Goal: Transaction & Acquisition: Purchase product/service

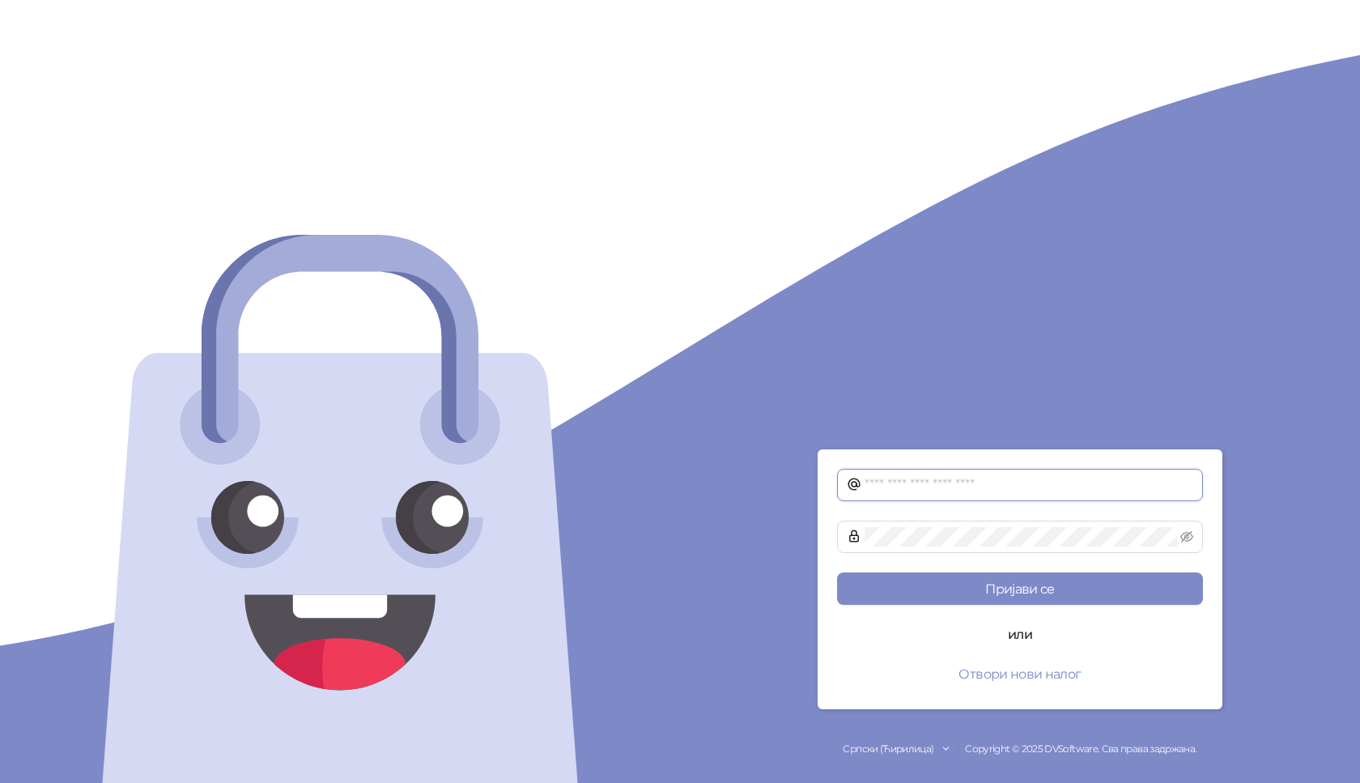
click at [1027, 491] on input "text" at bounding box center [1029, 484] width 329 height 19
paste input "**********"
type input "**********"
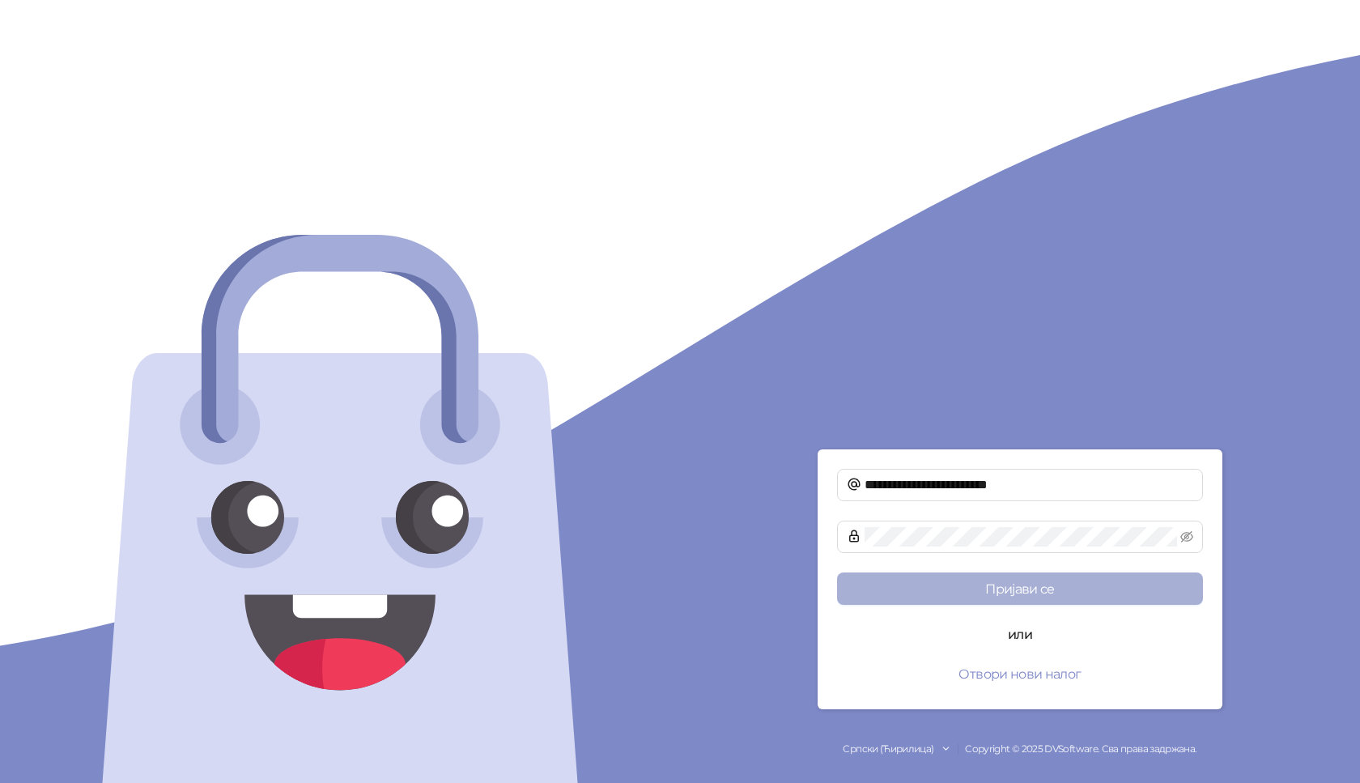
click at [1030, 583] on button "Пријави се" at bounding box center [1020, 589] width 366 height 32
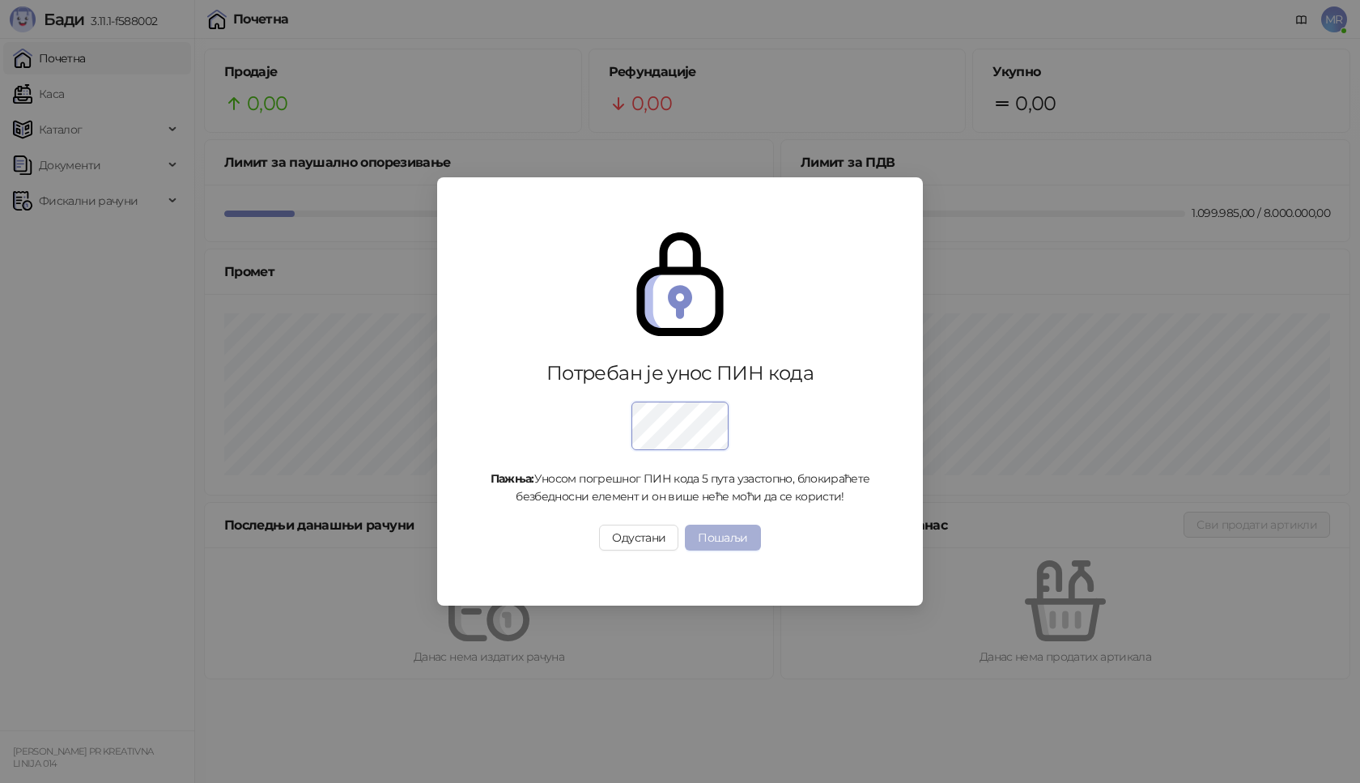
click at [738, 543] on button "Пошаљи" at bounding box center [722, 538] width 75 height 26
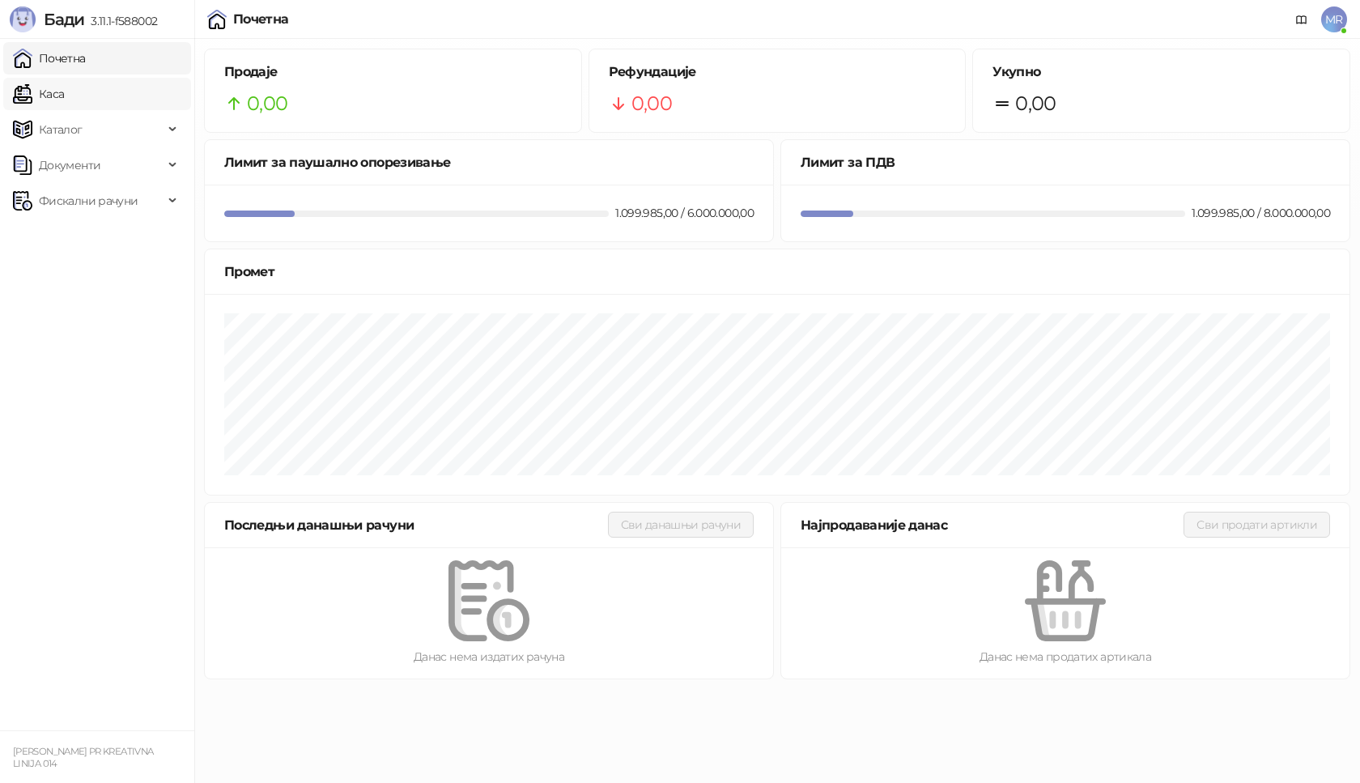
click at [64, 100] on link "Каса" at bounding box center [38, 94] width 51 height 32
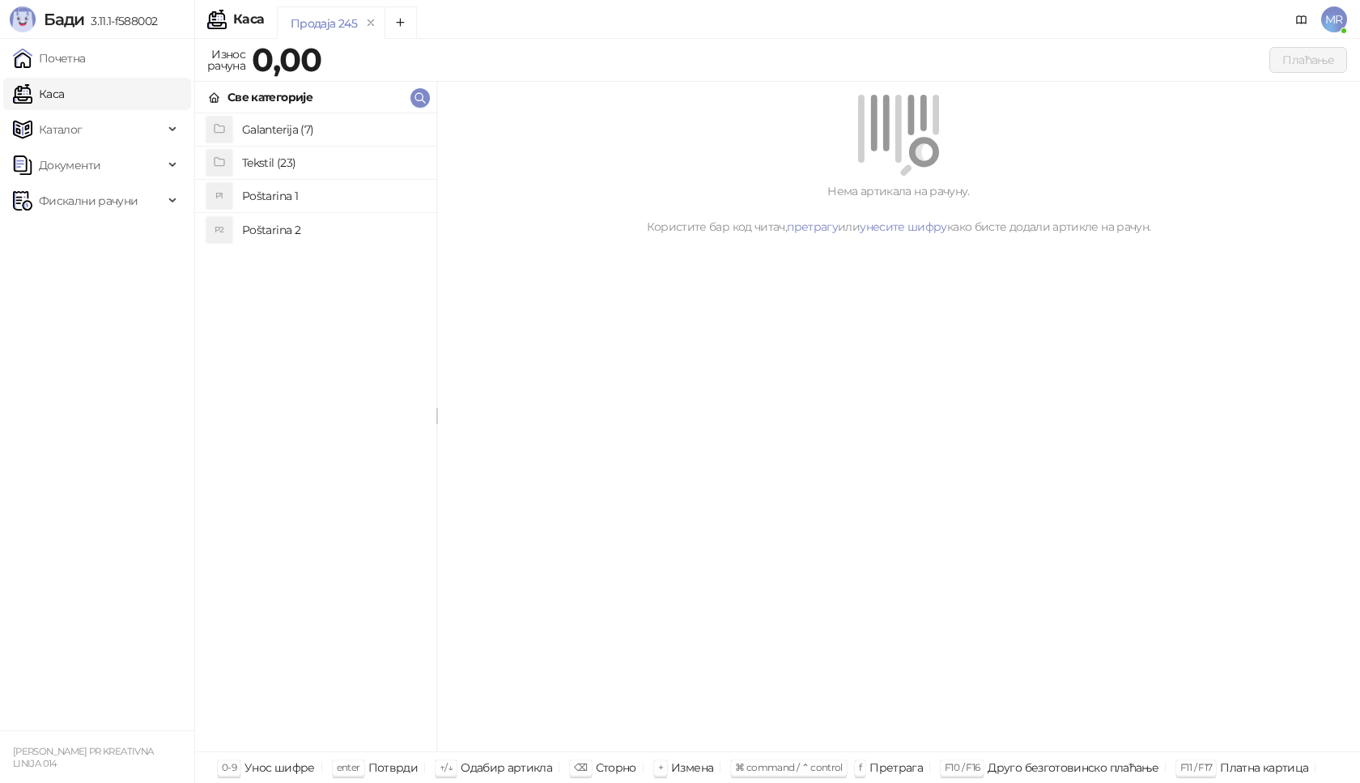
click at [327, 161] on h4 "Tekstil (23)" at bounding box center [332, 163] width 181 height 26
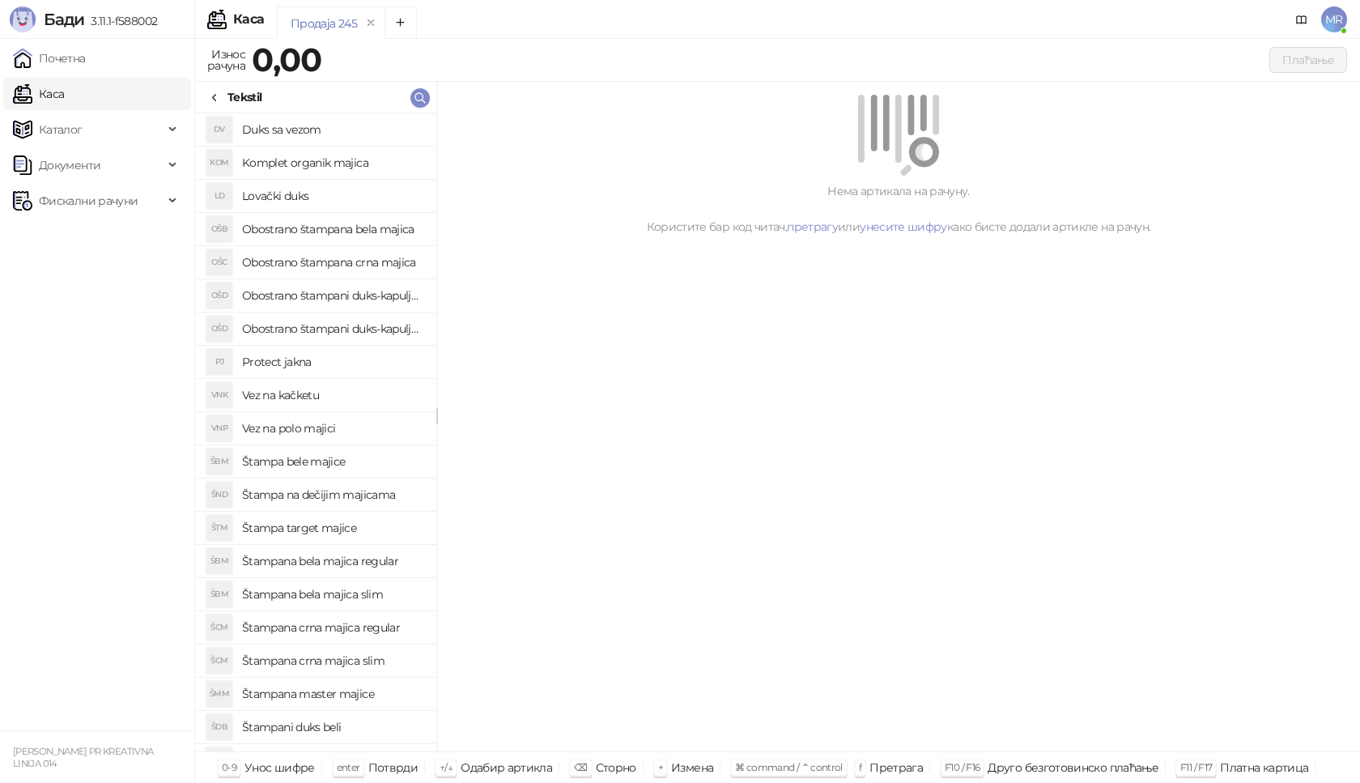
click at [377, 267] on h4 "Obostrano štampana crna majica" at bounding box center [332, 262] width 181 height 26
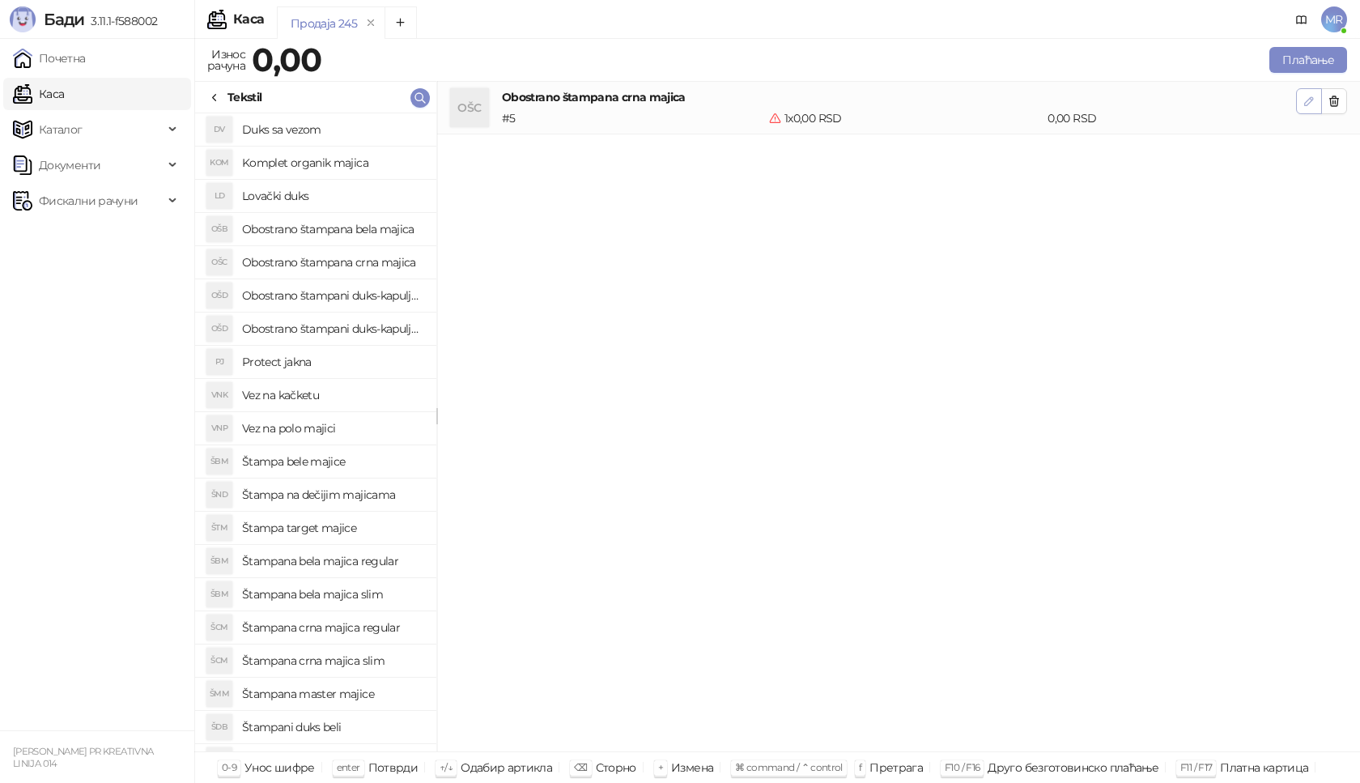
click at [1302, 104] on button "button" at bounding box center [1309, 101] width 26 height 26
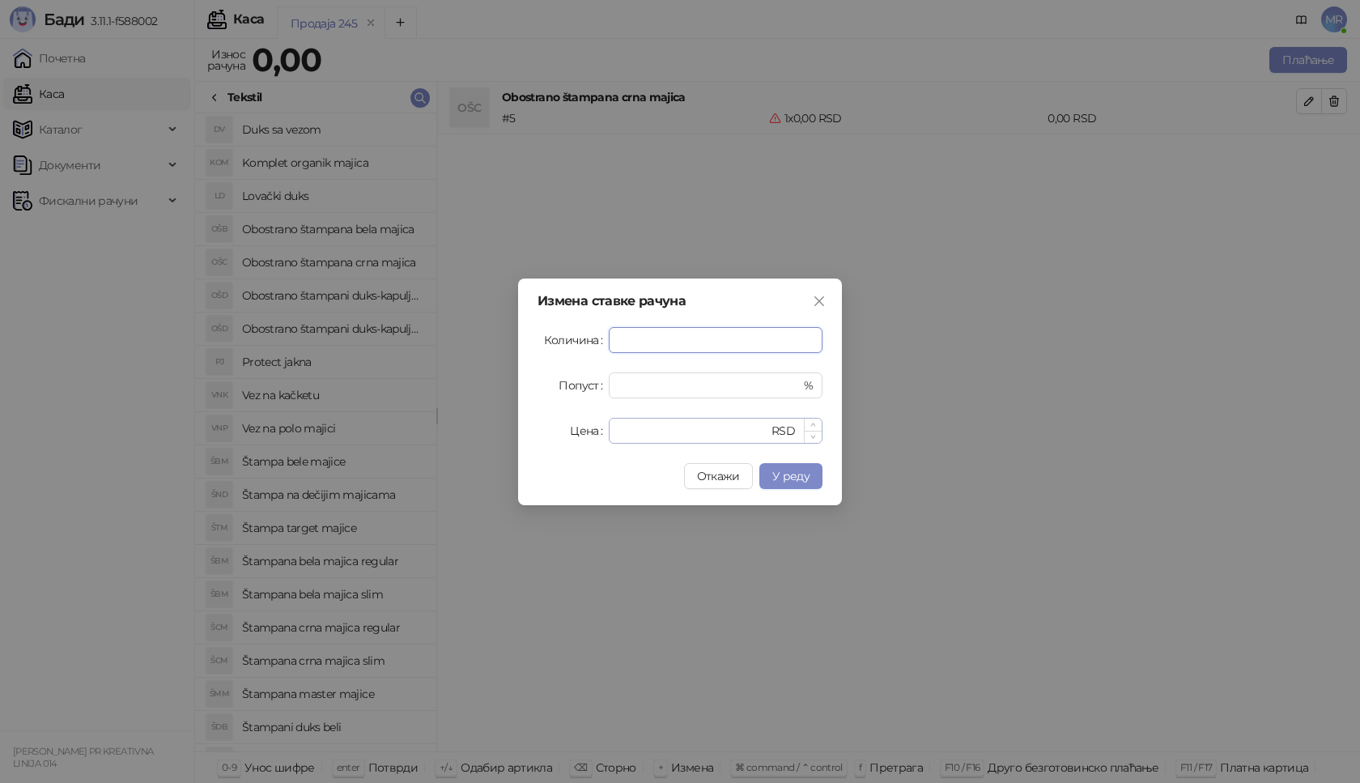
type input "*"
drag, startPoint x: 683, startPoint y: 431, endPoint x: 321, endPoint y: 422, distance: 361.3
click at [321, 422] on div "Измена ставке рачуна Количина * Попуст * % Цена * RSD Откажи У реду" at bounding box center [680, 391] width 1360 height 783
type input "****"
click at [816, 478] on button "У реду" at bounding box center [791, 476] width 63 height 26
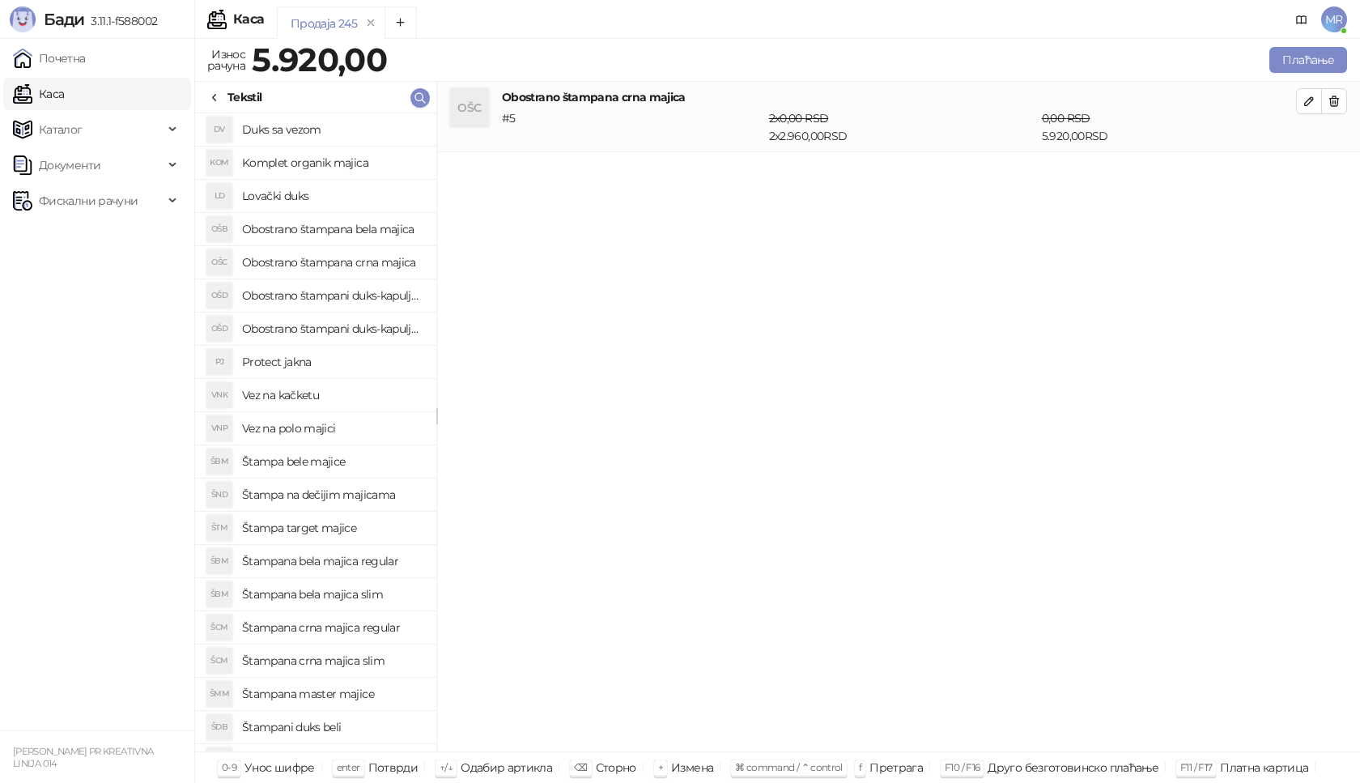
click at [385, 630] on h4 "Štampana crna majica regular" at bounding box center [332, 628] width 181 height 26
click at [1307, 168] on icon "button" at bounding box center [1309, 171] width 13 height 13
type input "*"
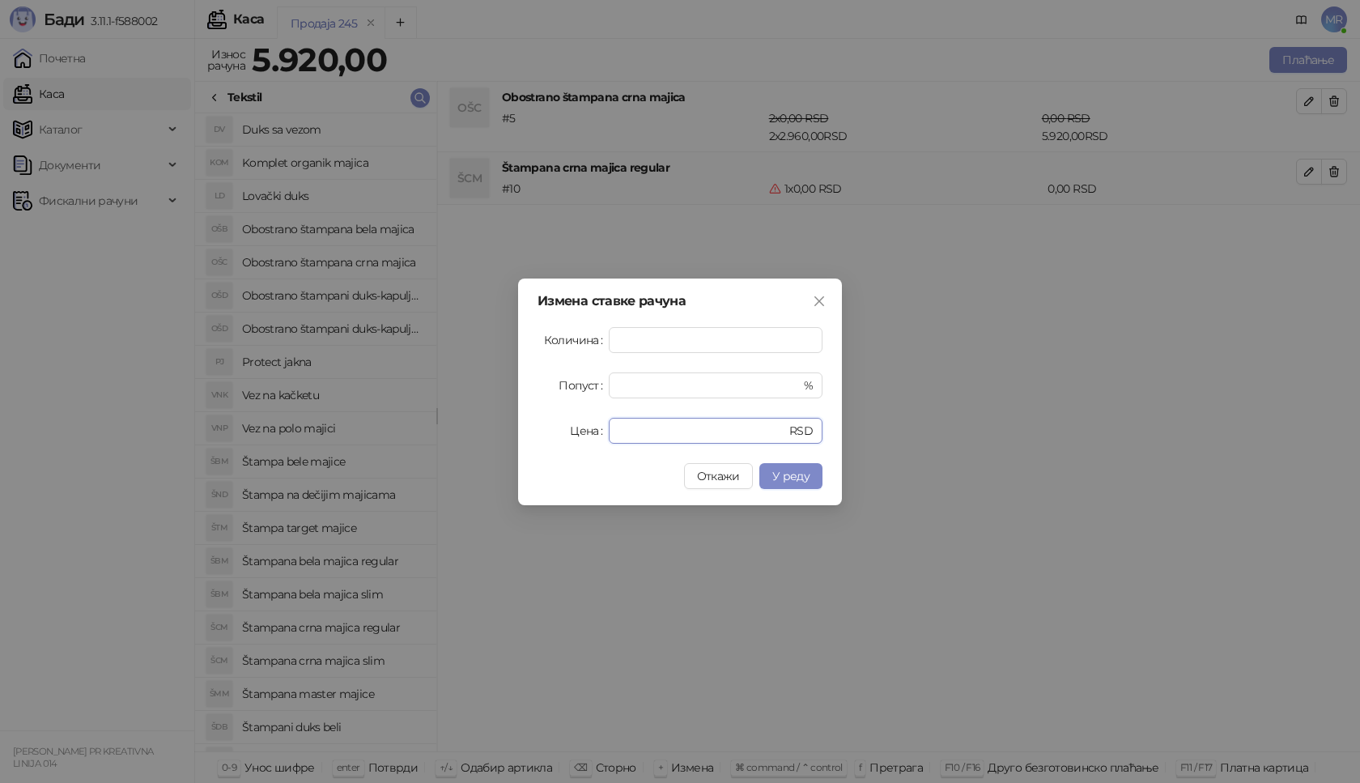
drag, startPoint x: 636, startPoint y: 434, endPoint x: 454, endPoint y: 450, distance: 182.1
click at [454, 450] on div "Измена ставке рачуна Количина * Попуст * % Цена * RSD Откажи У реду" at bounding box center [680, 391] width 1360 height 783
type input "****"
click at [778, 475] on span "У реду" at bounding box center [791, 476] width 37 height 15
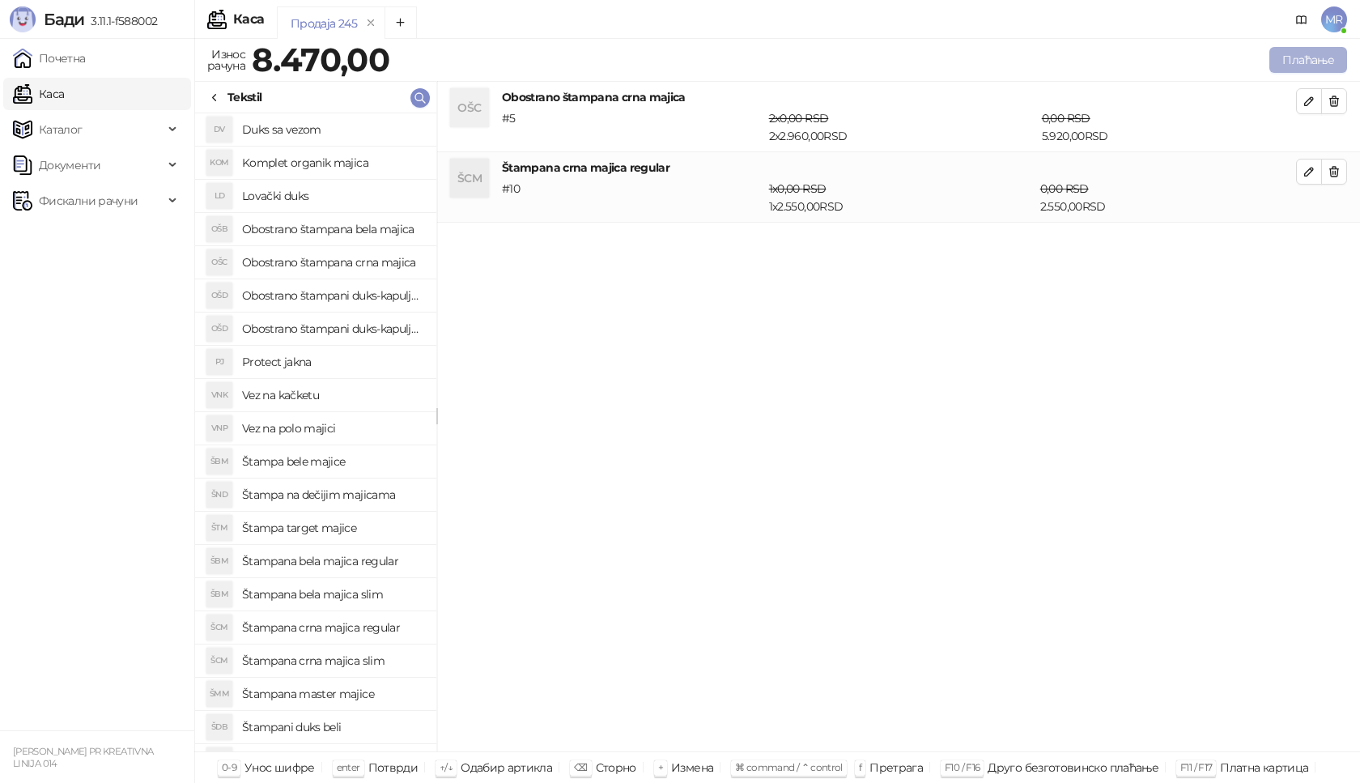
click at [1322, 62] on button "Плаћање" at bounding box center [1309, 60] width 78 height 26
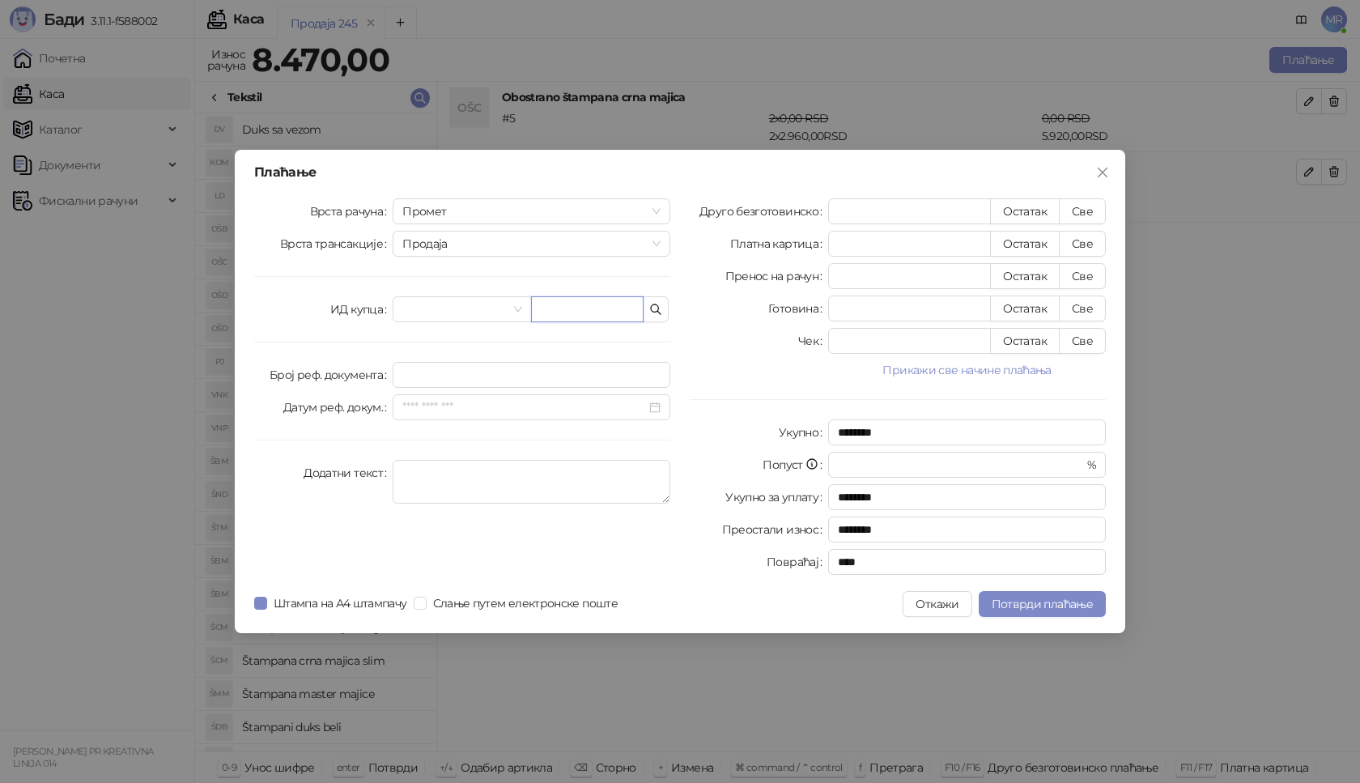
click at [618, 309] on input "text" at bounding box center [587, 309] width 113 height 26
paste input "**********"
type input "**********"
click at [1080, 211] on button "Све" at bounding box center [1082, 211] width 47 height 26
type input "****"
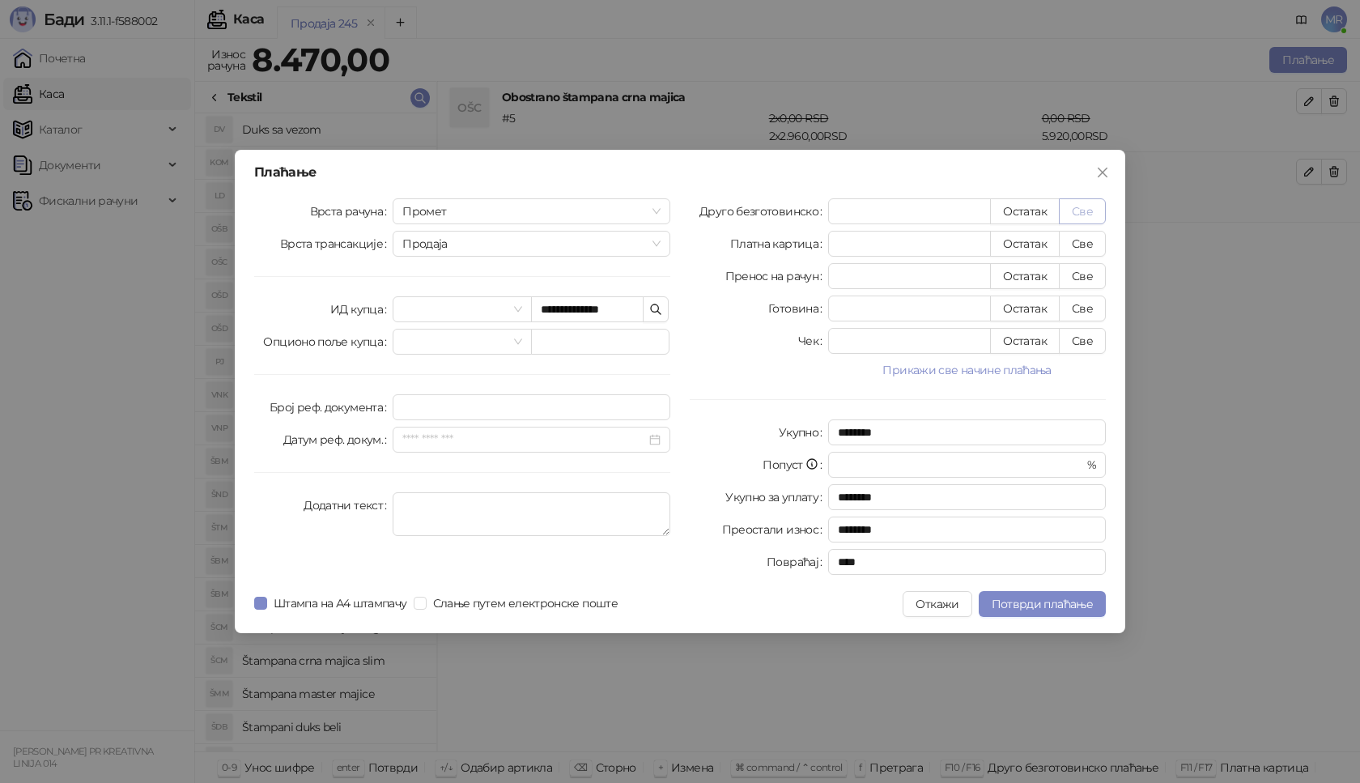
type input "****"
click at [1101, 172] on icon "close" at bounding box center [1102, 172] width 13 height 13
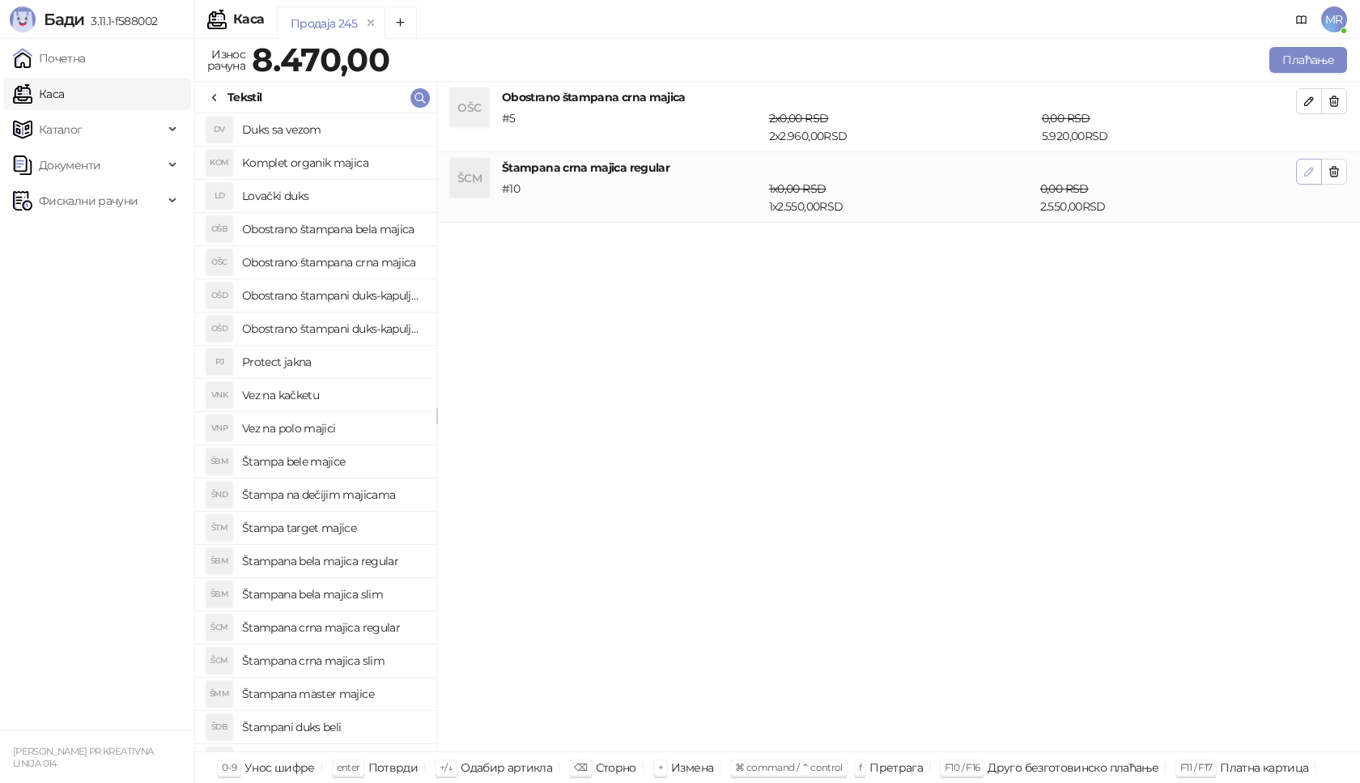
click at [1311, 179] on span "button" at bounding box center [1309, 171] width 13 height 15
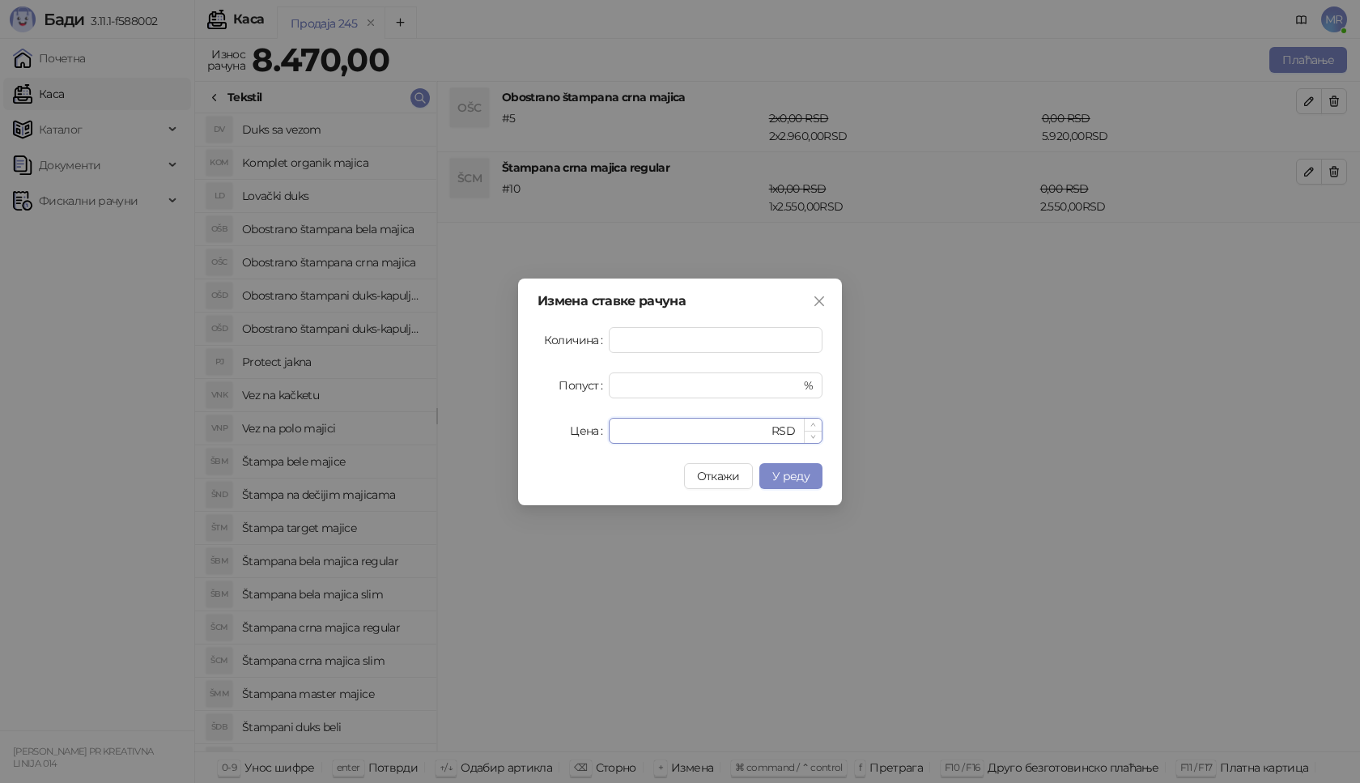
click at [625, 430] on input "****" at bounding box center [694, 431] width 150 height 24
type input "****"
click at [791, 479] on span "У реду" at bounding box center [791, 476] width 37 height 15
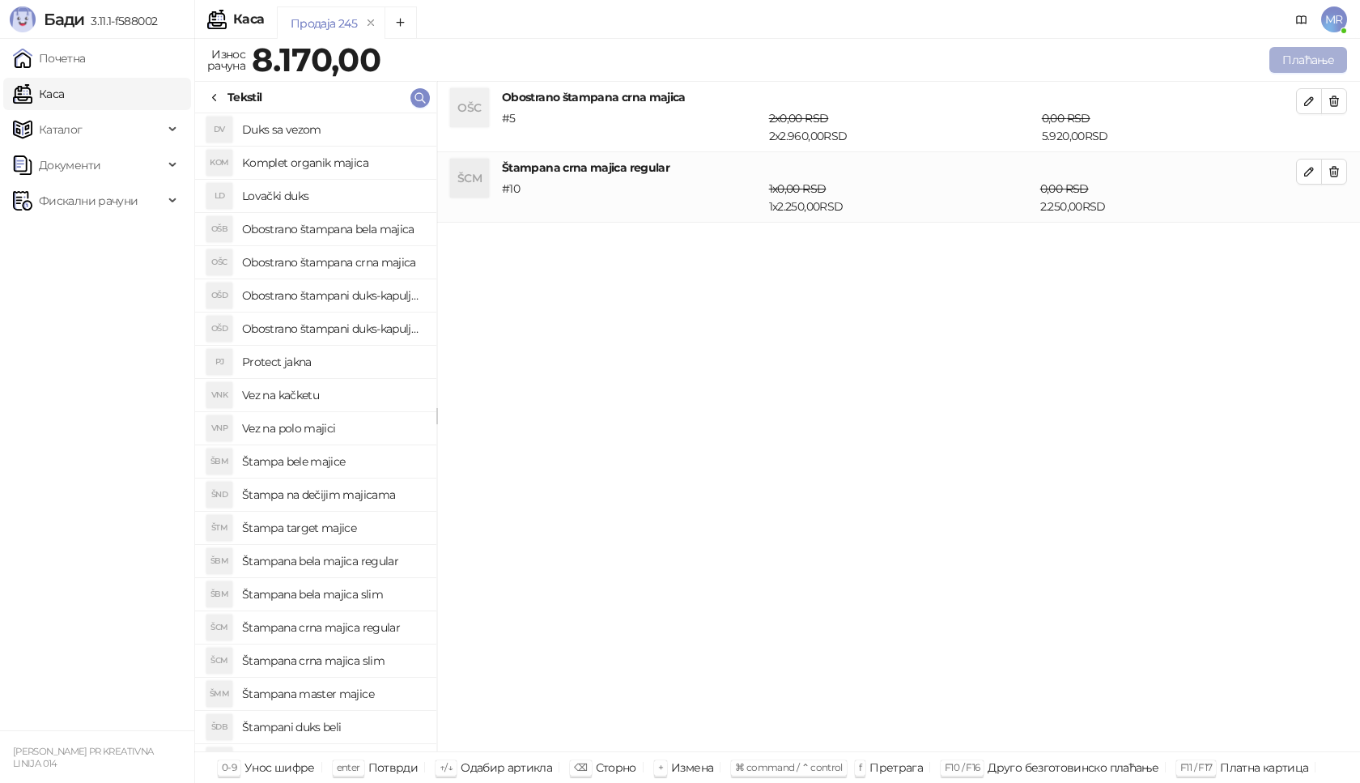
click at [1322, 57] on button "Плаћање" at bounding box center [1309, 60] width 78 height 26
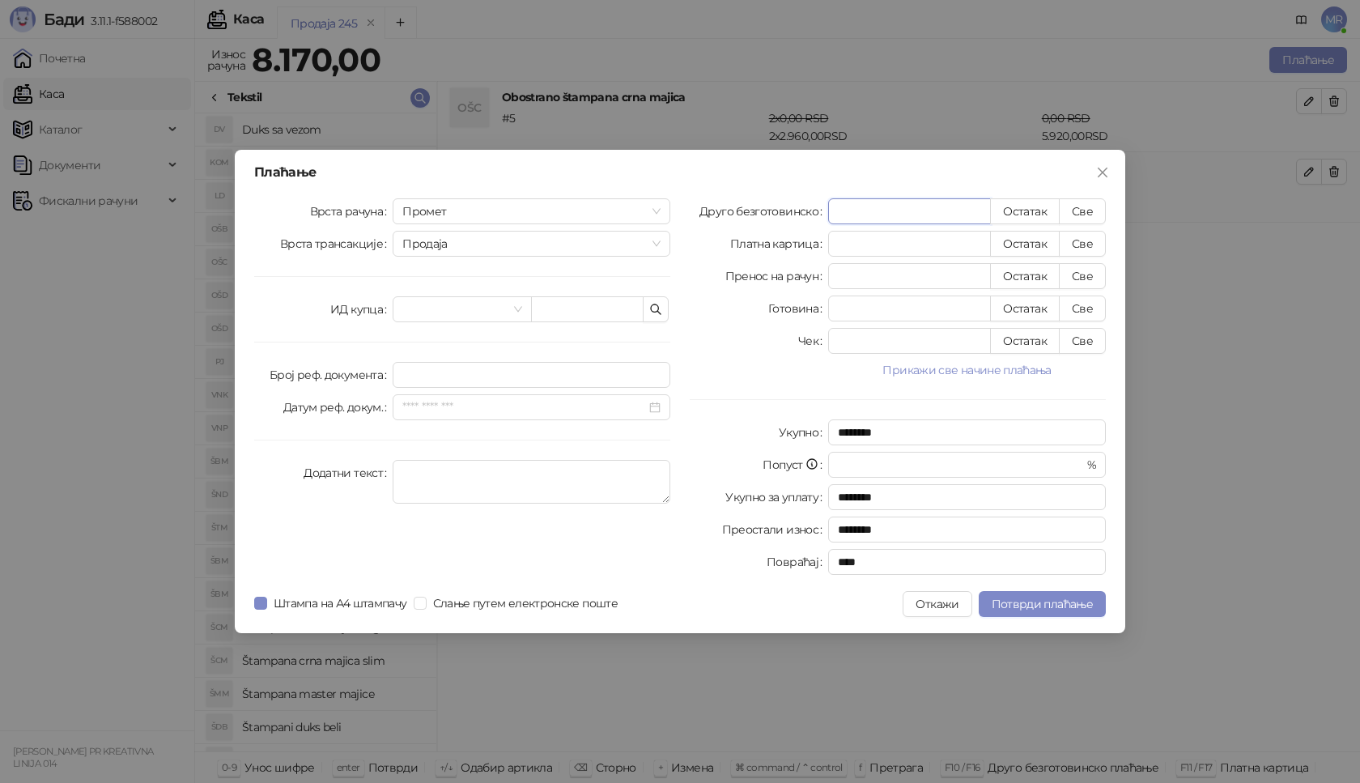
paste input "number"
click at [621, 307] on input "text" at bounding box center [587, 309] width 113 height 26
paste input "**********"
type input "**********"
click at [1079, 202] on button "Све" at bounding box center [1082, 211] width 47 height 26
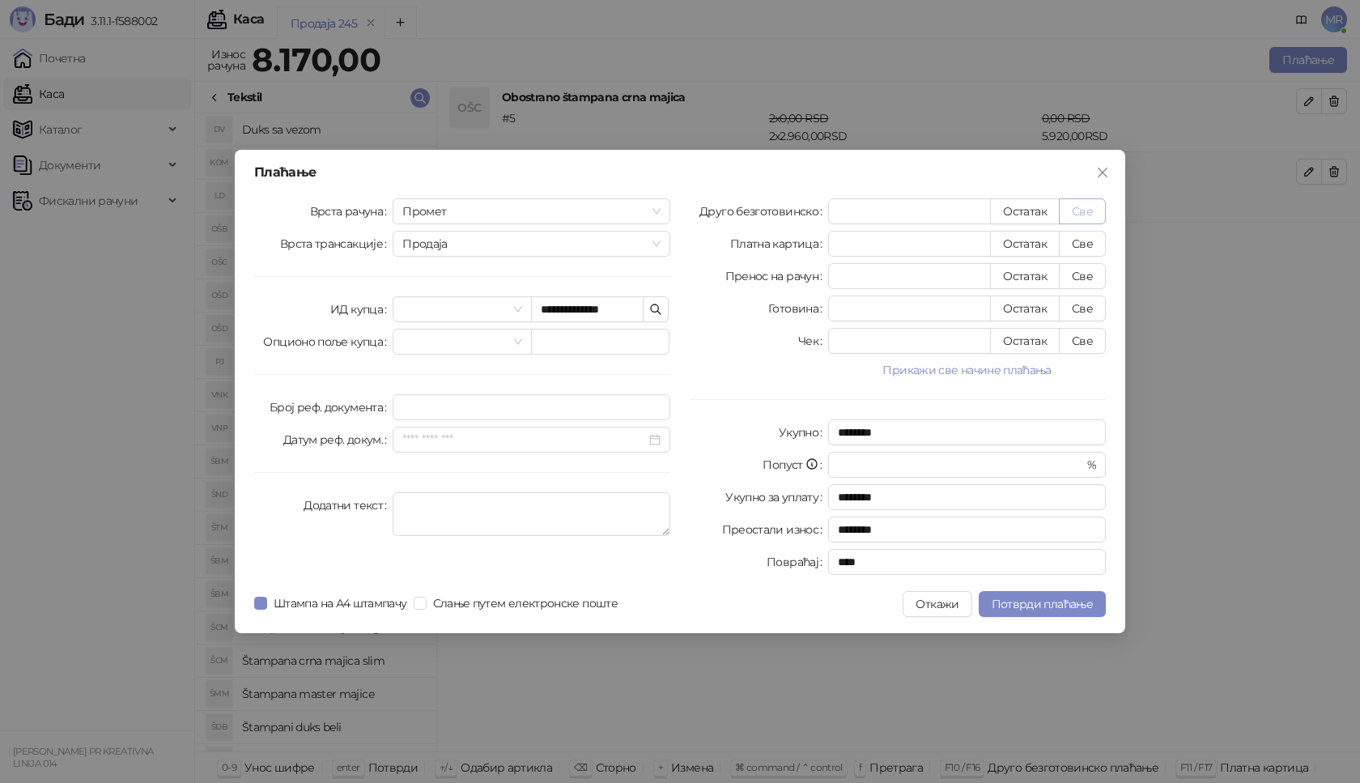
type input "****"
click at [1013, 600] on span "Потврди плаћање" at bounding box center [1042, 604] width 101 height 15
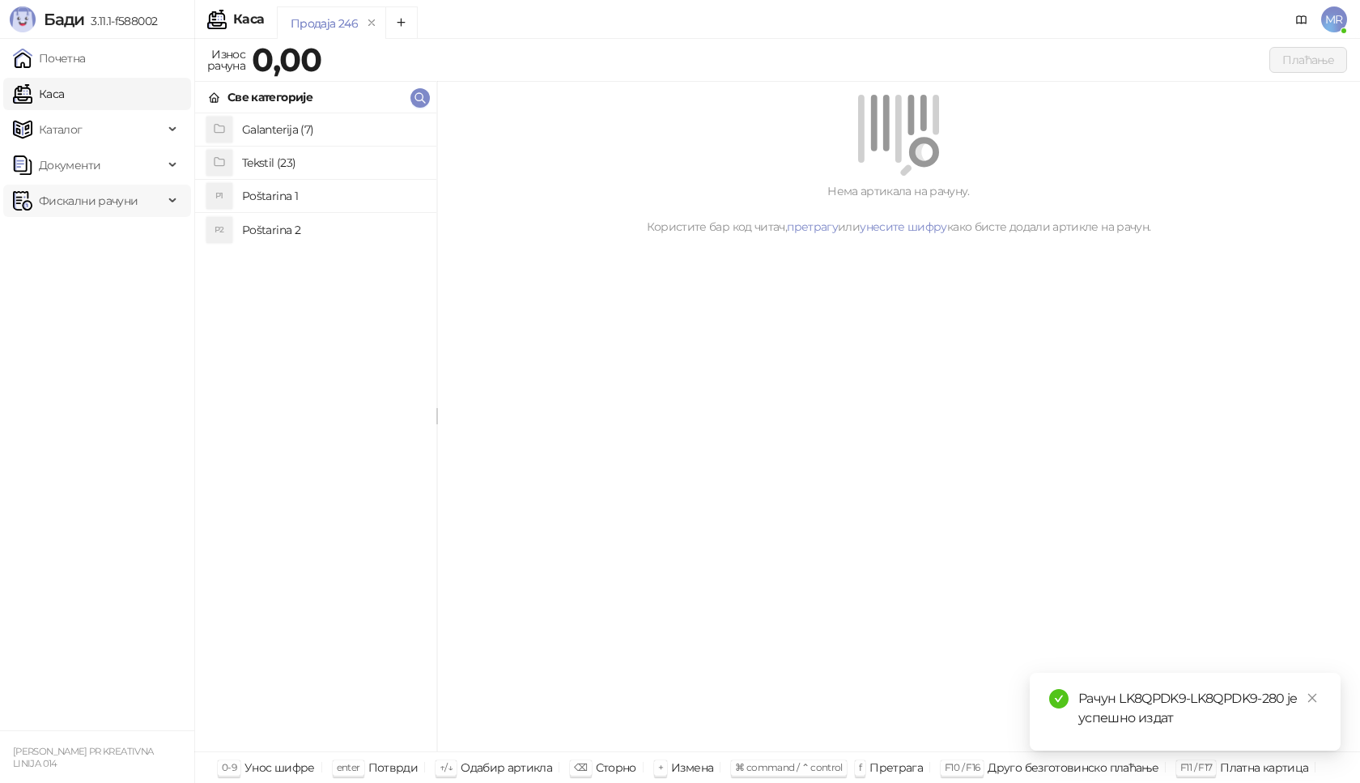
click at [96, 200] on span "Фискални рачуни" at bounding box center [88, 201] width 99 height 32
click at [111, 240] on link "Издати рачуни" at bounding box center [73, 236] width 109 height 32
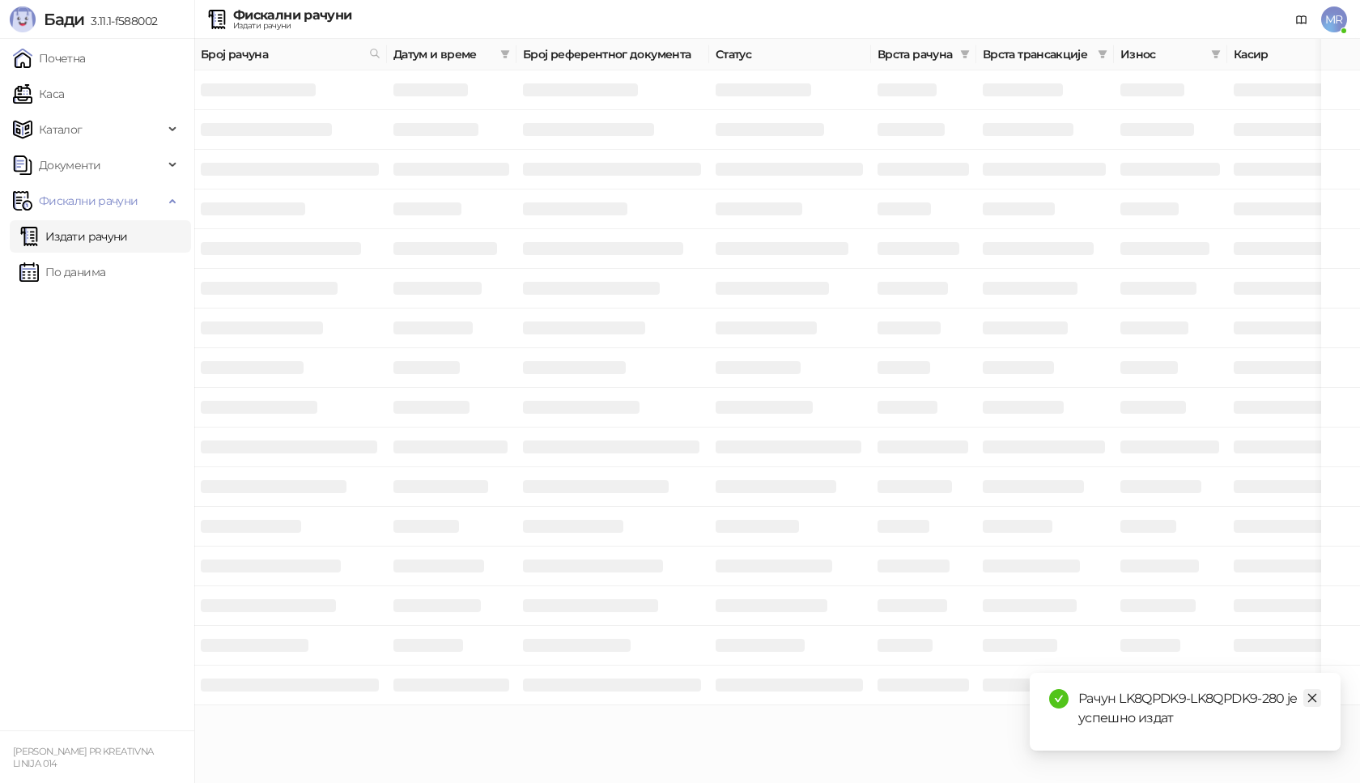
click at [1314, 703] on icon "close" at bounding box center [1312, 697] width 11 height 11
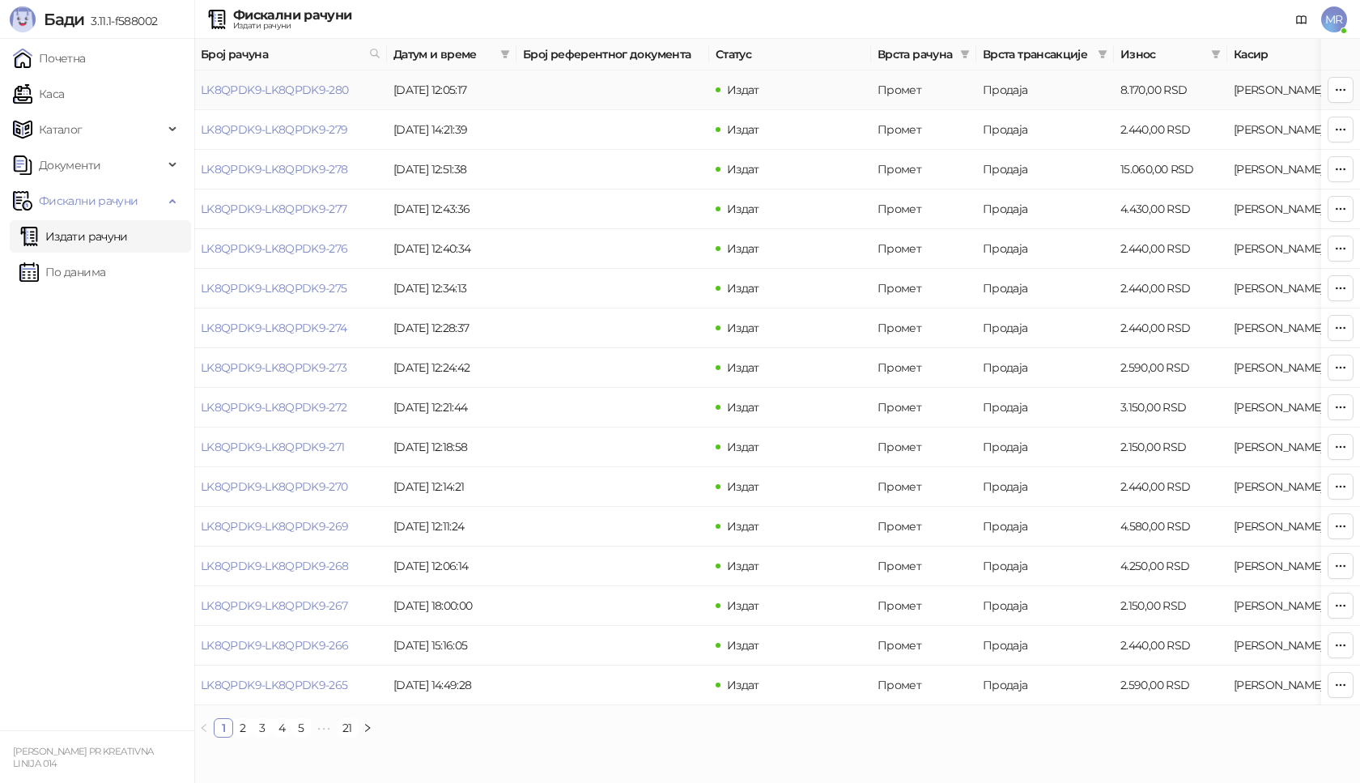
click at [319, 82] on td "LK8QPDK9-LK8QPDK9-280" at bounding box center [290, 90] width 193 height 40
click at [258, 94] on link "LK8QPDK9-LK8QPDK9-280" at bounding box center [275, 90] width 148 height 15
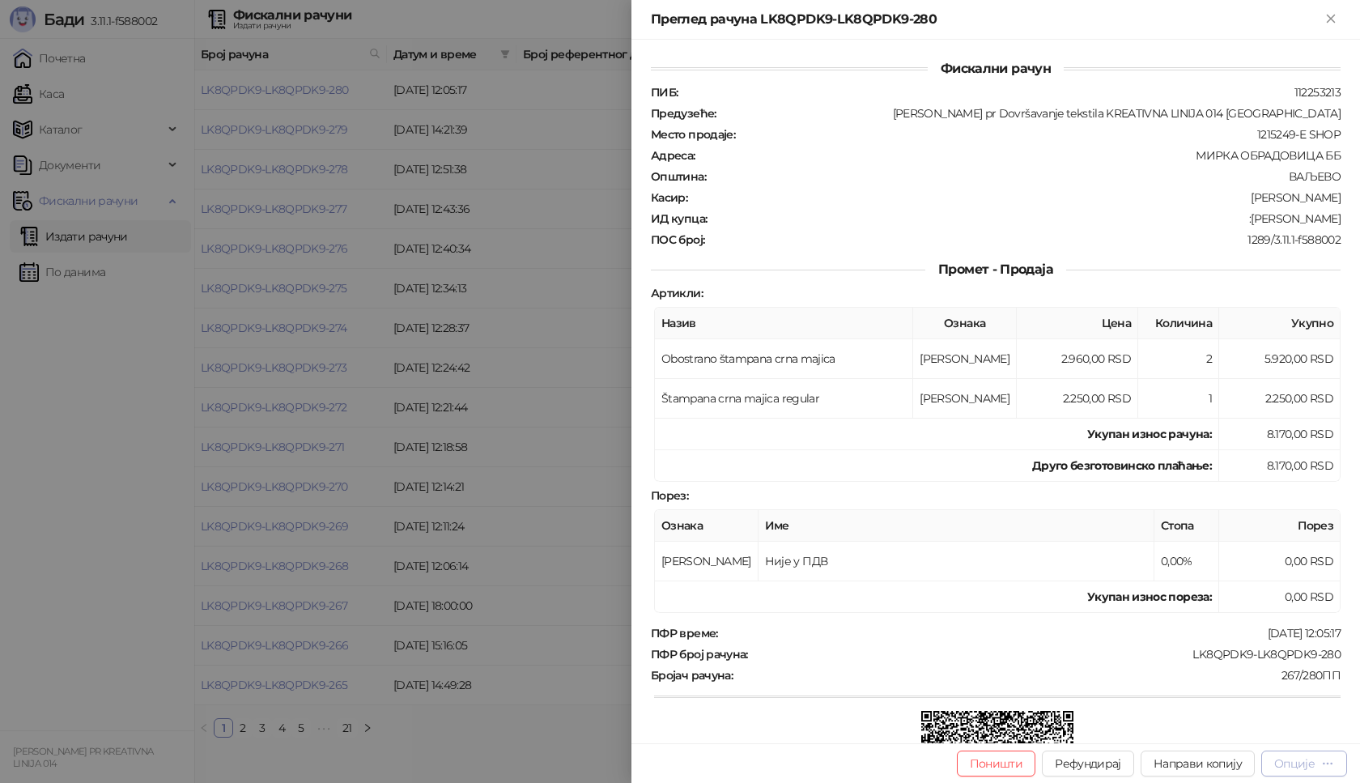
click at [1288, 760] on div "Опције" at bounding box center [1295, 763] width 40 height 15
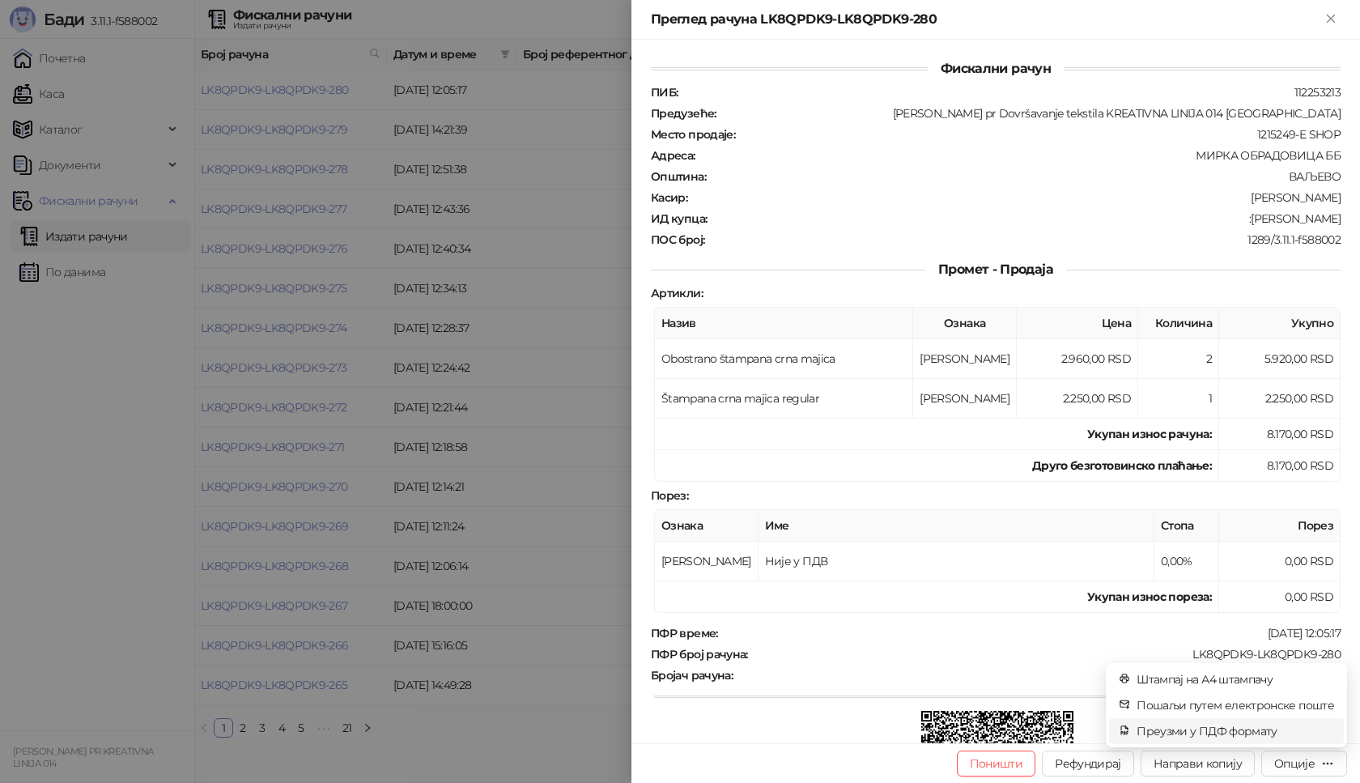
click at [1229, 730] on span "Преузми у ПДФ формату" at bounding box center [1236, 731] width 198 height 18
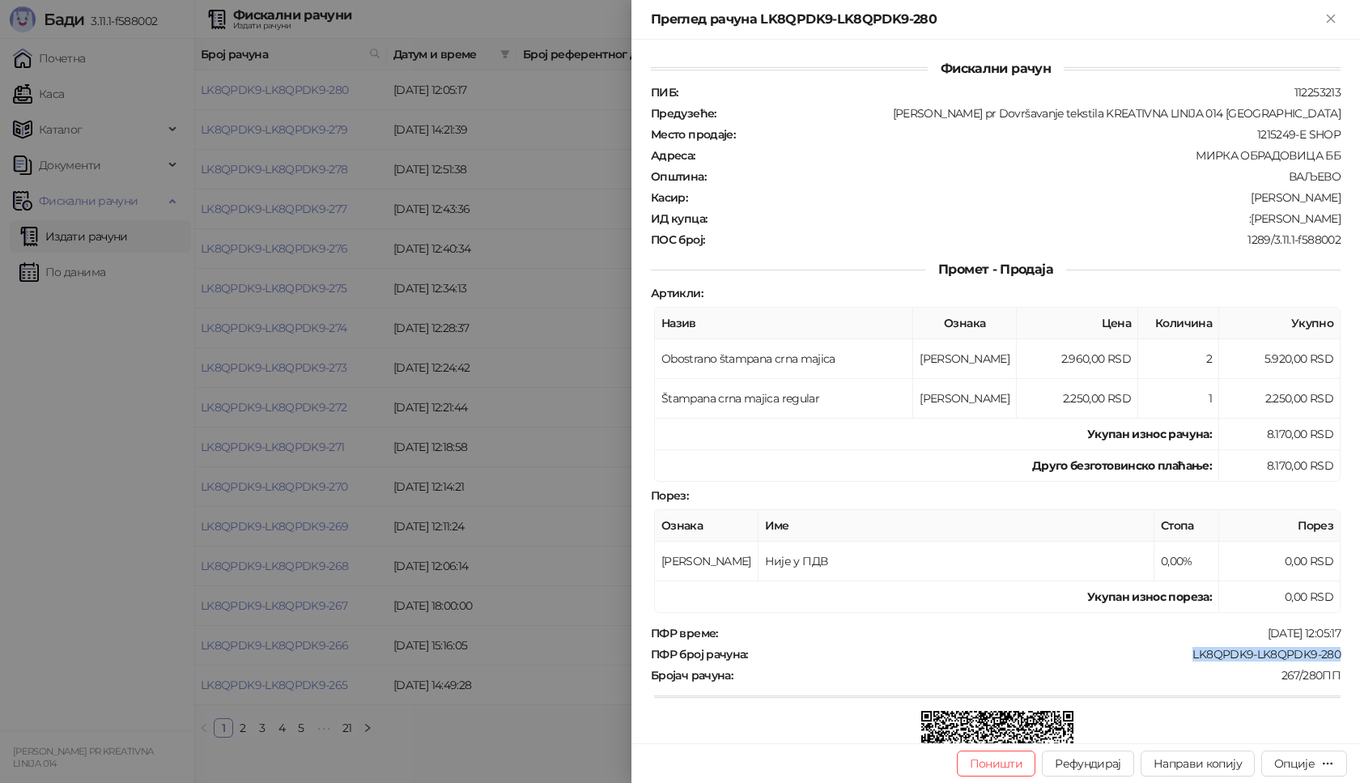
drag, startPoint x: 1175, startPoint y: 657, endPoint x: 1360, endPoint y: 658, distance: 184.6
click at [1360, 658] on div "Фискални рачун ПИБ : 112253213 Предузеће : [PERSON_NAME] pr Dovršavanje tekstil…" at bounding box center [996, 392] width 729 height 704
copy div "LK8QPDK9-LK8QPDK9-280"
drag, startPoint x: 1258, startPoint y: 219, endPoint x: 1360, endPoint y: 219, distance: 102.0
click at [1360, 219] on div "Фискални рачун ПИБ : 112253213 Предузеће : [PERSON_NAME] pr Dovršavanje tekstil…" at bounding box center [996, 392] width 729 height 704
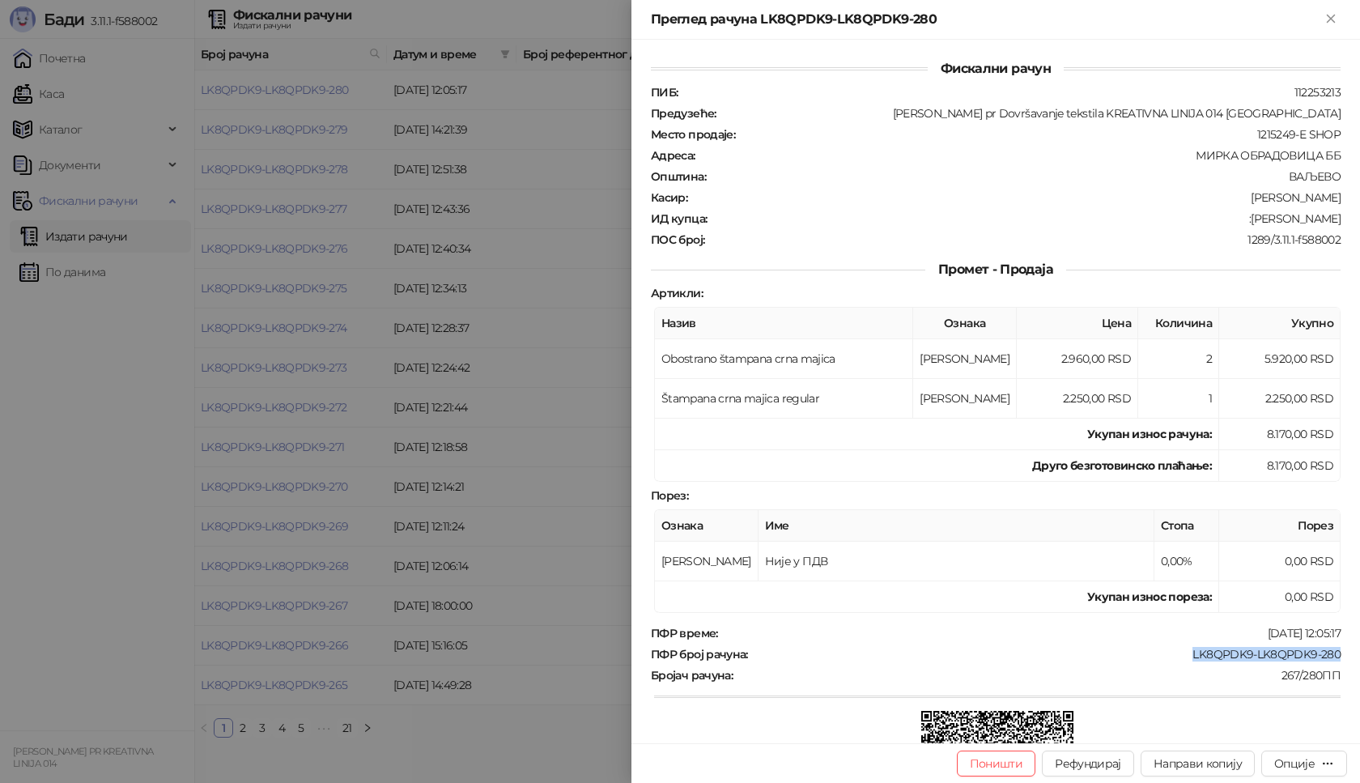
copy div "[PERSON_NAME]"
click at [1327, 12] on icon "Close" at bounding box center [1331, 18] width 15 height 15
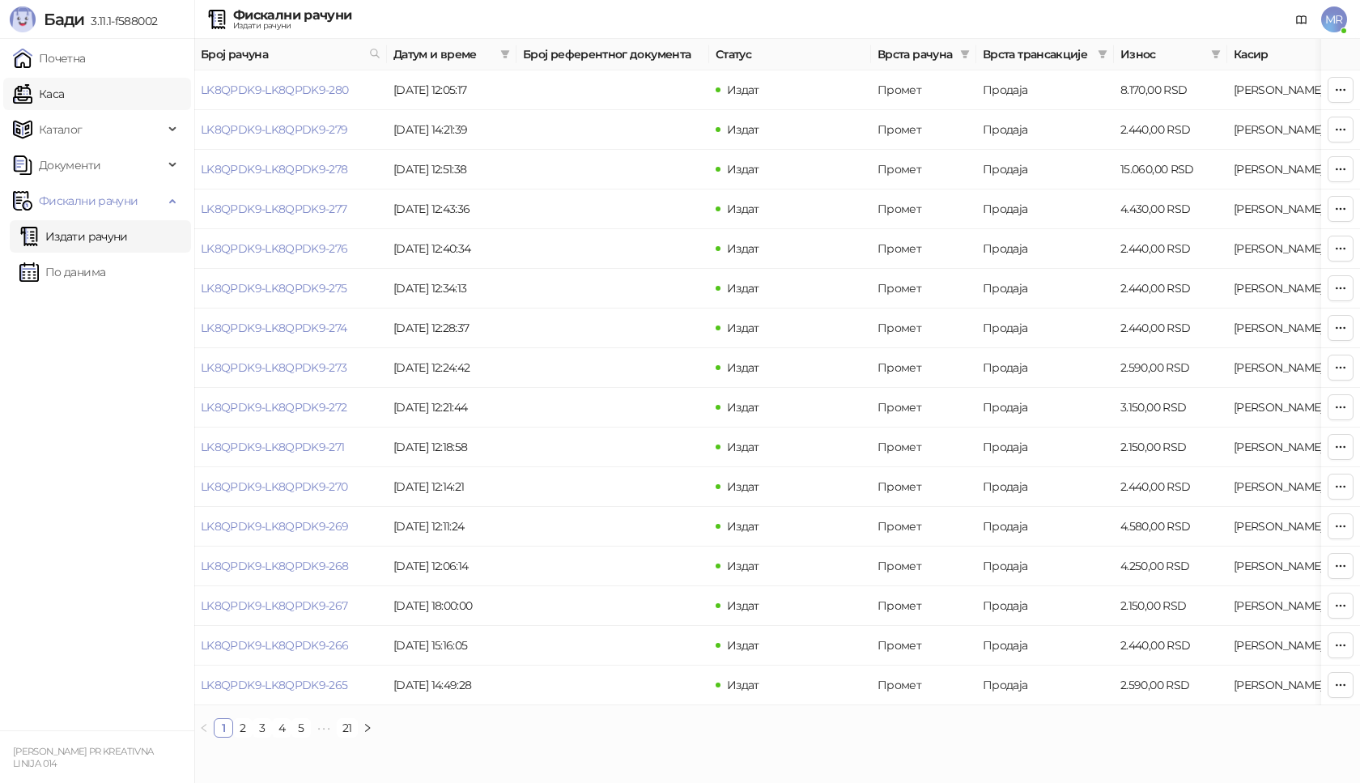
click at [64, 92] on link "Каса" at bounding box center [38, 94] width 51 height 32
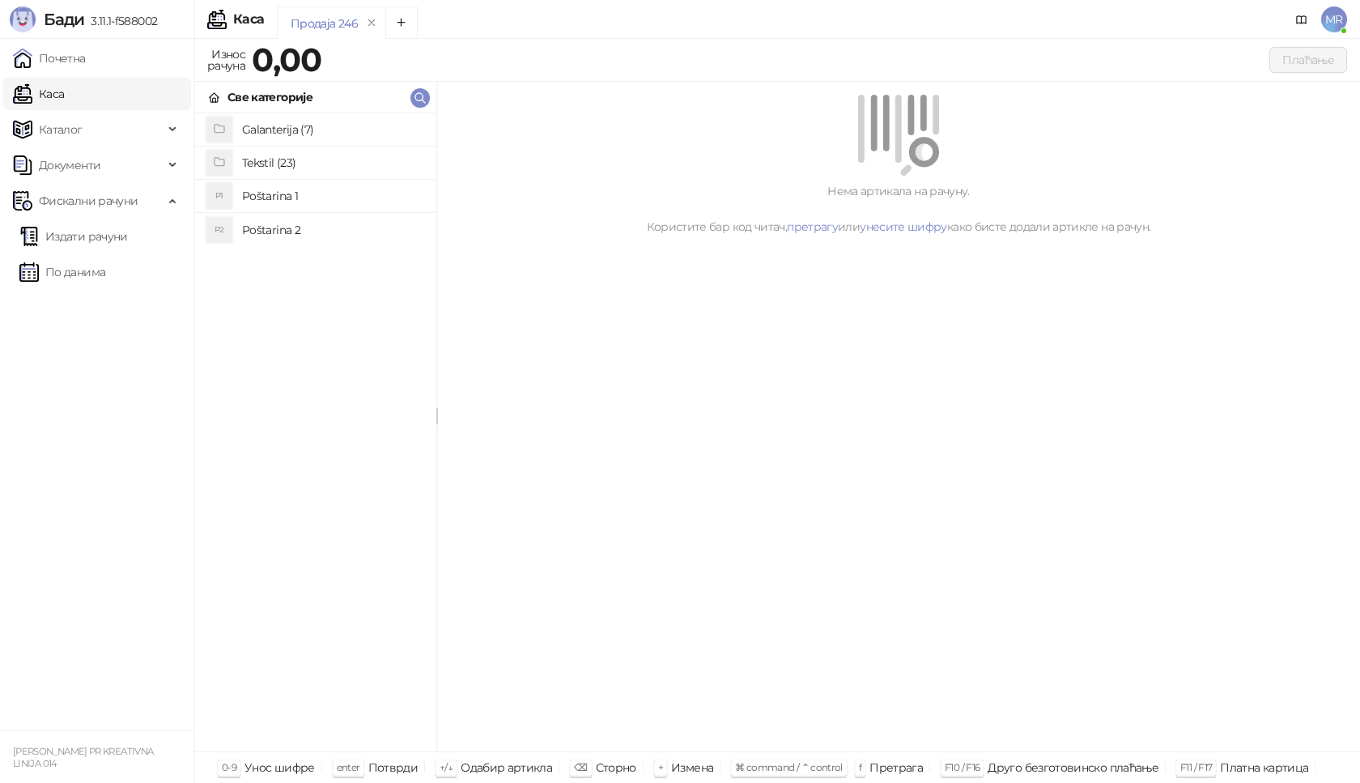
click at [343, 193] on h4 "Poštarina 1" at bounding box center [332, 196] width 181 height 26
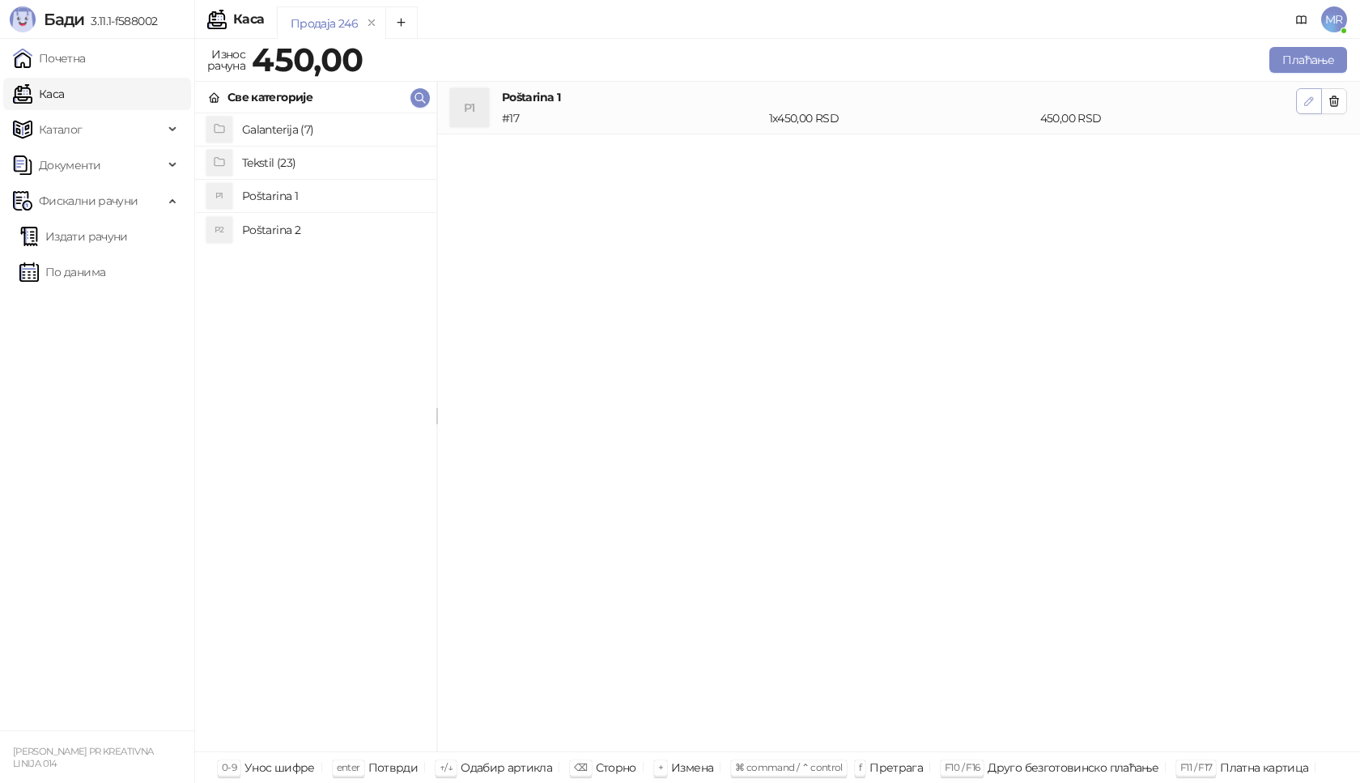
click at [1305, 109] on span "button" at bounding box center [1309, 100] width 13 height 15
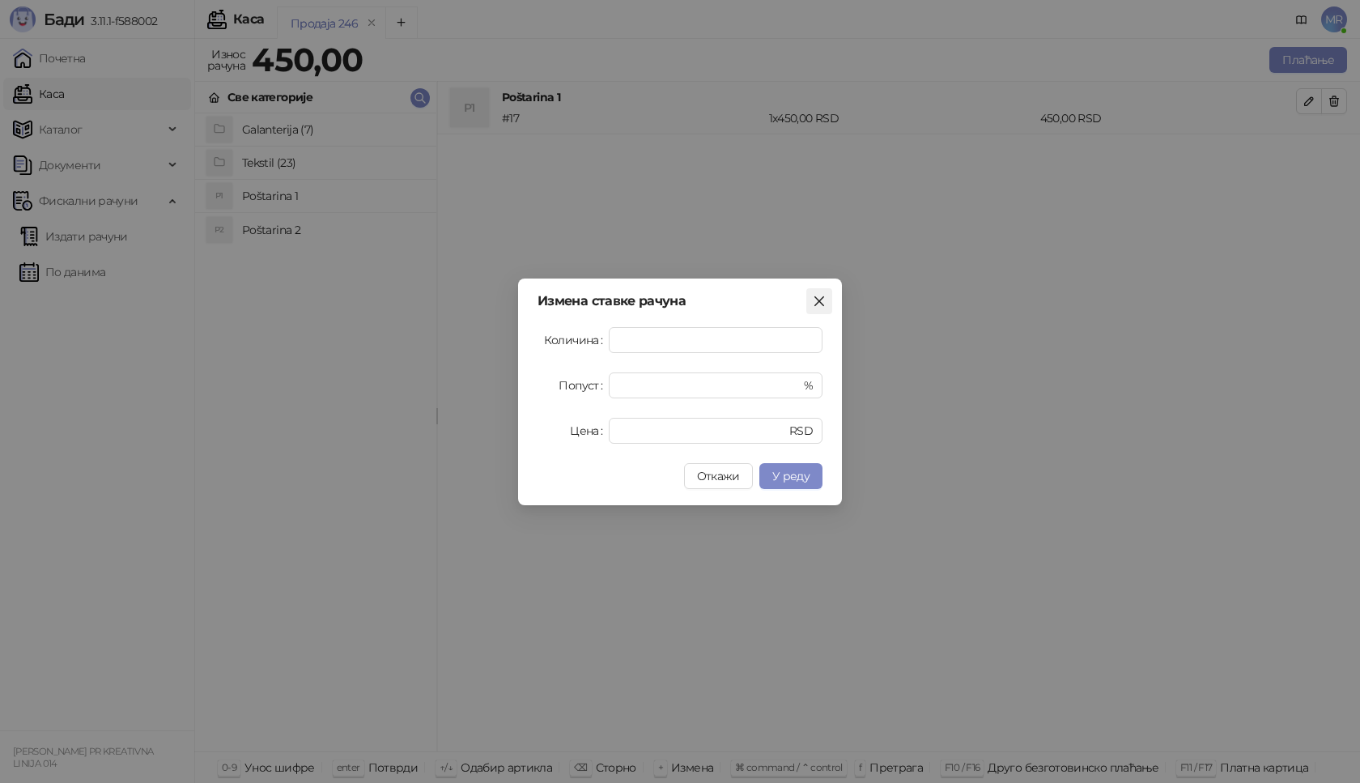
click at [820, 302] on icon "close" at bounding box center [820, 301] width 10 height 10
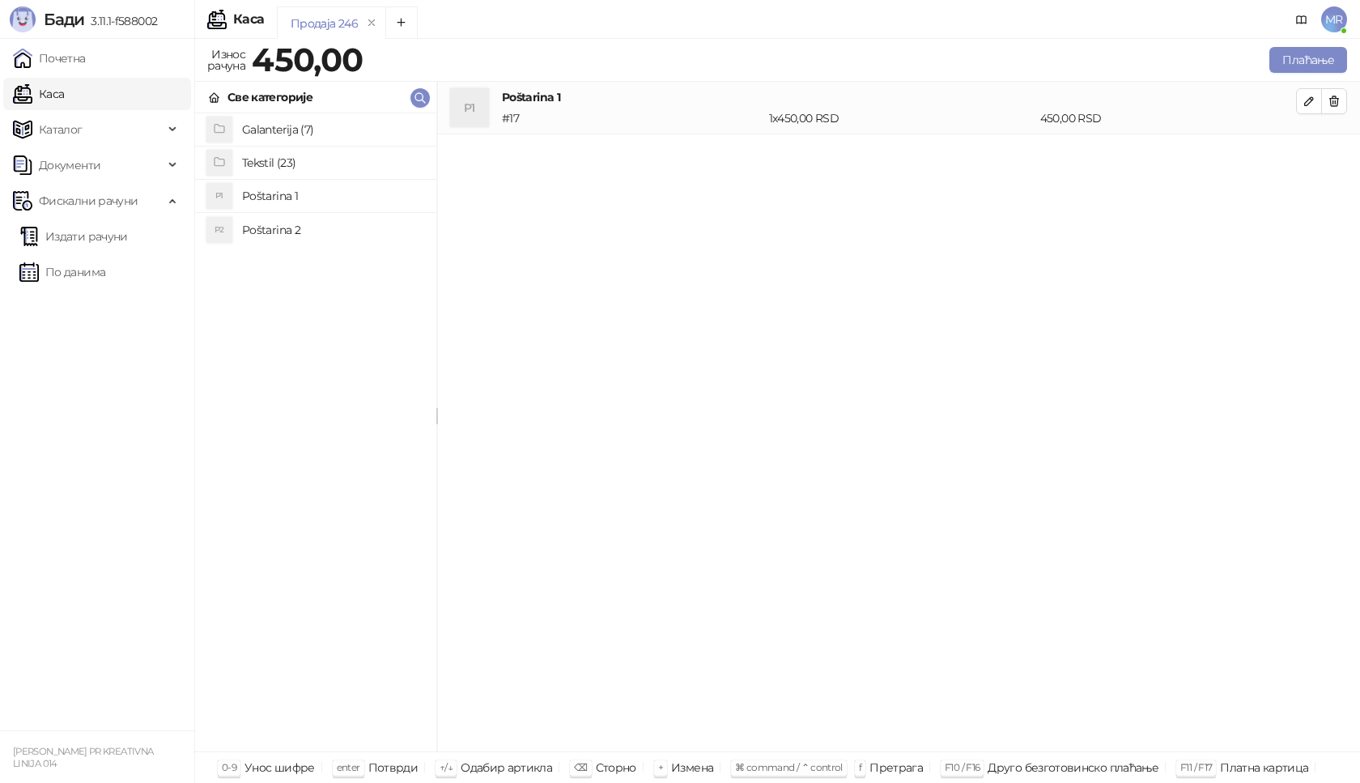
click at [306, 162] on h4 "Tekstil (23)" at bounding box center [332, 163] width 181 height 26
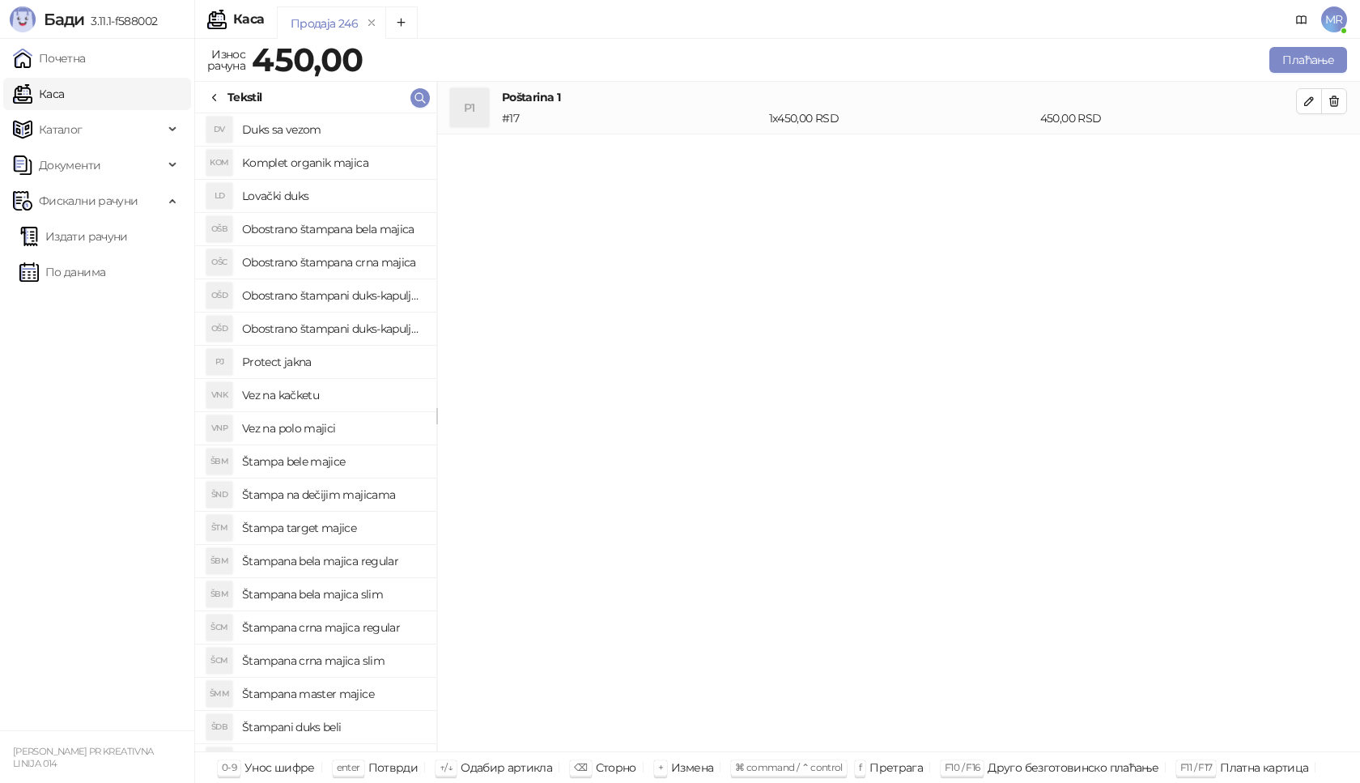
click at [367, 130] on h4 "Duks sa vezom" at bounding box center [332, 130] width 181 height 26
click at [1302, 156] on button "button" at bounding box center [1309, 154] width 26 height 26
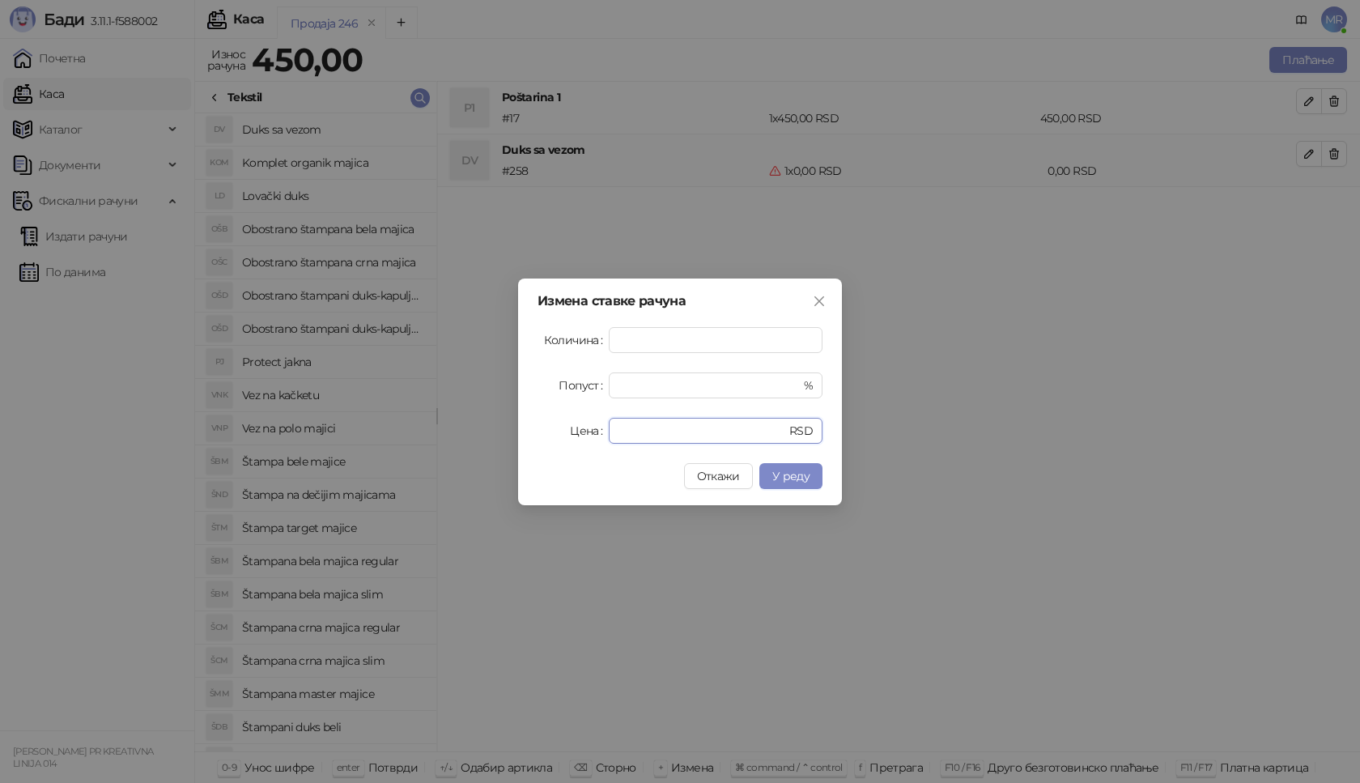
drag, startPoint x: 640, startPoint y: 431, endPoint x: 428, endPoint y: 450, distance: 212.2
click at [439, 449] on div "Измена ставке рачуна Количина * Попуст * % Цена * RSD Откажи У реду" at bounding box center [680, 391] width 1360 height 783
type input "****"
click at [793, 477] on span "У реду" at bounding box center [791, 476] width 37 height 15
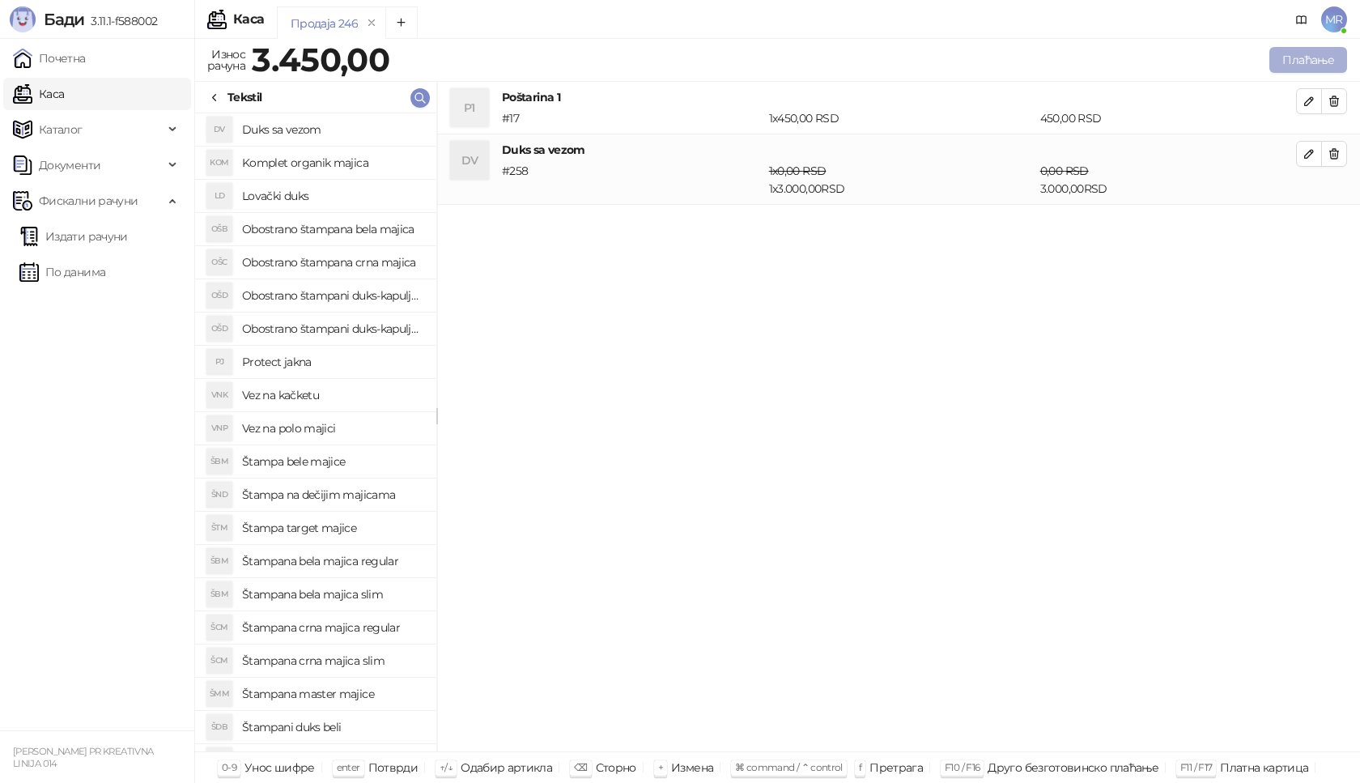
click at [1311, 51] on button "Плаћање" at bounding box center [1309, 60] width 78 height 26
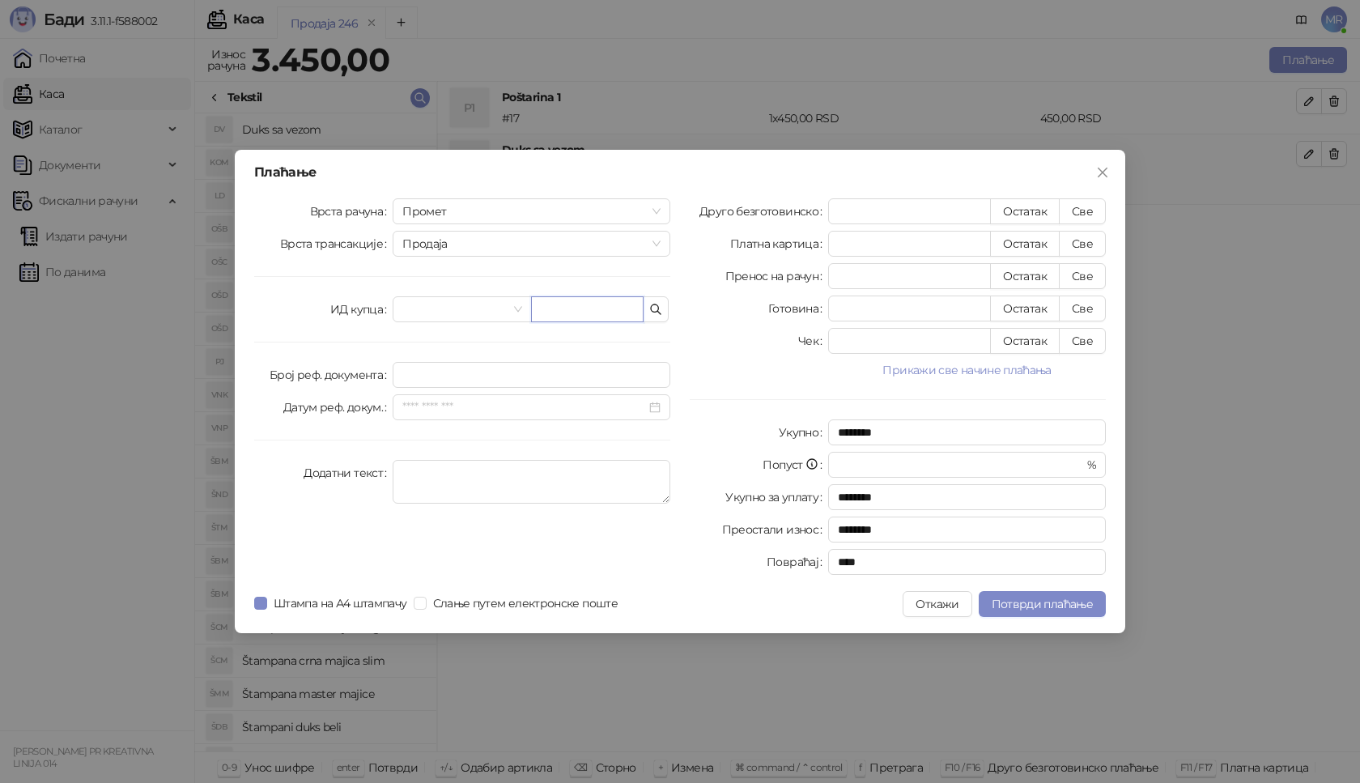
click at [595, 309] on input "text" at bounding box center [587, 309] width 113 height 26
paste input "**********"
type input "**********"
click at [1097, 208] on button "Све" at bounding box center [1082, 211] width 47 height 26
type input "****"
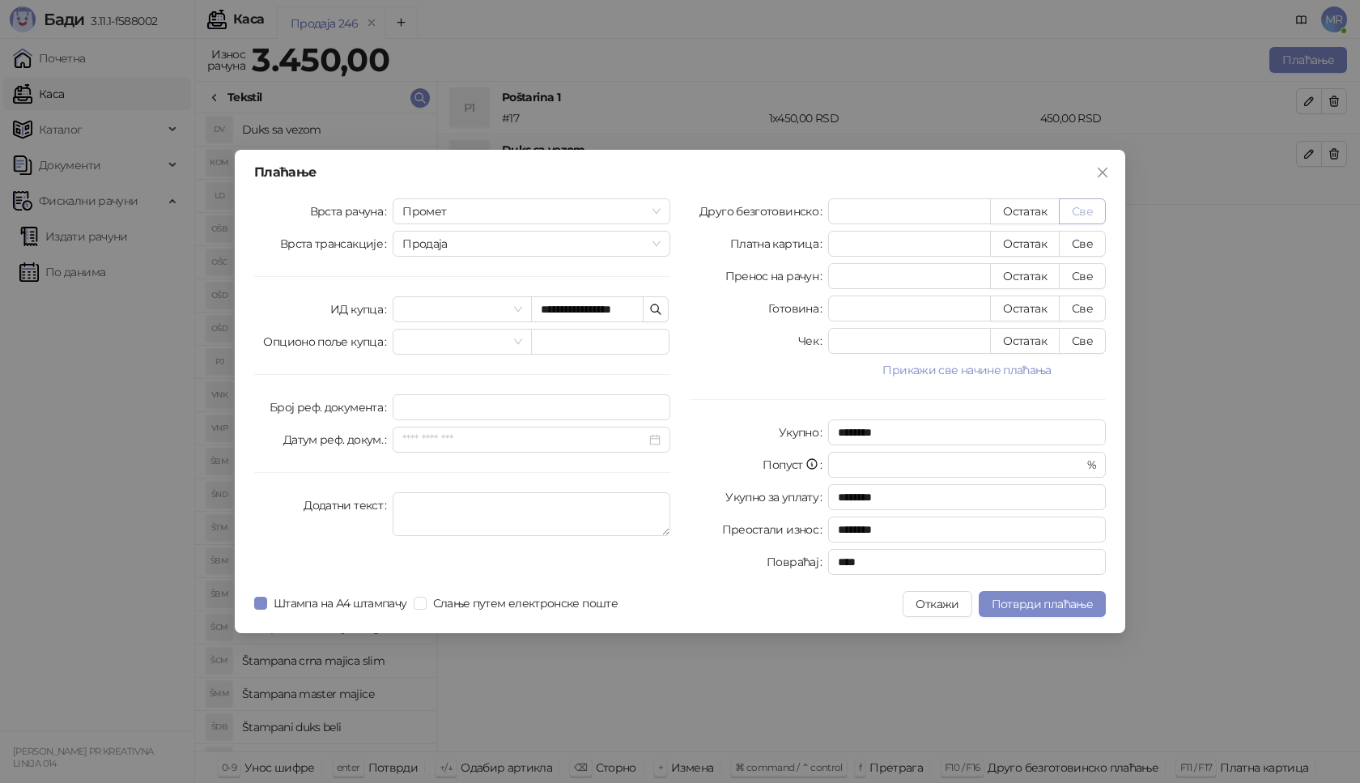
type input "****"
click at [1076, 602] on span "Потврди плаћање" at bounding box center [1042, 604] width 101 height 15
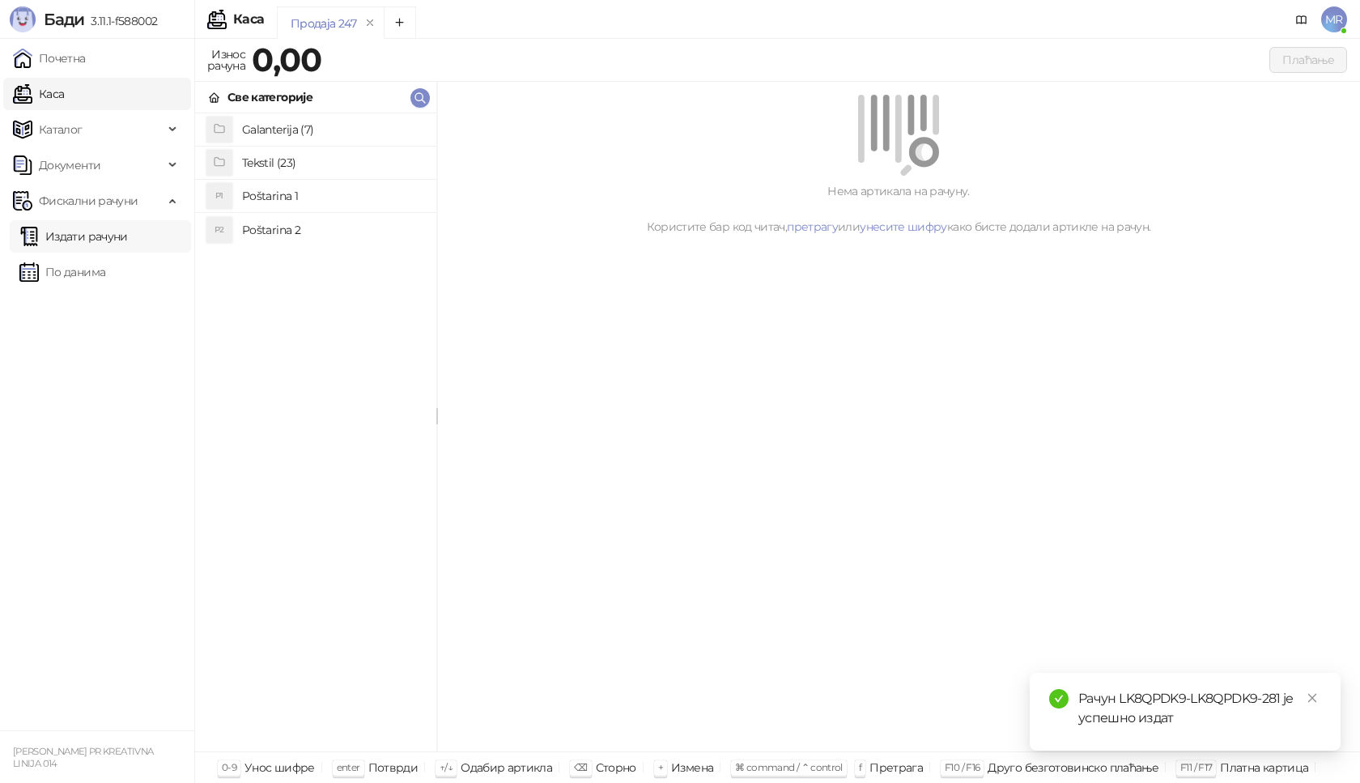
click at [128, 236] on link "Издати рачуни" at bounding box center [73, 236] width 109 height 32
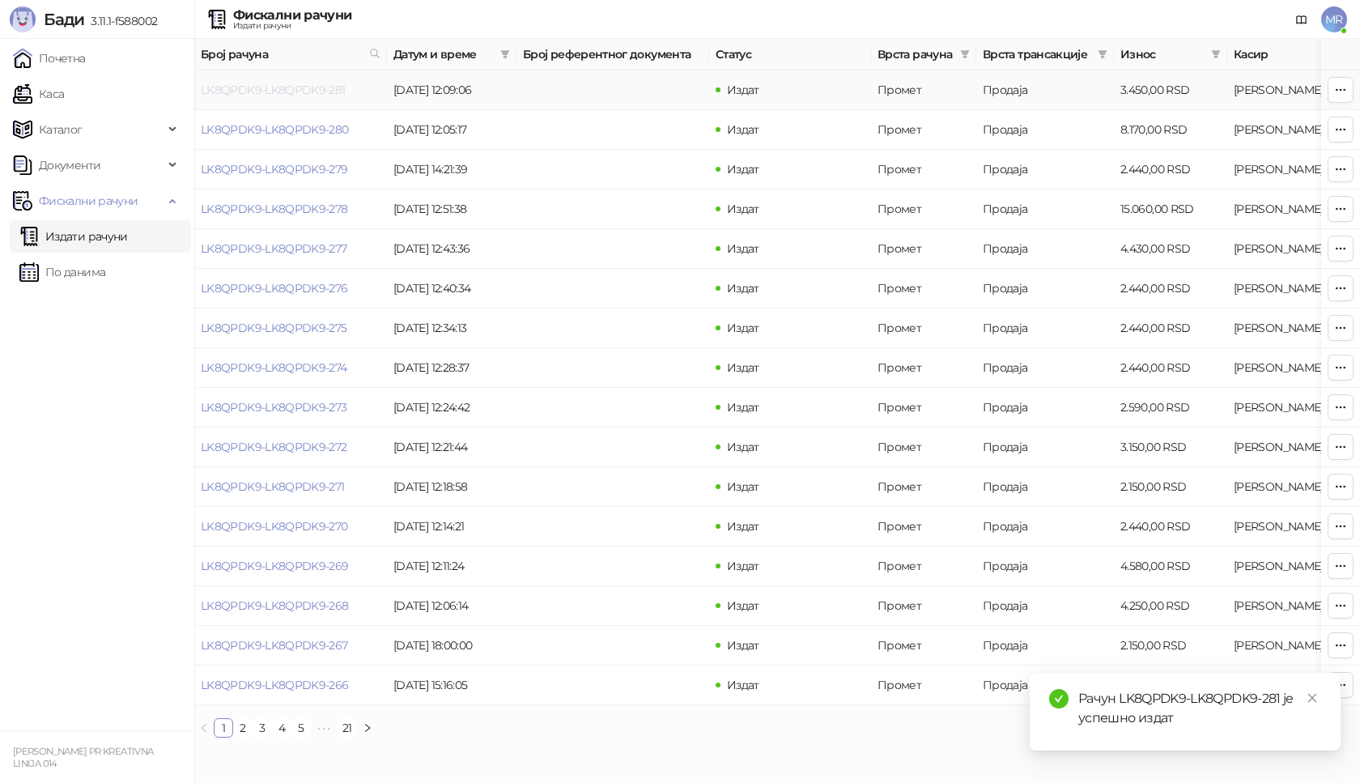
click at [290, 90] on link "LK8QPDK9-LK8QPDK9-281" at bounding box center [273, 90] width 145 height 15
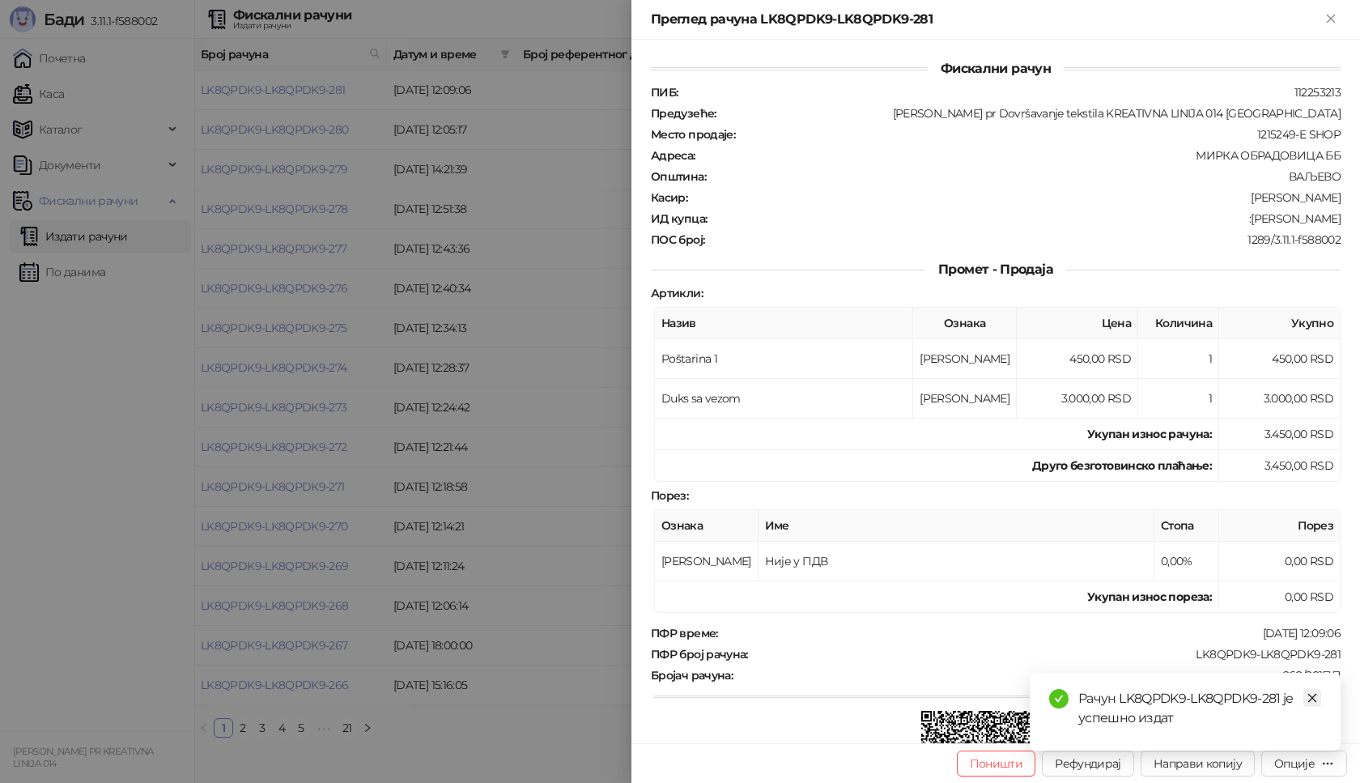
click at [1317, 698] on icon "close" at bounding box center [1312, 697] width 11 height 11
click at [1310, 761] on div "Опције" at bounding box center [1295, 763] width 40 height 15
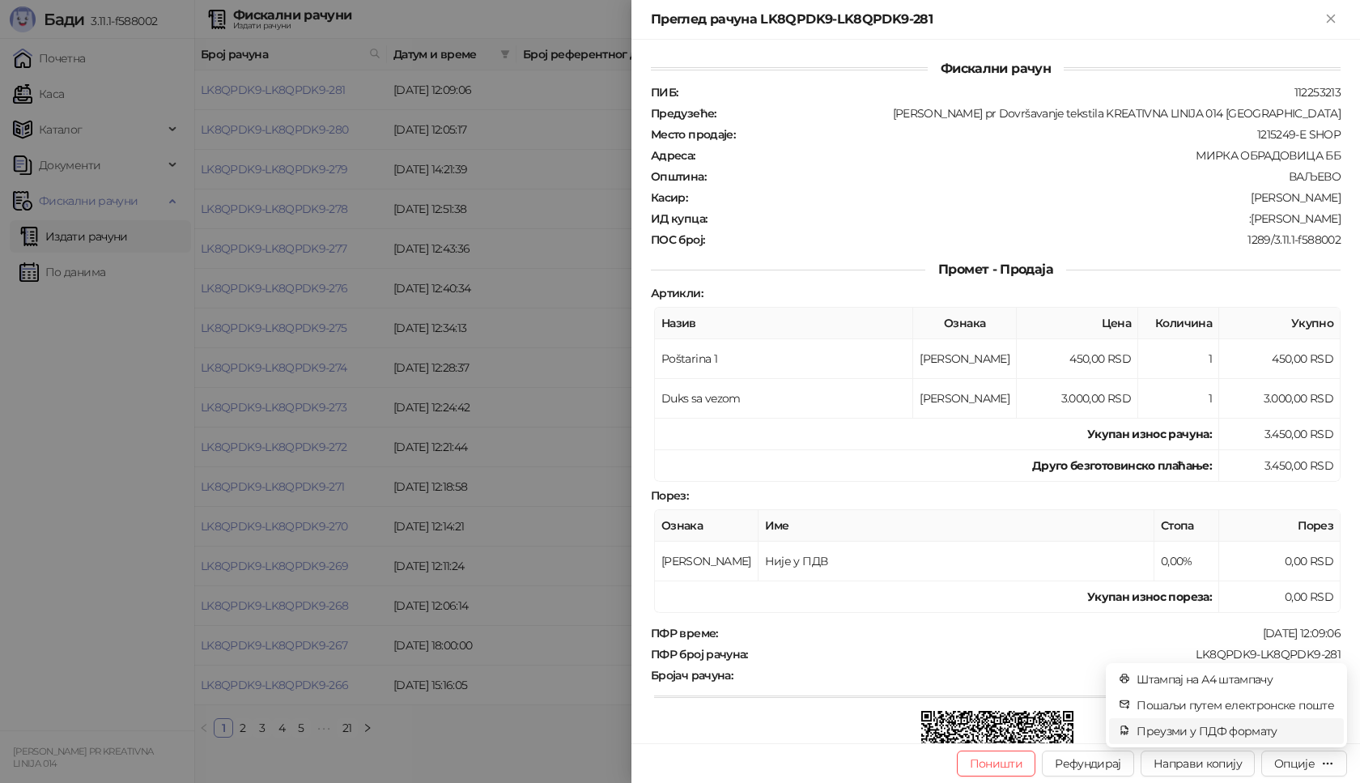
click at [1185, 730] on span "Преузми у ПДФ формату" at bounding box center [1236, 731] width 198 height 18
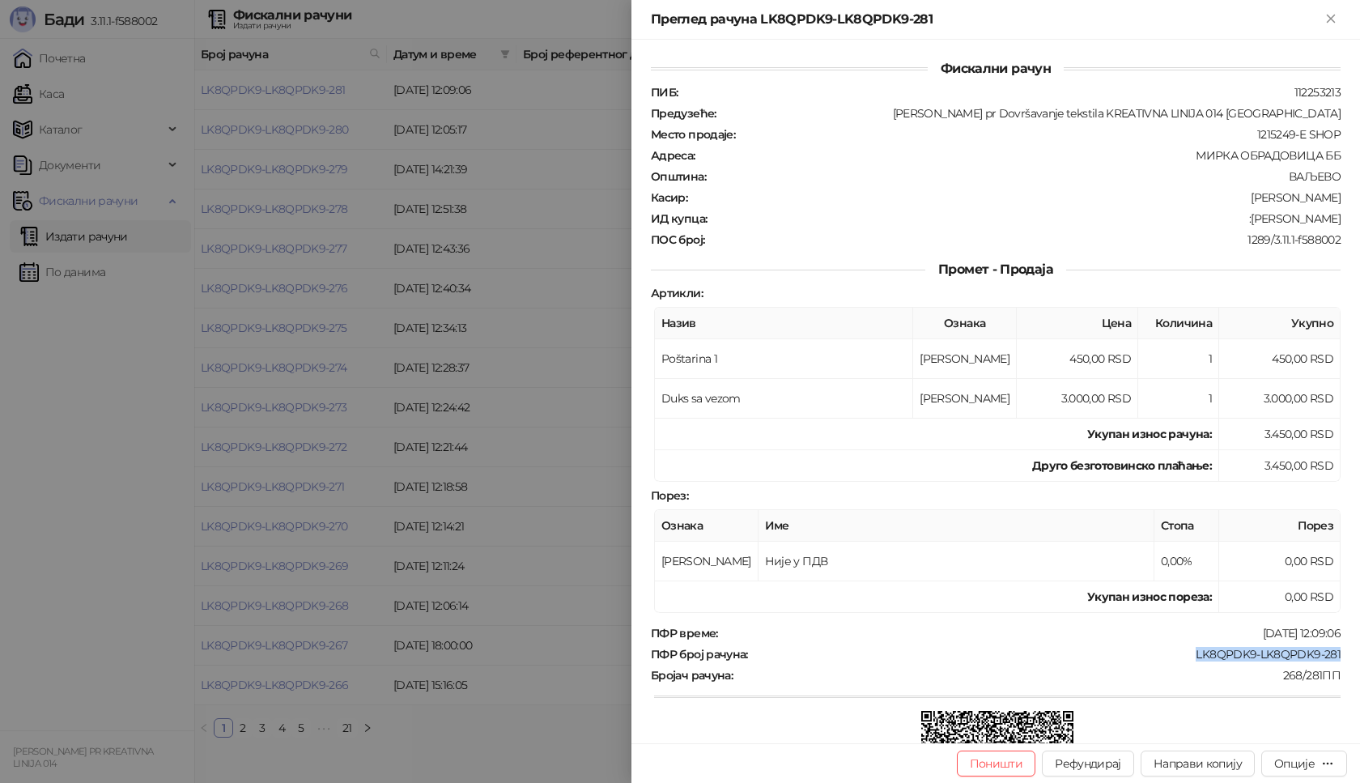
drag, startPoint x: 1184, startPoint y: 655, endPoint x: 1360, endPoint y: 651, distance: 175.8
click at [1360, 651] on div "Фискални рачун ПИБ : 112253213 Предузеће : [PERSON_NAME] pr Dovršavanje tekstil…" at bounding box center [996, 392] width 729 height 704
copy div "LK8QPDK9-LK8QPDK9-281"
drag, startPoint x: 1242, startPoint y: 223, endPoint x: 1346, endPoint y: 213, distance: 104.1
click at [1346, 213] on div "Фискални рачун ПИБ : 112253213 Предузеће : [PERSON_NAME] pr Dovršavanje tekstil…" at bounding box center [996, 392] width 729 height 704
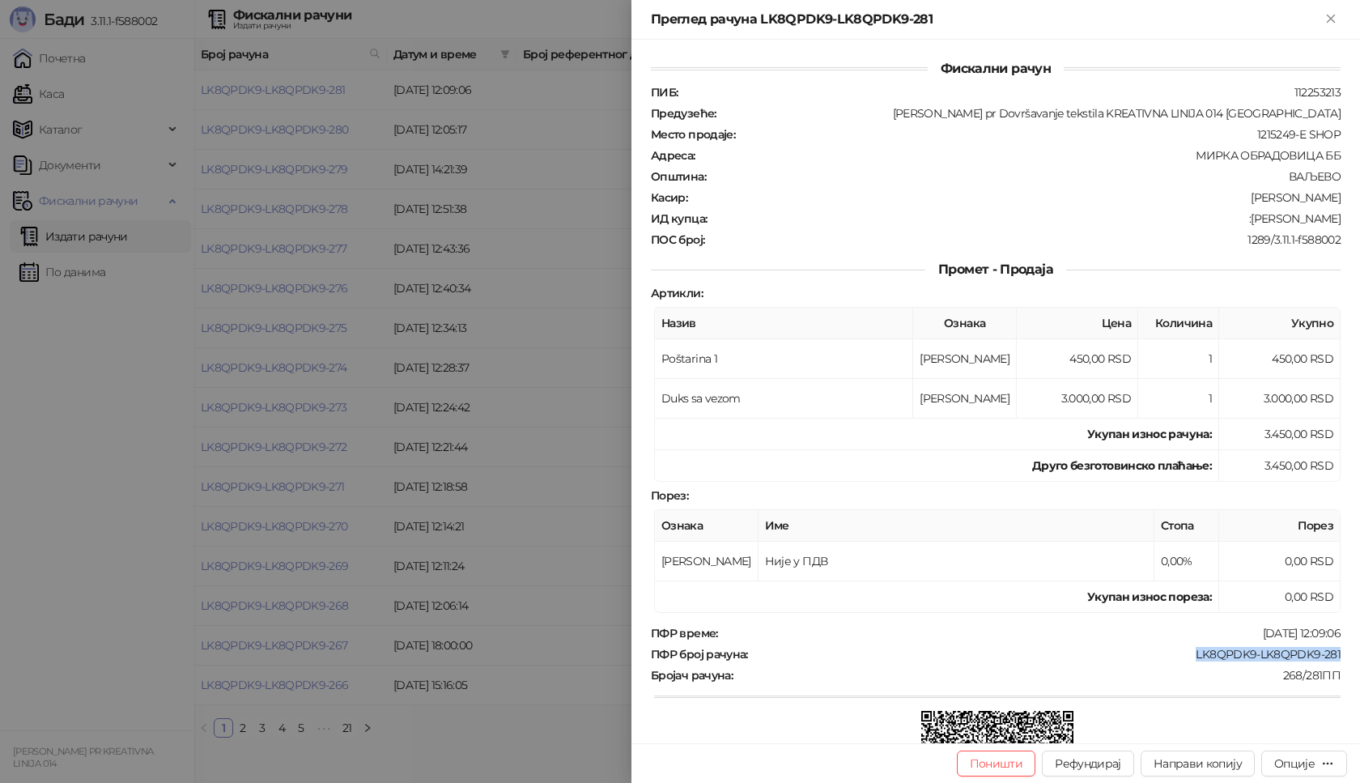
copy div "[PERSON_NAME]"
click at [1329, 15] on icon "Close" at bounding box center [1330, 18] width 7 height 7
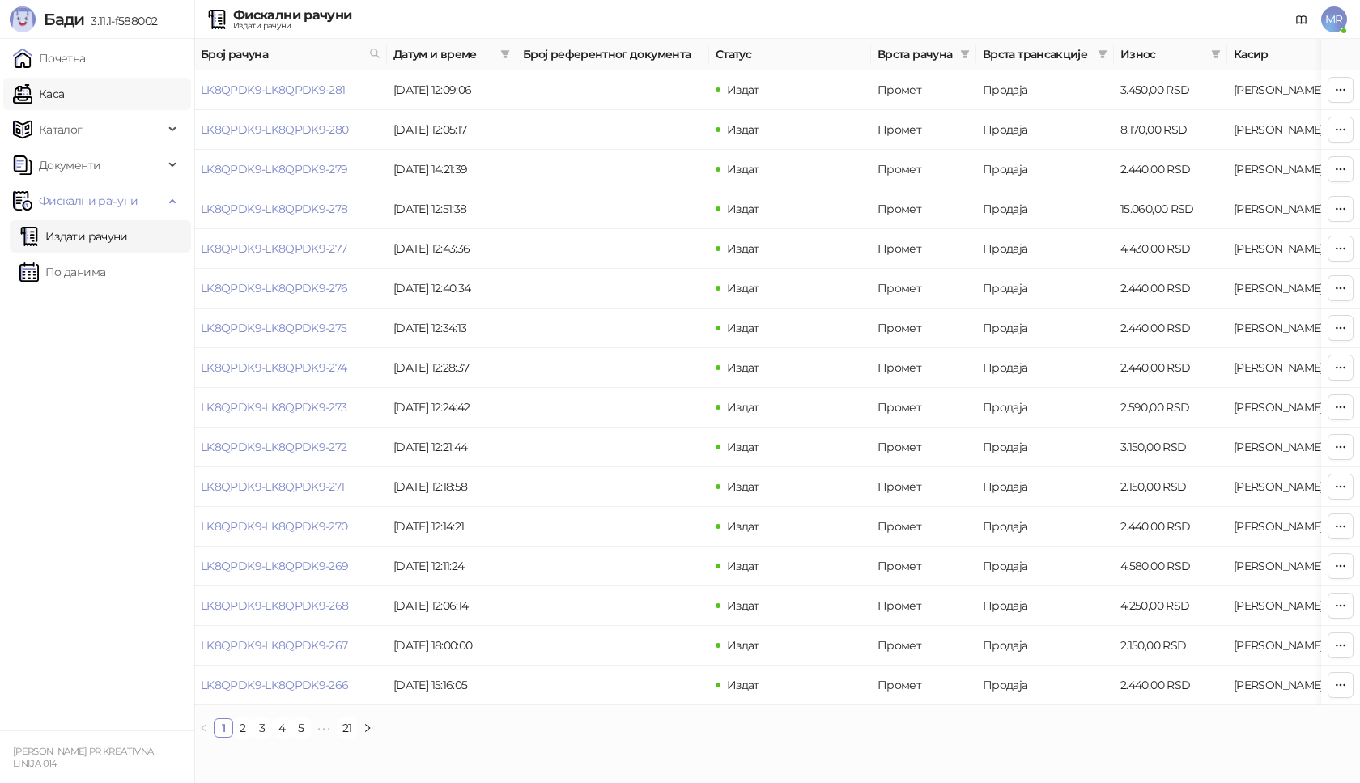
click at [64, 99] on link "Каса" at bounding box center [38, 94] width 51 height 32
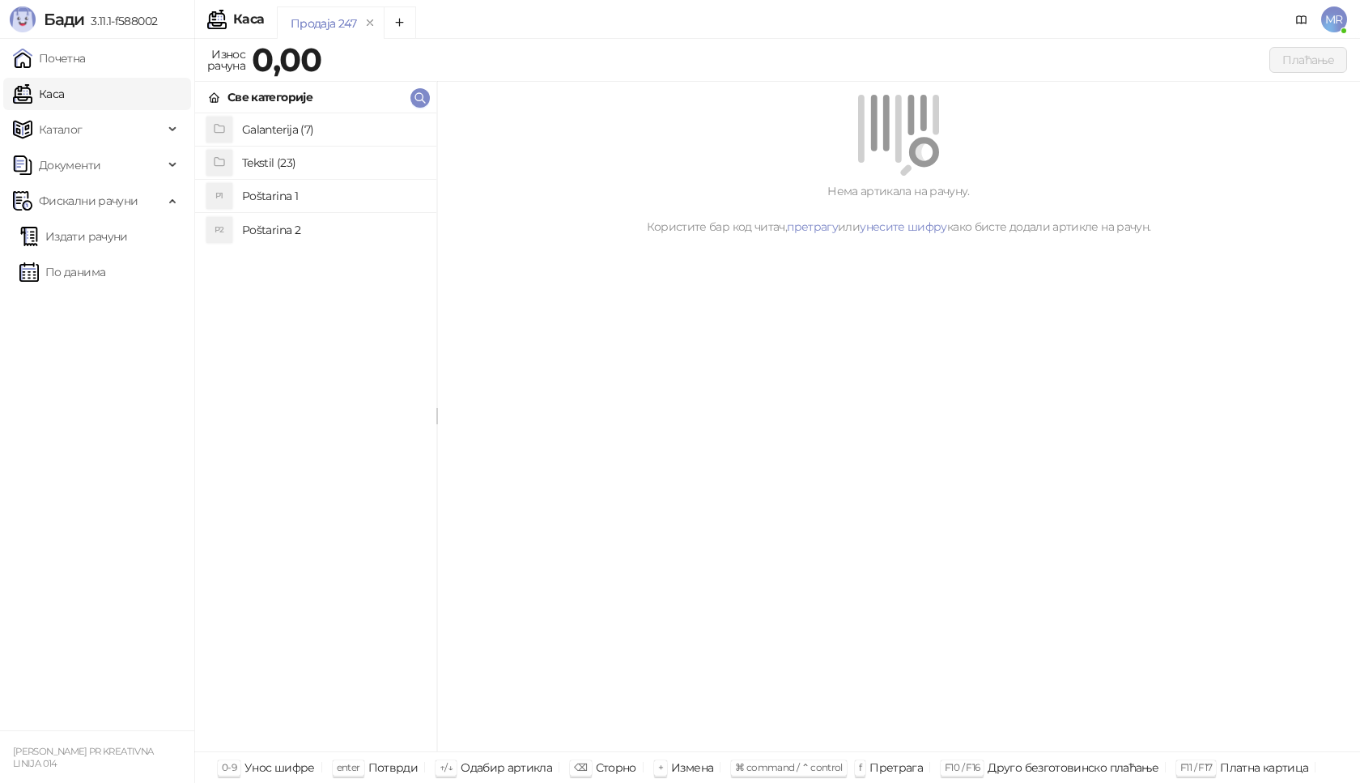
click at [364, 194] on h4 "Poštarina 1" at bounding box center [332, 196] width 181 height 26
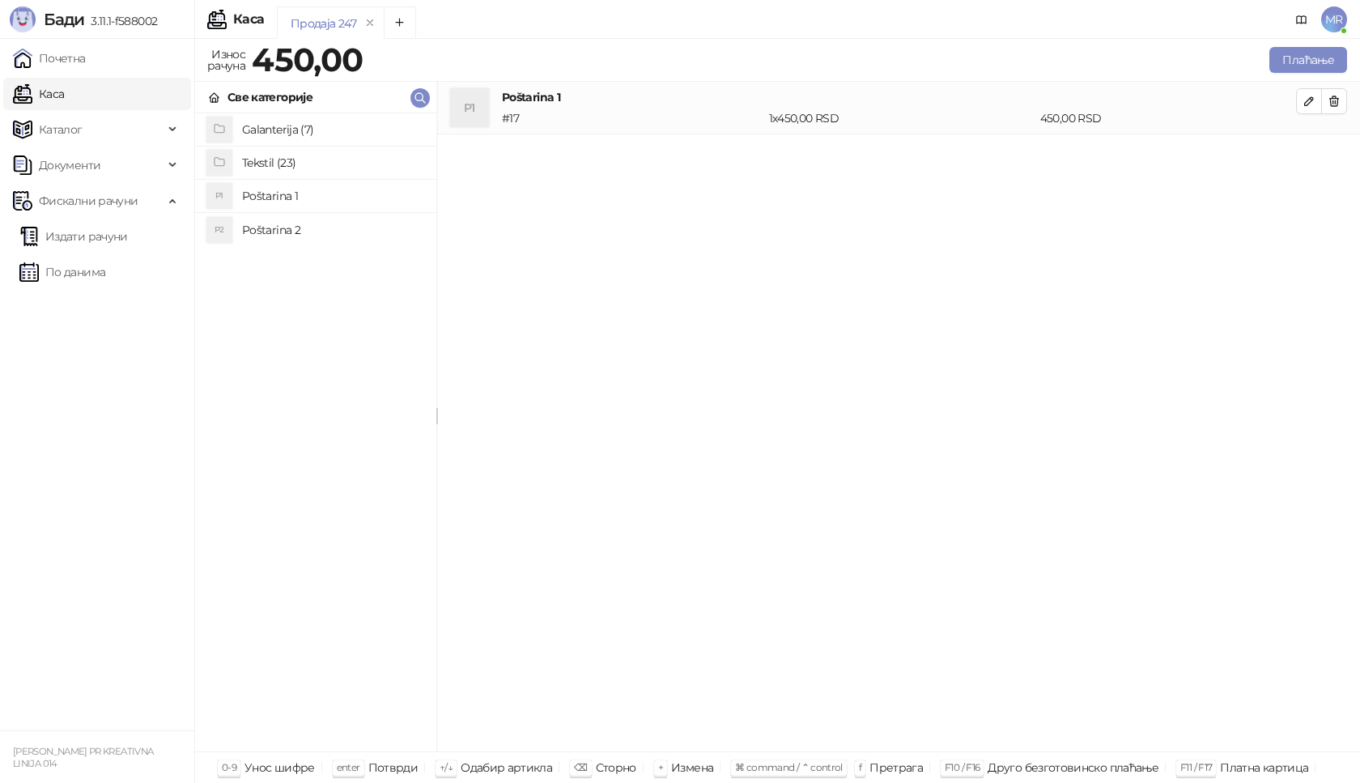
click at [313, 156] on h4 "Tekstil (23)" at bounding box center [332, 163] width 181 height 26
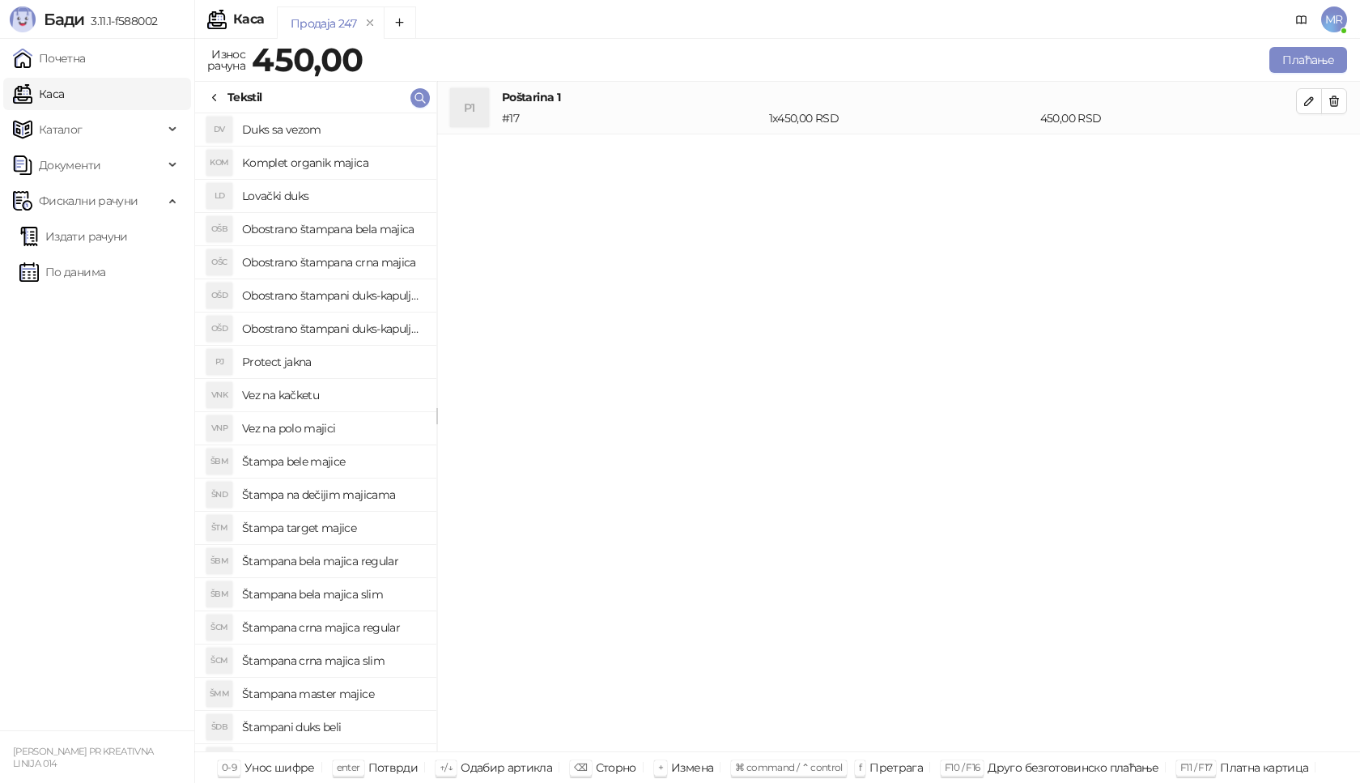
click at [348, 394] on h4 "Vez na kačketu" at bounding box center [332, 395] width 181 height 26
click at [1303, 148] on icon "button" at bounding box center [1309, 153] width 13 height 13
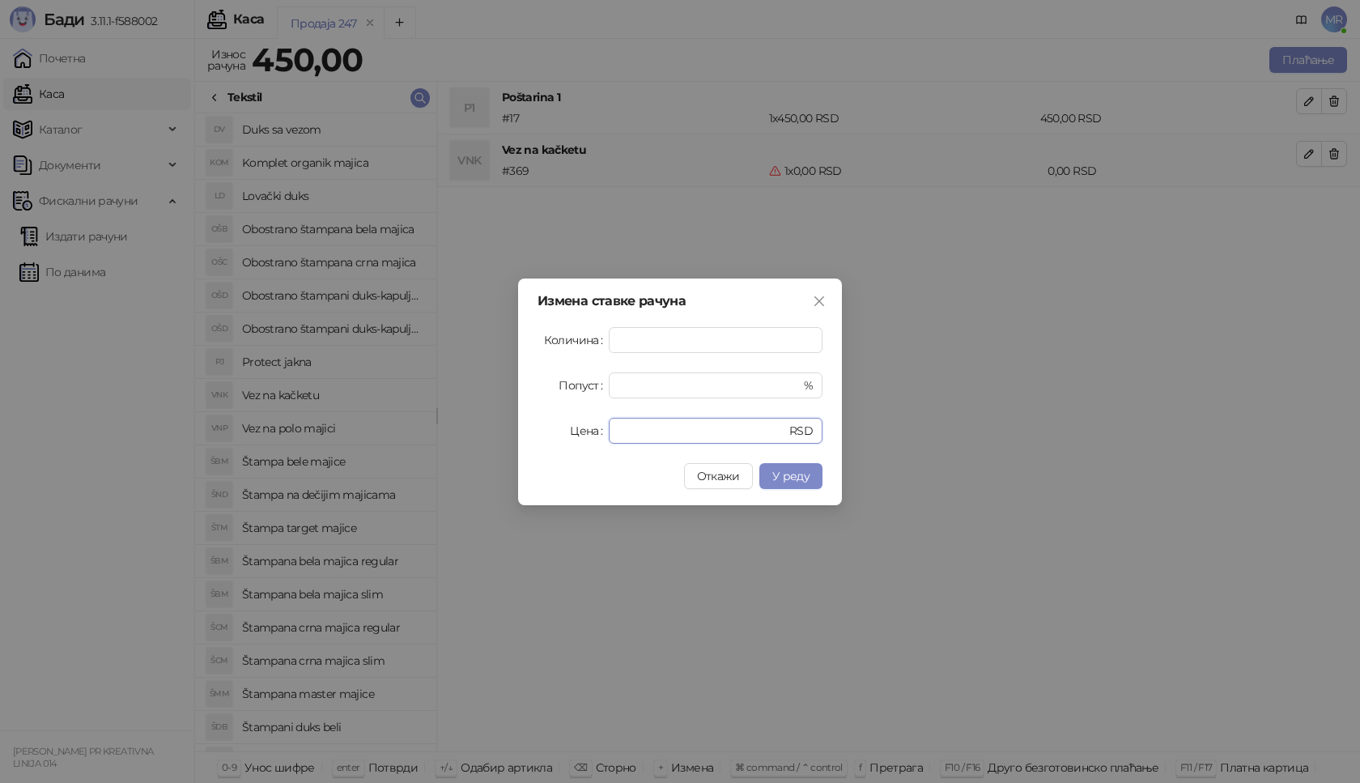
drag, startPoint x: 655, startPoint y: 422, endPoint x: 578, endPoint y: 436, distance: 78.3
click at [578, 436] on div "Цена * RSD" at bounding box center [680, 431] width 285 height 26
click at [796, 473] on span "У реду" at bounding box center [791, 476] width 37 height 15
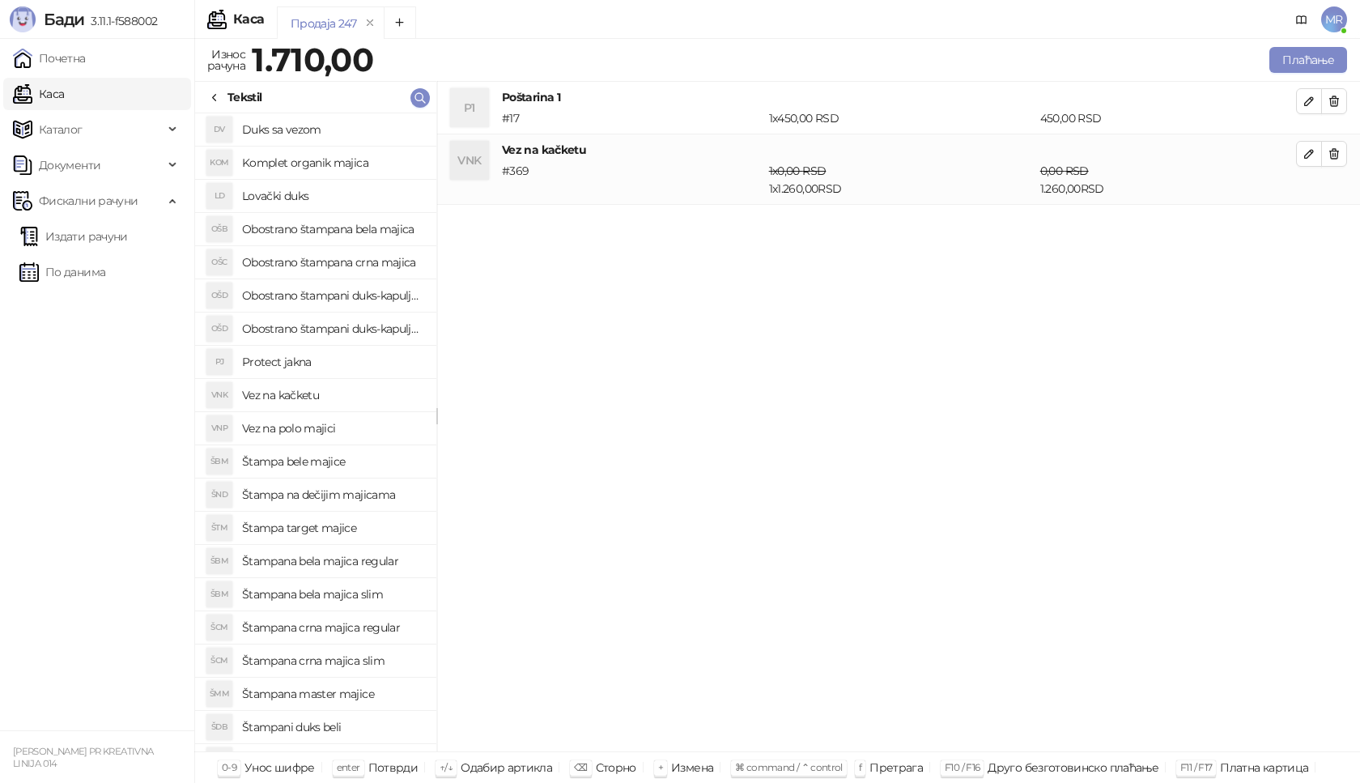
click at [351, 697] on h4 "Štampana master majice" at bounding box center [332, 694] width 181 height 26
click at [1312, 225] on icon "button" at bounding box center [1309, 224] width 13 height 13
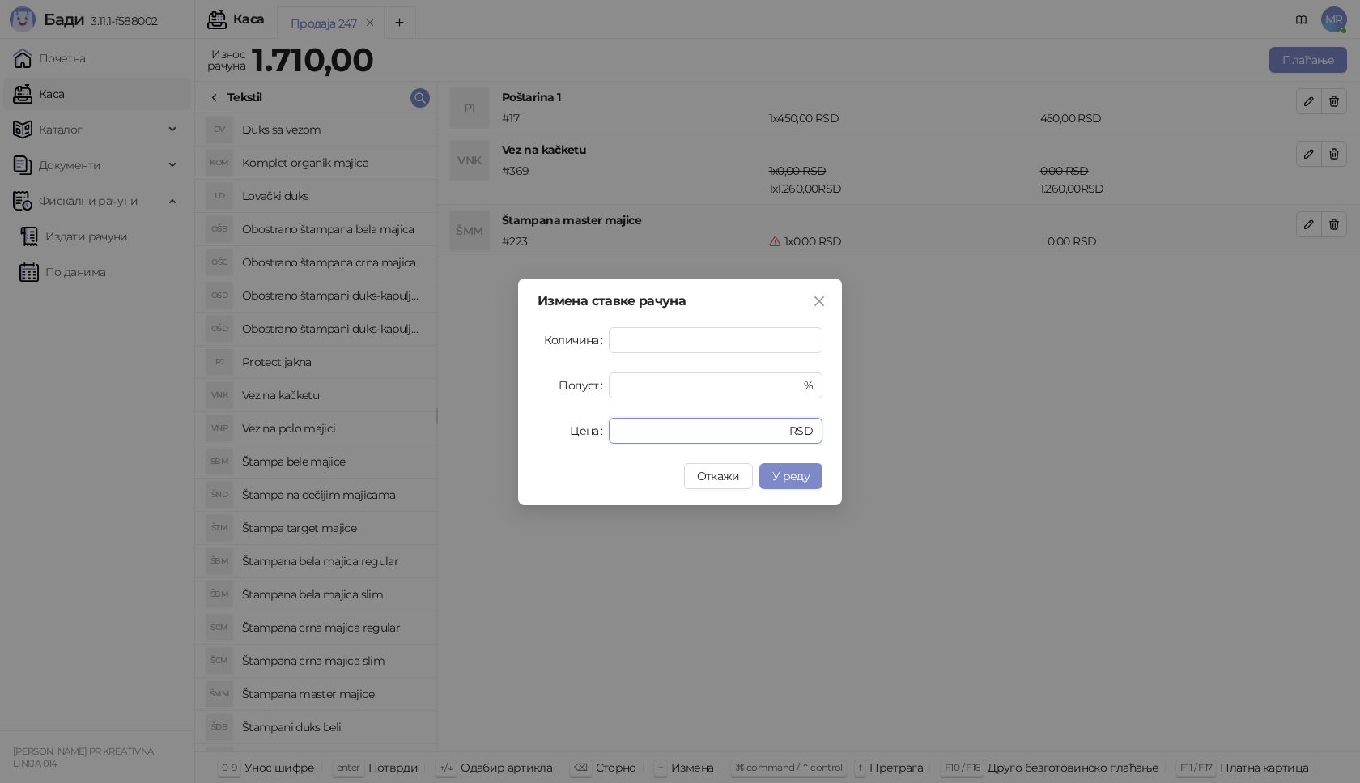
drag, startPoint x: 653, startPoint y: 436, endPoint x: 528, endPoint y: 445, distance: 125.0
click at [528, 445] on div "Измена ставке рачуна Количина * Попуст * % Цена * RSD Откажи У реду" at bounding box center [680, 392] width 324 height 227
type input "****"
click at [788, 469] on span "У реду" at bounding box center [791, 476] width 37 height 15
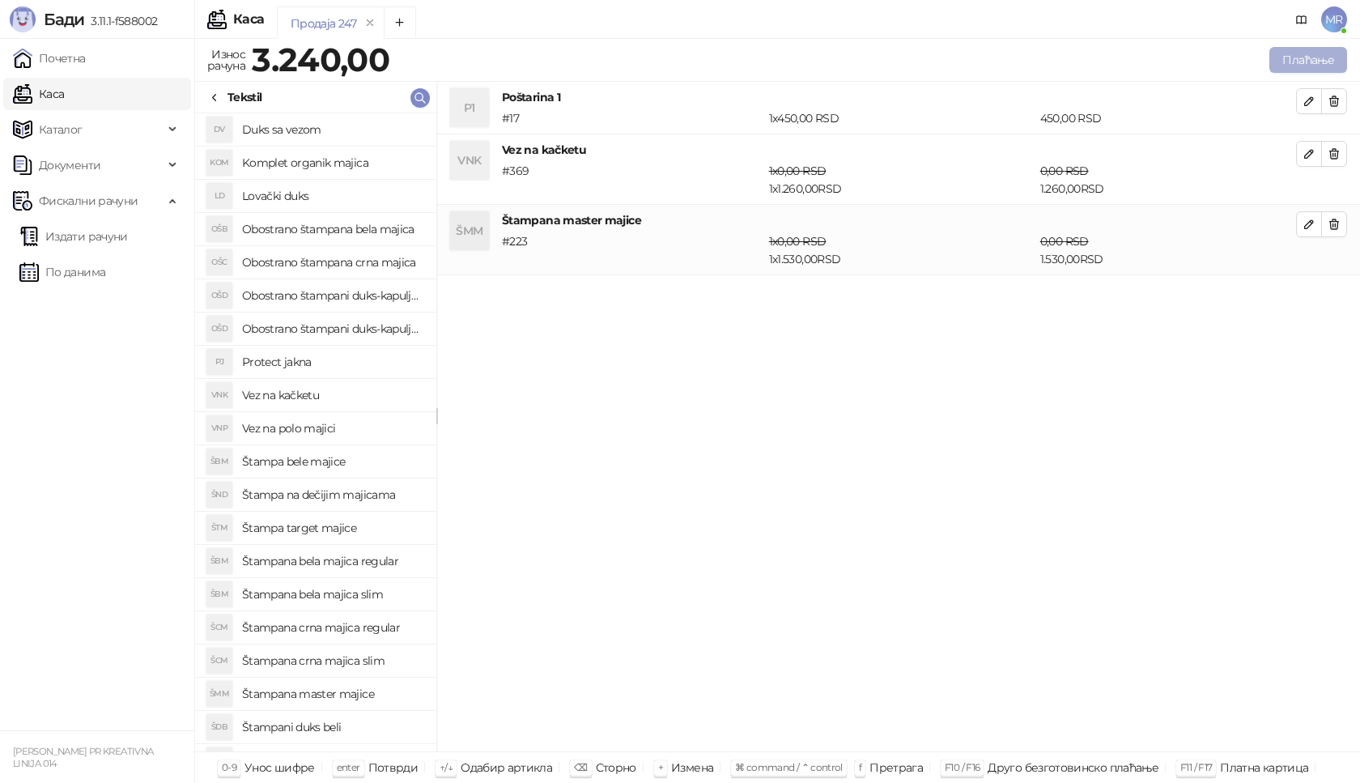
click at [1322, 62] on button "Плаћање" at bounding box center [1309, 60] width 78 height 26
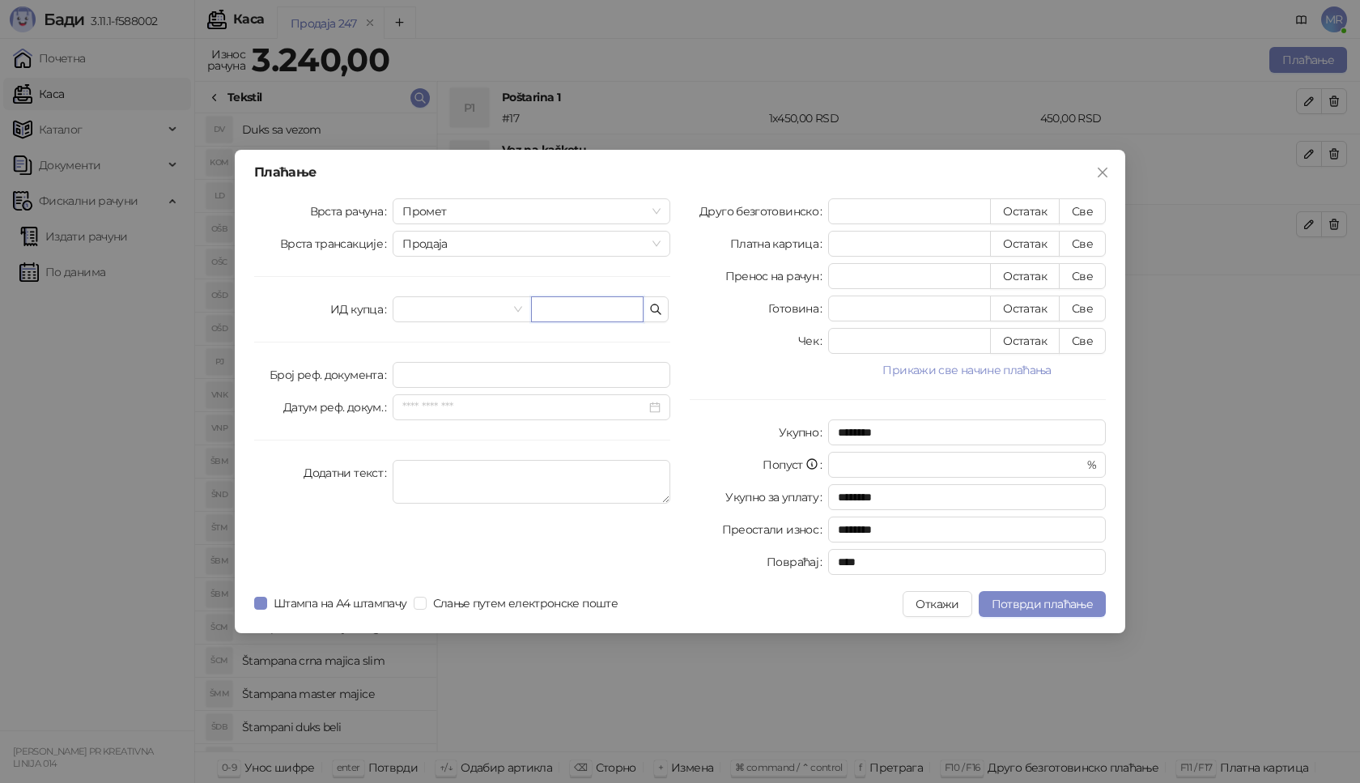
click at [576, 313] on input "text" at bounding box center [587, 309] width 113 height 26
paste input "**********"
type input "**********"
click at [1102, 206] on button "Све" at bounding box center [1082, 211] width 47 height 26
type input "****"
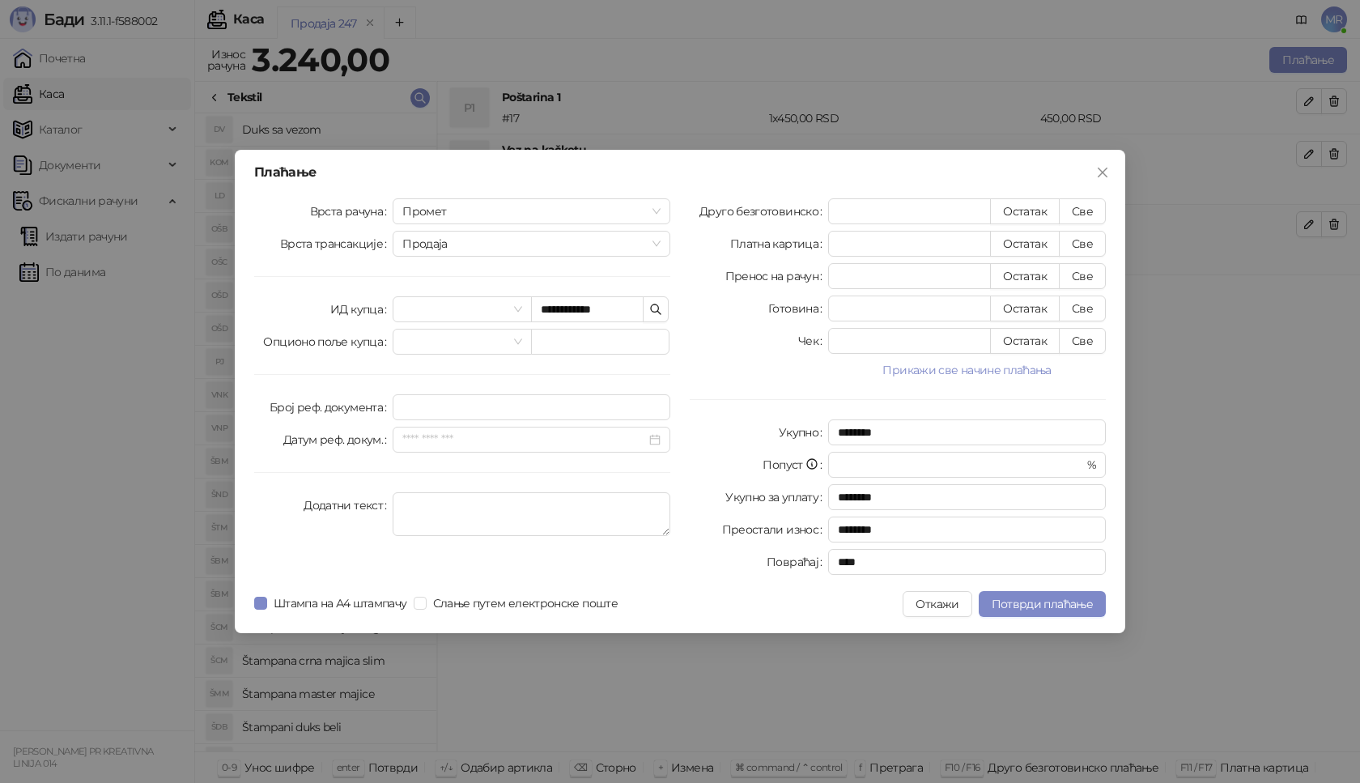
type input "****"
click at [1039, 607] on span "Потврди плаћање" at bounding box center [1042, 604] width 101 height 15
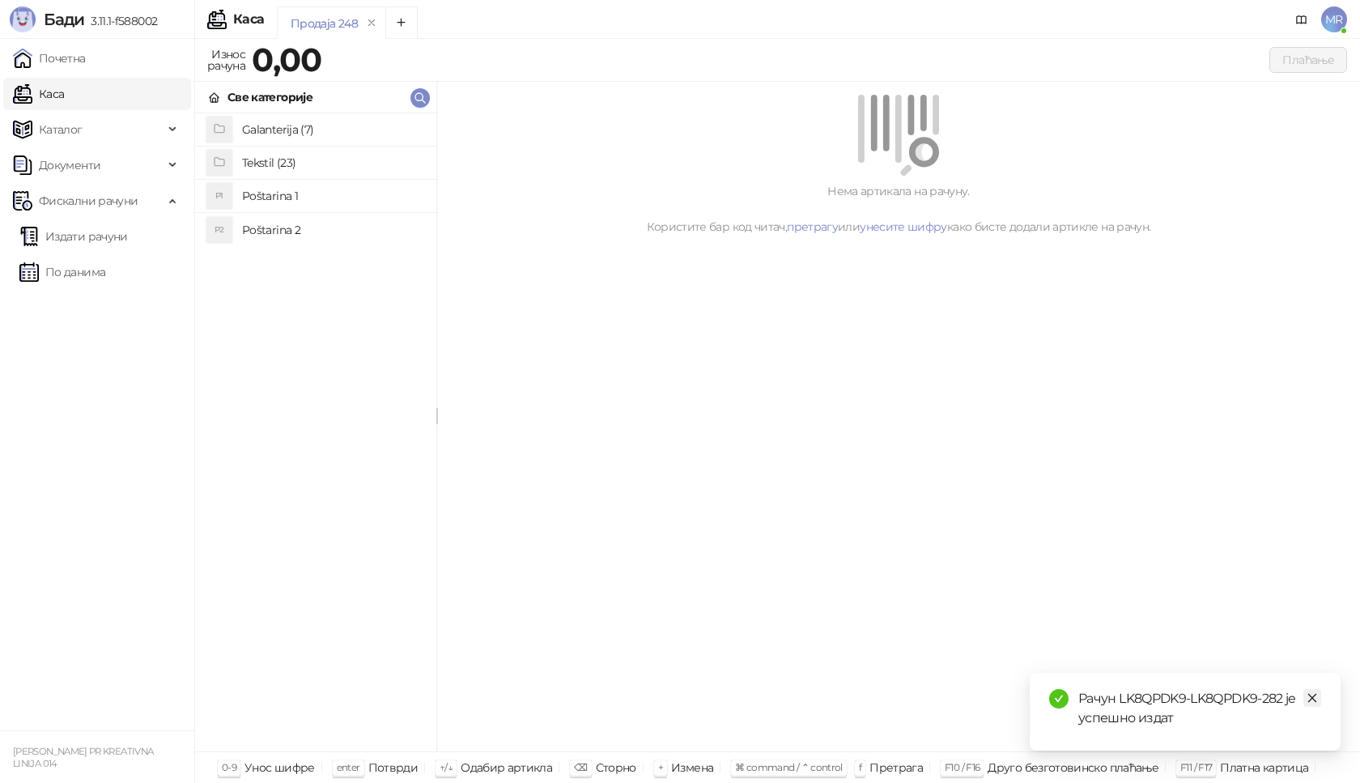
click at [1315, 704] on link "Close" at bounding box center [1313, 698] width 18 height 18
click at [128, 245] on link "Издати рачуни" at bounding box center [73, 236] width 109 height 32
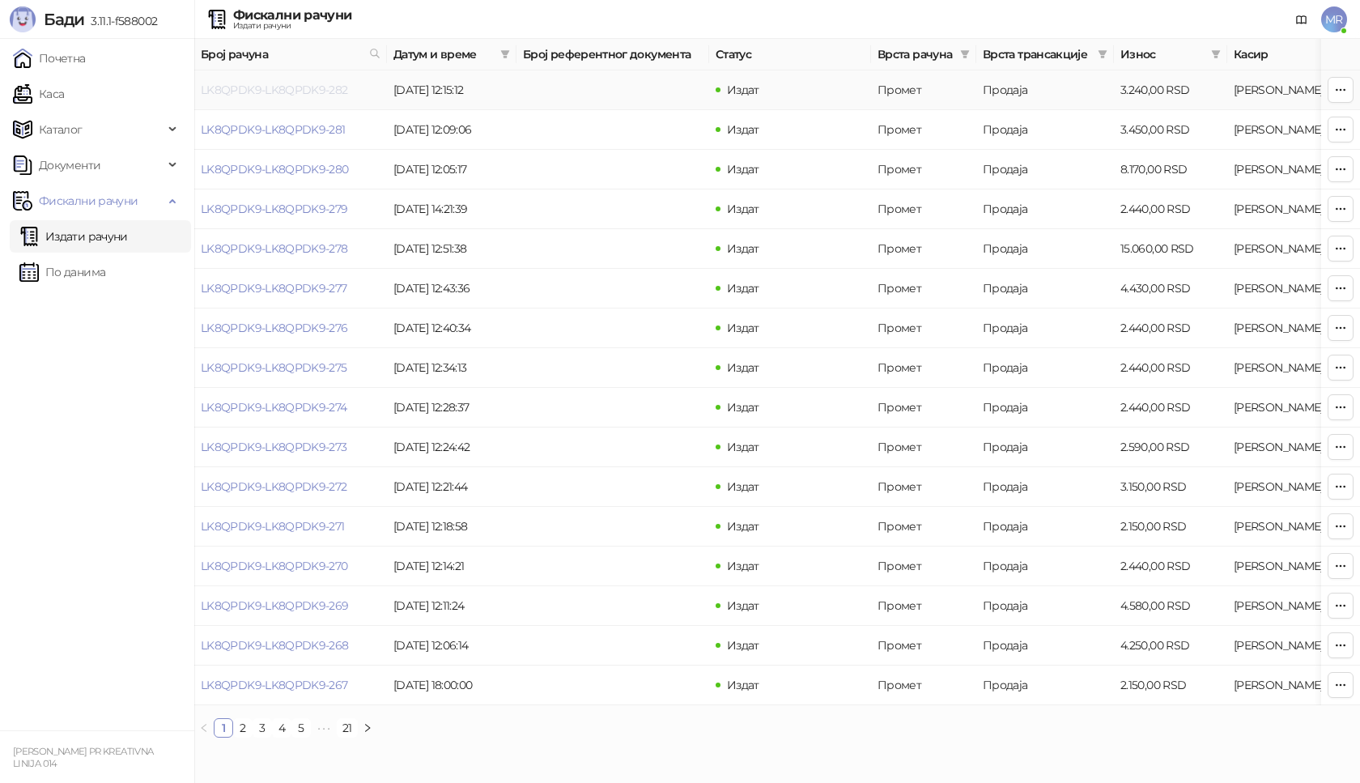
click at [304, 83] on link "LK8QPDK9-LK8QPDK9-282" at bounding box center [274, 90] width 147 height 15
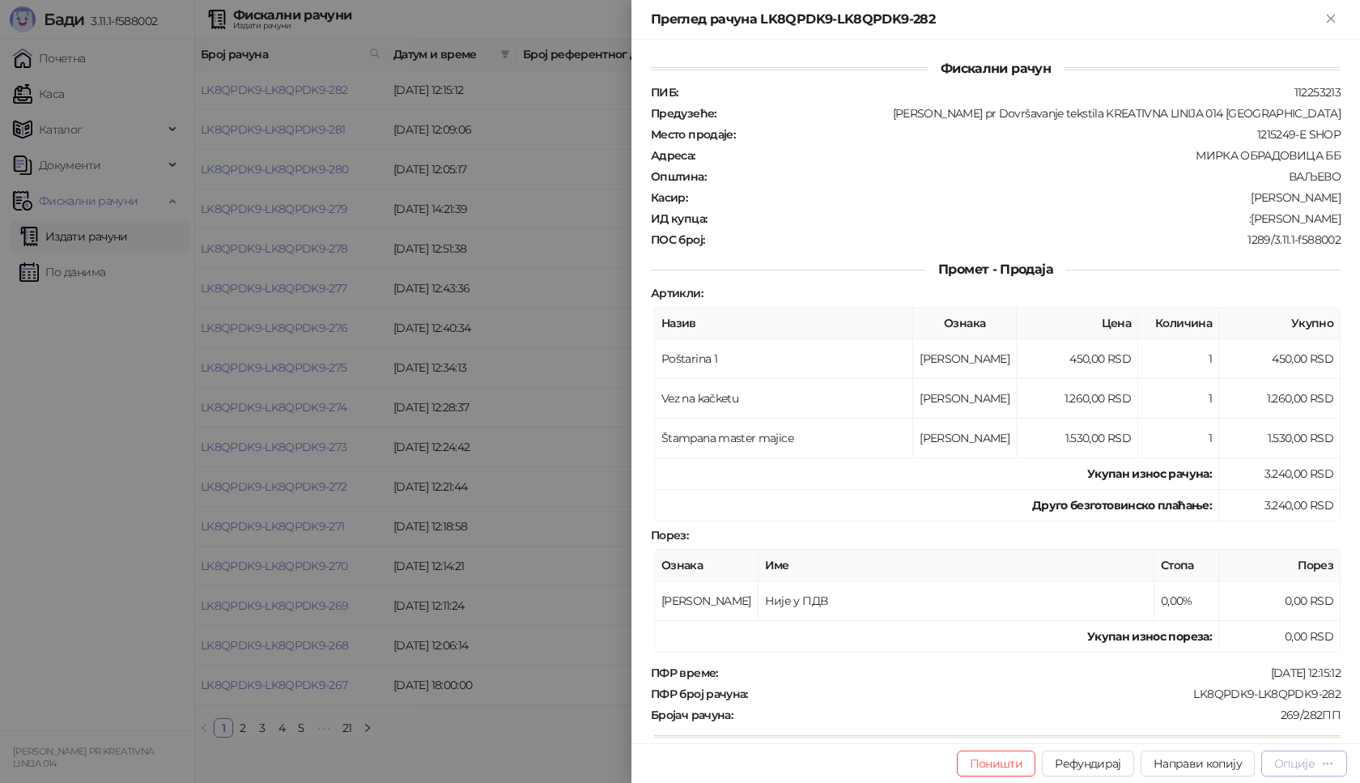
click at [1307, 766] on div "Опције" at bounding box center [1295, 763] width 40 height 15
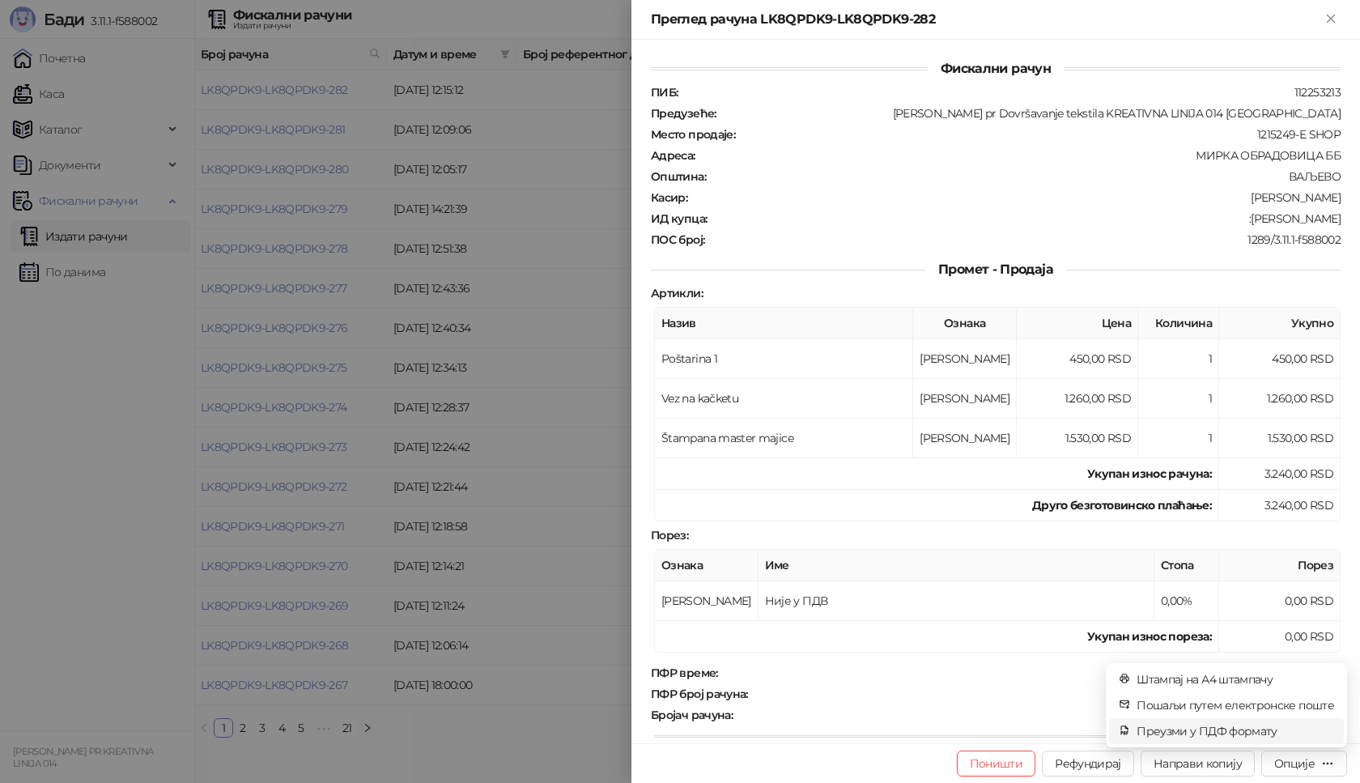
click at [1283, 736] on span "Преузми у ПДФ формату" at bounding box center [1236, 731] width 198 height 18
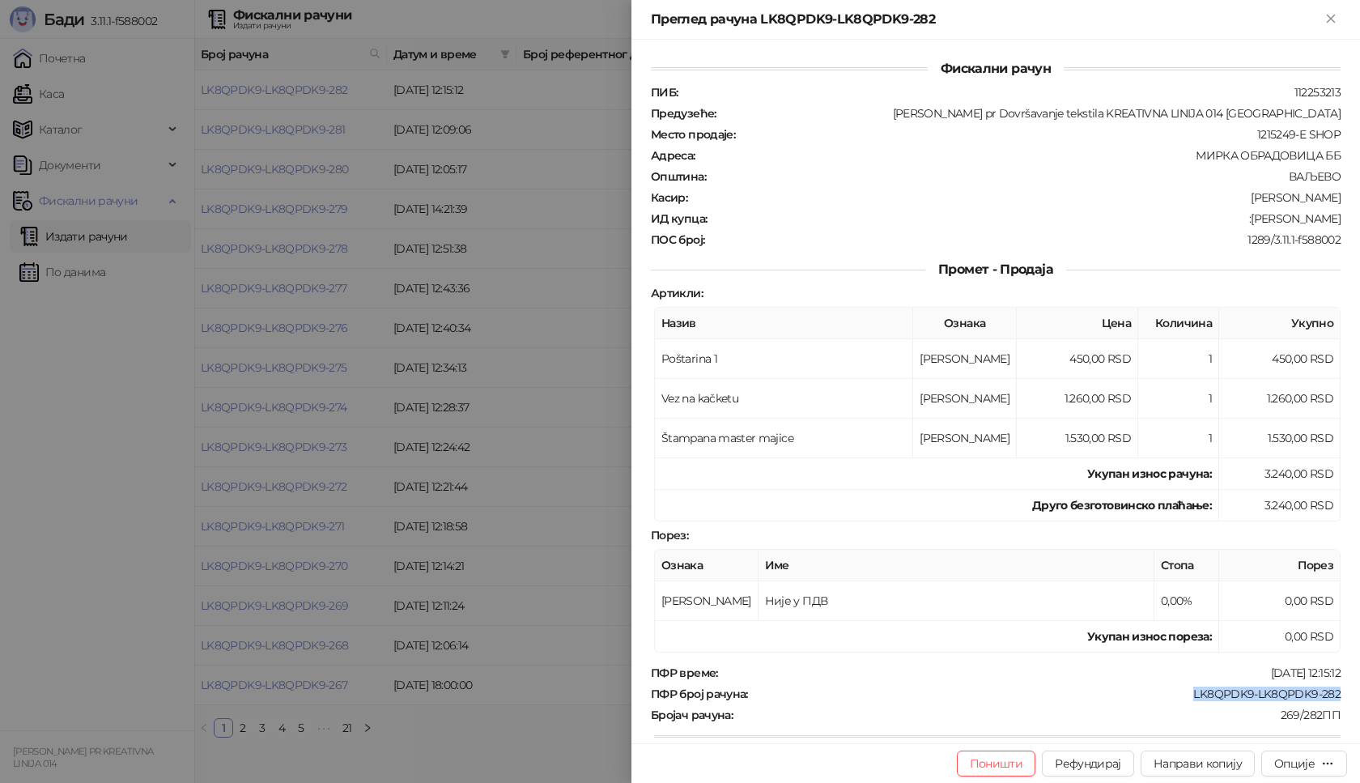
drag, startPoint x: 1176, startPoint y: 697, endPoint x: 1346, endPoint y: 694, distance: 170.1
click at [1346, 694] on div "Фискални рачун ПИБ : 112253213 Предузеће : [PERSON_NAME] pr Dovršavanje tekstil…" at bounding box center [996, 392] width 729 height 704
copy div "LK8QPDK9-LK8QPDK9-282"
click at [1266, 219] on div ":[PERSON_NAME]" at bounding box center [1026, 218] width 634 height 15
drag, startPoint x: 1264, startPoint y: 219, endPoint x: 1330, endPoint y: 221, distance: 65.6
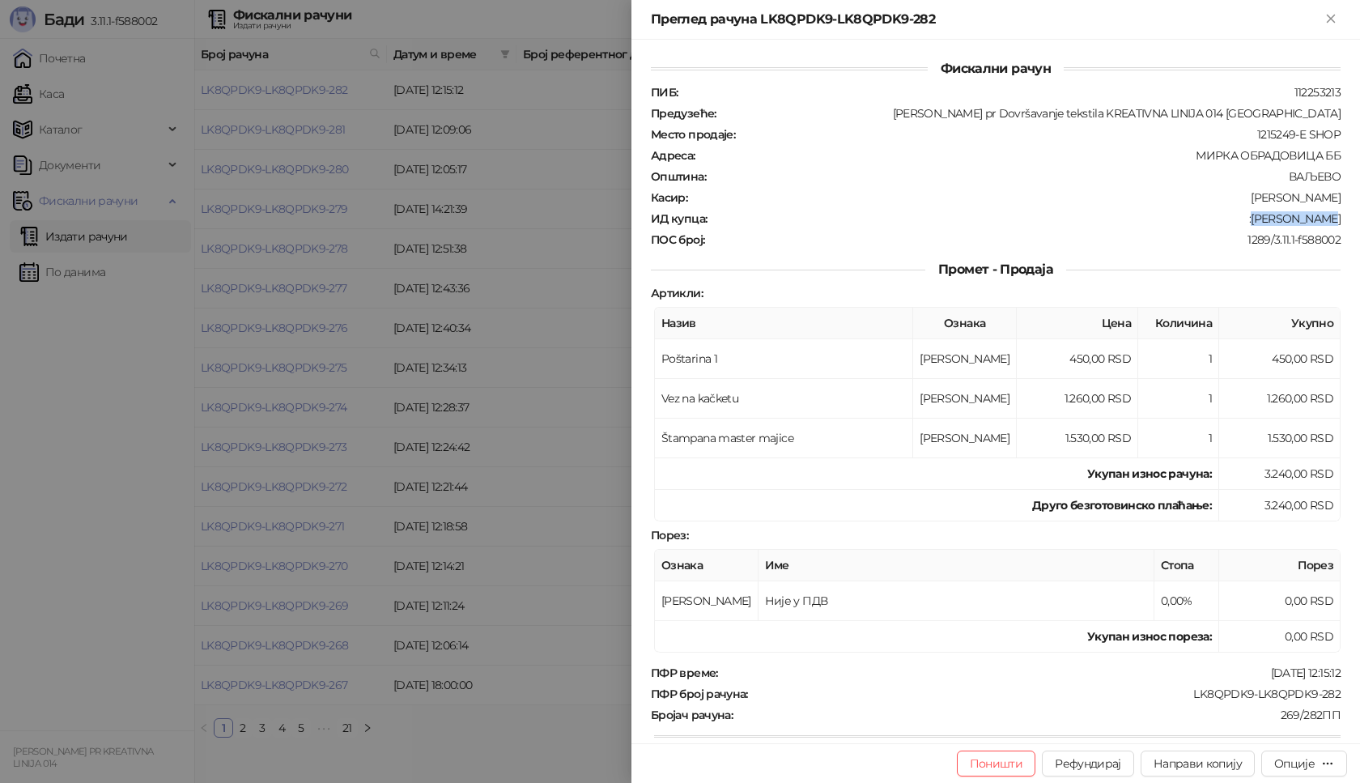
click at [1330, 221] on div "ИД купца : :[PERSON_NAME]" at bounding box center [996, 218] width 696 height 15
copy div "[PERSON_NAME]"
click at [1336, 18] on icon "Close" at bounding box center [1331, 18] width 15 height 15
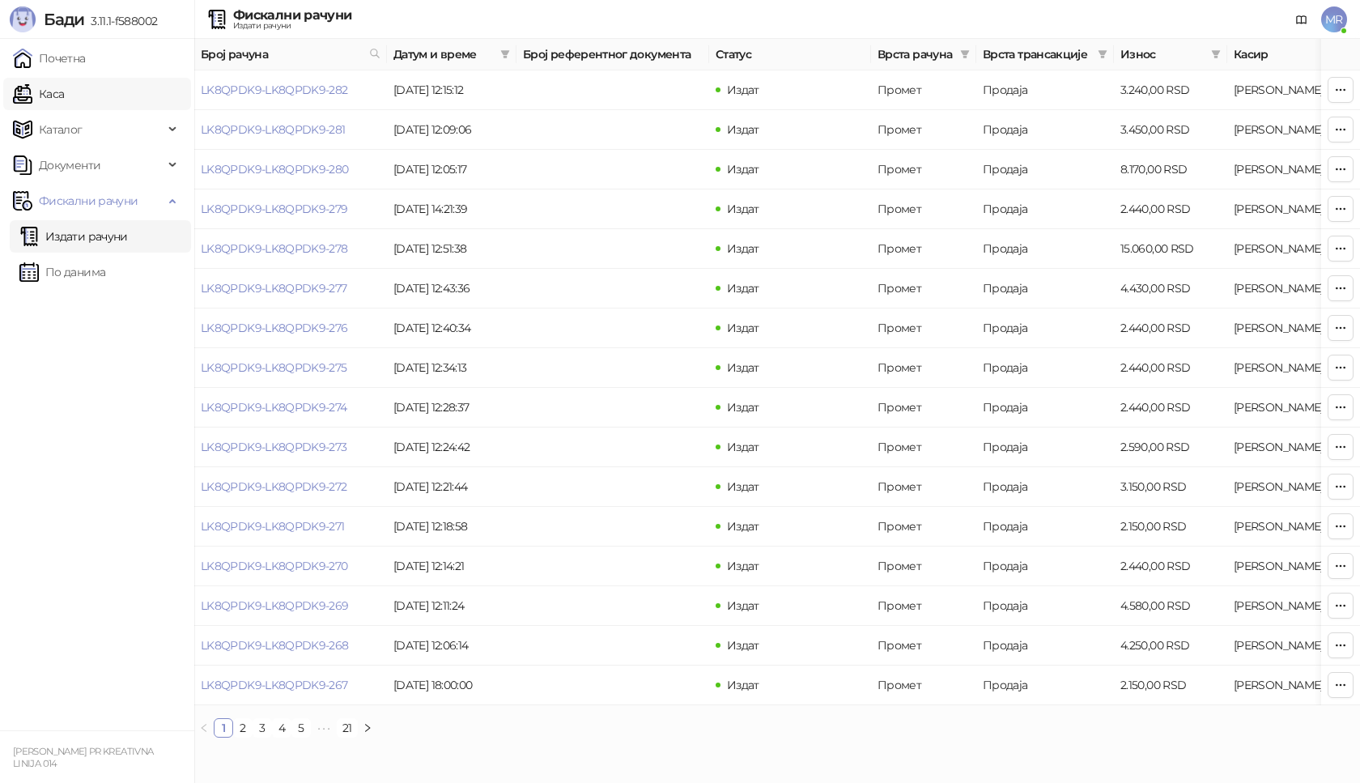
click at [64, 96] on link "Каса" at bounding box center [38, 94] width 51 height 32
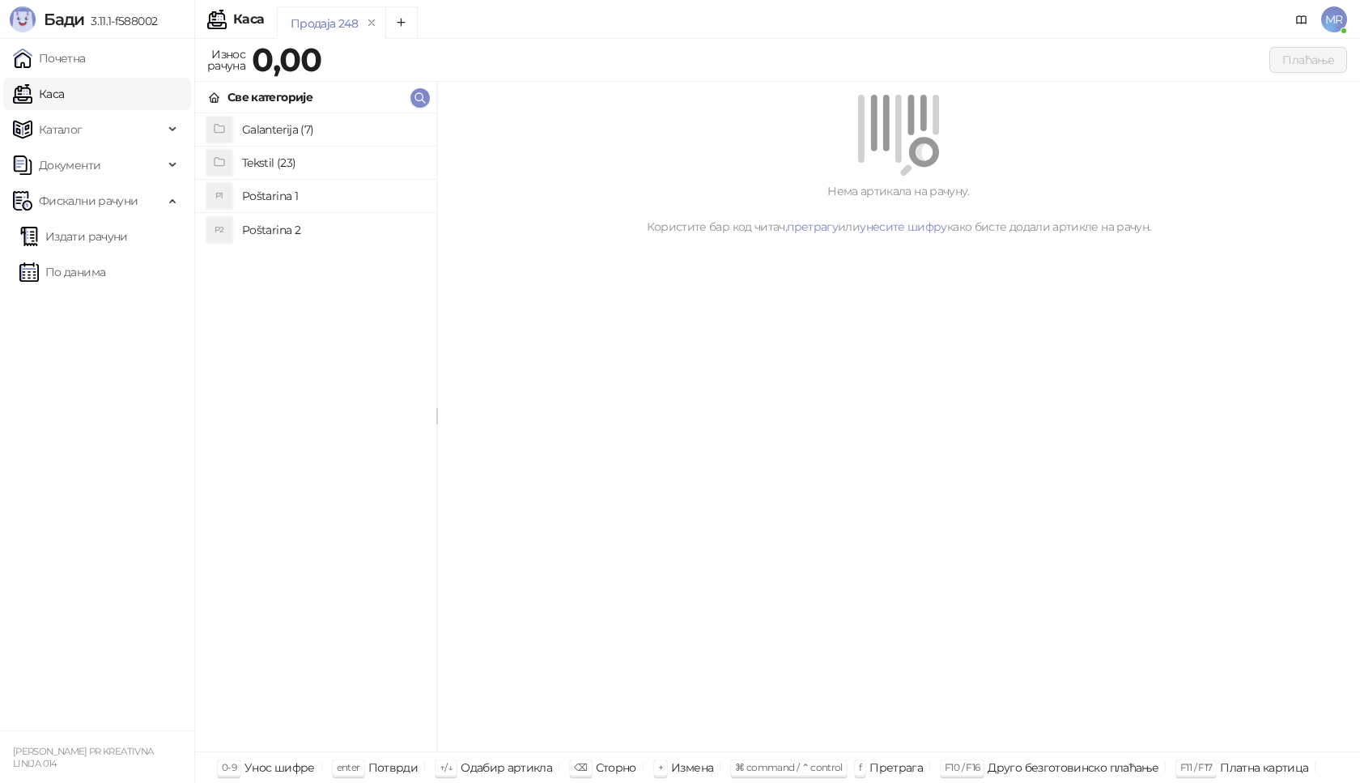
click at [305, 197] on h4 "Poštarina 1" at bounding box center [332, 196] width 181 height 26
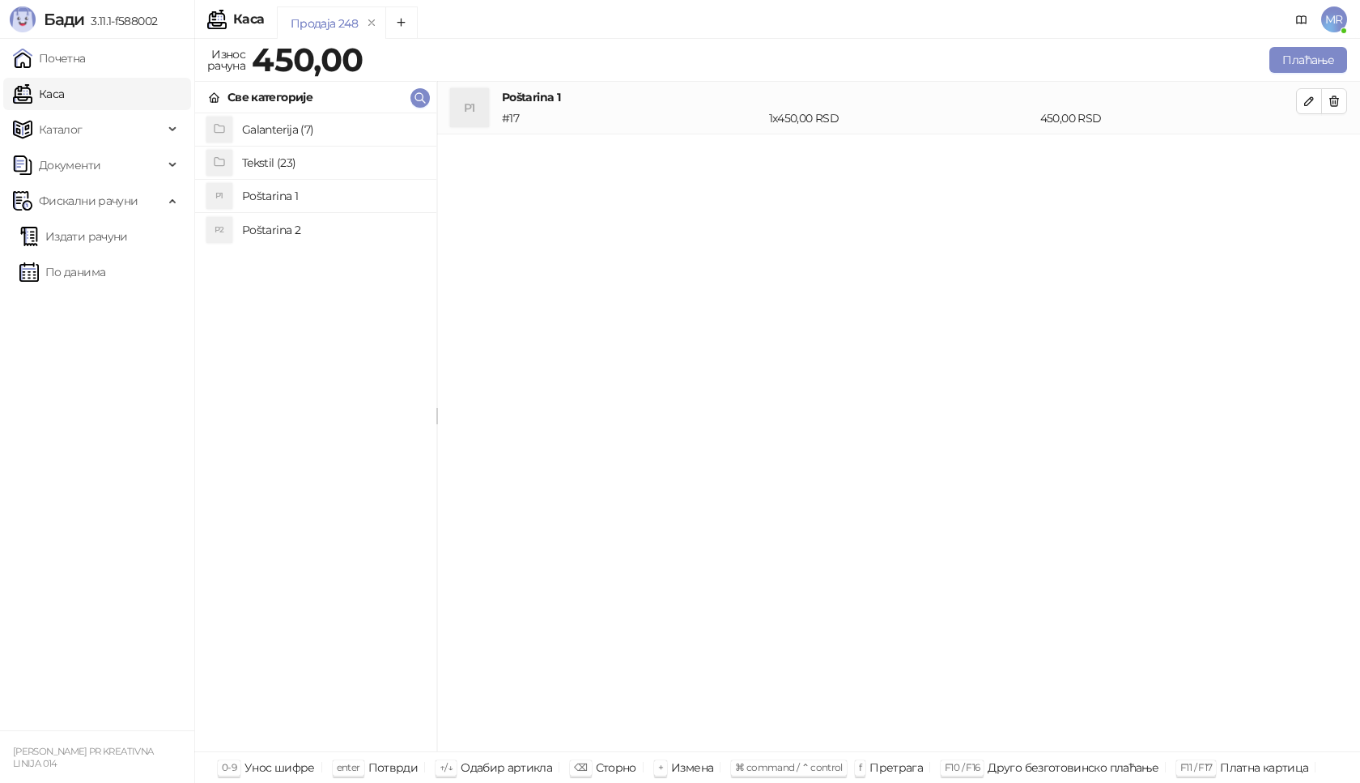
click at [334, 158] on h4 "Tekstil (23)" at bounding box center [332, 163] width 181 height 26
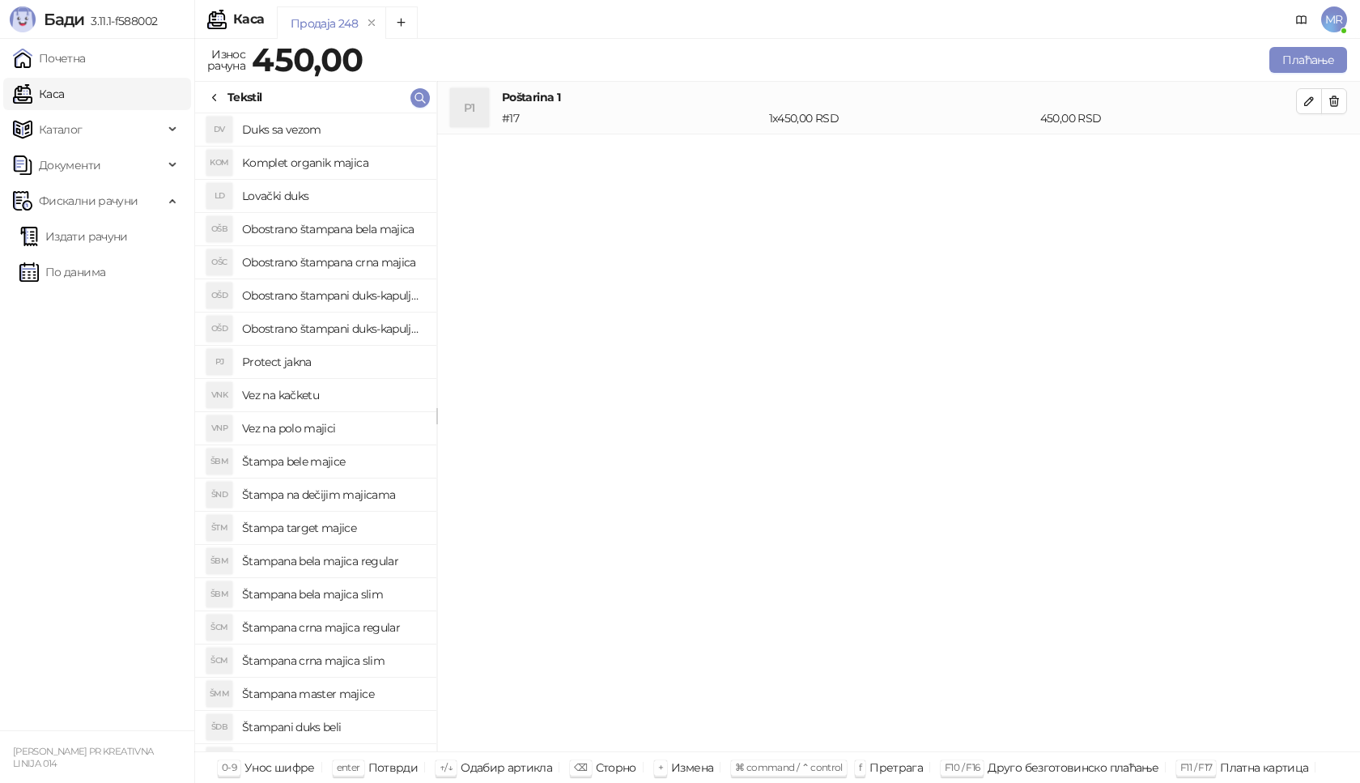
click at [343, 128] on h4 "Duks sa vezom" at bounding box center [332, 130] width 181 height 26
click at [1312, 155] on icon "button" at bounding box center [1309, 153] width 13 height 13
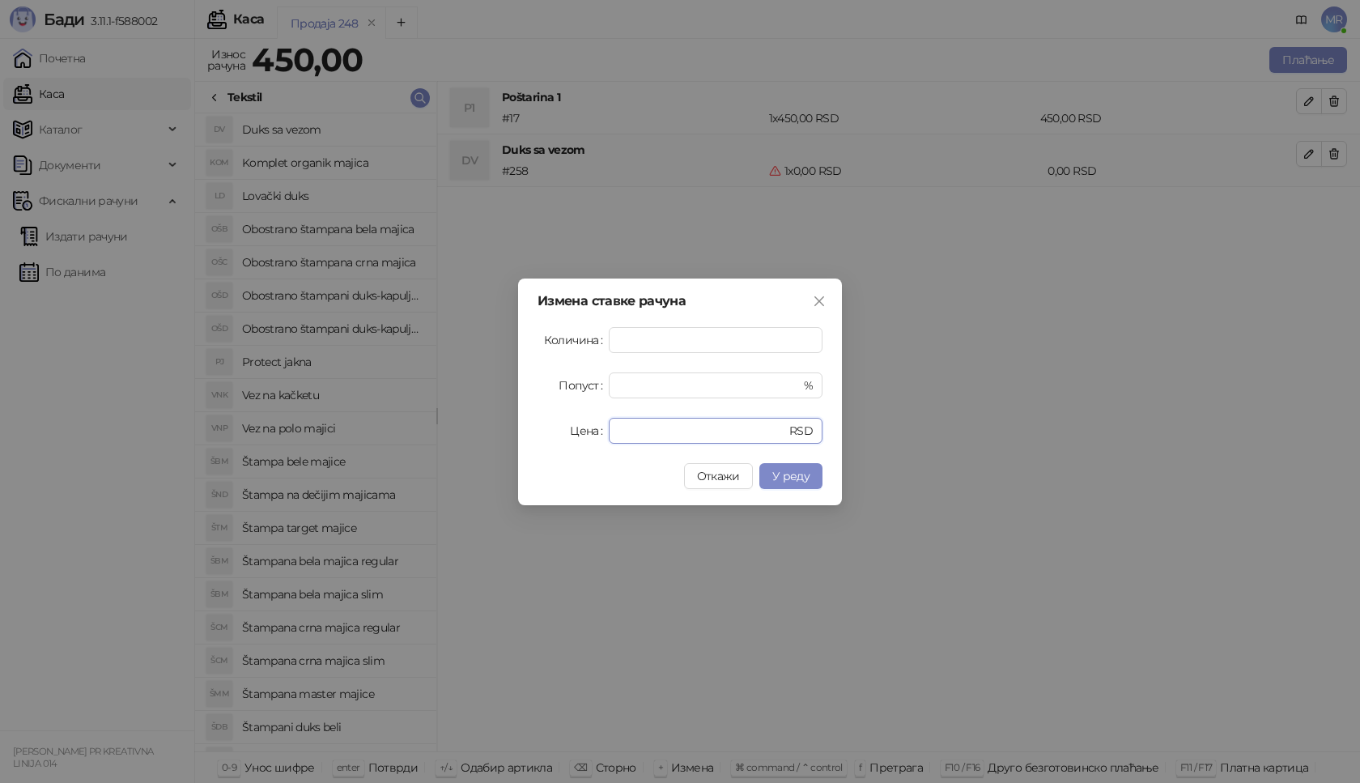
drag, startPoint x: 635, startPoint y: 431, endPoint x: 410, endPoint y: 431, distance: 225.1
click at [410, 431] on div "Измена ставке рачуна Количина * Попуст * % Цена * RSD Откажи У реду" at bounding box center [680, 391] width 1360 height 783
type input "****"
click at [787, 474] on span "У реду" at bounding box center [791, 476] width 37 height 15
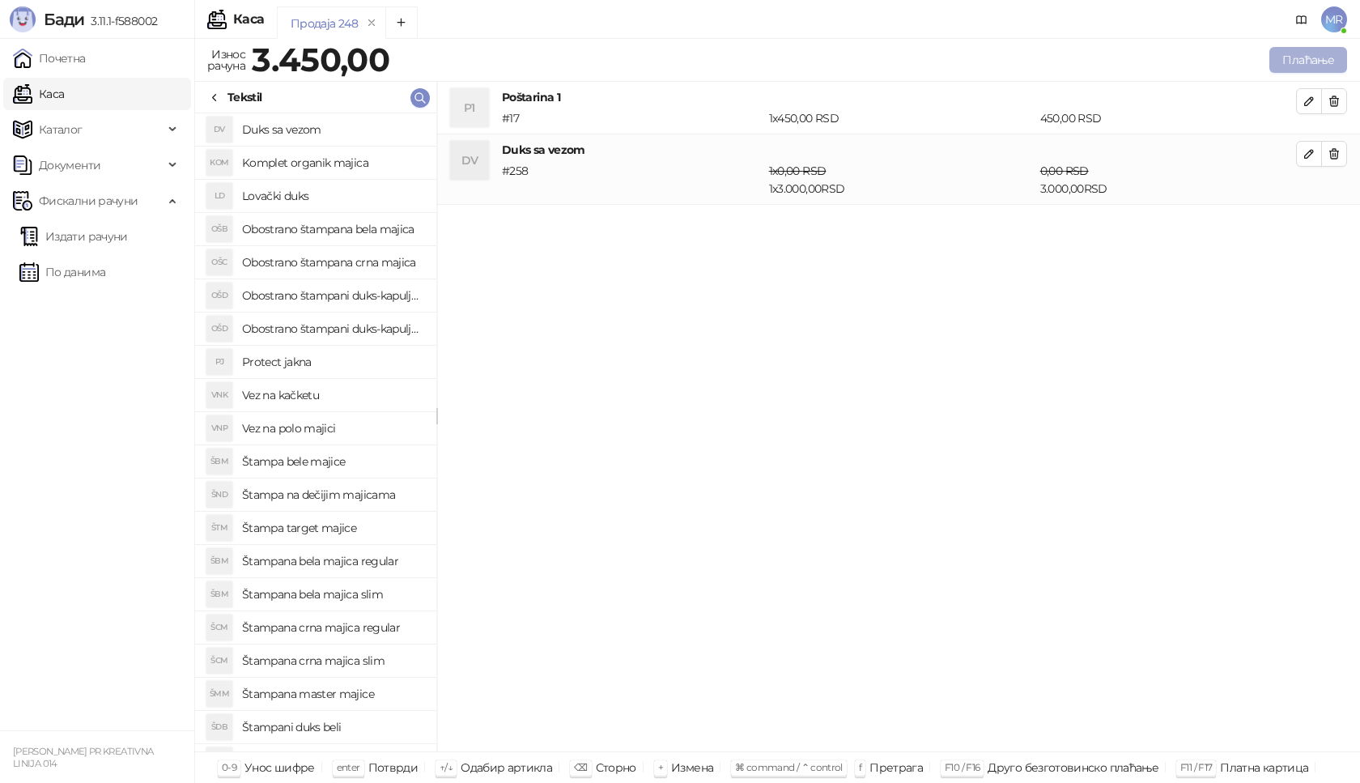
click at [1333, 53] on button "Плаћање" at bounding box center [1309, 60] width 78 height 26
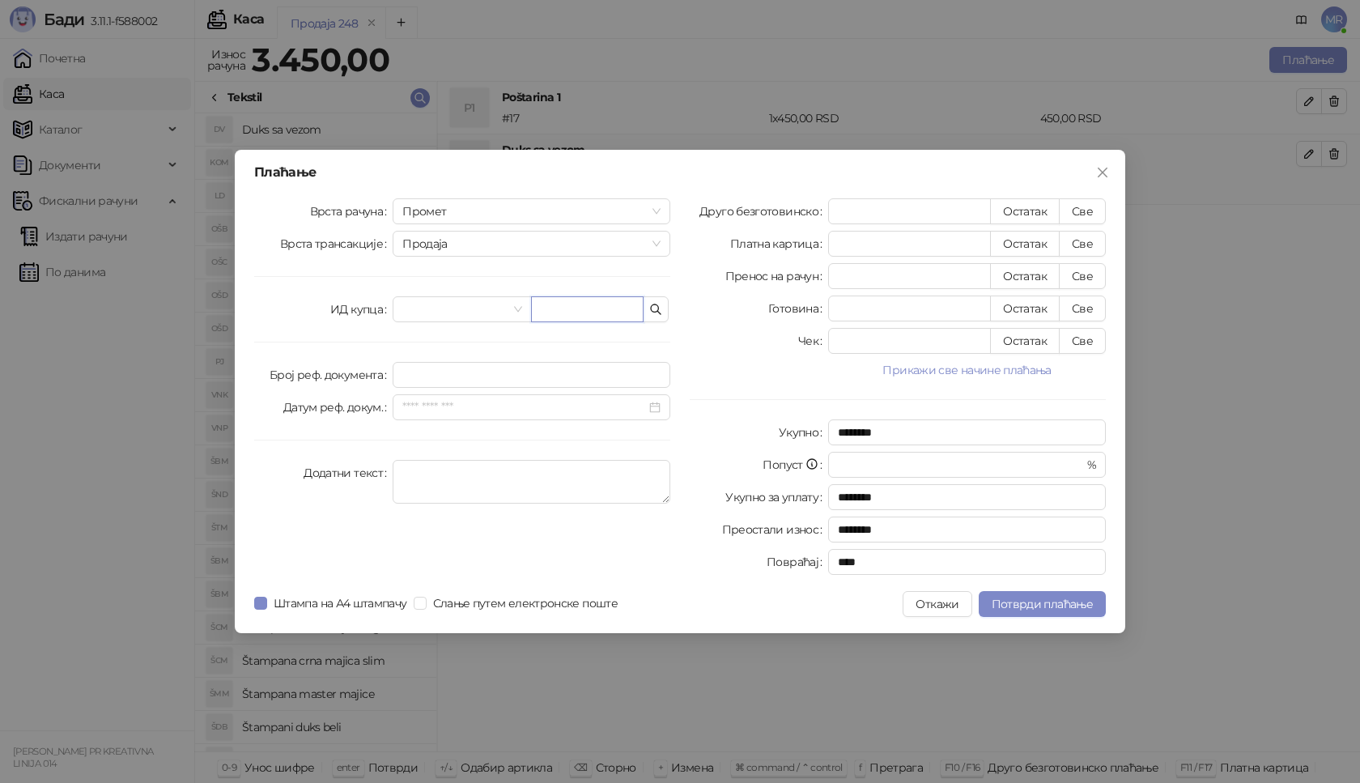
paste input "**********"
type input "**********"
click at [1088, 211] on button "Све" at bounding box center [1082, 211] width 47 height 26
type input "****"
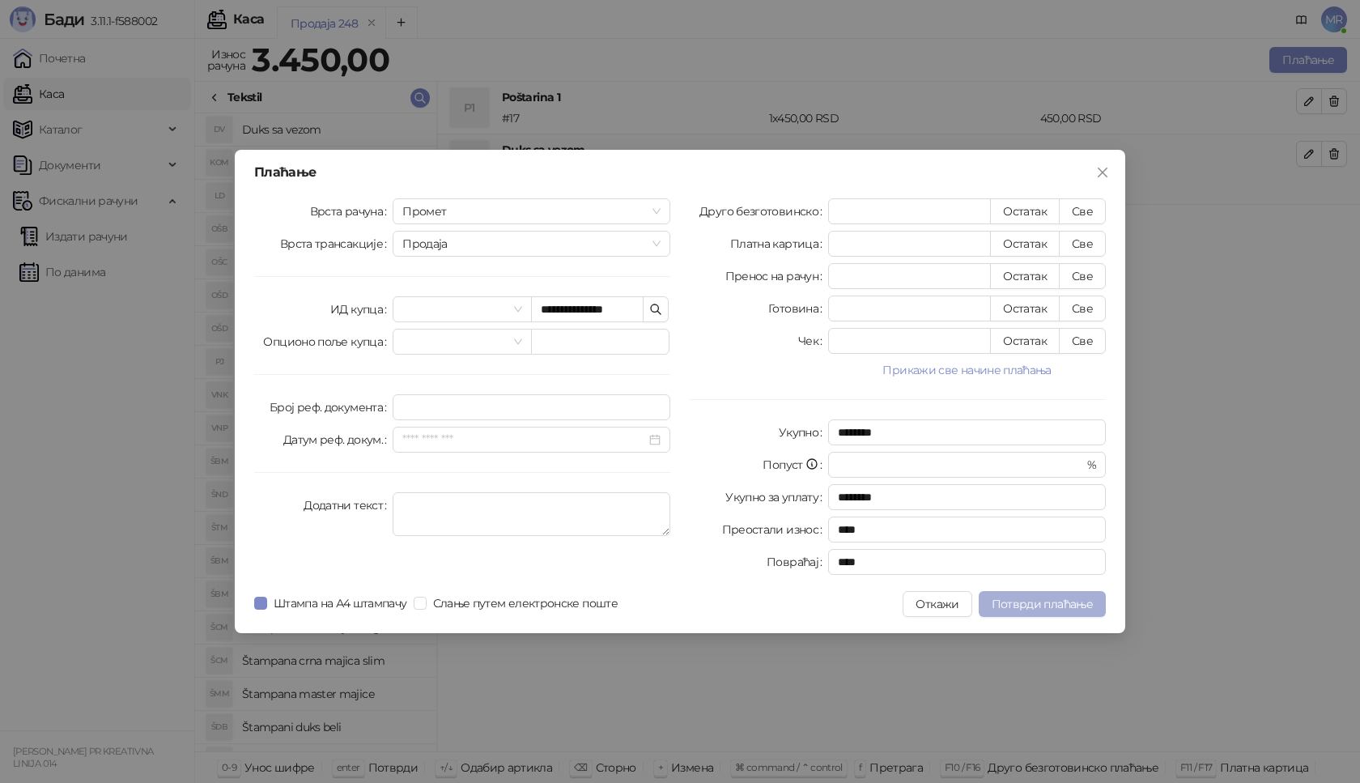
click at [1066, 601] on span "Потврди плаћање" at bounding box center [1042, 604] width 101 height 15
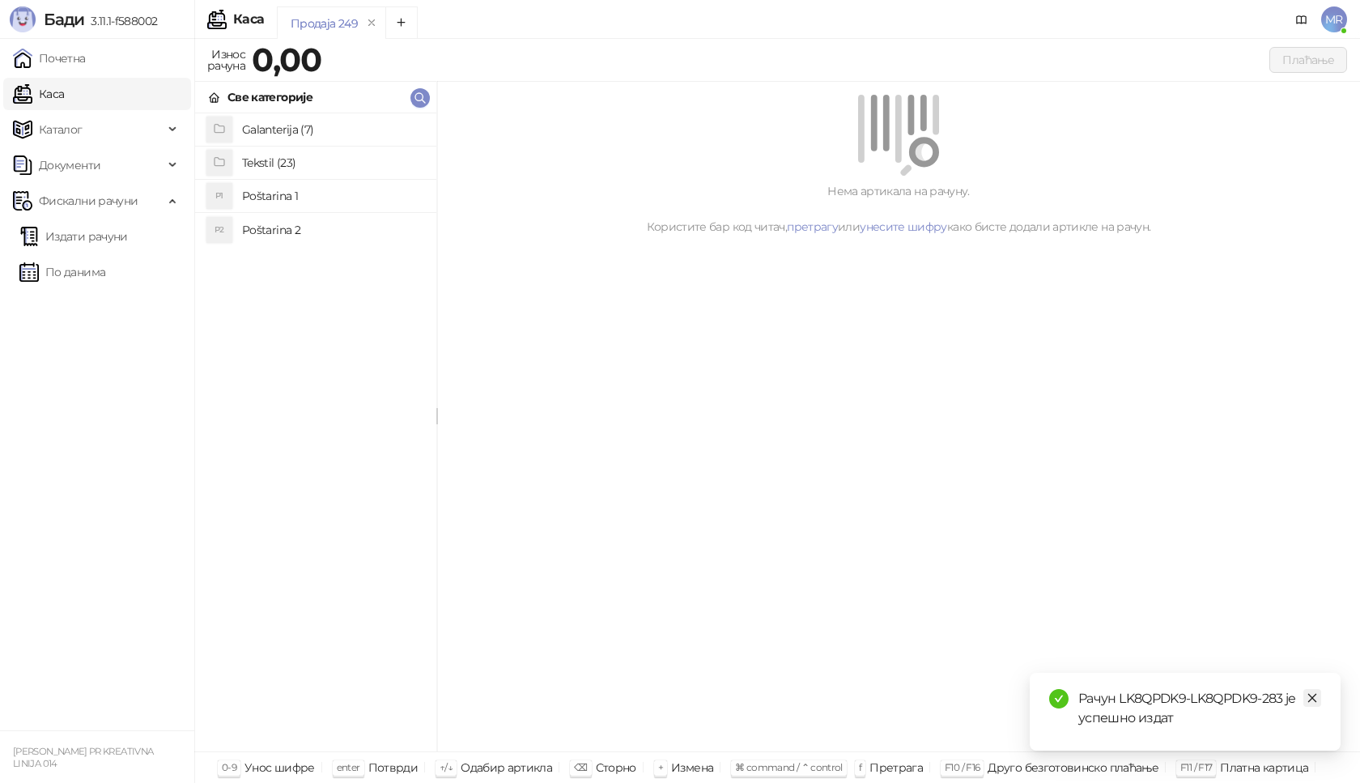
click at [1313, 699] on icon "close" at bounding box center [1313, 698] width 9 height 9
click at [95, 240] on link "Издати рачуни" at bounding box center [73, 236] width 109 height 32
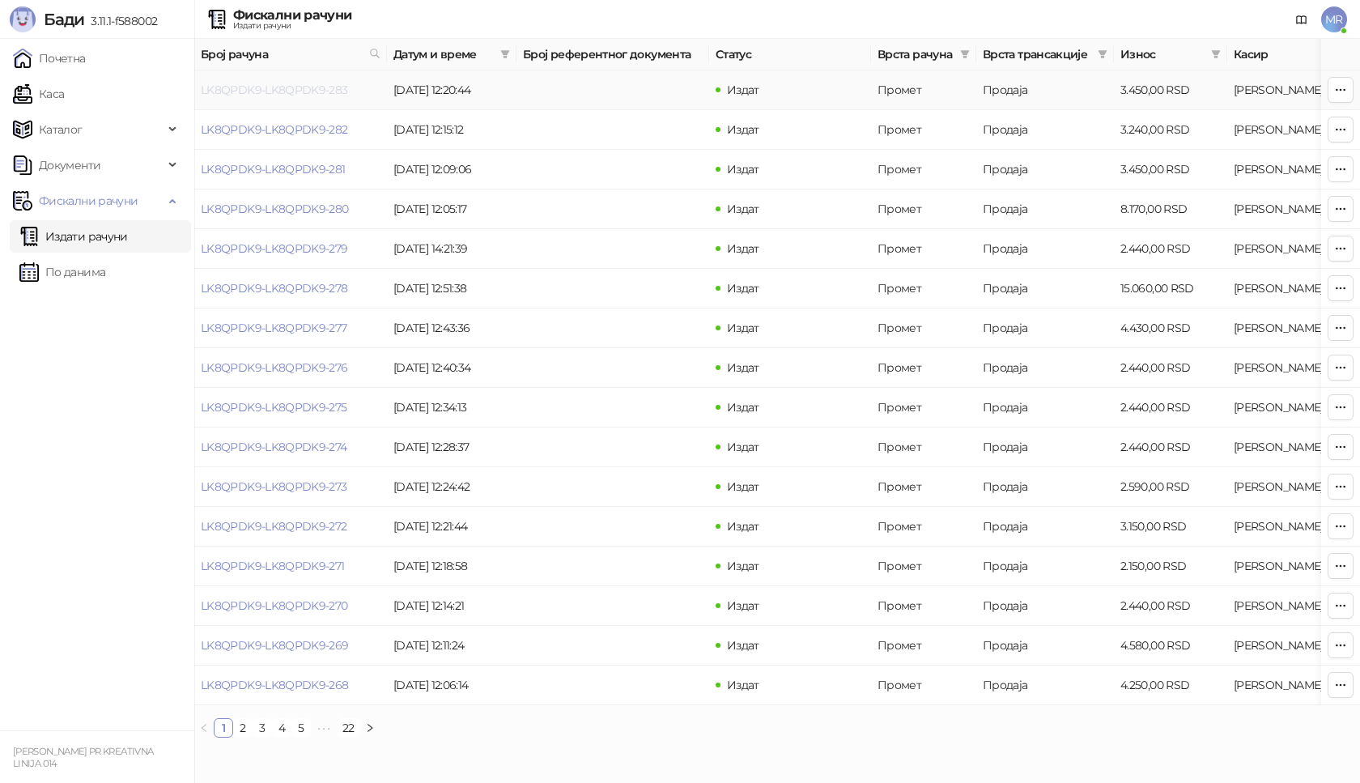
click at [313, 91] on link "LK8QPDK9-LK8QPDK9-283" at bounding box center [274, 90] width 147 height 15
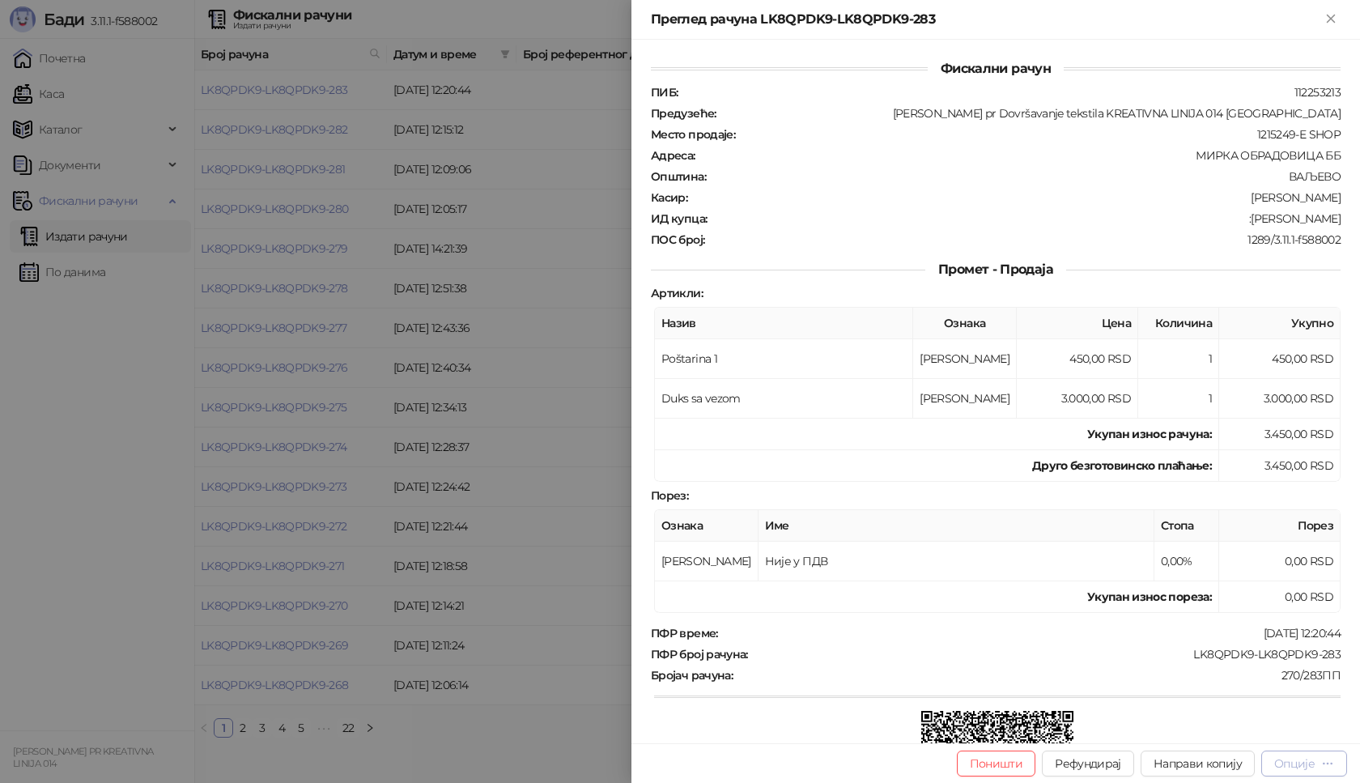
click at [1304, 767] on div "Опције" at bounding box center [1295, 763] width 40 height 15
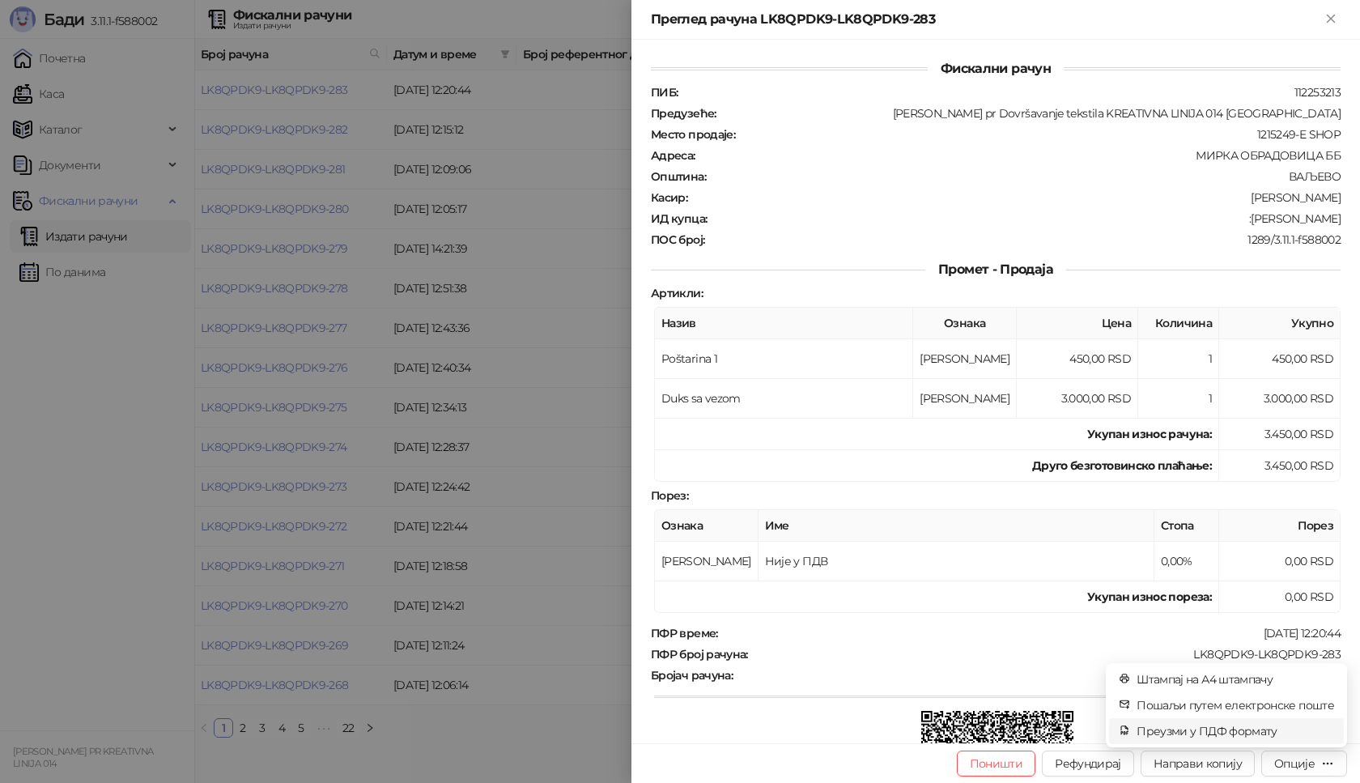
click at [1197, 729] on span "Преузми у ПДФ формату" at bounding box center [1236, 731] width 198 height 18
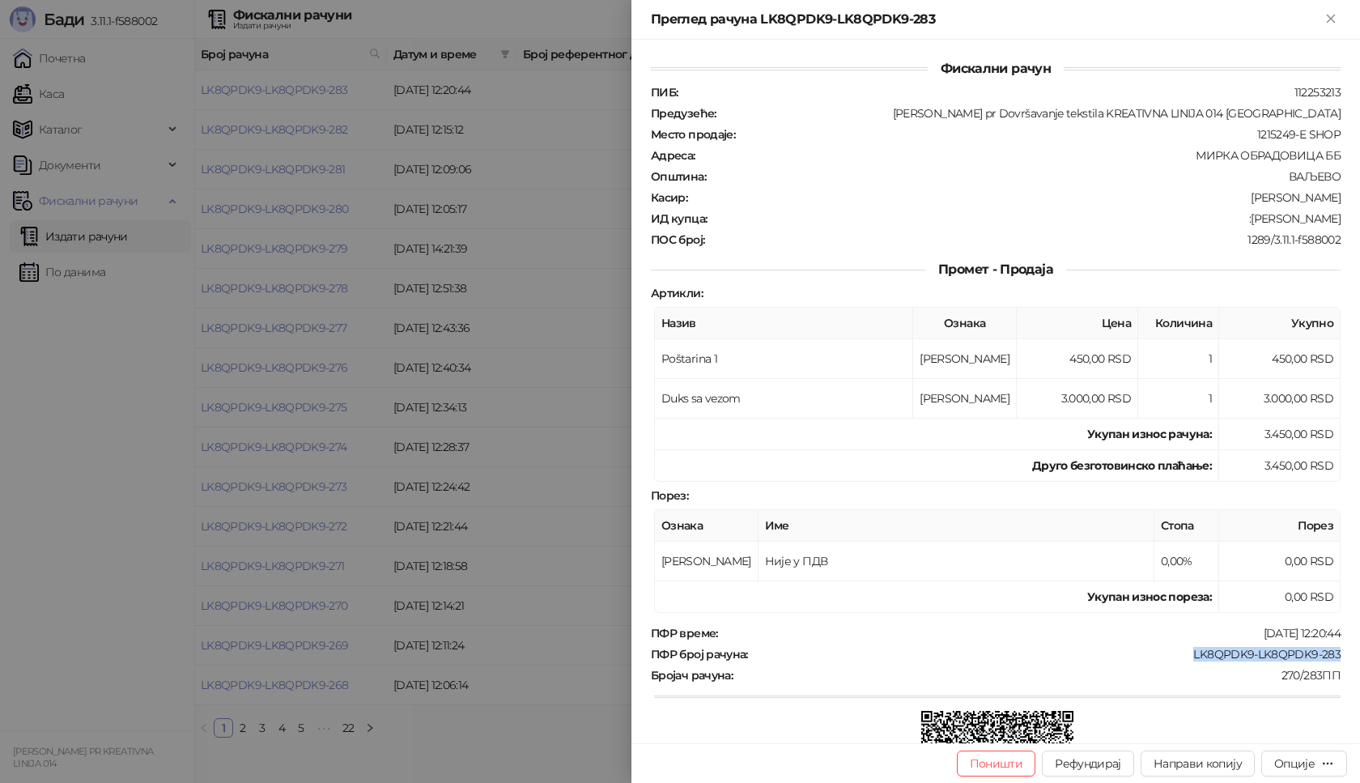
drag, startPoint x: 1184, startPoint y: 656, endPoint x: 1360, endPoint y: 652, distance: 175.8
click at [1360, 652] on div "Фискални рачун ПИБ : 112253213 Предузеће : [PERSON_NAME] pr Dovršavanje tekstil…" at bounding box center [996, 392] width 729 height 704
copy div "LK8QPDK9-LK8QPDK9-283"
drag, startPoint x: 1251, startPoint y: 217, endPoint x: 1360, endPoint y: 216, distance: 108.5
click at [1360, 216] on div "Фискални рачун ПИБ : 112253213 Предузеће : [PERSON_NAME] pr Dovršavanje tekstil…" at bounding box center [996, 392] width 729 height 704
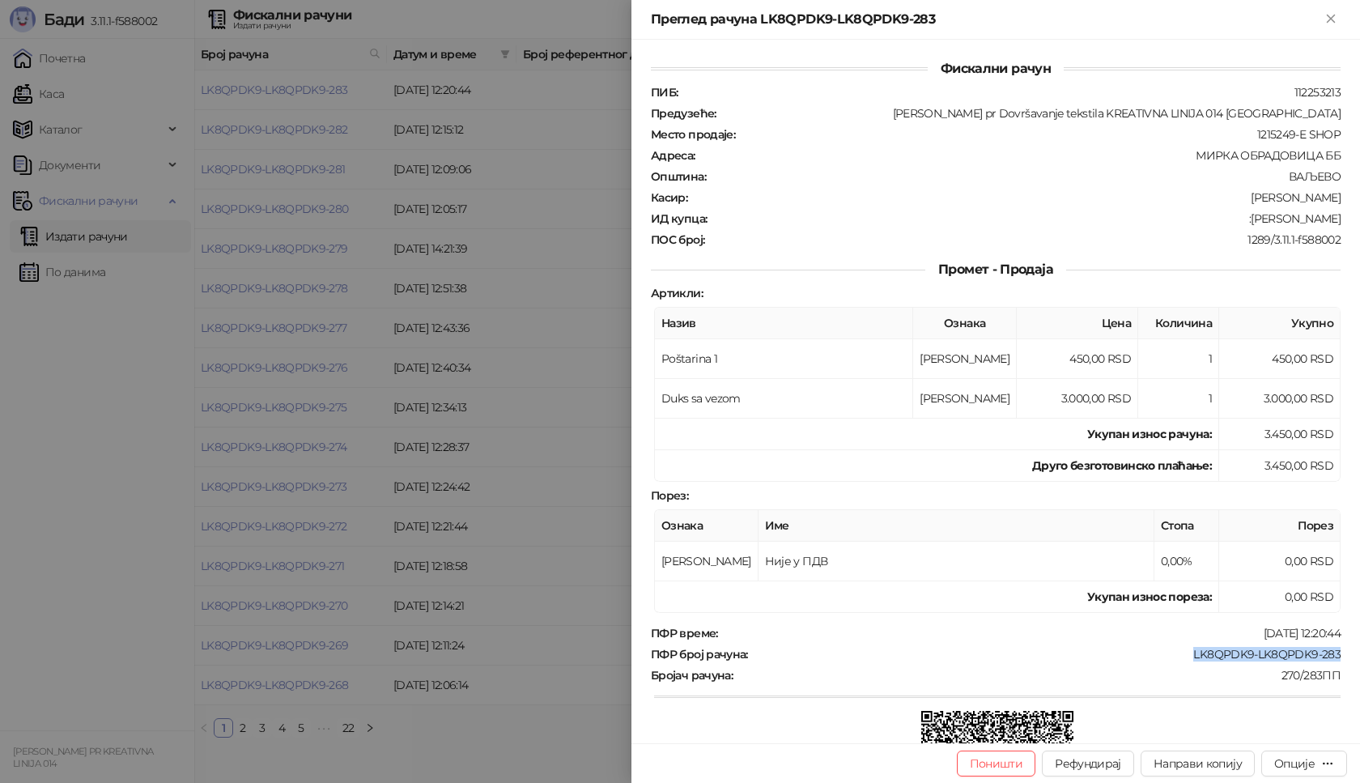
copy div "[PERSON_NAME]"
click at [1327, 24] on icon "Close" at bounding box center [1331, 18] width 15 height 15
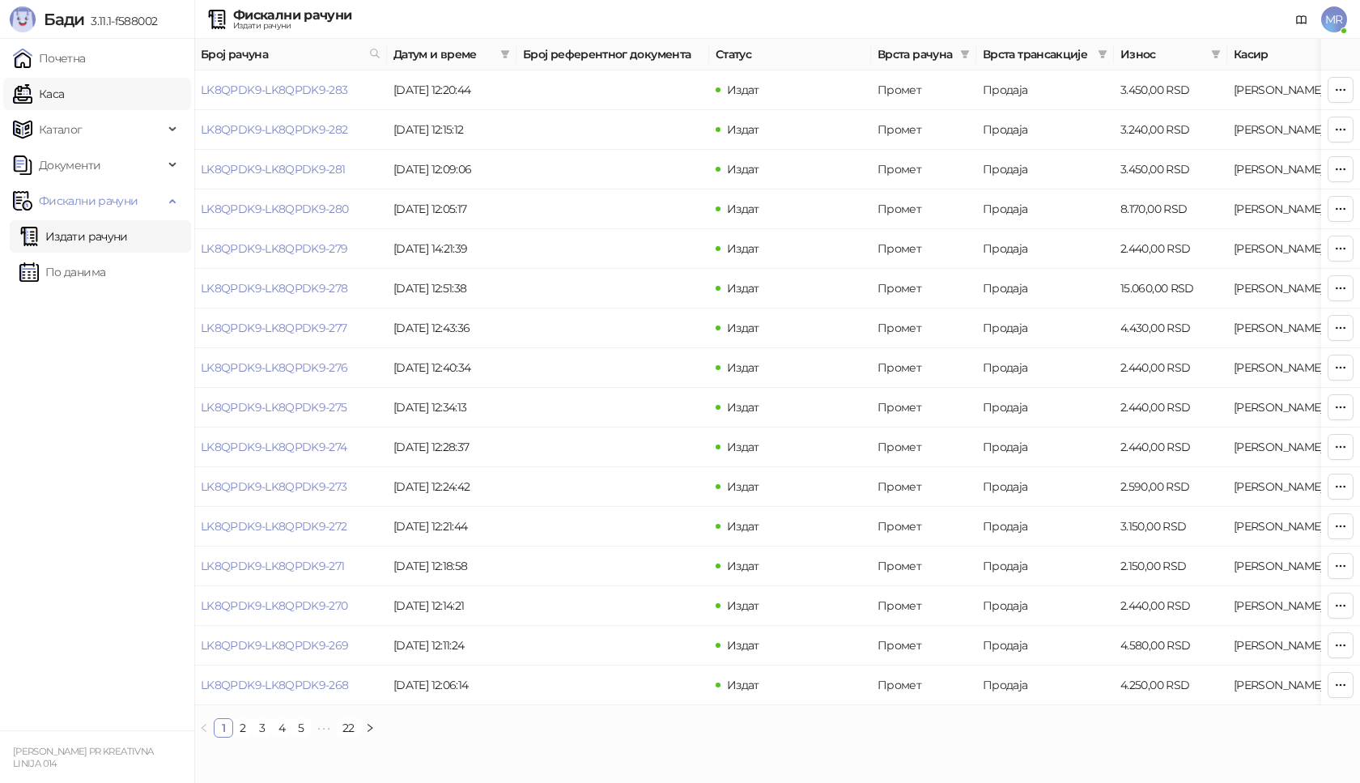
click at [64, 93] on link "Каса" at bounding box center [38, 94] width 51 height 32
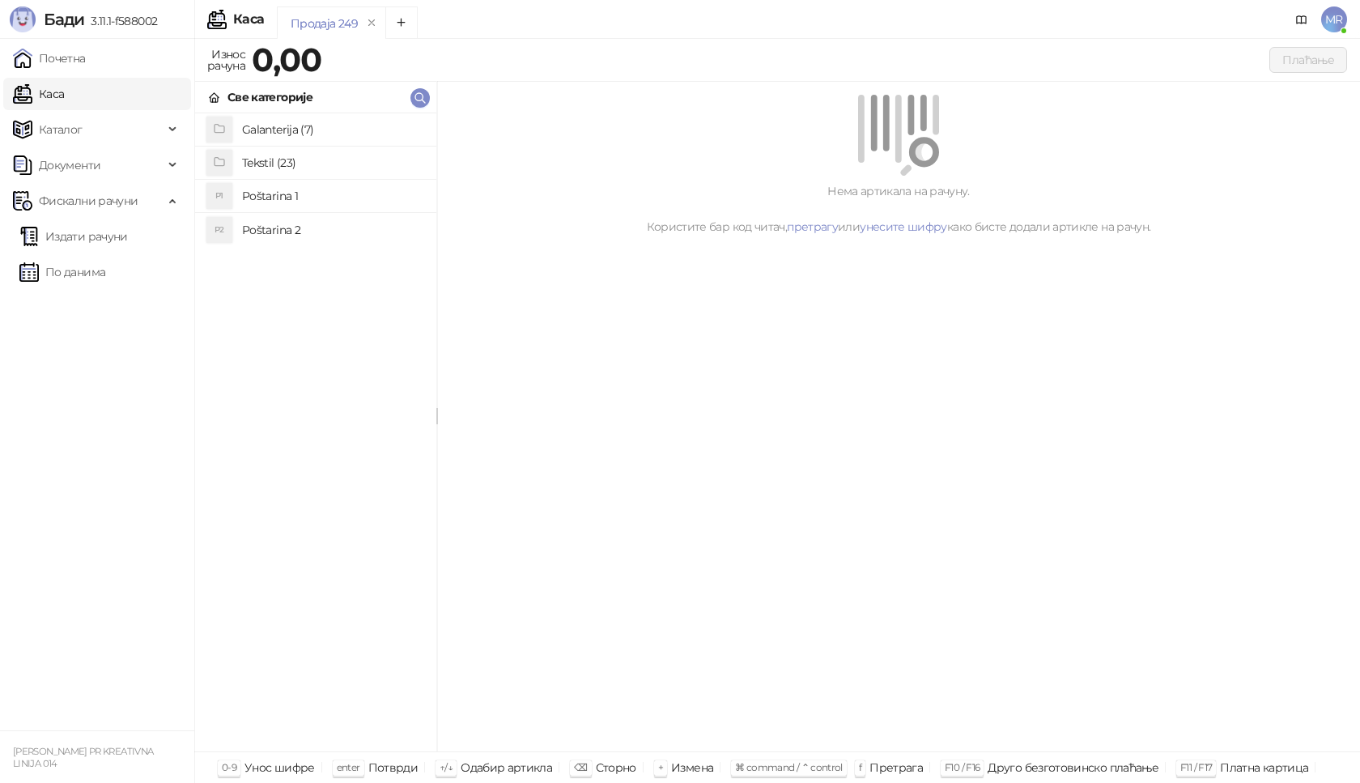
click at [320, 204] on h4 "Poštarina 1" at bounding box center [332, 196] width 181 height 26
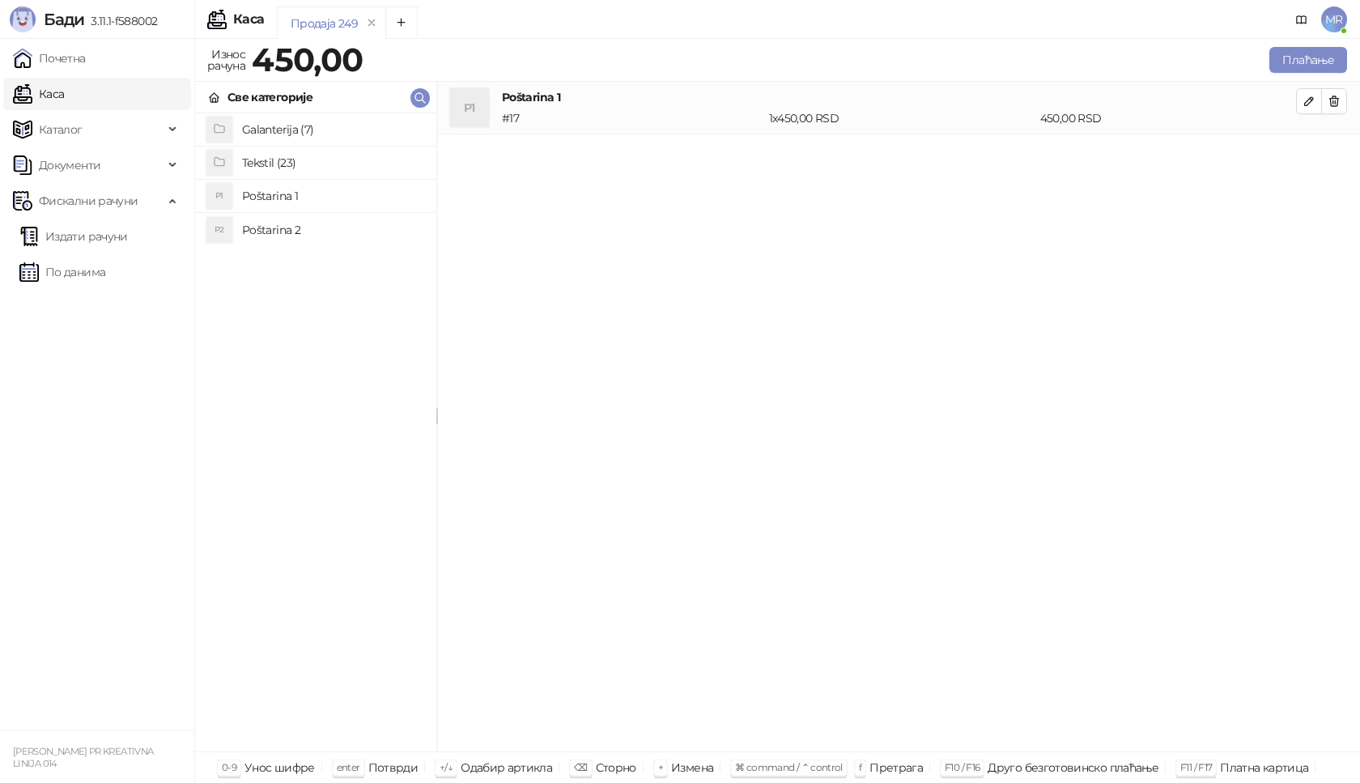
click at [317, 164] on h4 "Tekstil (23)" at bounding box center [332, 163] width 181 height 26
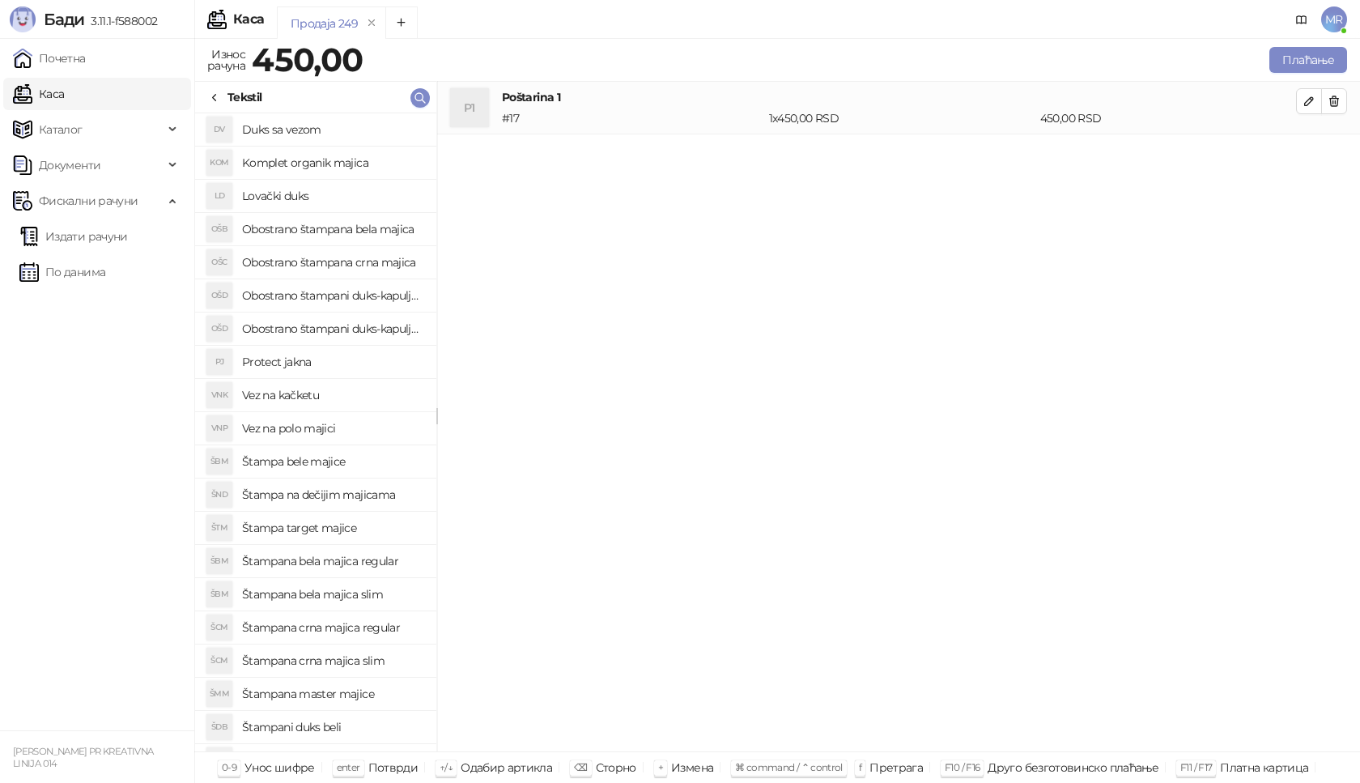
click at [381, 662] on h4 "Štampana crna majica slim" at bounding box center [332, 661] width 181 height 26
click at [1310, 155] on icon "button" at bounding box center [1309, 154] width 8 height 8
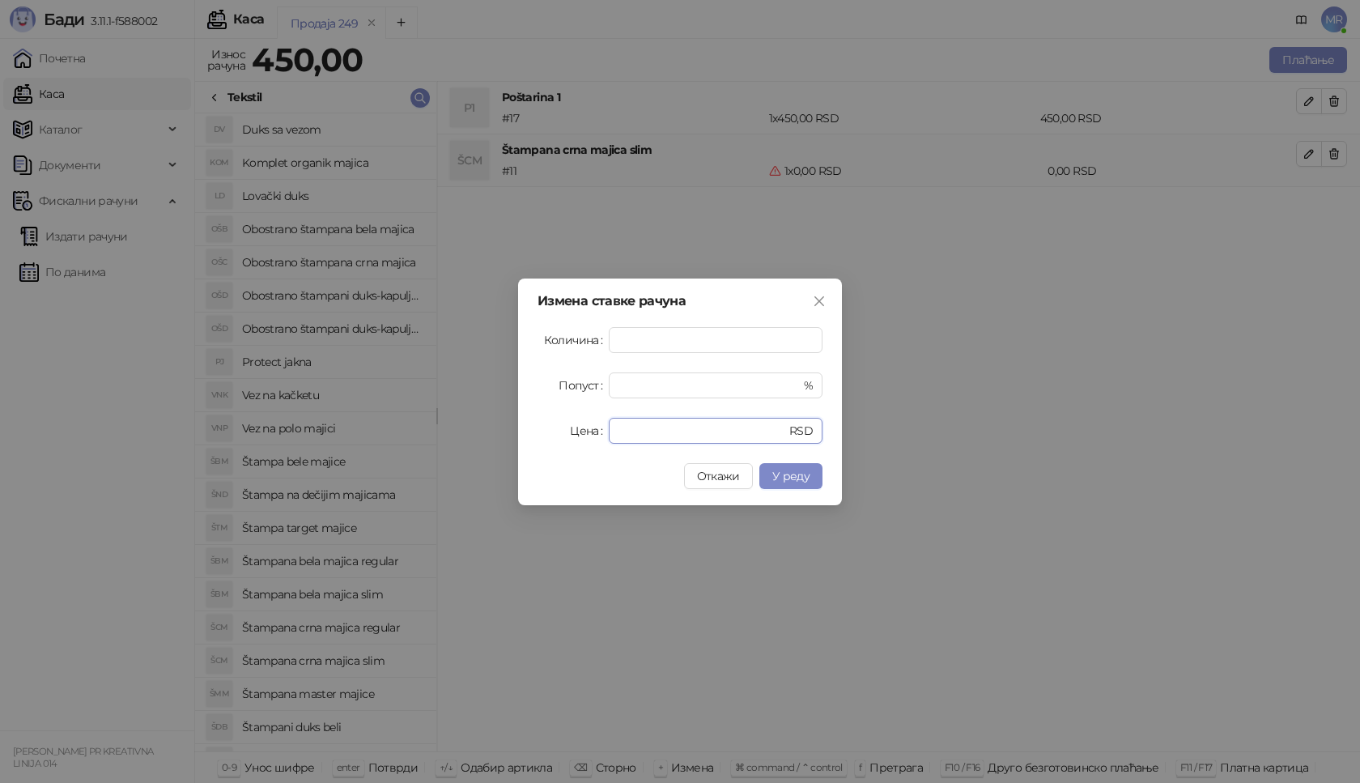
drag, startPoint x: 700, startPoint y: 436, endPoint x: 536, endPoint y: 434, distance: 164.4
click at [536, 434] on div "Измена ставке рачуна Количина * Попуст * % Цена * RSD Откажи У реду" at bounding box center [680, 392] width 324 height 227
type input "****"
click at [798, 479] on span "У реду" at bounding box center [791, 476] width 37 height 15
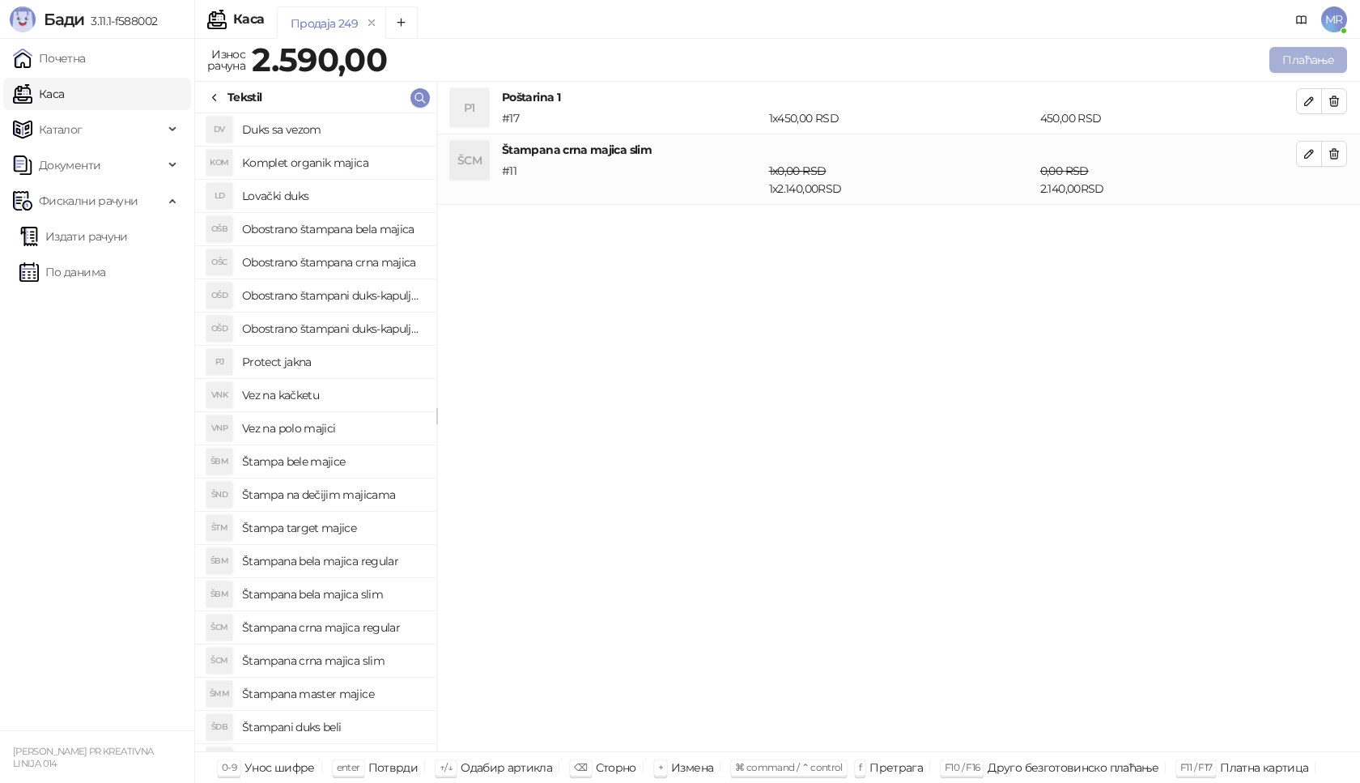
click at [1326, 61] on button "Плаћање" at bounding box center [1309, 60] width 78 height 26
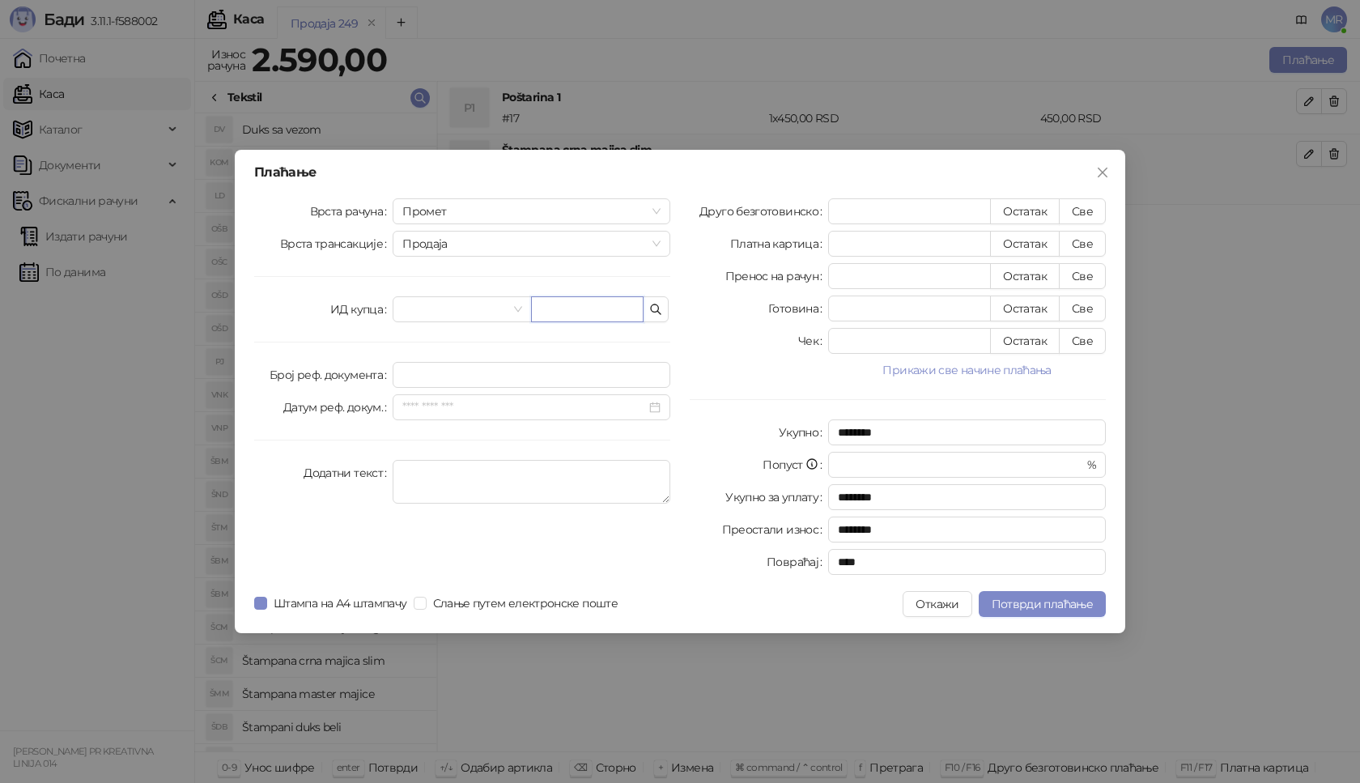
paste input "**********"
type input "**********"
click at [1083, 208] on button "Све" at bounding box center [1082, 211] width 47 height 26
type input "****"
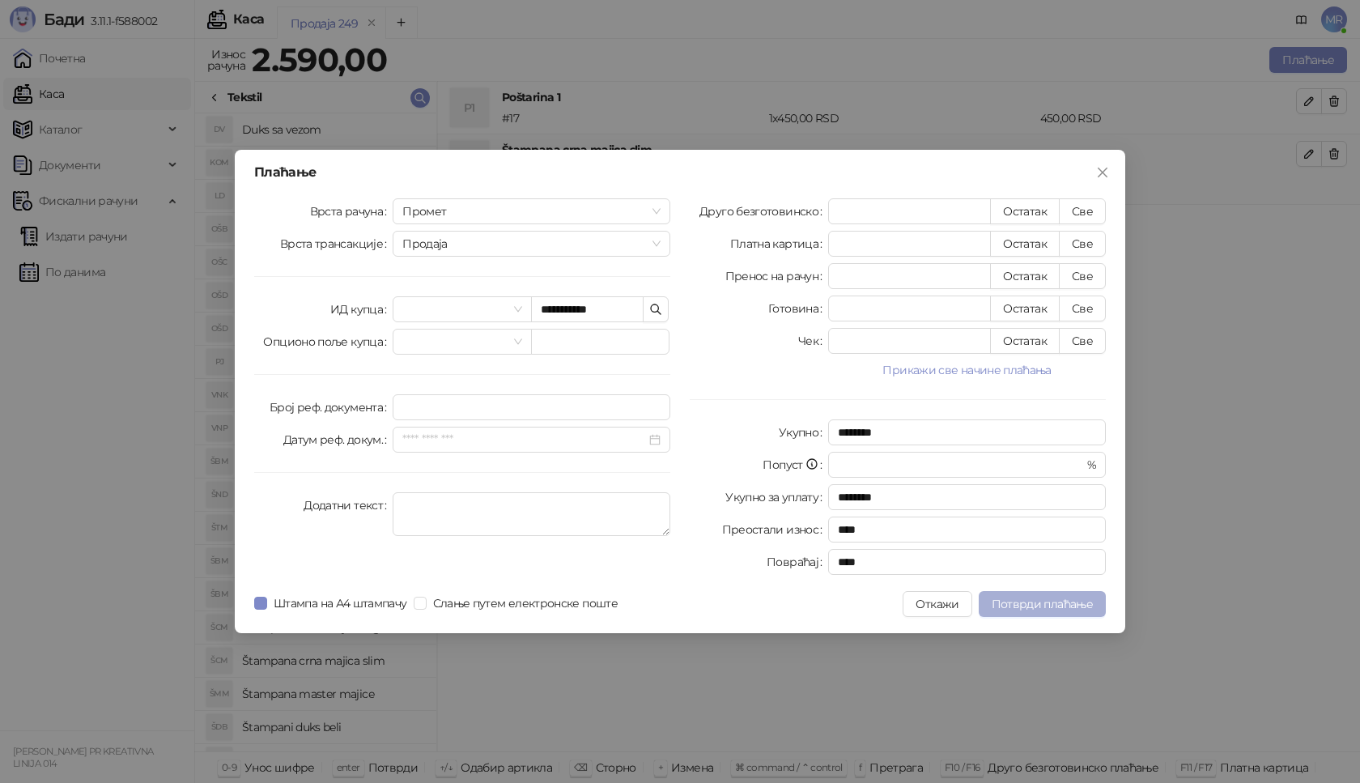
click at [1034, 599] on span "Потврди плаћање" at bounding box center [1042, 604] width 101 height 15
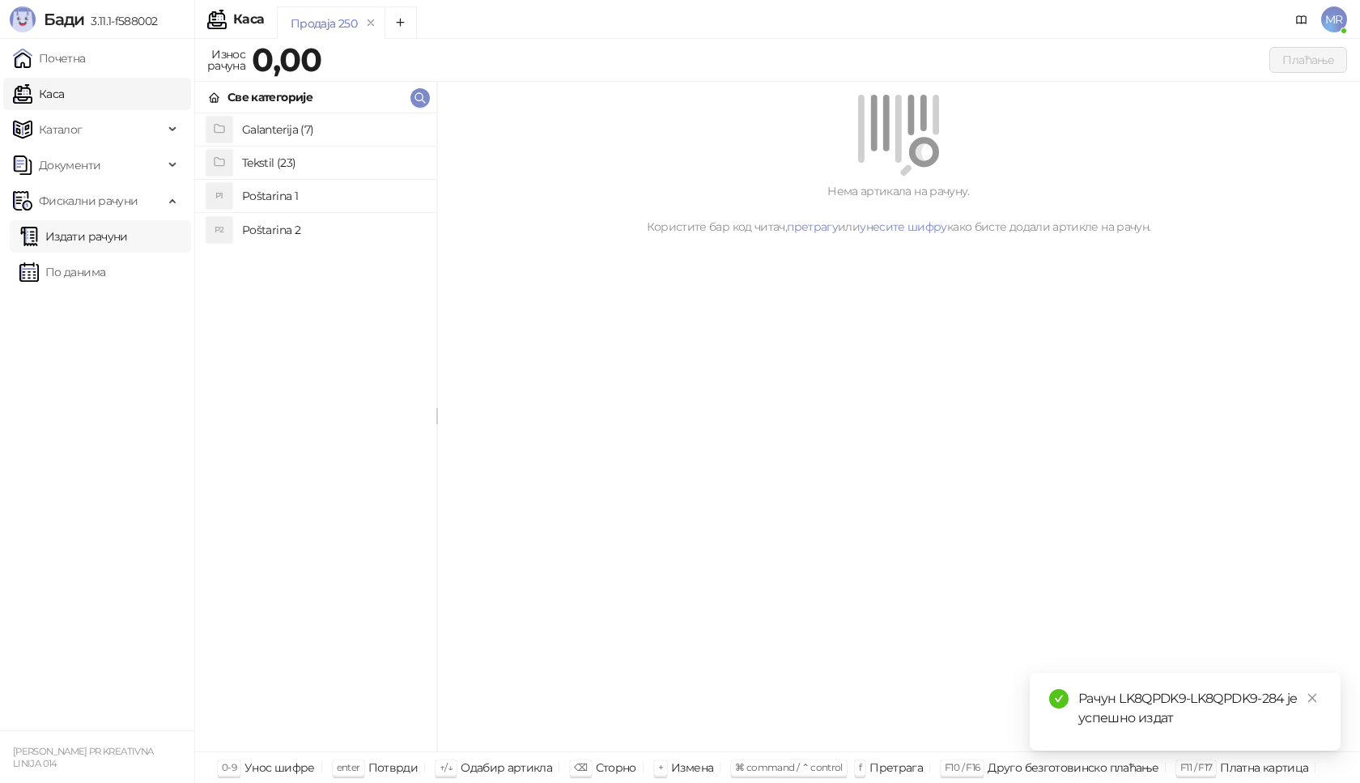
click at [117, 242] on link "Издати рачуни" at bounding box center [73, 236] width 109 height 32
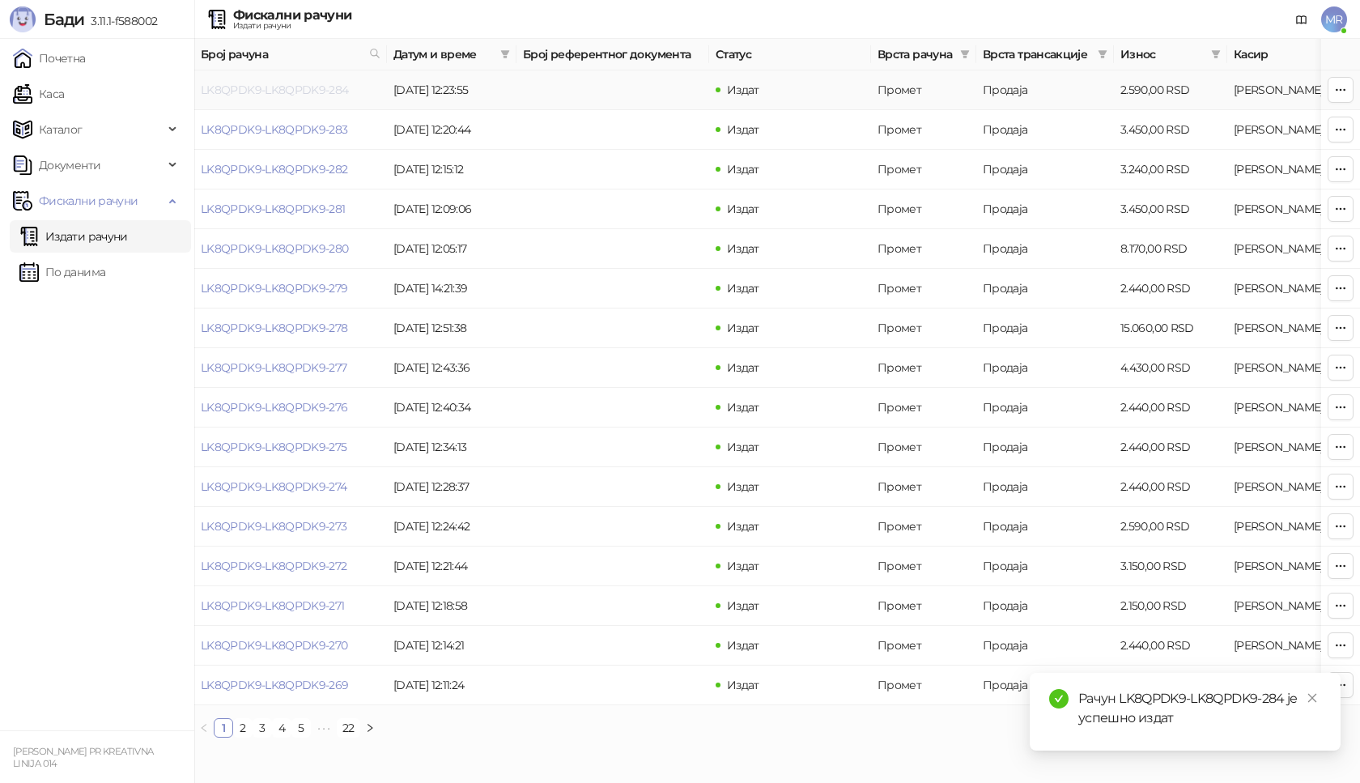
click at [307, 91] on link "LK8QPDK9-LK8QPDK9-284" at bounding box center [275, 90] width 148 height 15
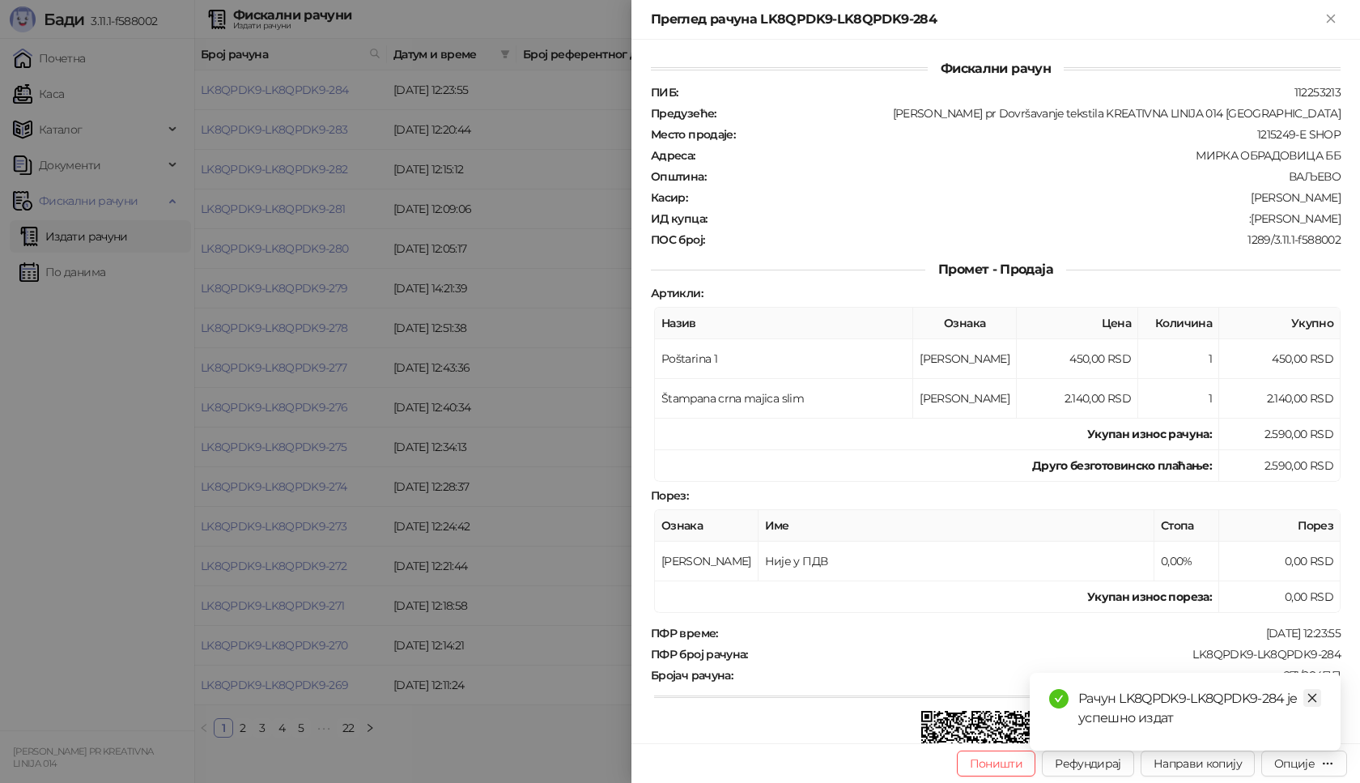
click at [1314, 696] on icon "close" at bounding box center [1312, 697] width 11 height 11
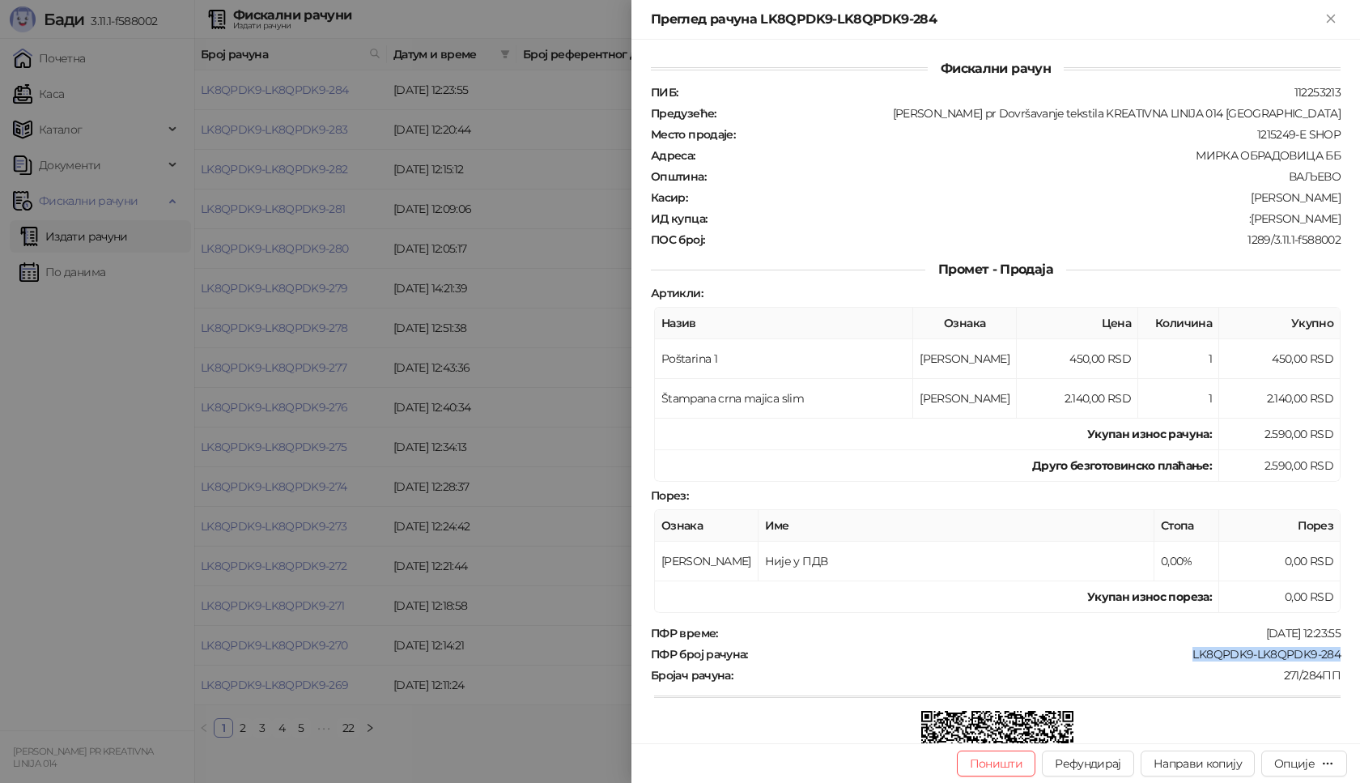
drag, startPoint x: 1178, startPoint y: 650, endPoint x: 1360, endPoint y: 650, distance: 181.4
click at [1360, 650] on div "Фискални рачун ПИБ : 112253213 Предузеће : [PERSON_NAME] pr Dovršavanje tekstil…" at bounding box center [996, 392] width 729 height 704
click at [1300, 764] on div "Опције" at bounding box center [1295, 763] width 40 height 15
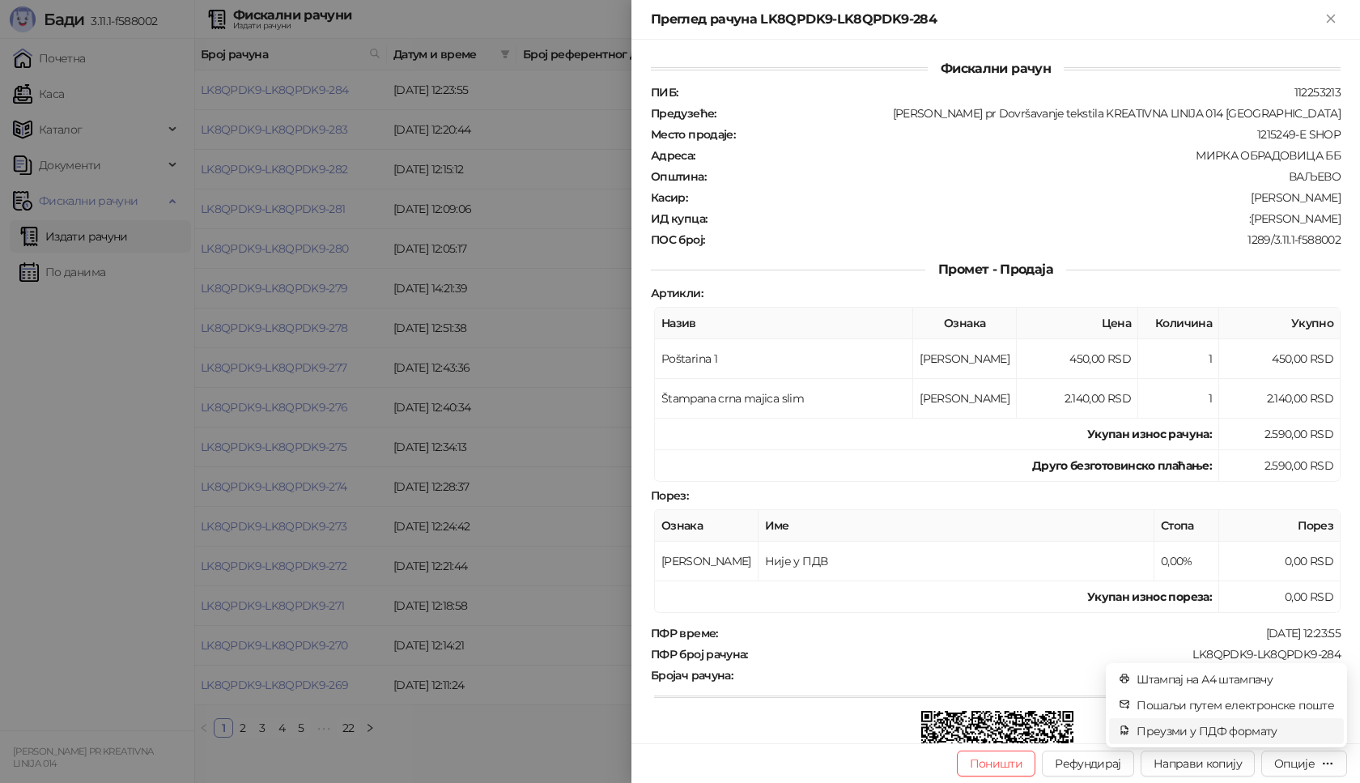
click at [1235, 734] on span "Преузми у ПДФ формату" at bounding box center [1236, 731] width 198 height 18
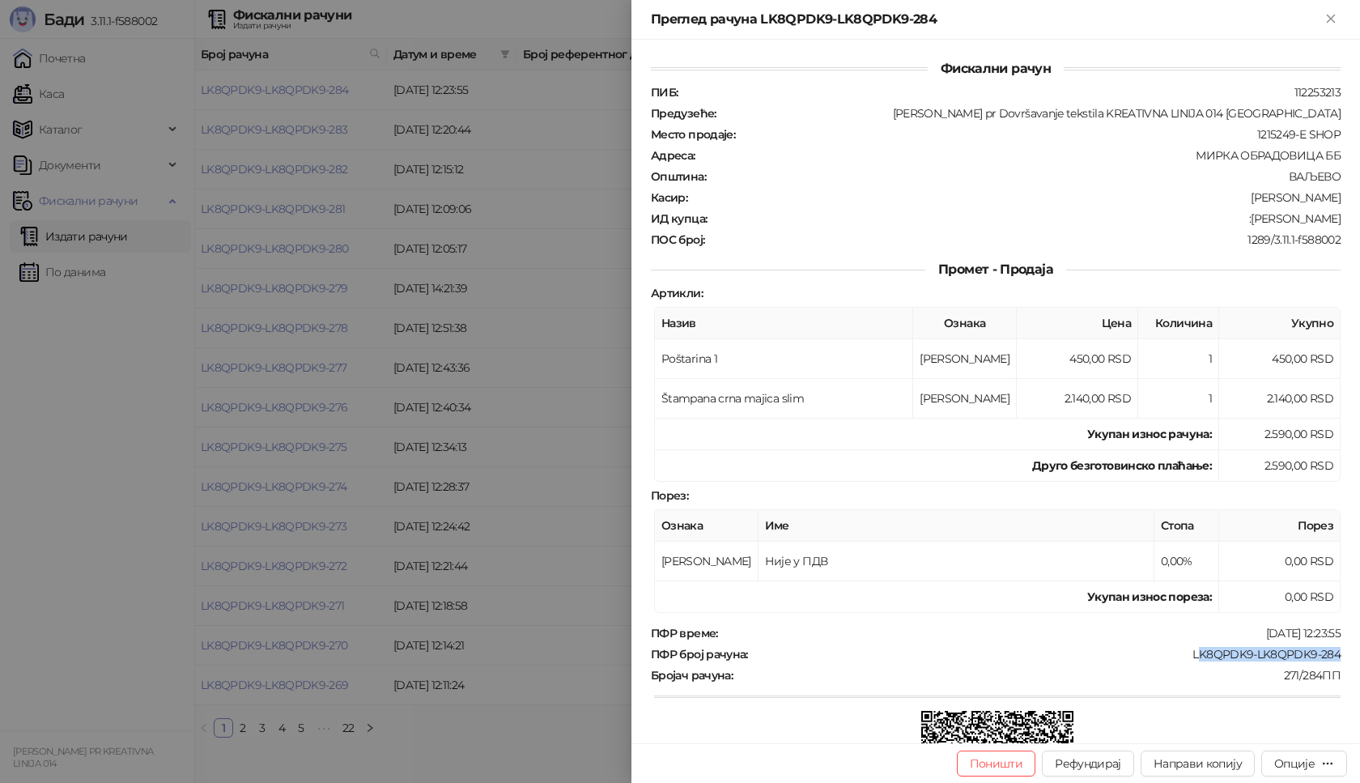
drag, startPoint x: 1185, startPoint y: 653, endPoint x: 1360, endPoint y: 653, distance: 174.9
click at [1360, 653] on div "Фискални рачун ПИБ : 112253213 Предузеће : [PERSON_NAME] pr Dovršavanje tekstil…" at bounding box center [996, 392] width 729 height 704
click at [1147, 657] on div "LK8QPDK9-LK8QPDK9-284" at bounding box center [1046, 654] width 593 height 15
drag, startPoint x: 1162, startPoint y: 649, endPoint x: 1360, endPoint y: 654, distance: 197.6
click at [1360, 654] on div "Фискални рачун ПИБ : 112253213 Предузеће : [PERSON_NAME] pr Dovršavanje tekstil…" at bounding box center [996, 392] width 729 height 704
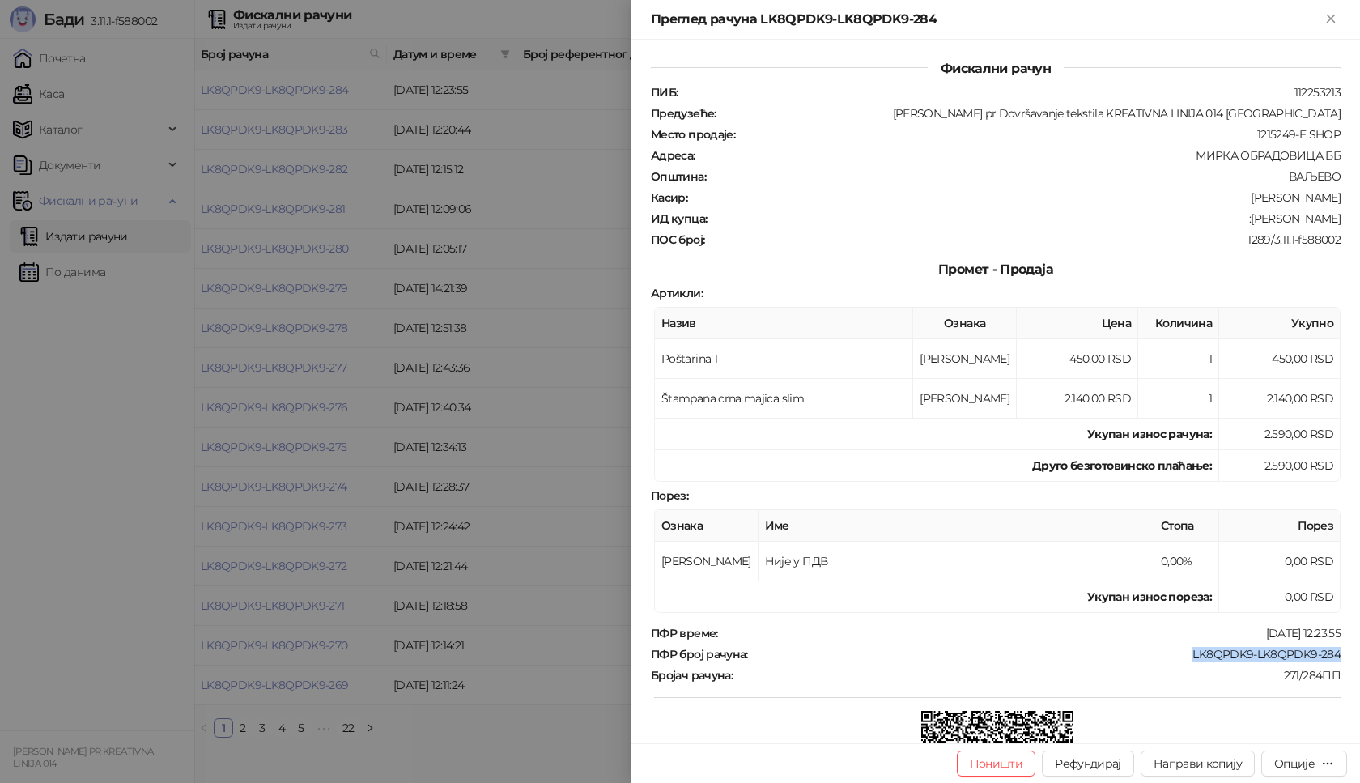
copy div "LK8QPDK9-LK8QPDK9-284"
drag, startPoint x: 1282, startPoint y: 215, endPoint x: 1355, endPoint y: 217, distance: 72.9
click at [1355, 217] on div "Фискални рачун ПИБ : 112253213 Предузеће : [PERSON_NAME] pr Dovršavanje tekstil…" at bounding box center [996, 392] width 729 height 704
copy div "[PERSON_NAME]"
click at [1326, 24] on icon "Close" at bounding box center [1331, 18] width 15 height 15
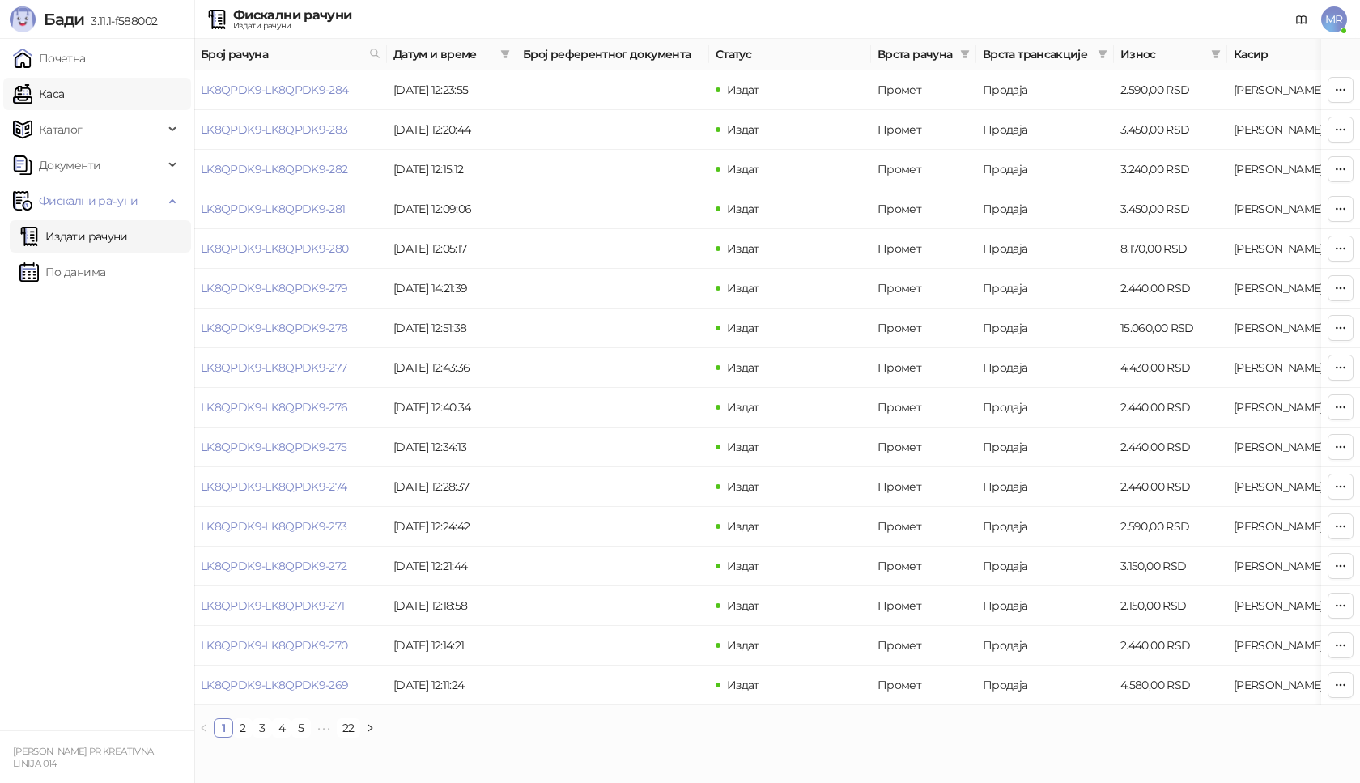
click at [64, 101] on link "Каса" at bounding box center [38, 94] width 51 height 32
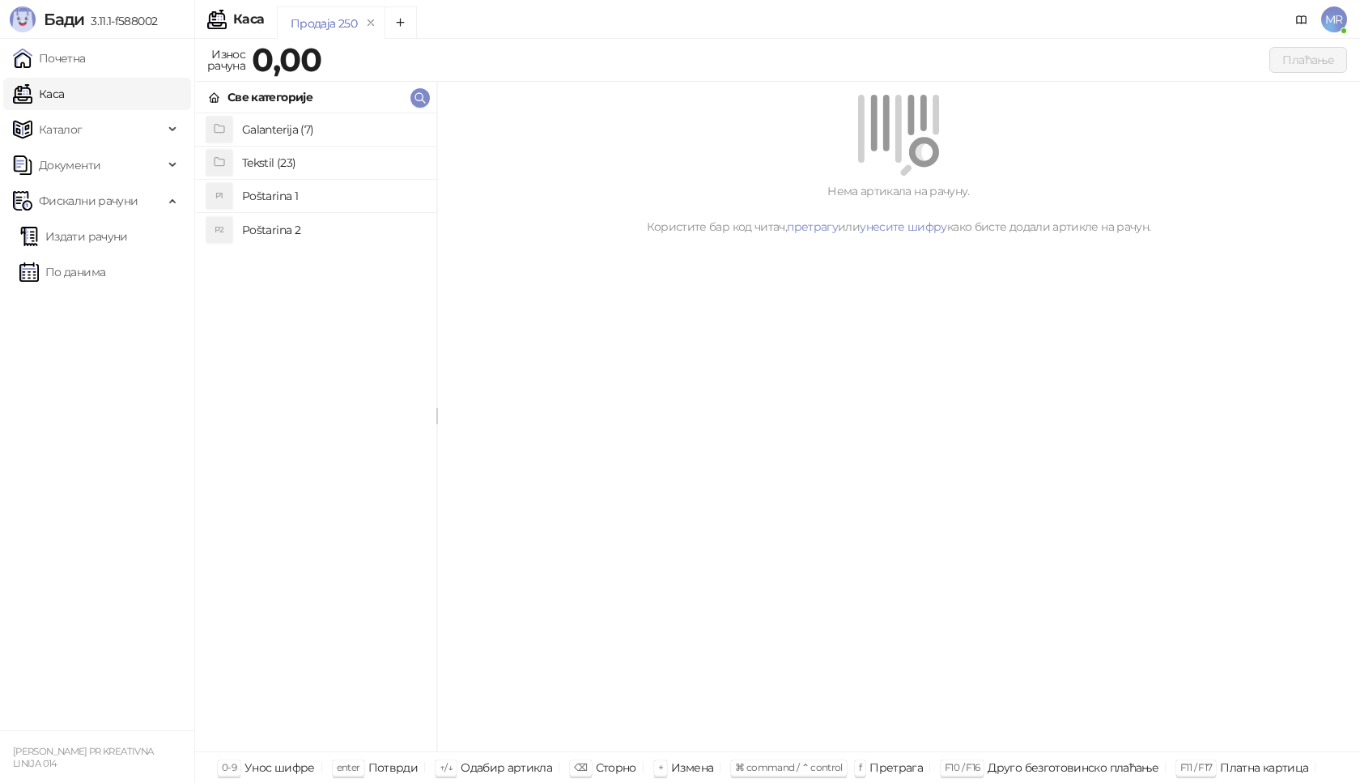
click at [323, 196] on h4 "Poštarina 1" at bounding box center [332, 196] width 181 height 26
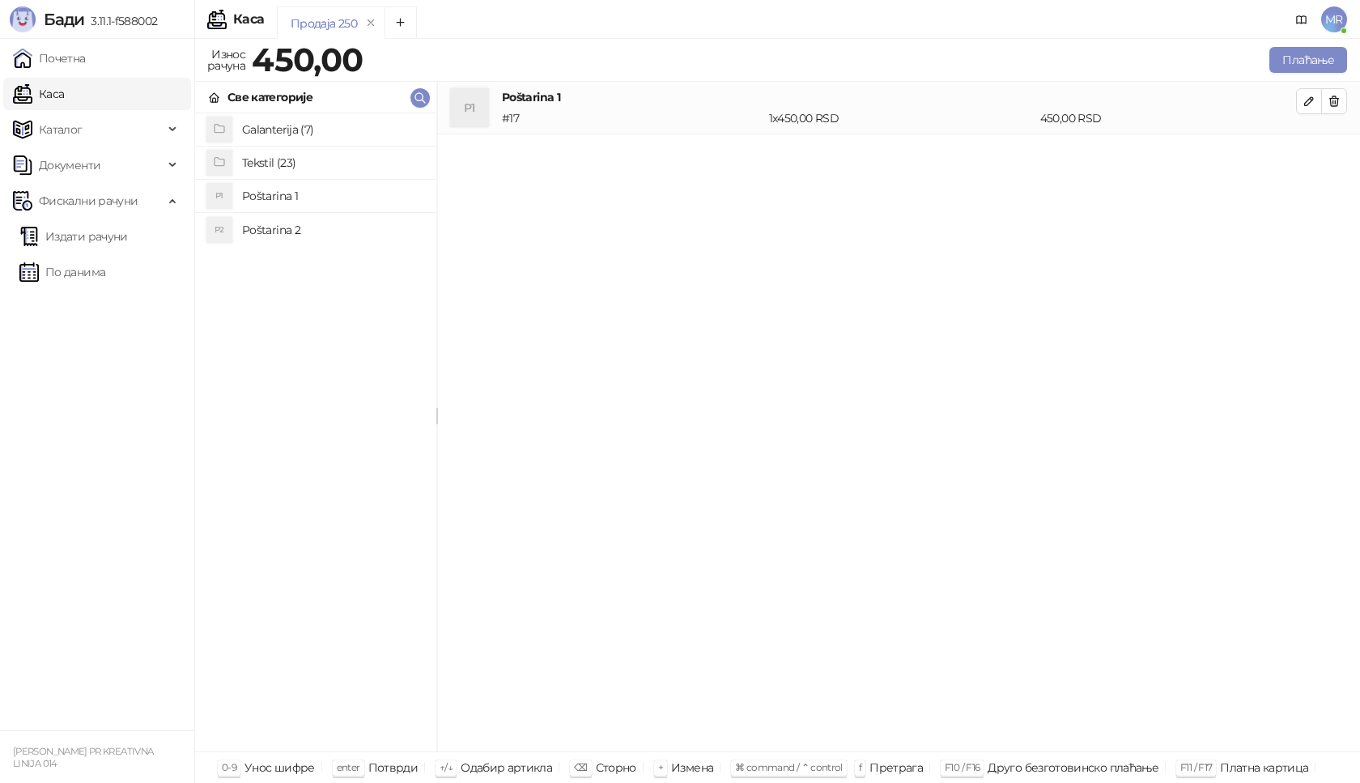
click at [258, 159] on h4 "Tekstil (23)" at bounding box center [332, 163] width 181 height 26
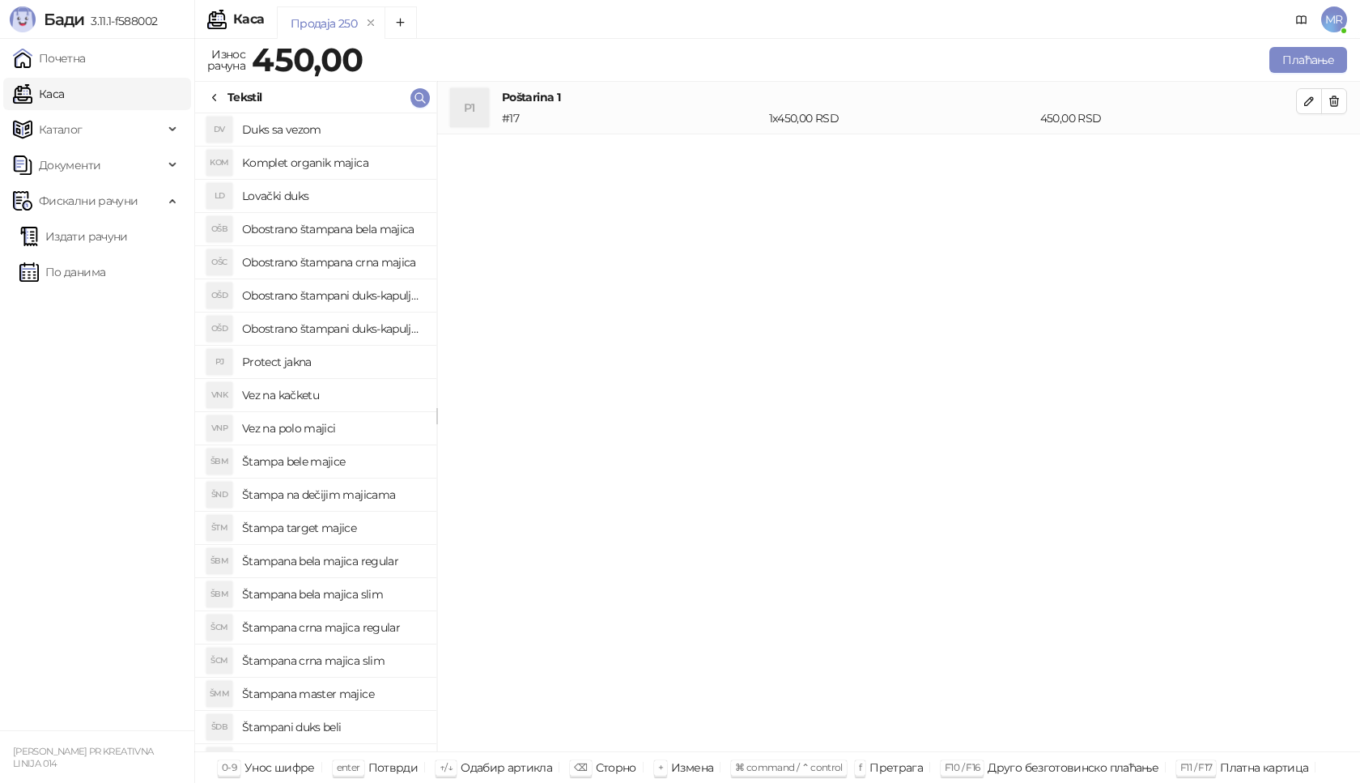
click at [382, 662] on h4 "Štampana crna majica slim" at bounding box center [332, 661] width 181 height 26
click at [1301, 159] on button "button" at bounding box center [1309, 154] width 26 height 26
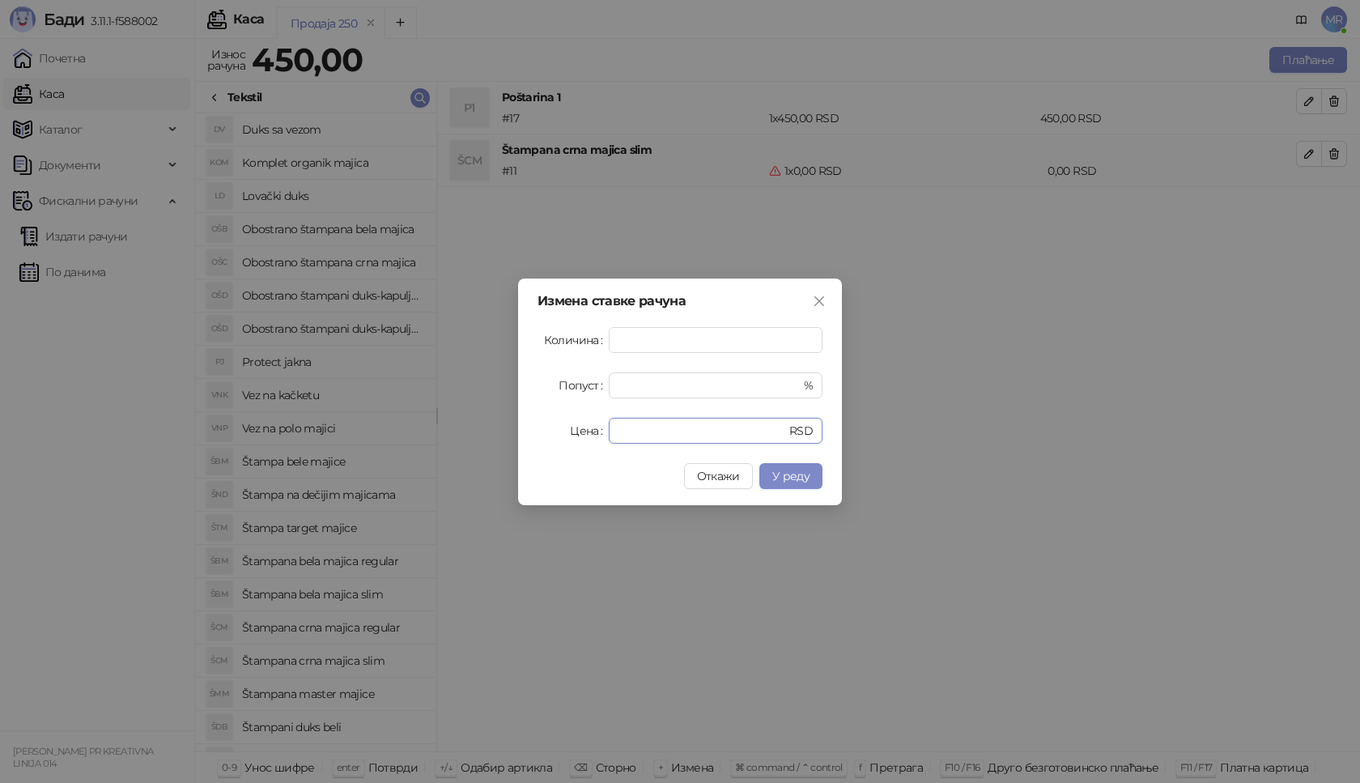
drag, startPoint x: 645, startPoint y: 430, endPoint x: 548, endPoint y: 430, distance: 96.4
click at [548, 430] on div "Цена * RSD" at bounding box center [680, 431] width 285 height 26
type input "****"
click at [805, 470] on span "У реду" at bounding box center [791, 476] width 37 height 15
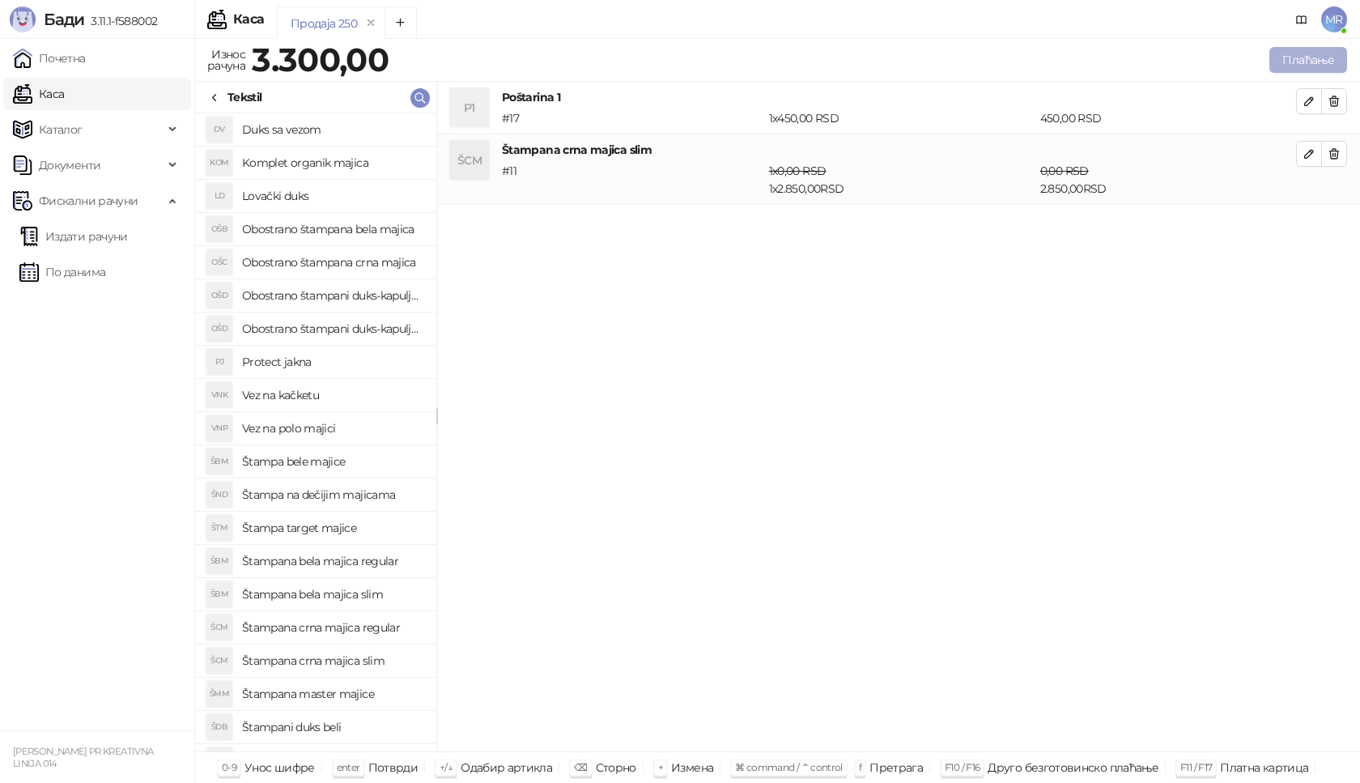
click at [1315, 53] on button "Плаћање" at bounding box center [1309, 60] width 78 height 26
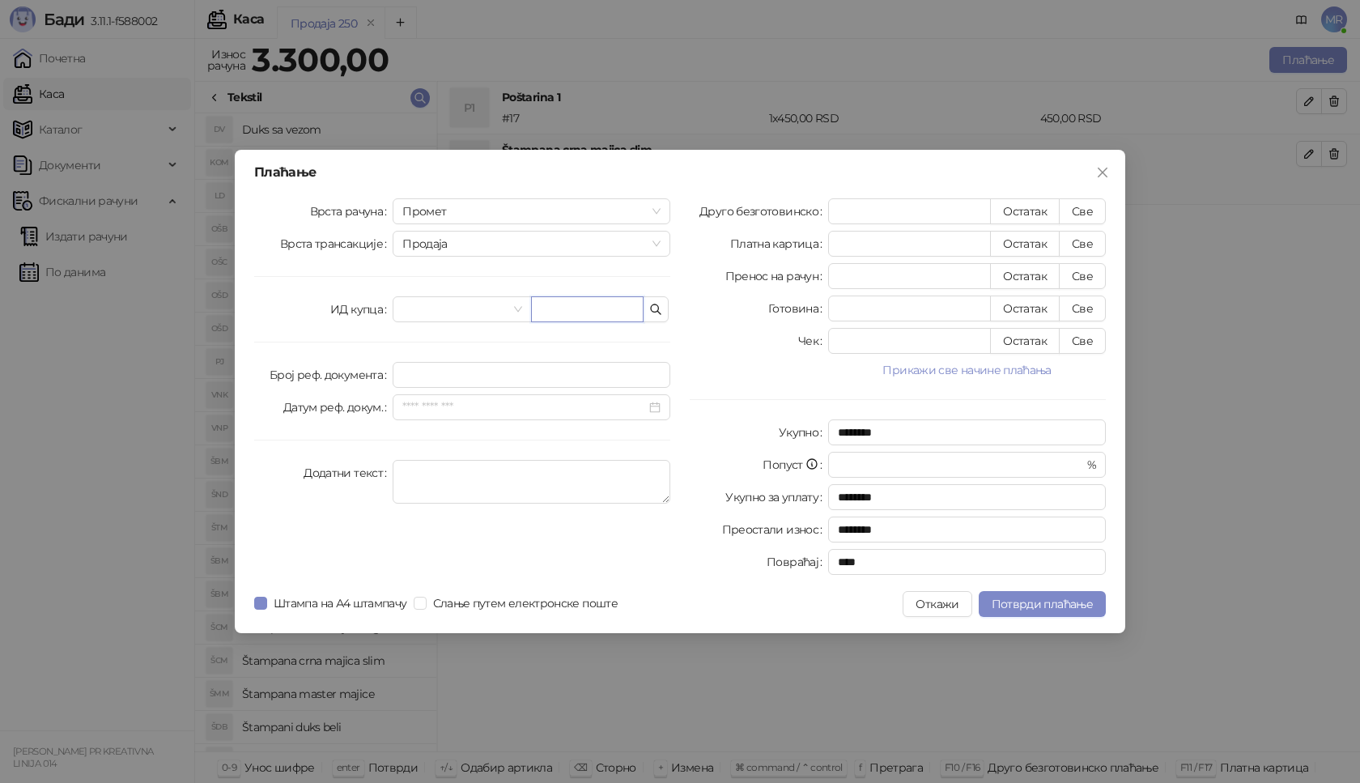
paste input "**********"
type input "**********"
click at [1082, 210] on button "Све" at bounding box center [1082, 211] width 47 height 26
type input "****"
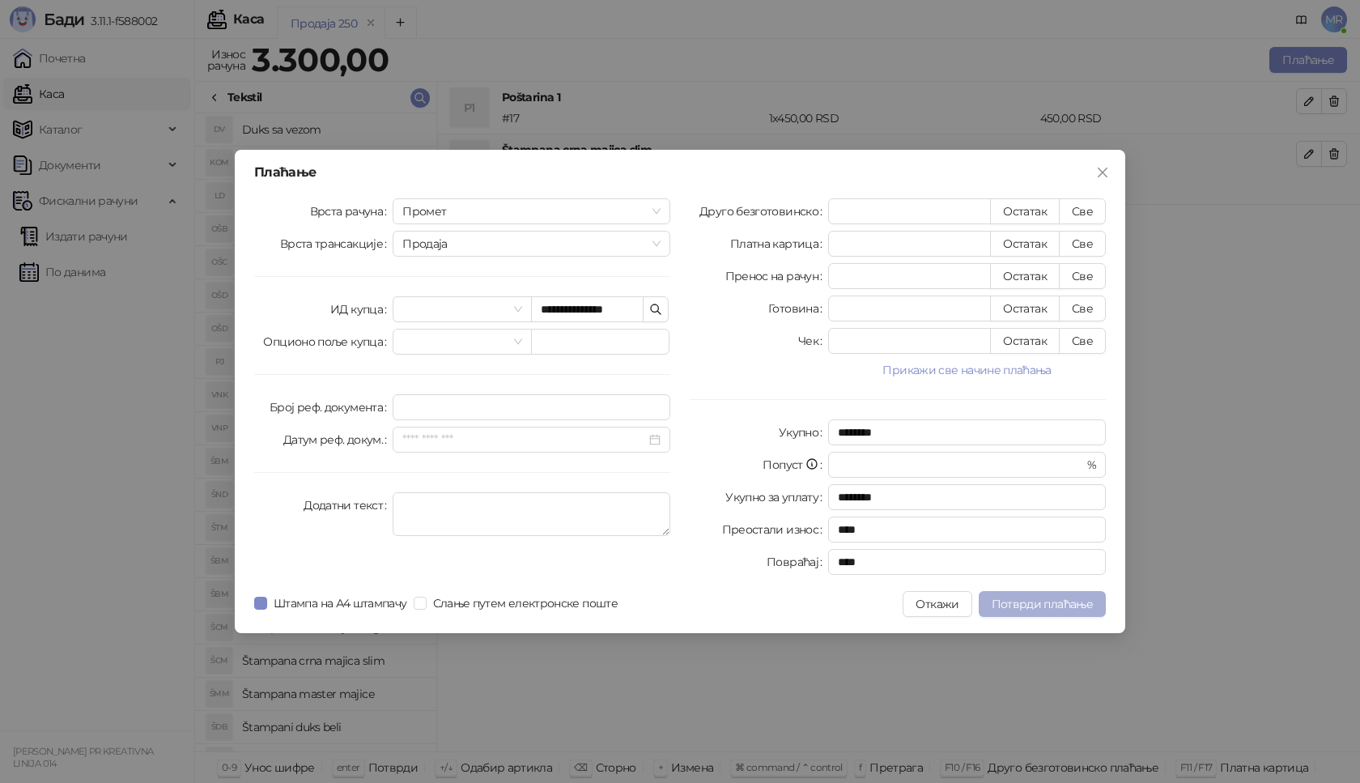
click at [1021, 598] on span "Потврди плаћање" at bounding box center [1042, 604] width 101 height 15
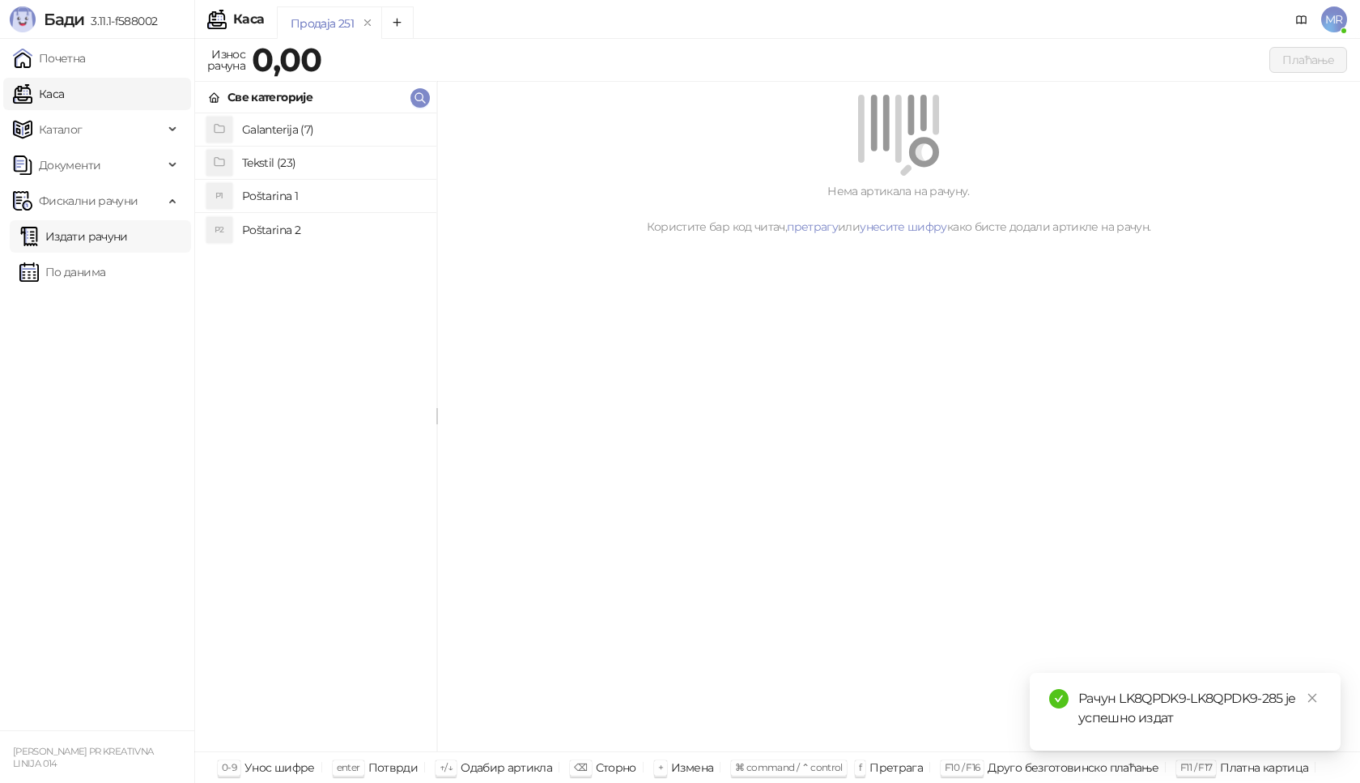
click at [128, 230] on link "Издати рачуни" at bounding box center [73, 236] width 109 height 32
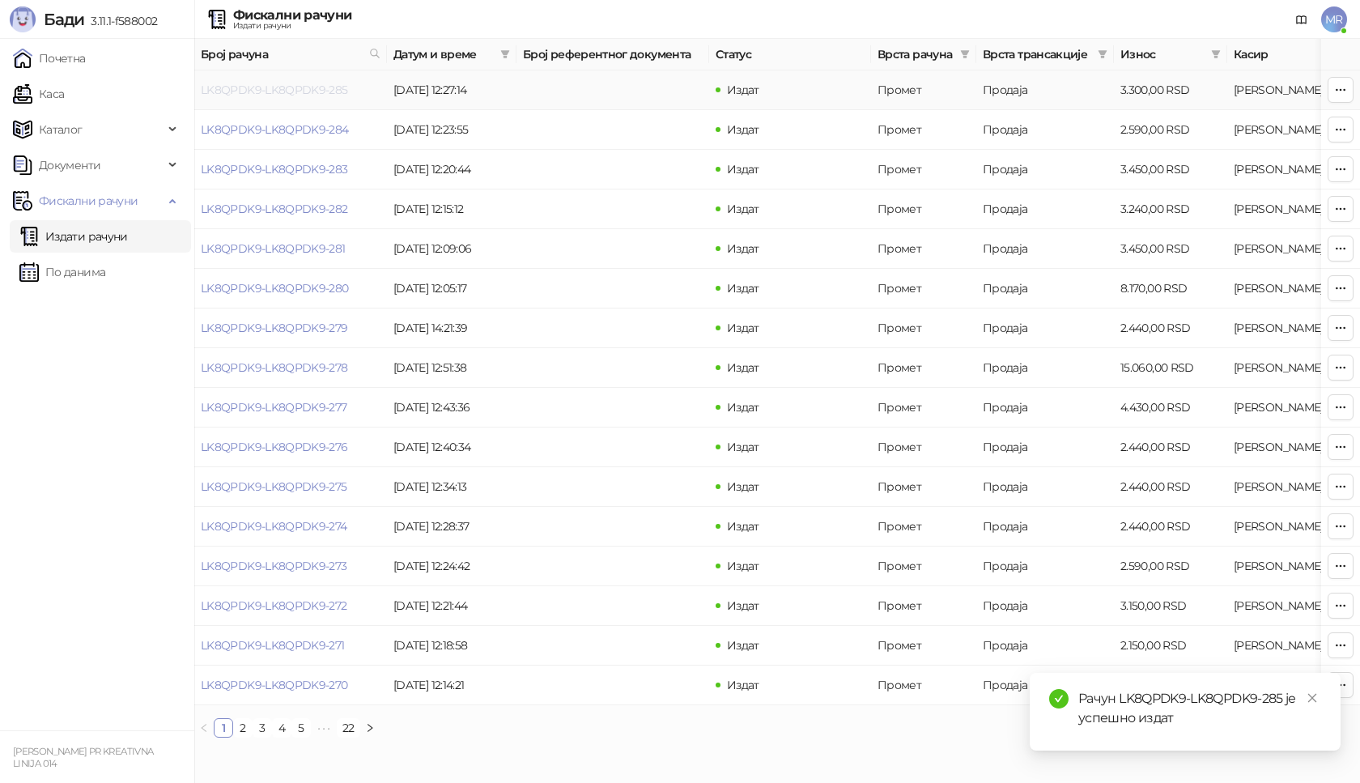
click at [304, 93] on link "LK8QPDK9-LK8QPDK9-285" at bounding box center [274, 90] width 147 height 15
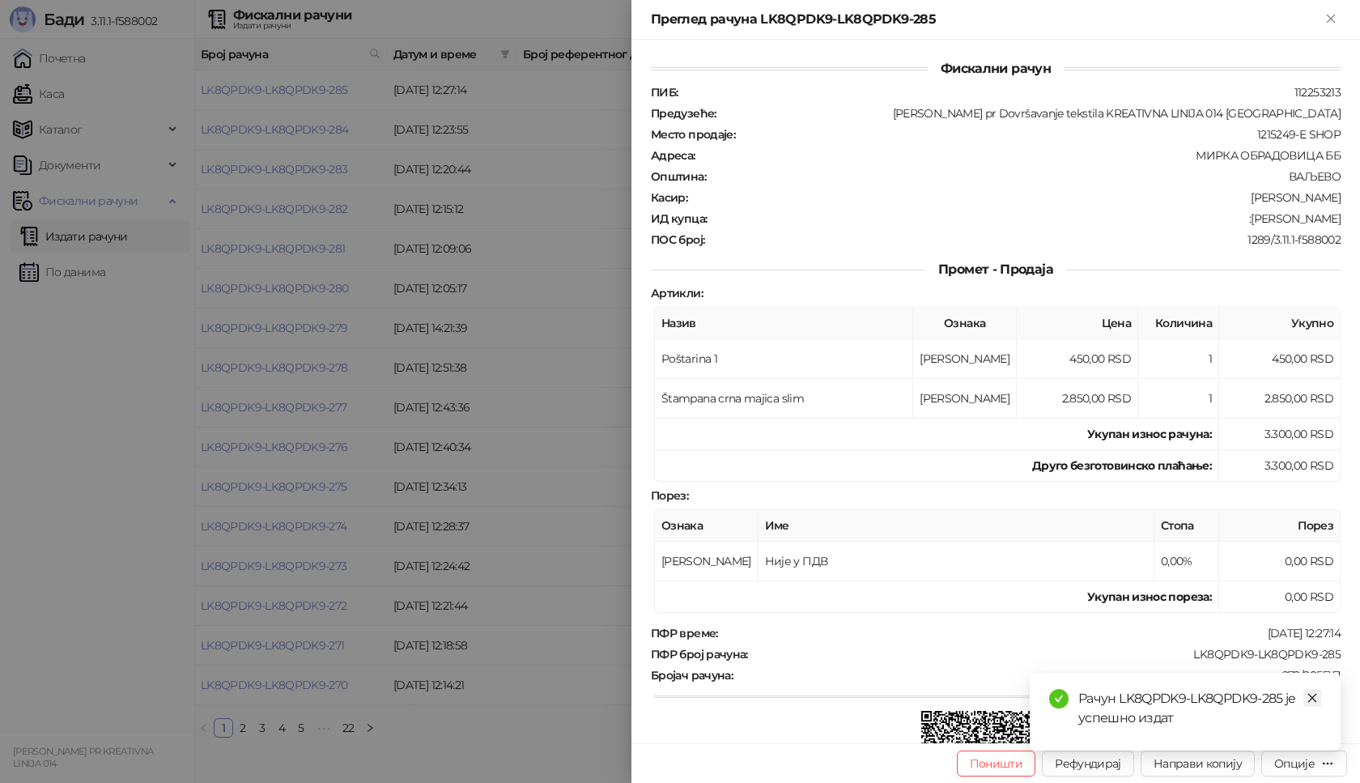
click at [1315, 698] on icon "close" at bounding box center [1312, 697] width 11 height 11
click at [1289, 771] on div "Опције" at bounding box center [1305, 763] width 60 height 15
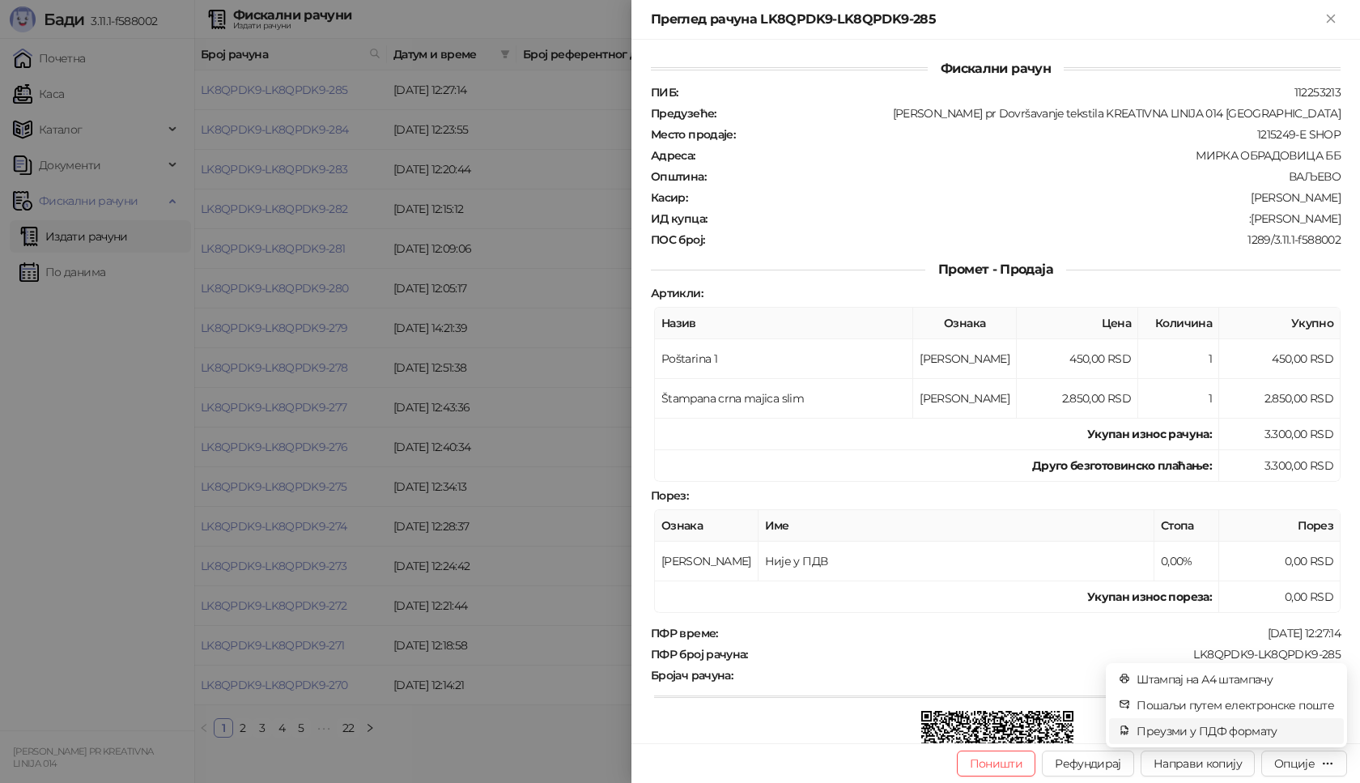
click at [1242, 730] on span "Преузми у ПДФ формату" at bounding box center [1236, 731] width 198 height 18
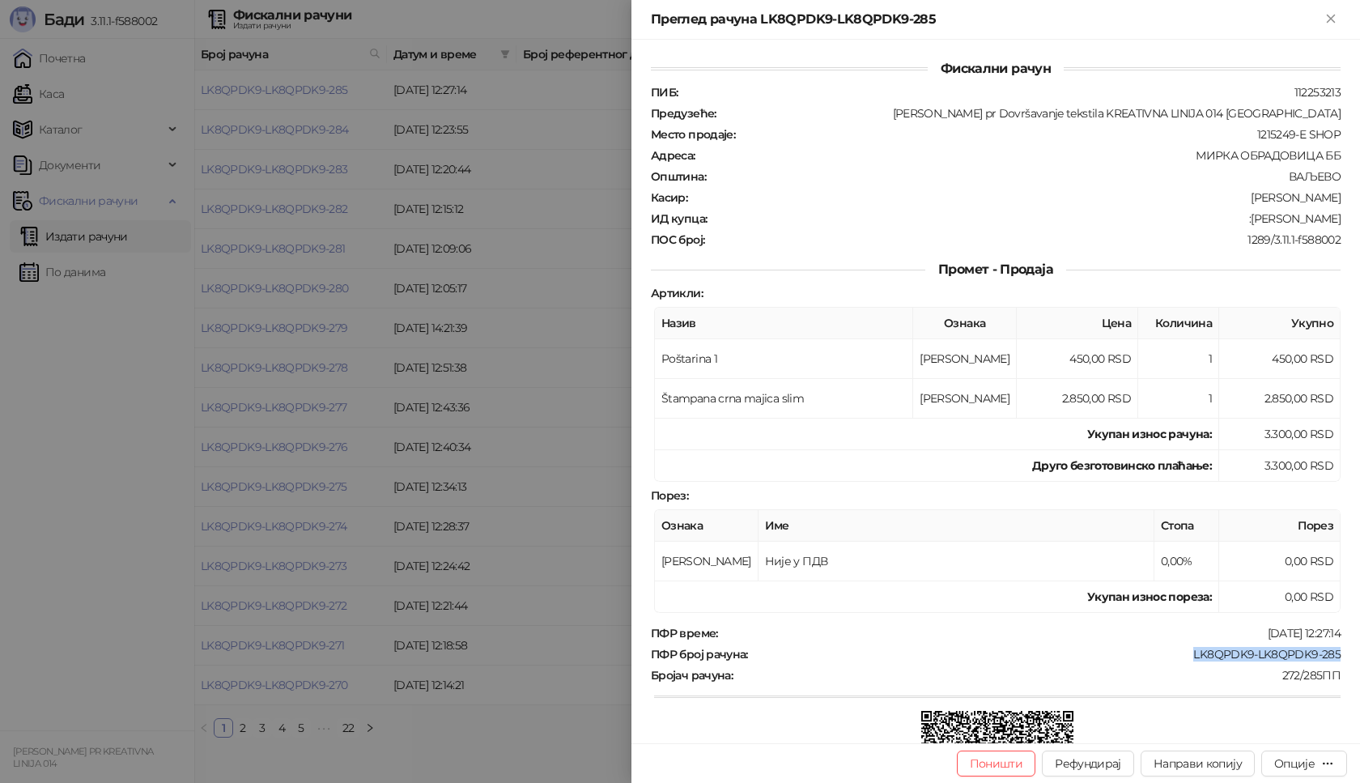
drag, startPoint x: 1180, startPoint y: 651, endPoint x: 1360, endPoint y: 651, distance: 179.8
click at [1360, 651] on div "Фискални рачун ПИБ : 112253213 Предузеће : [PERSON_NAME] pr Dovršavanje tekstil…" at bounding box center [996, 392] width 729 height 704
drag, startPoint x: 1250, startPoint y: 219, endPoint x: 1340, endPoint y: 220, distance: 89.9
click at [1340, 220] on div "Фискални рачун ПИБ : 112253213 Предузеће : [PERSON_NAME] pr Dovršavanje tekstil…" at bounding box center [996, 392] width 729 height 704
click at [1334, 14] on icon "Close" at bounding box center [1331, 18] width 15 height 15
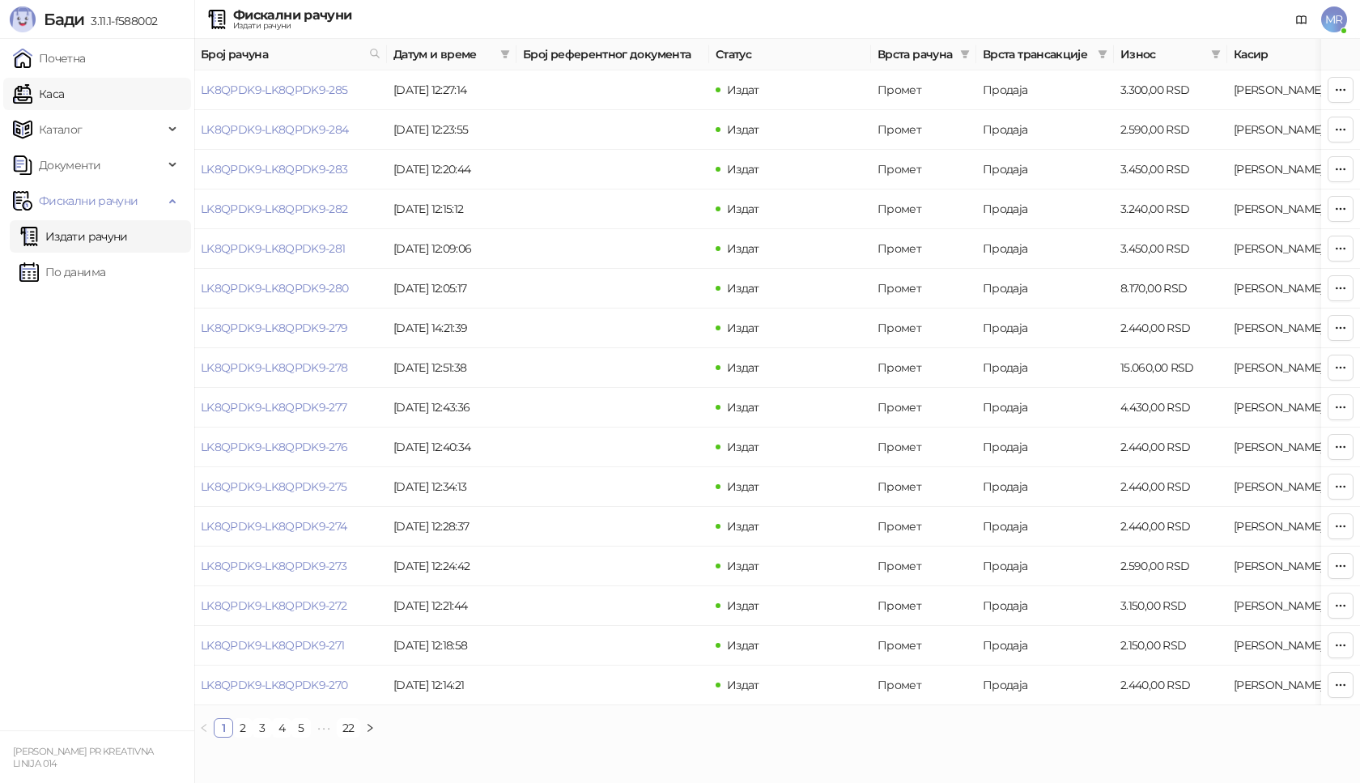
click at [64, 100] on link "Каса" at bounding box center [38, 94] width 51 height 32
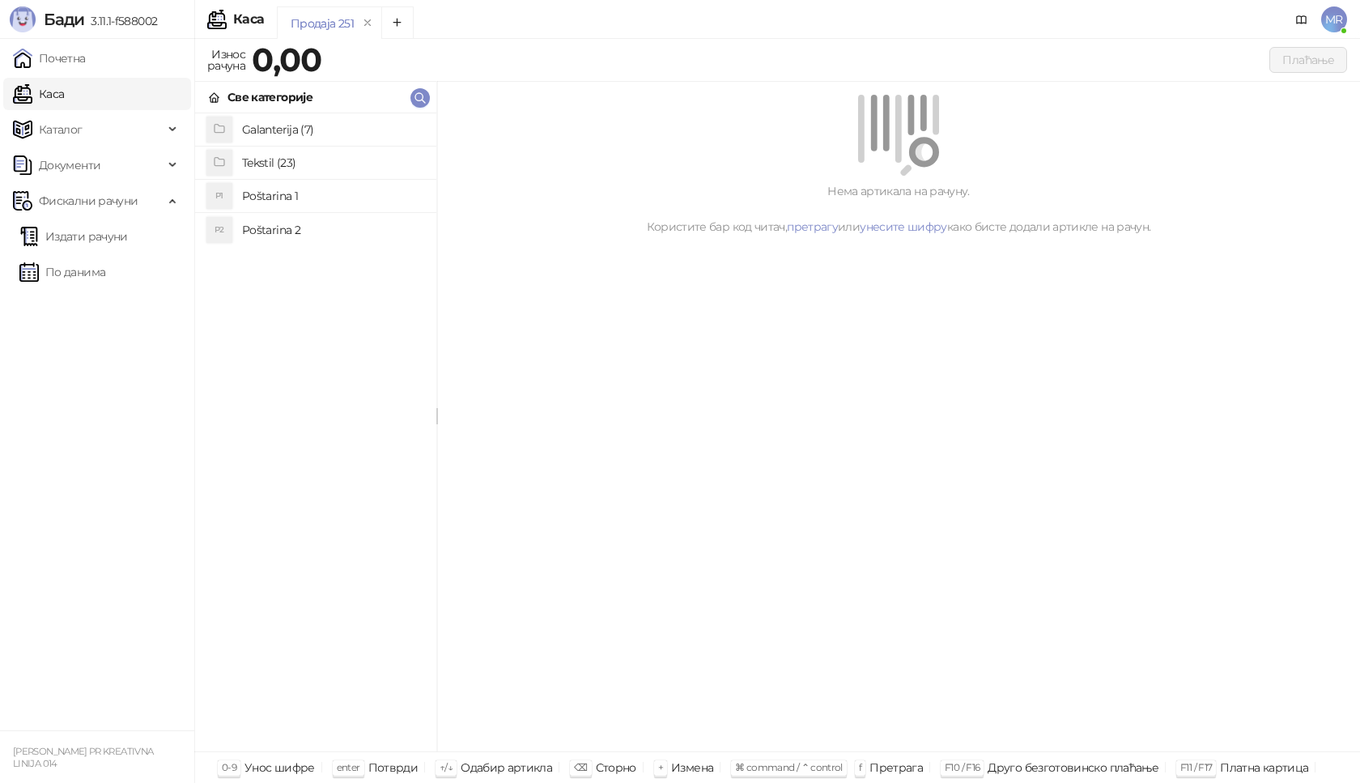
click at [330, 198] on h4 "Poštarina 1" at bounding box center [332, 196] width 181 height 26
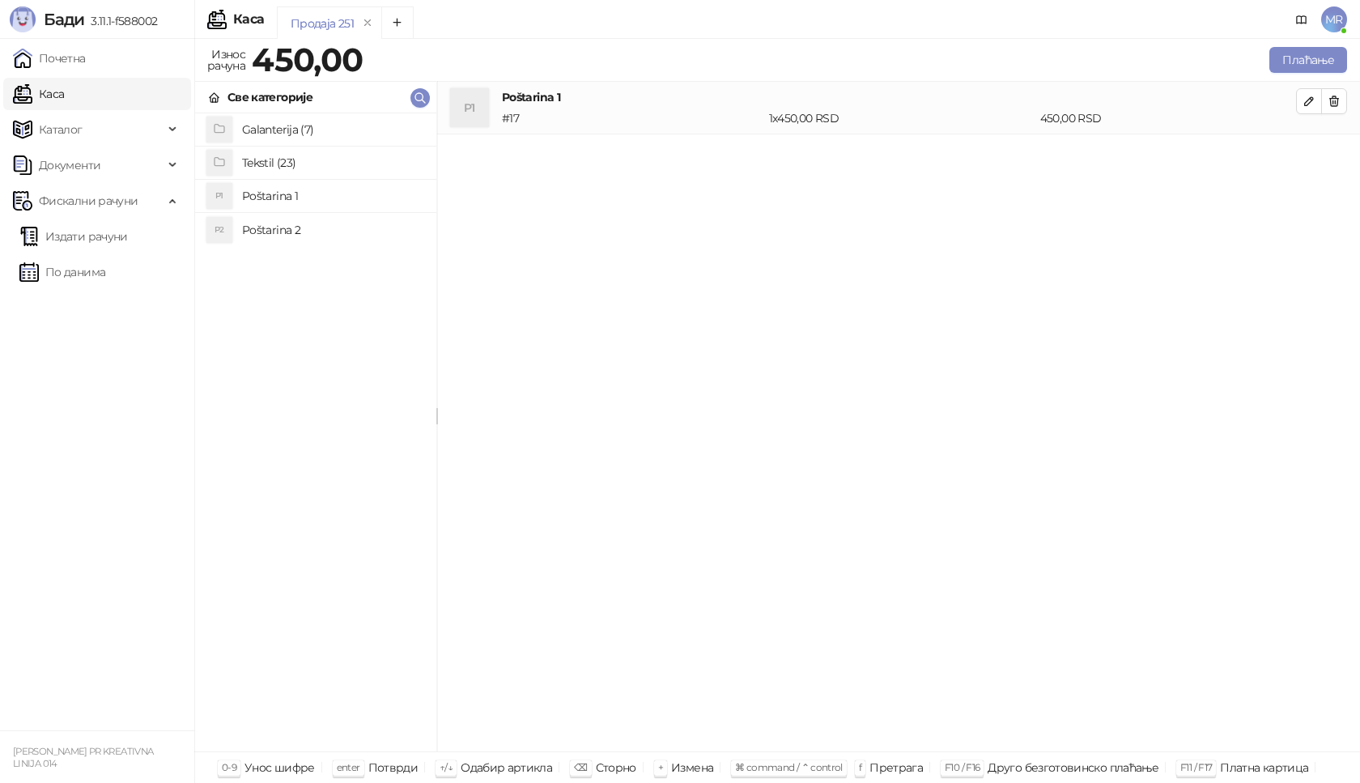
click at [288, 168] on h4 "Tekstil (23)" at bounding box center [332, 163] width 181 height 26
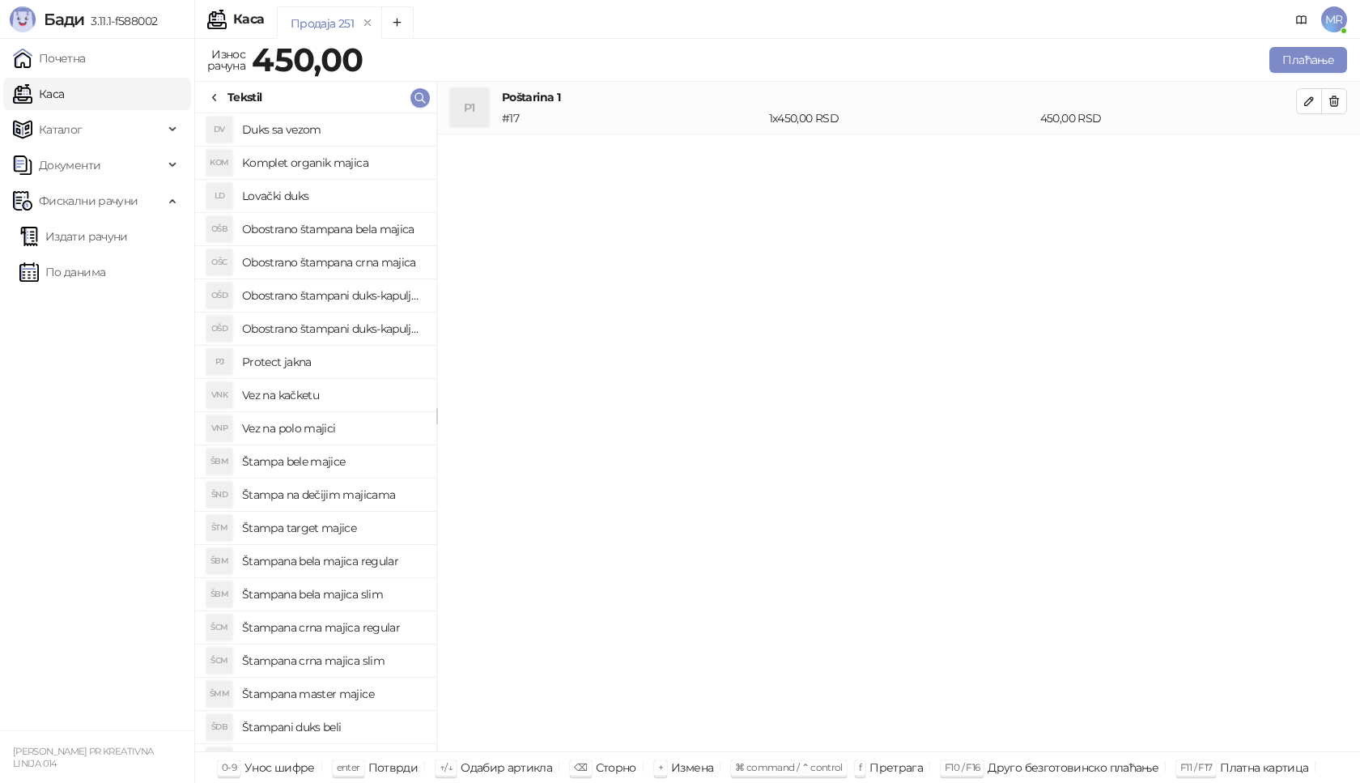
click at [356, 564] on h4 "Štampana bela majica regular" at bounding box center [332, 561] width 181 height 26
click at [1305, 153] on icon "button" at bounding box center [1309, 153] width 13 height 13
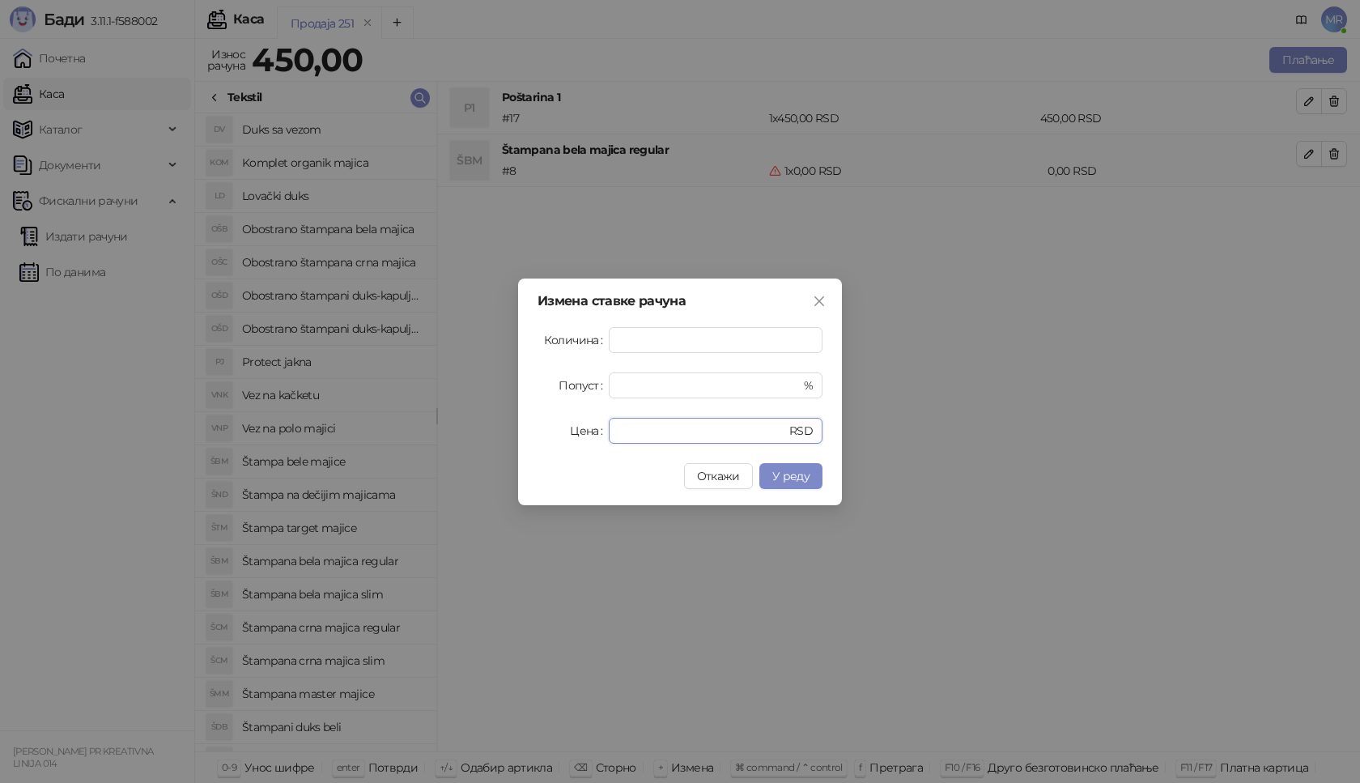
drag, startPoint x: 700, startPoint y: 428, endPoint x: 490, endPoint y: 447, distance: 210.6
click at [490, 447] on div "Измена ставке рачуна Количина * Попуст * % Цена * RSD Откажи У реду" at bounding box center [680, 391] width 1360 height 783
click at [797, 472] on span "У реду" at bounding box center [791, 476] width 37 height 15
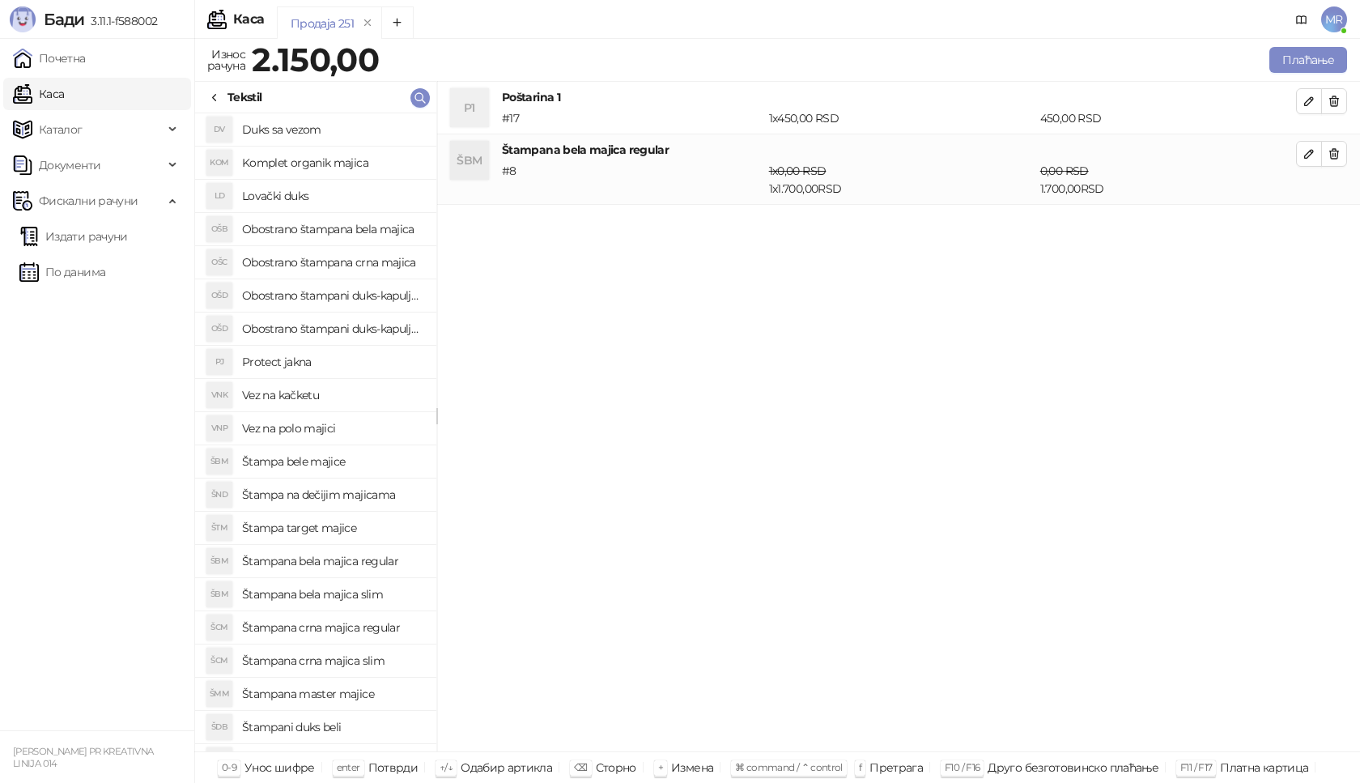
click at [379, 629] on h4 "Štampana crna majica regular" at bounding box center [332, 628] width 181 height 26
click at [1309, 221] on icon "button" at bounding box center [1309, 224] width 13 height 13
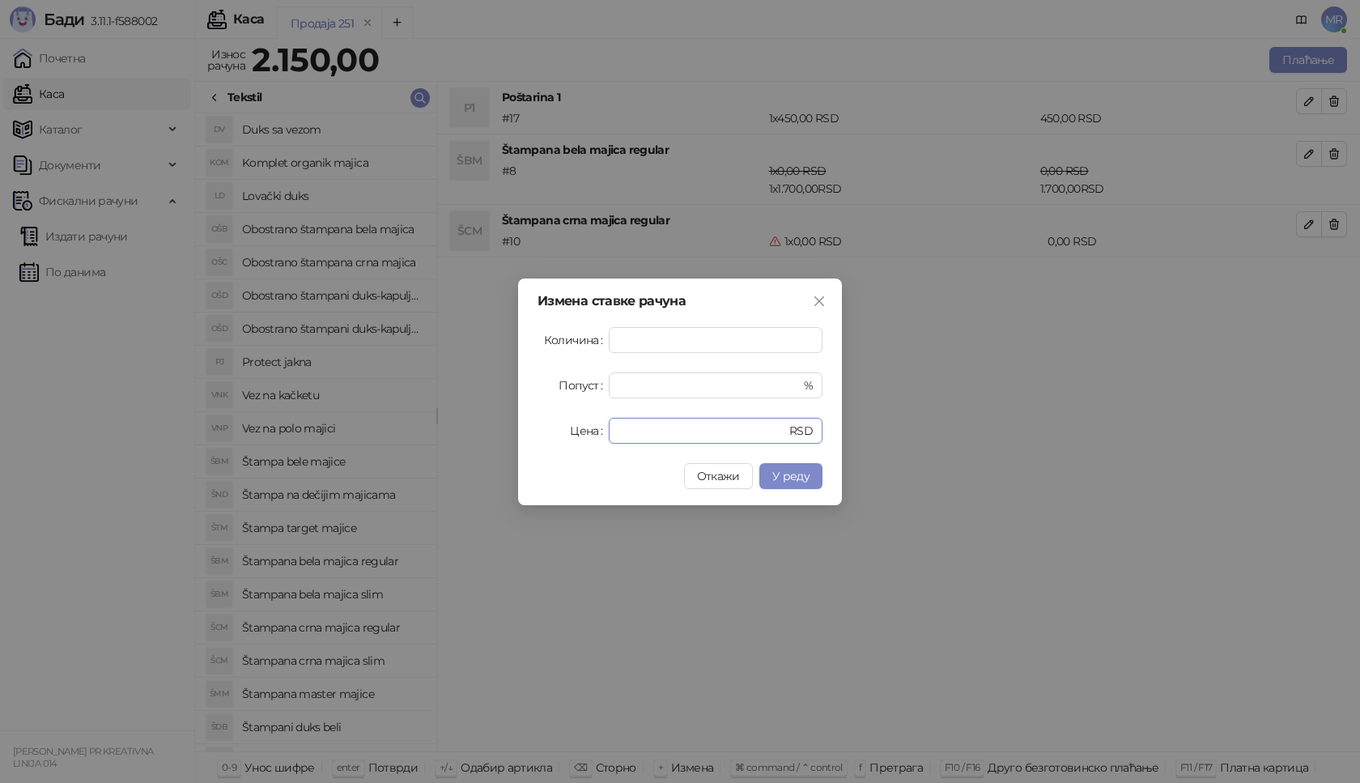
drag, startPoint x: 636, startPoint y: 426, endPoint x: 534, endPoint y: 426, distance: 102.0
click at [534, 426] on div "Измена ставке рачуна Количина * Попуст * % Цена * RSD Откажи У реду" at bounding box center [680, 392] width 324 height 227
type input "****"
click at [784, 481] on span "У реду" at bounding box center [791, 476] width 37 height 15
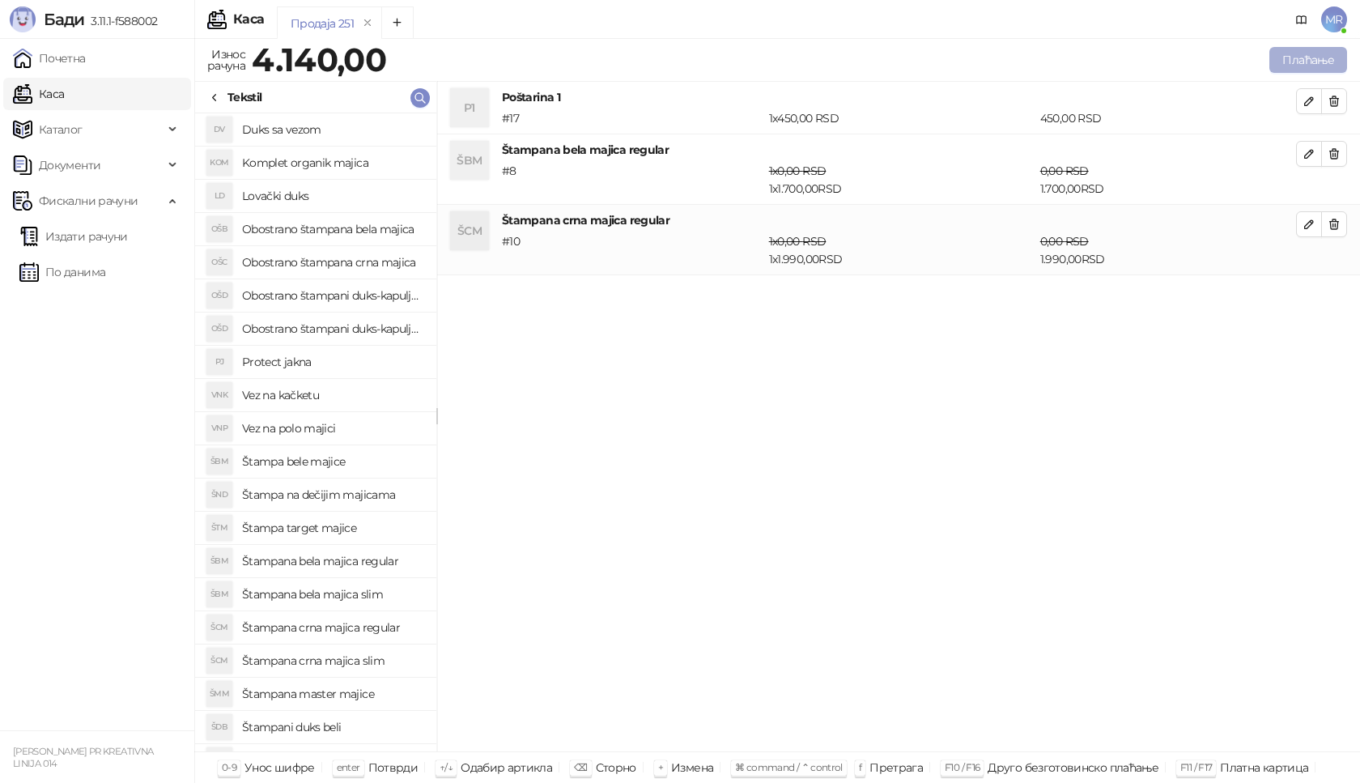
click at [1287, 56] on button "Плаћање" at bounding box center [1309, 60] width 78 height 26
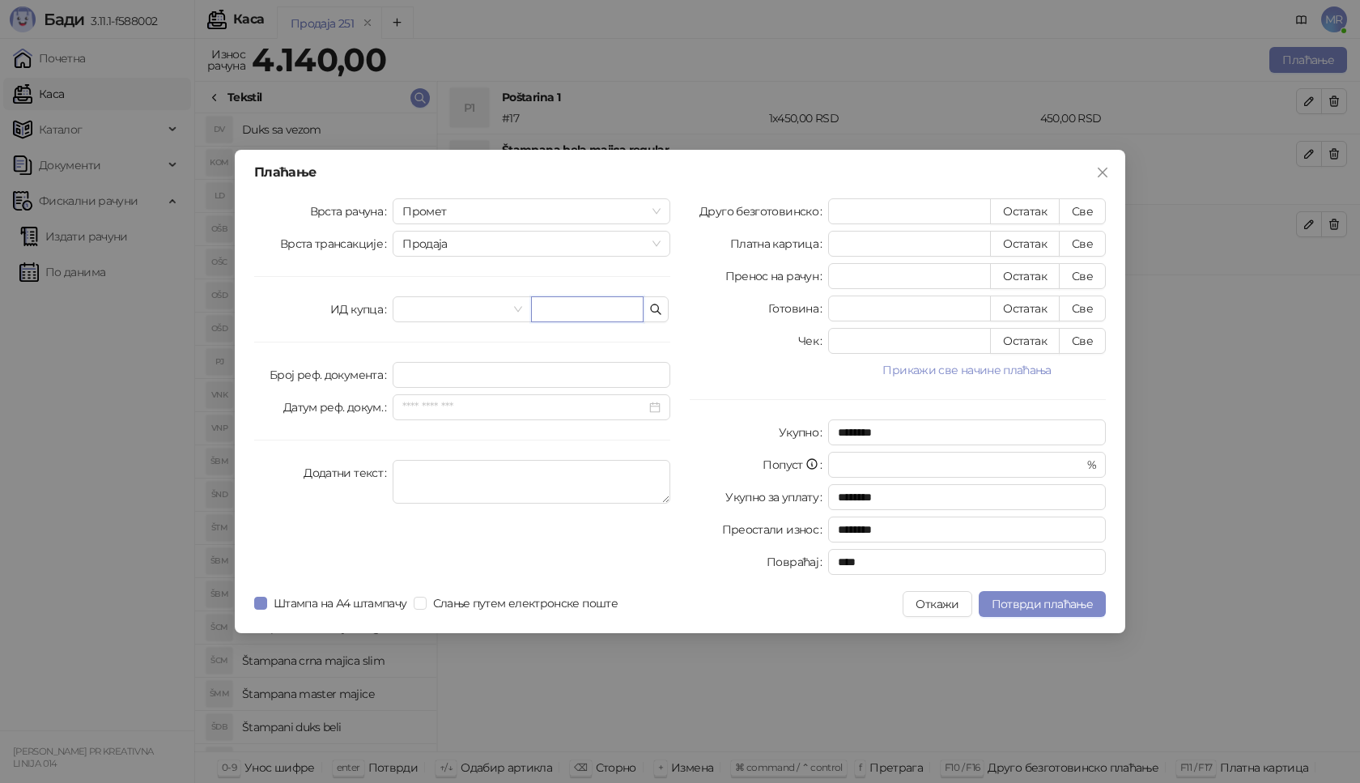
paste input "**********"
type input "**********"
click at [1079, 206] on button "Све" at bounding box center [1082, 211] width 47 height 26
type input "****"
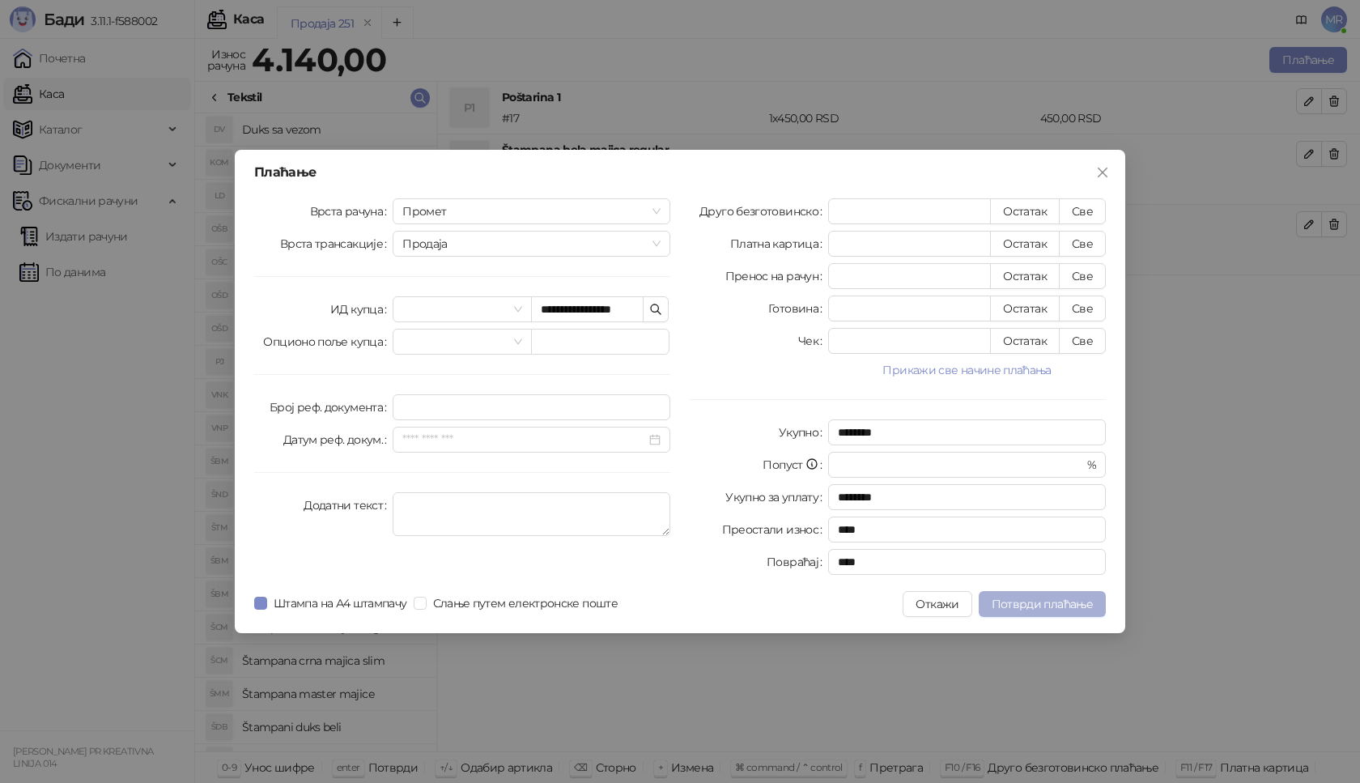
click at [1054, 598] on span "Потврди плаћање" at bounding box center [1042, 604] width 101 height 15
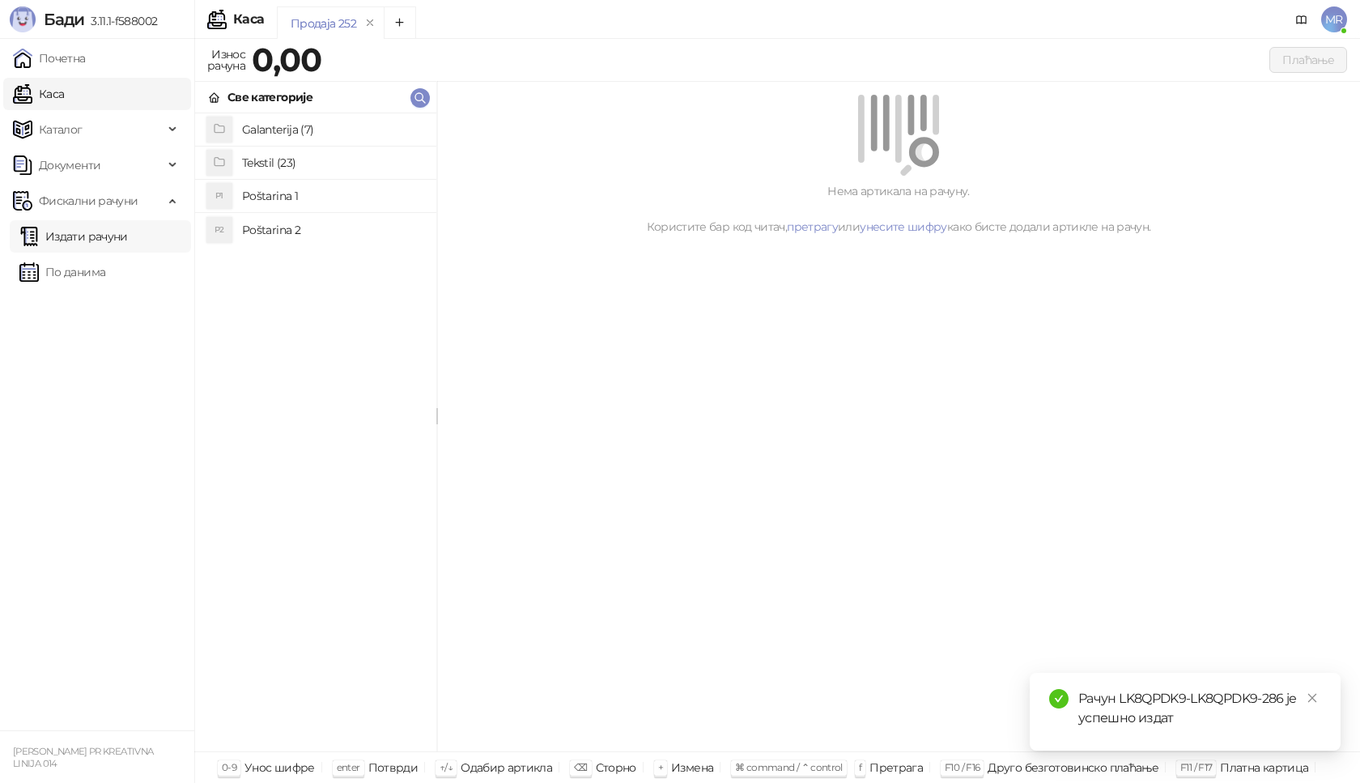
click at [114, 234] on link "Издати рачуни" at bounding box center [73, 236] width 109 height 32
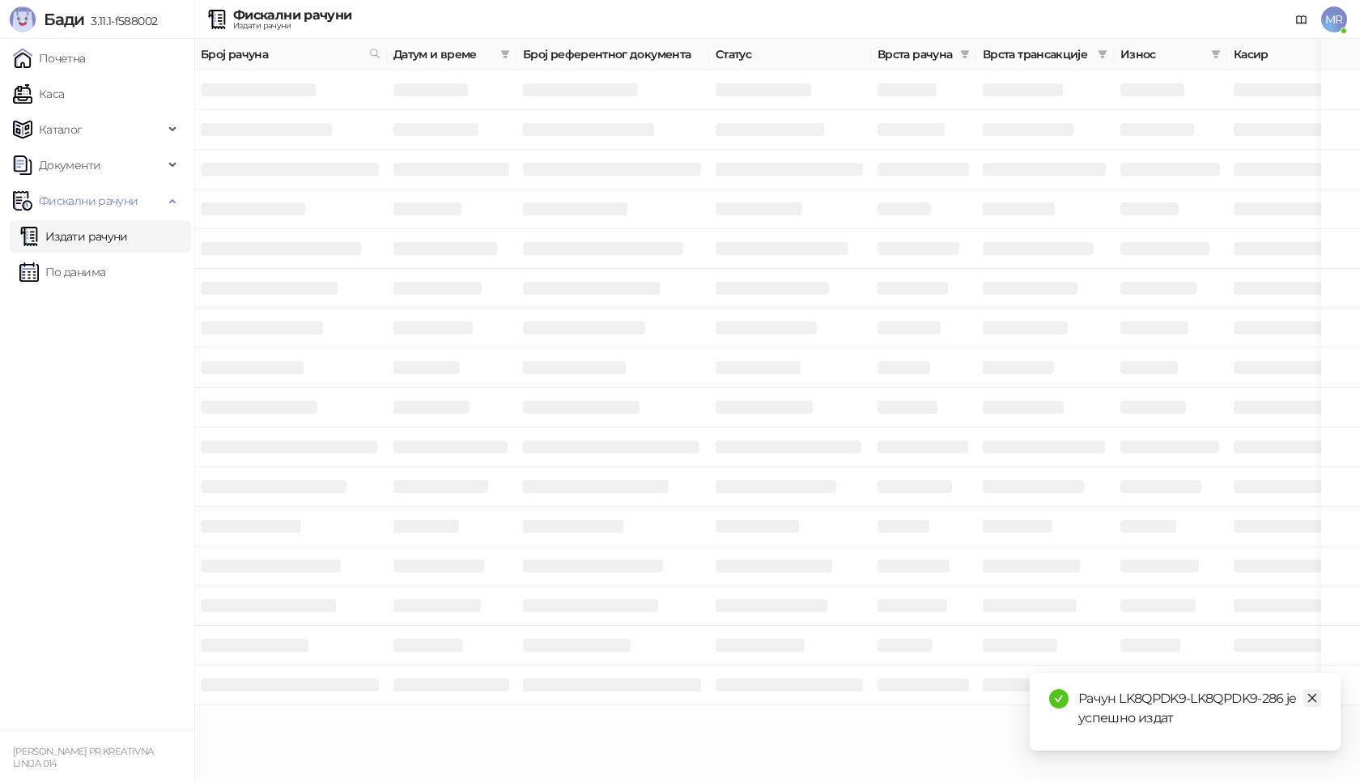
click at [1314, 697] on icon "close" at bounding box center [1312, 697] width 11 height 11
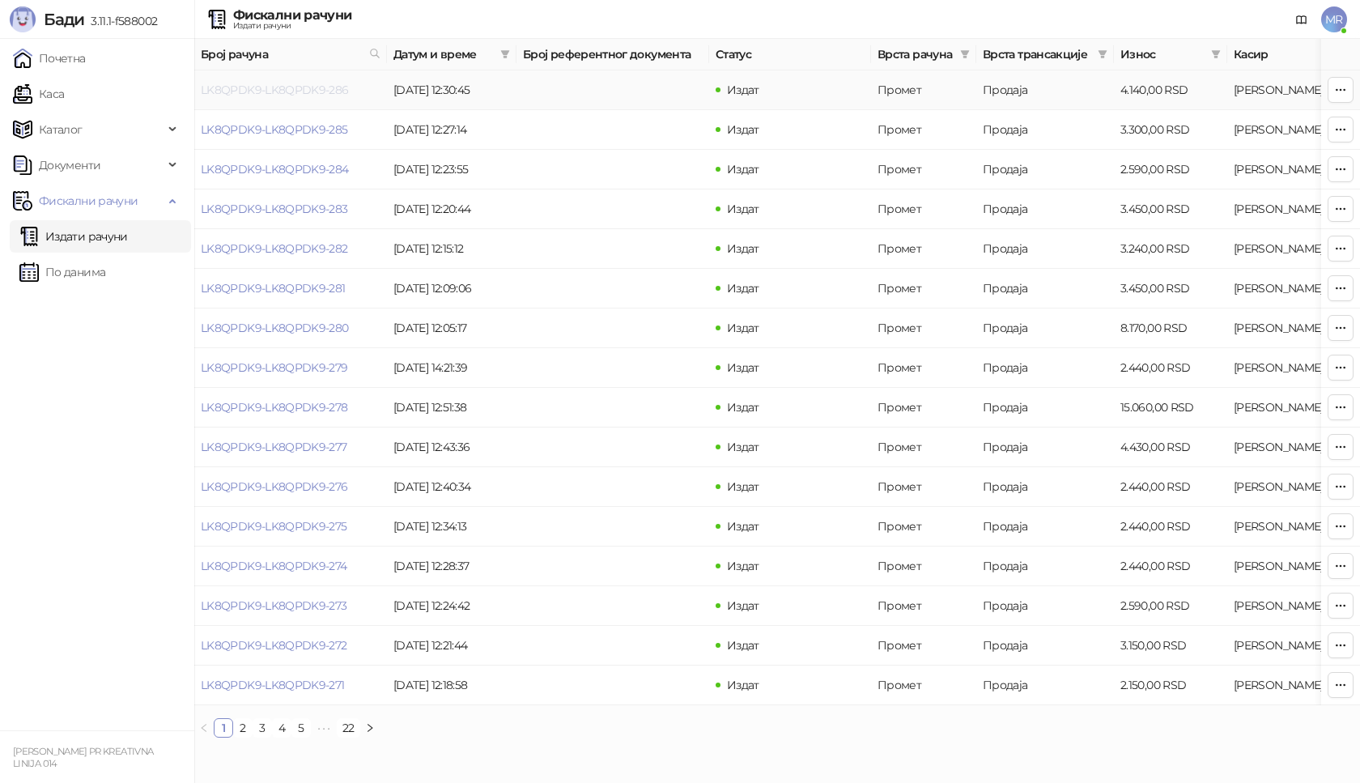
click at [280, 87] on link "LK8QPDK9-LK8QPDK9-286" at bounding box center [275, 90] width 148 height 15
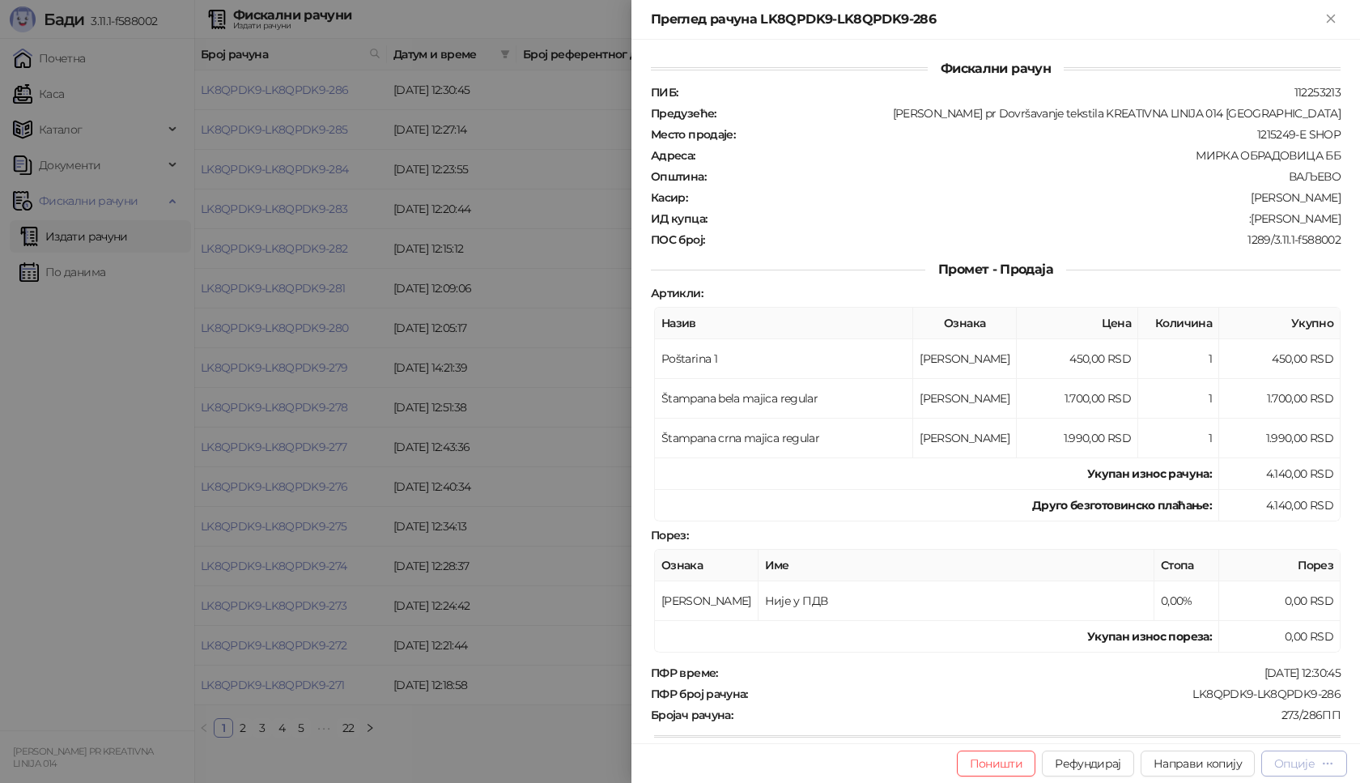
click at [1291, 760] on div "Опције" at bounding box center [1295, 763] width 40 height 15
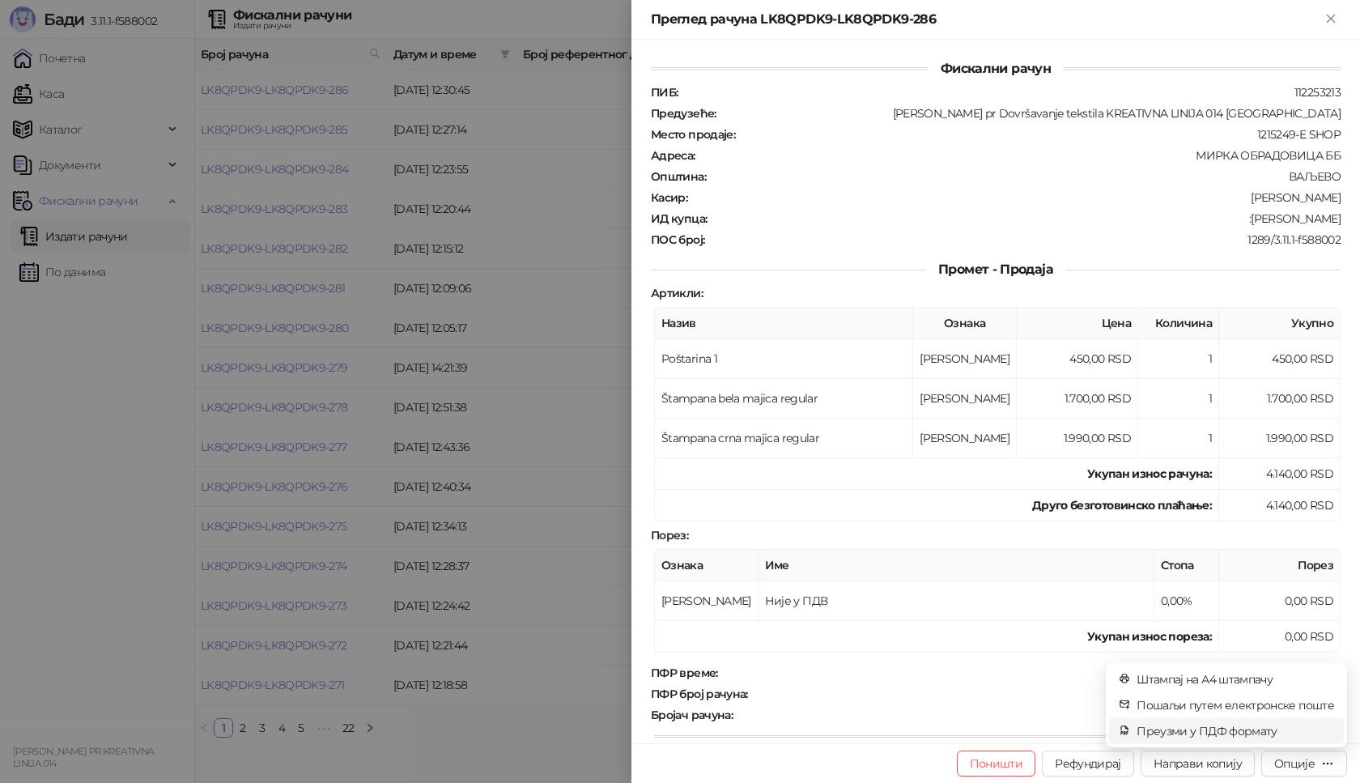
click at [1215, 732] on span "Преузми у ПДФ формату" at bounding box center [1236, 731] width 198 height 18
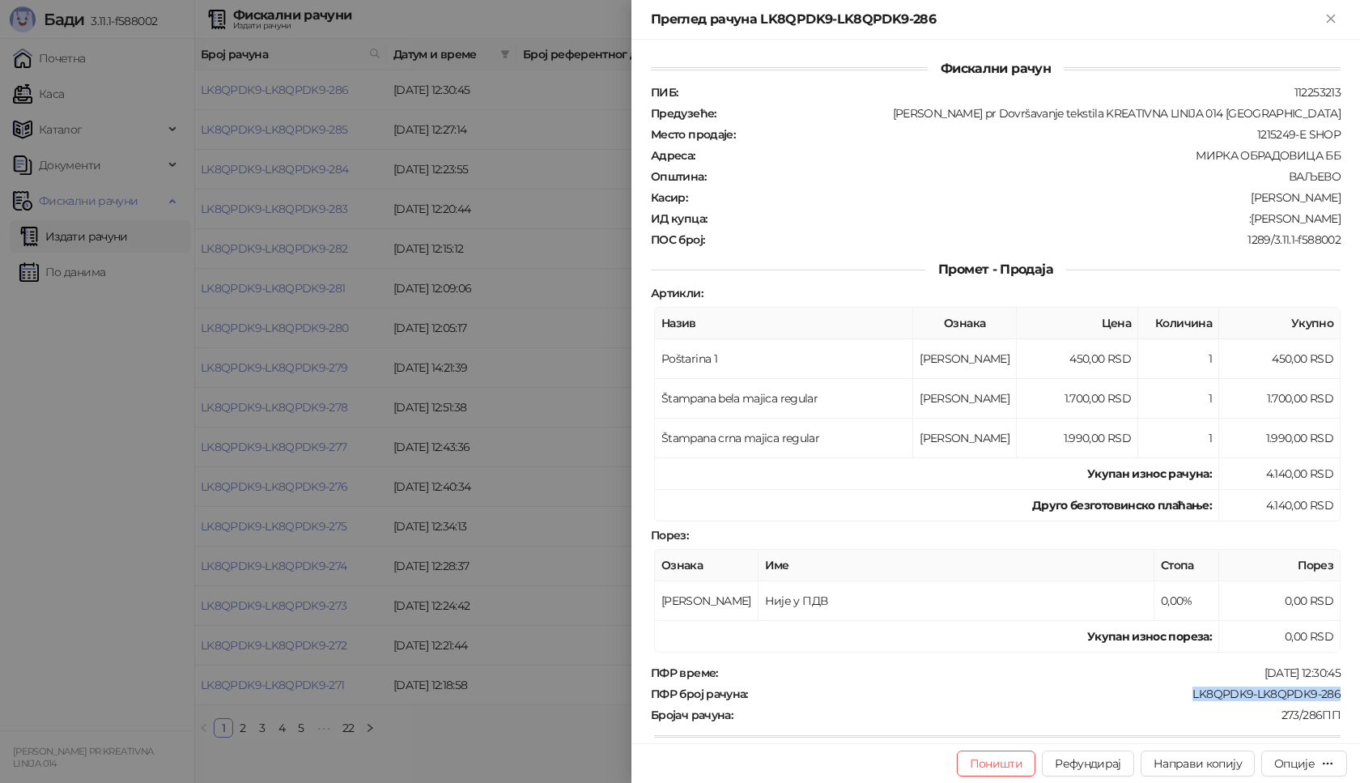
drag, startPoint x: 1182, startPoint y: 689, endPoint x: 1351, endPoint y: 689, distance: 169.2
click at [1351, 689] on div "Фискални рачун ПИБ : 112253213 Предузеће : [PERSON_NAME] pr Dovršavanje tekstil…" at bounding box center [996, 392] width 729 height 704
drag, startPoint x: 1237, startPoint y: 221, endPoint x: 1353, endPoint y: 221, distance: 116.6
click at [1353, 221] on div "Фискални рачун ПИБ : 112253213 Предузеће : [PERSON_NAME] pr Dovršavanje tekstil…" at bounding box center [996, 392] width 729 height 704
click at [1336, 20] on icon "Close" at bounding box center [1331, 18] width 15 height 15
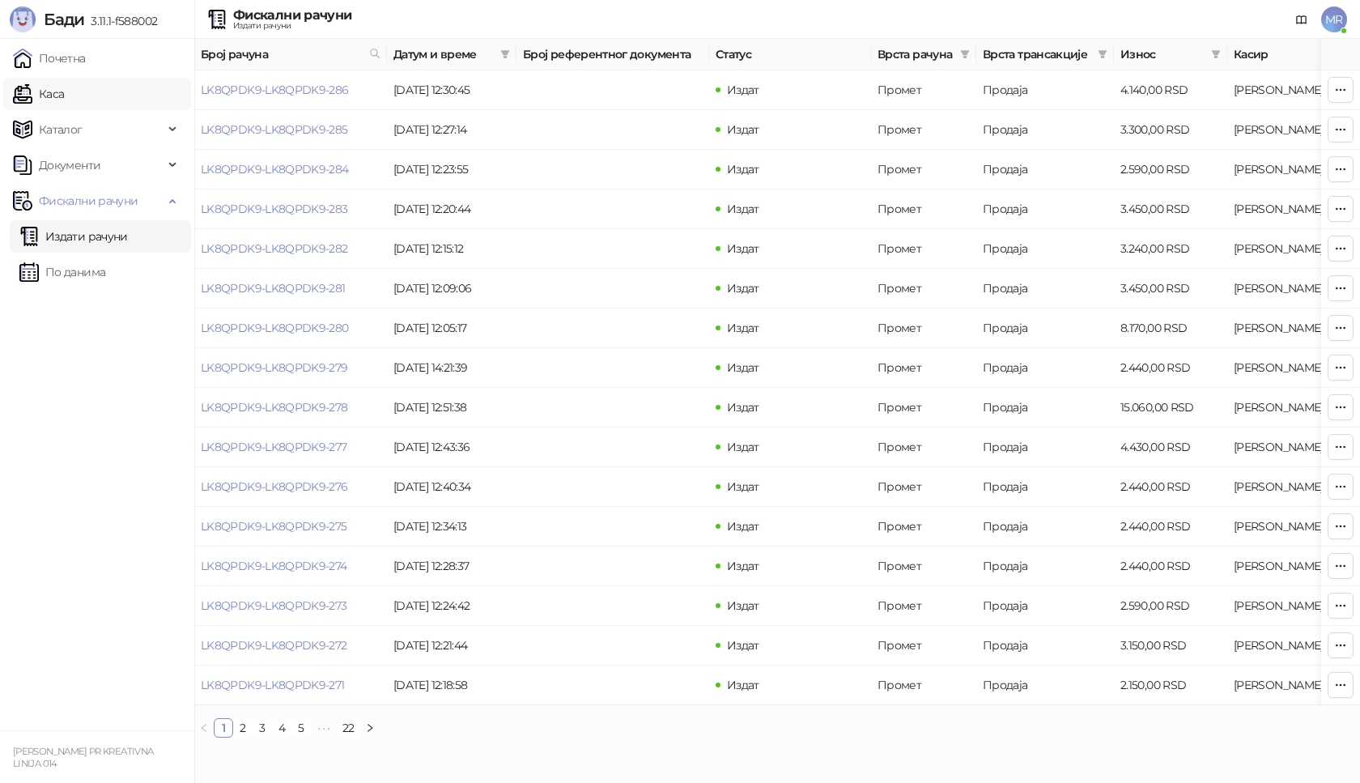
click at [58, 92] on link "Каса" at bounding box center [38, 94] width 51 height 32
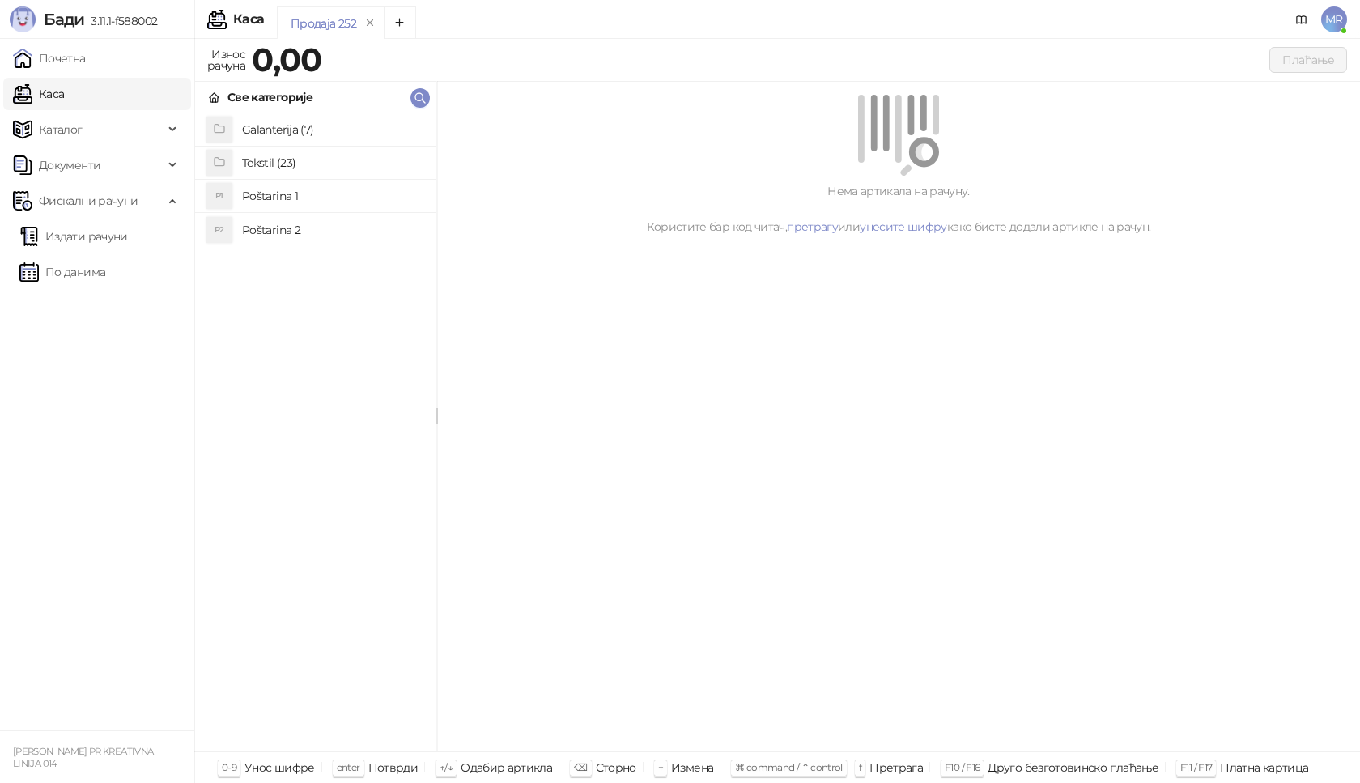
click at [364, 195] on h4 "Poštarina 1" at bounding box center [332, 196] width 181 height 26
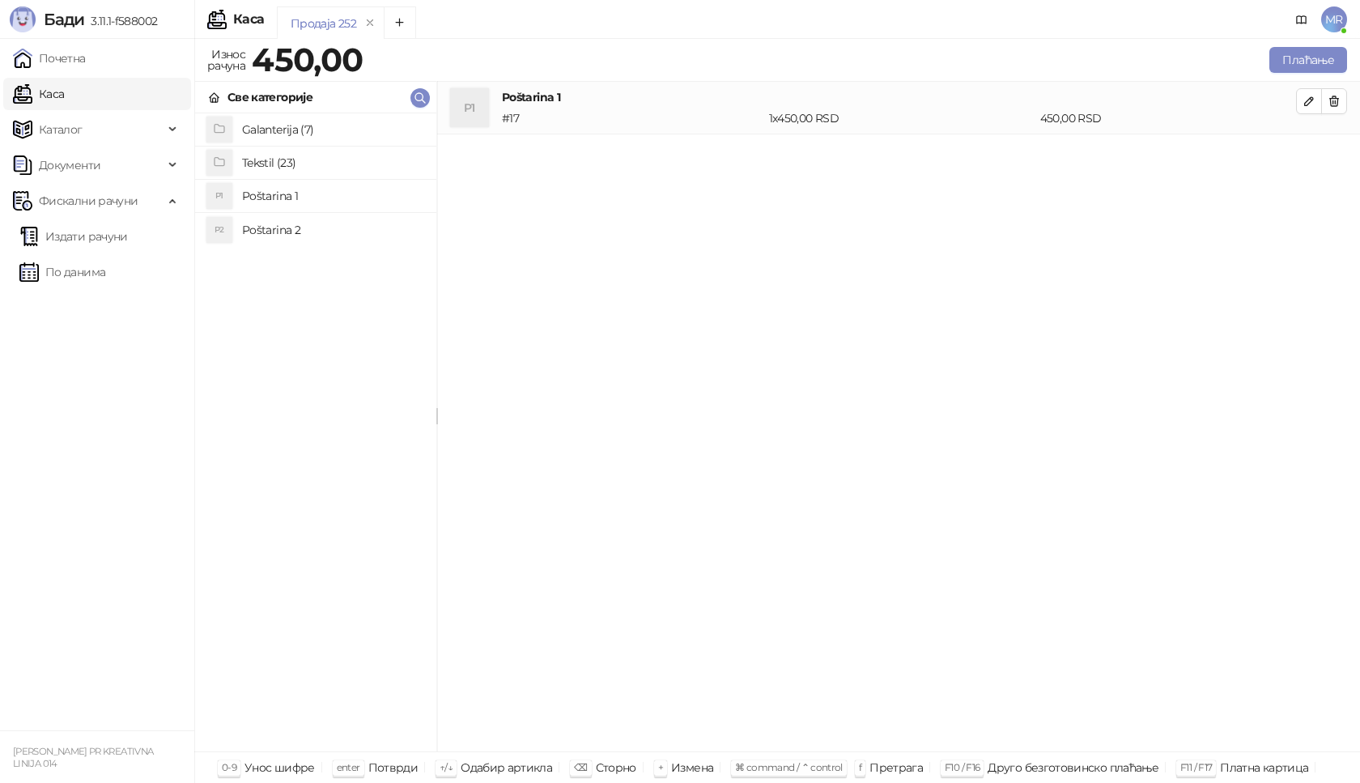
click at [324, 166] on h4 "Tekstil (23)" at bounding box center [332, 163] width 181 height 26
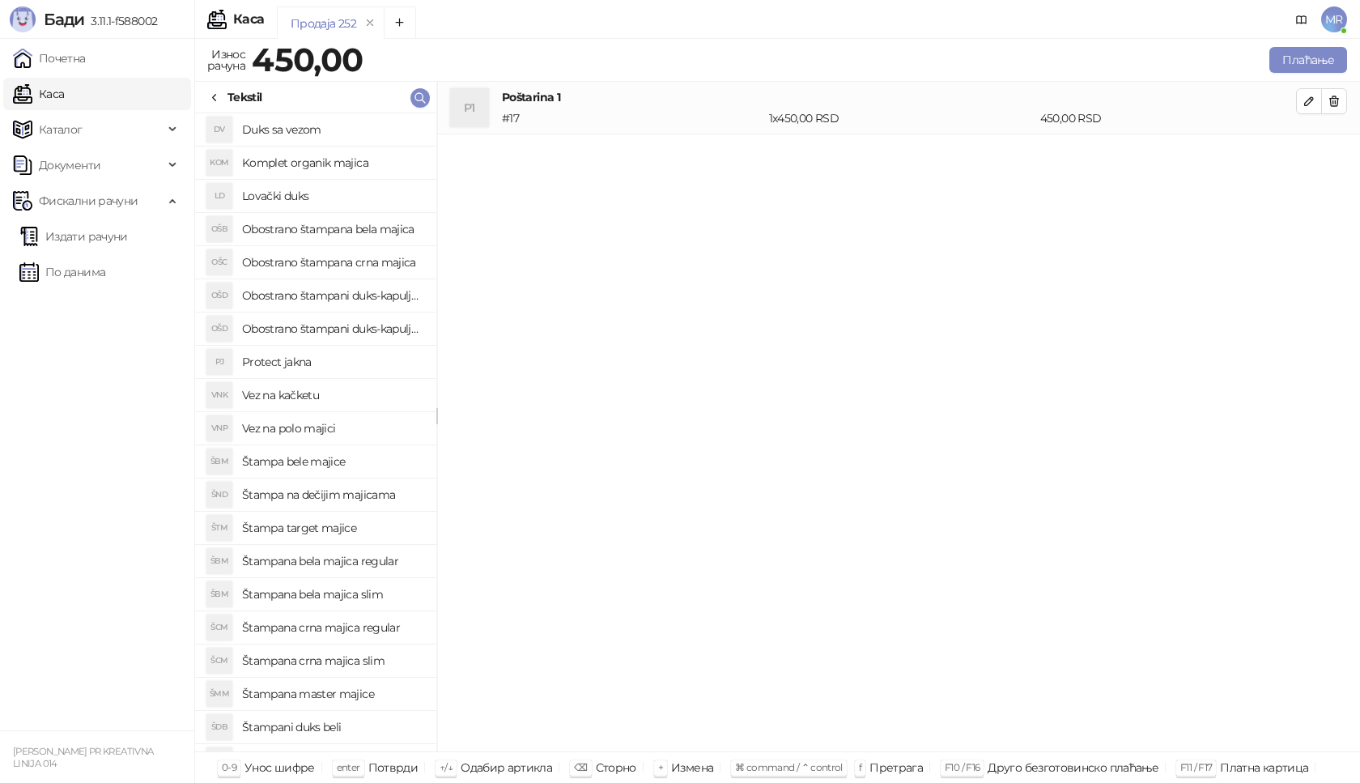
click at [385, 628] on h4 "Štampana crna majica regular" at bounding box center [332, 628] width 181 height 26
click at [1307, 153] on icon "button" at bounding box center [1309, 153] width 13 height 13
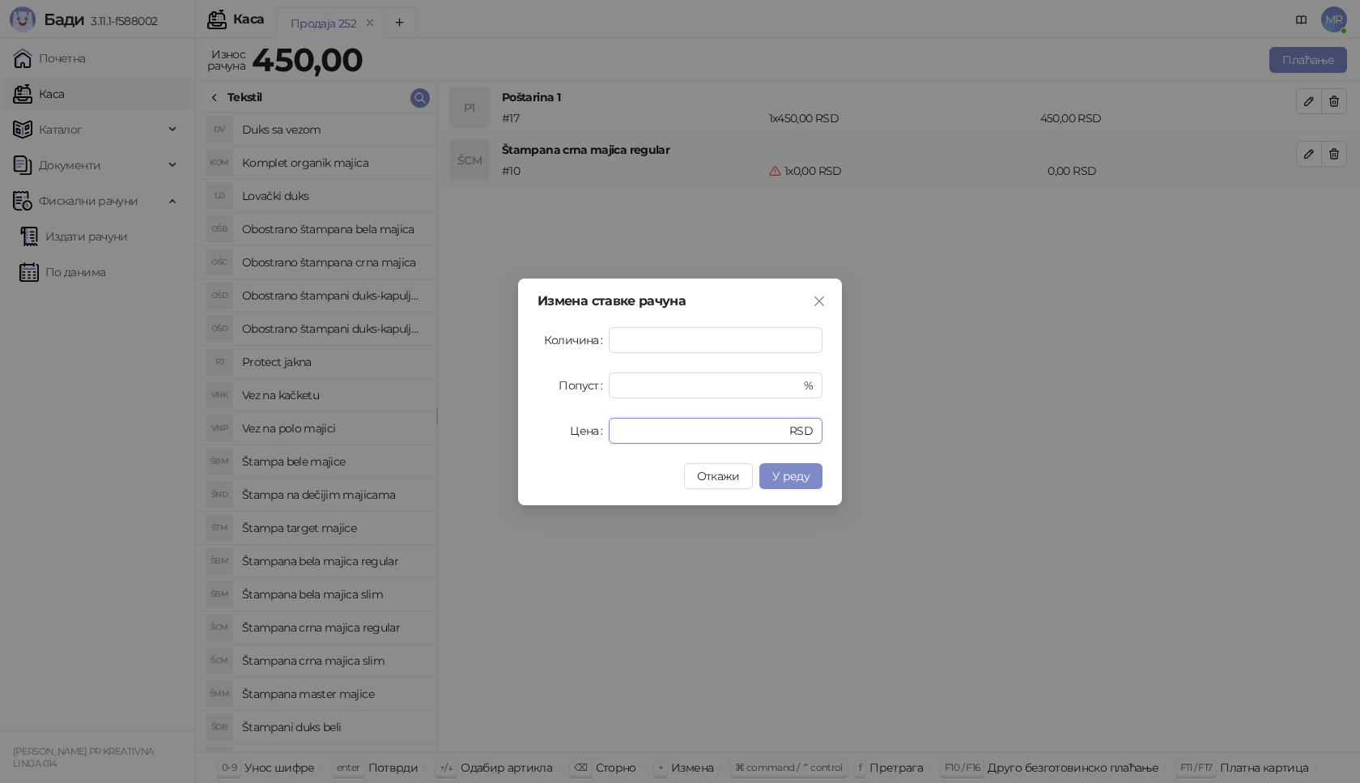
drag, startPoint x: 649, startPoint y: 428, endPoint x: 510, endPoint y: 440, distance: 138.9
click at [510, 440] on div "Измена ставке рачуна Количина * Попуст * % Цена * RSD Откажи У реду" at bounding box center [680, 391] width 1360 height 783
type input "****"
click at [777, 469] on span "У реду" at bounding box center [791, 476] width 37 height 15
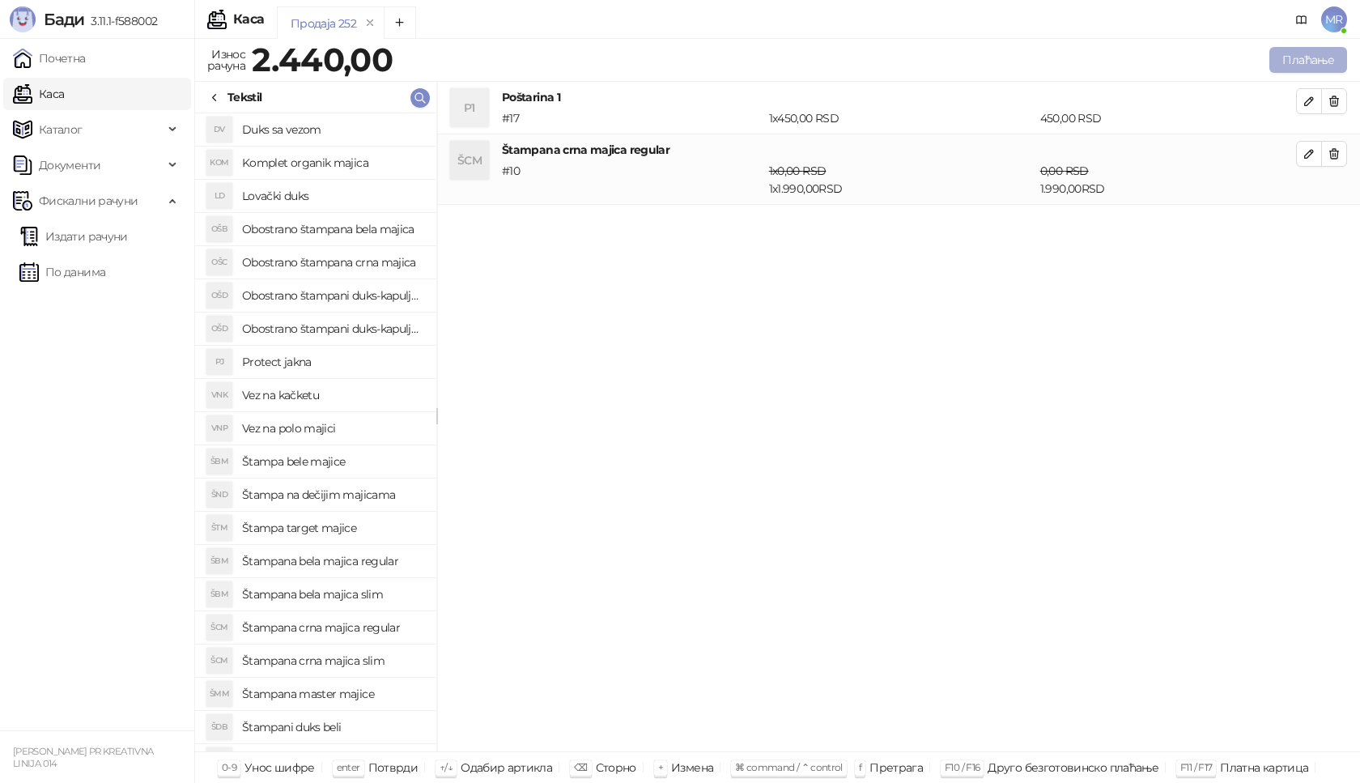
click at [1312, 64] on button "Плаћање" at bounding box center [1309, 60] width 78 height 26
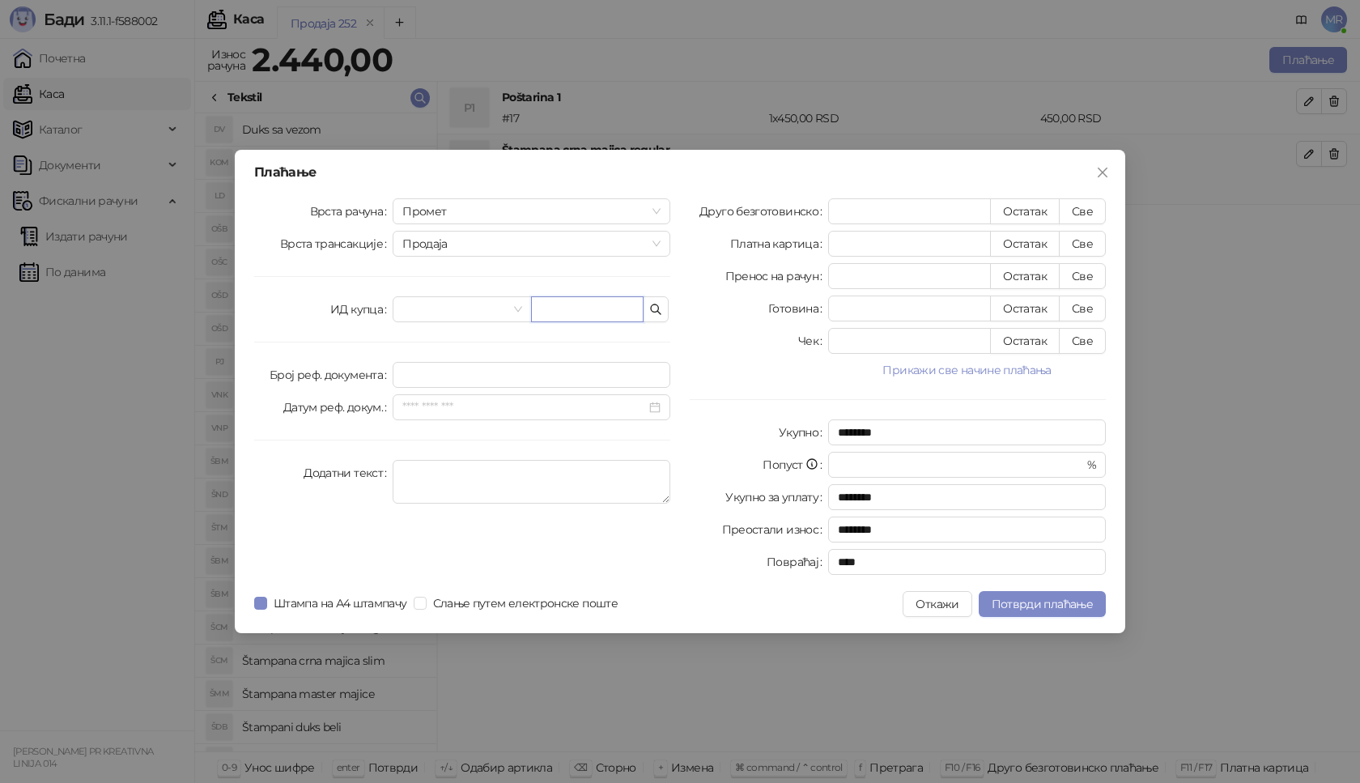
paste input "**********"
type input "**********"
click at [1083, 214] on button "Све" at bounding box center [1082, 211] width 47 height 26
type input "****"
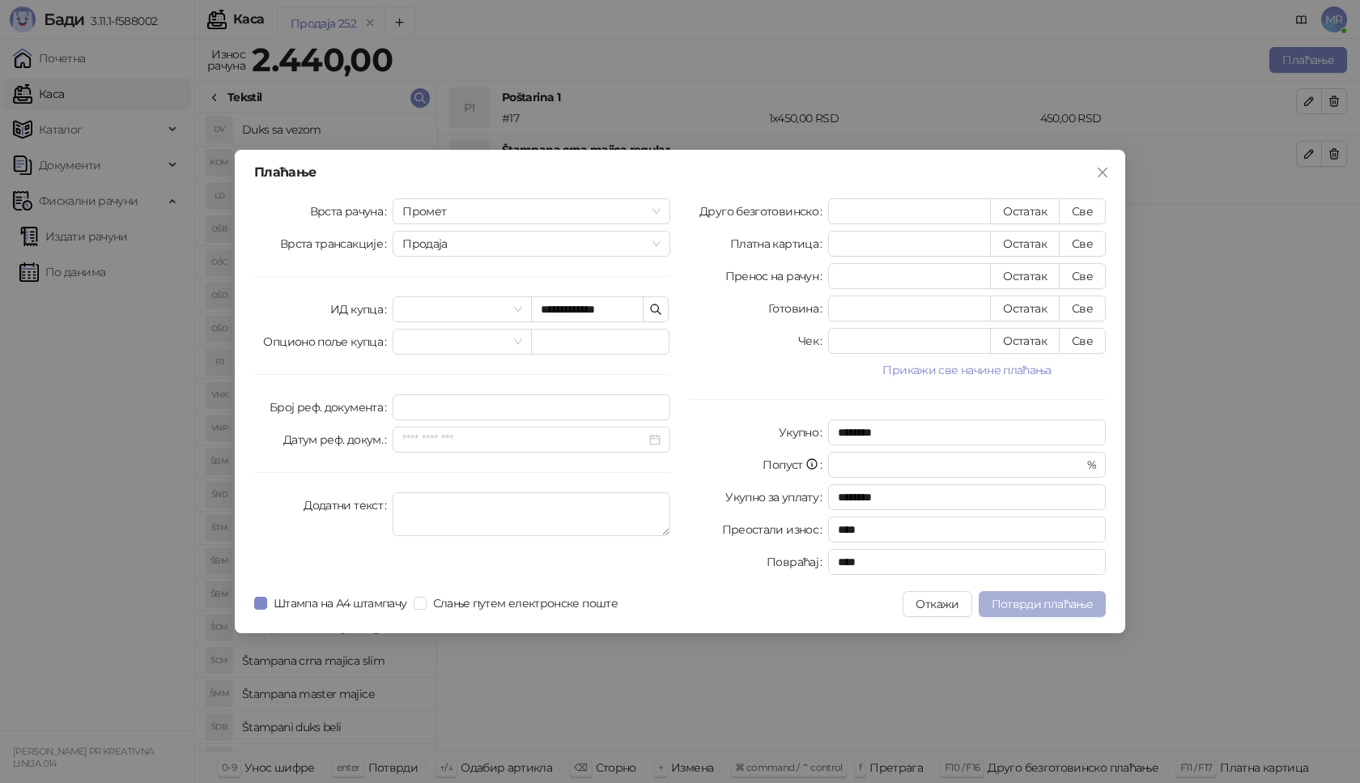
click at [1067, 597] on span "Потврди плаћање" at bounding box center [1042, 604] width 101 height 15
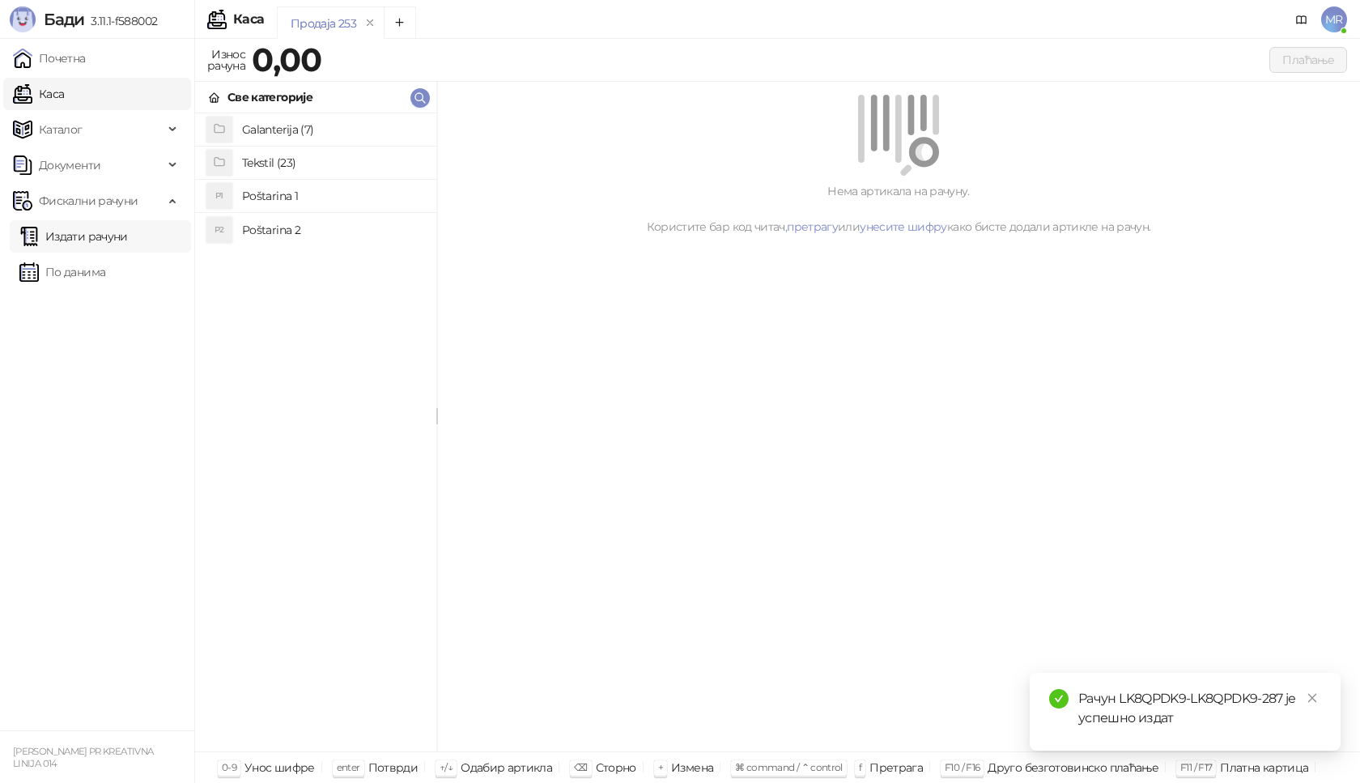
click at [122, 234] on link "Издати рачуни" at bounding box center [73, 236] width 109 height 32
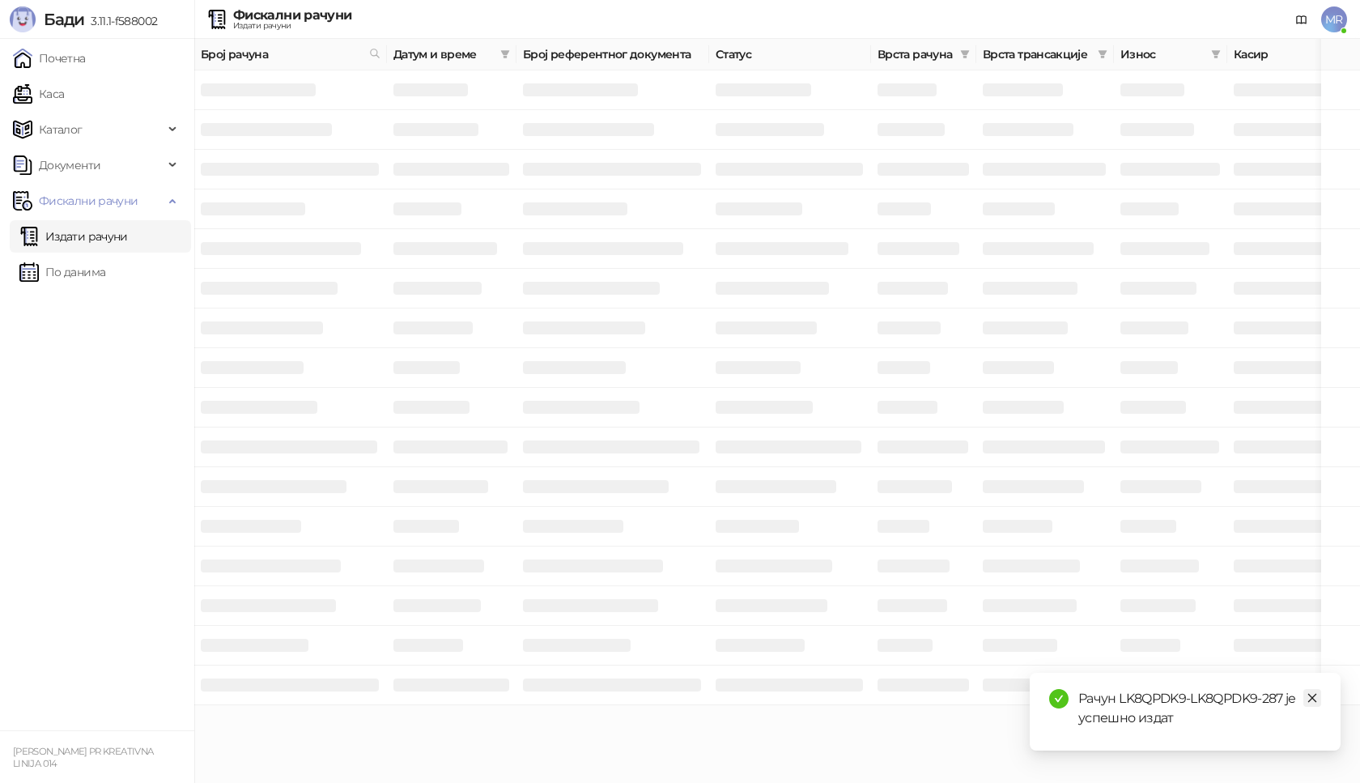
click at [1316, 696] on icon "close" at bounding box center [1312, 697] width 11 height 11
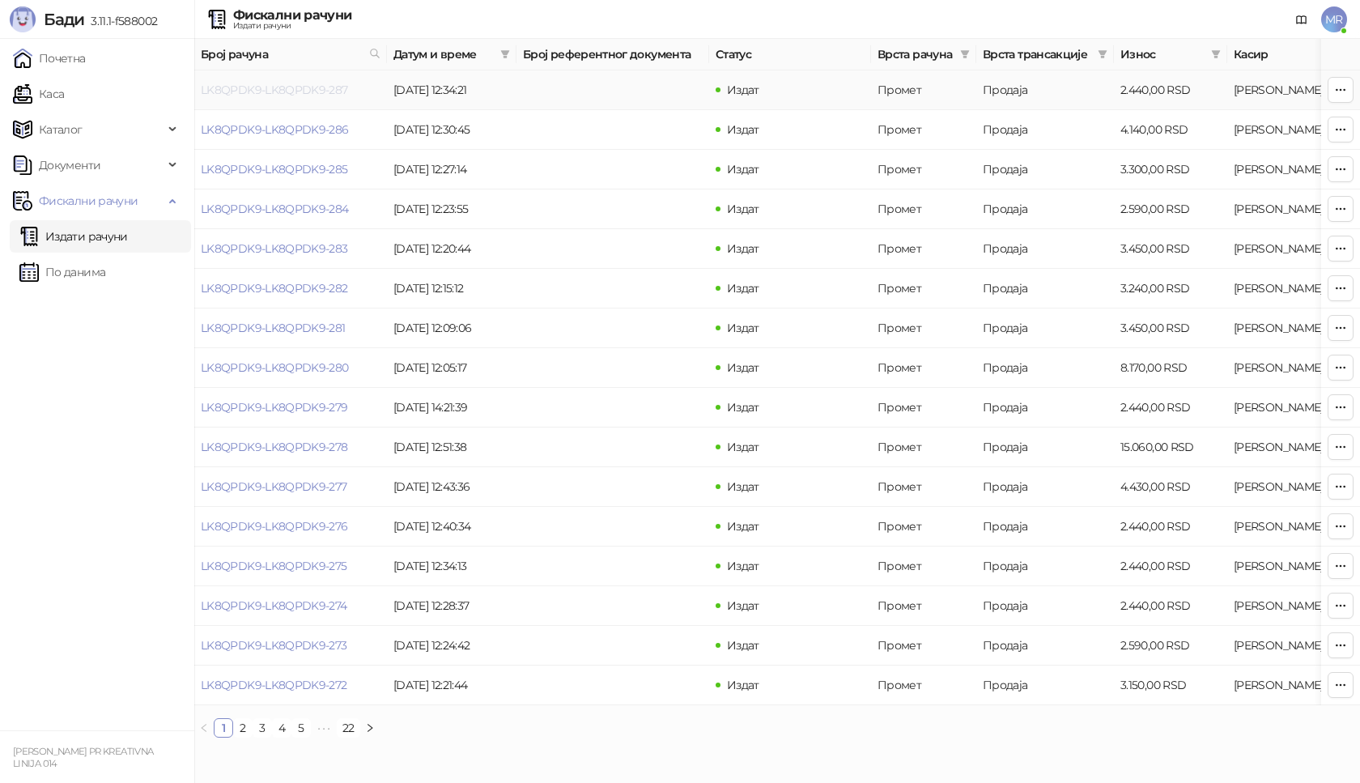
click at [296, 92] on link "LK8QPDK9-LK8QPDK9-287" at bounding box center [274, 90] width 147 height 15
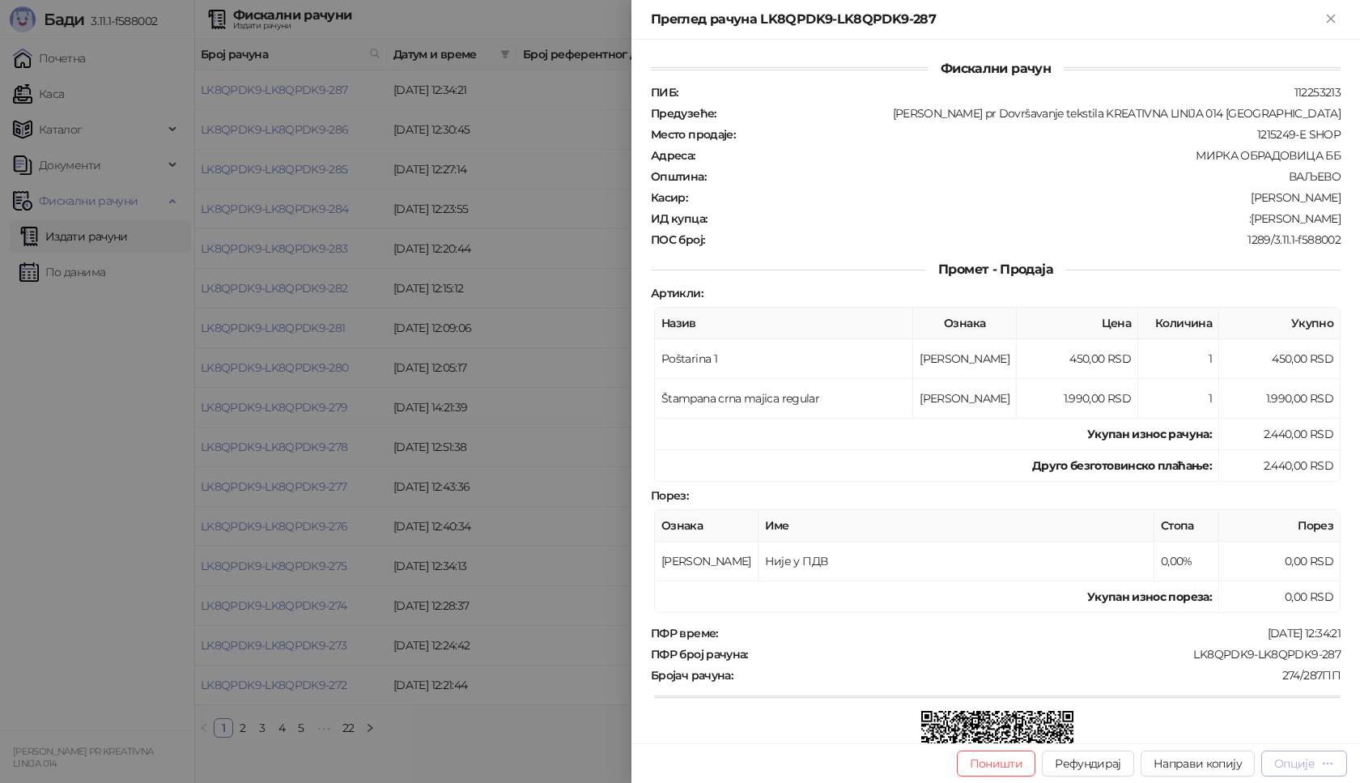
click at [1296, 760] on div "Опције" at bounding box center [1295, 763] width 40 height 15
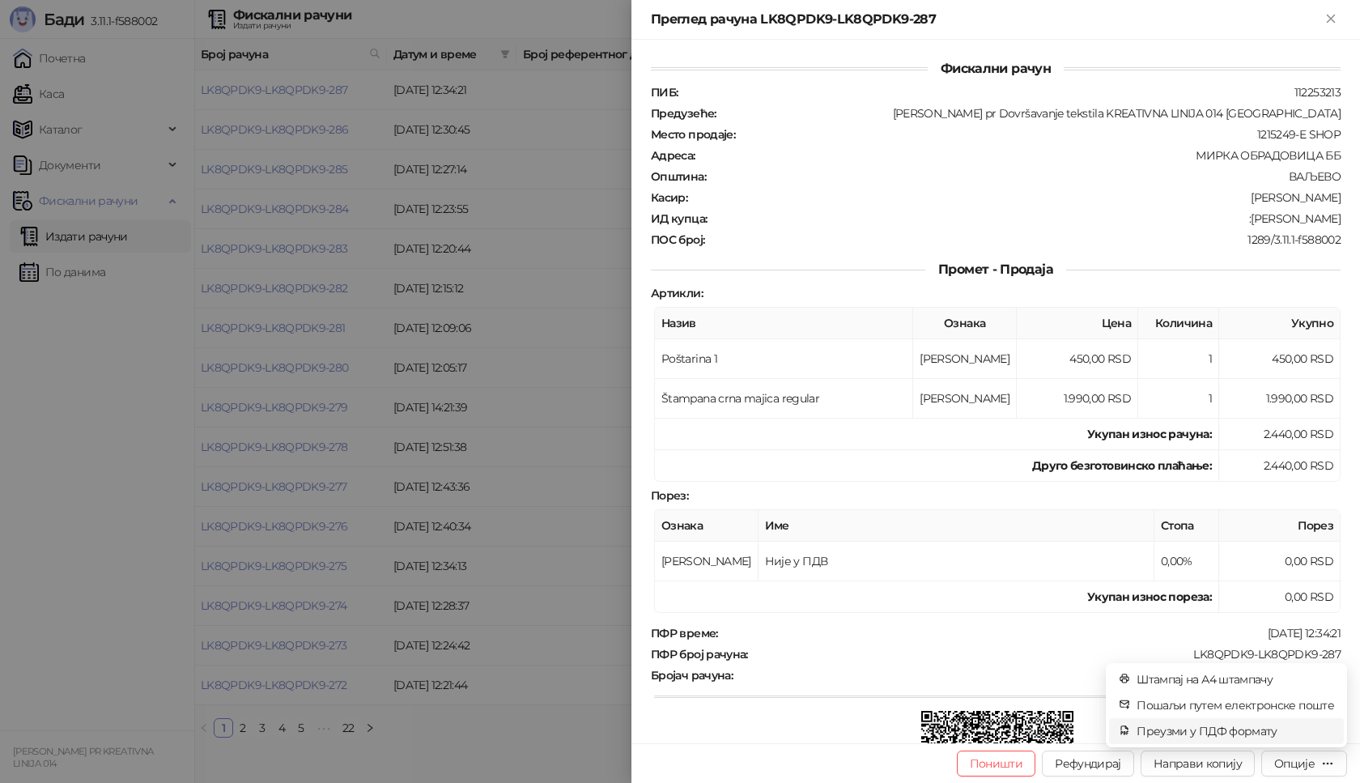
click at [1193, 726] on span "Преузми у ПДФ формату" at bounding box center [1236, 731] width 198 height 18
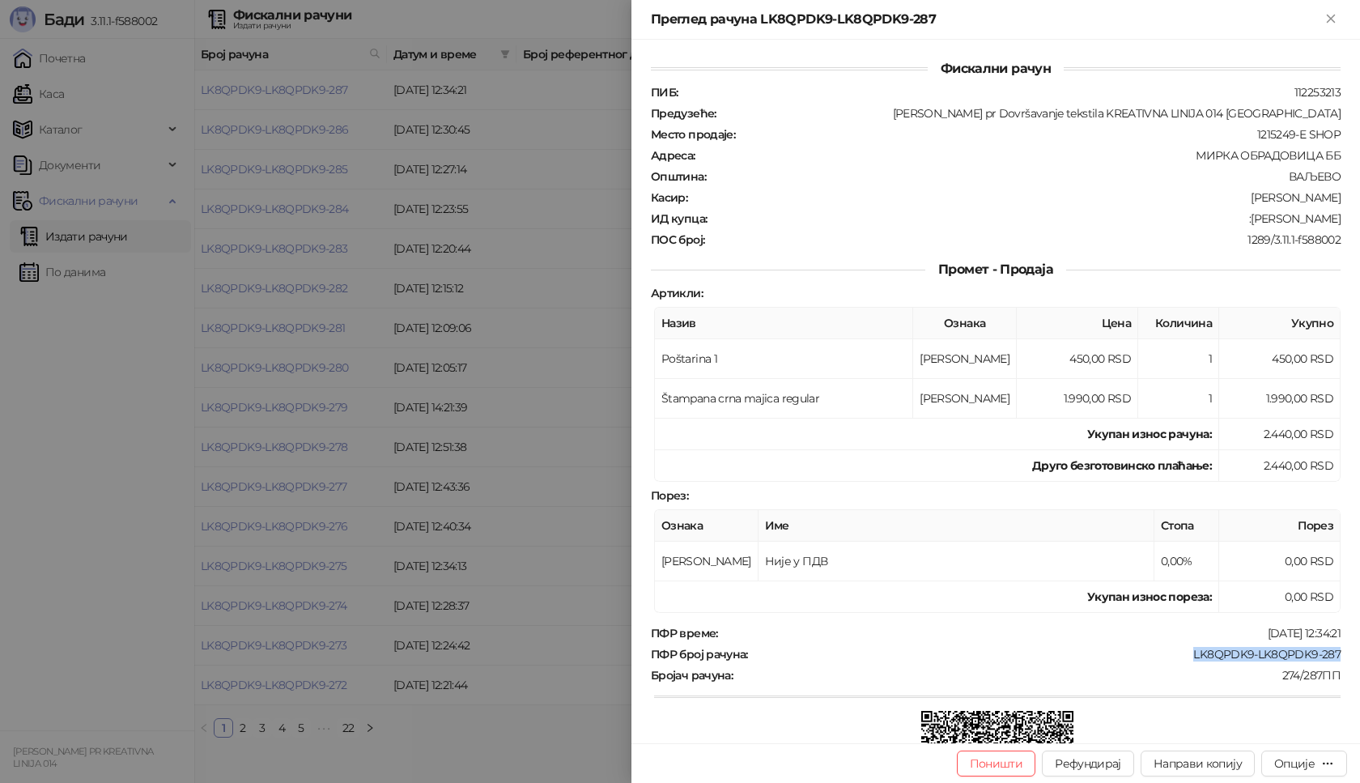
drag, startPoint x: 1175, startPoint y: 655, endPoint x: 1330, endPoint y: 655, distance: 154.7
click at [1330, 655] on div "ПФР број рачуна : LK8QPDK9-LK8QPDK9-287" at bounding box center [996, 654] width 696 height 15
drag, startPoint x: 1258, startPoint y: 217, endPoint x: 1338, endPoint y: 211, distance: 79.6
click at [1338, 211] on div "Фискални рачун ПИБ : 112253213 Предузеће : [PERSON_NAME] pr Dovršavanje tekstil…" at bounding box center [996, 392] width 729 height 704
click at [1334, 19] on icon "Close" at bounding box center [1331, 18] width 15 height 15
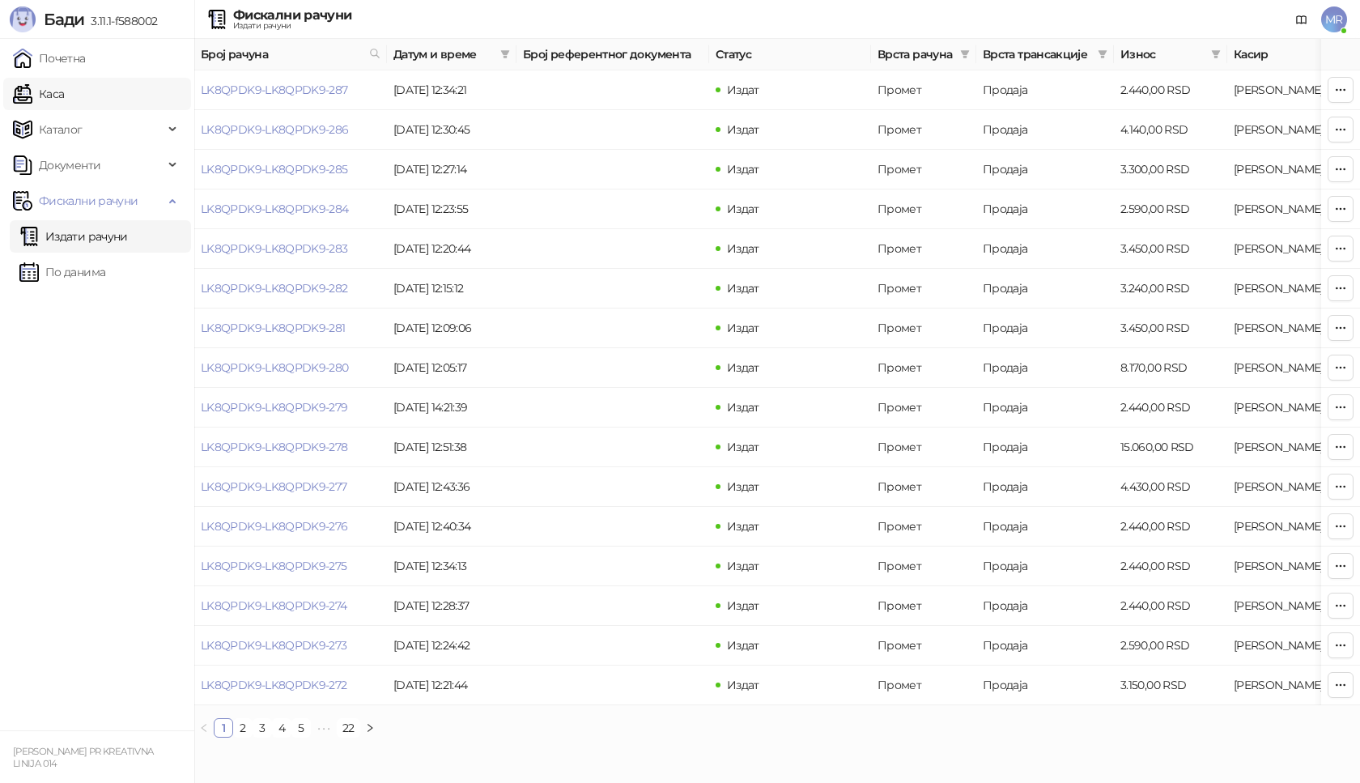
click at [64, 98] on link "Каса" at bounding box center [38, 94] width 51 height 32
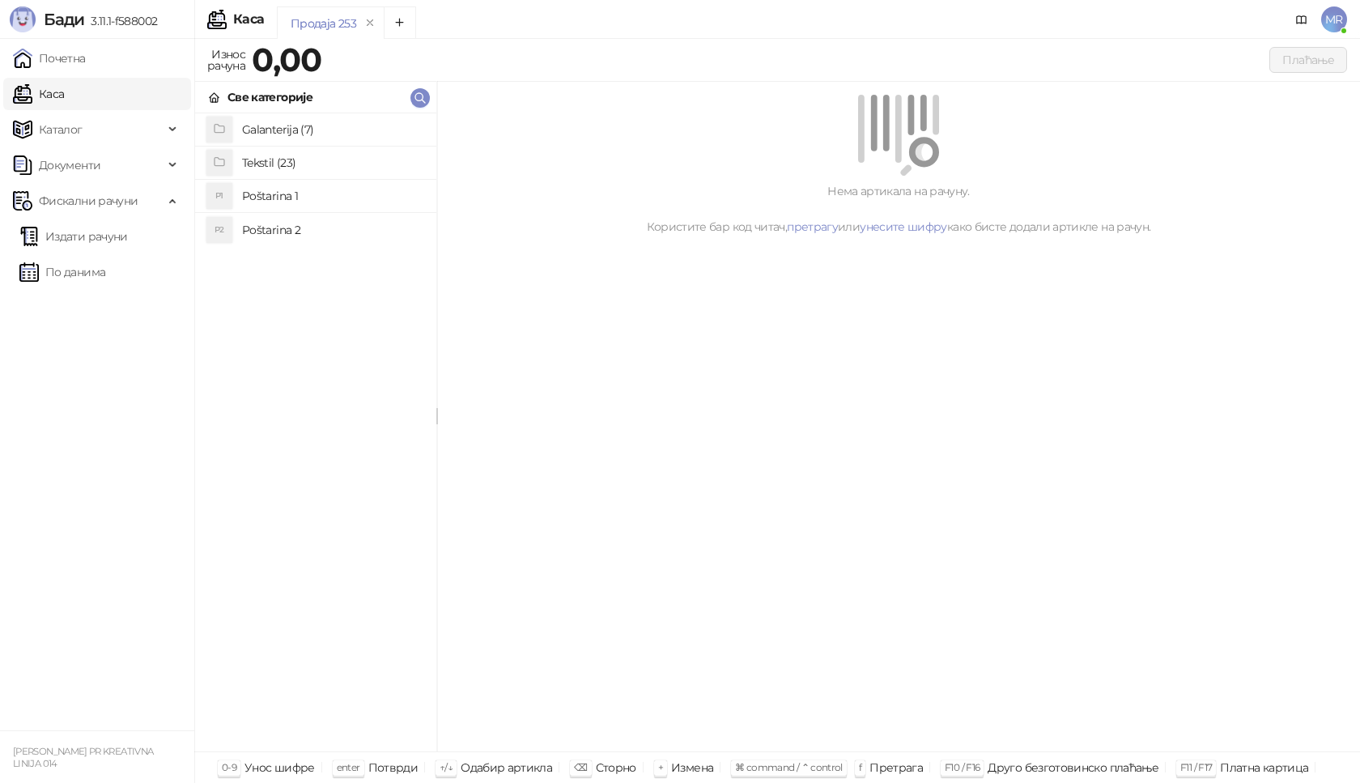
click at [312, 194] on h4 "Poštarina 1" at bounding box center [332, 196] width 181 height 26
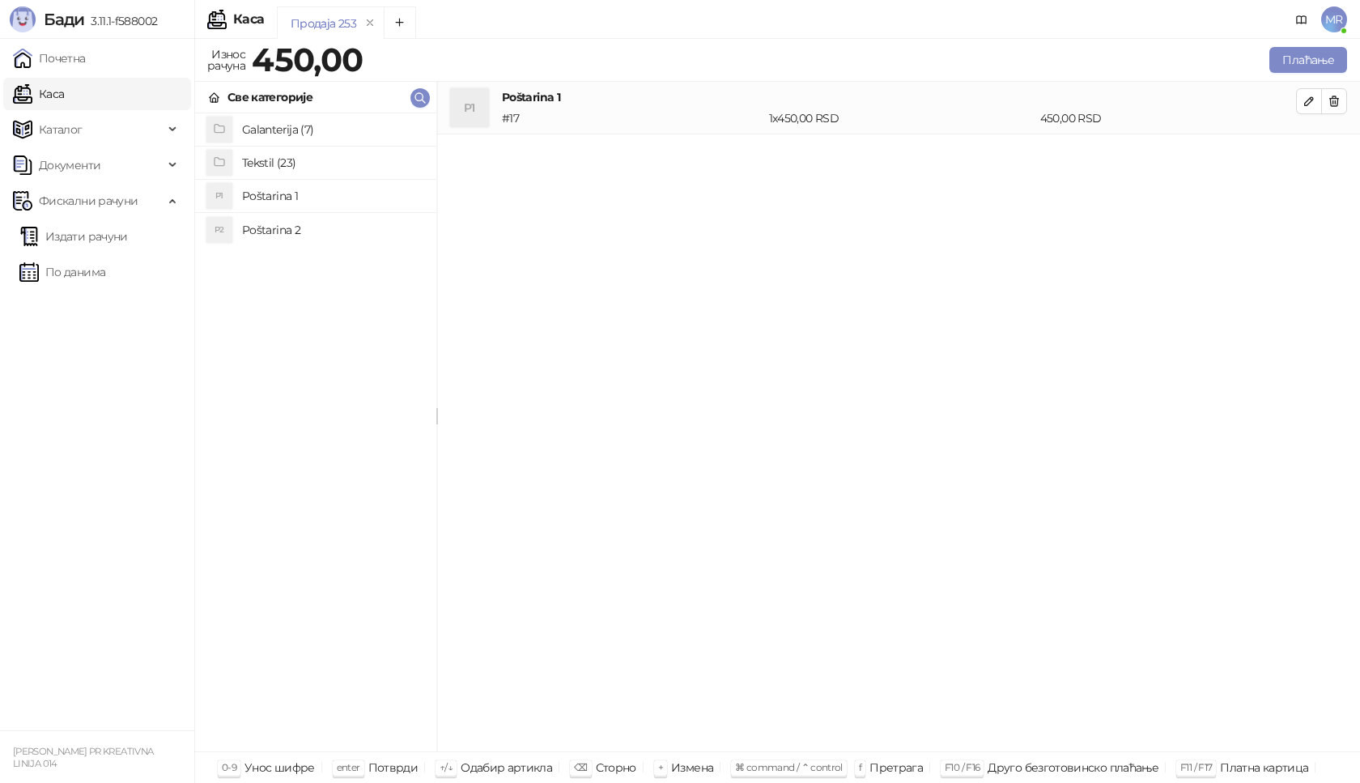
click at [326, 160] on h4 "Tekstil (23)" at bounding box center [332, 163] width 181 height 26
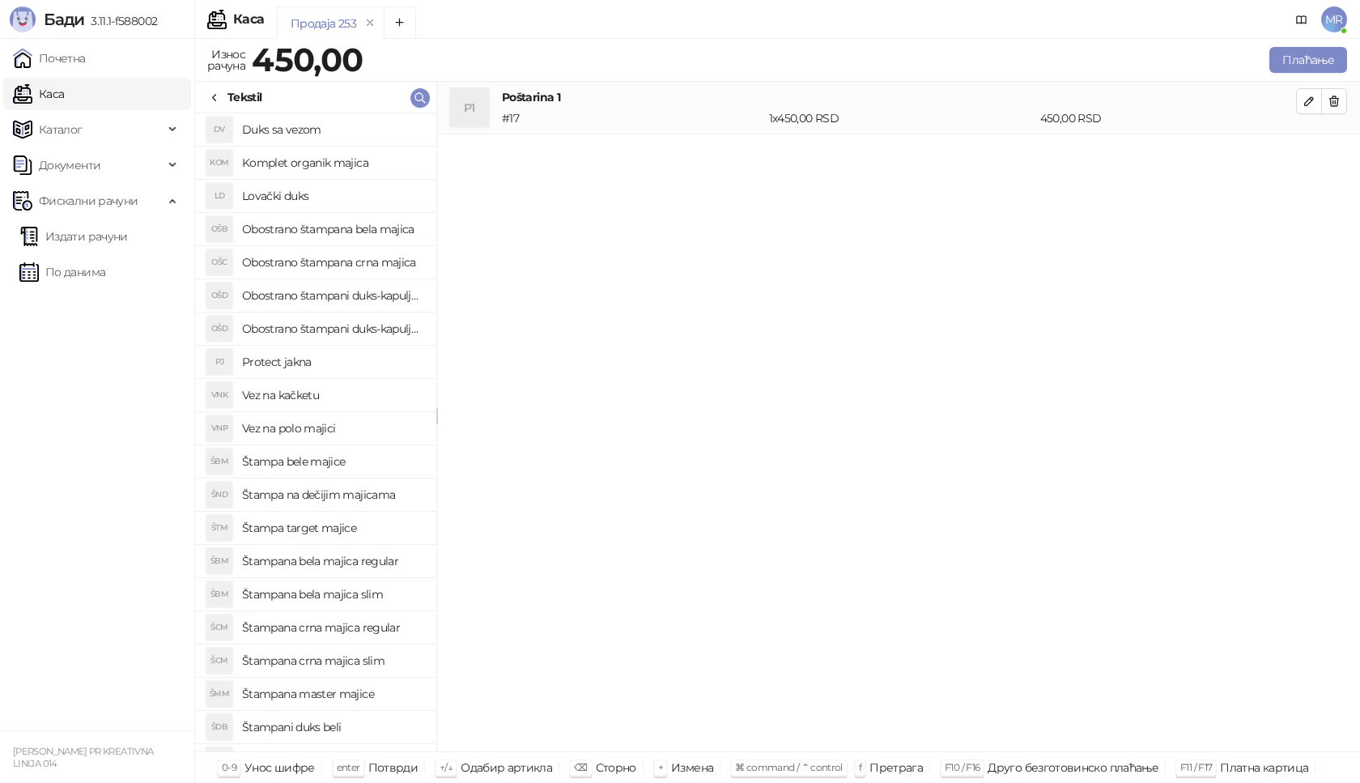
scroll to position [81, 0]
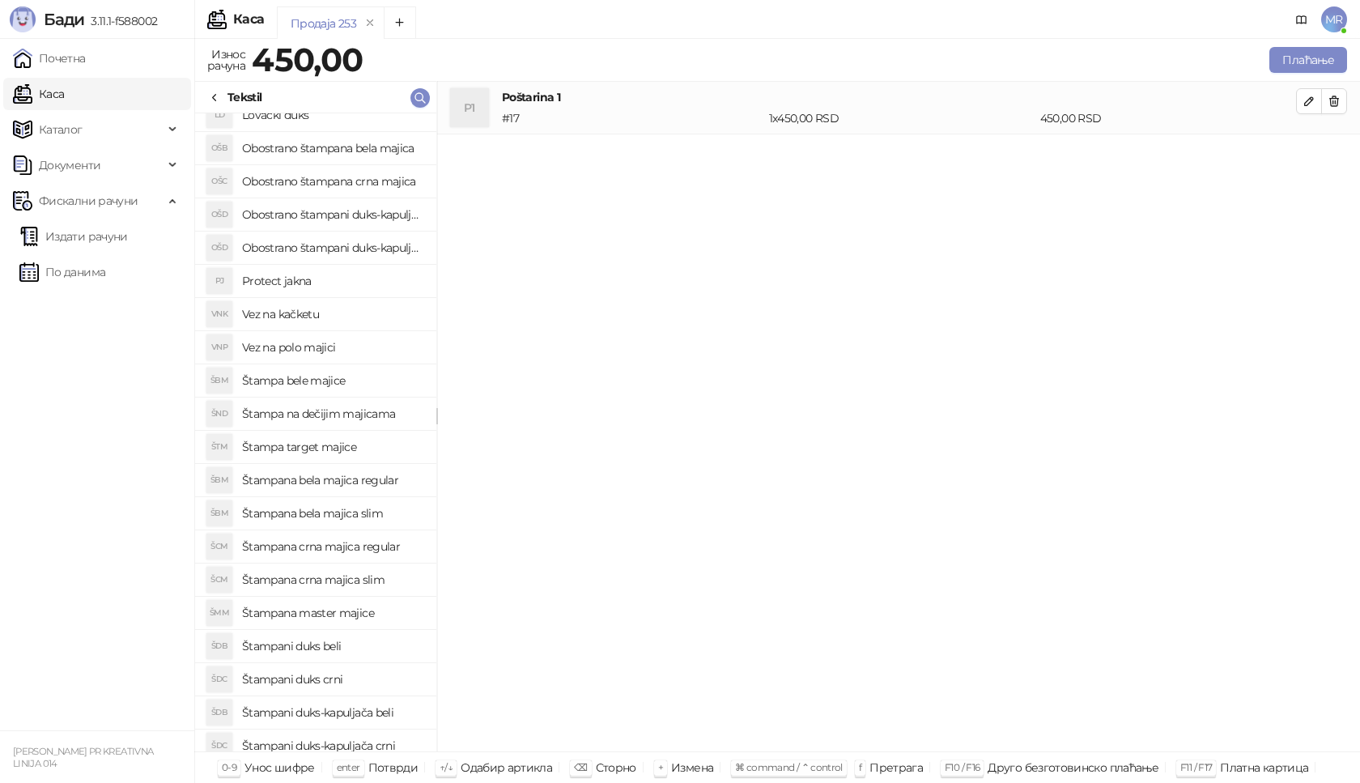
click at [346, 677] on h4 "Štampani duks crni" at bounding box center [332, 679] width 181 height 26
click at [1308, 160] on icon "button" at bounding box center [1309, 153] width 13 height 13
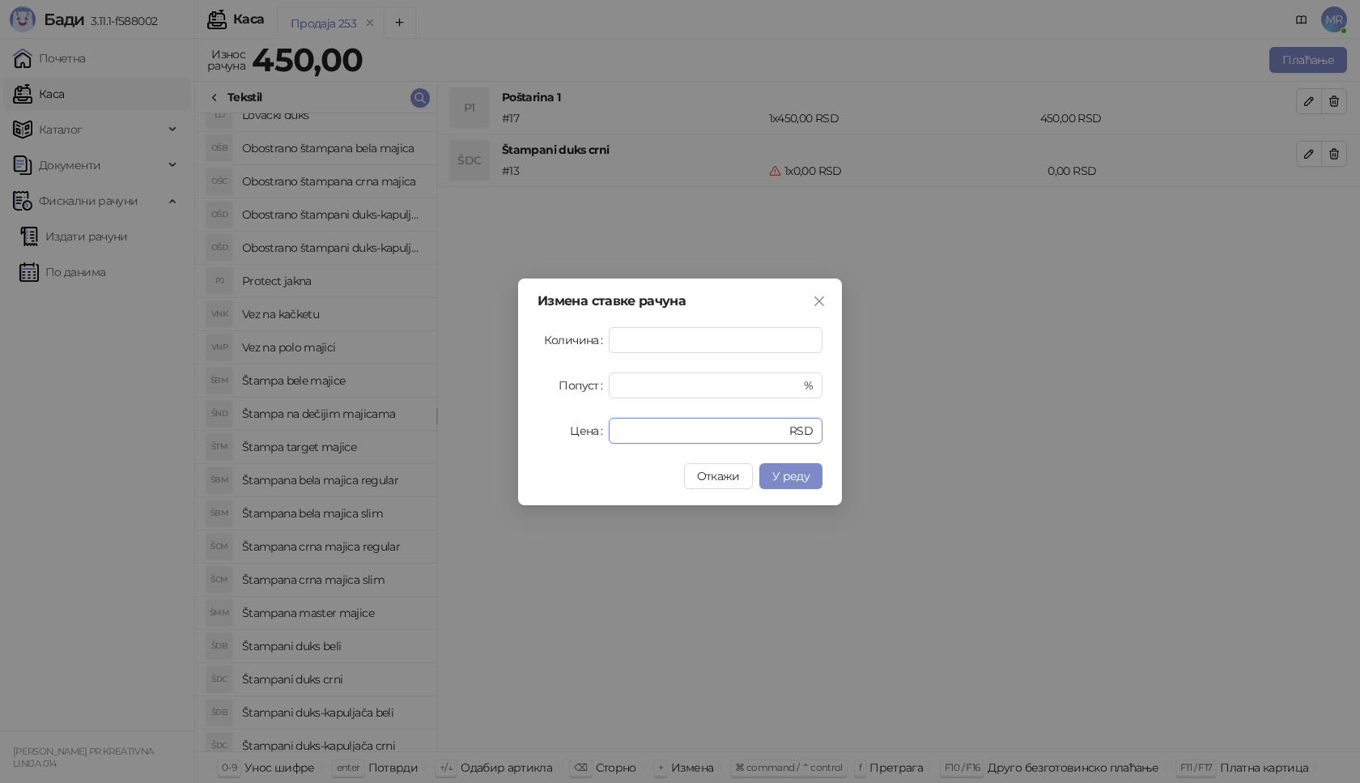
drag, startPoint x: 662, startPoint y: 432, endPoint x: 412, endPoint y: 451, distance: 250.2
click at [414, 450] on div "Измена ставке рачуна Количина * Попуст * % Цена * RSD Откажи У реду" at bounding box center [680, 391] width 1360 height 783
type input "****"
click at [814, 475] on button "У реду" at bounding box center [791, 476] width 63 height 26
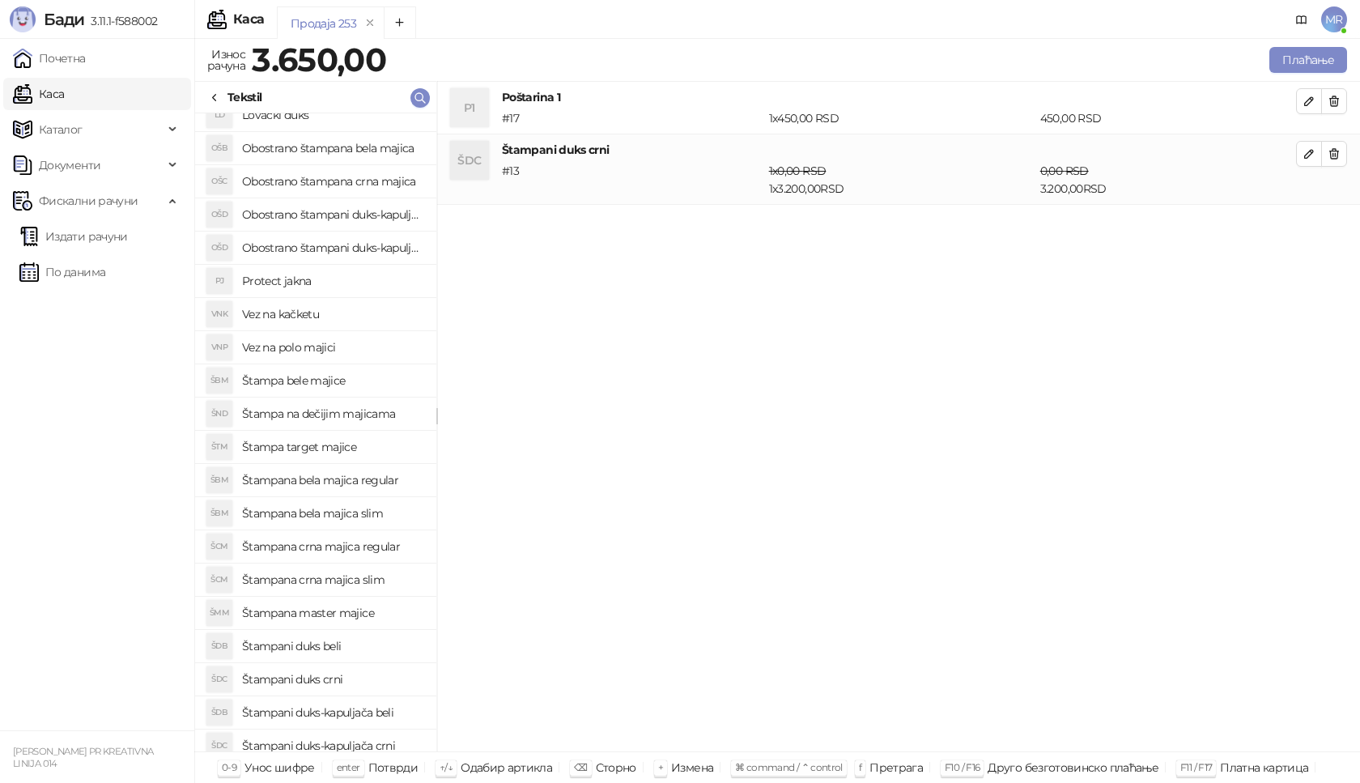
click at [1301, 74] on div "Плаћање" at bounding box center [869, 60] width 961 height 32
click at [1299, 62] on button "Плаћање" at bounding box center [1309, 60] width 78 height 26
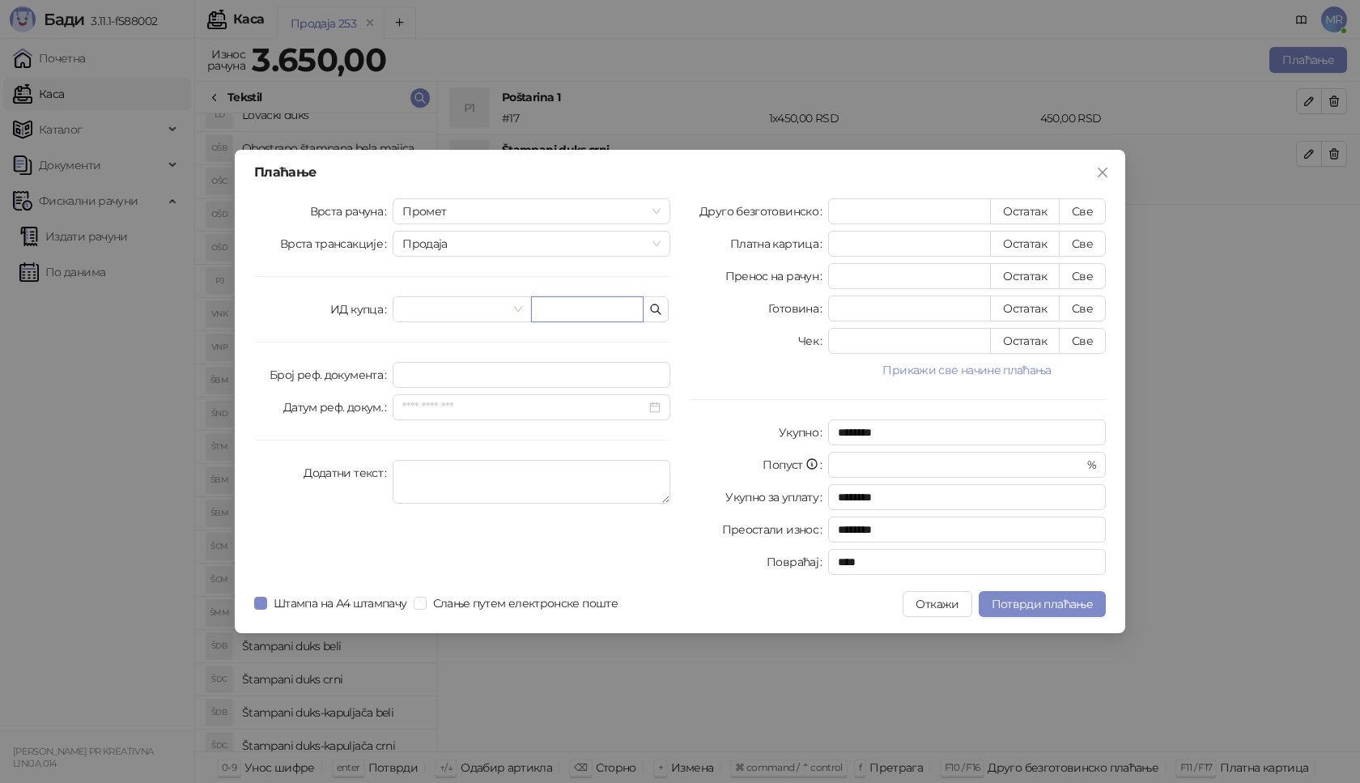
paste input "**********"
type input "**********"
click at [1093, 206] on button "Све" at bounding box center [1082, 211] width 47 height 26
type input "****"
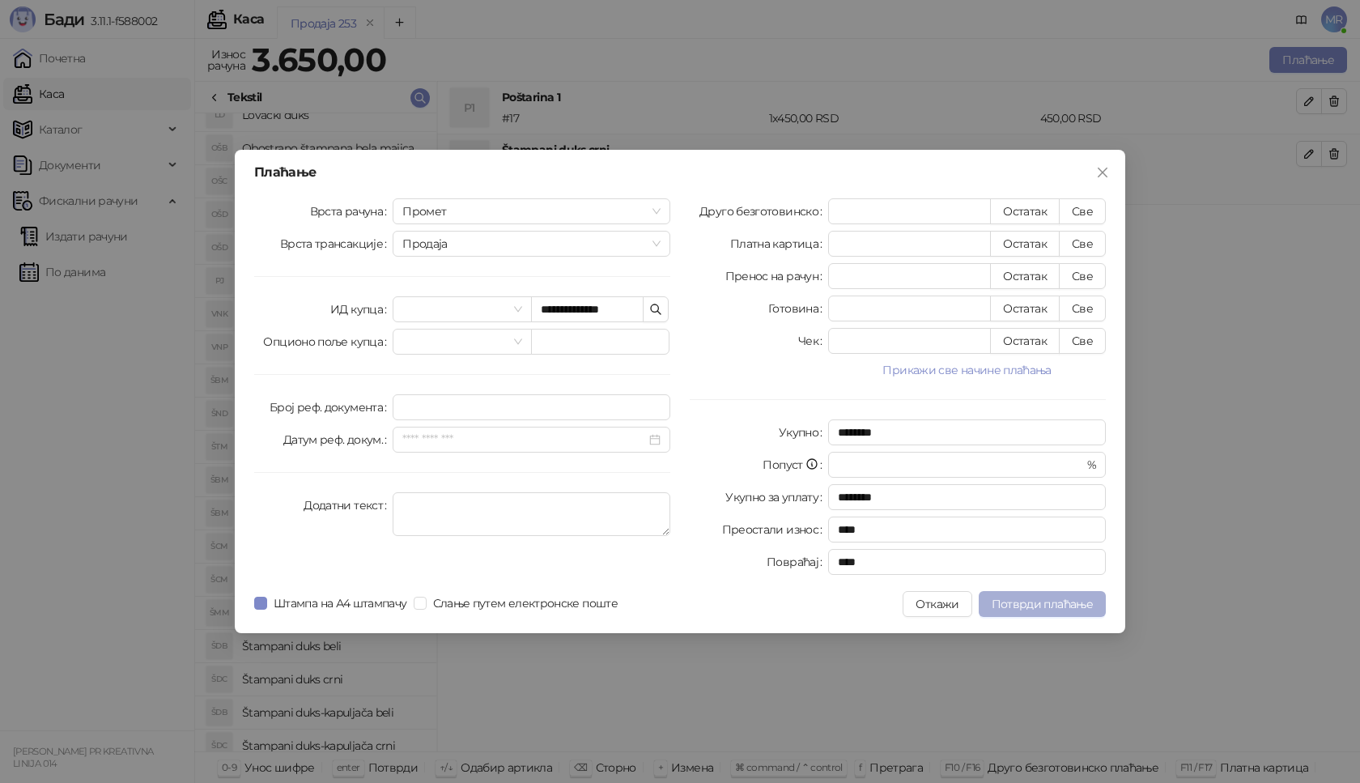
click at [1049, 598] on span "Потврди плаћање" at bounding box center [1042, 604] width 101 height 15
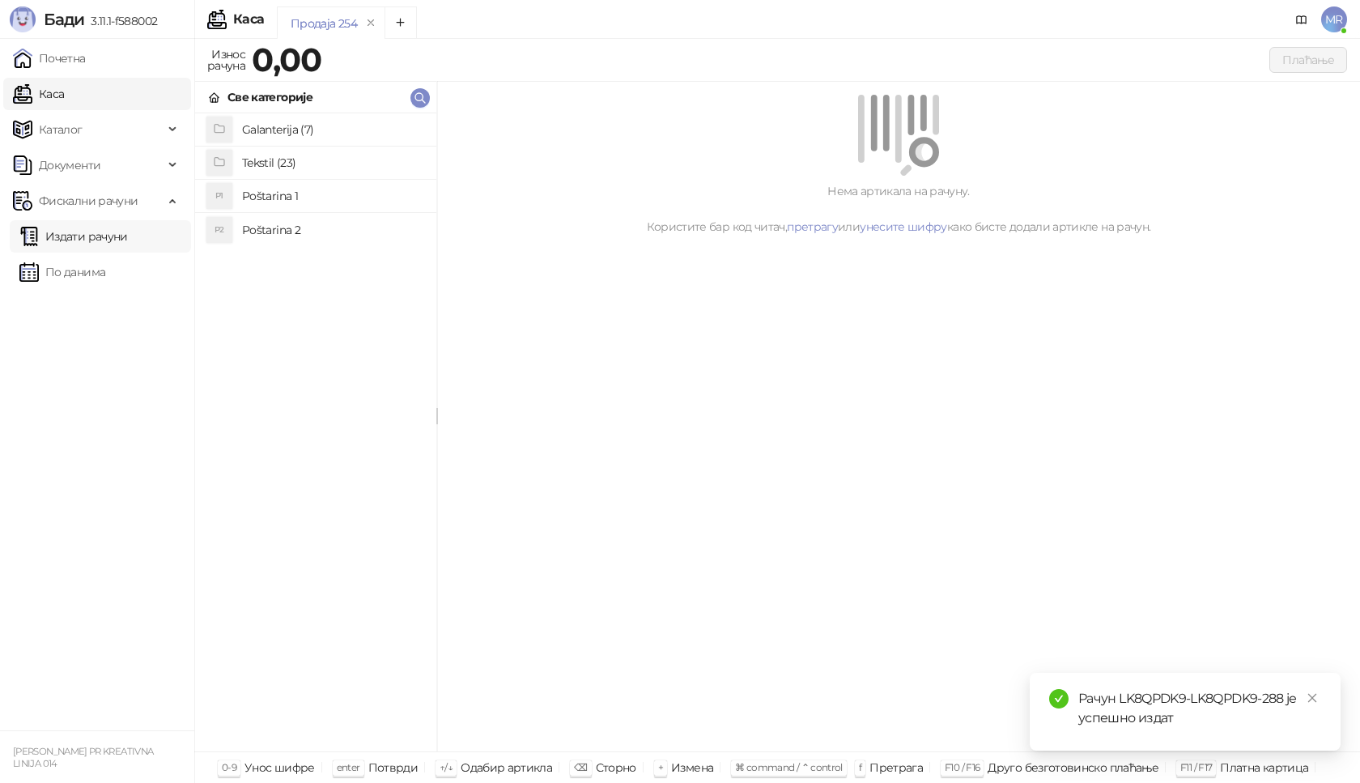
click at [128, 232] on link "Издати рачуни" at bounding box center [73, 236] width 109 height 32
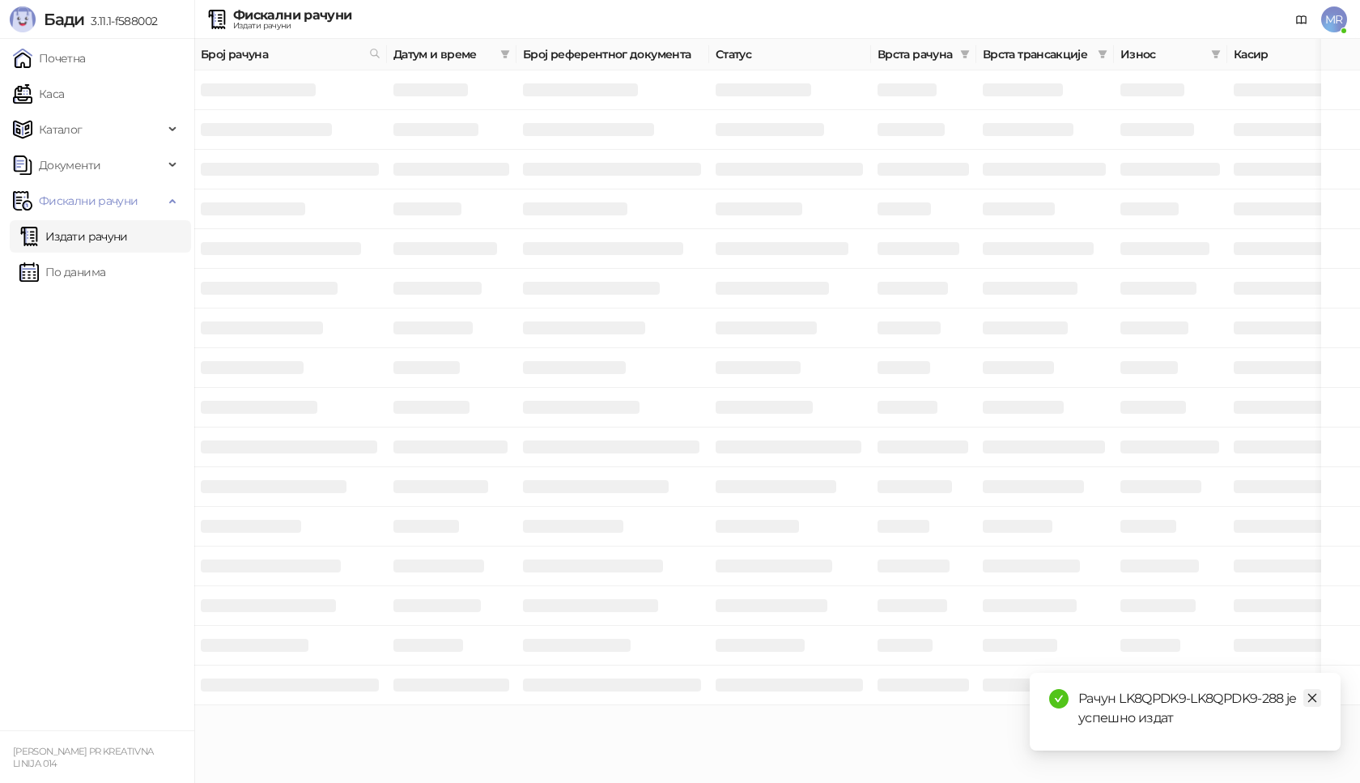
click at [1309, 699] on icon "close" at bounding box center [1312, 697] width 11 height 11
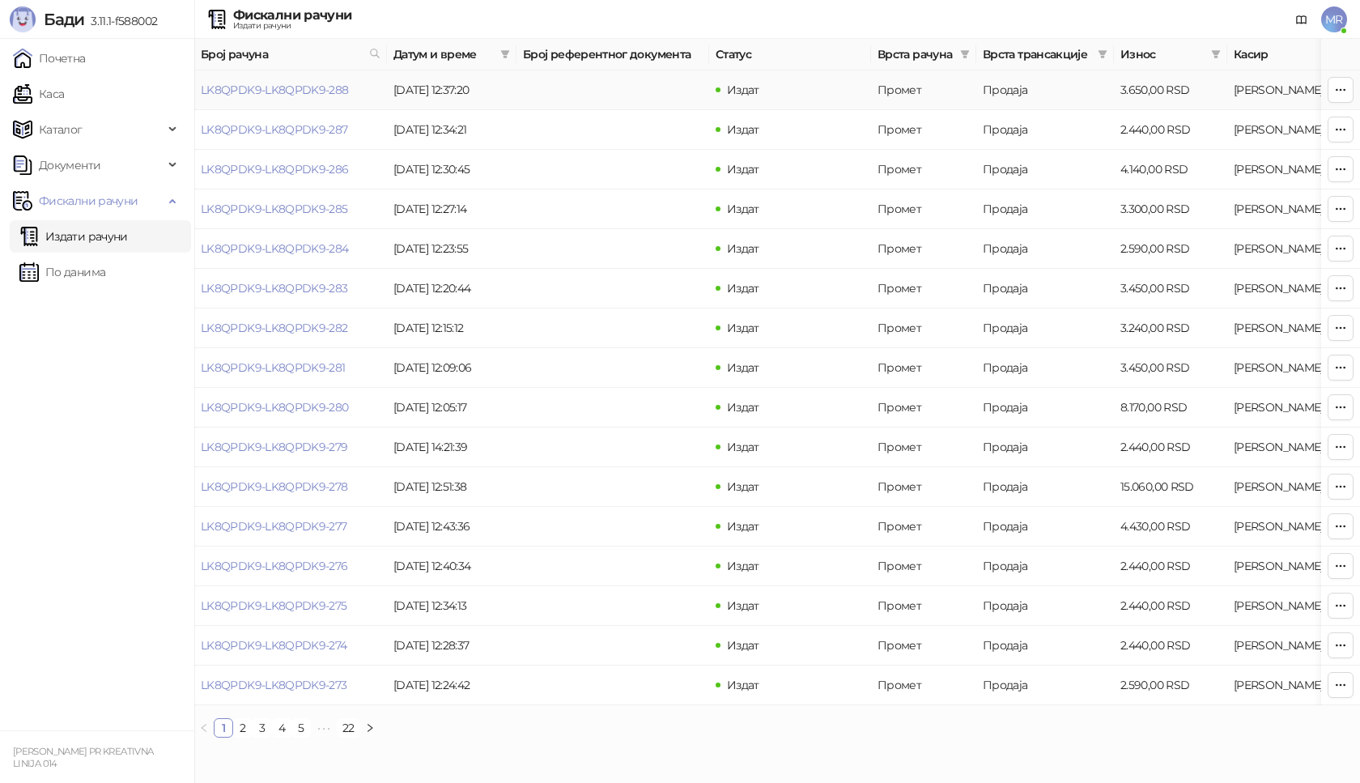
click at [276, 101] on td "LK8QPDK9-LK8QPDK9-288" at bounding box center [290, 90] width 193 height 40
click at [302, 90] on link "LK8QPDK9-LK8QPDK9-288" at bounding box center [275, 90] width 148 height 15
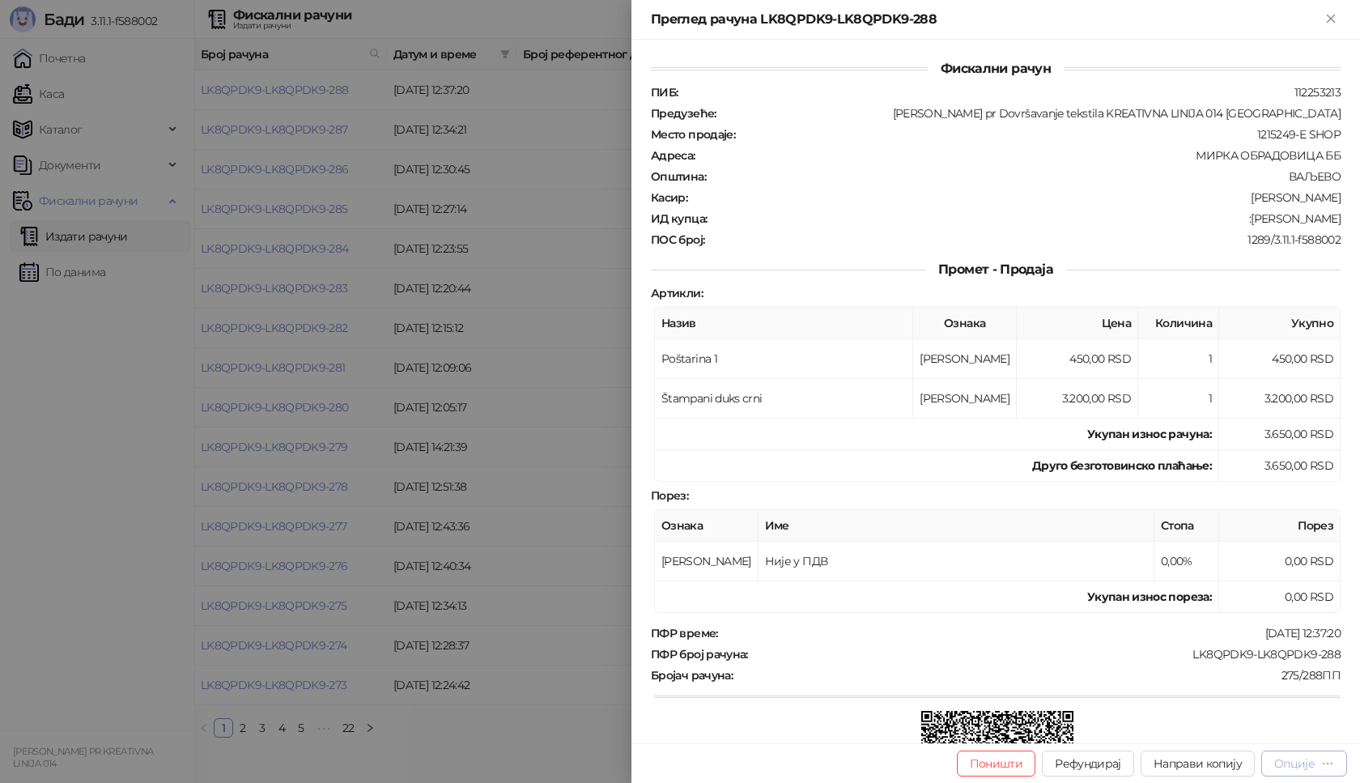
click at [1291, 761] on div "Опције" at bounding box center [1295, 763] width 40 height 15
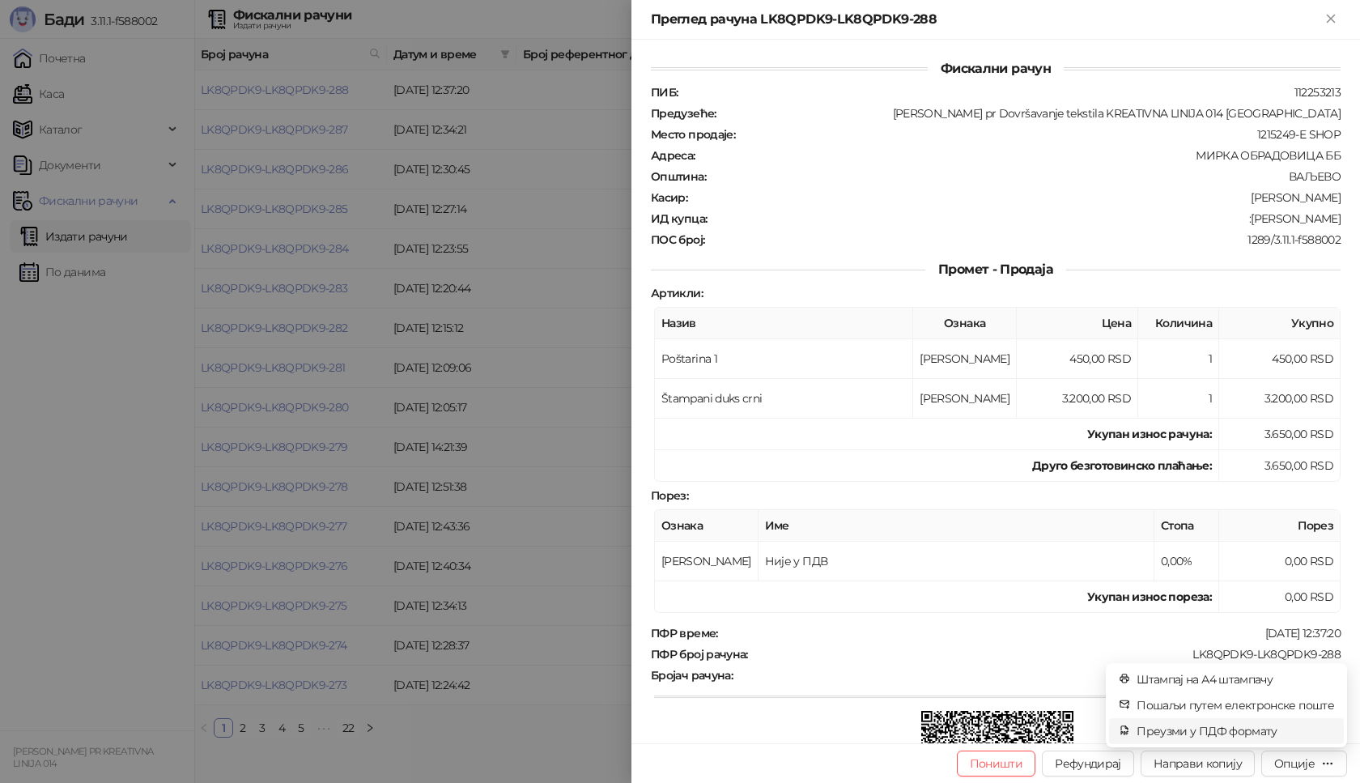
click at [1234, 737] on span "Преузми у ПДФ формату" at bounding box center [1236, 731] width 198 height 18
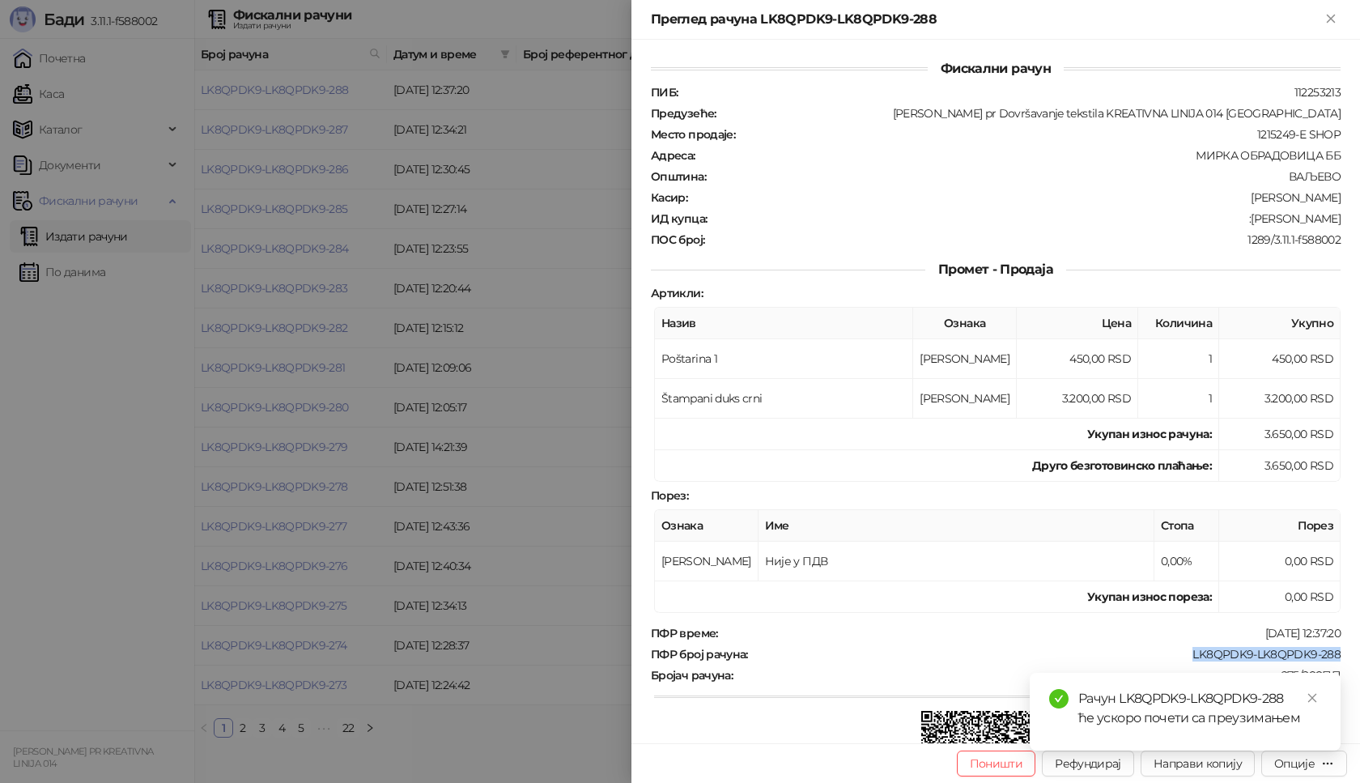
drag, startPoint x: 1177, startPoint y: 658, endPoint x: 1360, endPoint y: 658, distance: 183.0
click at [1360, 658] on div "Фискални рачун ПИБ : 112253213 Предузеће : [PERSON_NAME] pr Dovršavanje tekstil…" at bounding box center [996, 392] width 729 height 704
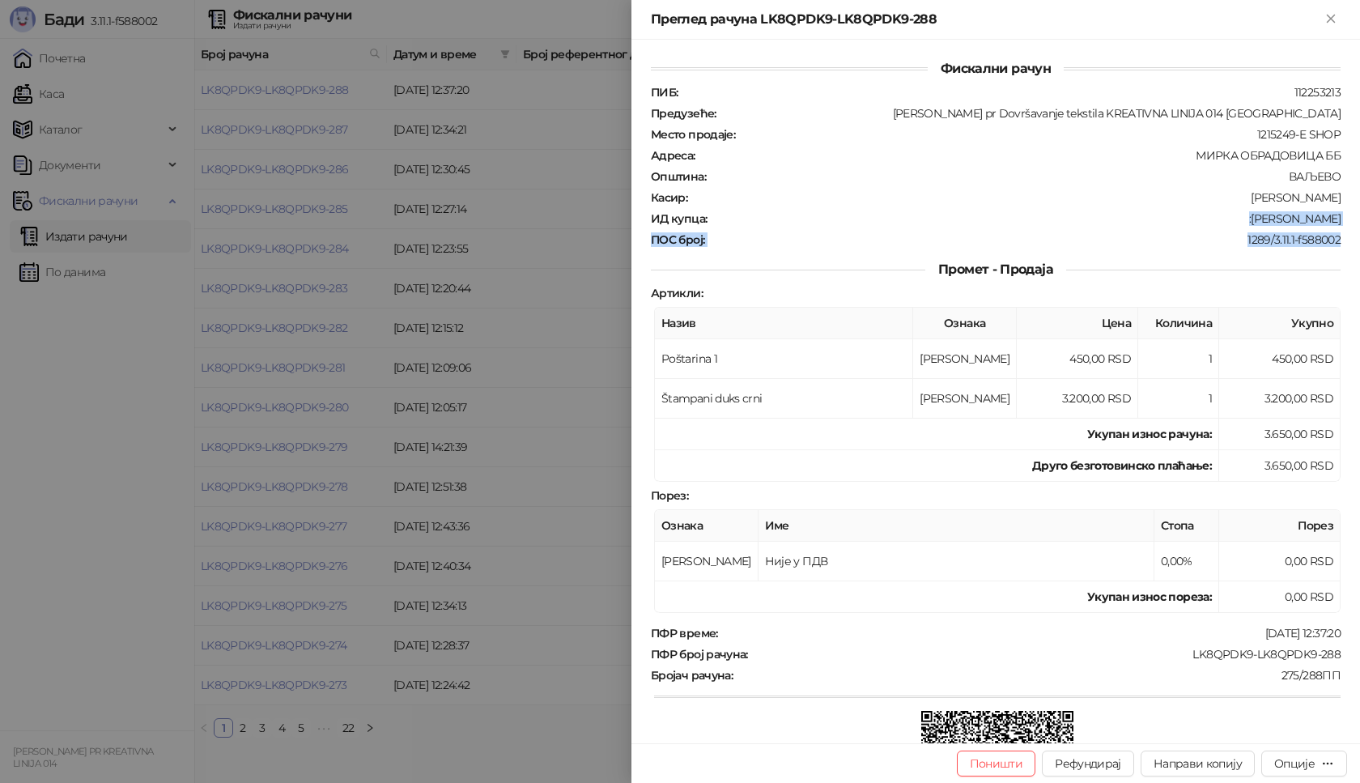
drag, startPoint x: 1249, startPoint y: 218, endPoint x: 1360, endPoint y: 232, distance: 111.9
click at [1360, 232] on div "Фискални рачун ПИБ : 112253213 Предузеће : [PERSON_NAME] pr Dovršavanje tekstil…" at bounding box center [996, 392] width 729 height 704
drag, startPoint x: 1143, startPoint y: 233, endPoint x: 1207, endPoint y: 225, distance: 64.5
click at [1143, 232] on div "1289/3.11.1-f588002" at bounding box center [1024, 239] width 636 height 15
click at [1226, 219] on div ":[PERSON_NAME]" at bounding box center [1026, 218] width 634 height 15
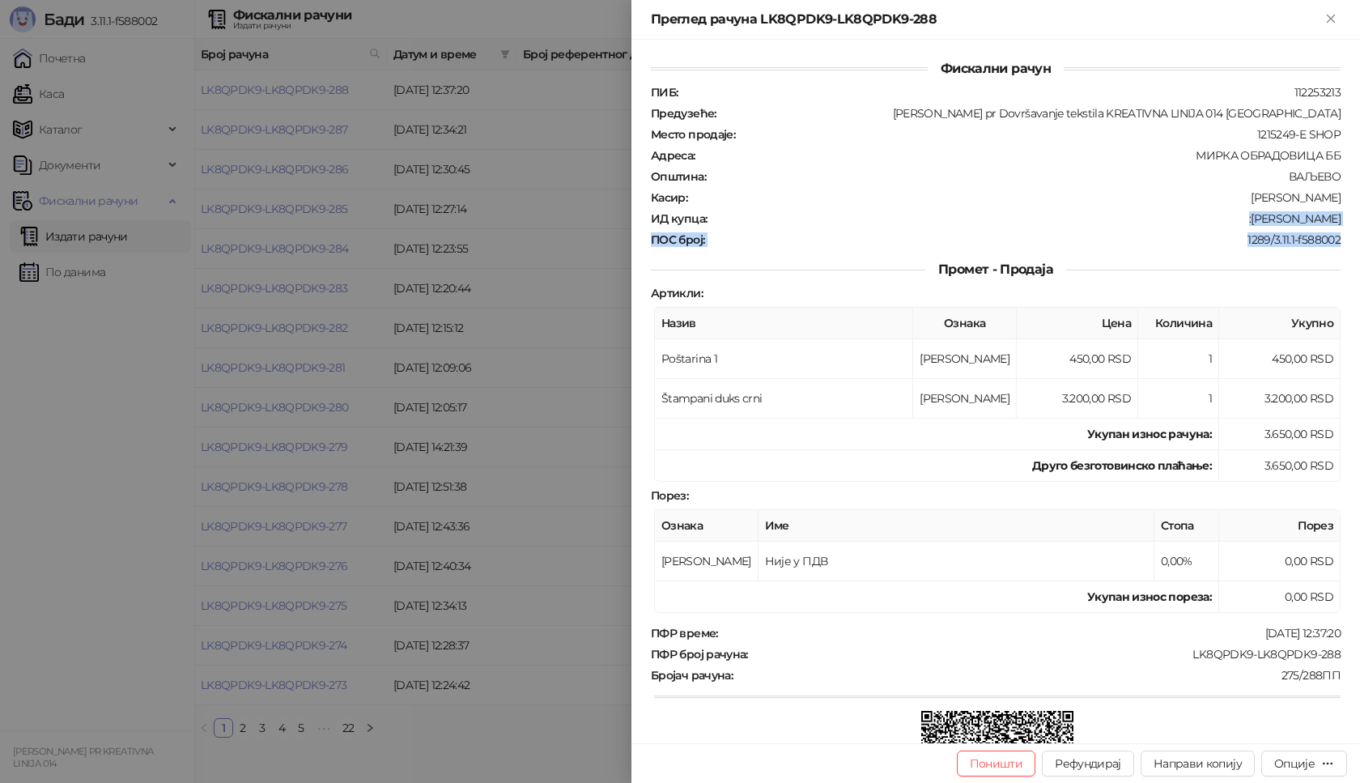
drag, startPoint x: 1279, startPoint y: 219, endPoint x: 1339, endPoint y: 219, distance: 59.1
click at [1339, 219] on div "Фискални рачун ПИБ : 112253213 Предузеће : [PERSON_NAME] pr Dovršavanje tekstil…" at bounding box center [996, 392] width 729 height 704
click at [1331, 23] on icon "Close" at bounding box center [1331, 18] width 15 height 15
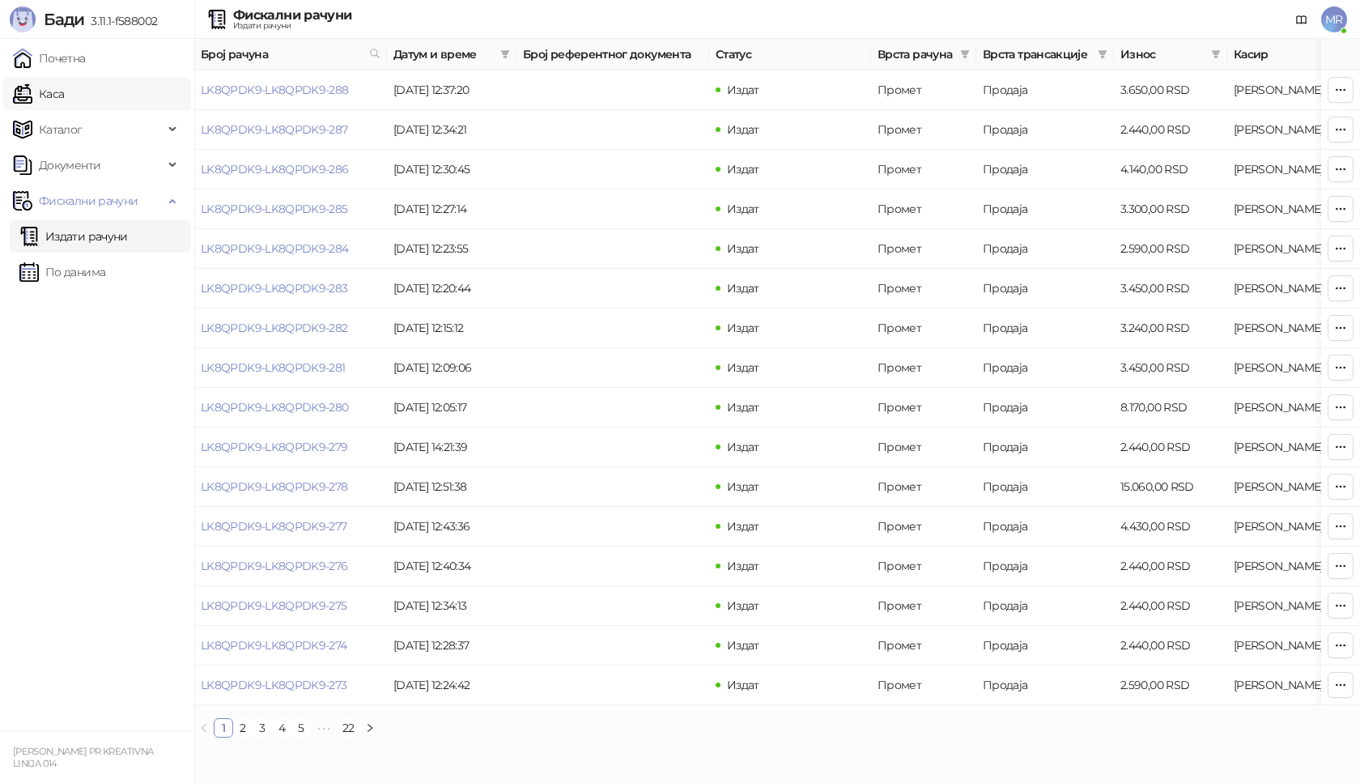
click at [64, 98] on link "Каса" at bounding box center [38, 94] width 51 height 32
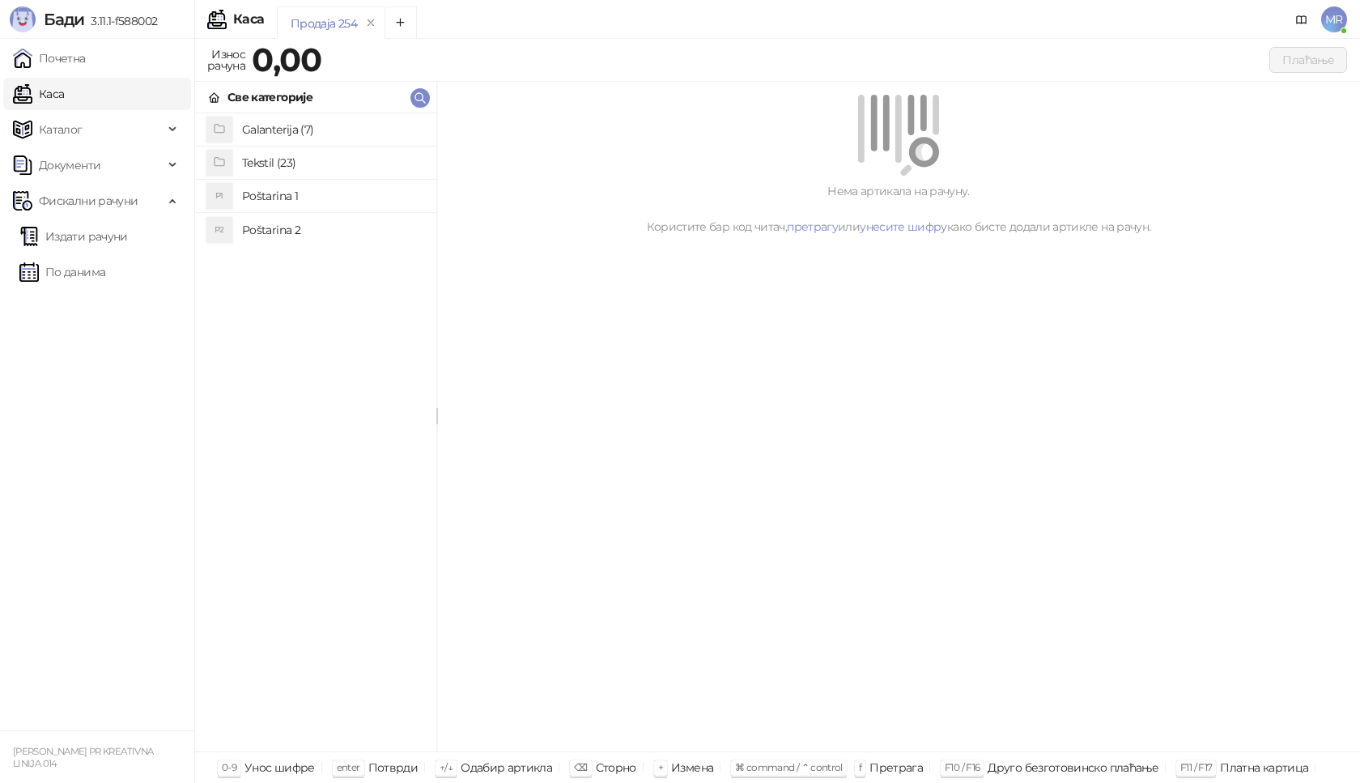
click at [300, 198] on h4 "Poštarina 1" at bounding box center [332, 196] width 181 height 26
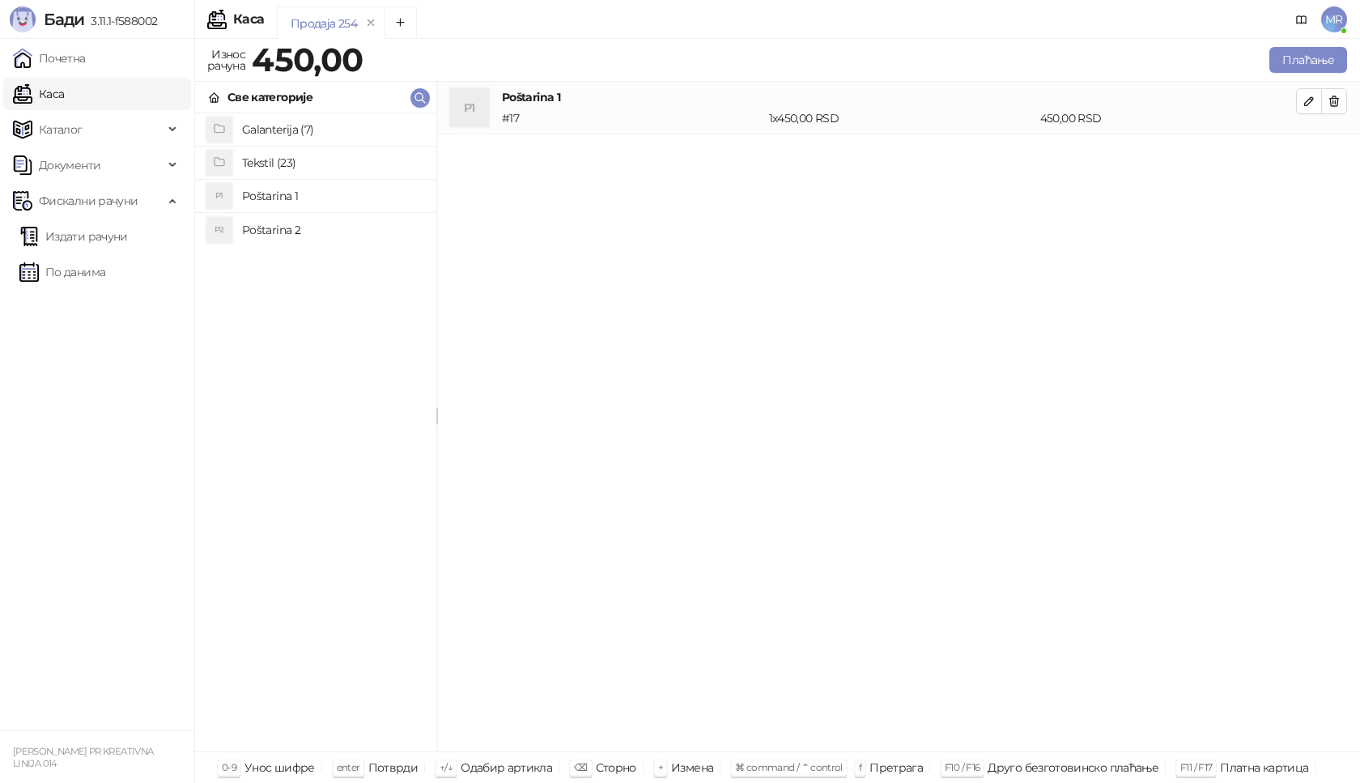
click at [321, 158] on h4 "Tekstil (23)" at bounding box center [332, 163] width 181 height 26
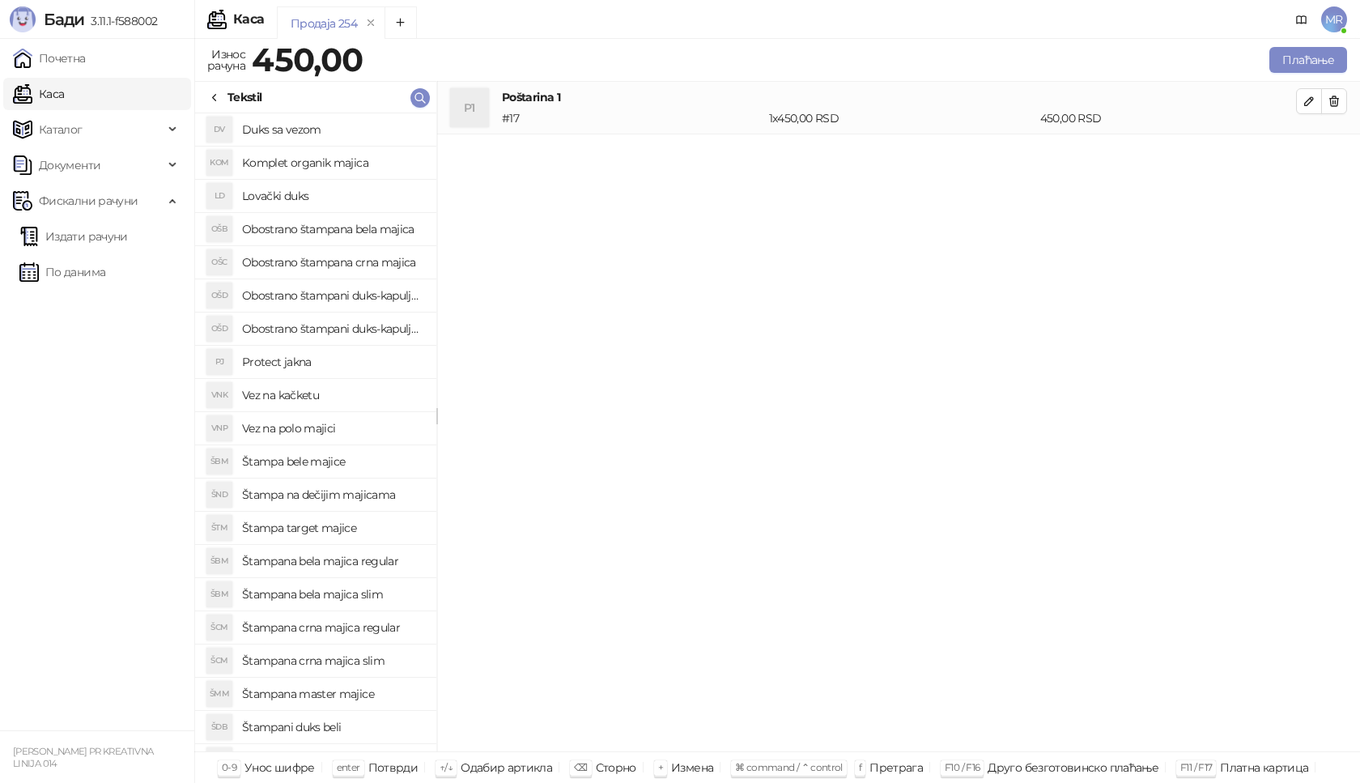
click at [376, 627] on h4 "Štampana crna majica regular" at bounding box center [332, 628] width 181 height 26
click at [1309, 157] on icon "button" at bounding box center [1309, 154] width 8 height 8
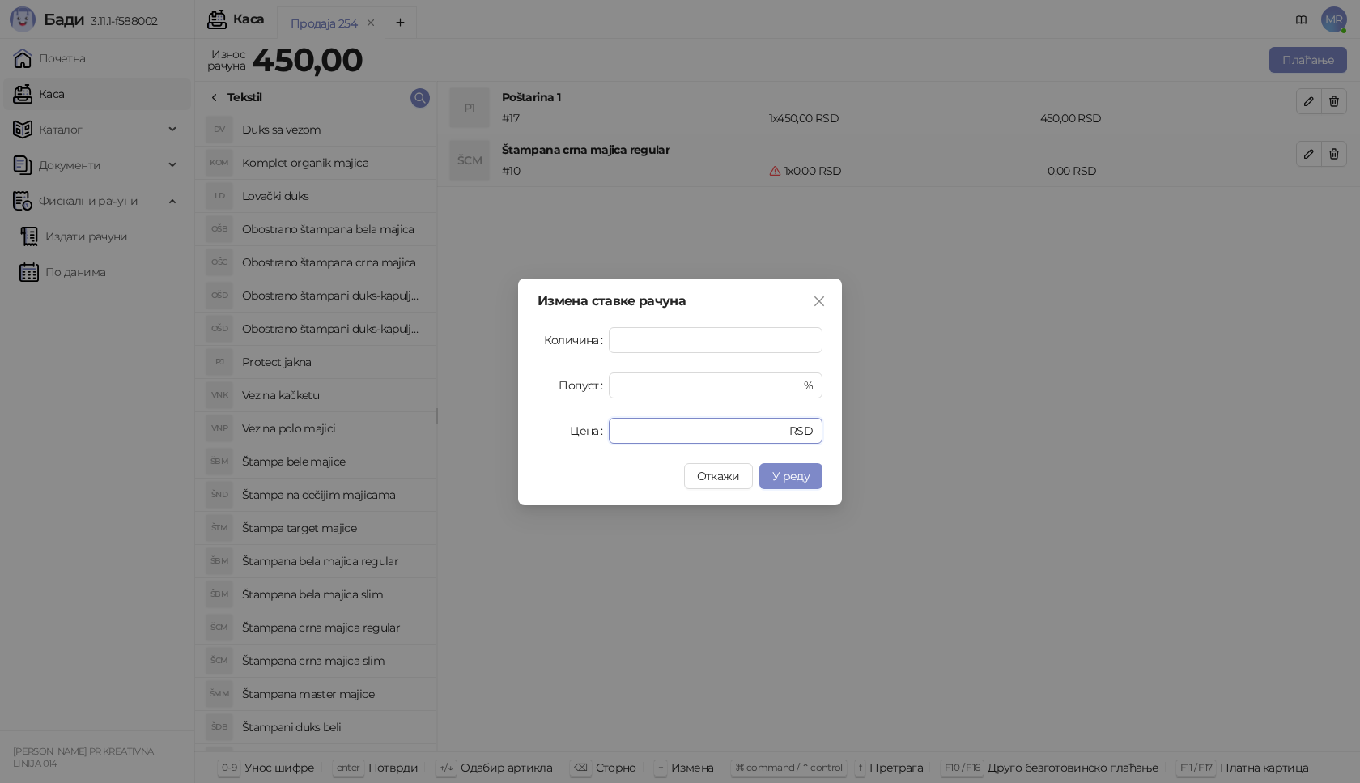
drag, startPoint x: 715, startPoint y: 435, endPoint x: 409, endPoint y: 435, distance: 306.1
click at [409, 435] on div "Измена ставке рачуна Количина * Попуст * % Цена * RSD Откажи У реду" at bounding box center [680, 391] width 1360 height 783
type input "****"
click at [777, 470] on span "У реду" at bounding box center [791, 476] width 37 height 15
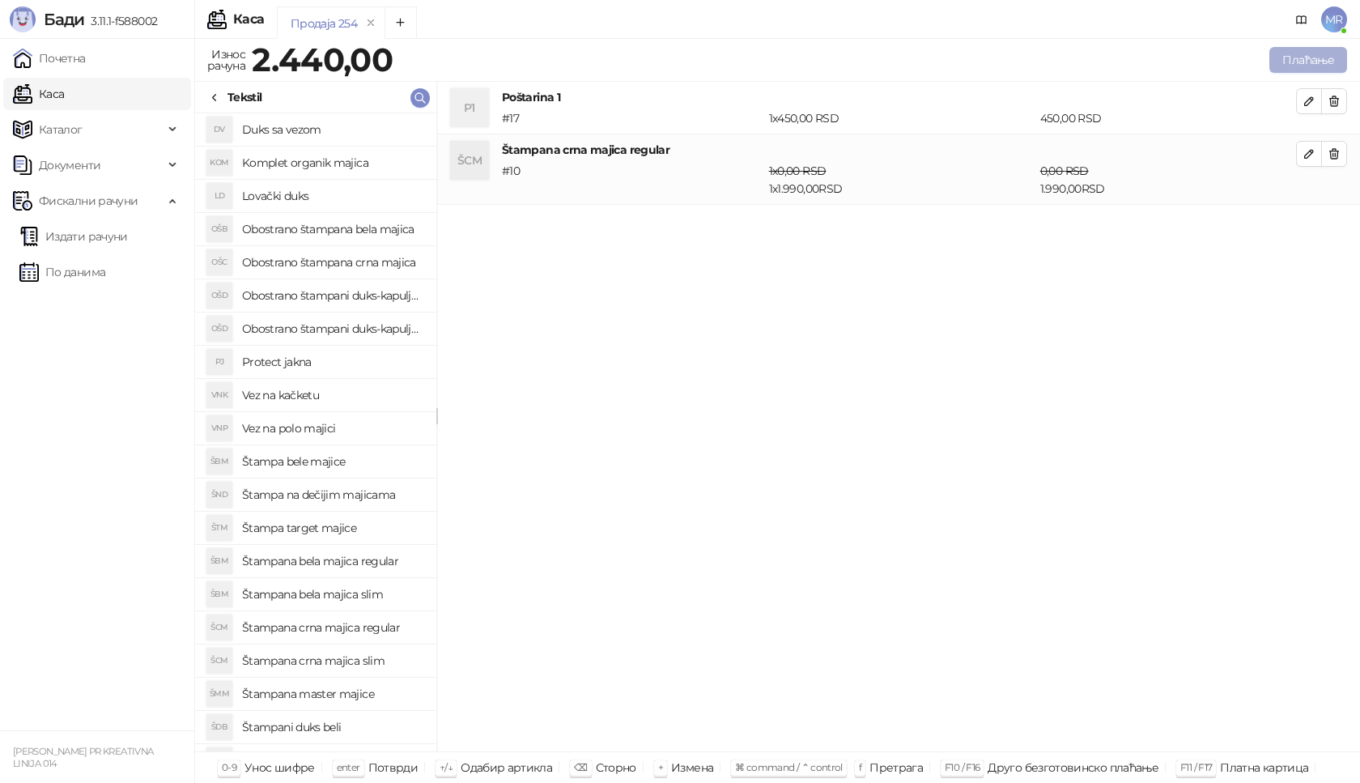
click at [1327, 63] on button "Плаћање" at bounding box center [1309, 60] width 78 height 26
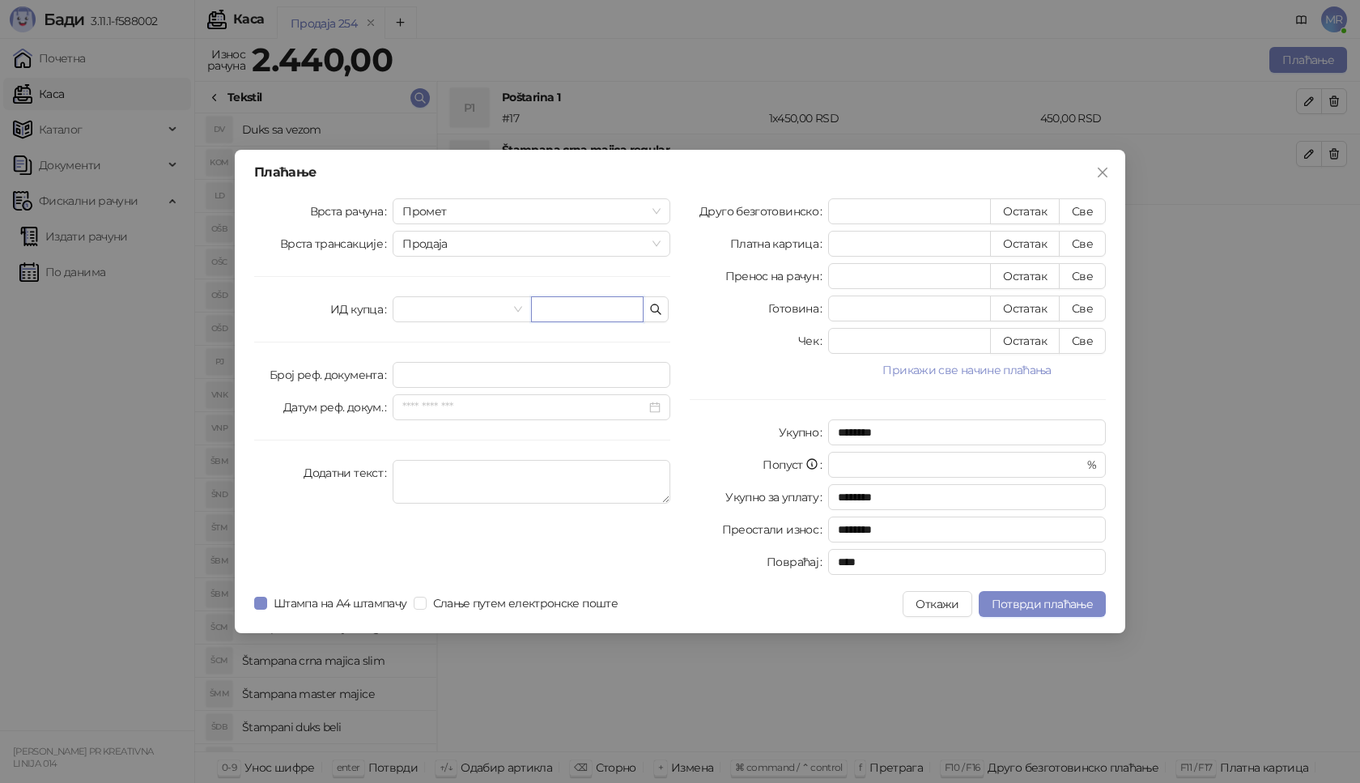
paste input "**********"
type input "**********"
click at [1100, 205] on button "Све" at bounding box center [1082, 211] width 47 height 26
type input "****"
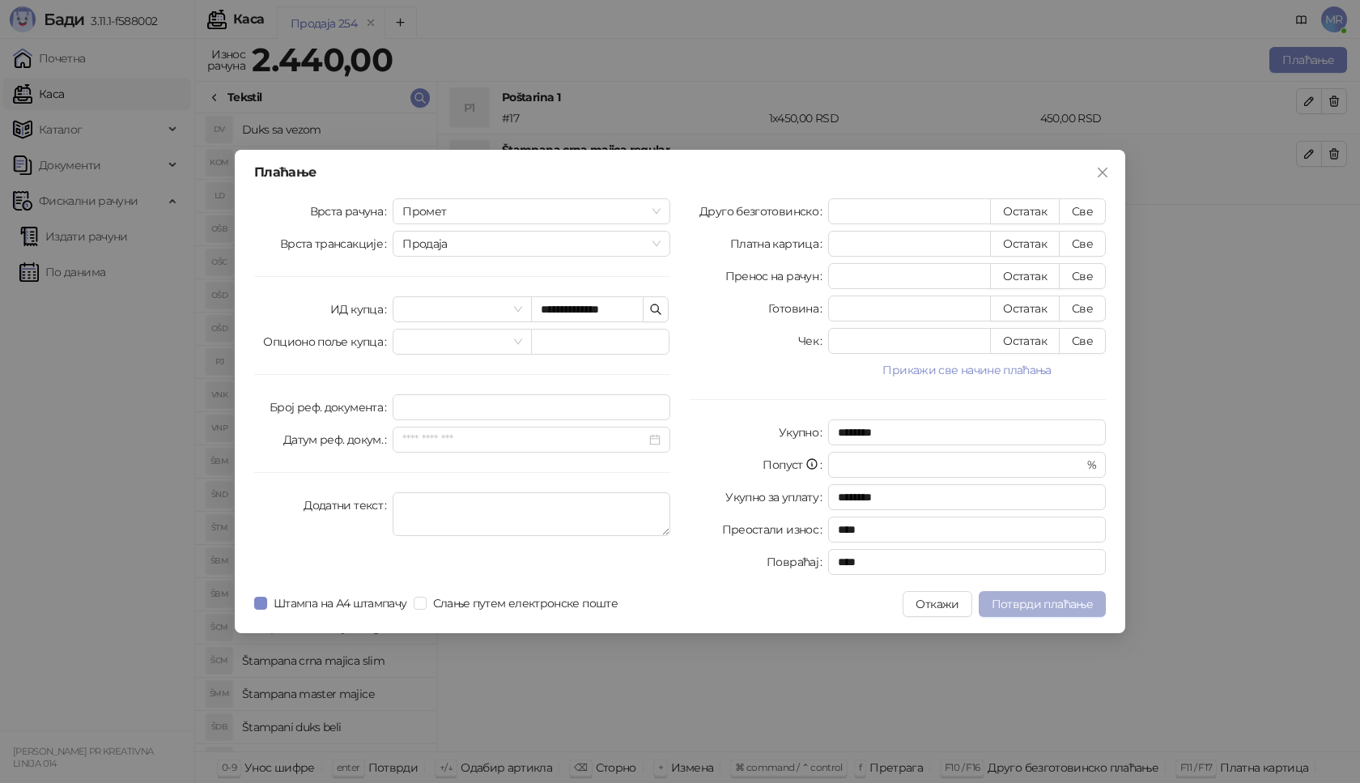
click at [1033, 612] on button "Потврди плаћање" at bounding box center [1042, 604] width 127 height 26
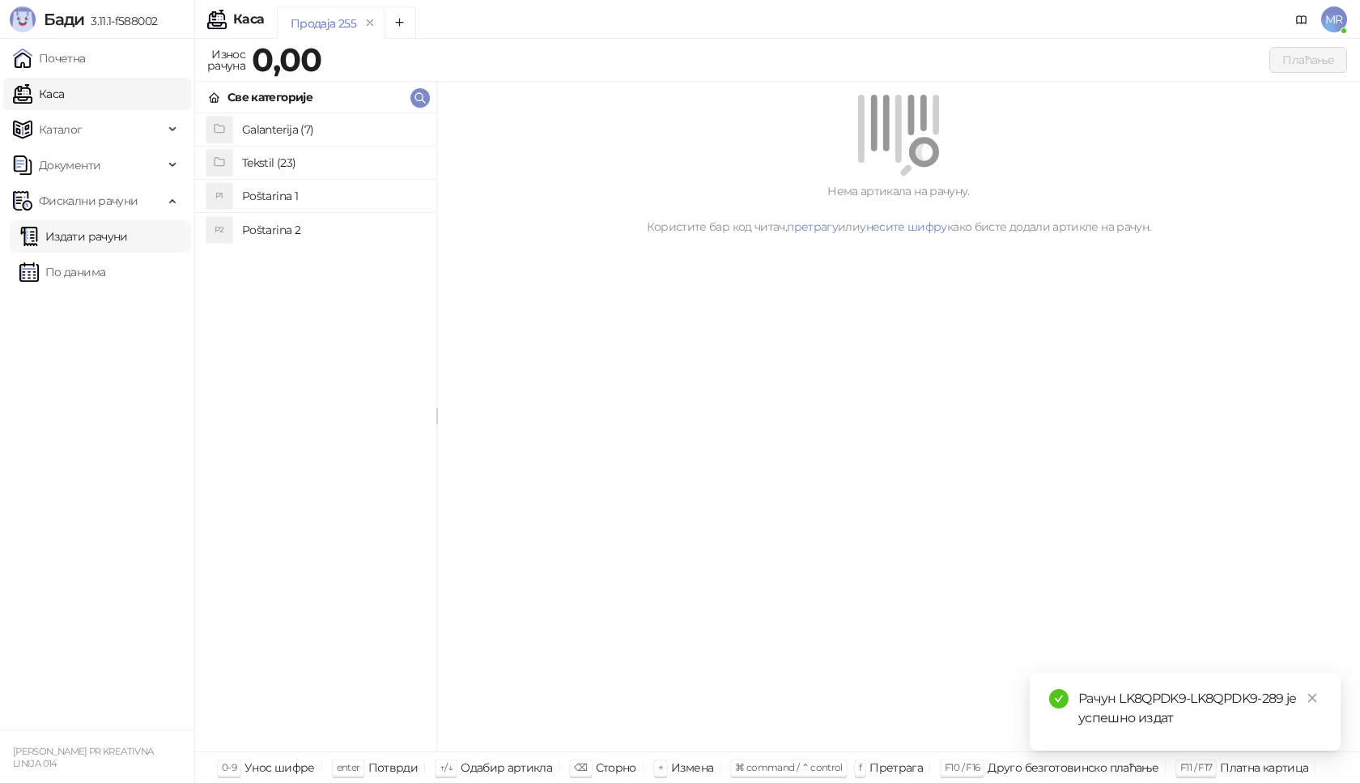
click at [128, 237] on link "Издати рачуни" at bounding box center [73, 236] width 109 height 32
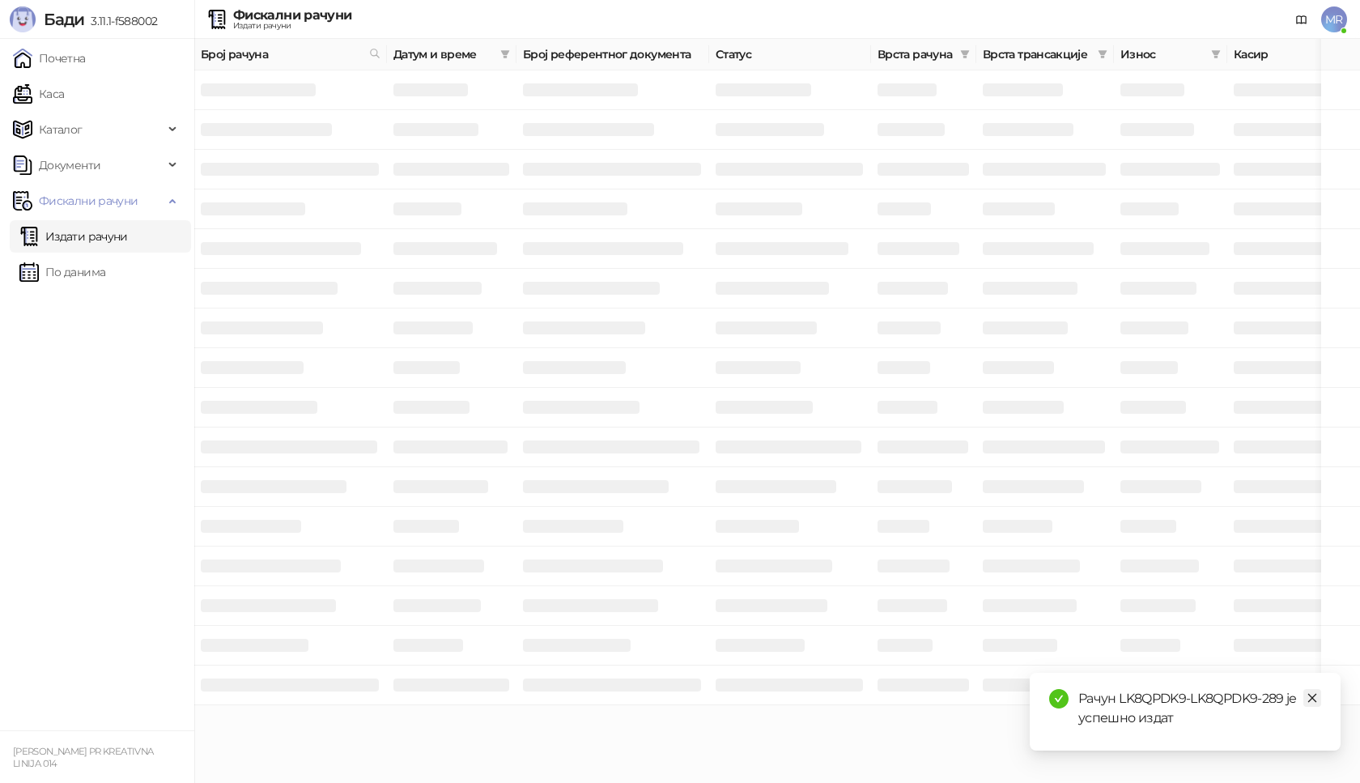
click at [1309, 697] on icon "close" at bounding box center [1312, 697] width 11 height 11
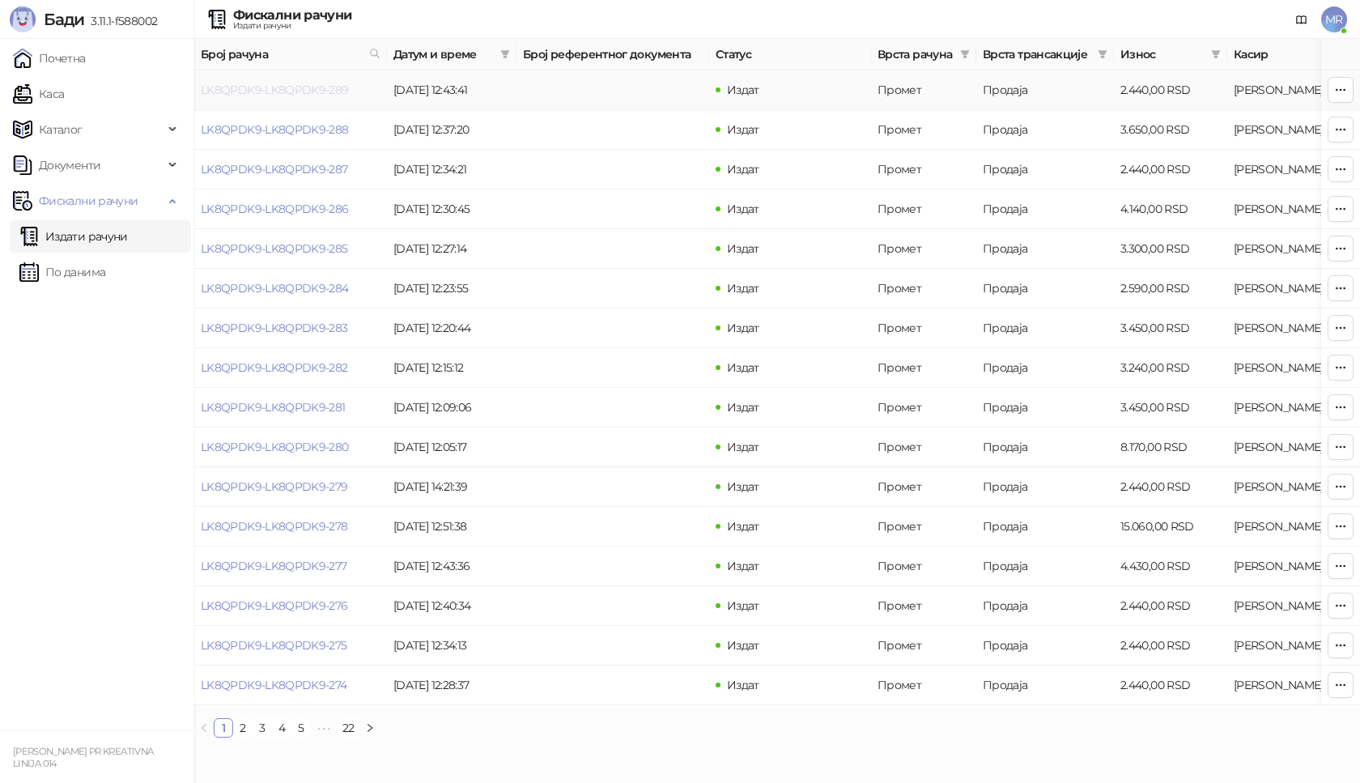
click at [315, 86] on link "LK8QPDK9-LK8QPDK9-289" at bounding box center [275, 90] width 148 height 15
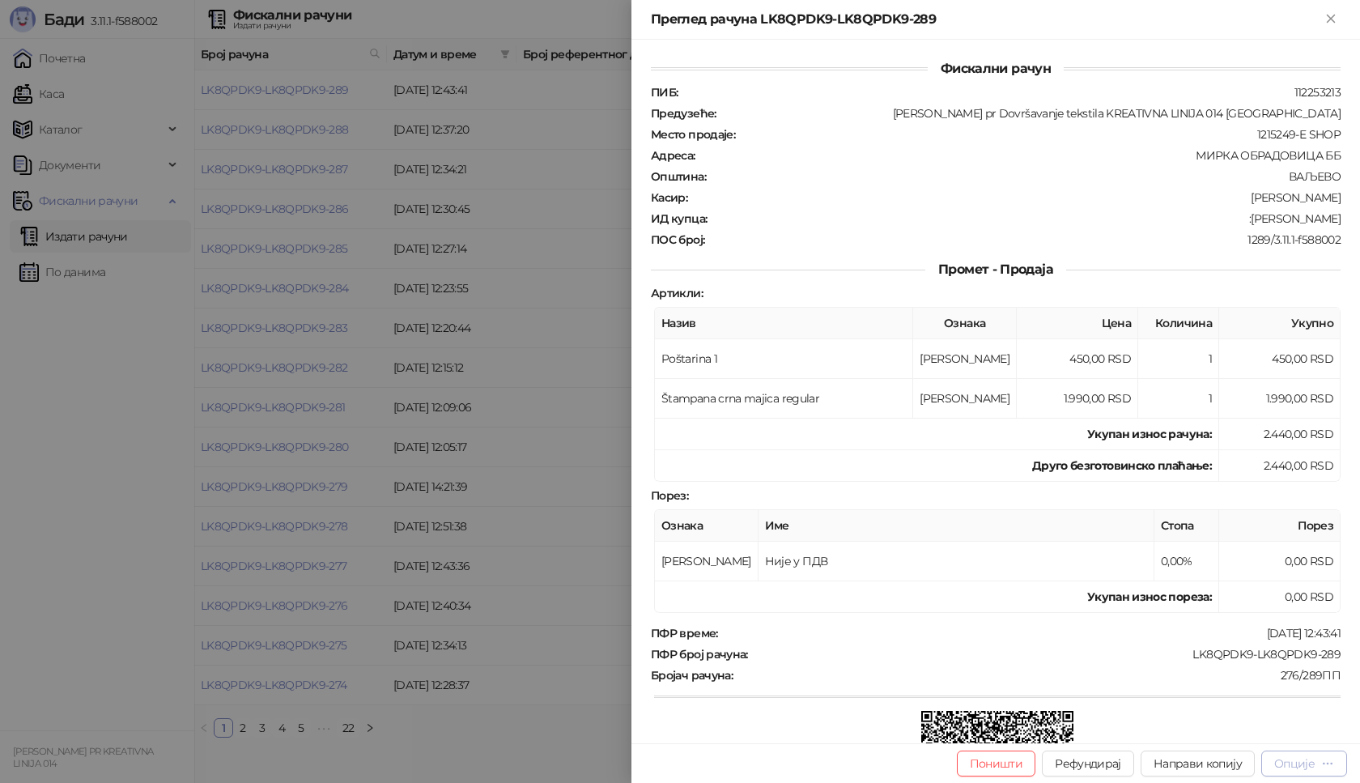
click at [1282, 773] on button "Опције" at bounding box center [1305, 764] width 86 height 26
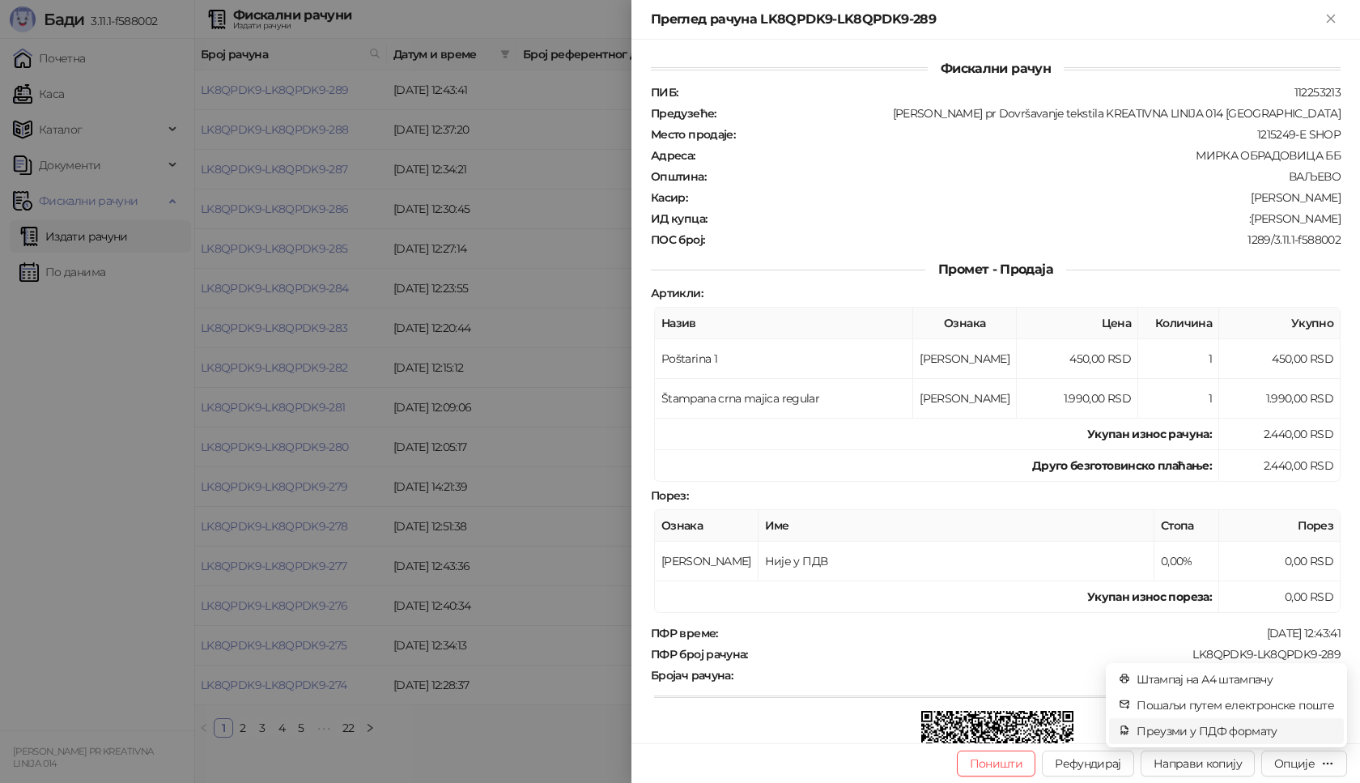
click at [1208, 735] on span "Преузми у ПДФ формату" at bounding box center [1236, 731] width 198 height 18
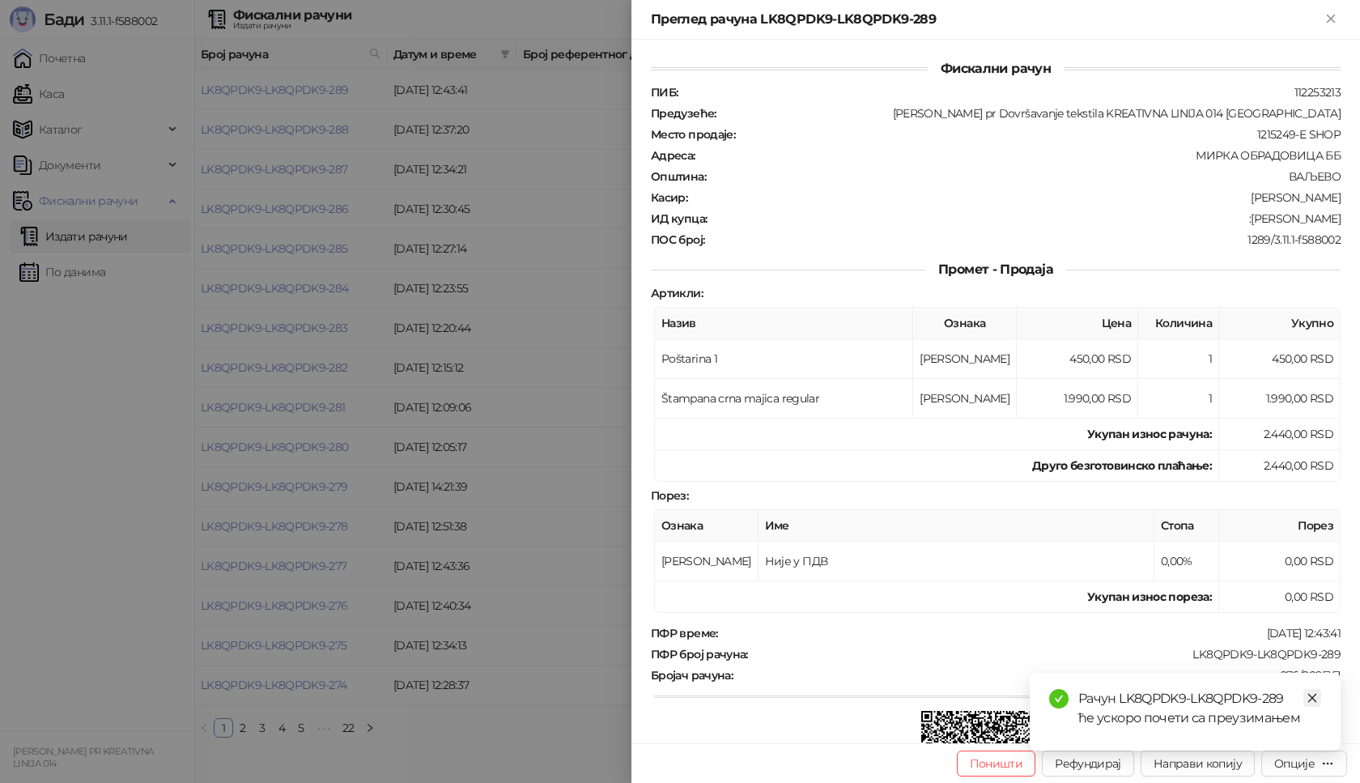
click at [1307, 704] on link "Close" at bounding box center [1313, 698] width 18 height 18
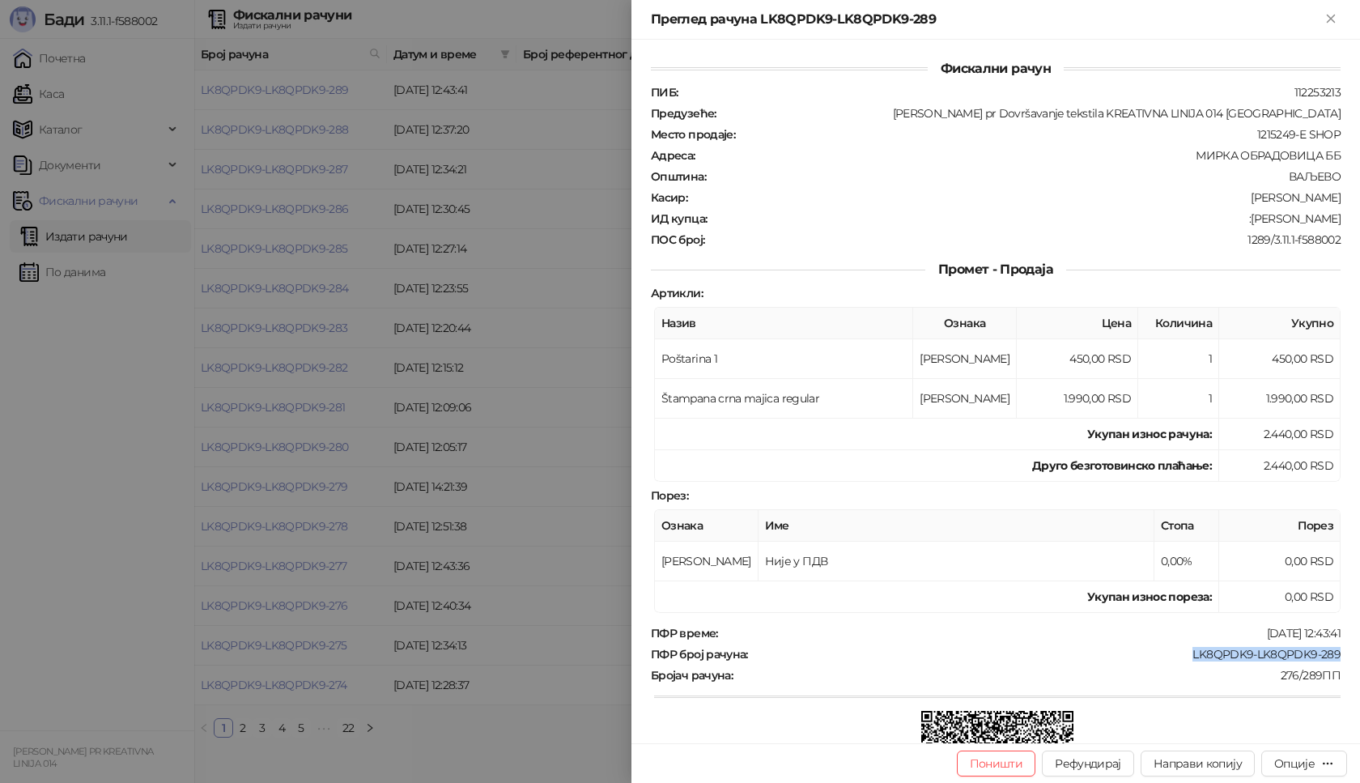
drag, startPoint x: 1166, startPoint y: 654, endPoint x: 1339, endPoint y: 653, distance: 172.5
click at [1339, 653] on div "Фискални рачун ПИБ : 112253213 Предузеће : [PERSON_NAME] pr Dovršavanje tekstil…" at bounding box center [996, 392] width 729 height 704
drag, startPoint x: 1247, startPoint y: 219, endPoint x: 1347, endPoint y: 219, distance: 100.4
click at [1347, 219] on div "Фискални рачун ПИБ : 112253213 Предузеће : [PERSON_NAME] pr Dovršavanje tekstil…" at bounding box center [996, 392] width 729 height 704
click at [1333, 19] on icon "Close" at bounding box center [1330, 18] width 7 height 7
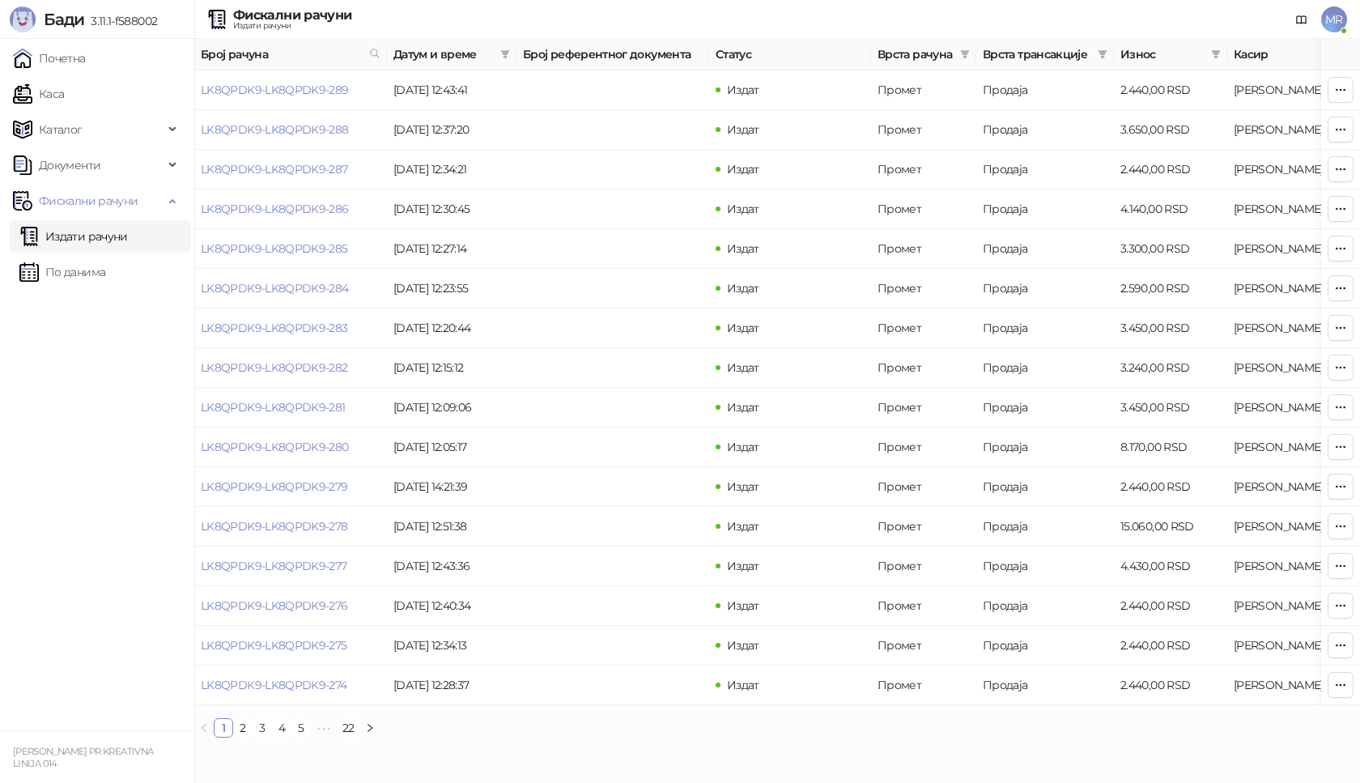
click at [64, 92] on link "Каса" at bounding box center [38, 94] width 51 height 32
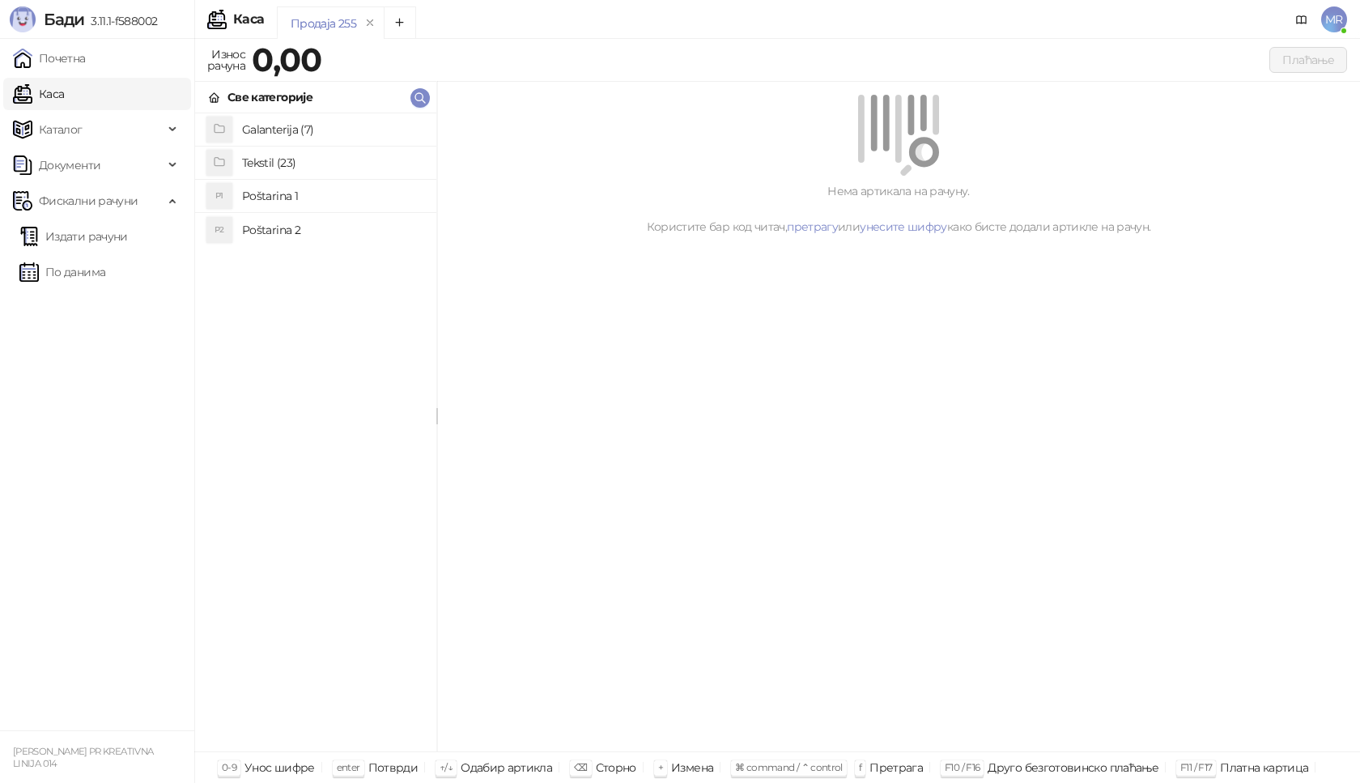
click at [328, 192] on h4 "Poštarina 1" at bounding box center [332, 196] width 181 height 26
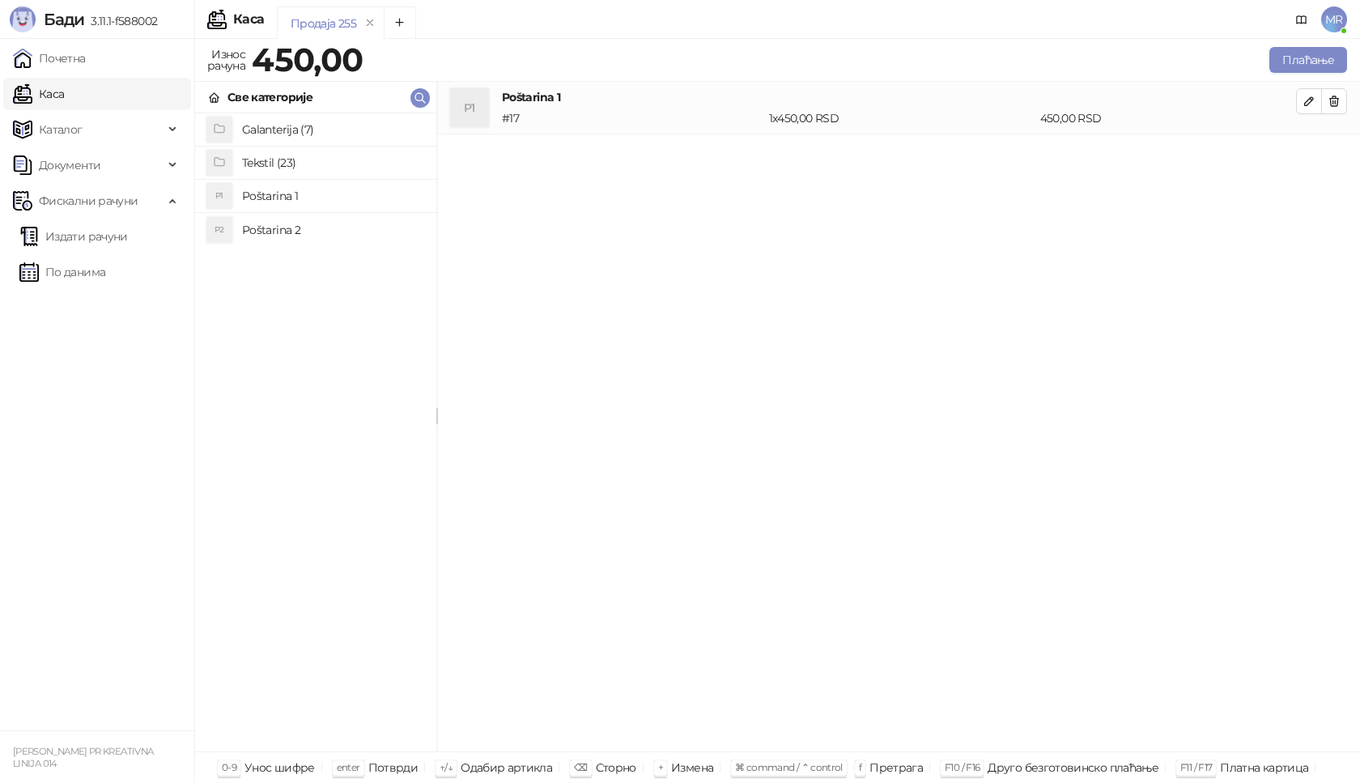
click at [326, 160] on h4 "Tekstil (23)" at bounding box center [332, 163] width 181 height 26
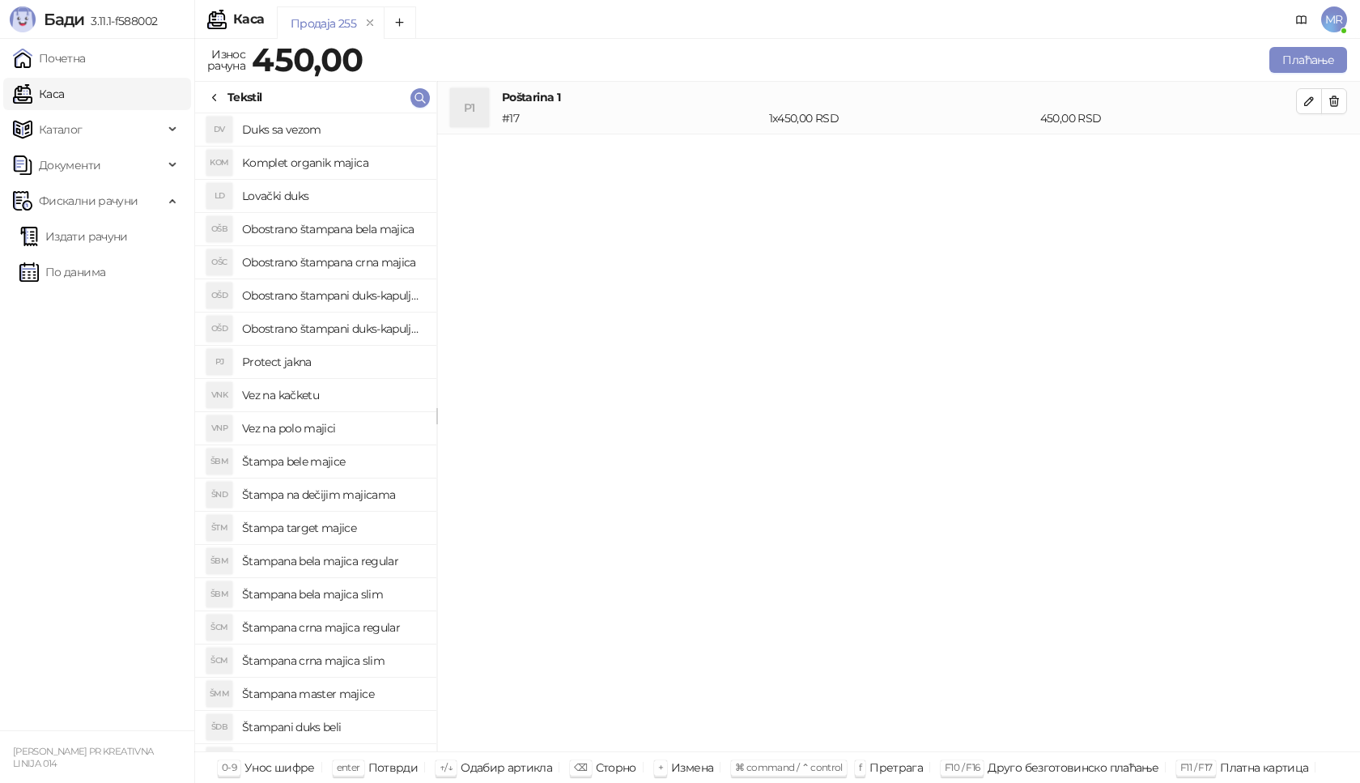
click at [378, 624] on h4 "Štampana crna majica regular" at bounding box center [332, 628] width 181 height 26
click at [1313, 152] on icon "button" at bounding box center [1309, 154] width 8 height 8
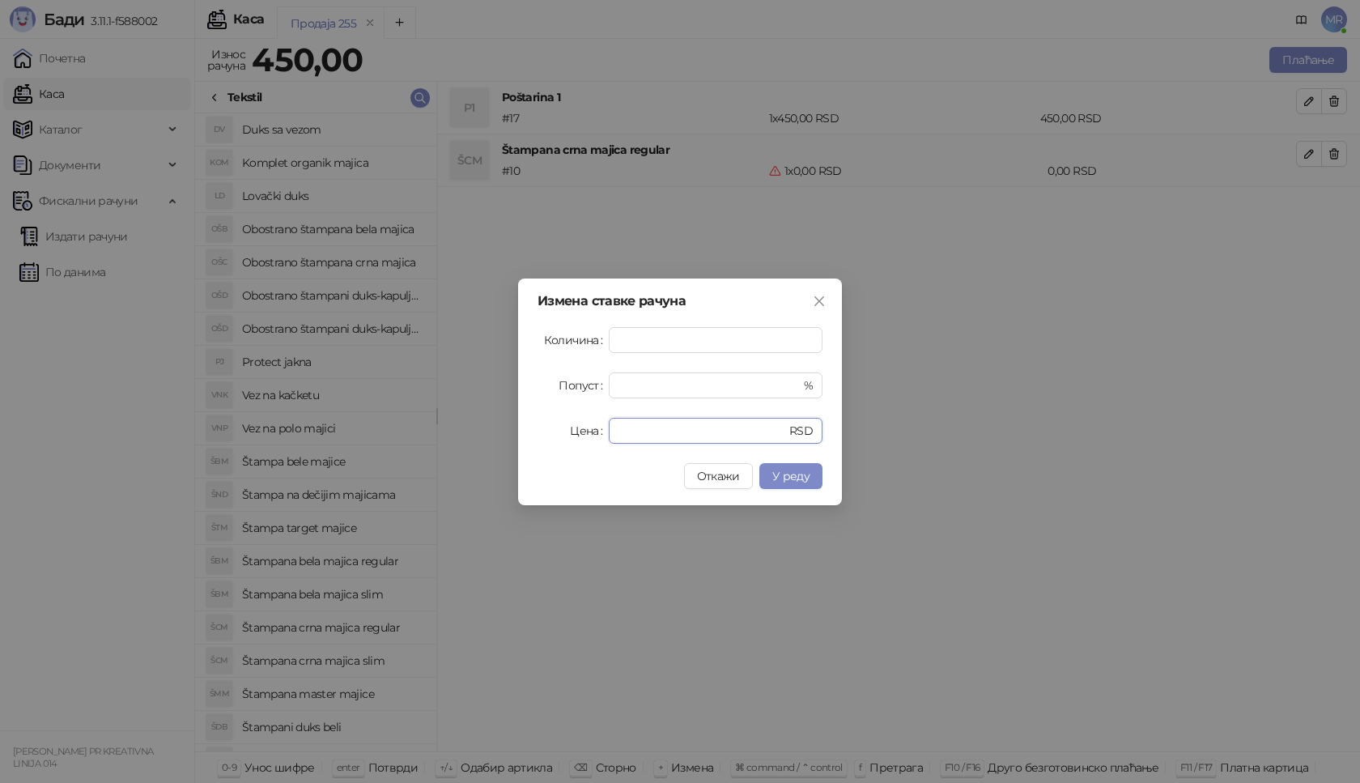
drag, startPoint x: 641, startPoint y: 438, endPoint x: 487, endPoint y: 436, distance: 154.7
click at [487, 436] on div "Измена ставке рачуна Количина * Попуст * % Цена * RSD Откажи У реду" at bounding box center [680, 391] width 1360 height 783
type input "****"
click at [805, 472] on span "У реду" at bounding box center [791, 476] width 37 height 15
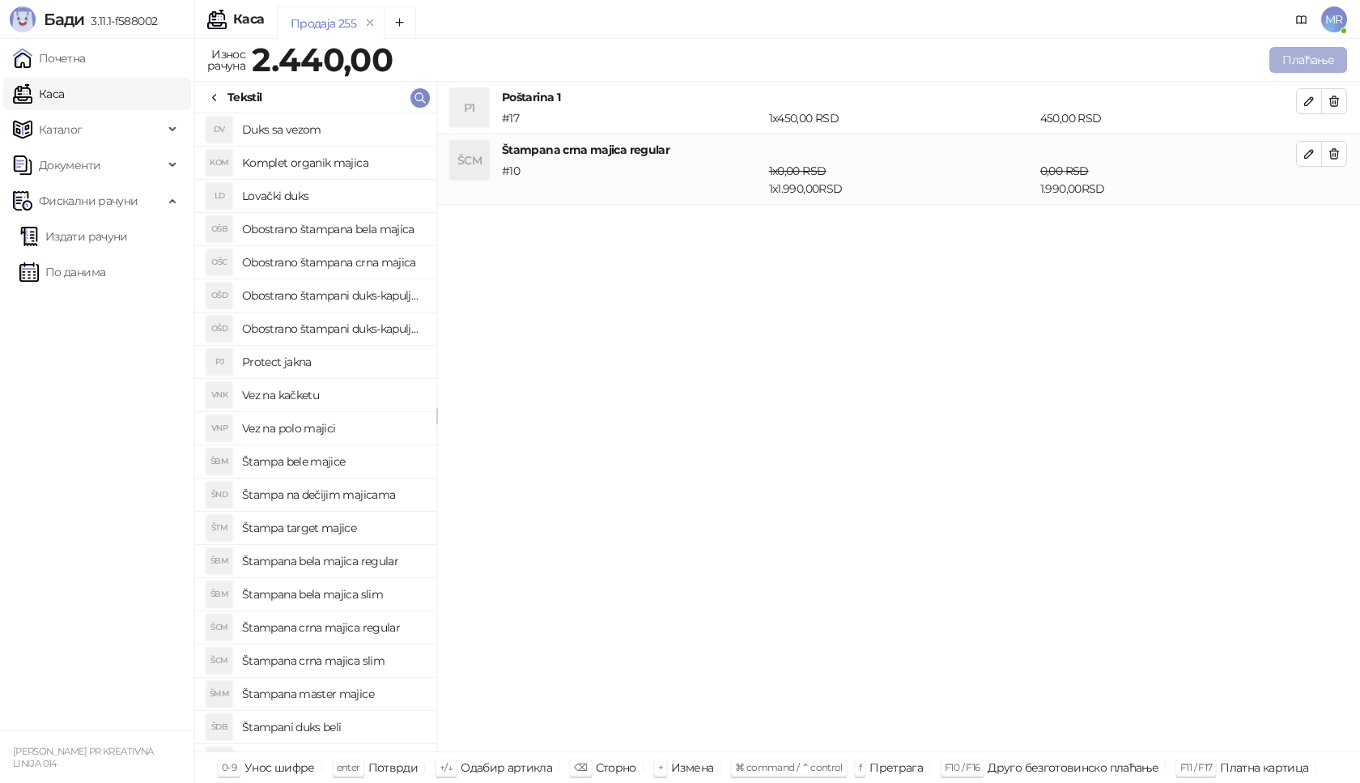
click at [1306, 56] on button "Плаћање" at bounding box center [1309, 60] width 78 height 26
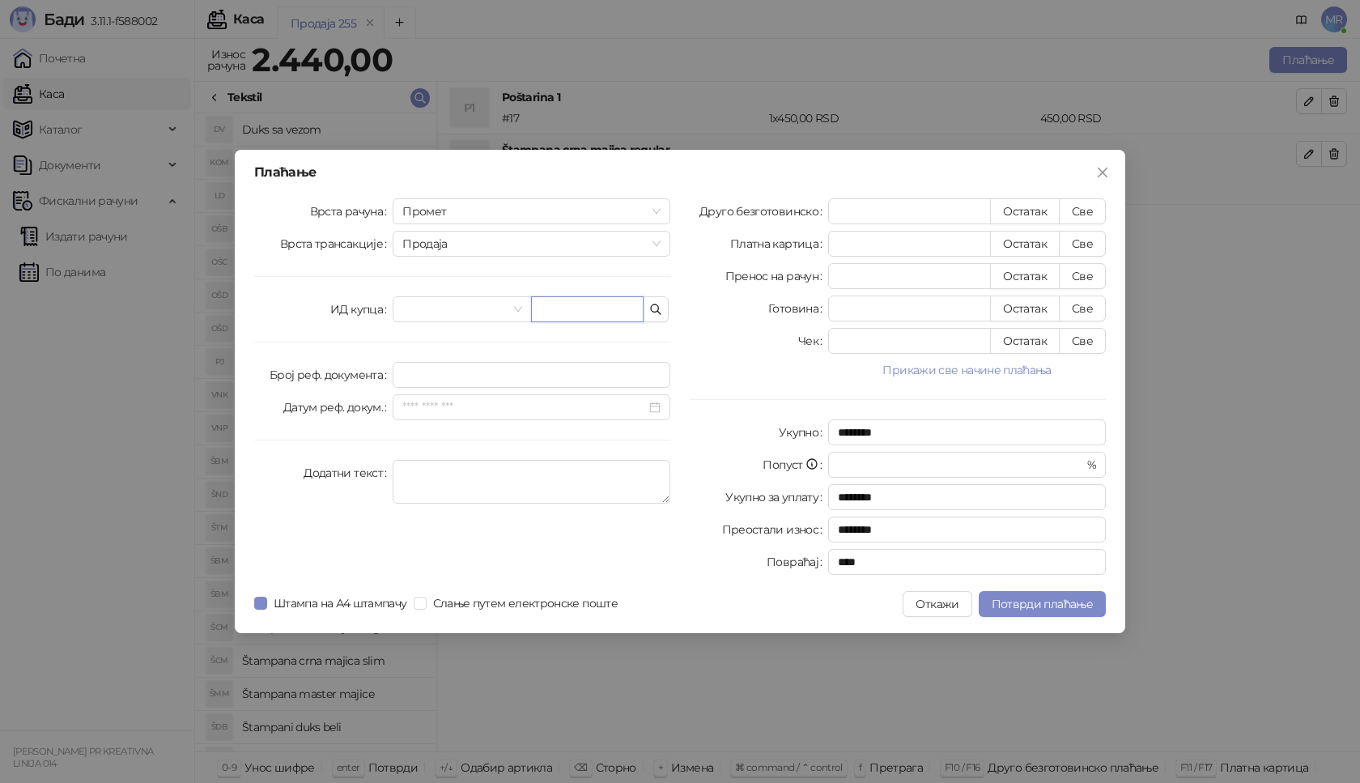
paste input "**********"
type input "**********"
click at [1080, 205] on button "Све" at bounding box center [1082, 211] width 47 height 26
type input "****"
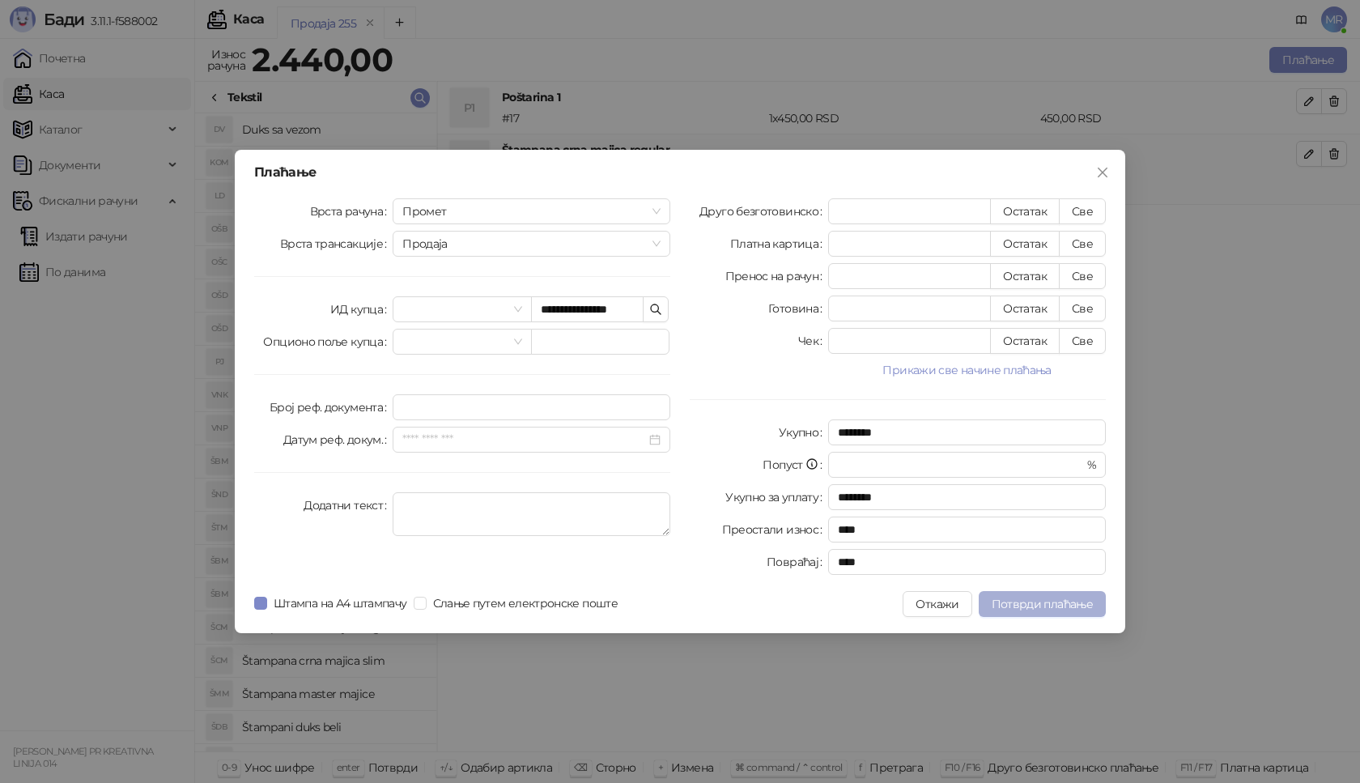
click at [1065, 598] on span "Потврди плаћање" at bounding box center [1042, 604] width 101 height 15
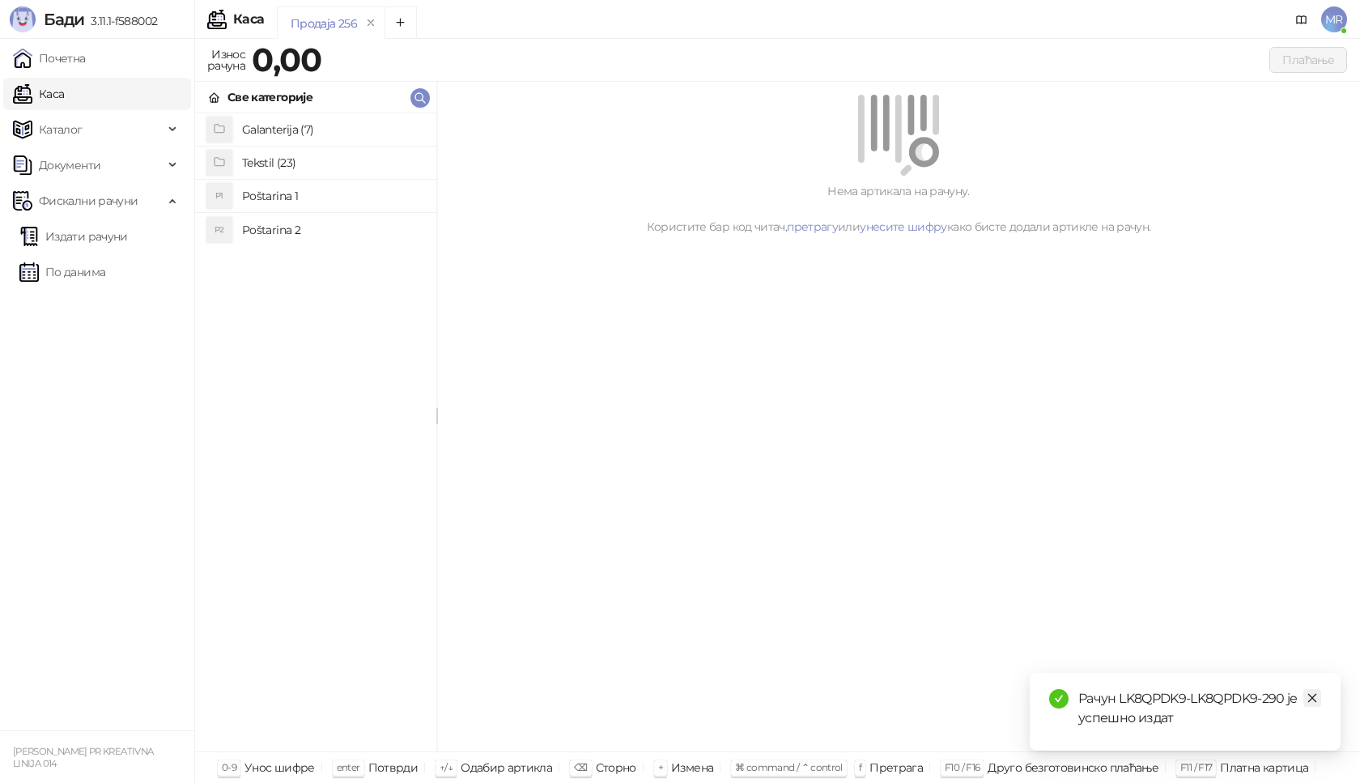
click at [1315, 697] on icon "close" at bounding box center [1312, 697] width 11 height 11
click at [117, 238] on link "Издати рачуни" at bounding box center [73, 236] width 109 height 32
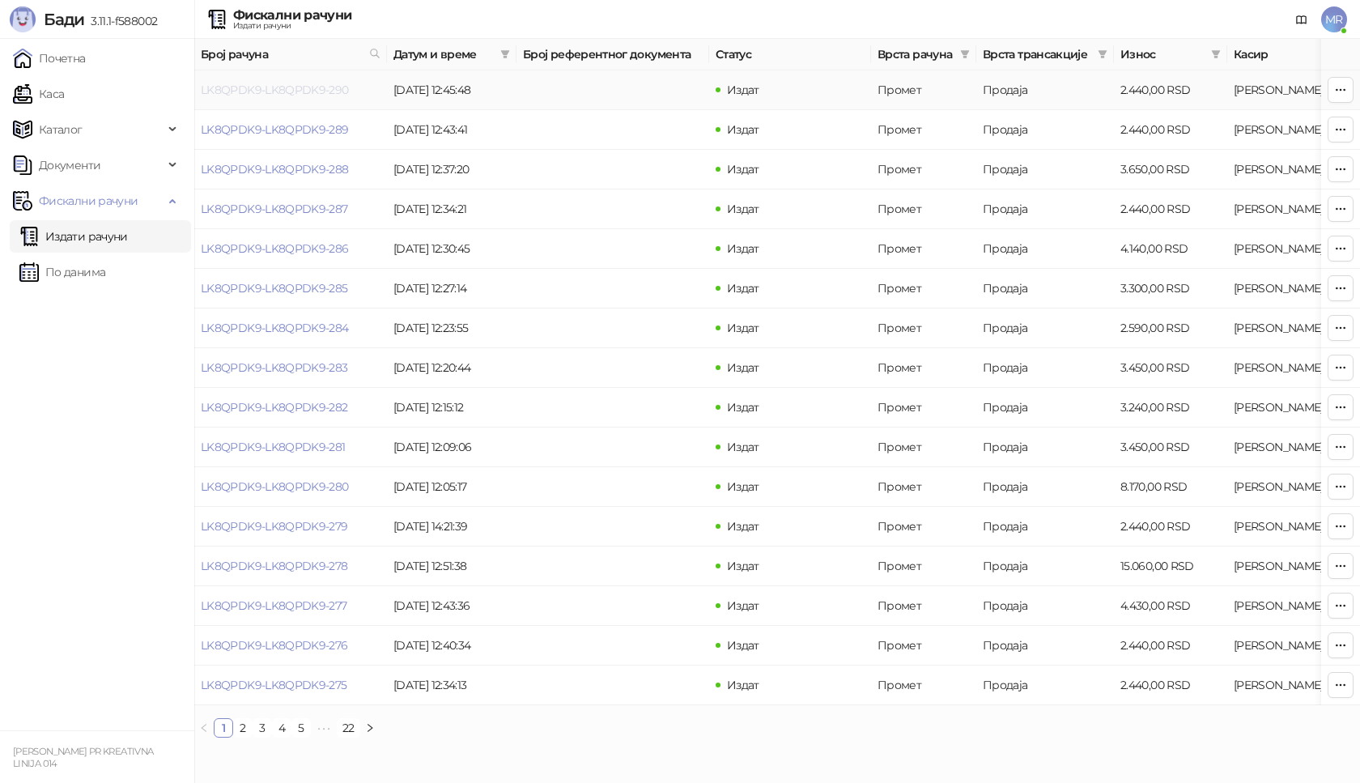
click at [291, 93] on link "LK8QPDK9-LK8QPDK9-290" at bounding box center [275, 90] width 148 height 15
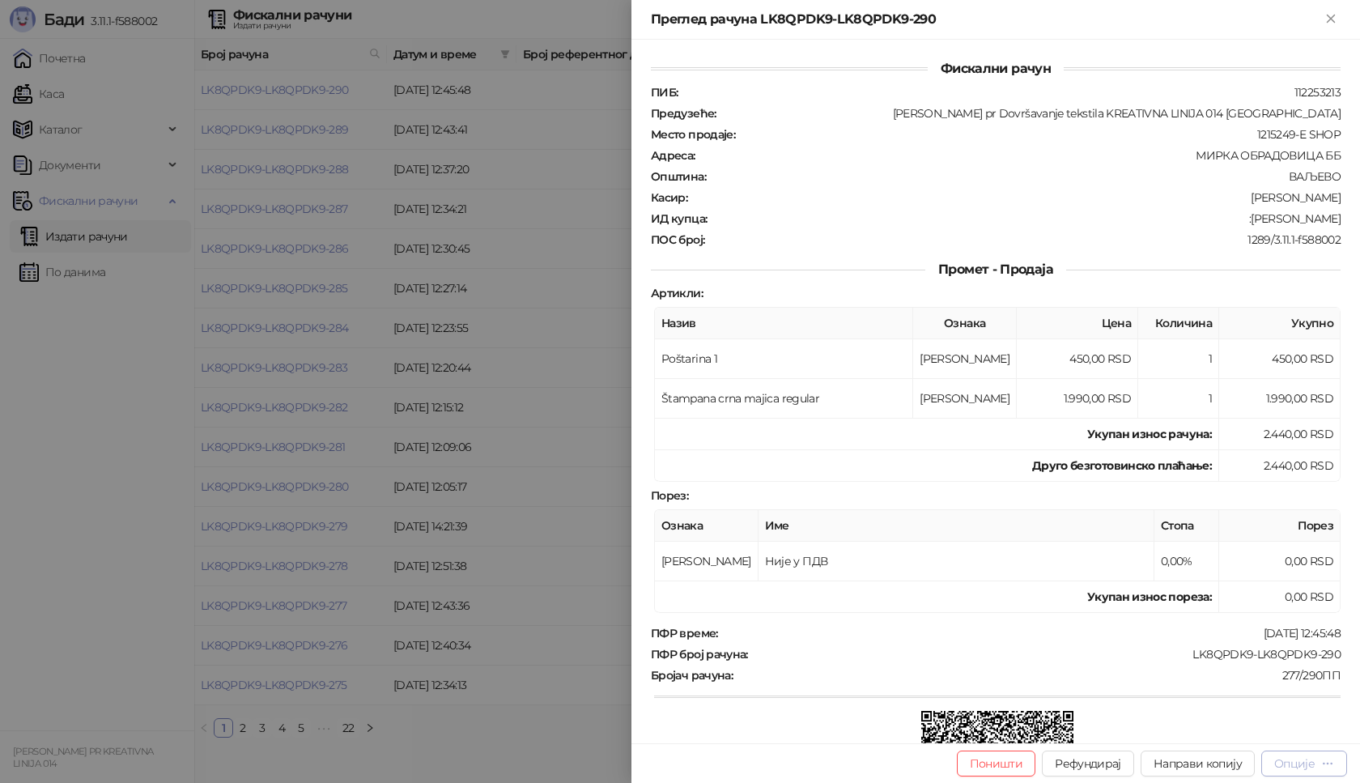
click at [1287, 760] on div "Опције" at bounding box center [1295, 763] width 40 height 15
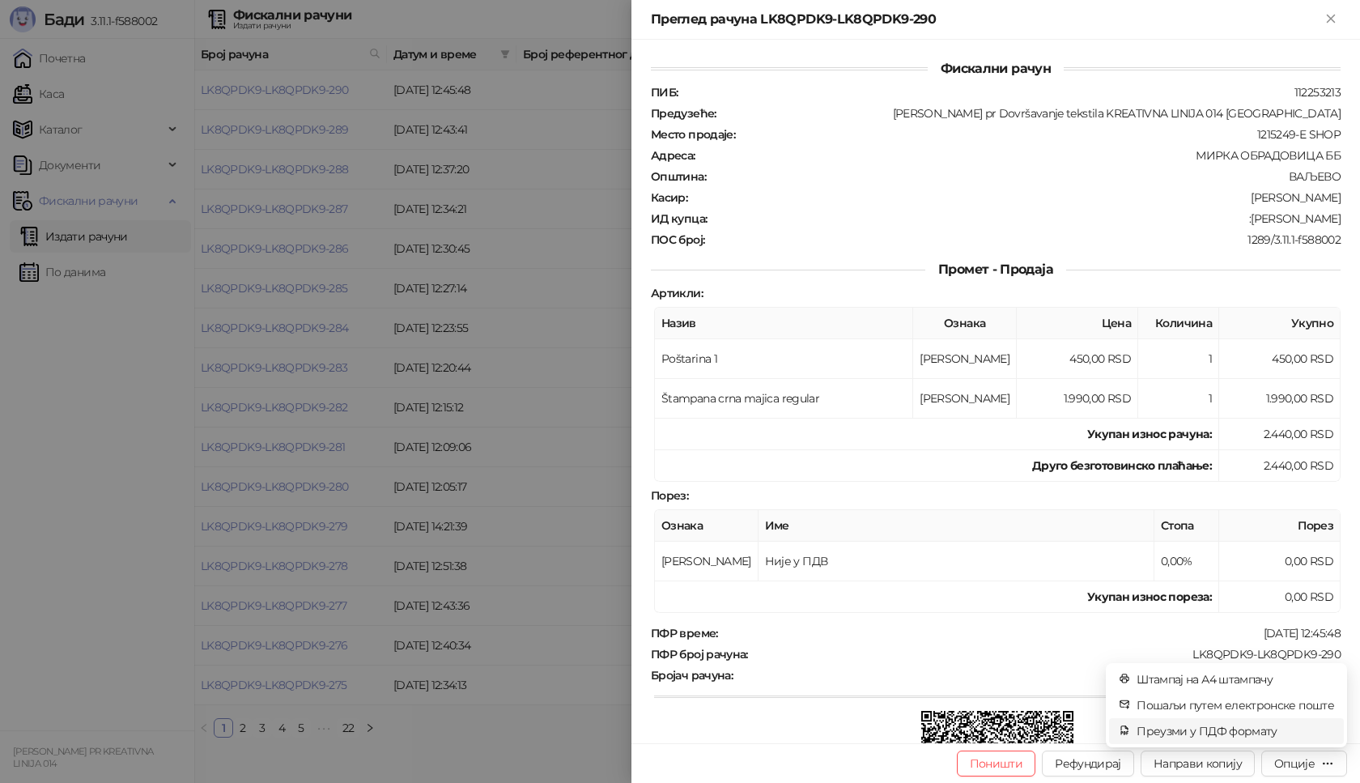
click at [1224, 730] on span "Преузми у ПДФ формату" at bounding box center [1236, 731] width 198 height 18
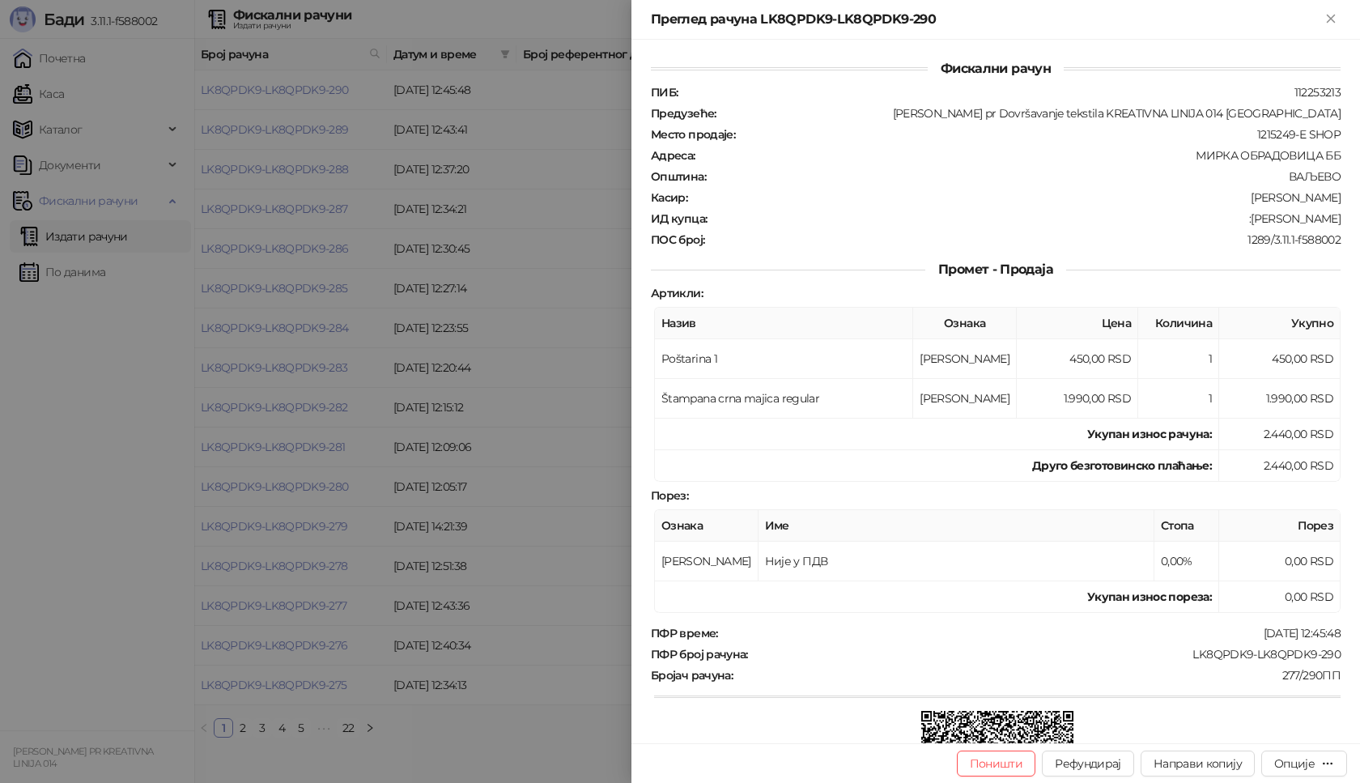
drag, startPoint x: 1182, startPoint y: 654, endPoint x: 1360, endPoint y: 622, distance: 180.3
click at [1360, 622] on div "Фискални рачун ПИБ : 112253213 Предузеће : [PERSON_NAME] pr Dovršavanje tekstil…" at bounding box center [996, 392] width 729 height 704
click at [1168, 654] on div "LK8QPDK9-LK8QPDK9-290" at bounding box center [1046, 654] width 593 height 15
drag, startPoint x: 1183, startPoint y: 653, endPoint x: 1360, endPoint y: 653, distance: 176.5
click at [1360, 653] on div "Фискални рачун ПИБ : 112253213 Предузеће : [PERSON_NAME] pr Dovršavanje tekstil…" at bounding box center [996, 392] width 729 height 704
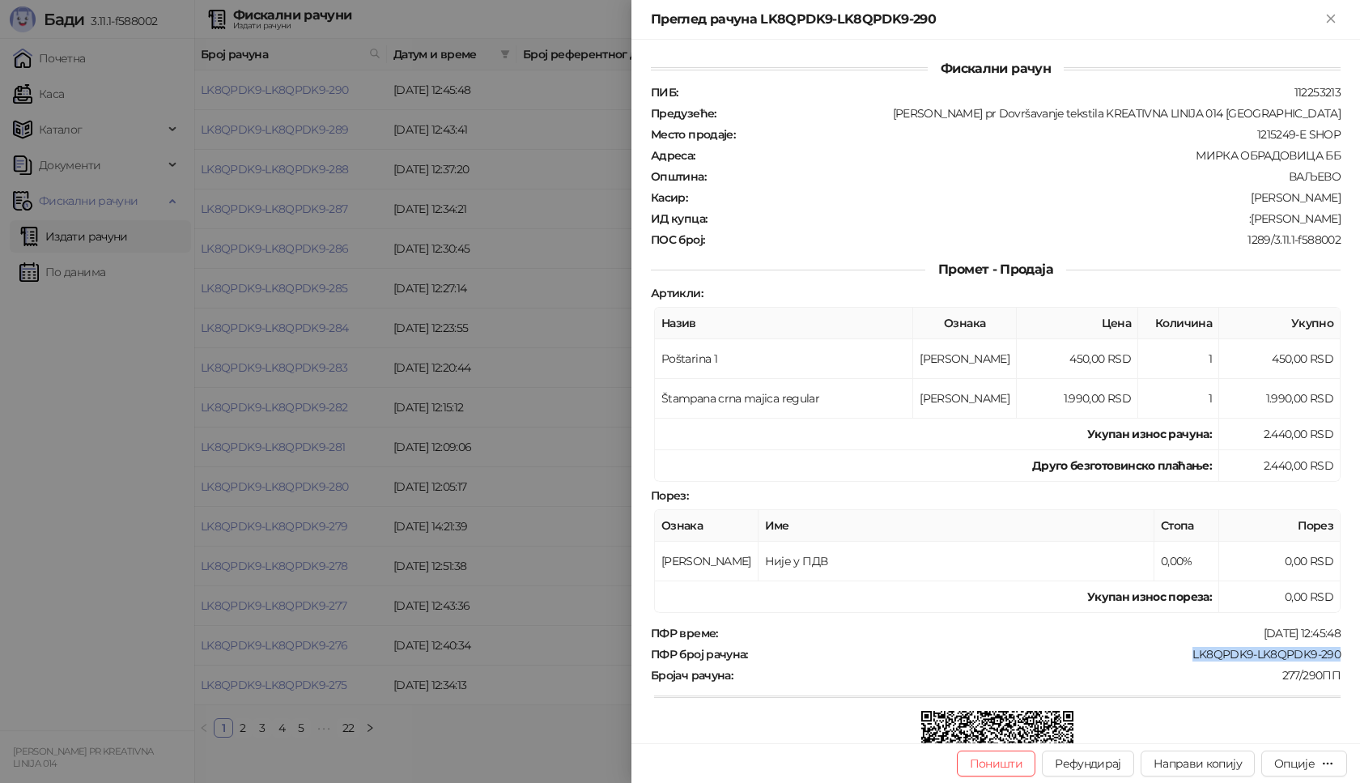
drag, startPoint x: 1238, startPoint y: 220, endPoint x: 1360, endPoint y: 220, distance: 121.5
click at [1360, 220] on div "Фискални рачун ПИБ : 112253213 Предузеће : [PERSON_NAME] pr Dovršavanje tekstil…" at bounding box center [996, 392] width 729 height 704
click at [1337, 18] on icon "Close" at bounding box center [1331, 18] width 15 height 15
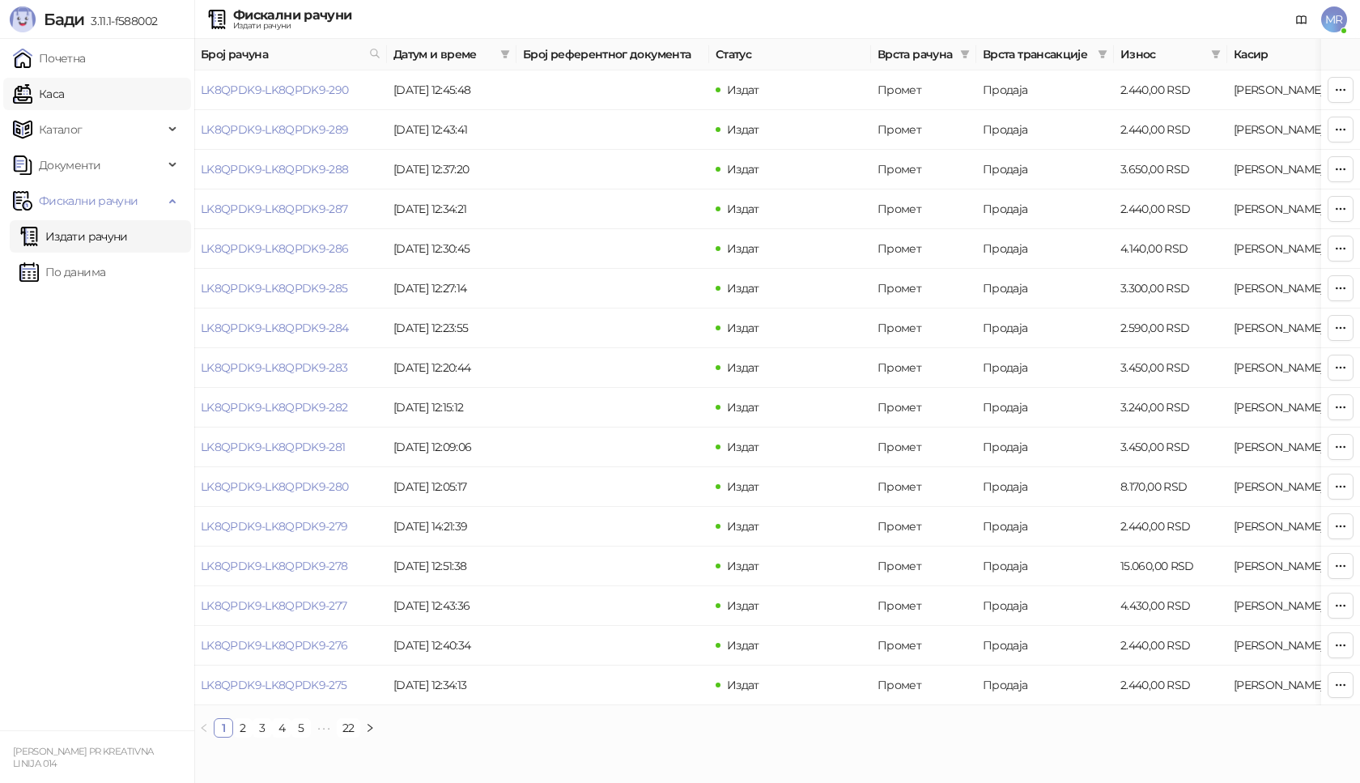
drag, startPoint x: 83, startPoint y: 99, endPoint x: 171, endPoint y: 95, distance: 87.5
click at [64, 97] on link "Каса" at bounding box center [38, 94] width 51 height 32
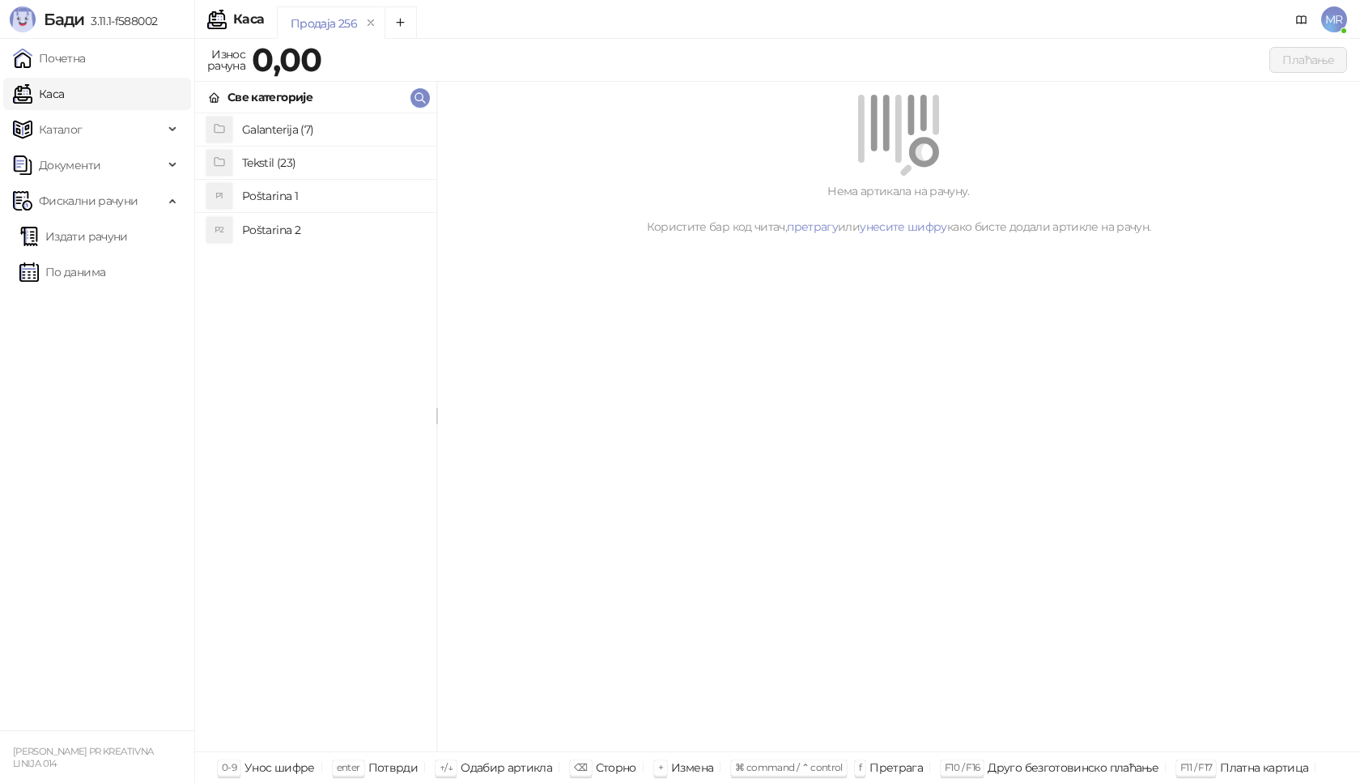
click at [309, 168] on h4 "Tekstil (23)" at bounding box center [332, 163] width 181 height 26
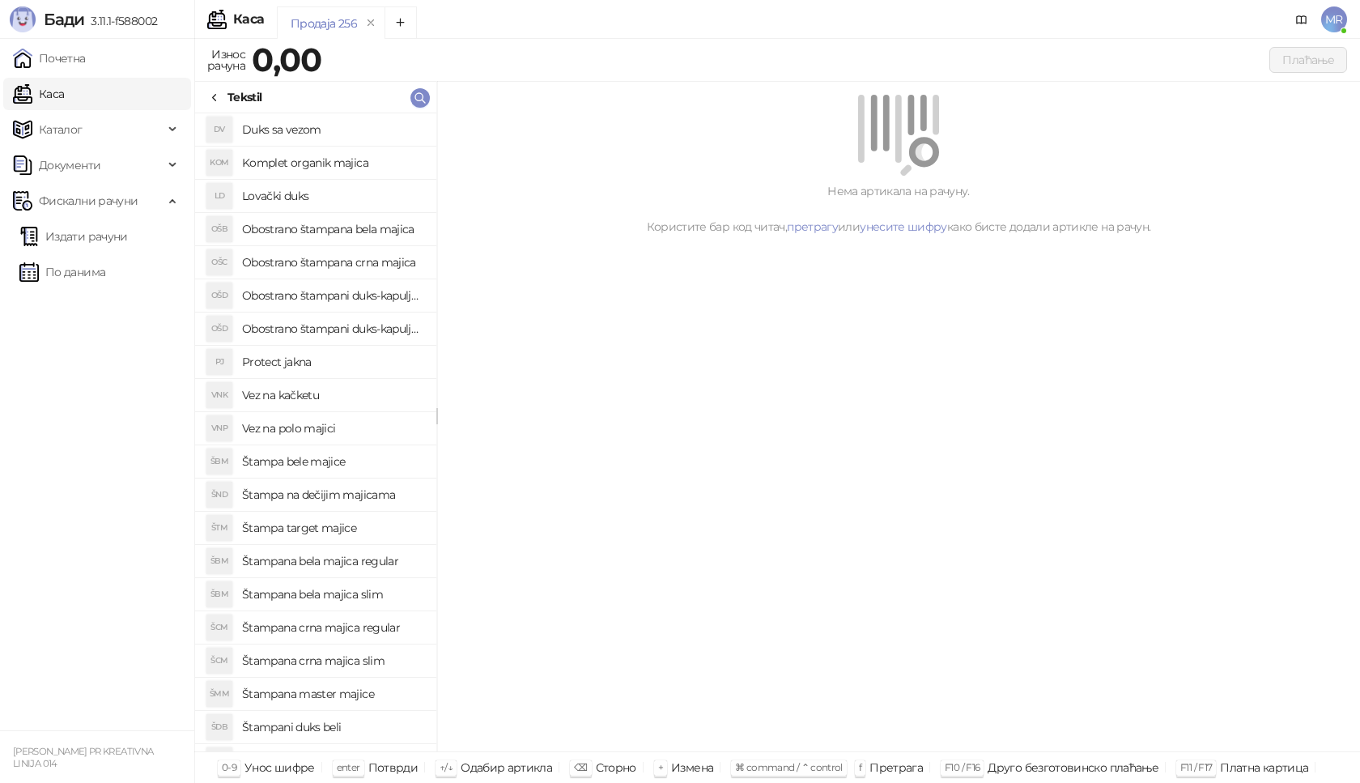
click at [385, 621] on h4 "Štampana crna majica regular" at bounding box center [332, 628] width 181 height 26
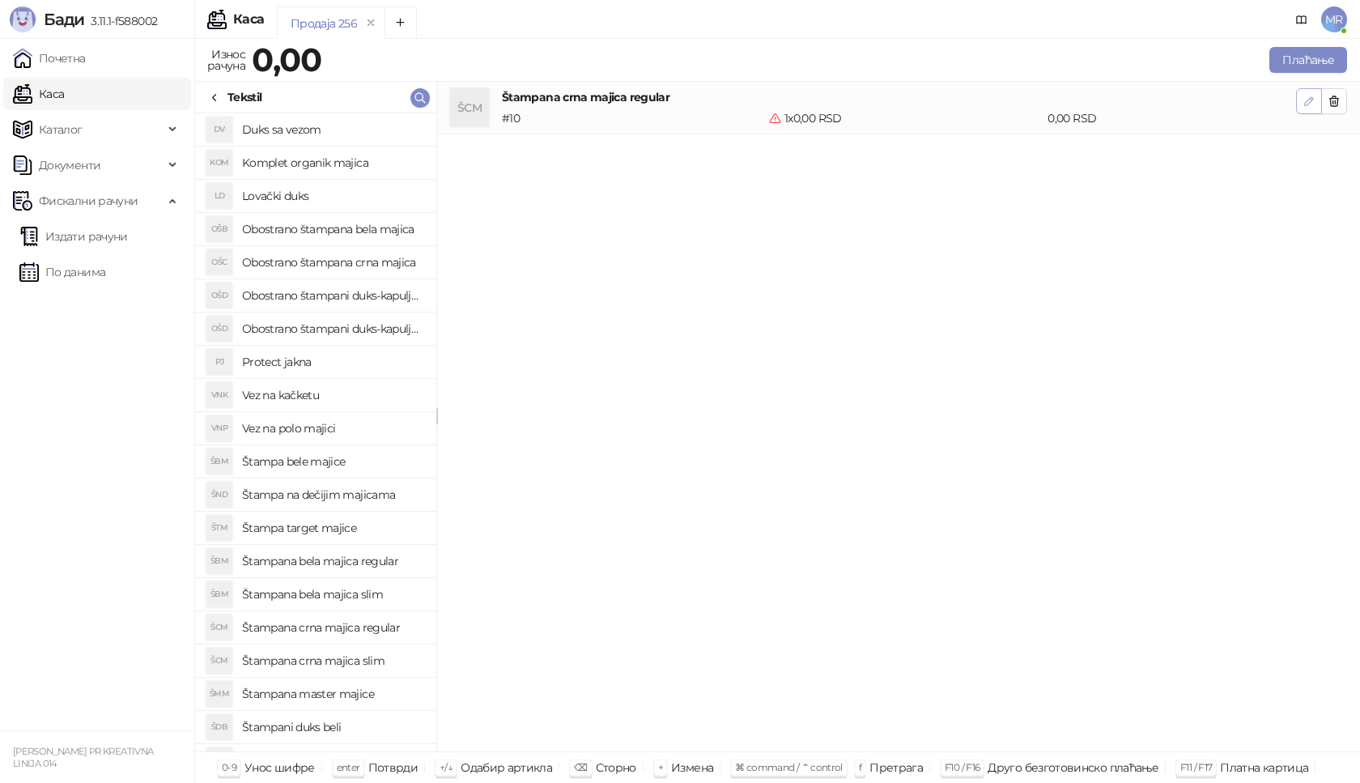
click at [1305, 95] on icon "button" at bounding box center [1309, 101] width 13 height 13
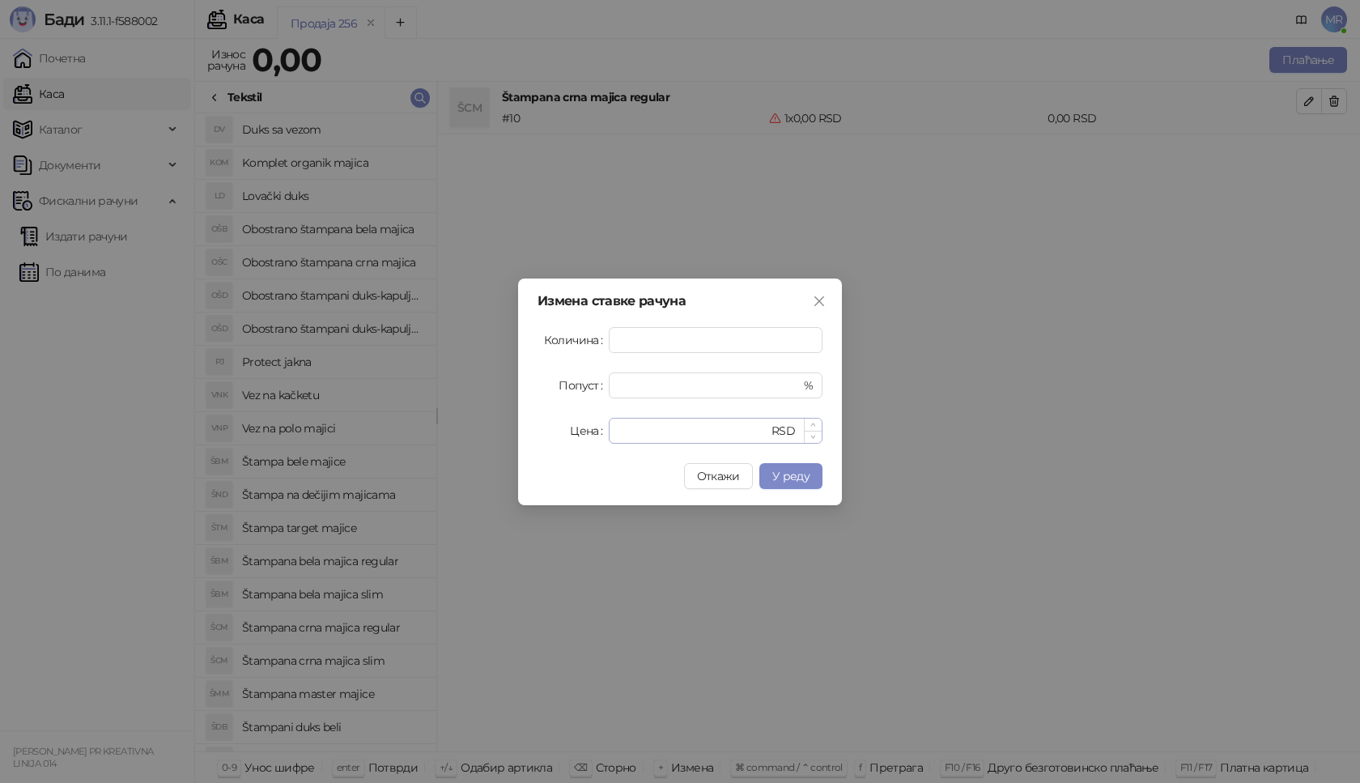
type input "*"
drag, startPoint x: 650, startPoint y: 435, endPoint x: 503, endPoint y: 433, distance: 147.4
click at [503, 433] on div "Измена ставке рачуна Количина * Попуст * % Цена * RSD Откажи У реду" at bounding box center [680, 391] width 1360 height 783
type input "****"
click at [799, 470] on span "У реду" at bounding box center [791, 476] width 37 height 15
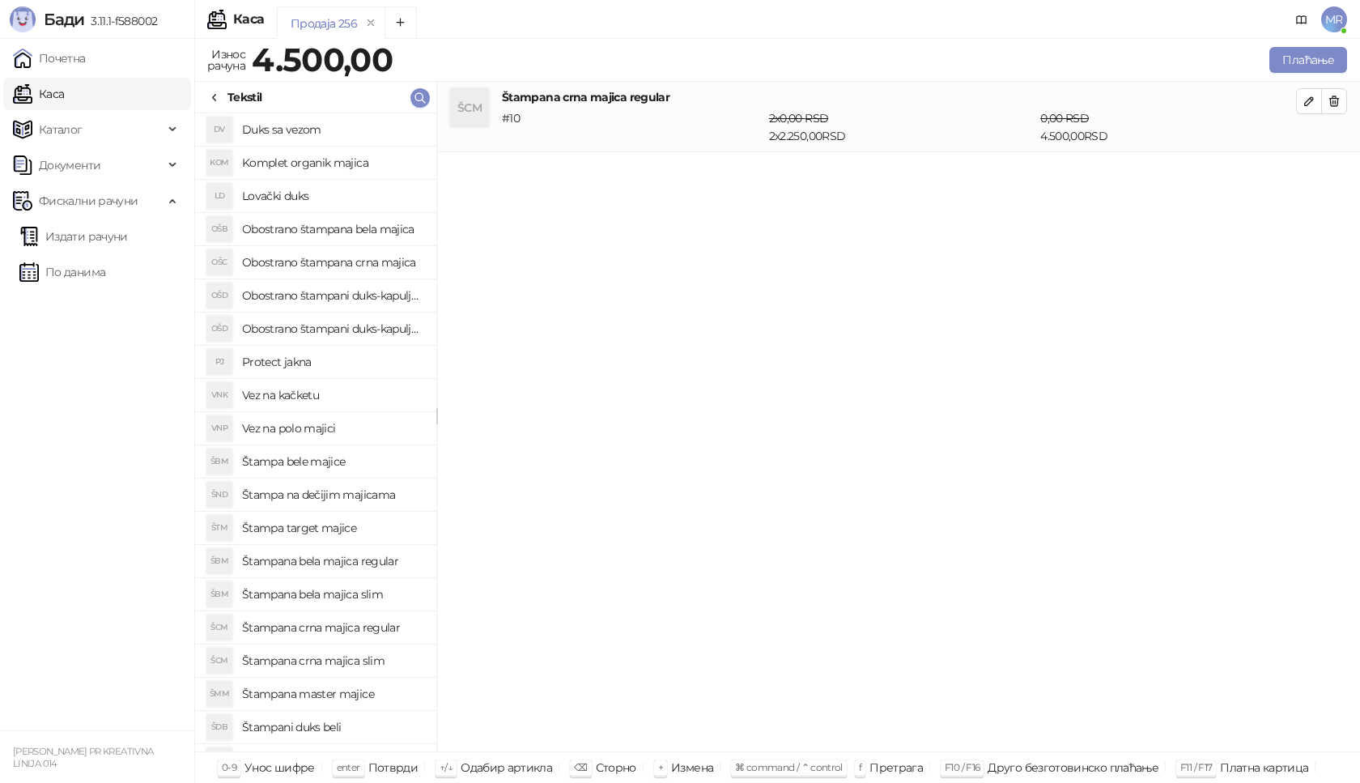
click at [366, 628] on h4 "Štampana crna majica regular" at bounding box center [332, 628] width 181 height 26
click at [1312, 173] on icon "button" at bounding box center [1309, 171] width 13 height 13
type input "*"
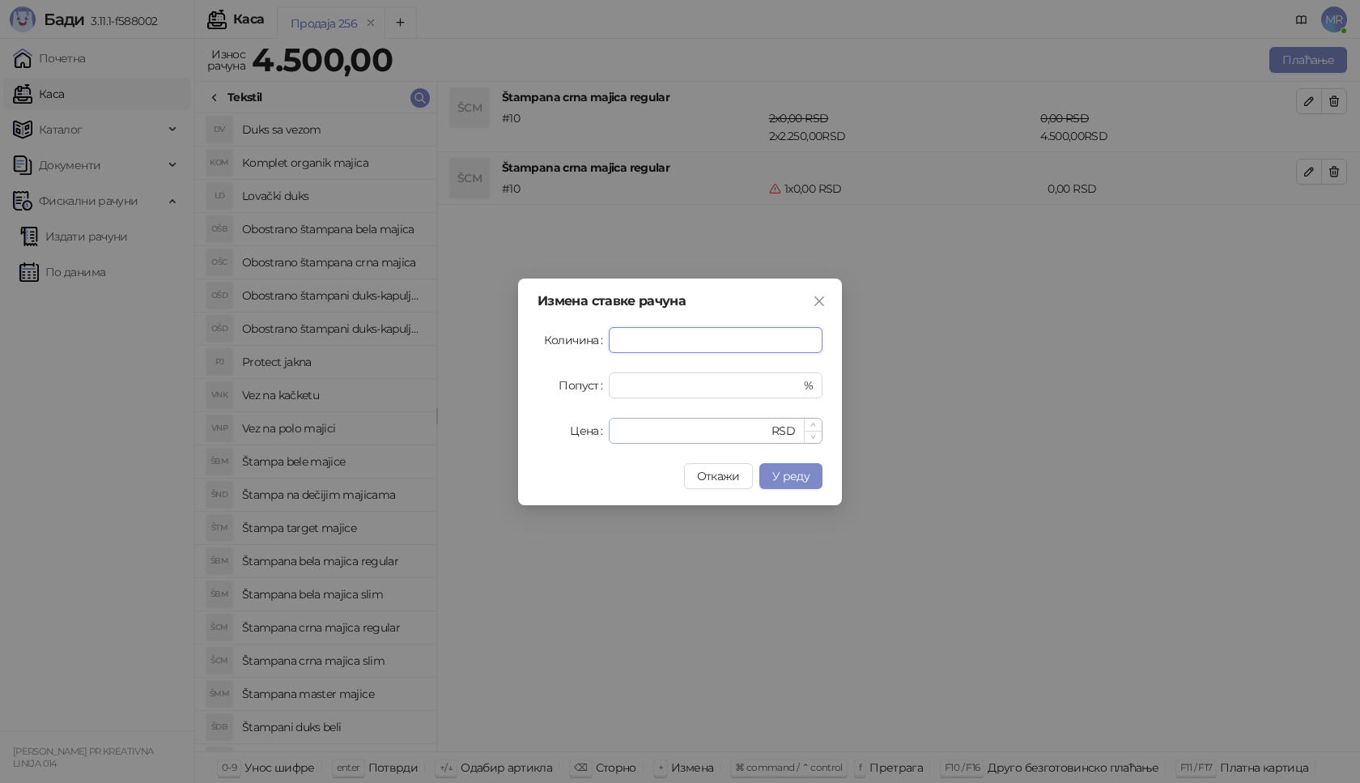
type input "*"
drag, startPoint x: 644, startPoint y: 436, endPoint x: 463, endPoint y: 435, distance: 180.6
click at [463, 435] on div "Измена ставке рачуна Количина * Попуст * % Цена * RSD Откажи У реду" at bounding box center [680, 391] width 1360 height 783
type input "****"
click at [801, 473] on span "У реду" at bounding box center [791, 476] width 37 height 15
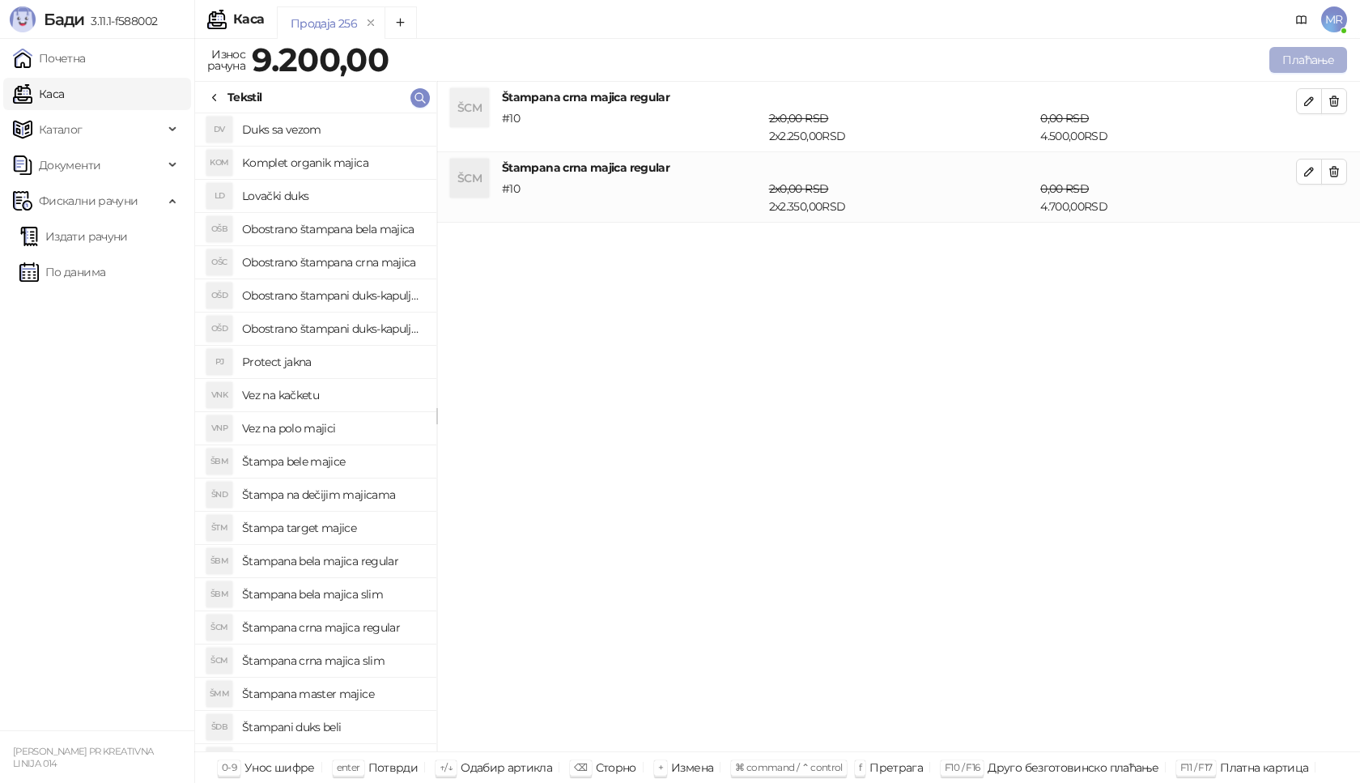
click at [1310, 66] on button "Плаћање" at bounding box center [1309, 60] width 78 height 26
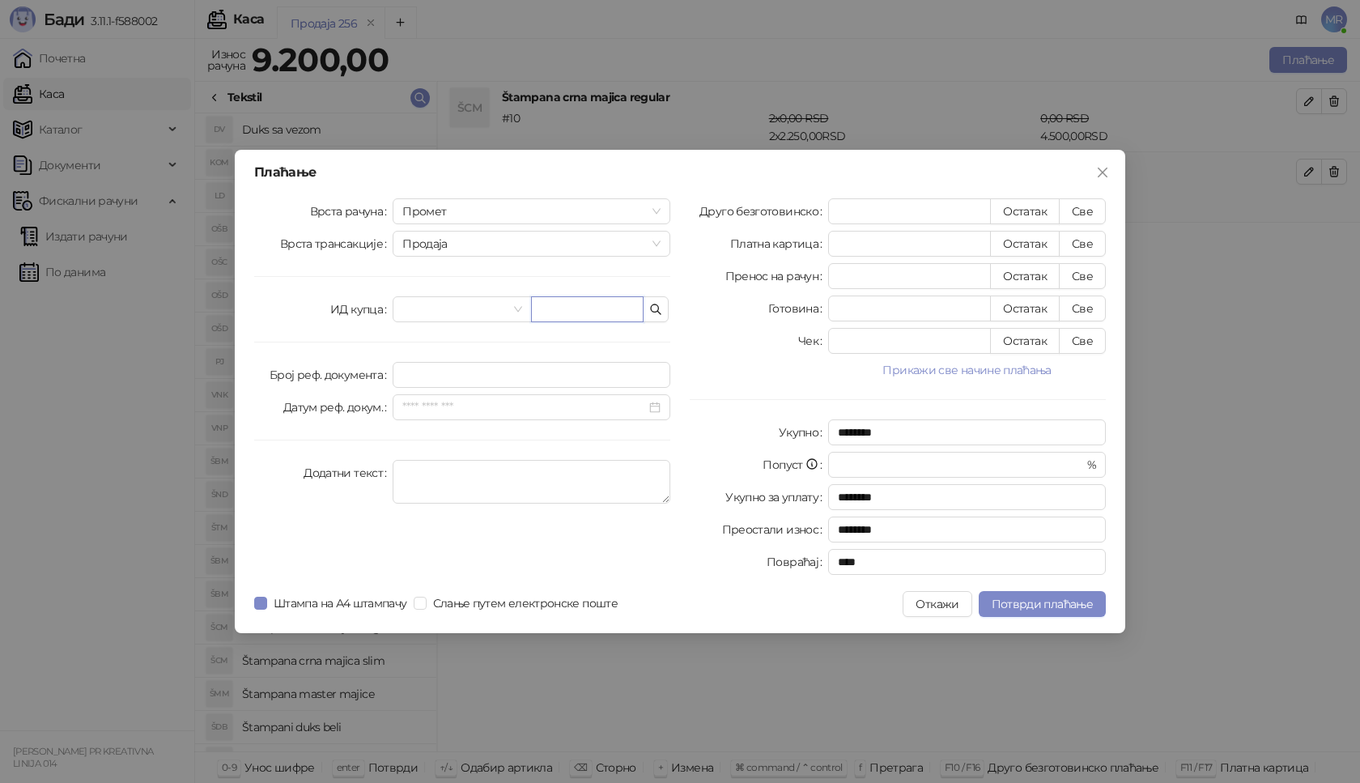
click at [588, 310] on input "text" at bounding box center [587, 309] width 113 height 26
paste input "**********"
type input "**********"
click at [1105, 204] on button "Све" at bounding box center [1082, 211] width 47 height 26
type input "****"
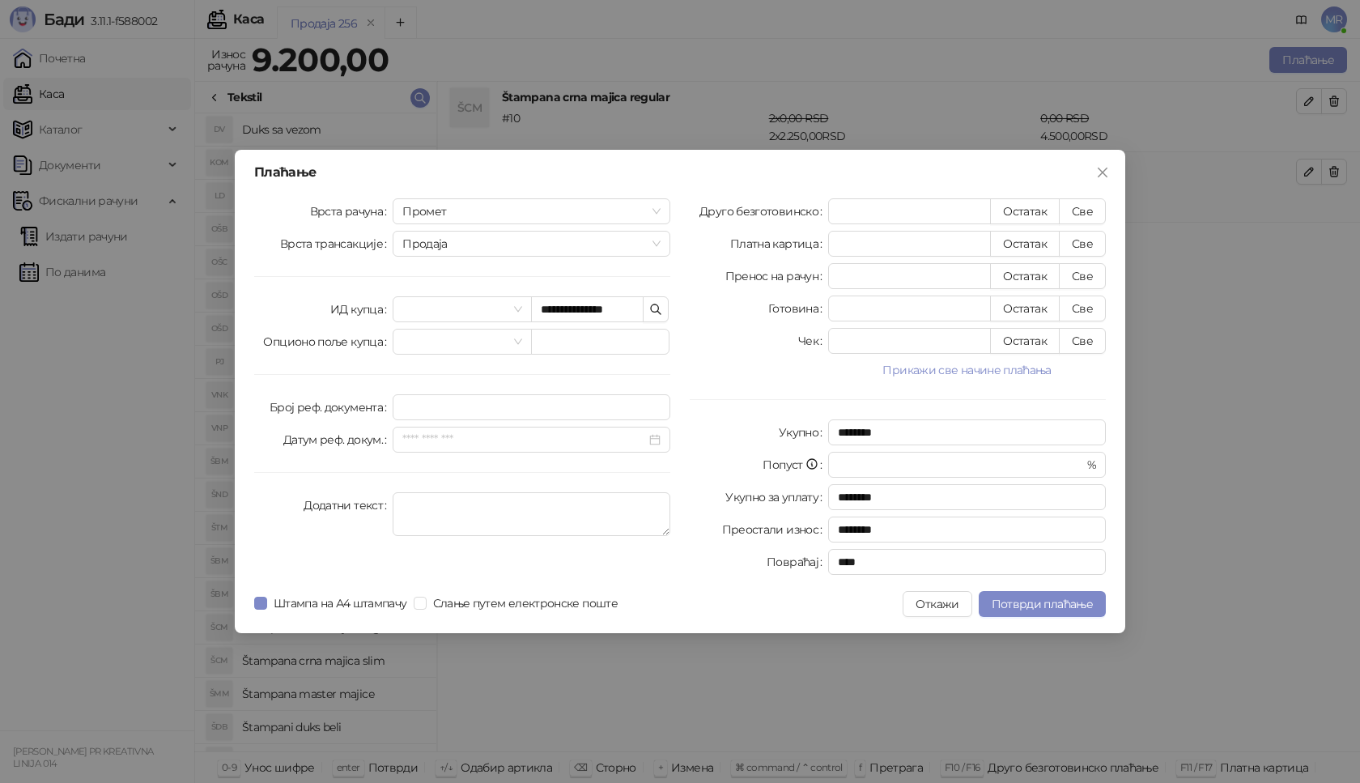
type input "****"
click at [1055, 601] on span "Потврди плаћање" at bounding box center [1042, 604] width 101 height 15
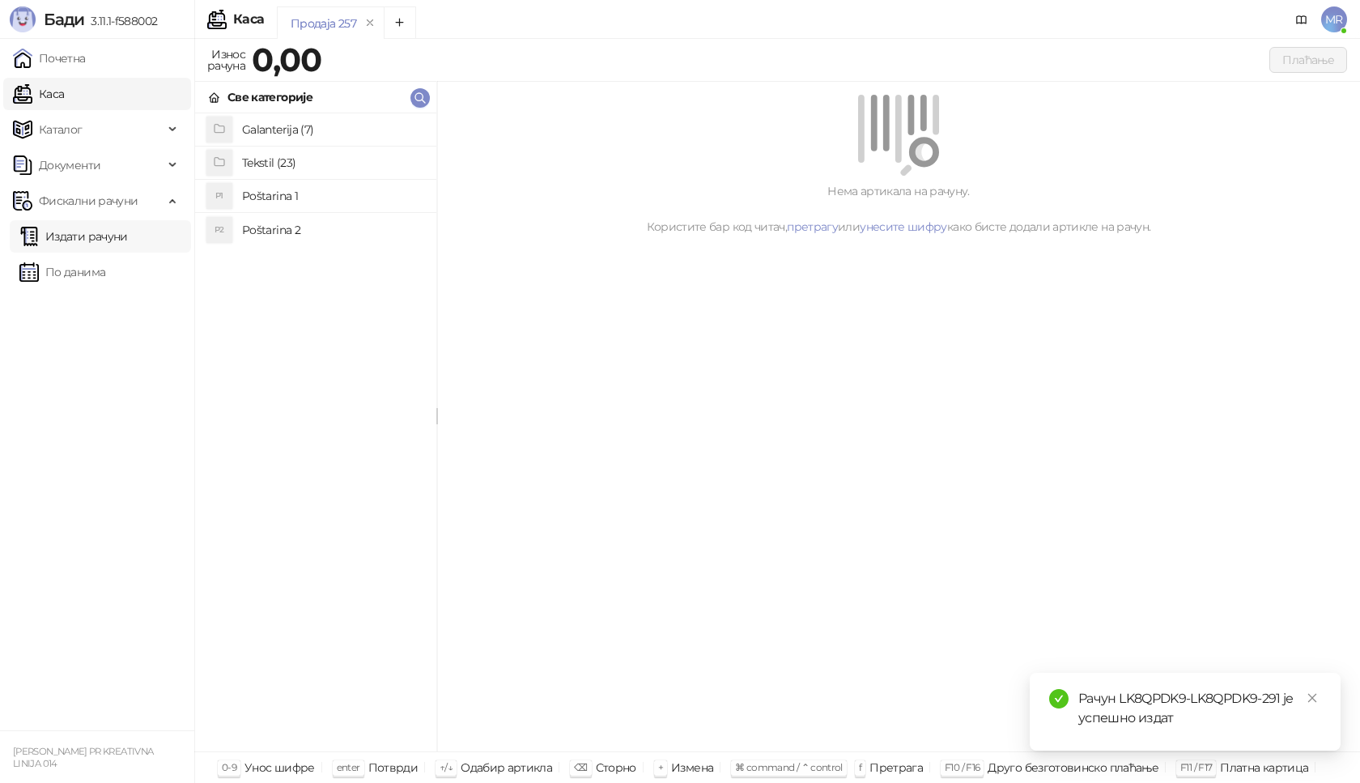
click at [125, 239] on link "Издати рачуни" at bounding box center [73, 236] width 109 height 32
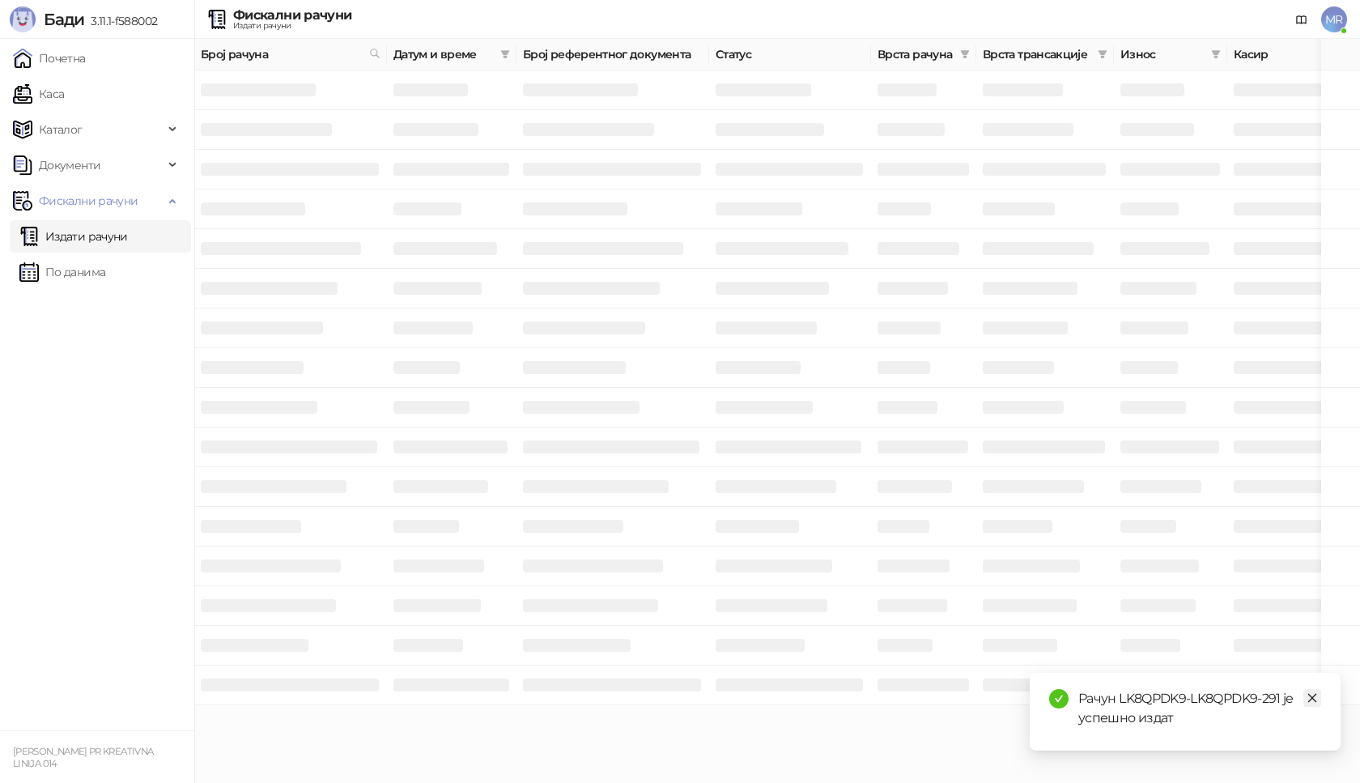
click at [1310, 697] on icon "close" at bounding box center [1312, 697] width 11 height 11
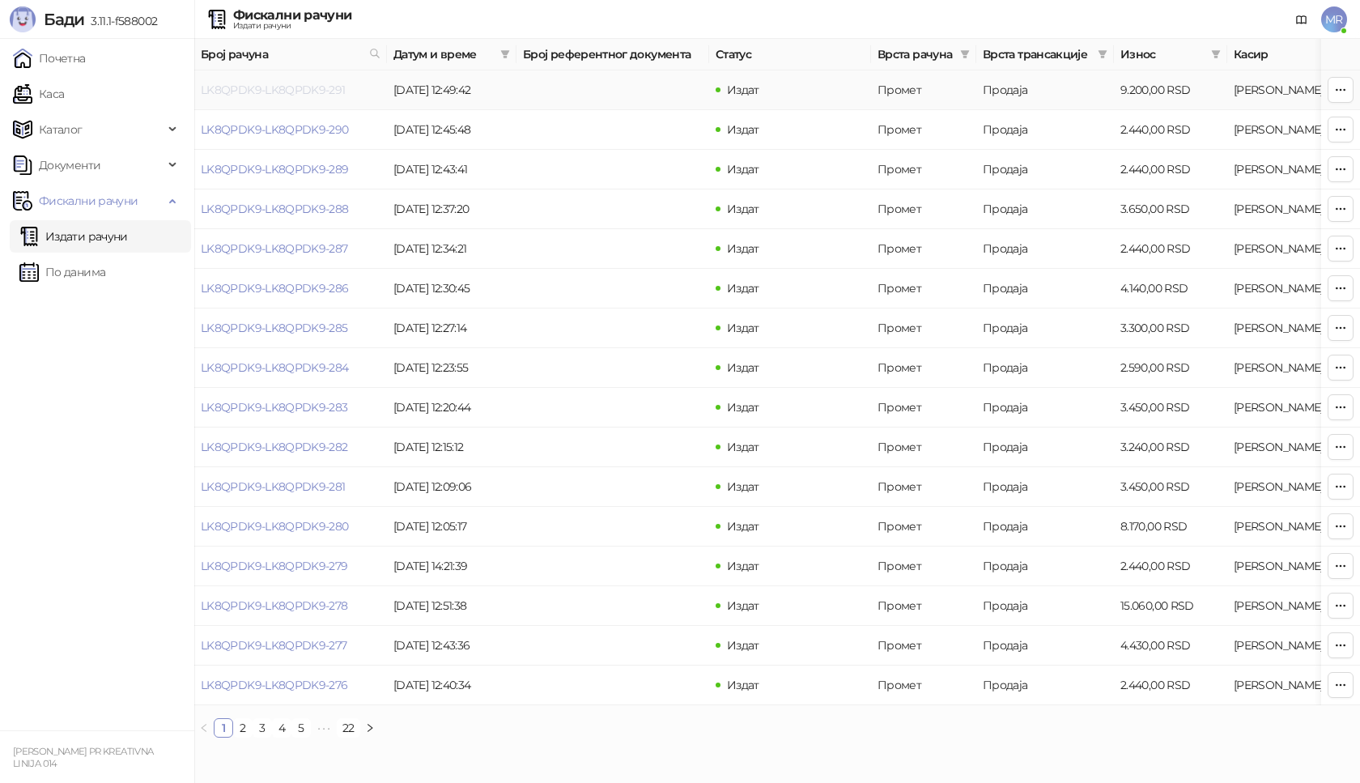
click at [278, 96] on link "LK8QPDK9-LK8QPDK9-291" at bounding box center [273, 90] width 145 height 15
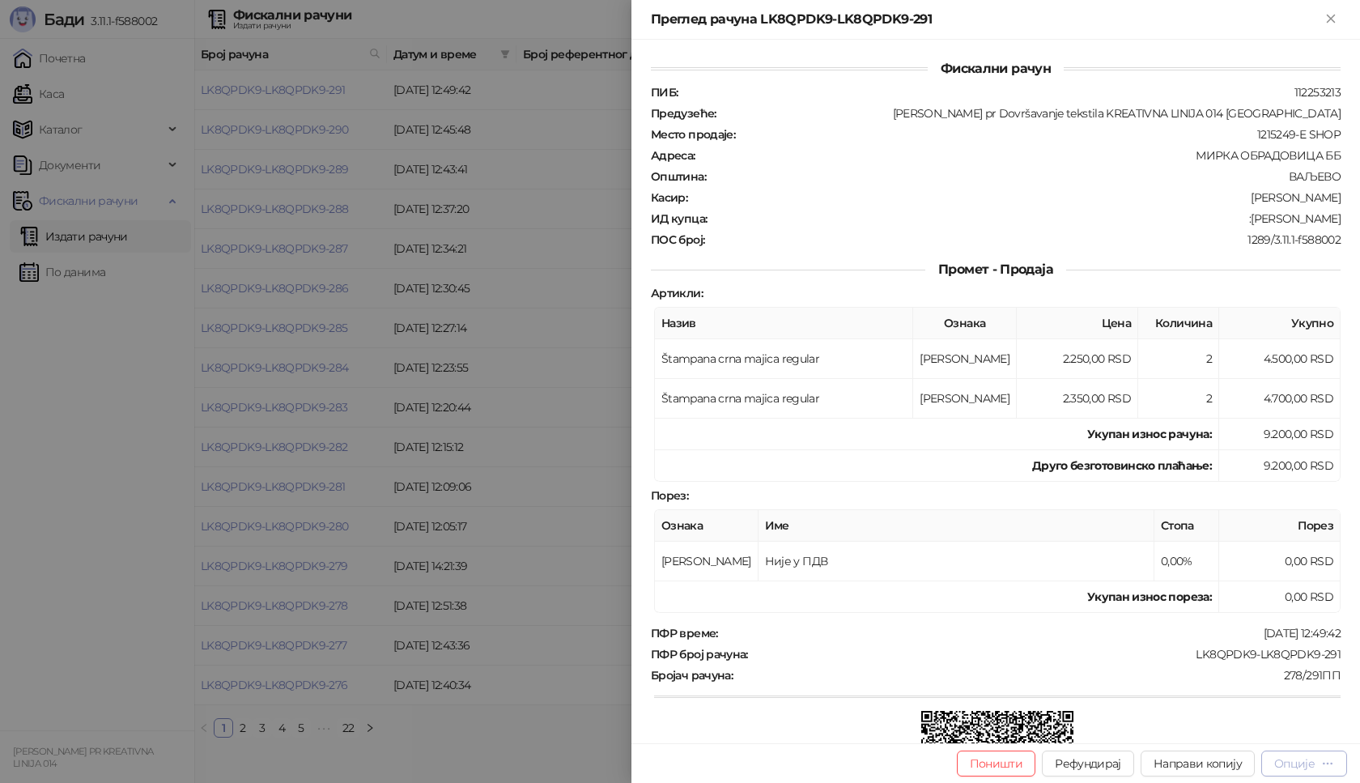
click at [1313, 764] on div "Опције" at bounding box center [1295, 763] width 40 height 15
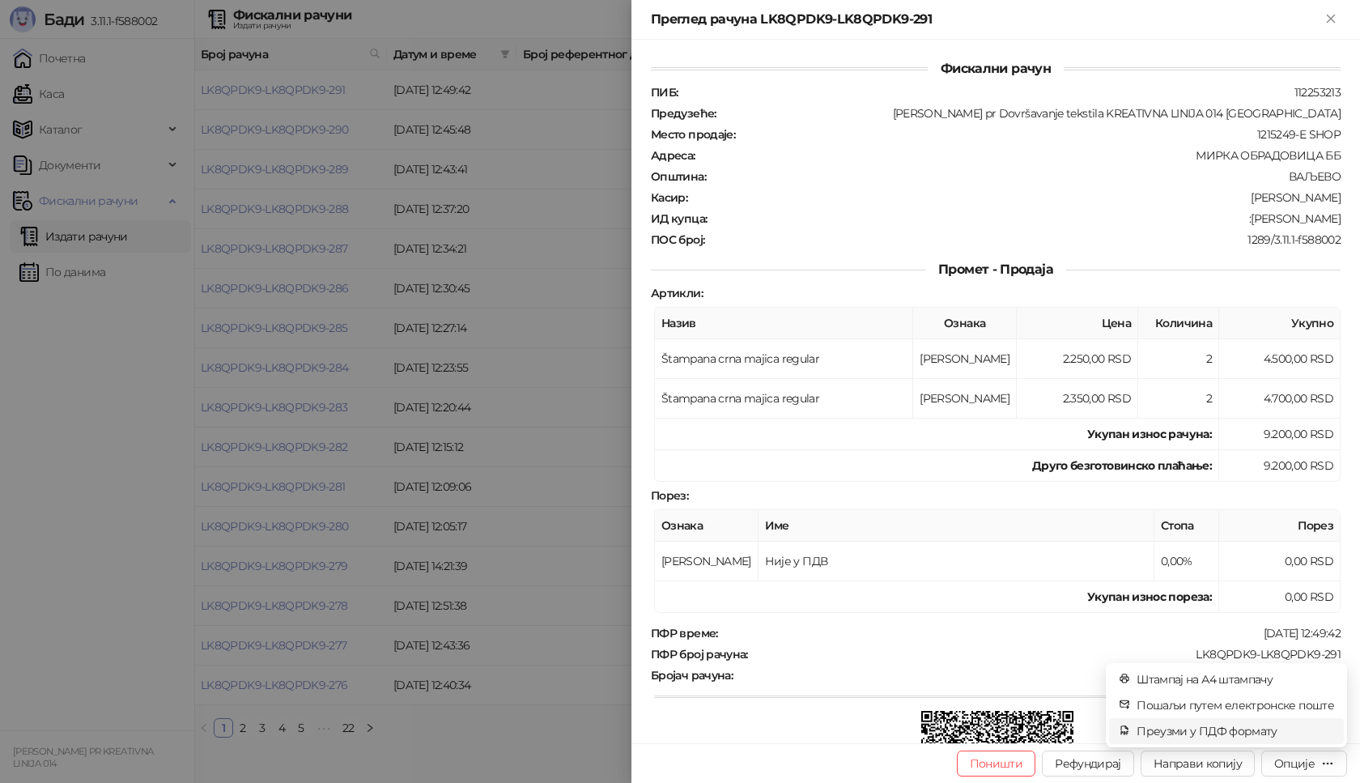
click at [1215, 729] on span "Преузми у ПДФ формату" at bounding box center [1236, 731] width 198 height 18
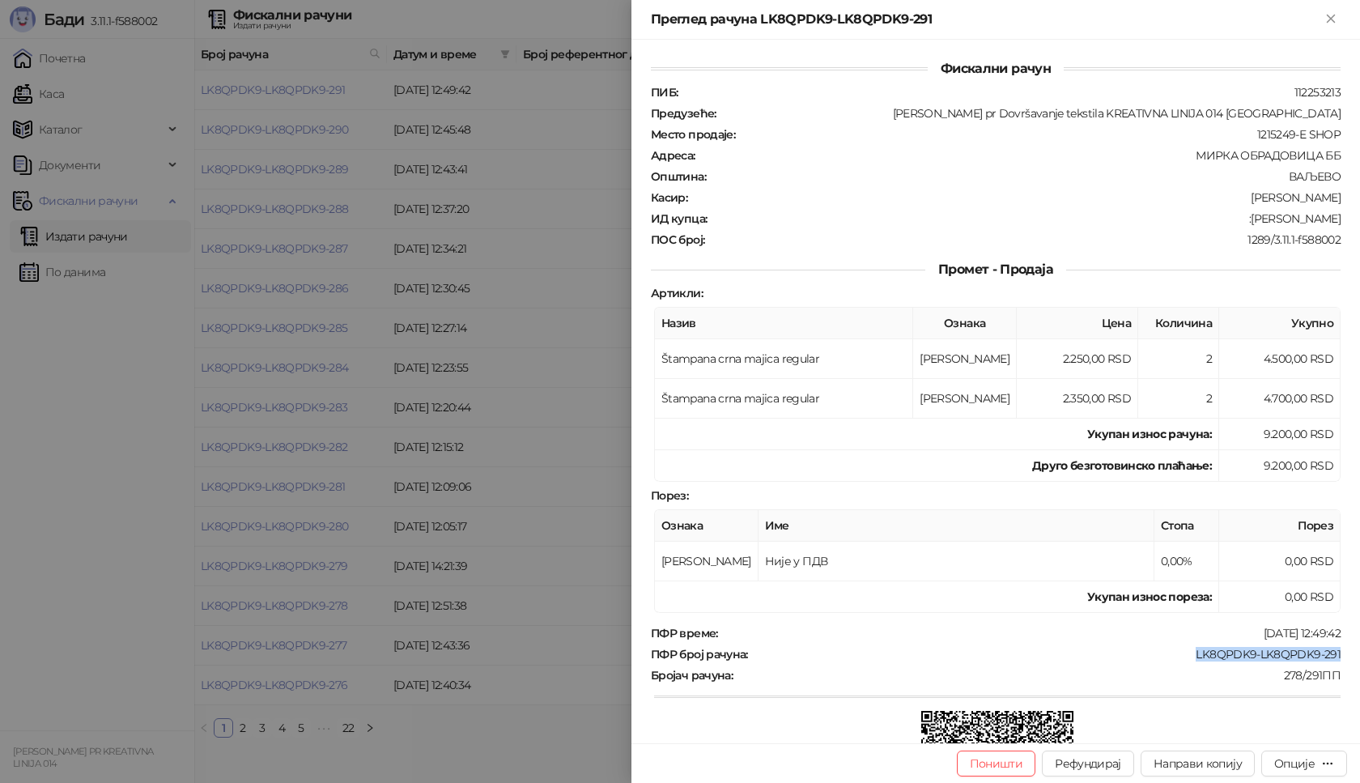
drag, startPoint x: 1184, startPoint y: 654, endPoint x: 1334, endPoint y: 653, distance: 150.6
click at [1334, 653] on div "Фискални рачун ПИБ : 112253213 Предузеће : [PERSON_NAME] pr Dovršavanje tekstil…" at bounding box center [996, 392] width 729 height 704
drag, startPoint x: 1249, startPoint y: 218, endPoint x: 1194, endPoint y: 219, distance: 55.9
click at [1326, 219] on div ":[PERSON_NAME]" at bounding box center [1026, 218] width 634 height 15
click at [1181, 219] on div ":[PERSON_NAME]" at bounding box center [1026, 218] width 634 height 15
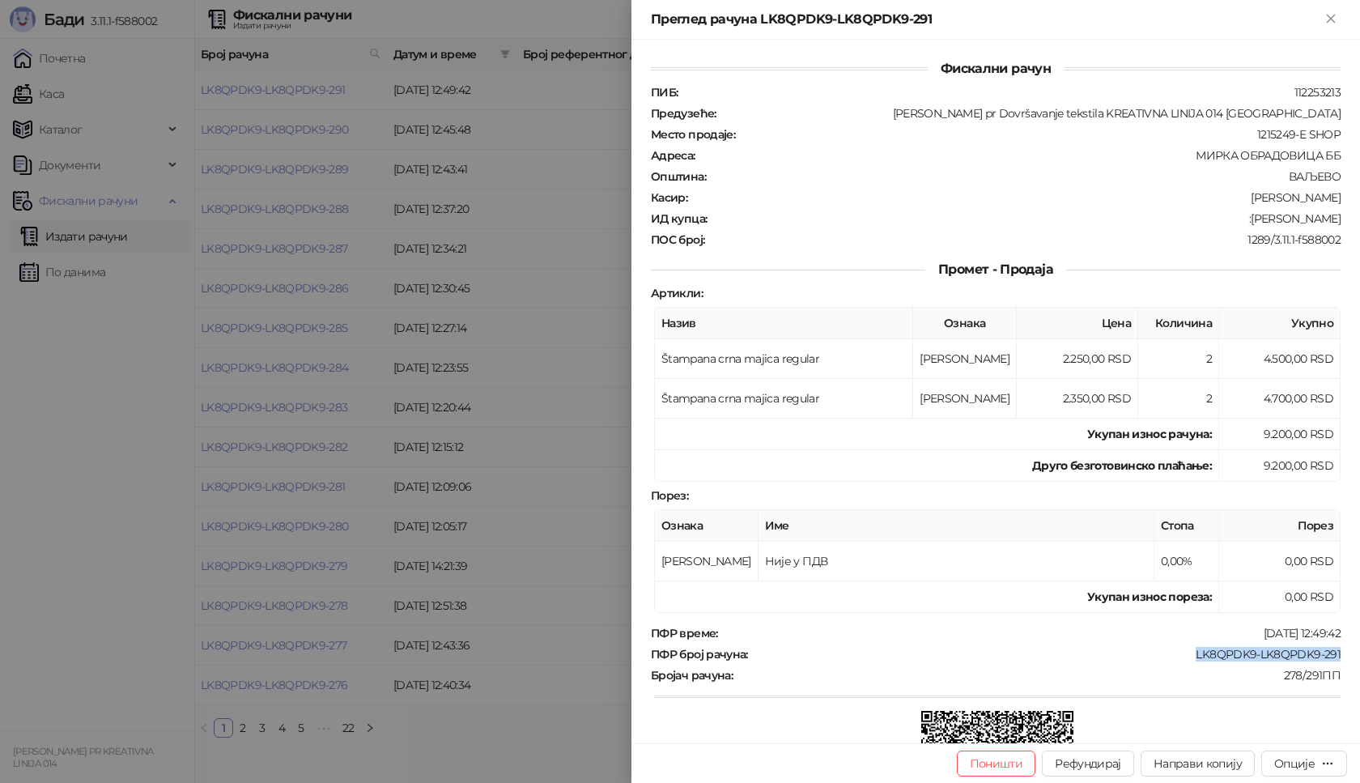
drag, startPoint x: 1250, startPoint y: 219, endPoint x: 1347, endPoint y: 220, distance: 97.2
click at [1347, 220] on div "Фискални рачун ПИБ : 112253213 Предузеће : [PERSON_NAME] pr Dovršavanje tekstil…" at bounding box center [996, 392] width 729 height 704
drag, startPoint x: 1332, startPoint y: 18, endPoint x: 276, endPoint y: 145, distance: 1063.6
click at [1332, 17] on icon "Close" at bounding box center [1330, 18] width 7 height 7
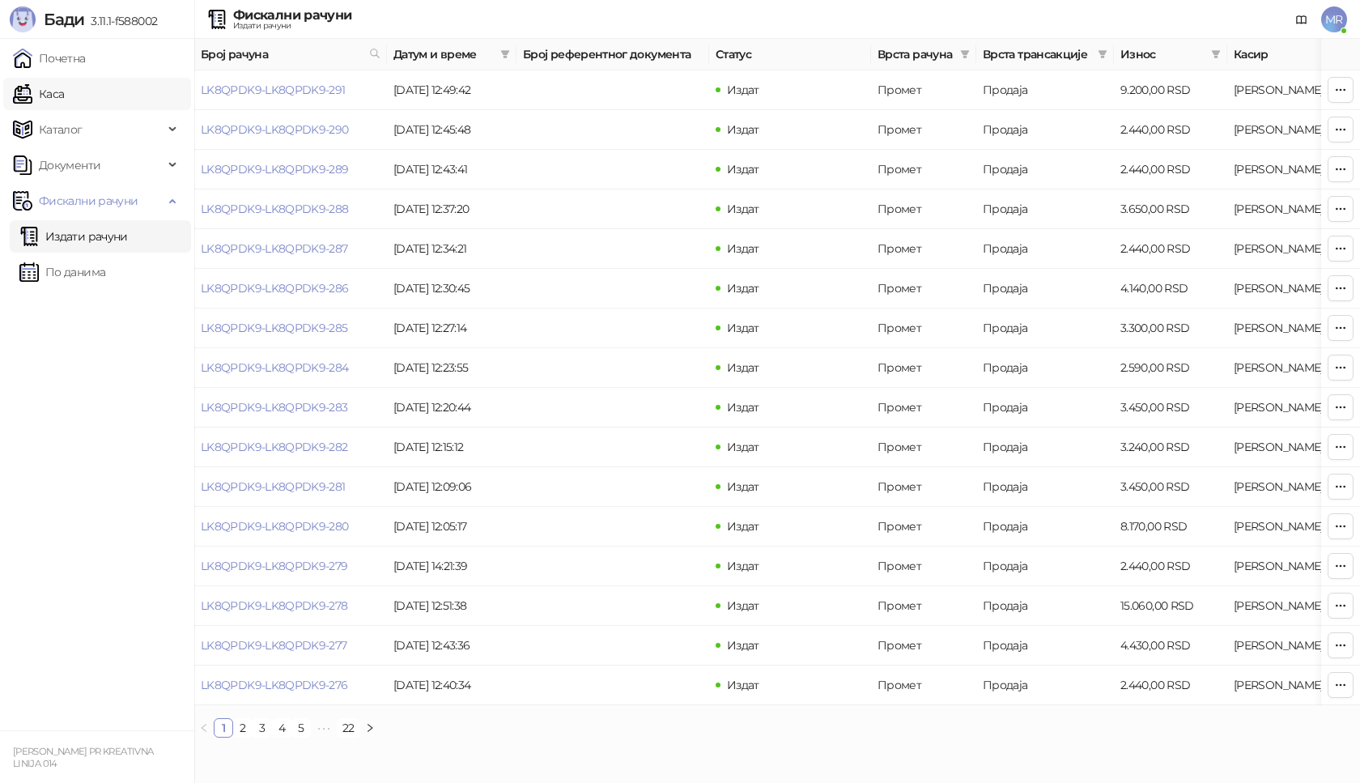
click at [60, 96] on link "Каса" at bounding box center [38, 94] width 51 height 32
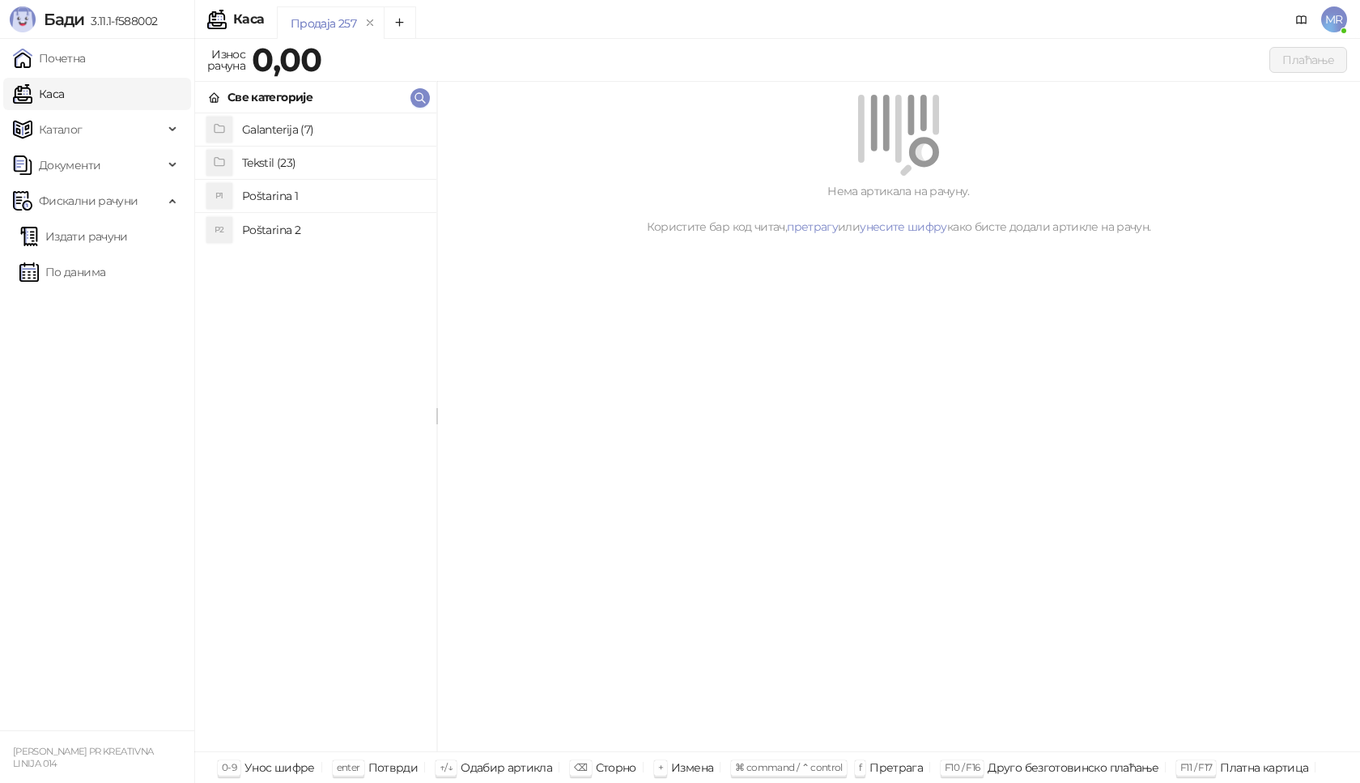
click at [333, 201] on h4 "Poštarina 1" at bounding box center [332, 196] width 181 height 26
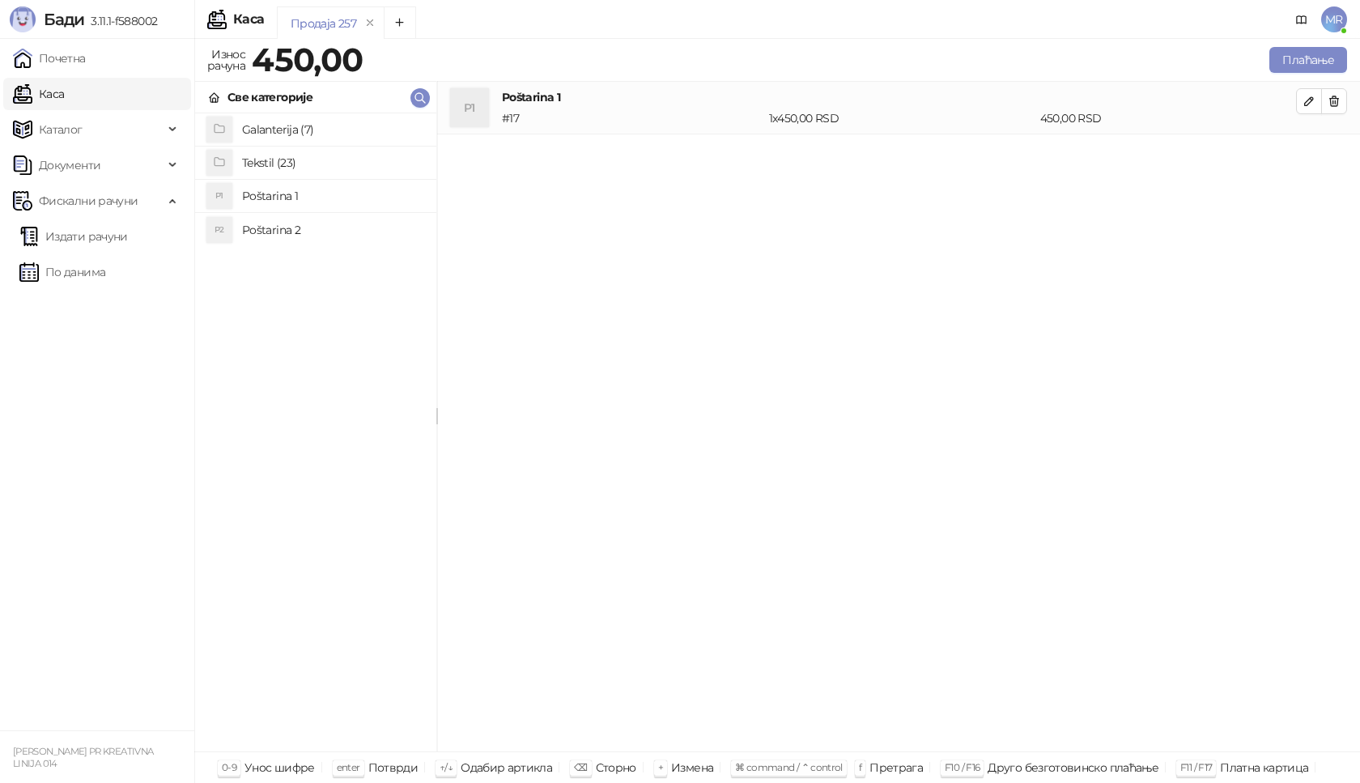
click at [318, 162] on h4 "Tekstil (23)" at bounding box center [332, 163] width 181 height 26
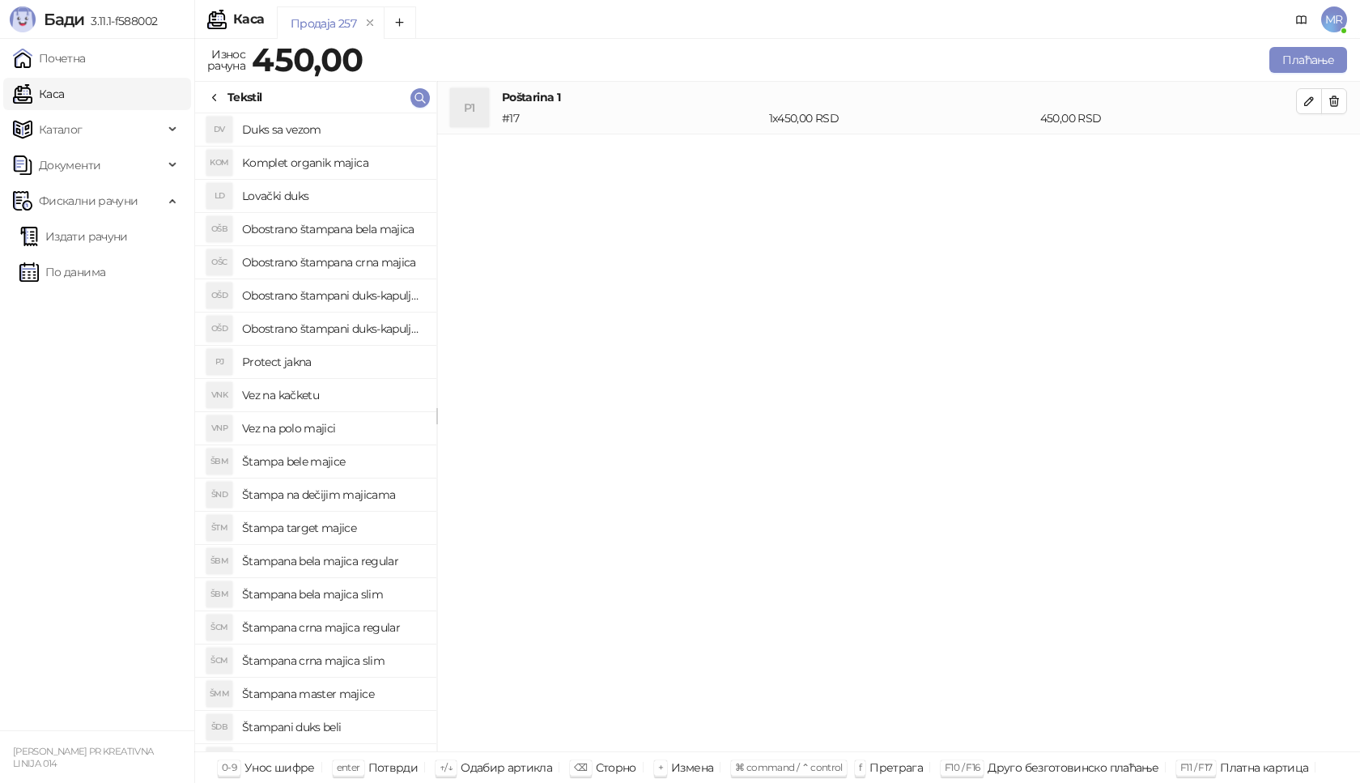
click at [361, 666] on h4 "Štampana crna majica slim" at bounding box center [332, 661] width 181 height 26
click at [1306, 156] on icon "button" at bounding box center [1309, 153] width 13 height 13
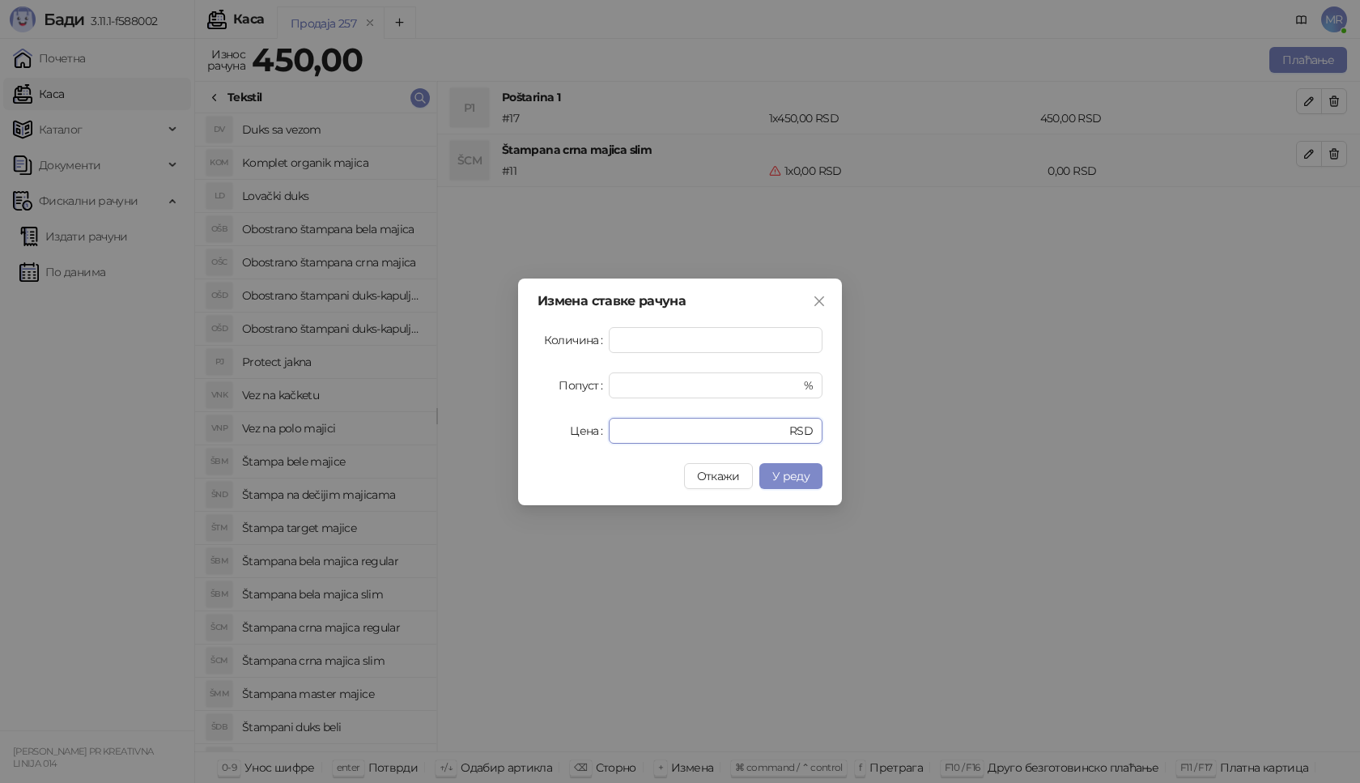
drag, startPoint x: 693, startPoint y: 439, endPoint x: 438, endPoint y: 439, distance: 255.1
click at [438, 439] on div "Измена ставке рачуна Количина * Попуст * % Цена * RSD Откажи У реду" at bounding box center [680, 391] width 1360 height 783
type input "****"
click at [801, 481] on span "У реду" at bounding box center [791, 476] width 37 height 15
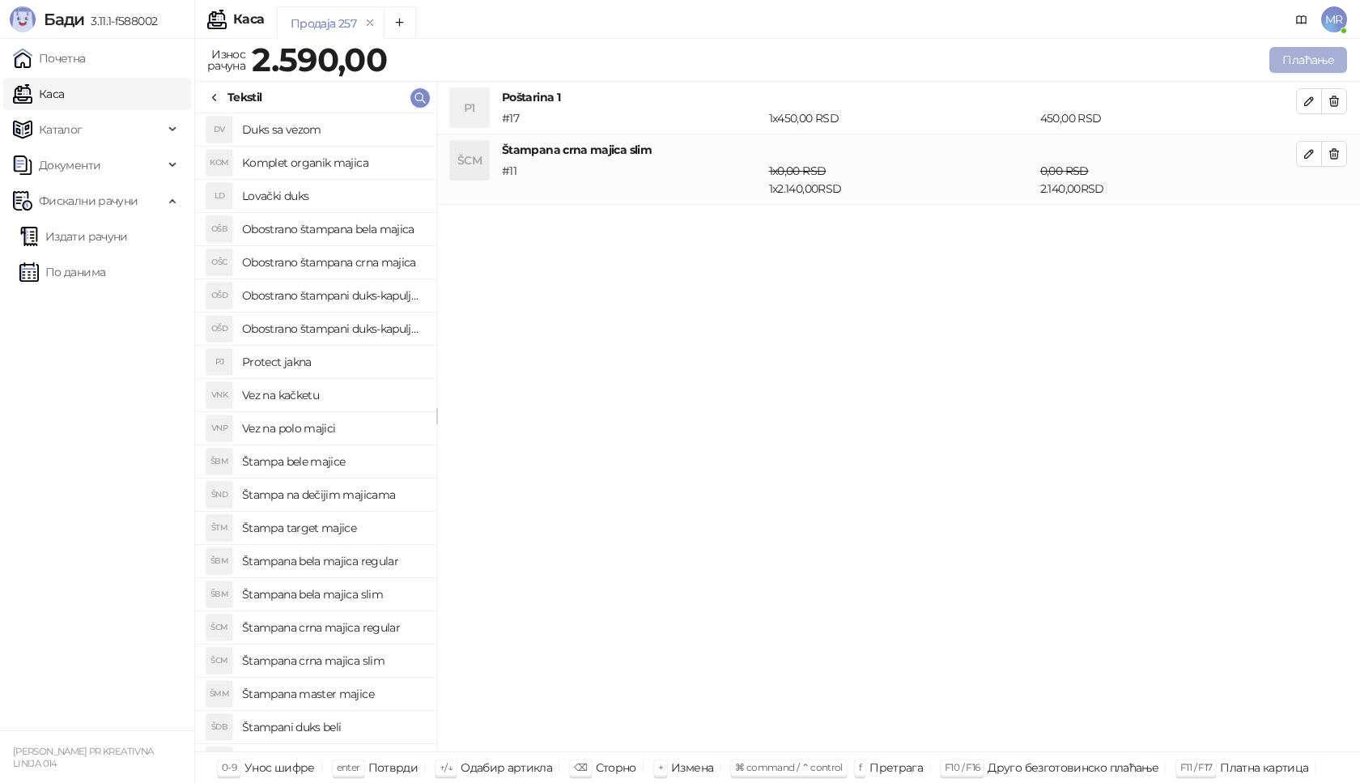
click at [1325, 53] on button "Плаћање" at bounding box center [1309, 60] width 78 height 26
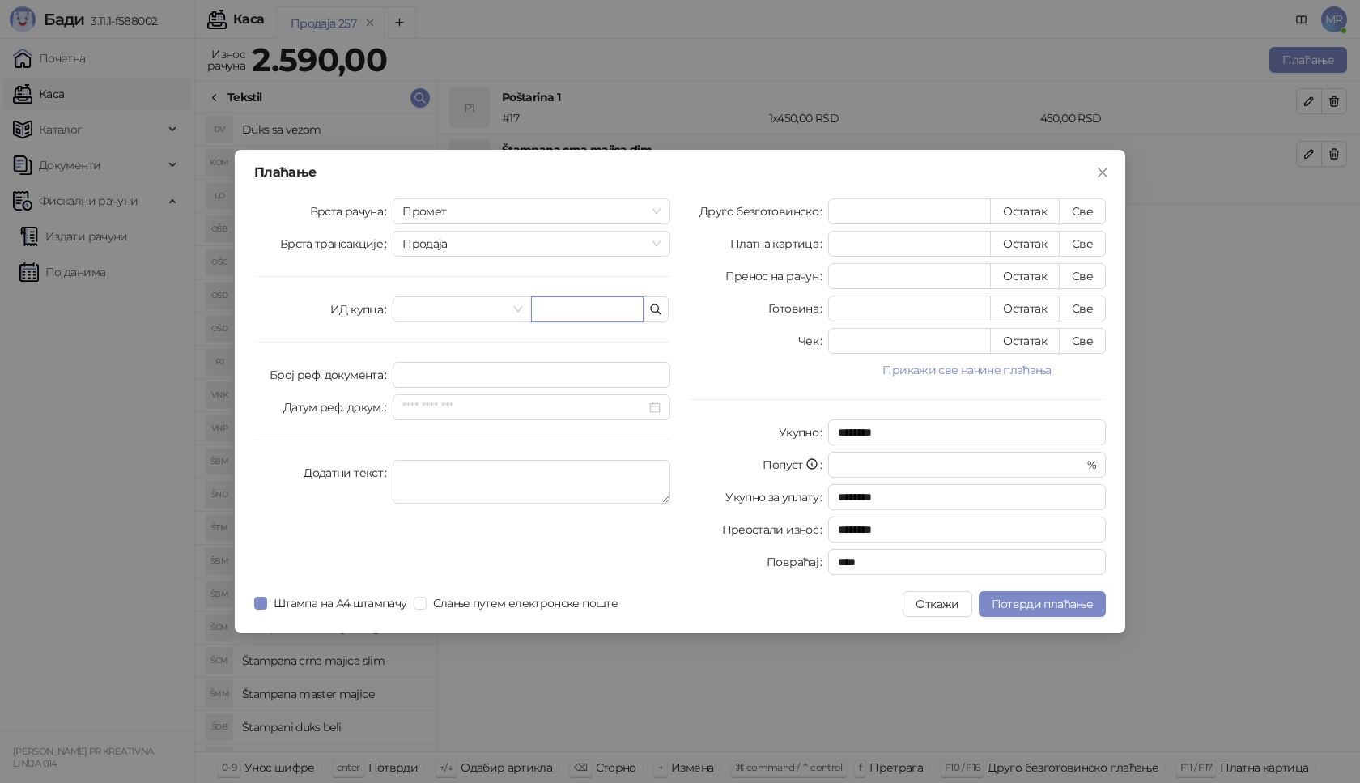
paste input "**********"
type input "**********"
click at [1097, 206] on button "Све" at bounding box center [1082, 211] width 47 height 26
type input "****"
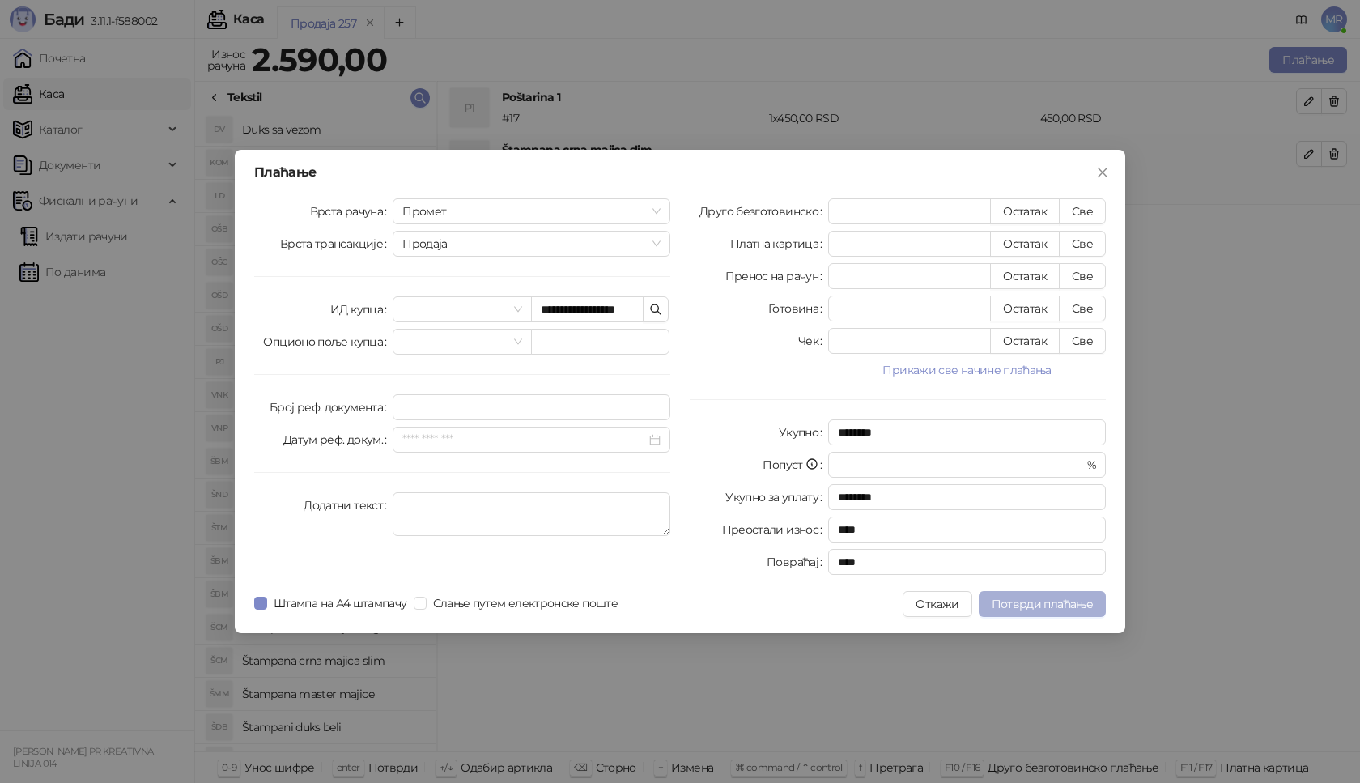
click at [1051, 596] on button "Потврди плаћање" at bounding box center [1042, 604] width 127 height 26
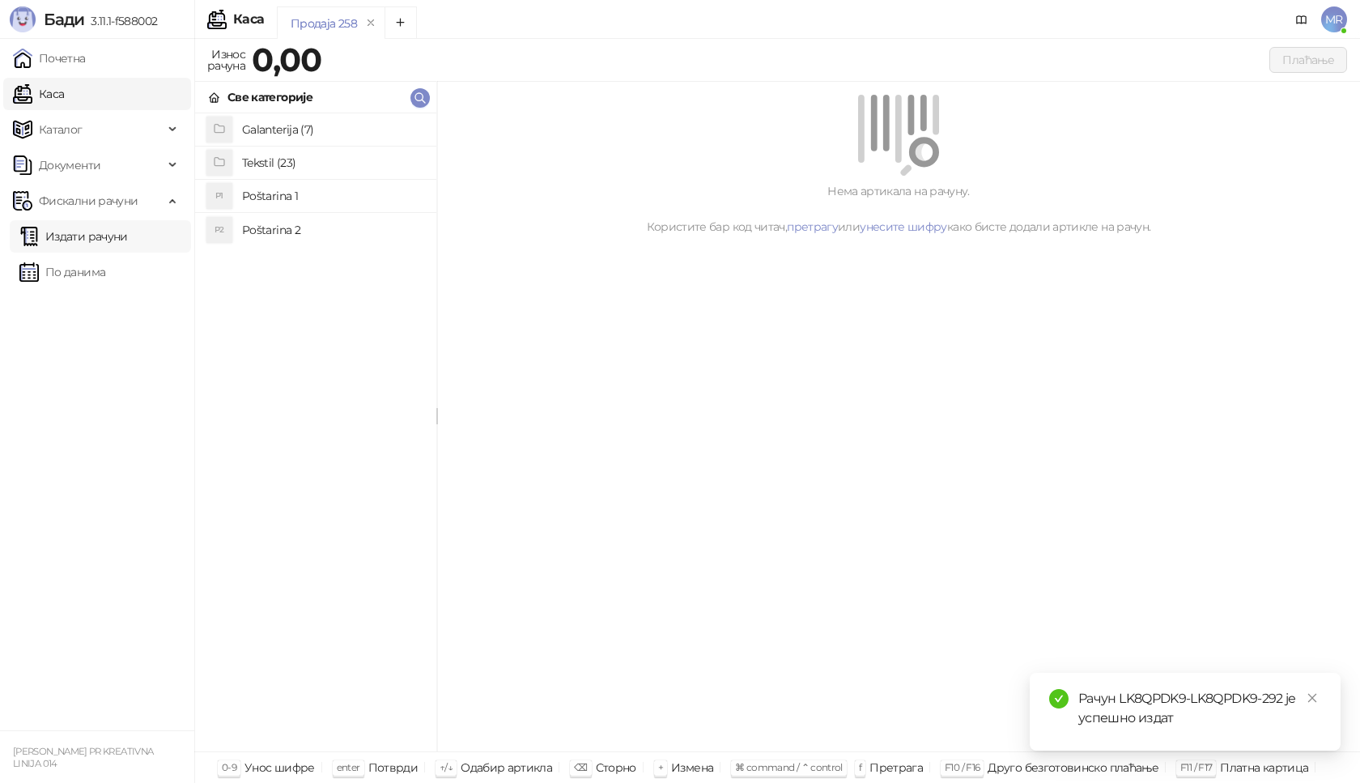
click at [116, 240] on link "Издати рачуни" at bounding box center [73, 236] width 109 height 32
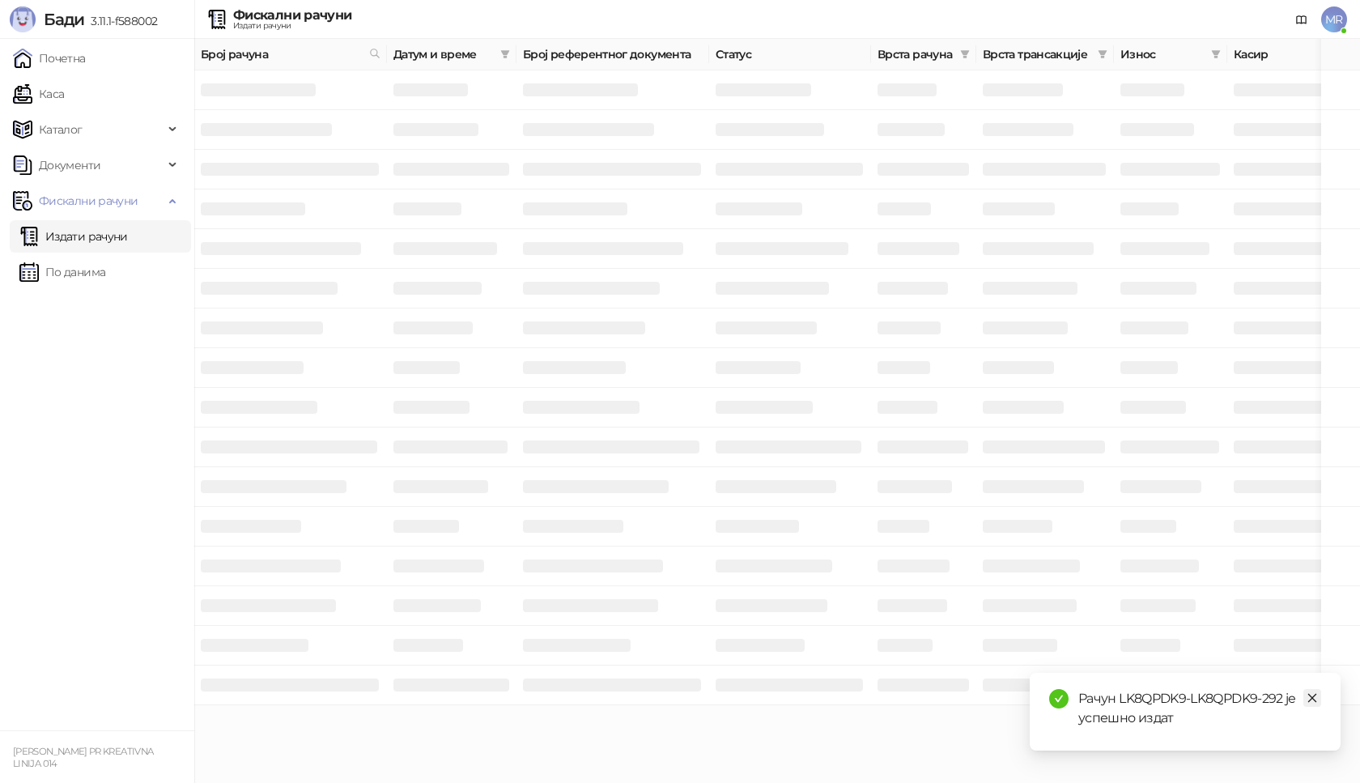
click at [1311, 702] on icon "close" at bounding box center [1312, 697] width 11 height 11
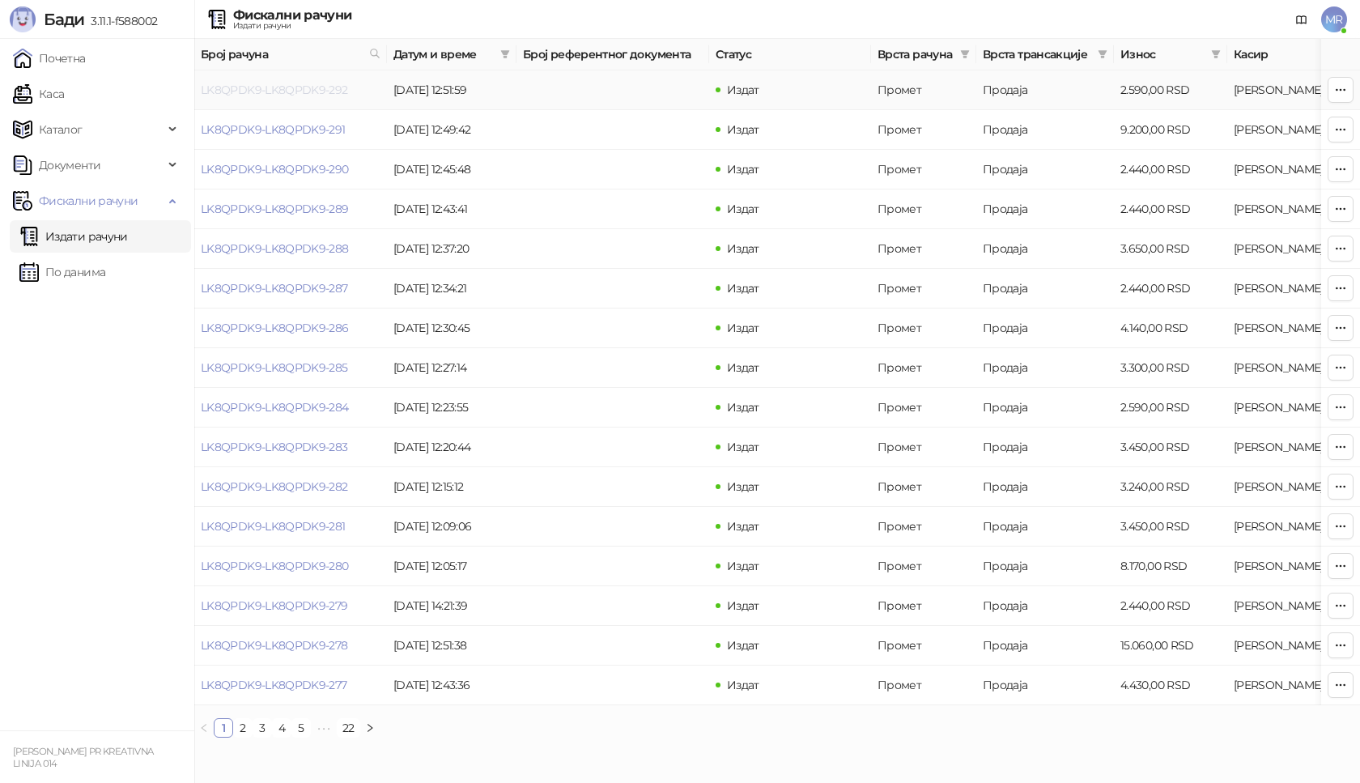
click at [305, 92] on link "LK8QPDK9-LK8QPDK9-292" at bounding box center [274, 90] width 147 height 15
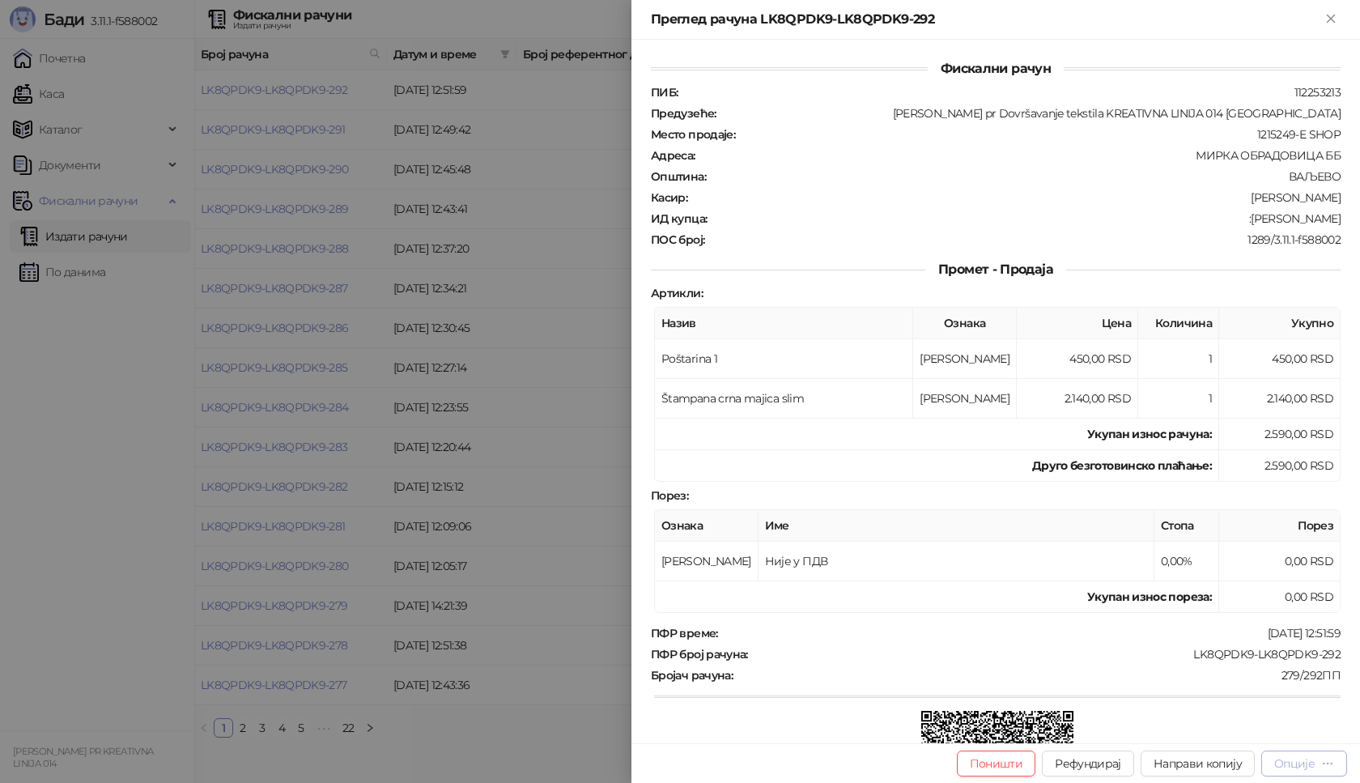
click at [1294, 767] on div "Опције" at bounding box center [1295, 763] width 40 height 15
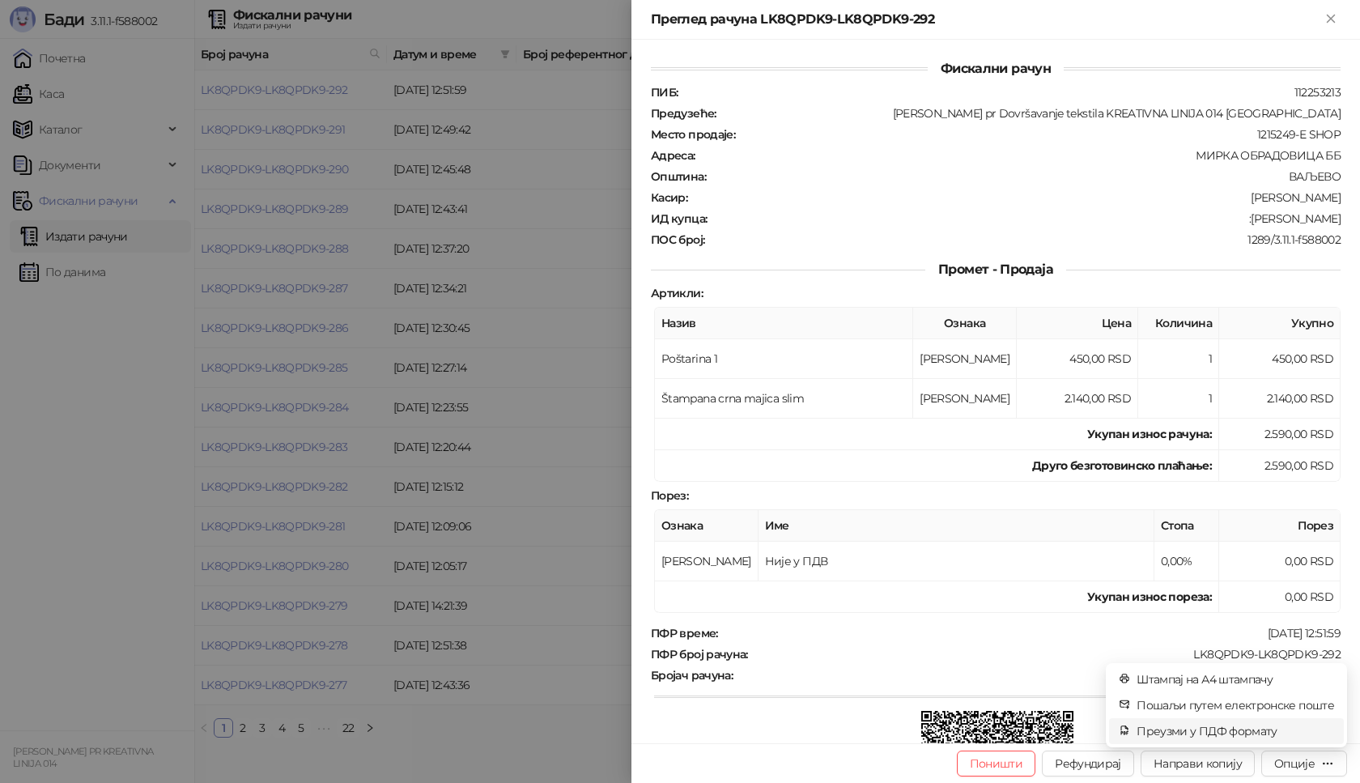
click at [1241, 727] on span "Преузми у ПДФ формату" at bounding box center [1236, 731] width 198 height 18
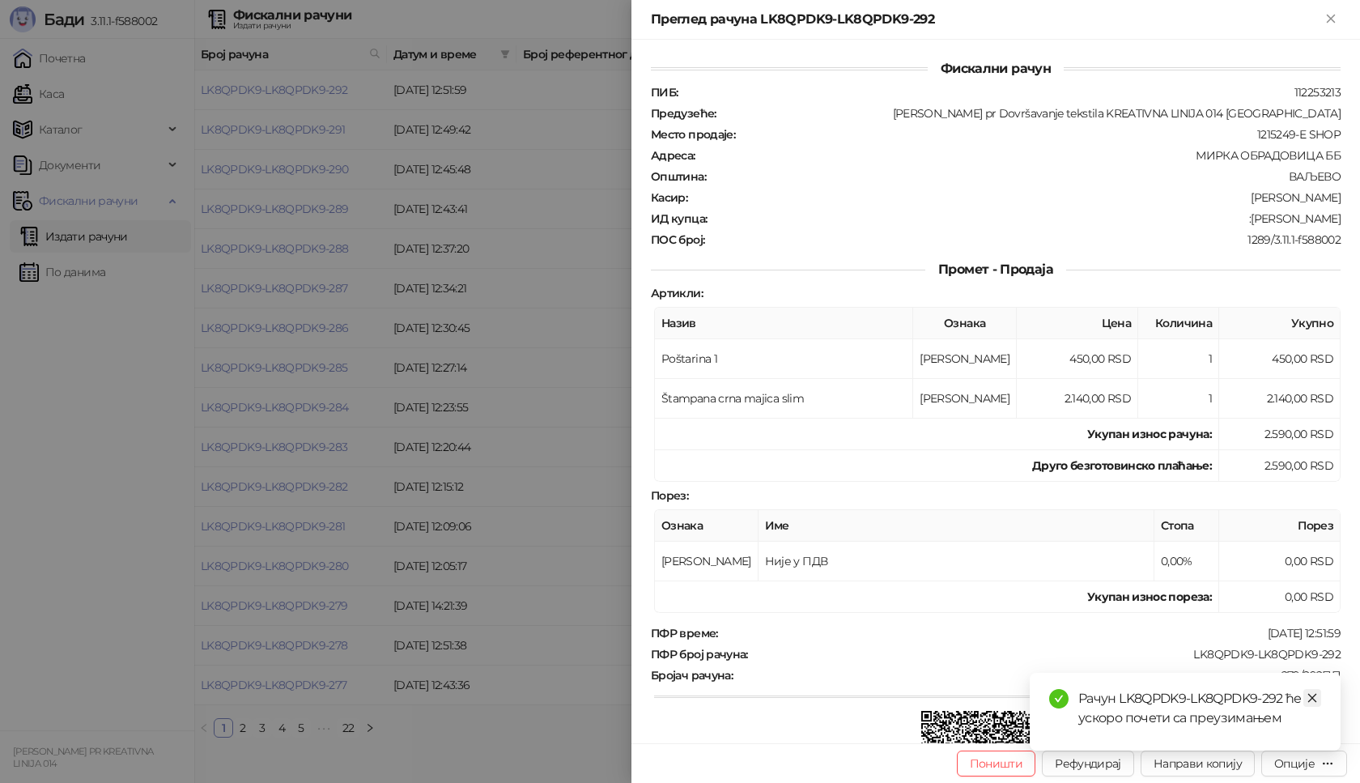
click at [1310, 699] on icon "close" at bounding box center [1312, 697] width 11 height 11
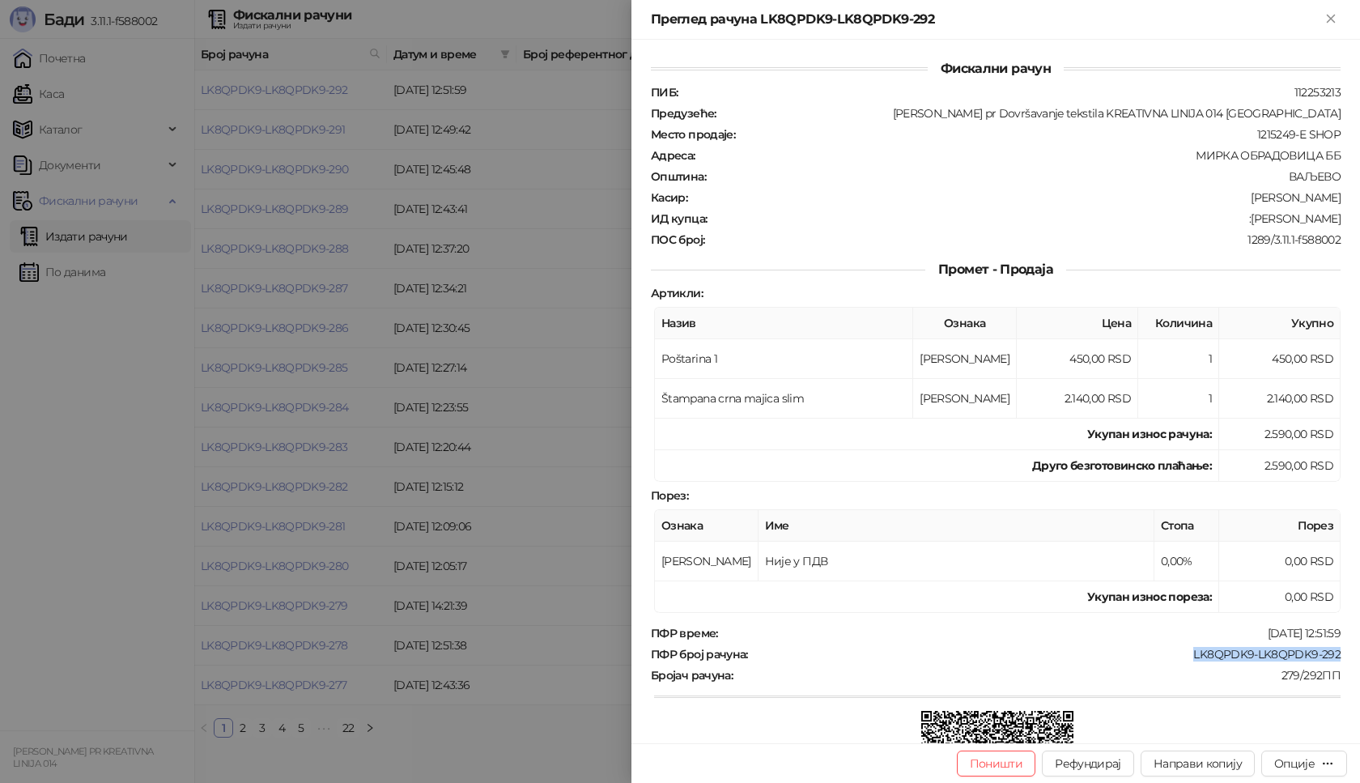
drag, startPoint x: 1182, startPoint y: 656, endPoint x: 1337, endPoint y: 652, distance: 154.7
click at [1337, 652] on div "Фискални рачун ПИБ : 112253213 Предузеће : [PERSON_NAME] pr Dovršavanje tekstil…" at bounding box center [996, 392] width 729 height 704
drag, startPoint x: 1237, startPoint y: 216, endPoint x: 1325, endPoint y: 224, distance: 88.6
click at [1325, 224] on div ":[PERSON_NAME]" at bounding box center [1026, 218] width 634 height 15
click at [1329, 19] on icon "Close" at bounding box center [1331, 18] width 15 height 15
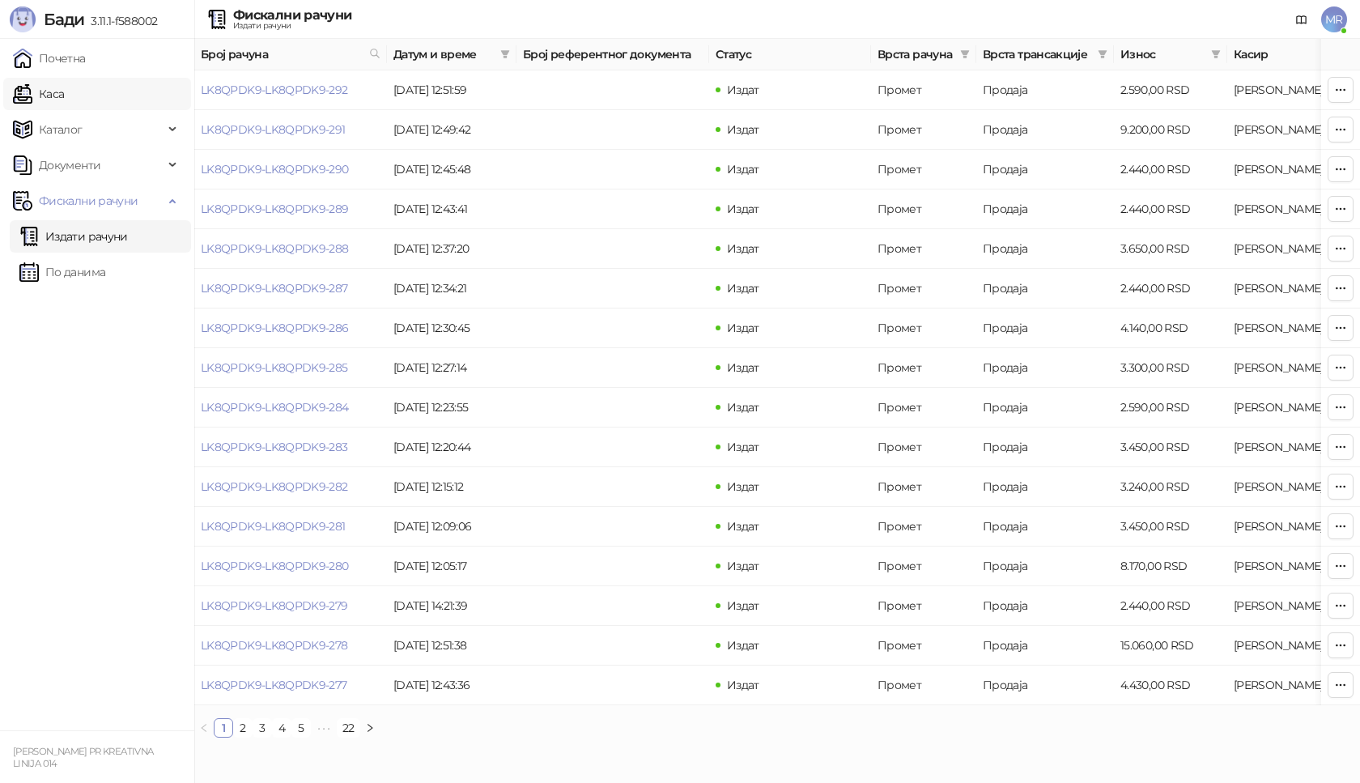
click at [64, 100] on link "Каса" at bounding box center [38, 94] width 51 height 32
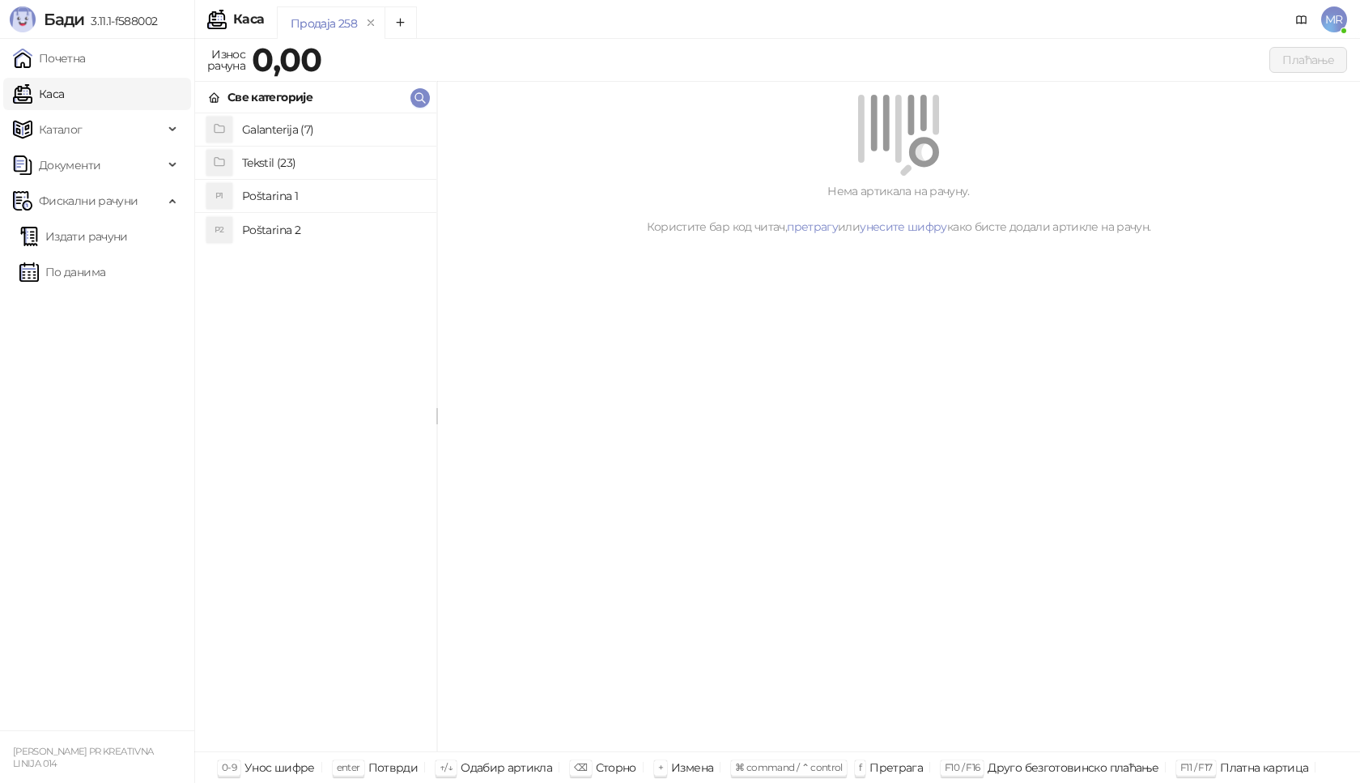
click at [336, 194] on h4 "Poštarina 1" at bounding box center [332, 196] width 181 height 26
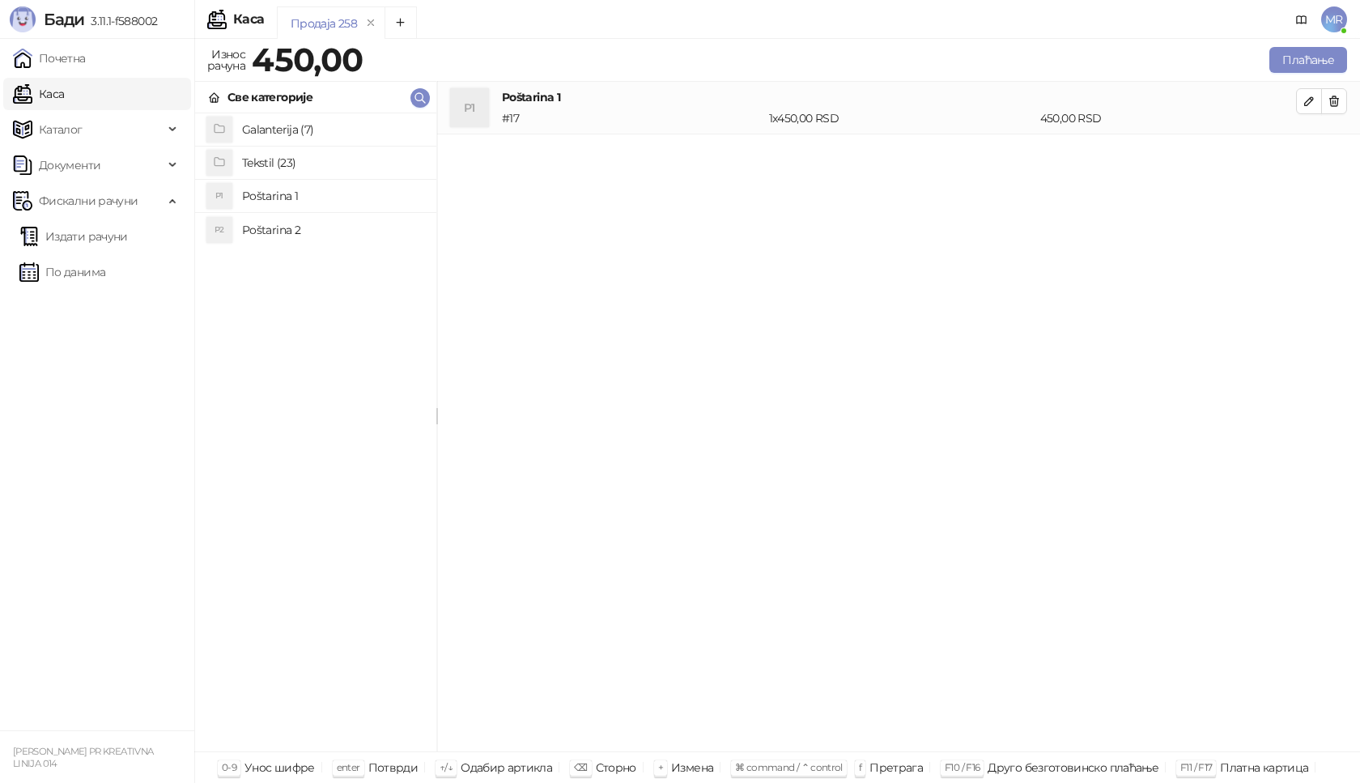
click at [294, 168] on h4 "Tekstil (23)" at bounding box center [332, 163] width 181 height 26
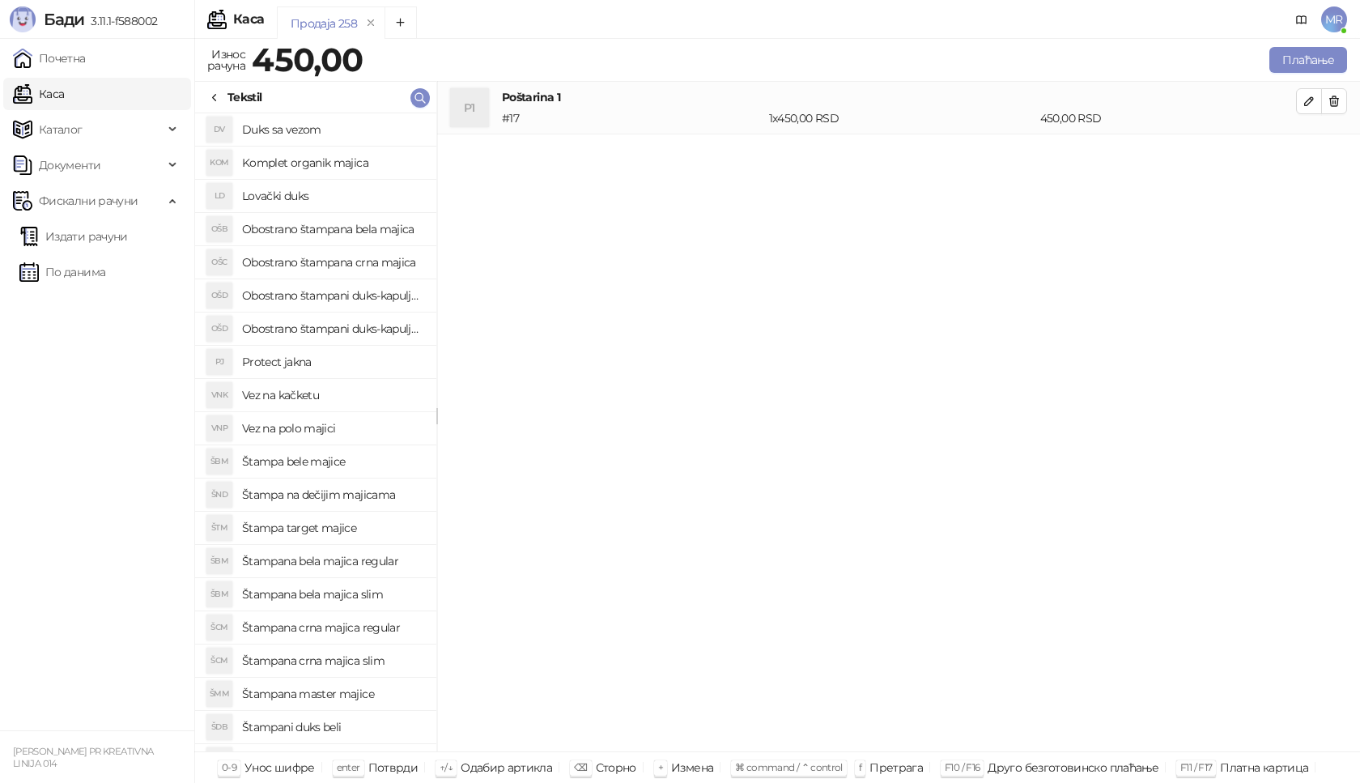
click at [215, 93] on icon at bounding box center [214, 98] width 13 height 13
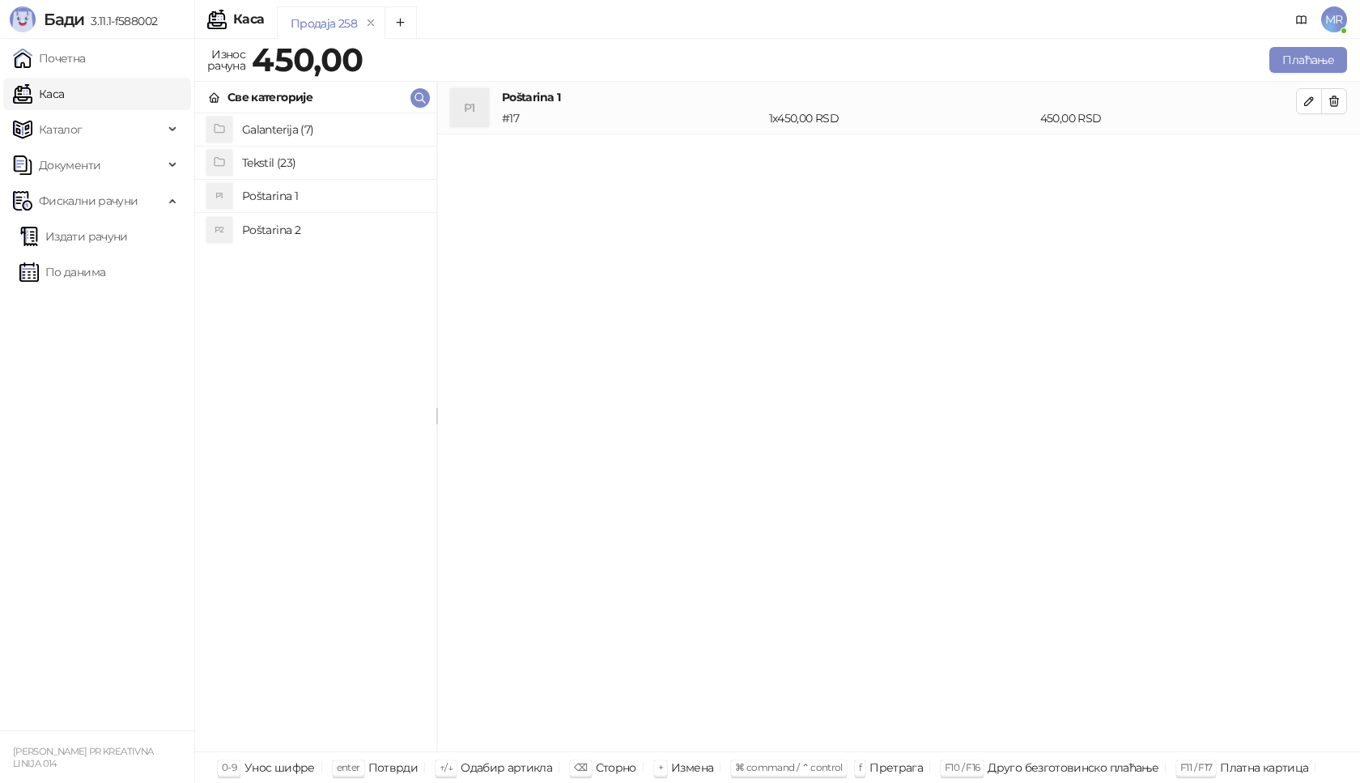
click at [321, 131] on h4 "Galanterija (7)" at bounding box center [332, 130] width 181 height 26
click at [342, 161] on h4 "Gravirani metalni Army upaljač" at bounding box center [332, 163] width 181 height 26
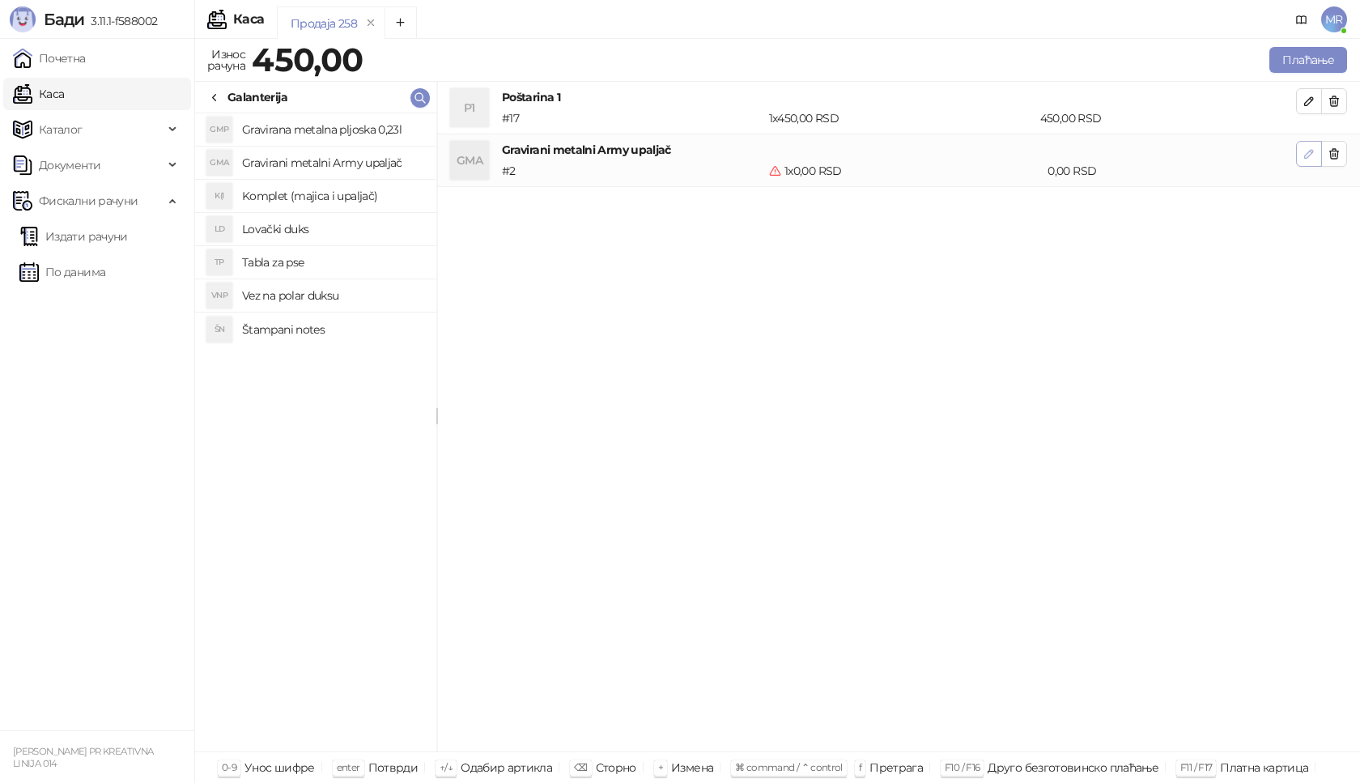
click at [1310, 151] on icon "button" at bounding box center [1309, 154] width 8 height 8
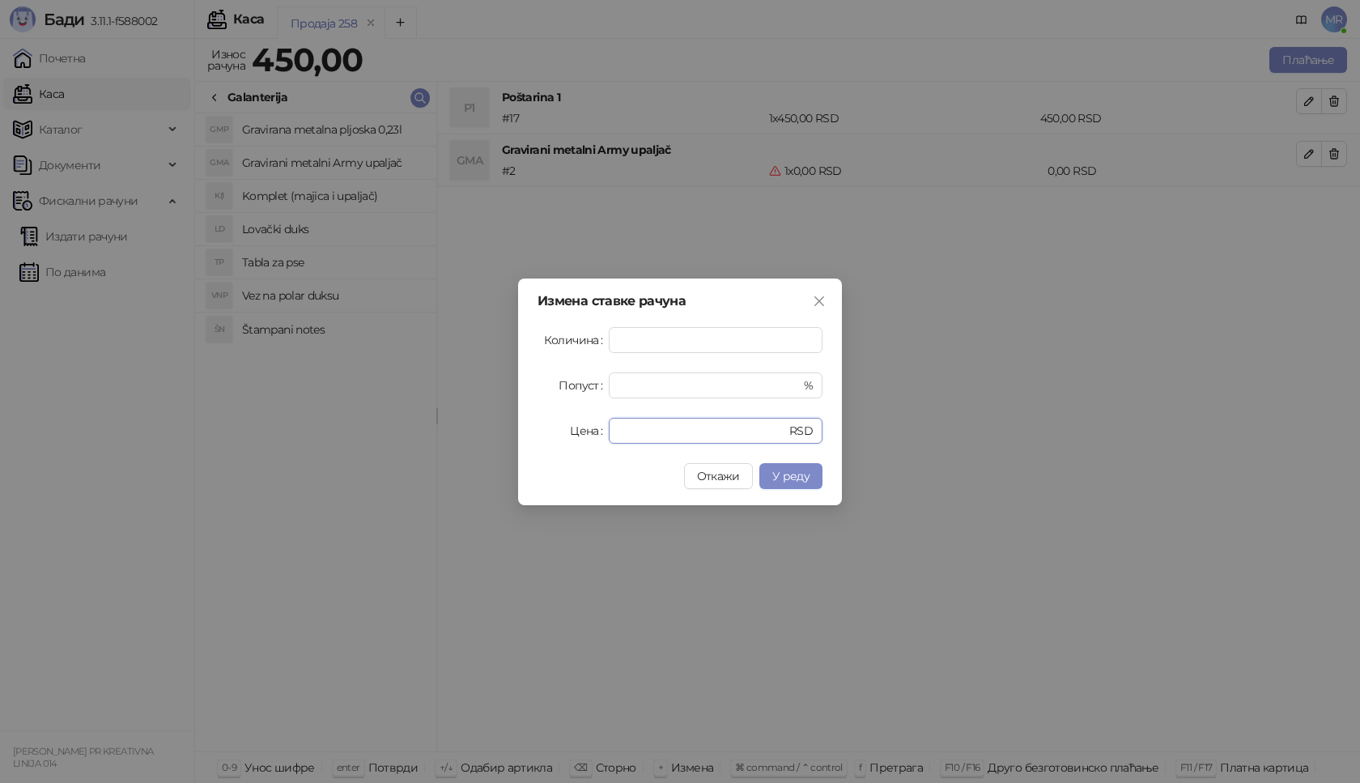
drag, startPoint x: 692, startPoint y: 423, endPoint x: 522, endPoint y: 443, distance: 170.4
click at [523, 442] on div "Измена ставке рачуна Количина * Попуст * % Цена * RSD Откажи У реду" at bounding box center [680, 392] width 324 height 227
type input "****"
click at [812, 476] on button "У реду" at bounding box center [791, 476] width 63 height 26
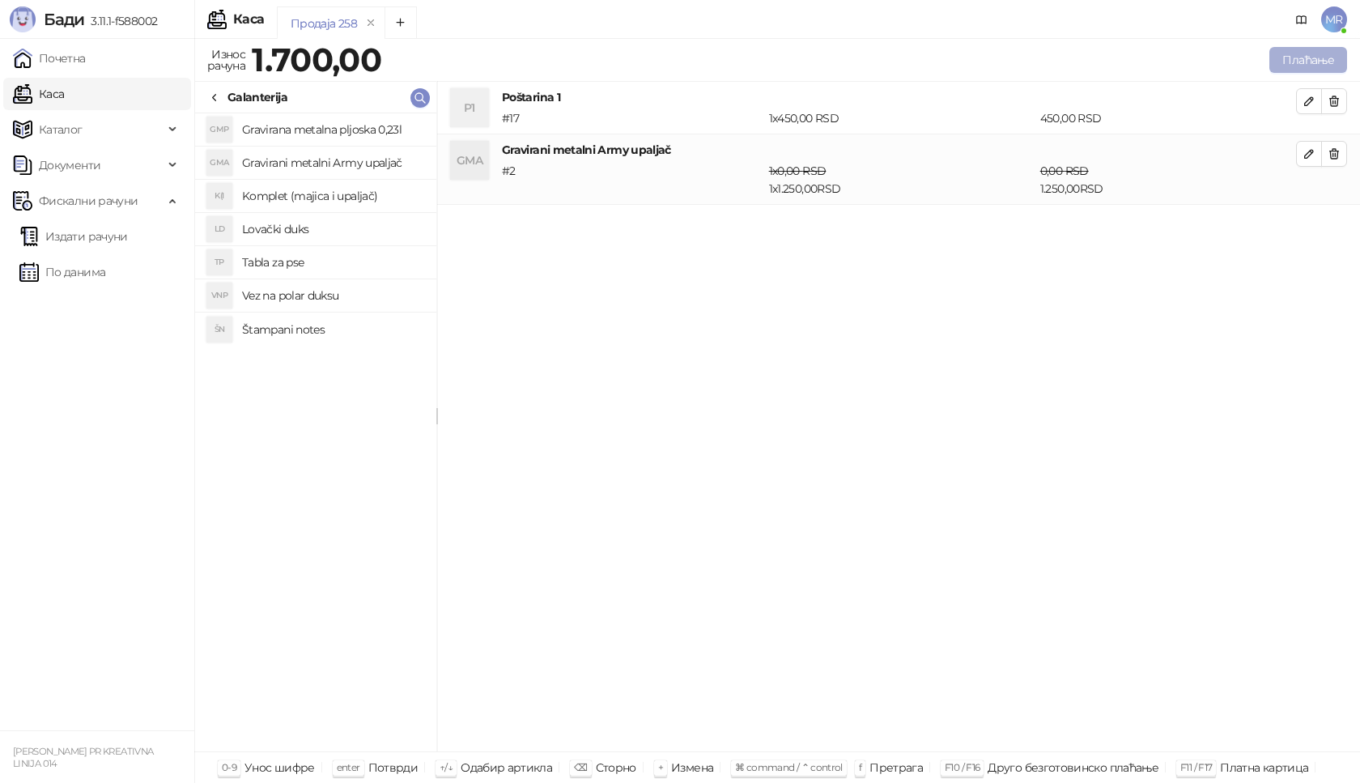
click at [1306, 64] on button "Плаћање" at bounding box center [1309, 60] width 78 height 26
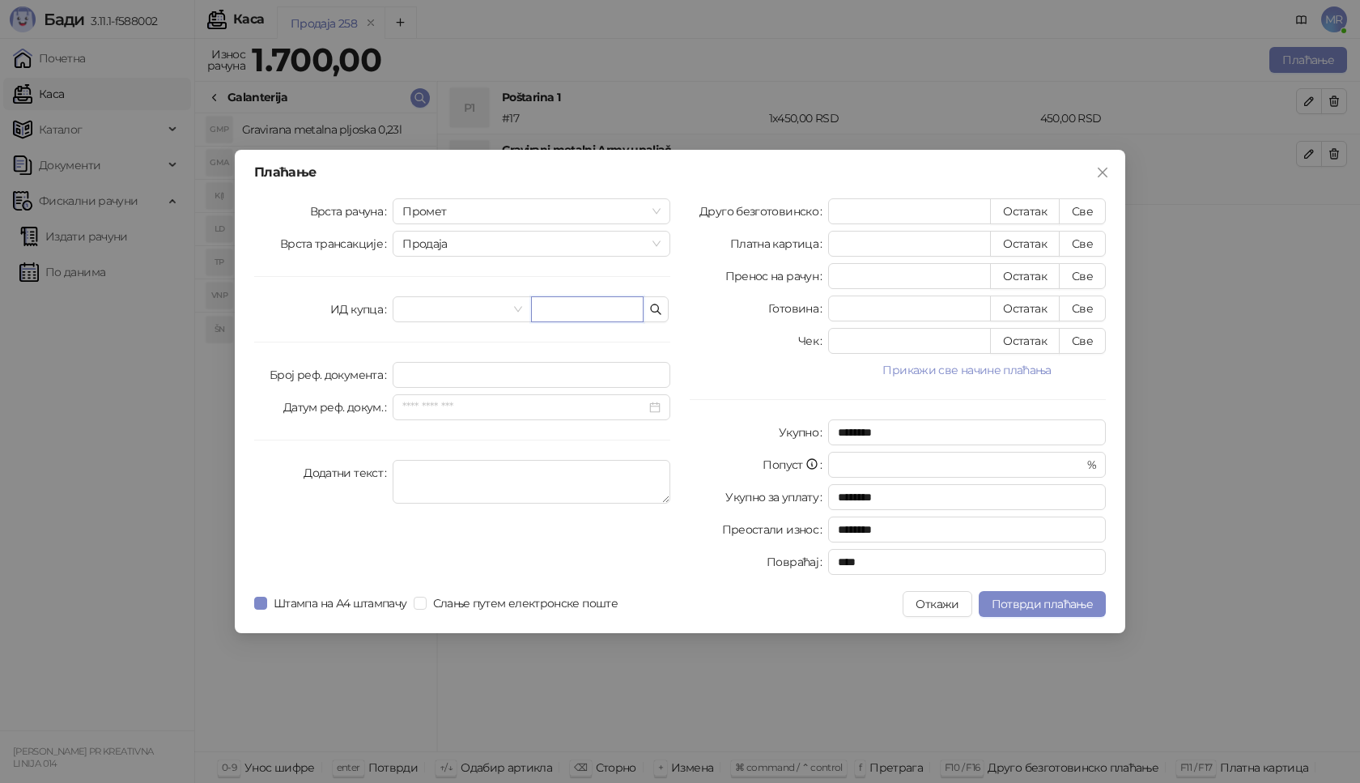
paste input "**********"
type input "**********"
click at [1100, 207] on button "Све" at bounding box center [1082, 211] width 47 height 26
type input "****"
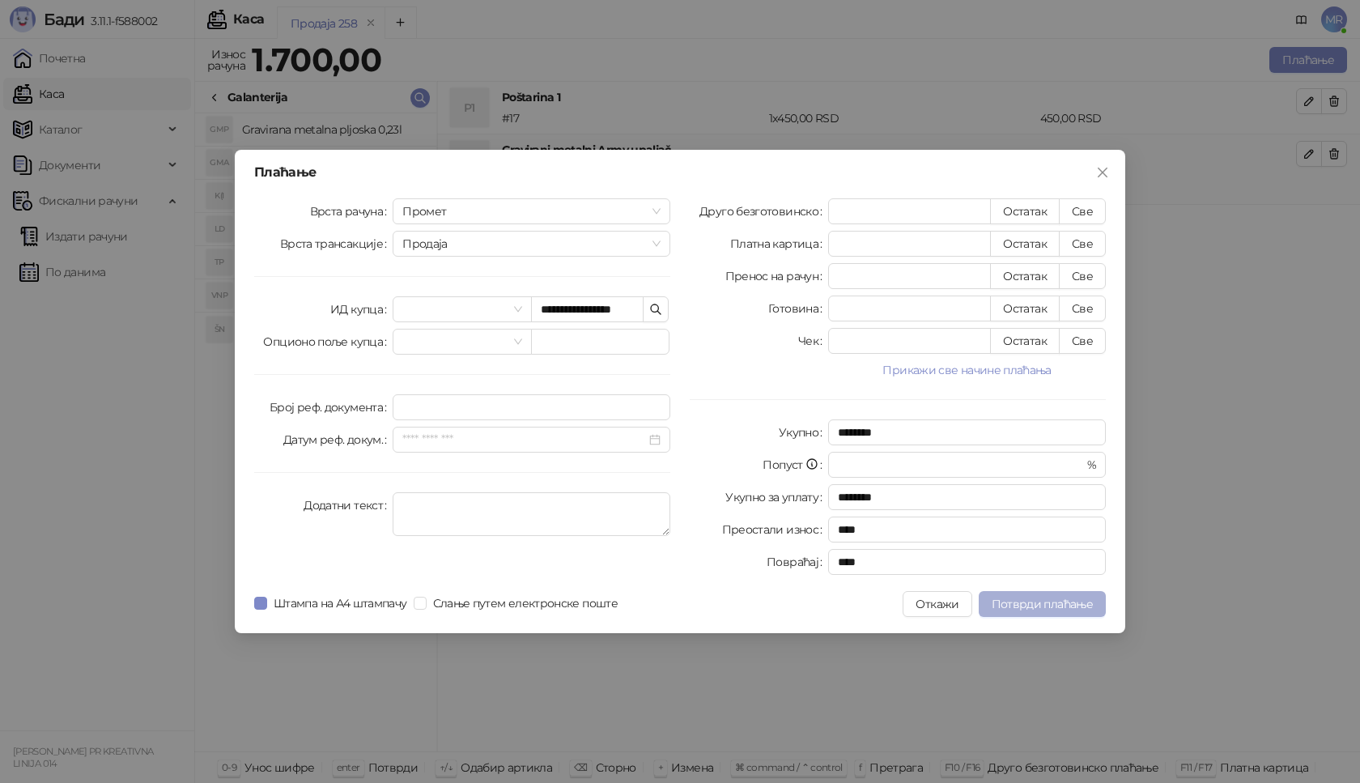
click at [1057, 606] on span "Потврди плаћање" at bounding box center [1042, 604] width 101 height 15
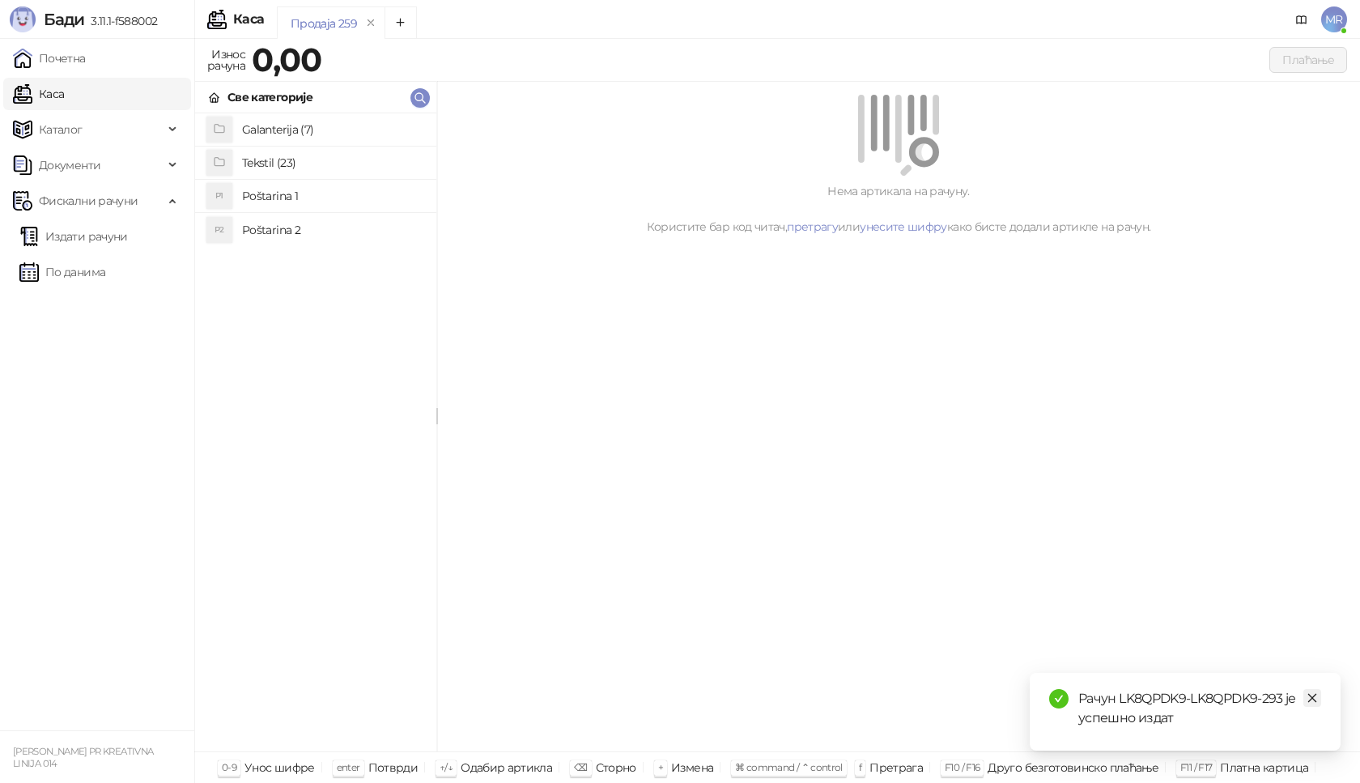
click at [1313, 697] on icon "close" at bounding box center [1313, 698] width 9 height 9
click at [96, 238] on link "Издати рачуни" at bounding box center [73, 236] width 109 height 32
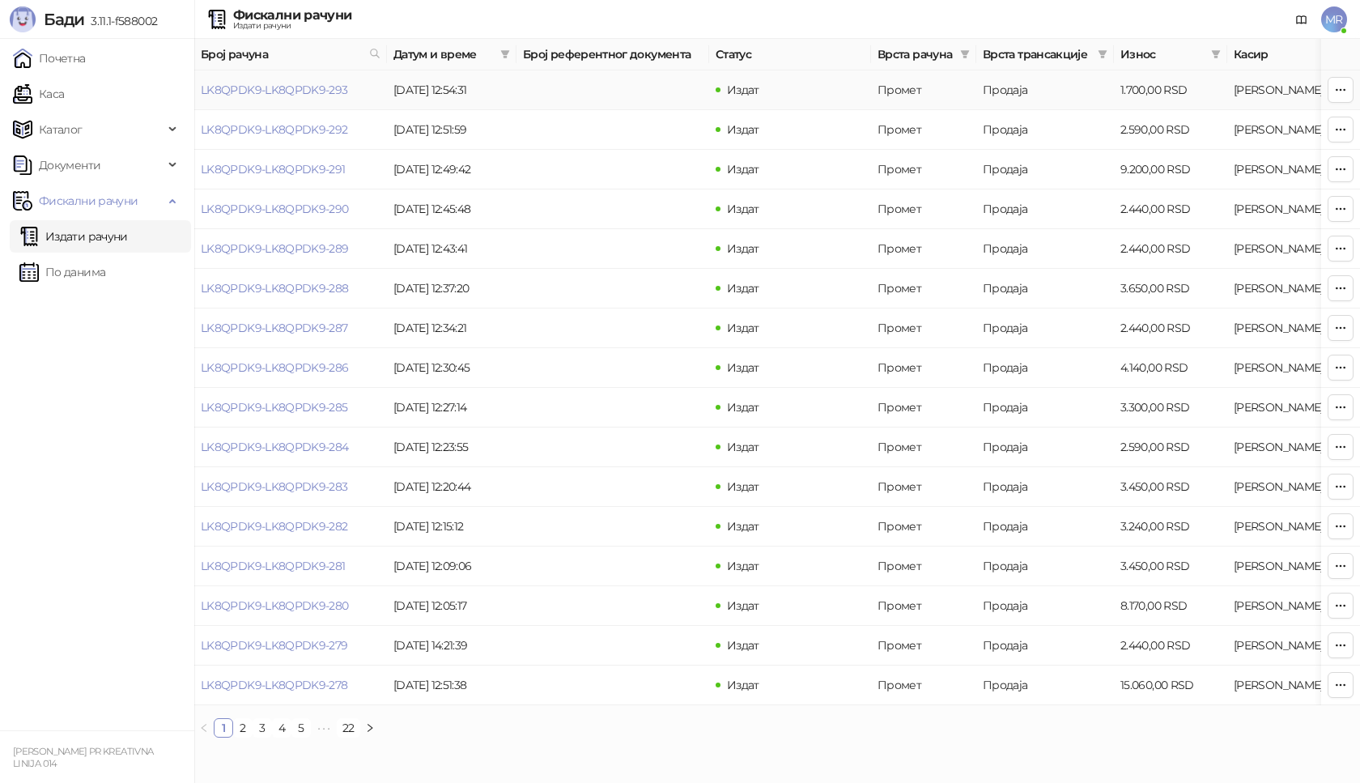
click at [309, 90] on link "LK8QPDK9-LK8QPDK9-293" at bounding box center [274, 90] width 147 height 15
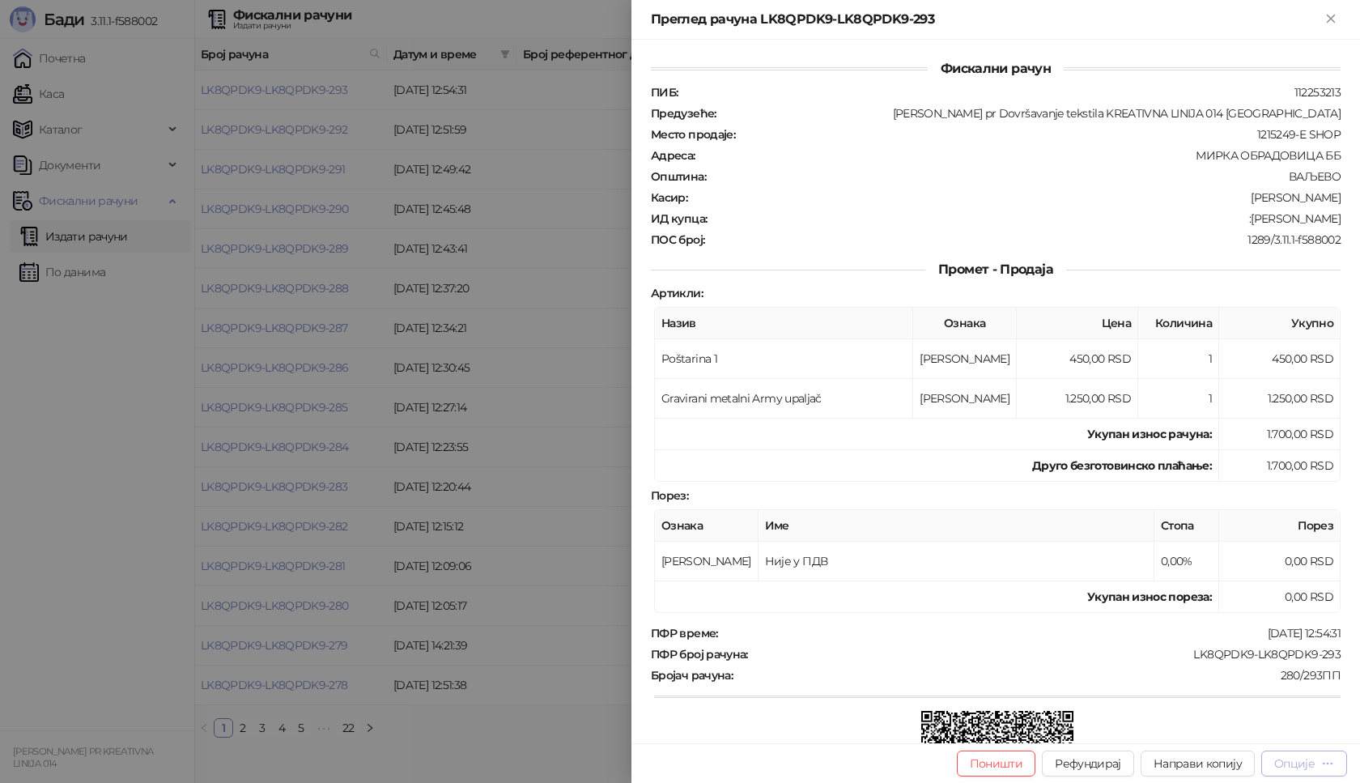
click at [1322, 767] on icon "button" at bounding box center [1328, 763] width 13 height 13
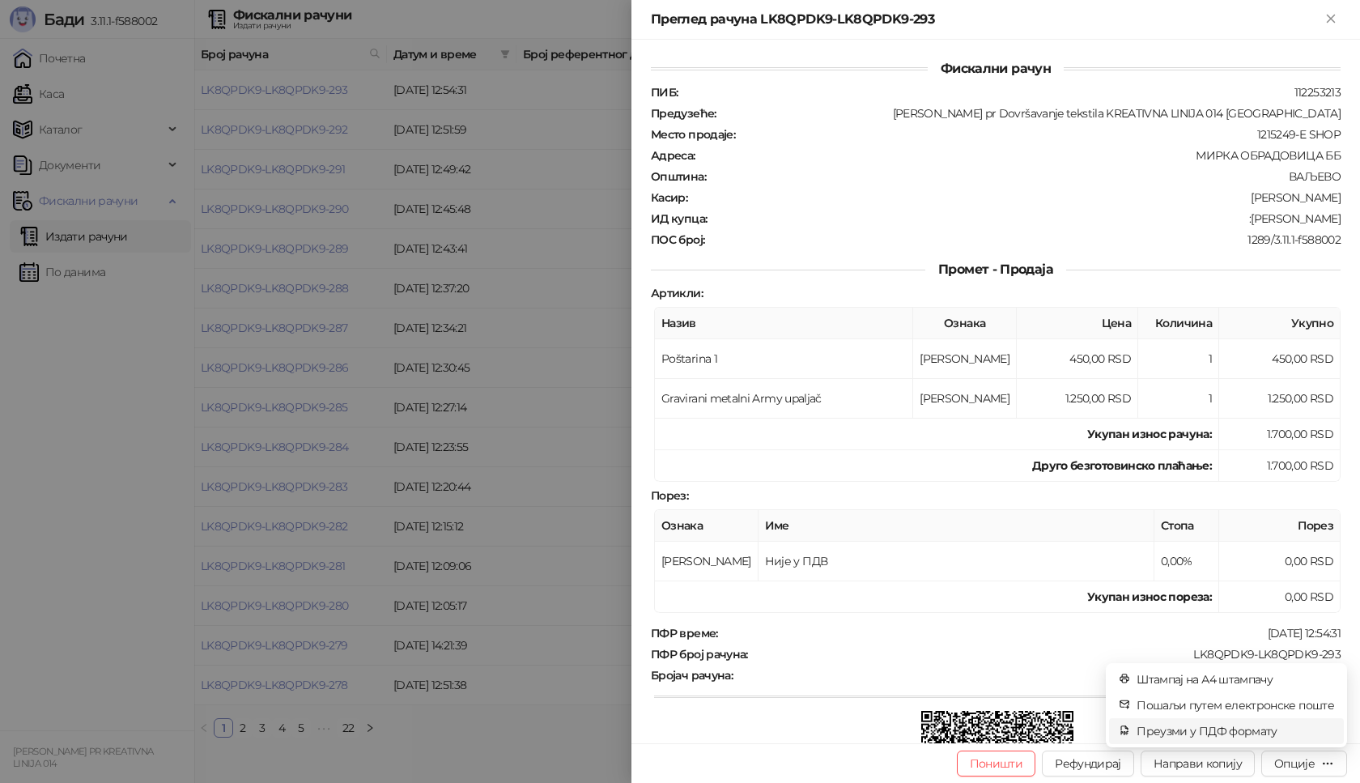
click at [1238, 726] on span "Преузми у ПДФ формату" at bounding box center [1236, 731] width 198 height 18
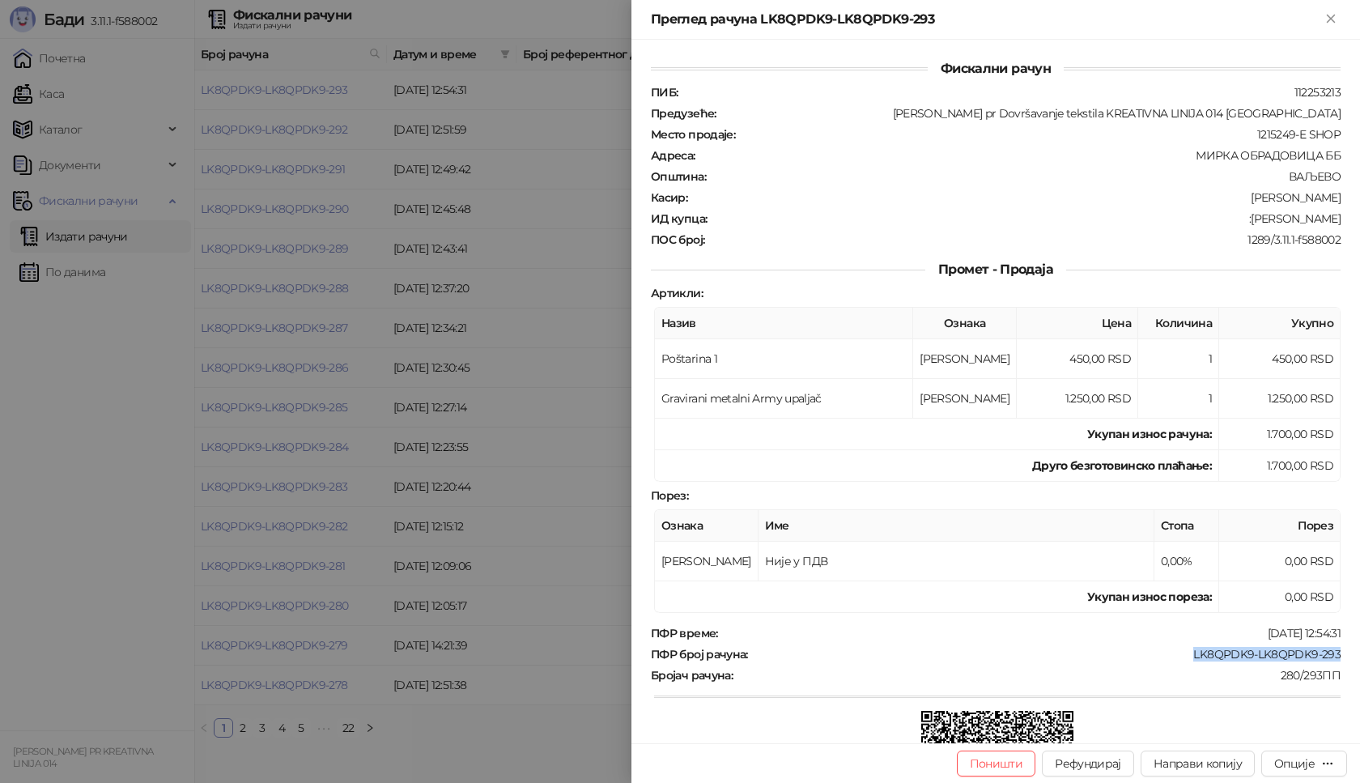
drag, startPoint x: 1181, startPoint y: 653, endPoint x: 1327, endPoint y: 653, distance: 145.8
click at [1327, 653] on div "LK8QPDK9-LK8QPDK9-293" at bounding box center [1046, 654] width 593 height 15
drag, startPoint x: 1241, startPoint y: 221, endPoint x: 1341, endPoint y: 222, distance: 99.6
click at [1341, 222] on div "Фискални рачун ПИБ : 112253213 Предузеће : [PERSON_NAME] pr Dovršavanje tekstil…" at bounding box center [996, 392] width 729 height 704
click at [1337, 16] on icon "Close" at bounding box center [1331, 18] width 15 height 15
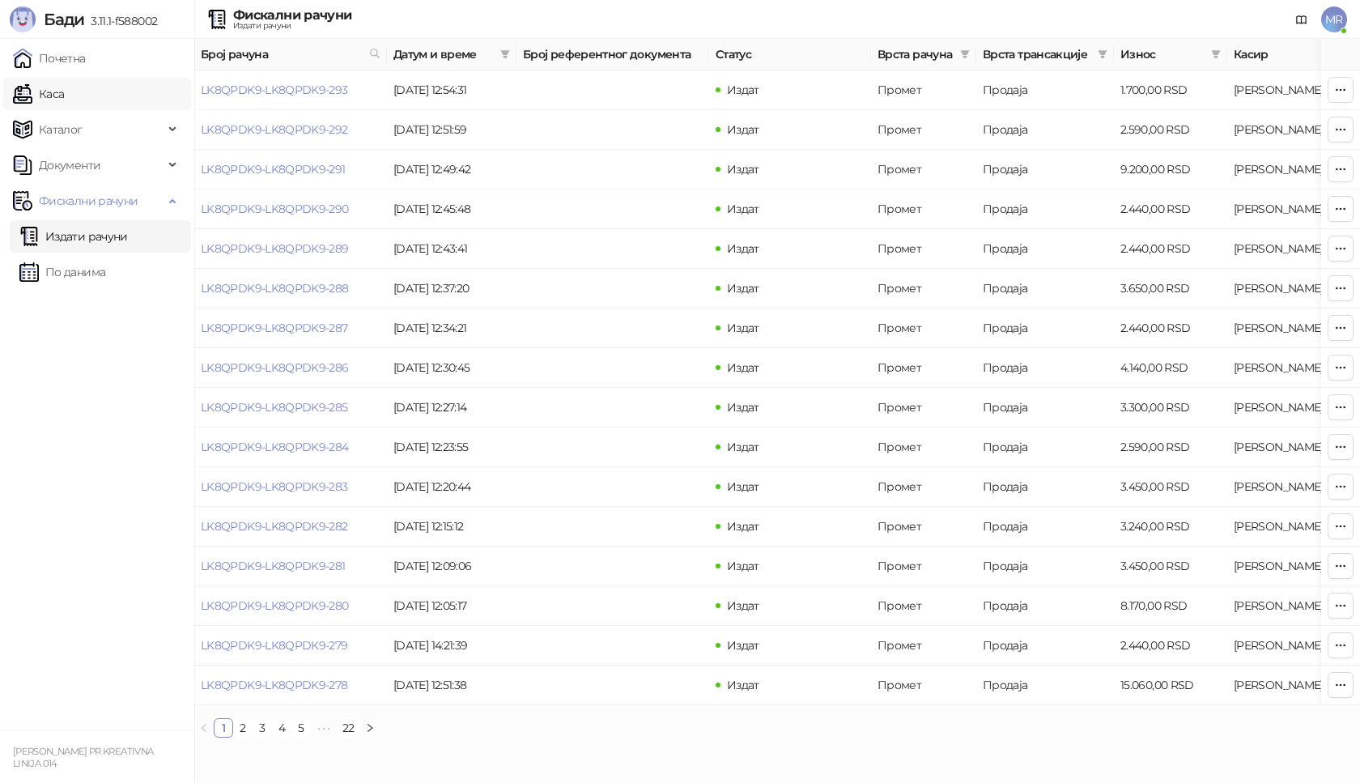
click at [64, 96] on link "Каса" at bounding box center [38, 94] width 51 height 32
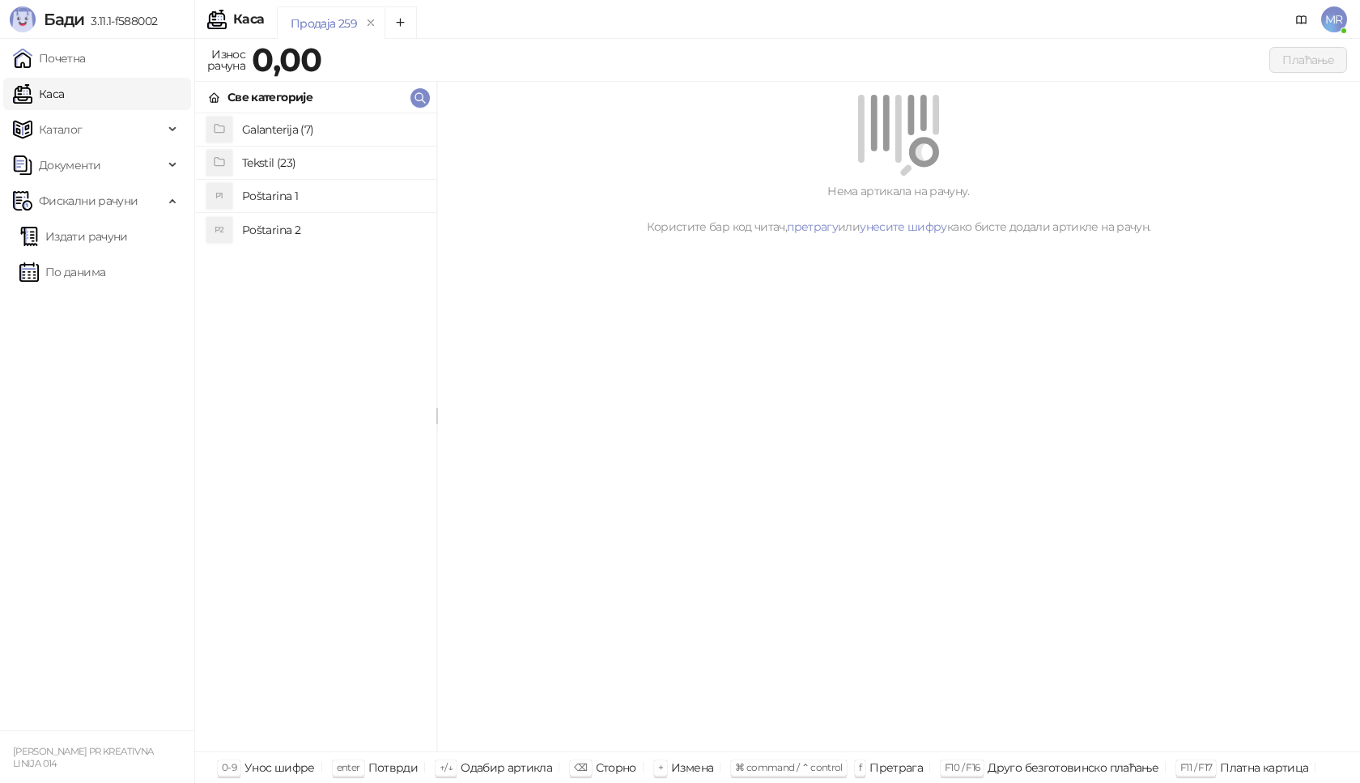
click at [380, 194] on h4 "Poštarina 1" at bounding box center [332, 196] width 181 height 26
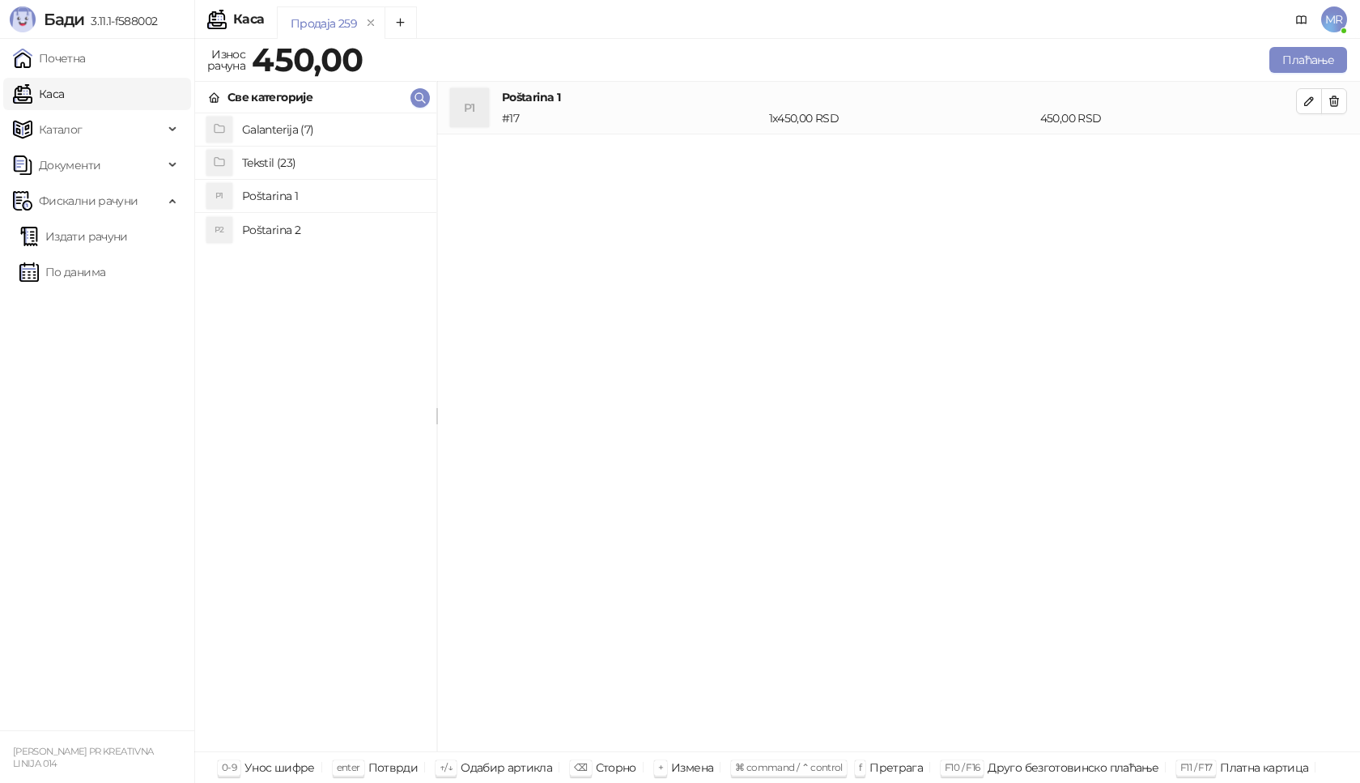
click at [347, 154] on h4 "Tekstil (23)" at bounding box center [332, 163] width 181 height 26
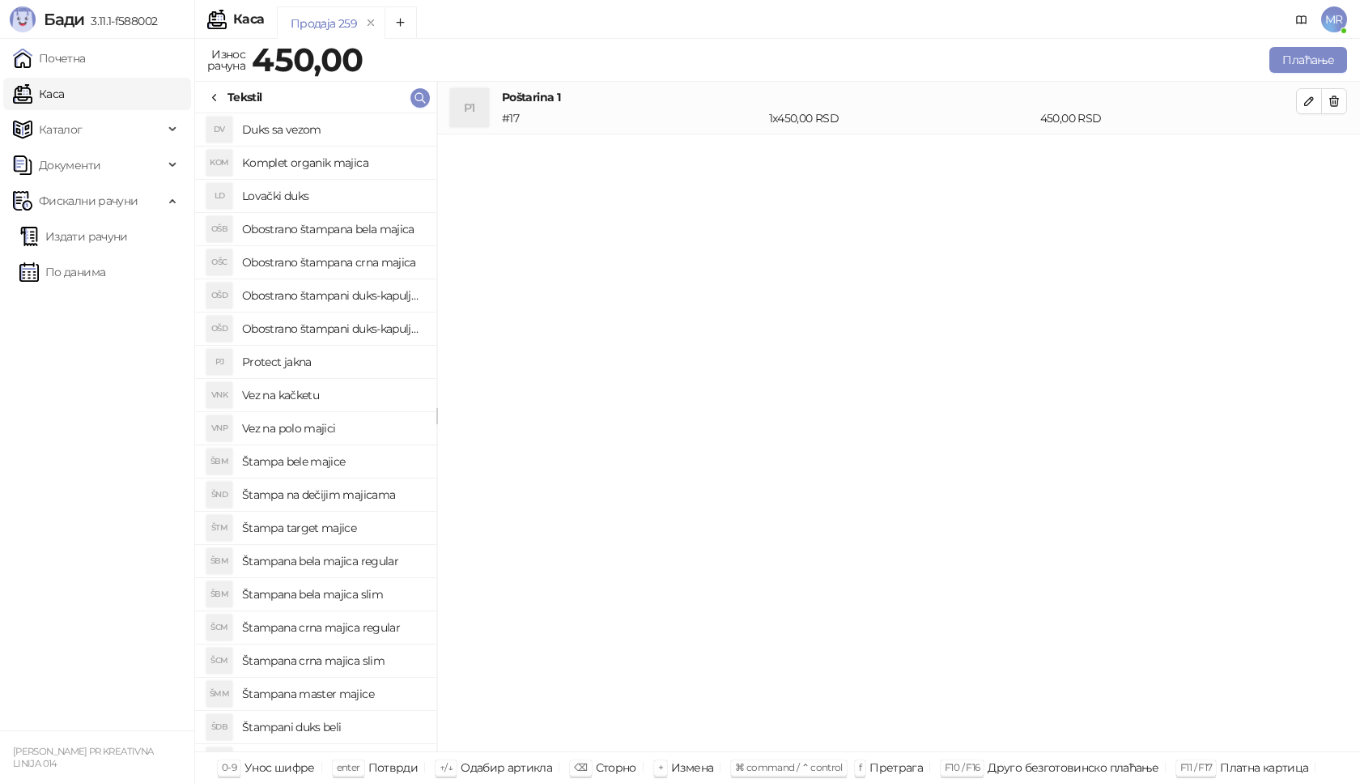
click at [377, 633] on h4 "Štampana crna majica regular" at bounding box center [332, 628] width 181 height 26
click at [1312, 160] on icon "button" at bounding box center [1309, 153] width 13 height 13
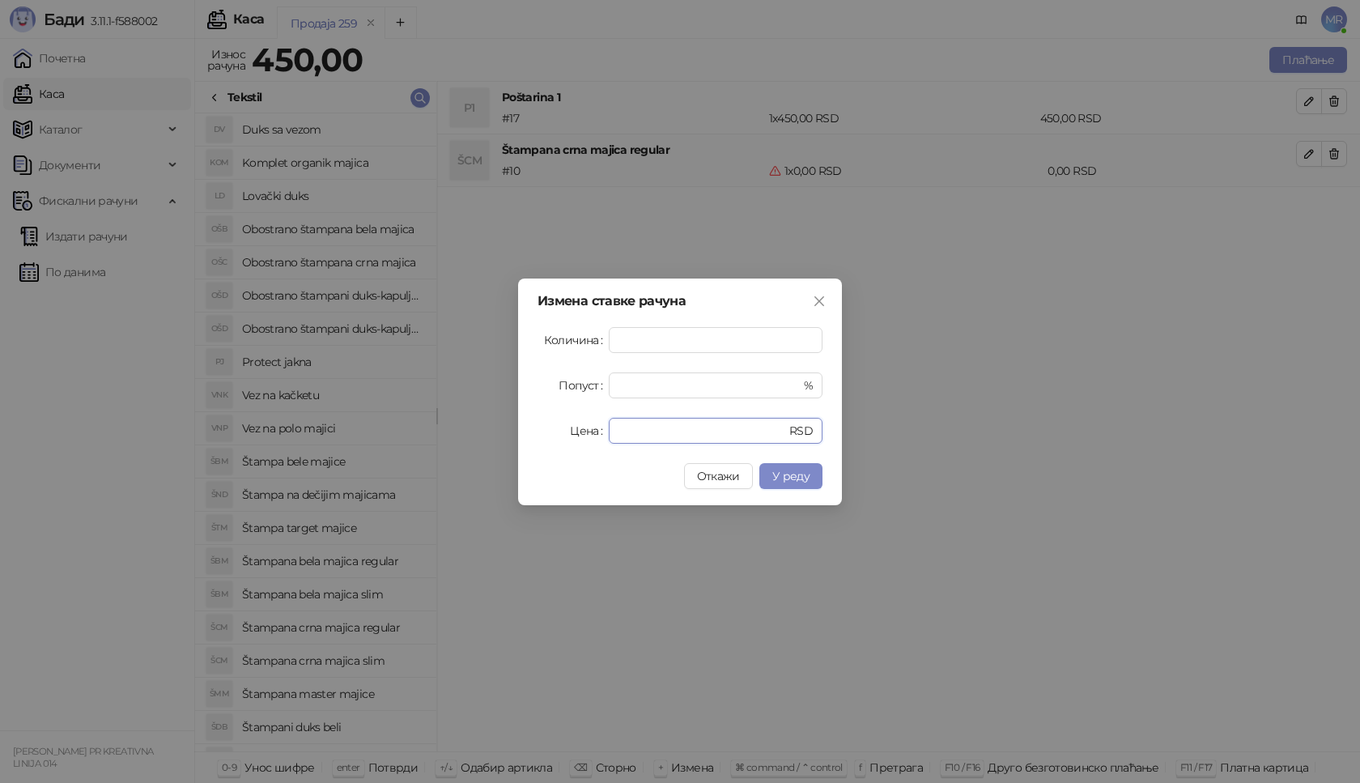
drag, startPoint x: 636, startPoint y: 429, endPoint x: 450, endPoint y: 455, distance: 187.2
click at [450, 455] on div "Измена ставке рачуна Количина * Попуст * % Цена * RSD Откажи У реду" at bounding box center [680, 391] width 1360 height 783
type input "****"
click at [794, 479] on span "У реду" at bounding box center [791, 476] width 37 height 15
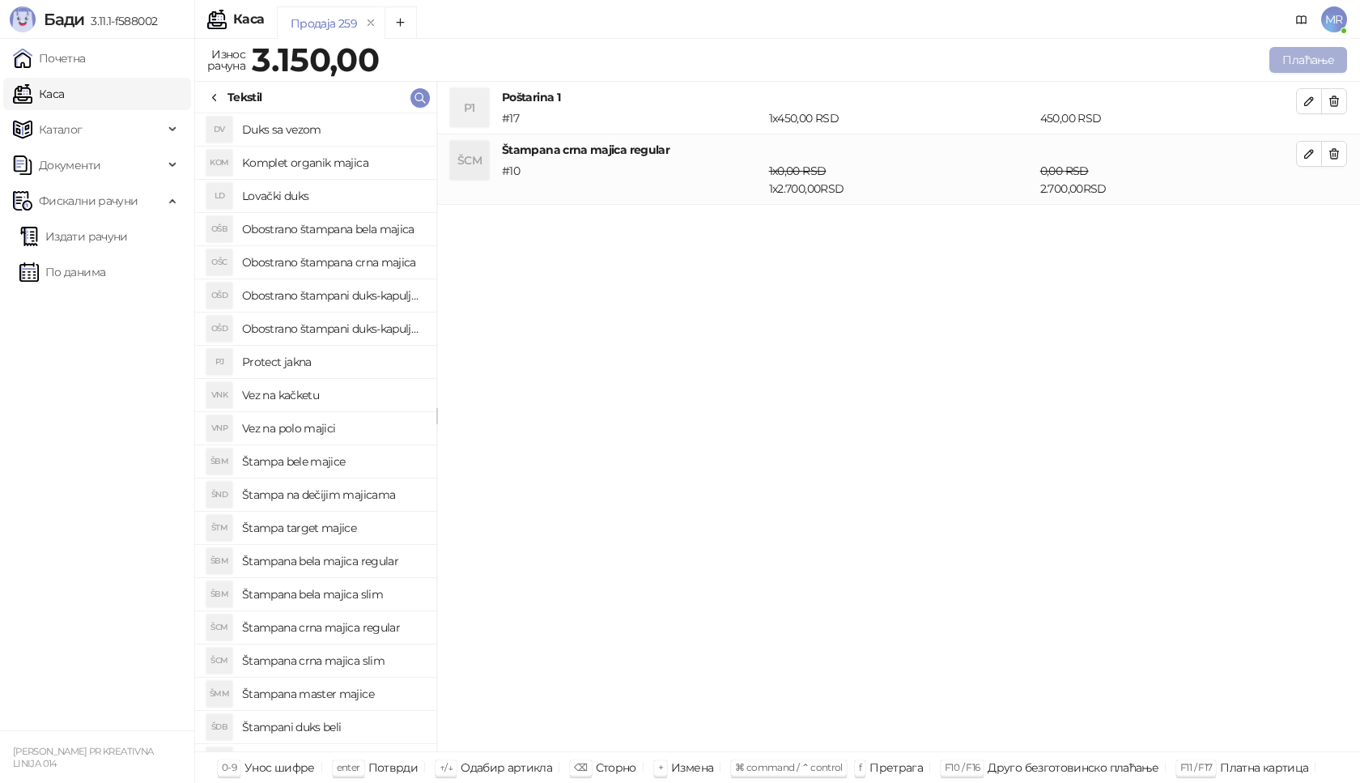
click at [1304, 62] on button "Плаћање" at bounding box center [1309, 60] width 78 height 26
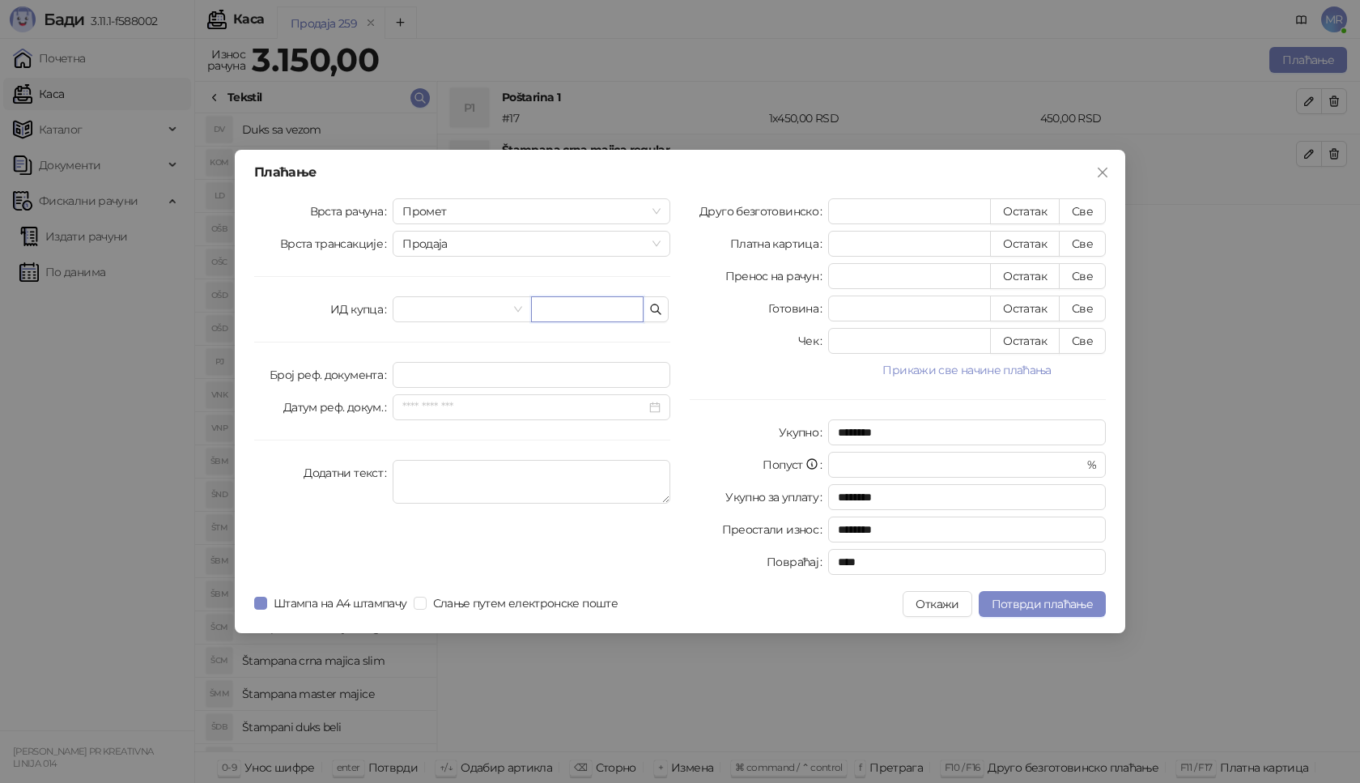
paste input "**********"
type input "**********"
click at [1080, 212] on button "Све" at bounding box center [1082, 211] width 47 height 26
type input "****"
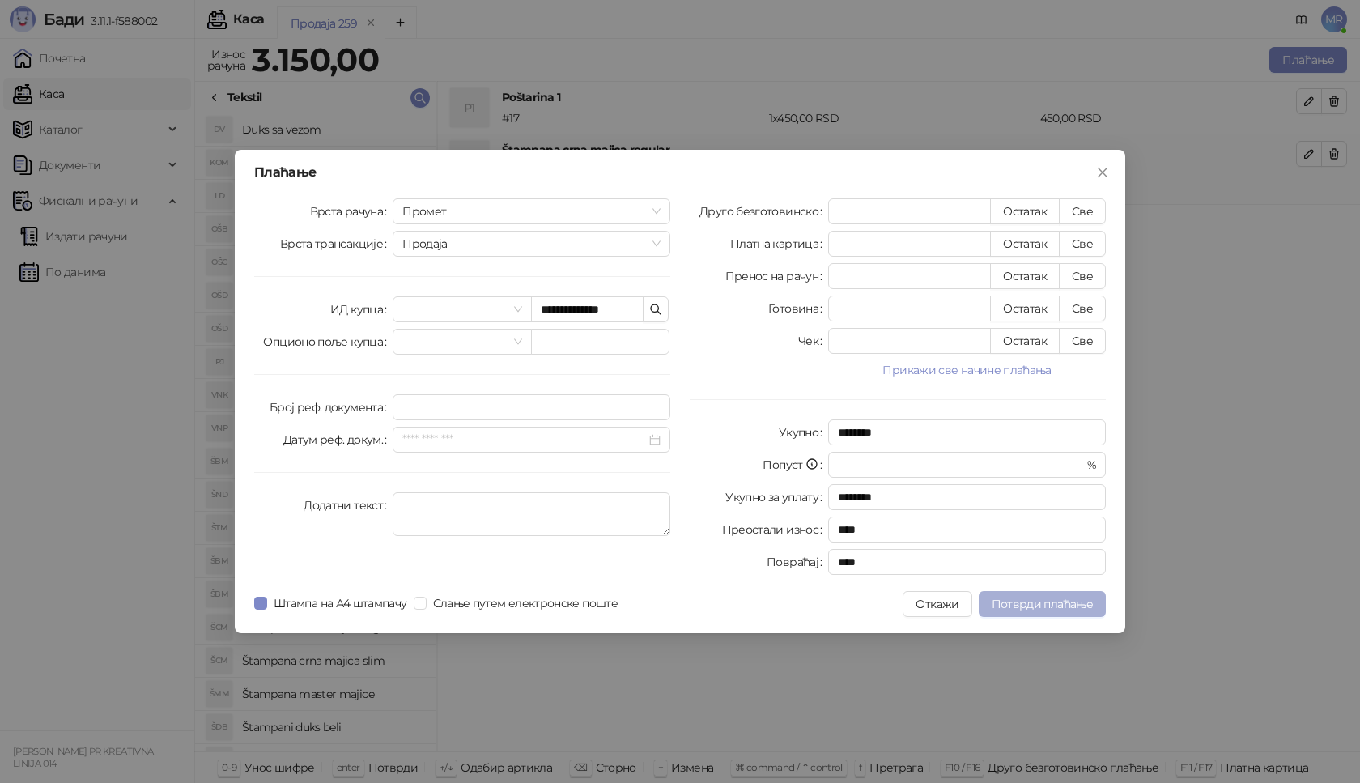
click at [1040, 598] on span "Потврди плаћање" at bounding box center [1042, 604] width 101 height 15
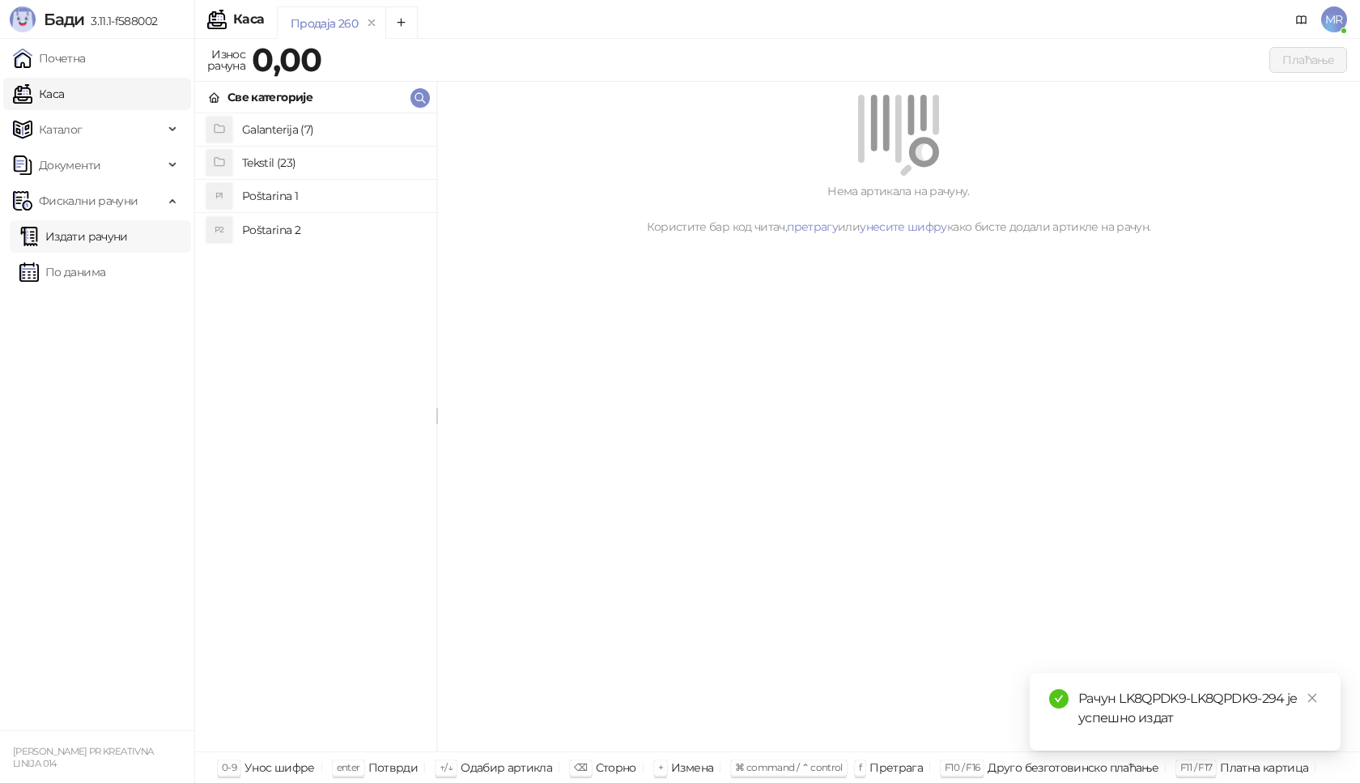
click at [128, 237] on link "Издати рачуни" at bounding box center [73, 236] width 109 height 32
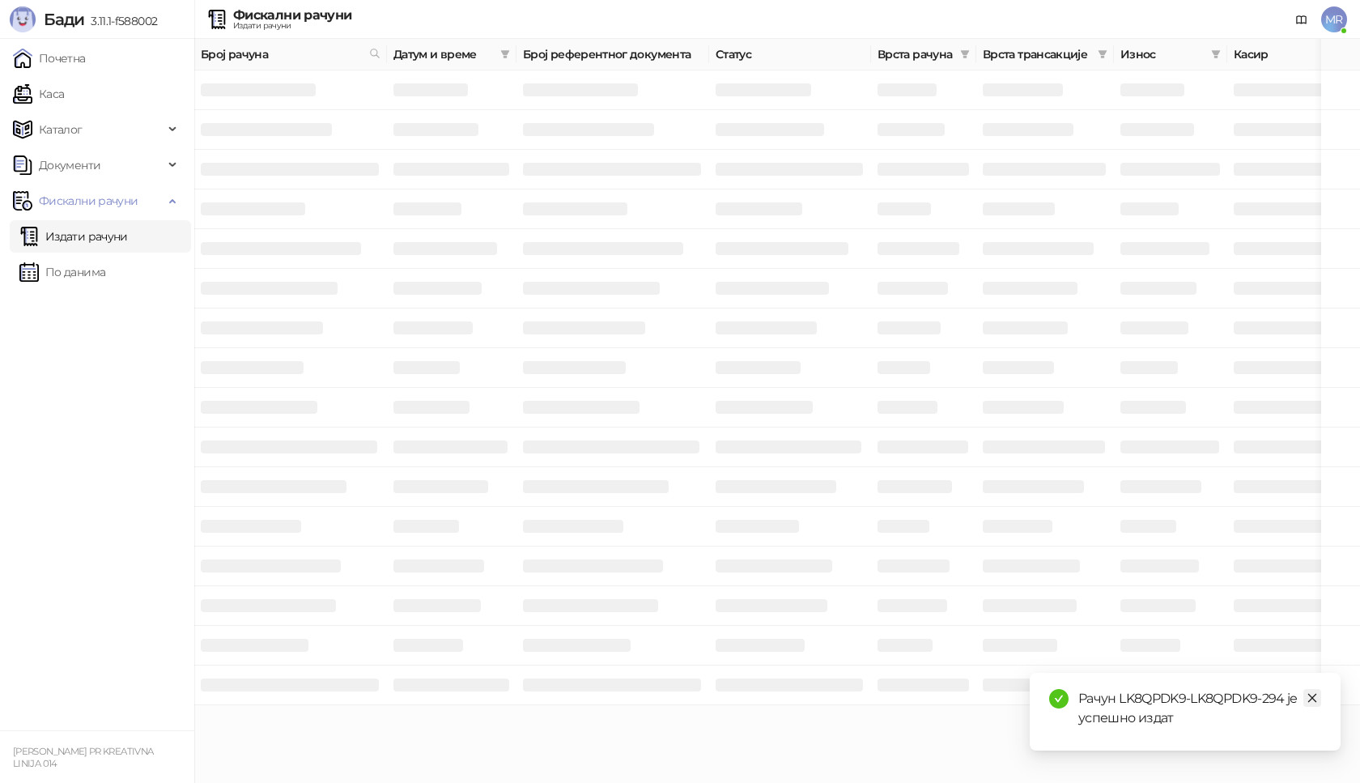
click at [1316, 700] on icon "close" at bounding box center [1312, 697] width 11 height 11
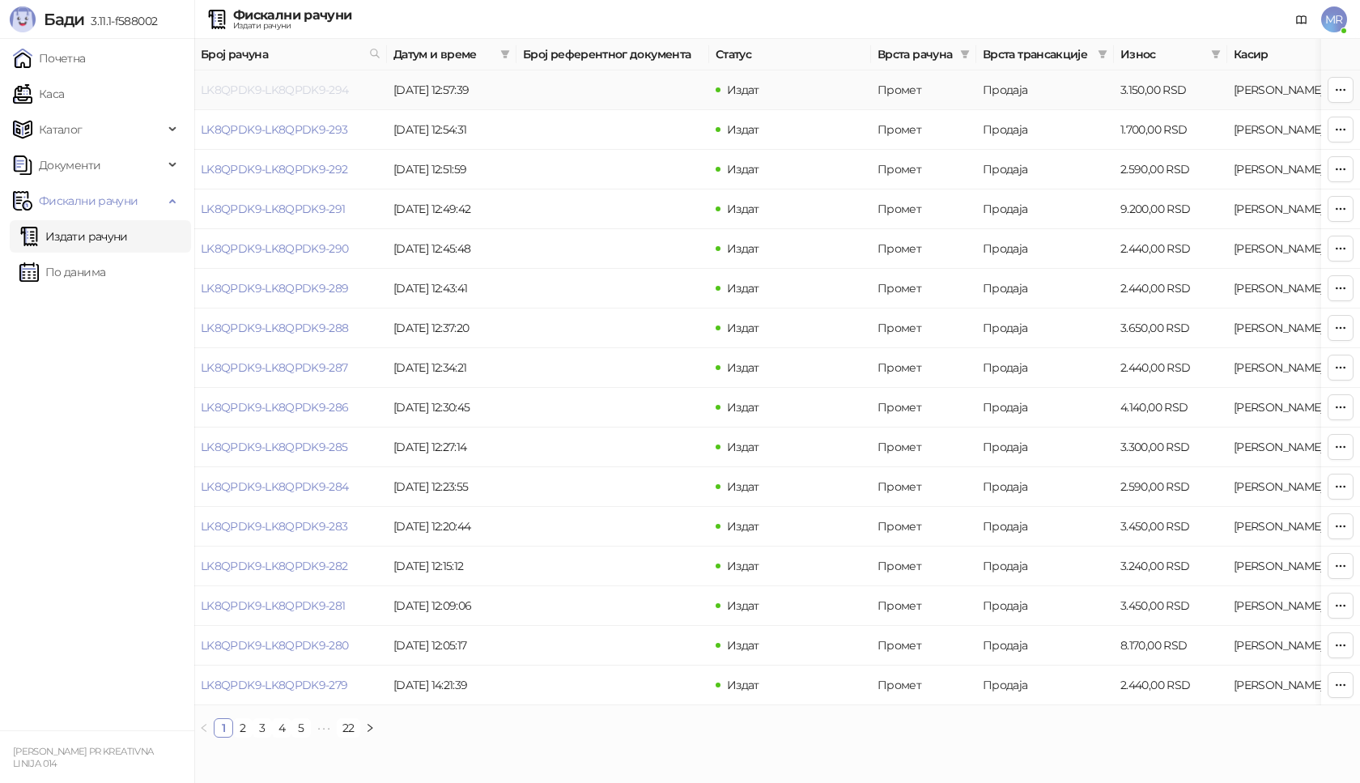
click at [280, 90] on link "LK8QPDK9-LK8QPDK9-294" at bounding box center [275, 90] width 148 height 15
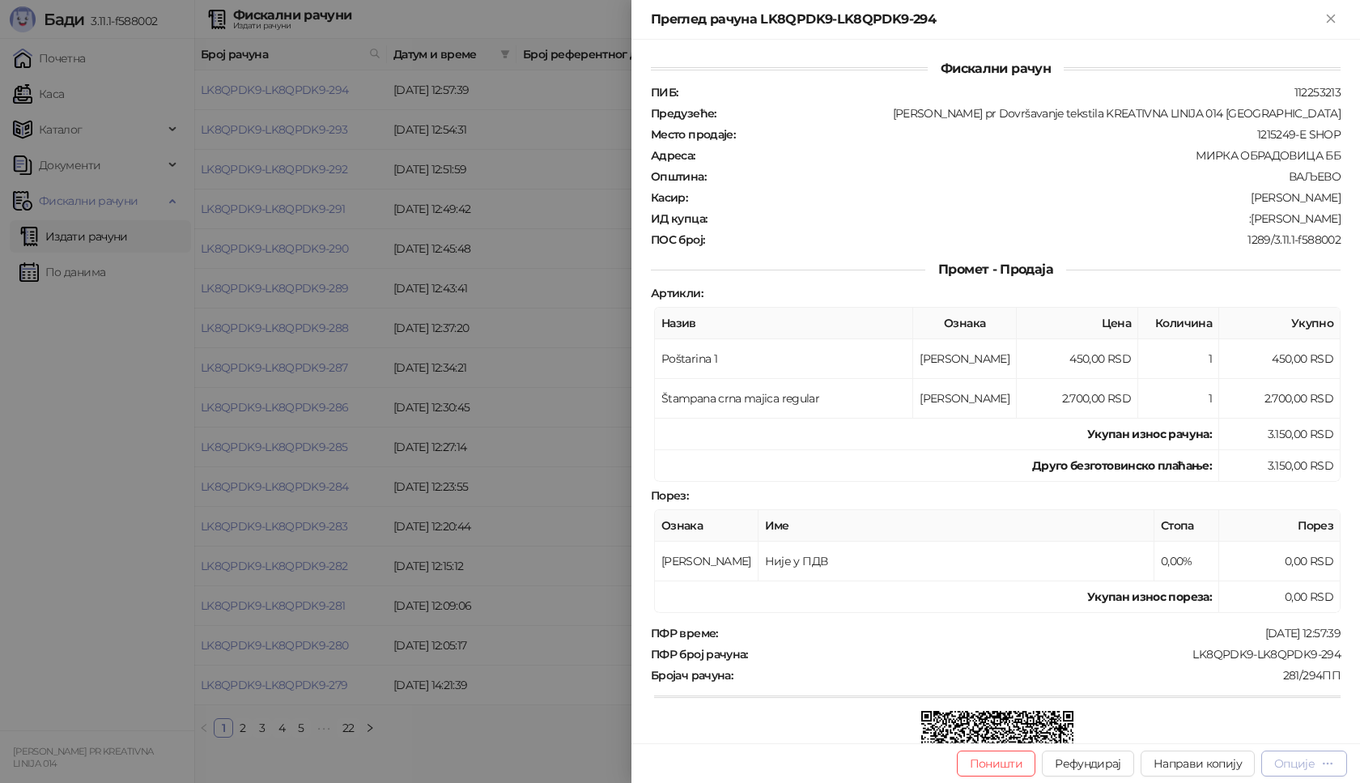
click at [1292, 768] on div "Опције" at bounding box center [1295, 763] width 40 height 15
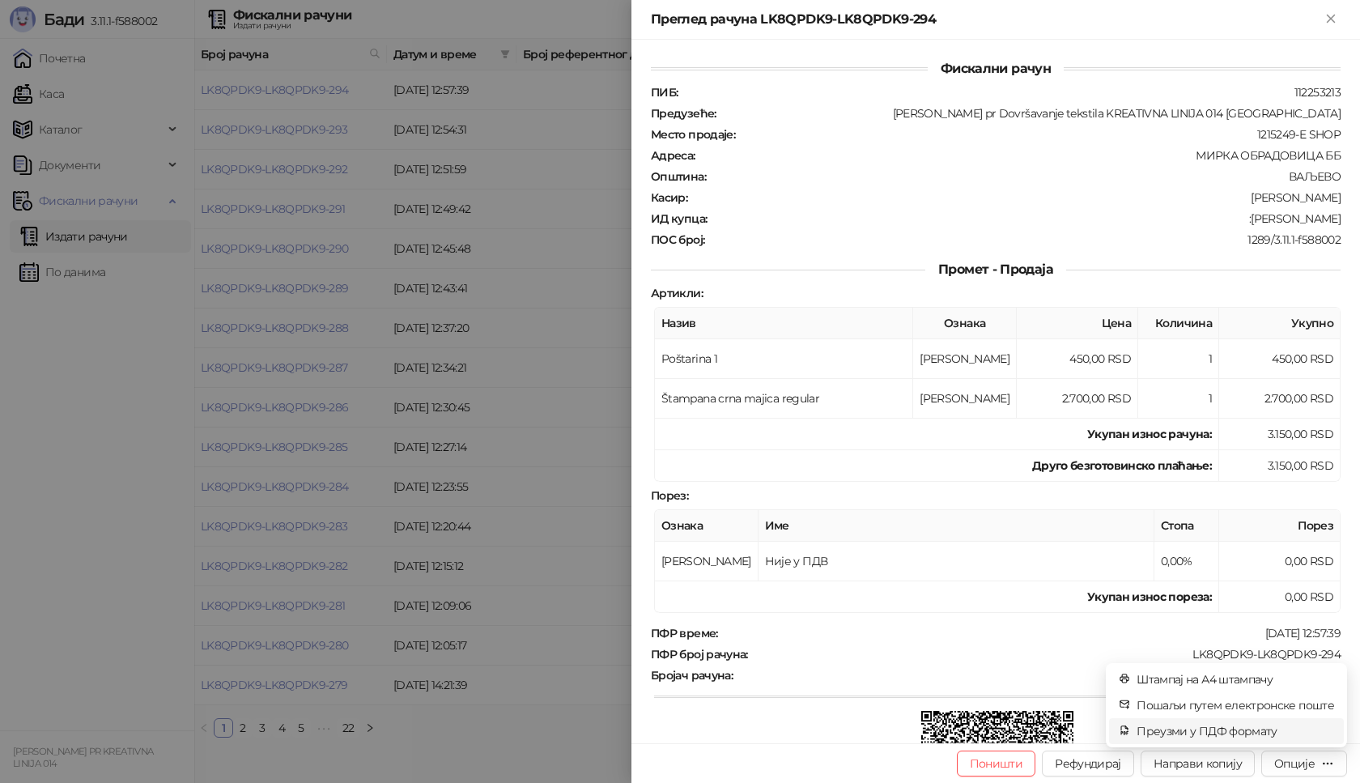
click at [1251, 734] on span "Преузми у ПДФ формату" at bounding box center [1236, 731] width 198 height 18
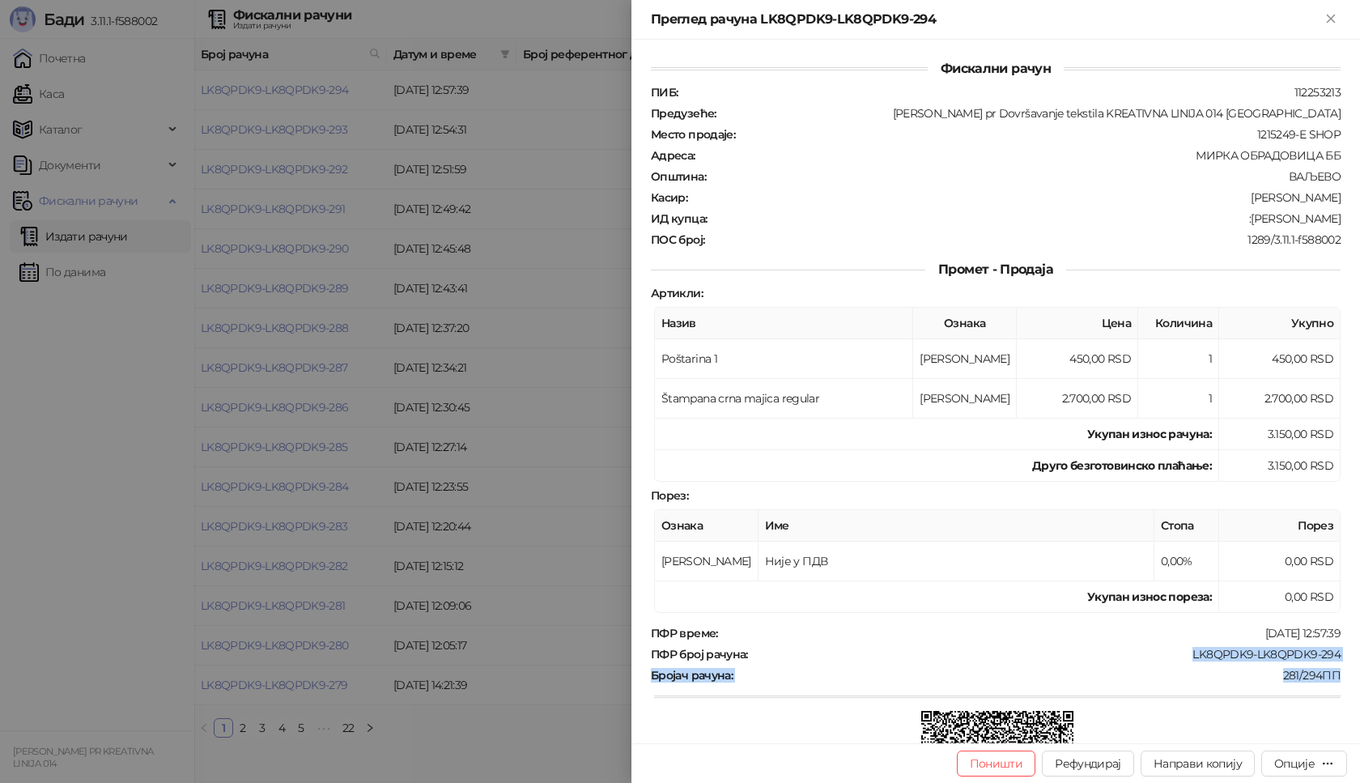
drag, startPoint x: 1176, startPoint y: 651, endPoint x: 1360, endPoint y: 671, distance: 184.9
click at [1360, 671] on div "Фискални рачун ПИБ : 112253213 Предузеће : [PERSON_NAME] pr Dovršavanje tekstil…" at bounding box center [996, 392] width 729 height 704
click at [1217, 672] on div "281/294ПП" at bounding box center [1038, 675] width 608 height 15
drag, startPoint x: 1185, startPoint y: 652, endPoint x: 1317, endPoint y: 655, distance: 132.0
click at [1317, 655] on div "LK8QPDK9-LK8QPDK9-294" at bounding box center [1046, 654] width 593 height 15
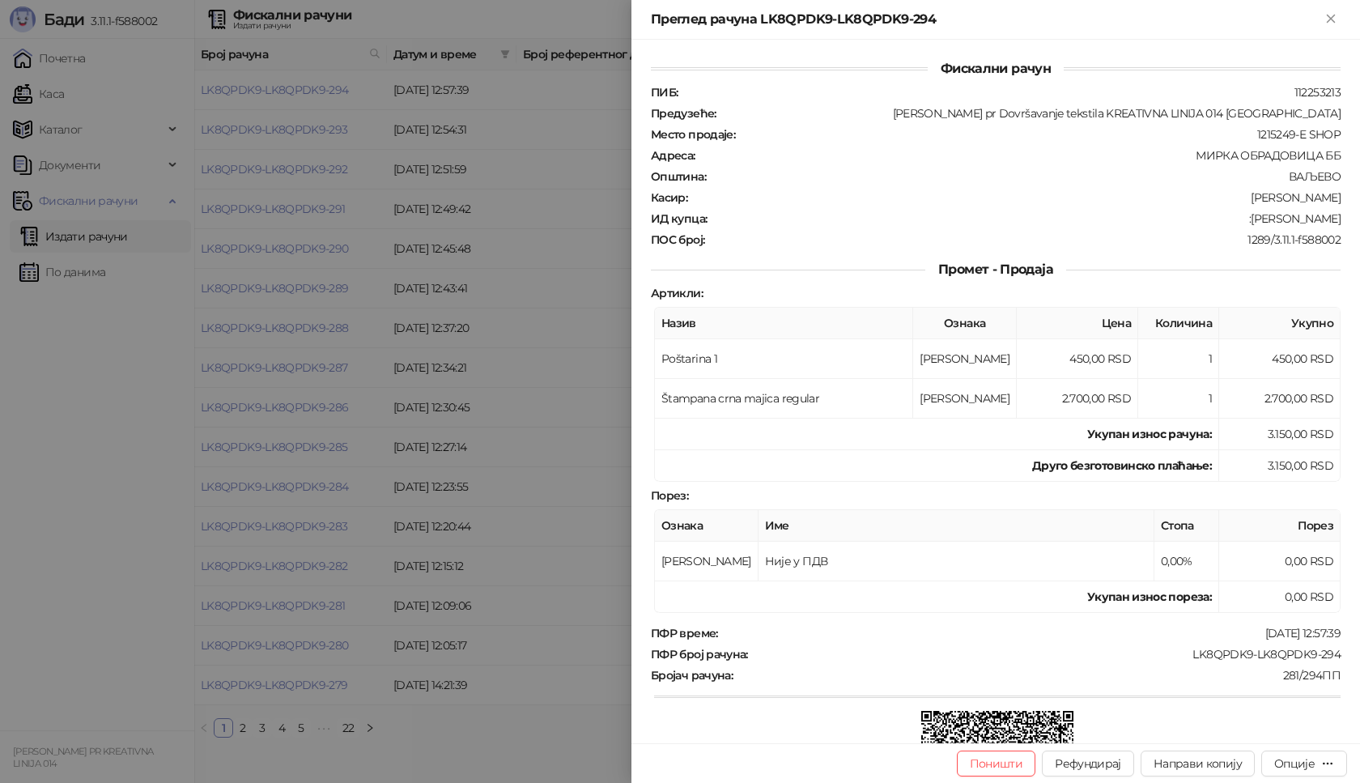
click at [1125, 676] on div "281/294ПП" at bounding box center [1038, 675] width 608 height 15
drag, startPoint x: 1167, startPoint y: 651, endPoint x: 1337, endPoint y: 662, distance: 170.4
click at [1337, 662] on div "Фискални рачун ПИБ : 112253213 Предузеће : [PERSON_NAME] pr Dovršavanje tekstil…" at bounding box center [996, 392] width 729 height 704
drag, startPoint x: 1258, startPoint y: 220, endPoint x: 1347, endPoint y: 217, distance: 89.9
click at [1347, 217] on div "Фискални рачун ПИБ : 112253213 Предузеће : [PERSON_NAME] pr Dovršavanje tekstil…" at bounding box center [996, 392] width 729 height 704
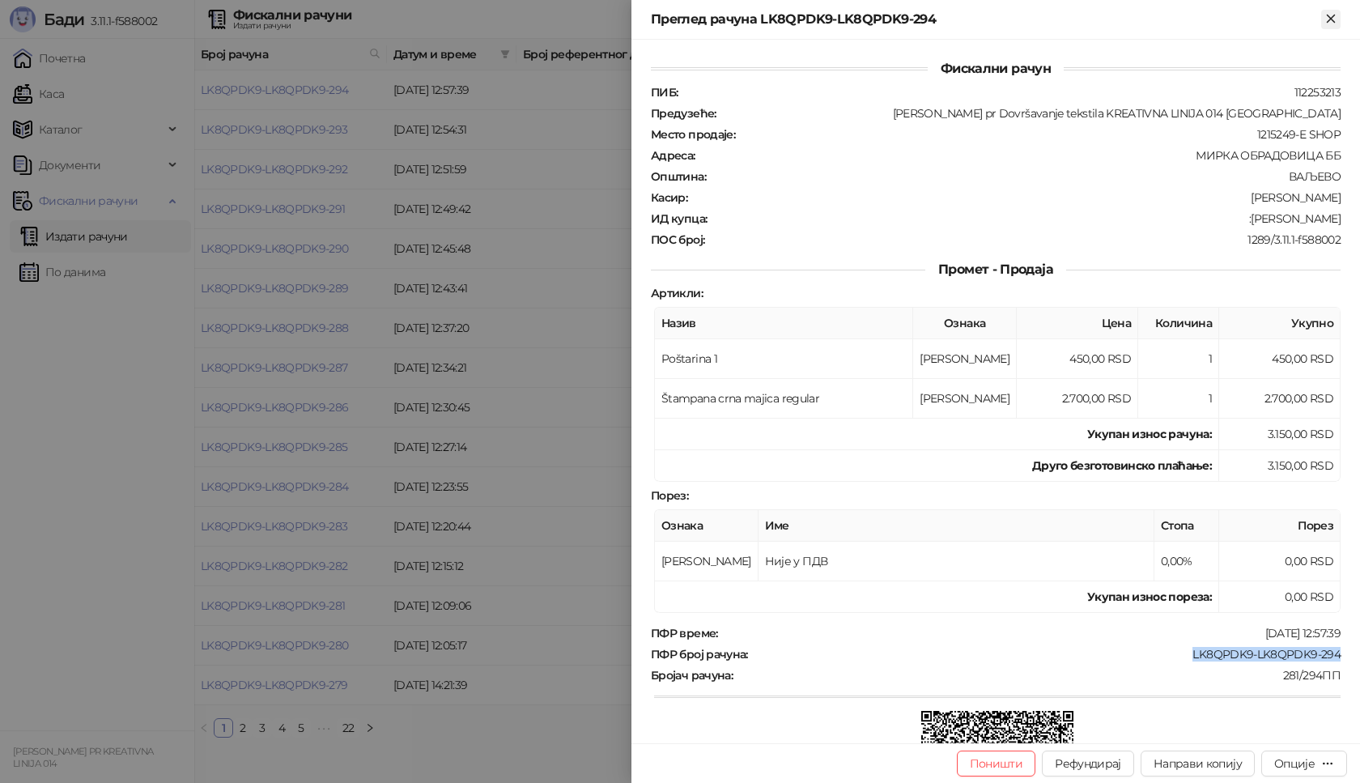
click at [1334, 15] on icon "Close" at bounding box center [1330, 18] width 7 height 7
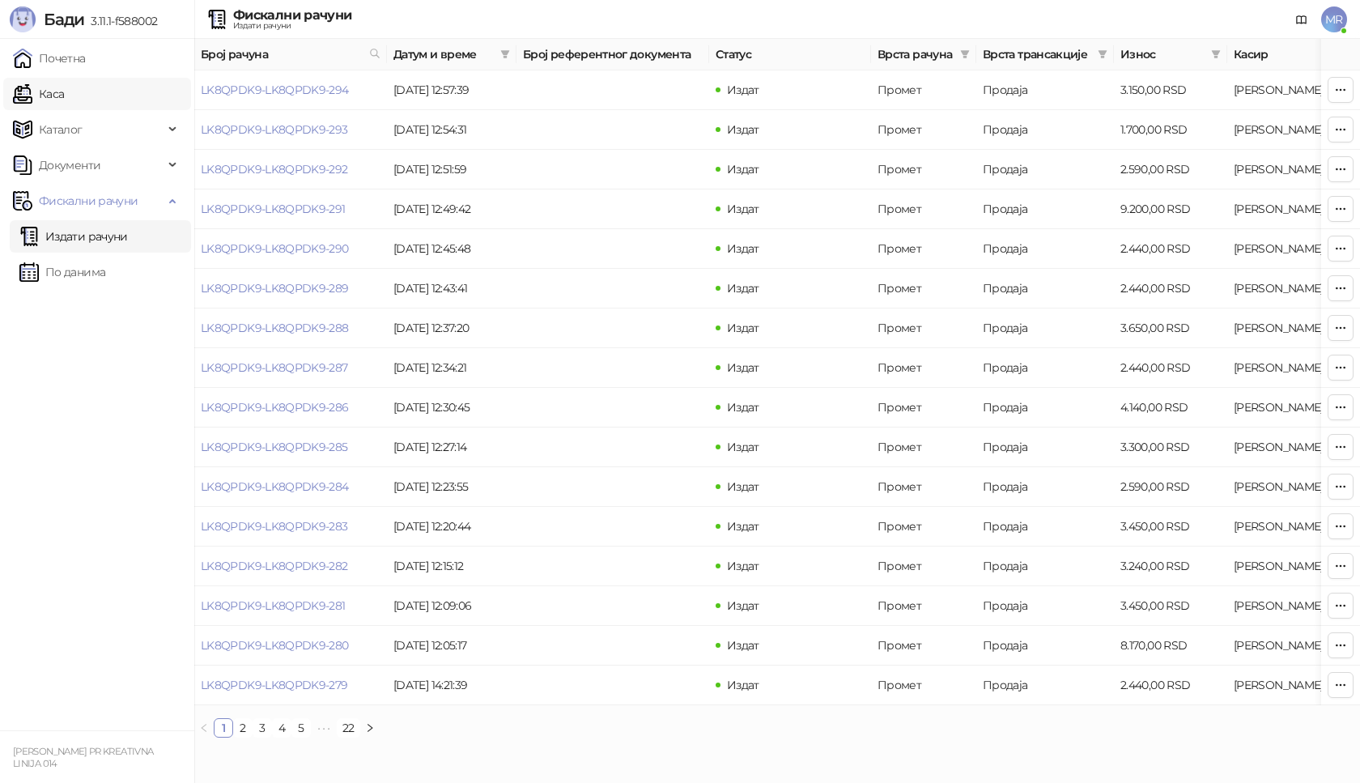
click at [64, 96] on link "Каса" at bounding box center [38, 94] width 51 height 32
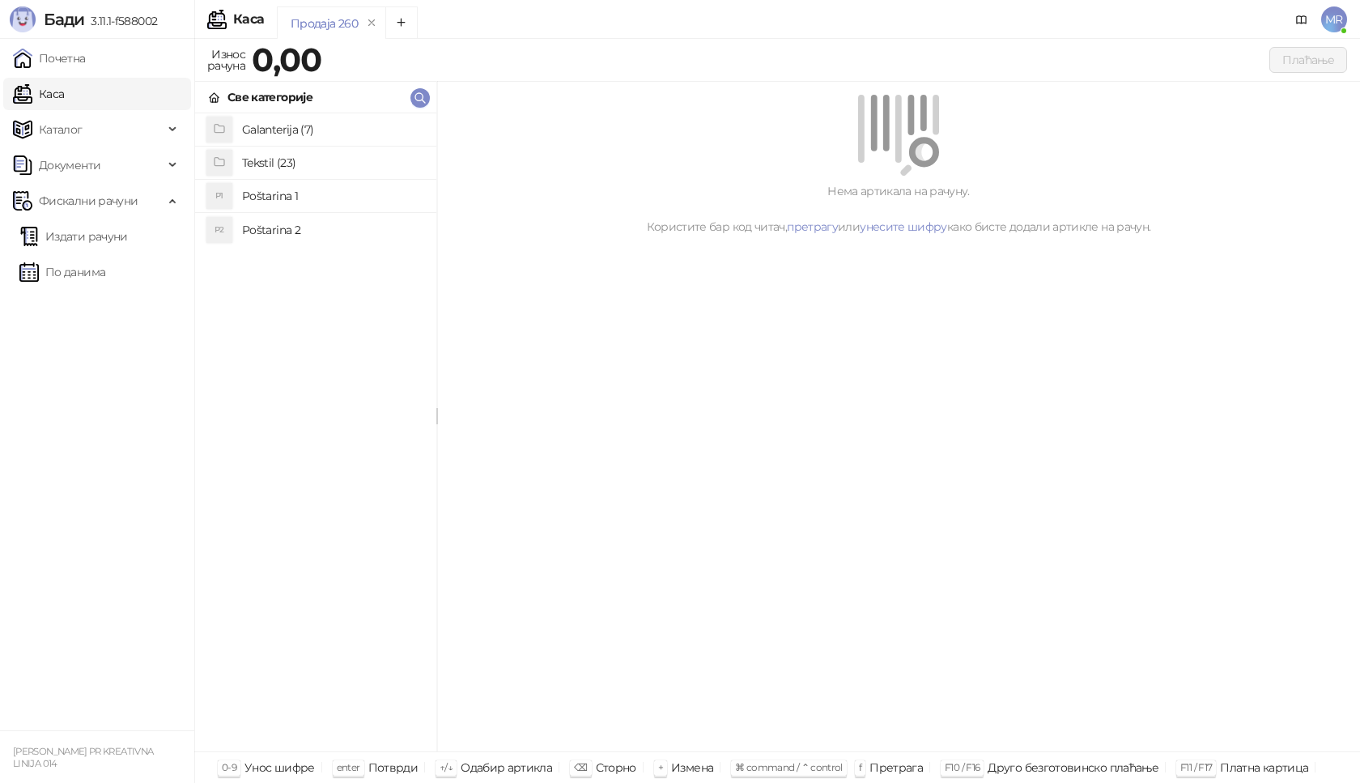
click at [297, 197] on h4 "Poštarina 1" at bounding box center [332, 196] width 181 height 26
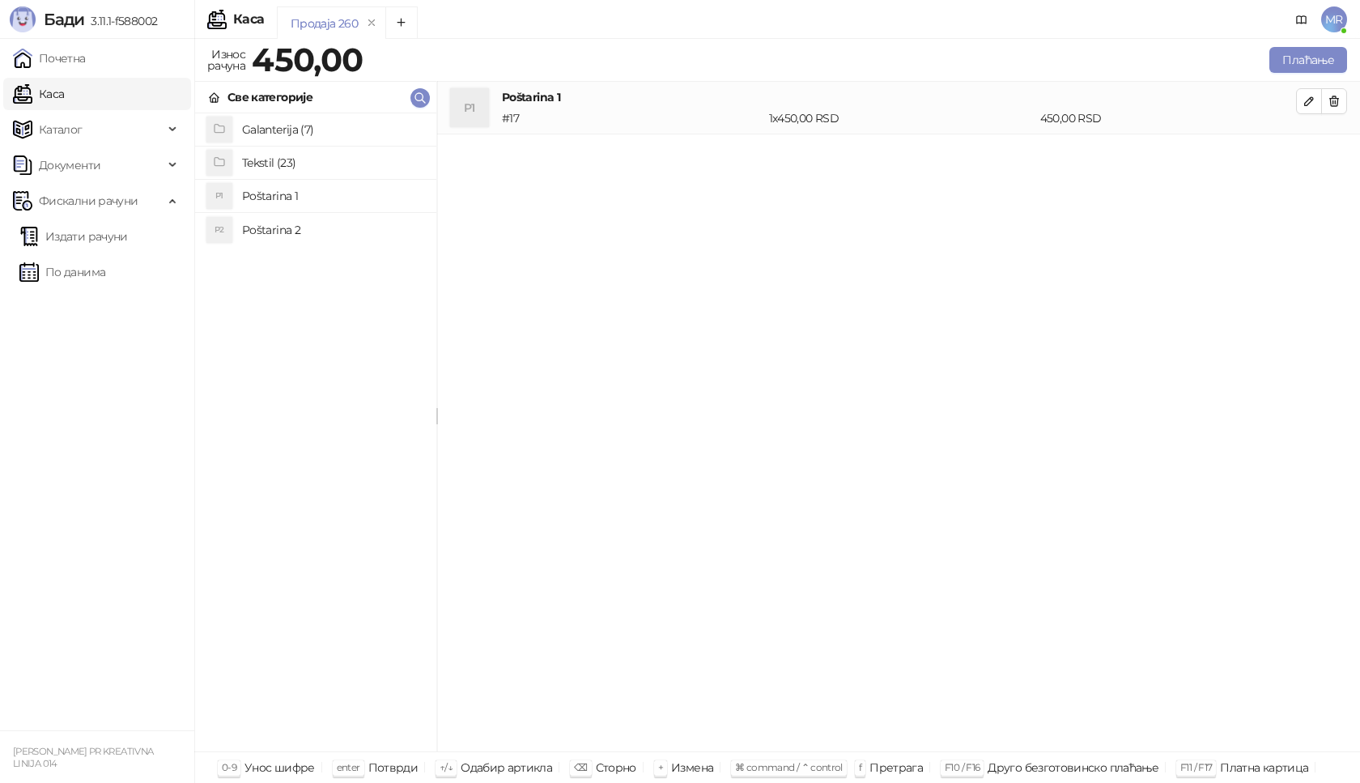
click at [302, 155] on h4 "Tekstil (23)" at bounding box center [332, 163] width 181 height 26
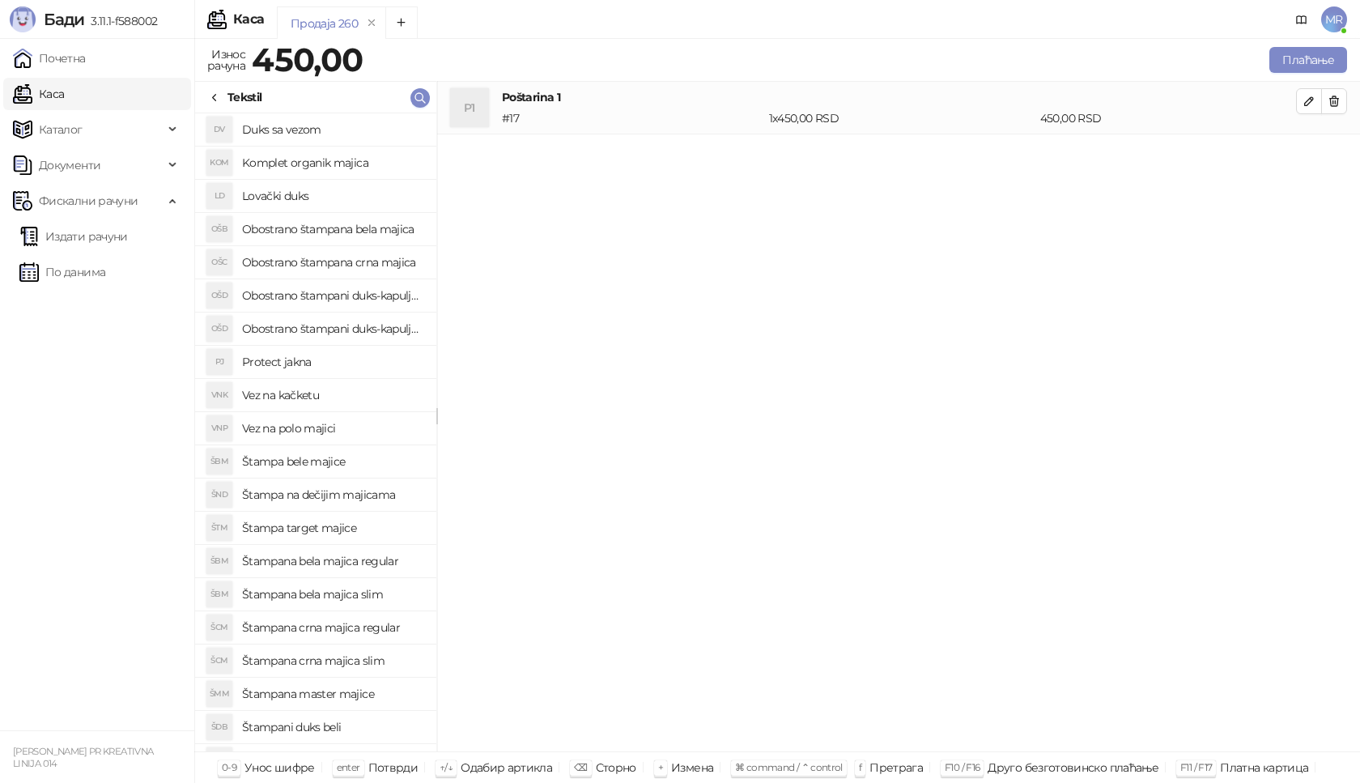
click at [385, 629] on h4 "Štampana crna majica regular" at bounding box center [332, 628] width 181 height 26
click at [1297, 152] on button "button" at bounding box center [1309, 154] width 26 height 26
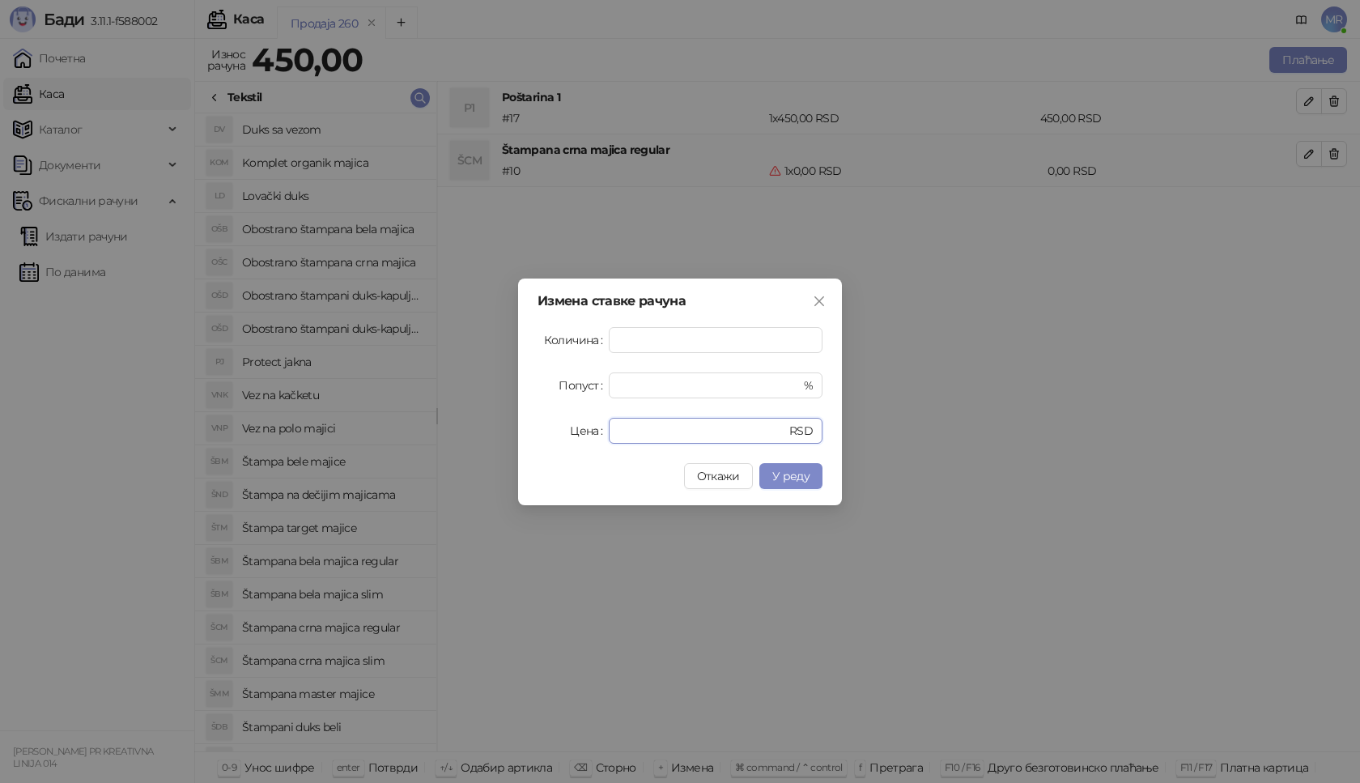
drag, startPoint x: 641, startPoint y: 428, endPoint x: 394, endPoint y: 437, distance: 246.4
click at [396, 439] on div "Измена ставке рачуна Количина * Попуст * % Цена * RSD Откажи У реду" at bounding box center [680, 391] width 1360 height 783
type input "****"
click at [783, 469] on span "У реду" at bounding box center [791, 476] width 37 height 15
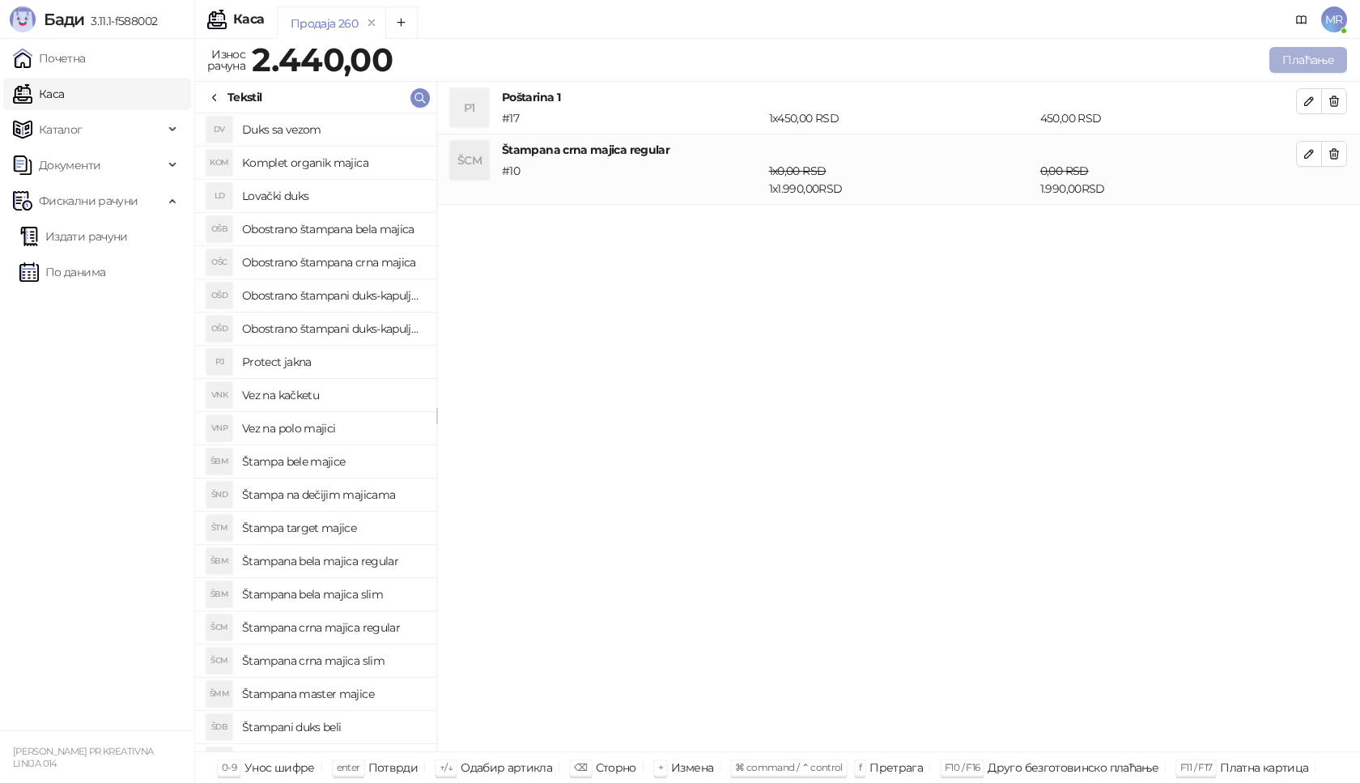
click at [1300, 60] on button "Плаћање" at bounding box center [1309, 60] width 78 height 26
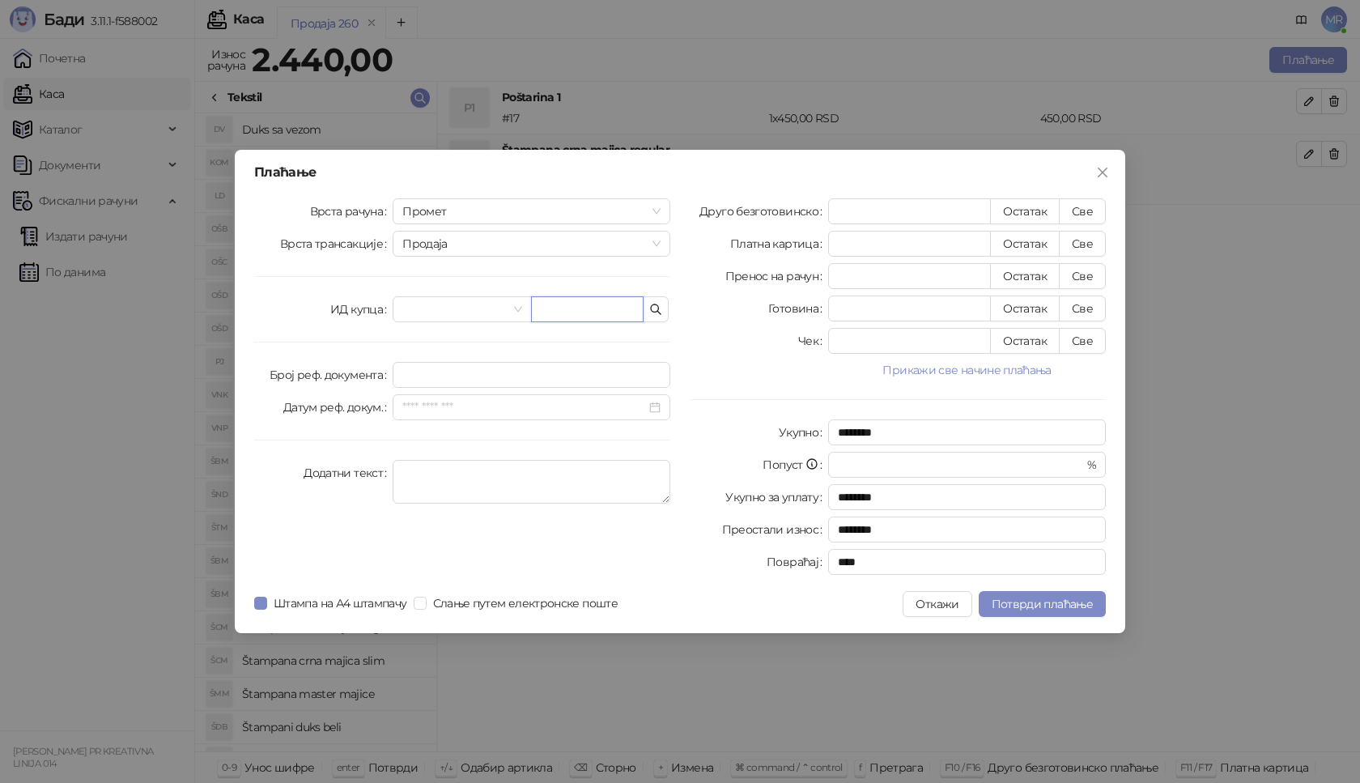
paste input "**********"
type input "**********"
click at [1081, 211] on button "Све" at bounding box center [1082, 211] width 47 height 26
type input "****"
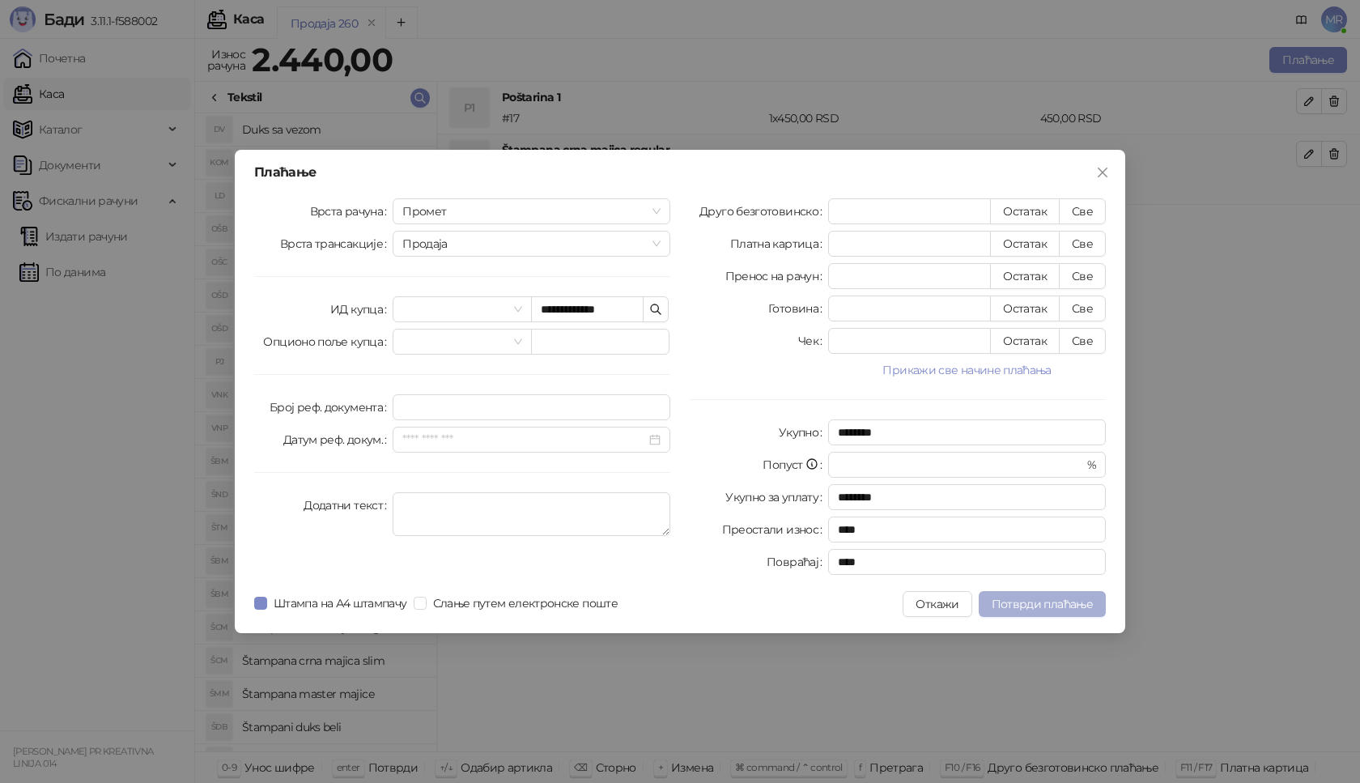
click at [1040, 607] on span "Потврди плаћање" at bounding box center [1042, 604] width 101 height 15
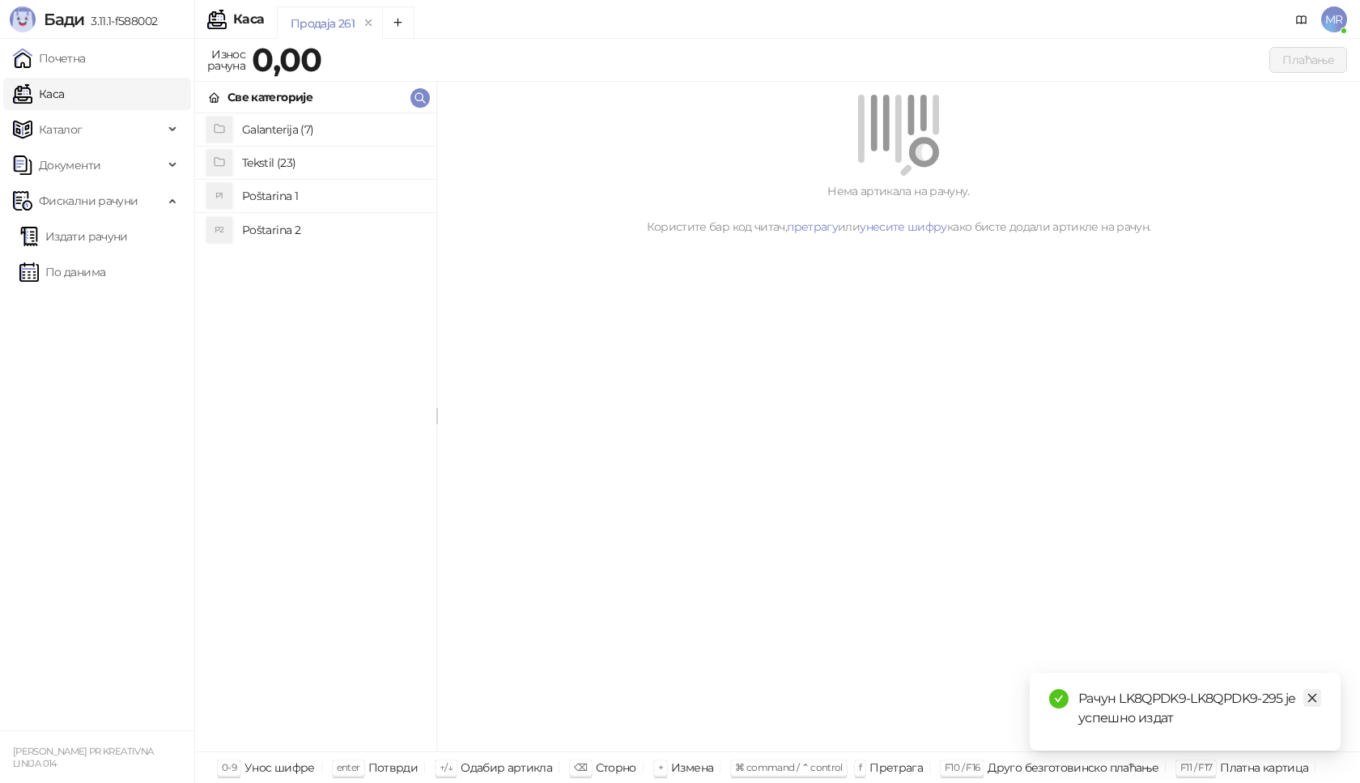
click at [1310, 696] on icon "close" at bounding box center [1313, 698] width 9 height 9
click at [122, 238] on link "Издати рачуни" at bounding box center [73, 236] width 109 height 32
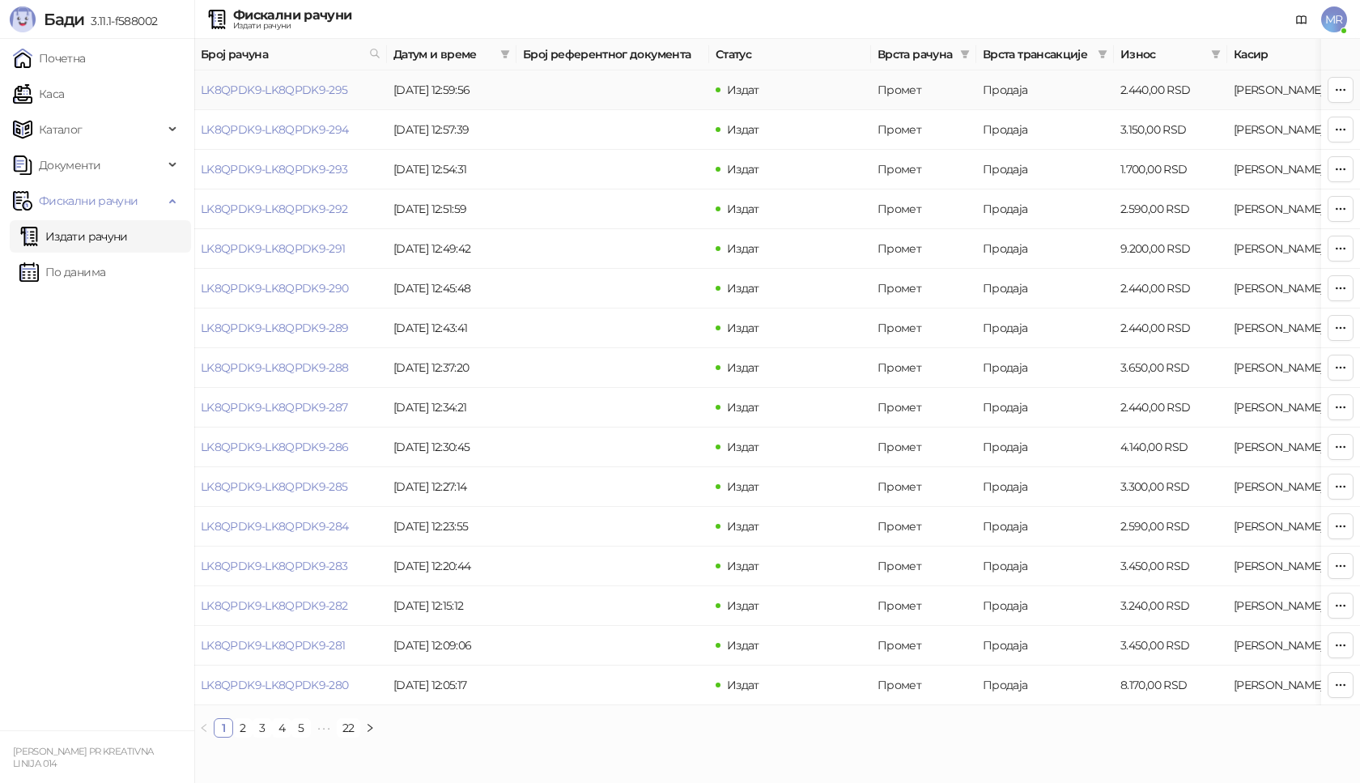
click at [313, 93] on link "LK8QPDK9-LK8QPDK9-295" at bounding box center [274, 90] width 147 height 15
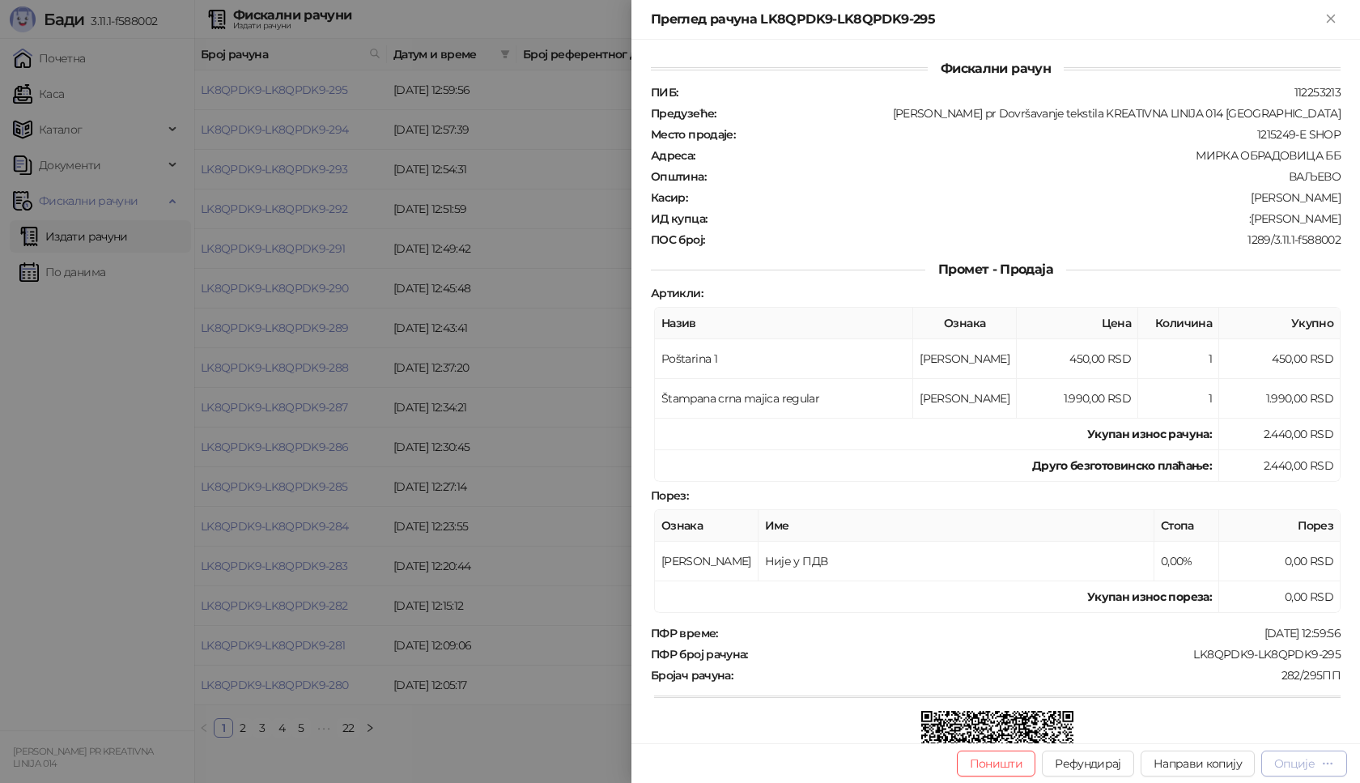
click at [1293, 771] on div "Опције" at bounding box center [1305, 763] width 60 height 15
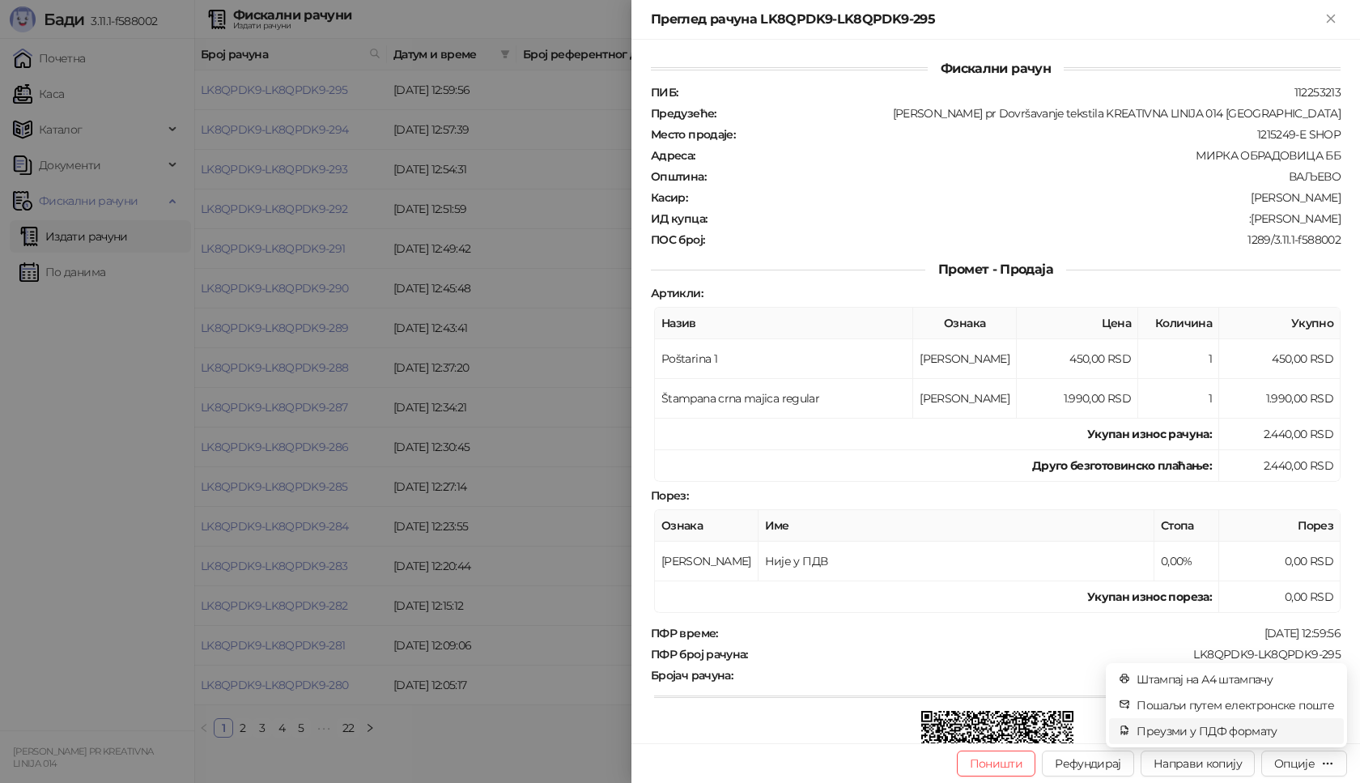
click at [1180, 729] on span "Преузми у ПДФ формату" at bounding box center [1236, 731] width 198 height 18
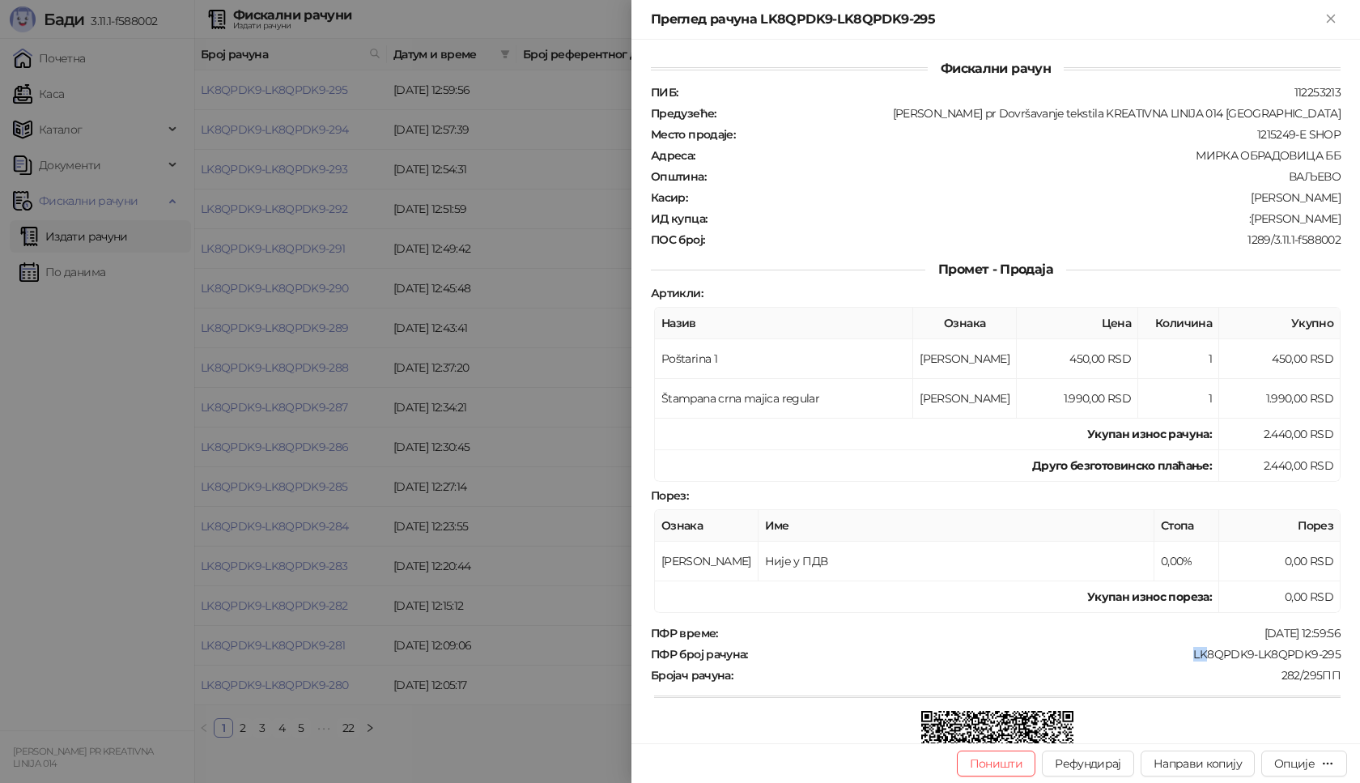
drag, startPoint x: 1164, startPoint y: 645, endPoint x: 1199, endPoint y: 653, distance: 36.5
click at [1199, 653] on div "ПФР време : [DATE] 12:59:56 ПФР број рачуна : LK8QPDK9-LK8QPDK9-295 Бројач рачу…" at bounding box center [996, 746] width 696 height 241
click at [1166, 658] on div "LK8QPDK9-LK8QPDK9-295" at bounding box center [1046, 654] width 593 height 15
drag, startPoint x: 1177, startPoint y: 652, endPoint x: 1325, endPoint y: 664, distance: 148.7
click at [1325, 664] on div "ПФР време : [DATE] 12:59:56 ПФР број рачуна : LK8QPDK9-LK8QPDK9-295 Бројач рачу…" at bounding box center [996, 746] width 696 height 241
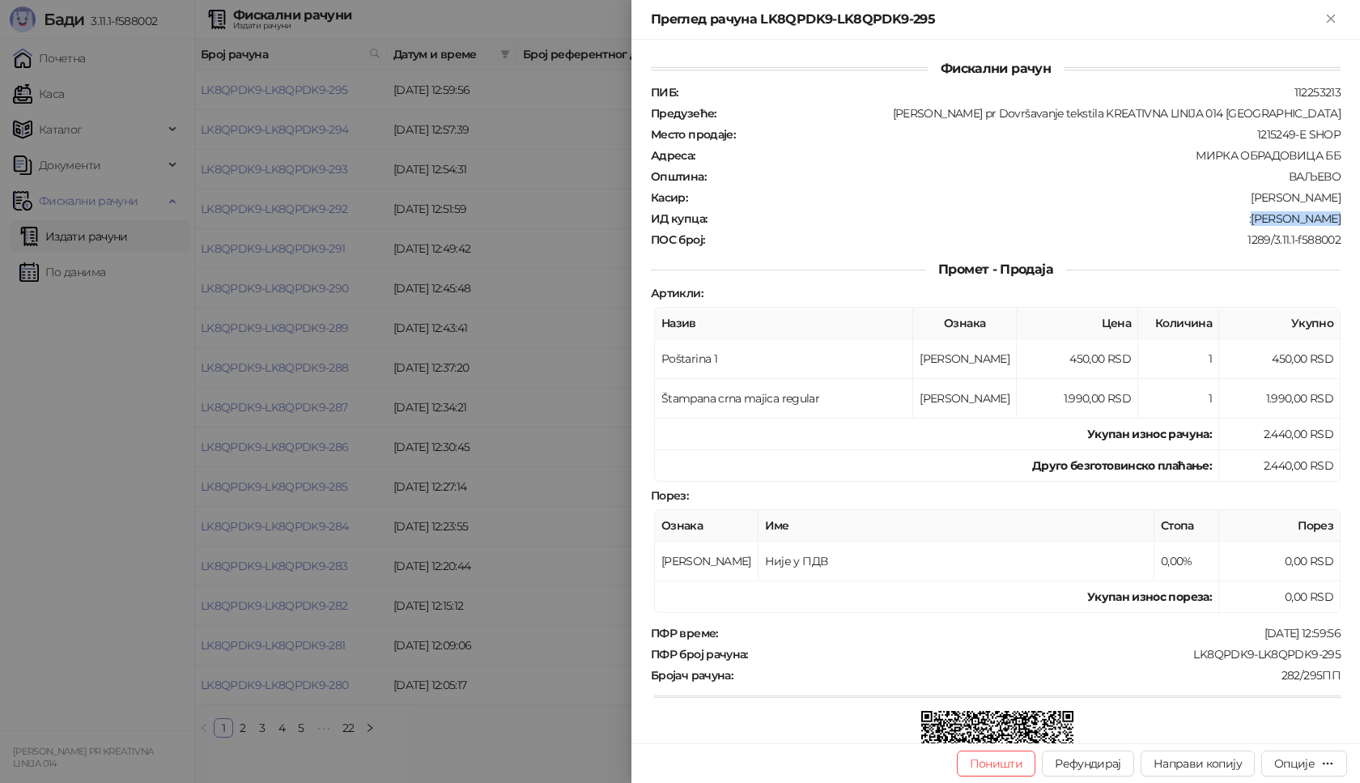
drag, startPoint x: 1259, startPoint y: 217, endPoint x: 1360, endPoint y: 228, distance: 101.0
click at [1360, 228] on div "Фискални рачун ПИБ : 112253213 Предузеће : [PERSON_NAME] pr Dovršavanje tekstil…" at bounding box center [996, 392] width 729 height 704
click at [1334, 10] on button "Close" at bounding box center [1331, 19] width 19 height 19
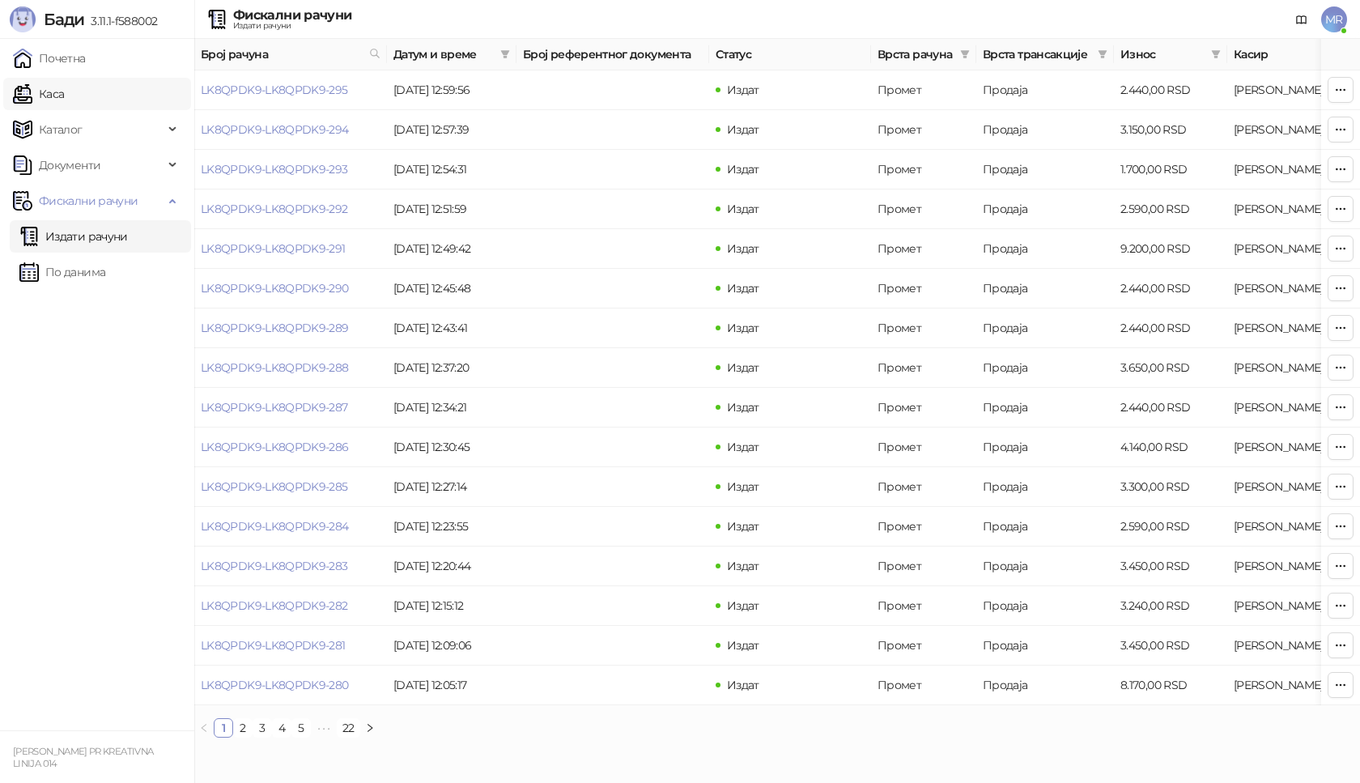
click at [64, 91] on link "Каса" at bounding box center [38, 94] width 51 height 32
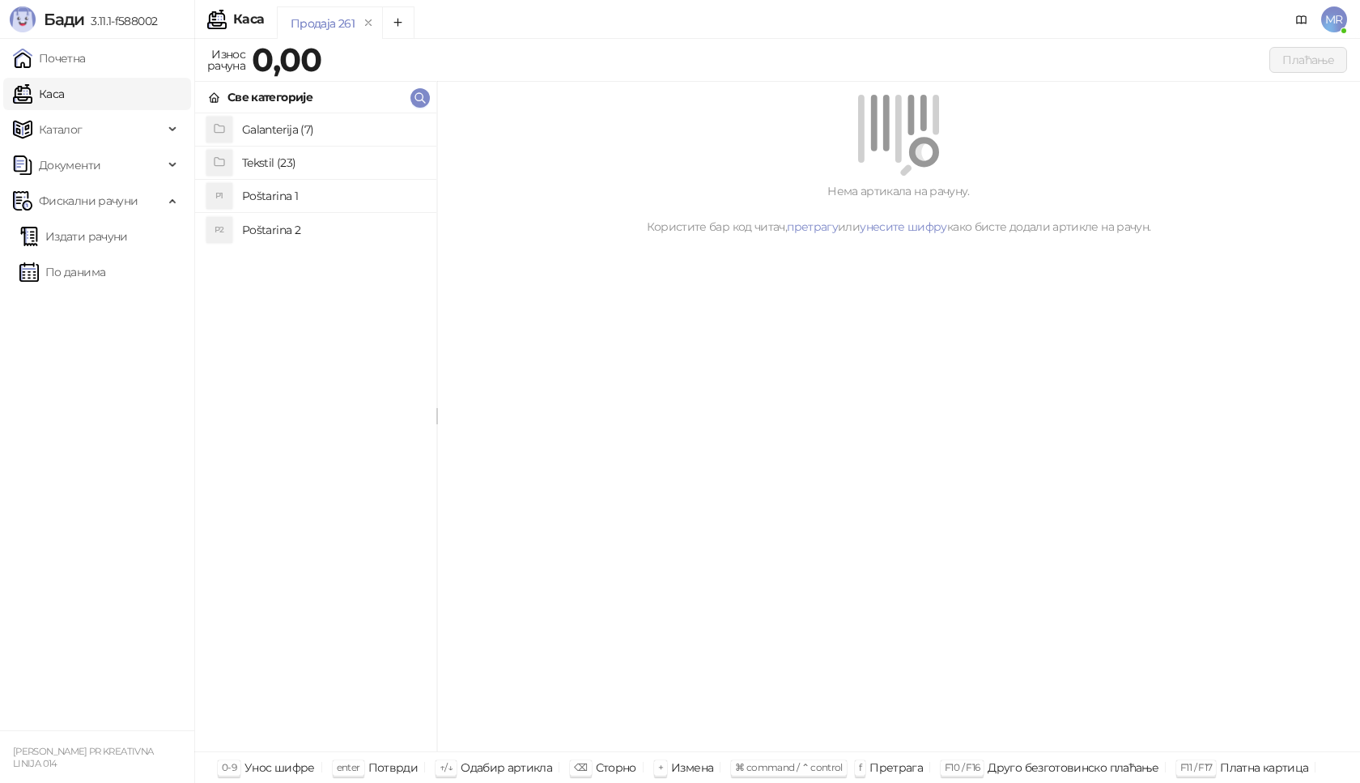
click at [287, 191] on h4 "Poštarina 1" at bounding box center [332, 196] width 181 height 26
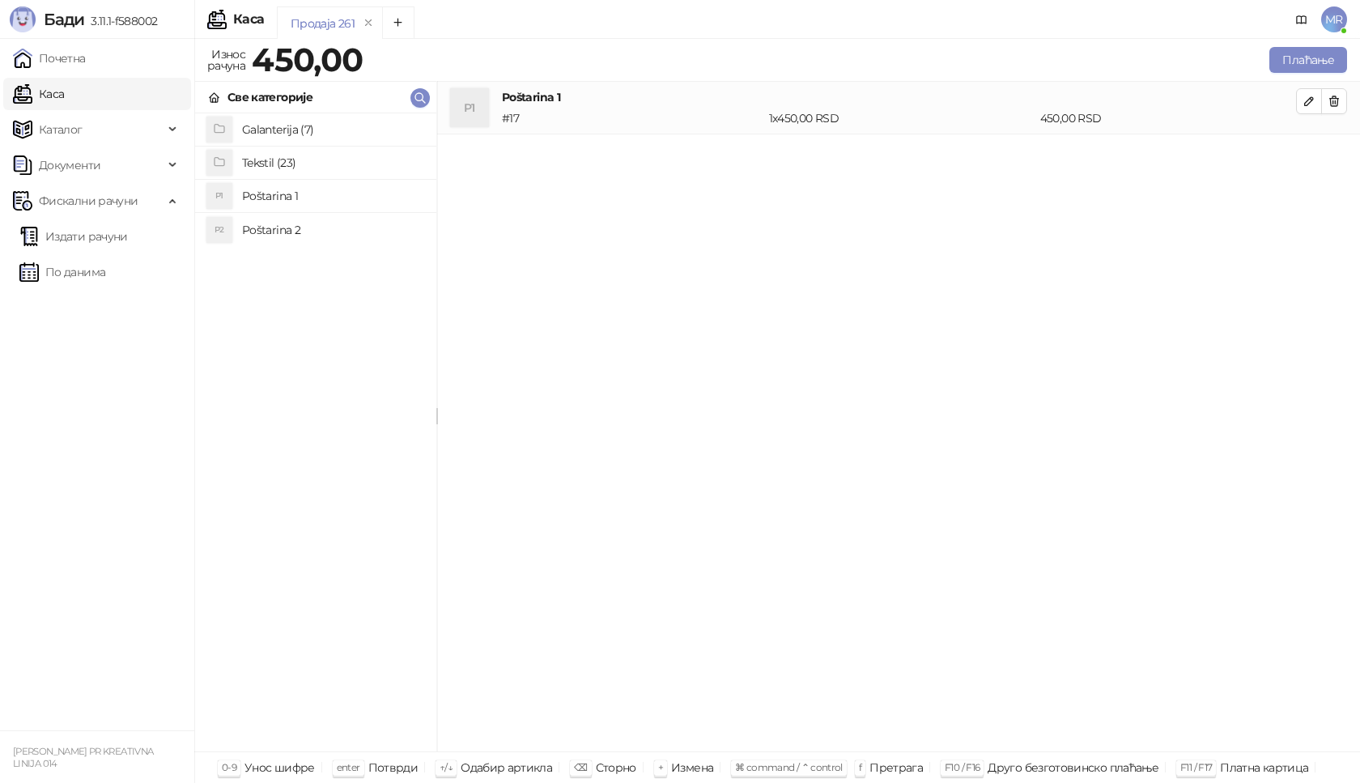
click at [292, 160] on h4 "Tekstil (23)" at bounding box center [332, 163] width 181 height 26
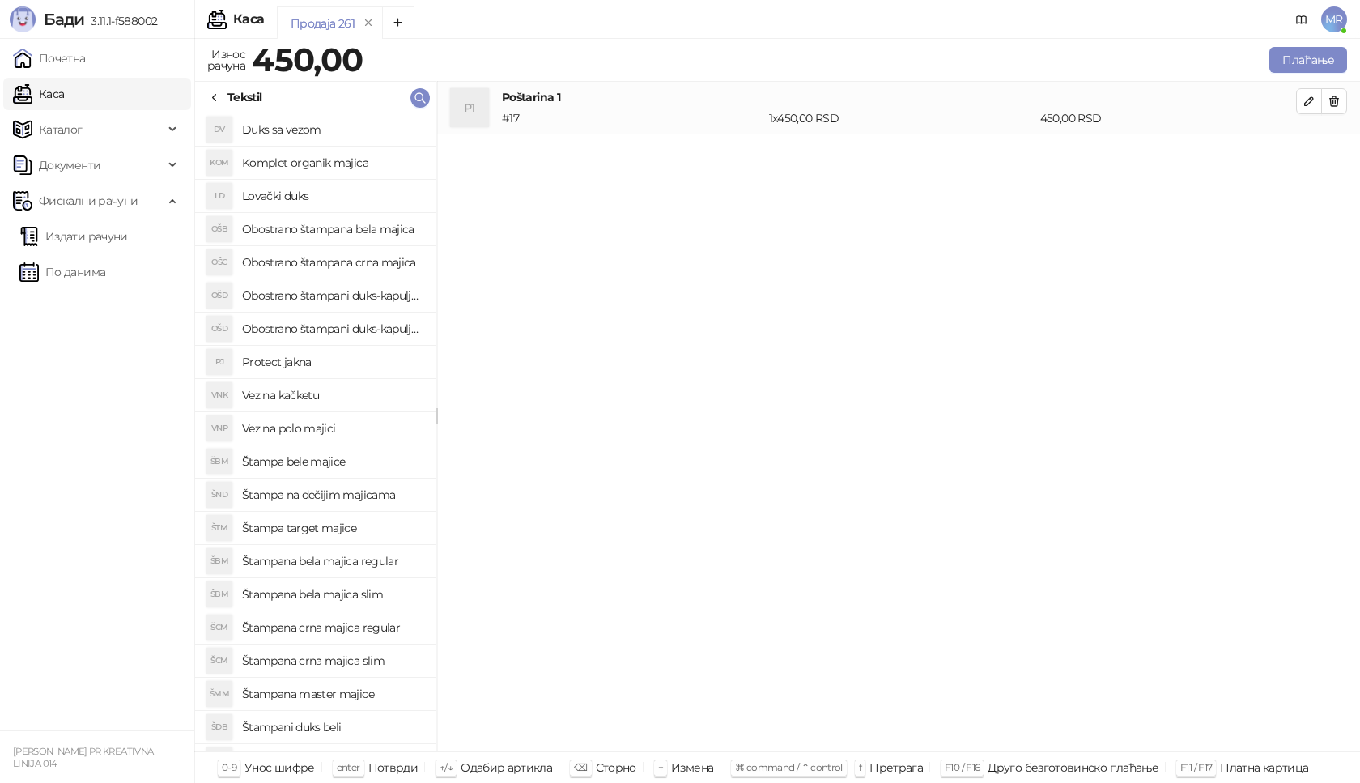
click at [360, 630] on h4 "Štampana crna majica regular" at bounding box center [332, 628] width 181 height 26
click at [1312, 160] on icon "button" at bounding box center [1309, 153] width 13 height 13
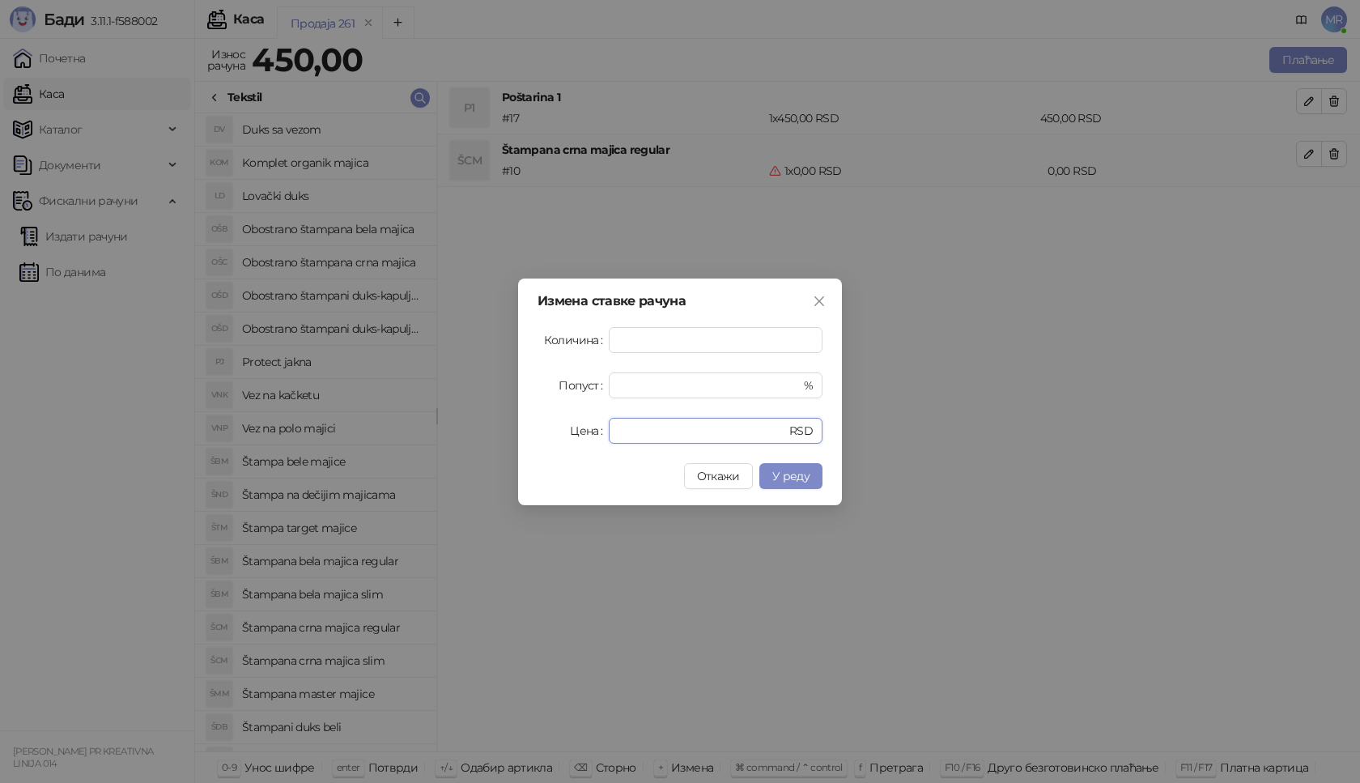
drag, startPoint x: 653, startPoint y: 432, endPoint x: 368, endPoint y: 438, distance: 284.3
click at [368, 438] on div "Измена ставке рачуна Количина * Попуст * % Цена * RSD Откажи У реду" at bounding box center [680, 391] width 1360 height 783
type input "****"
click at [811, 479] on button "У реду" at bounding box center [791, 476] width 63 height 26
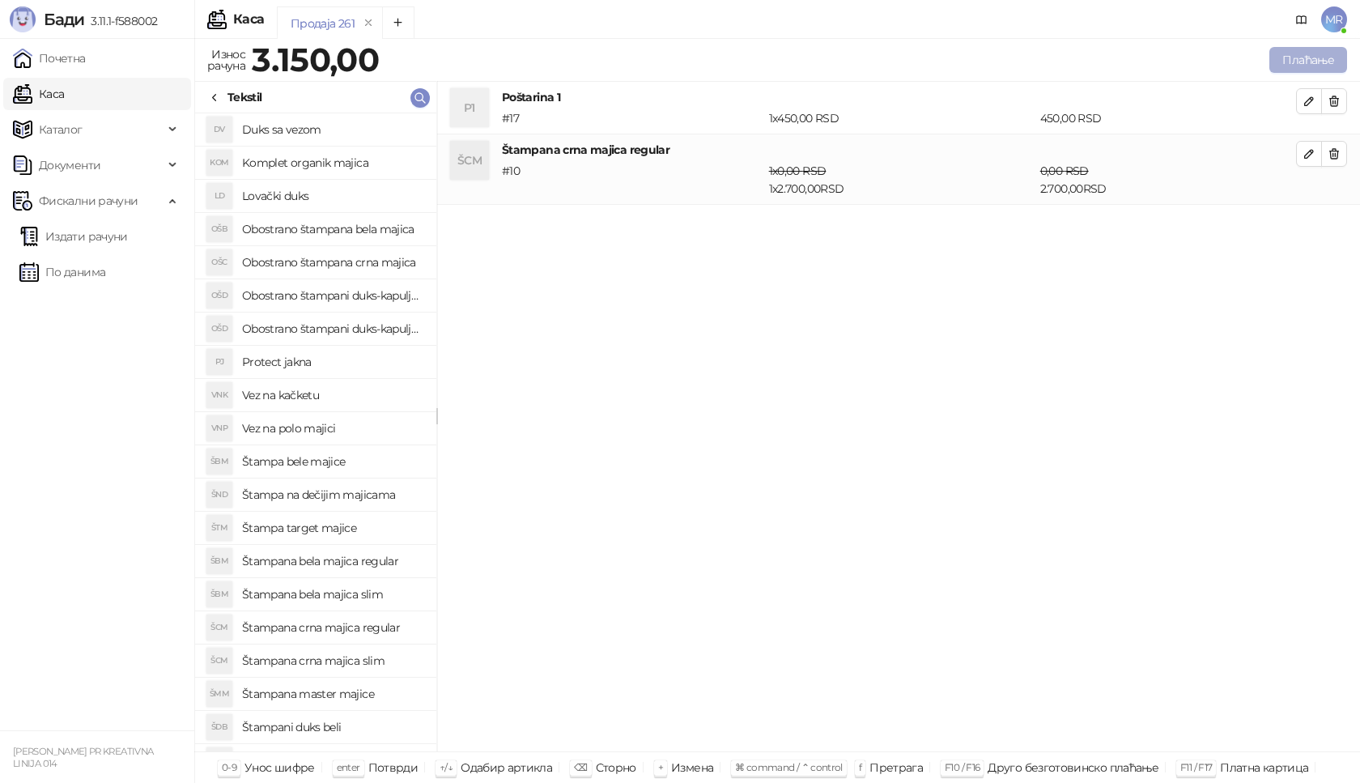
click at [1300, 50] on button "Плаћање" at bounding box center [1309, 60] width 78 height 26
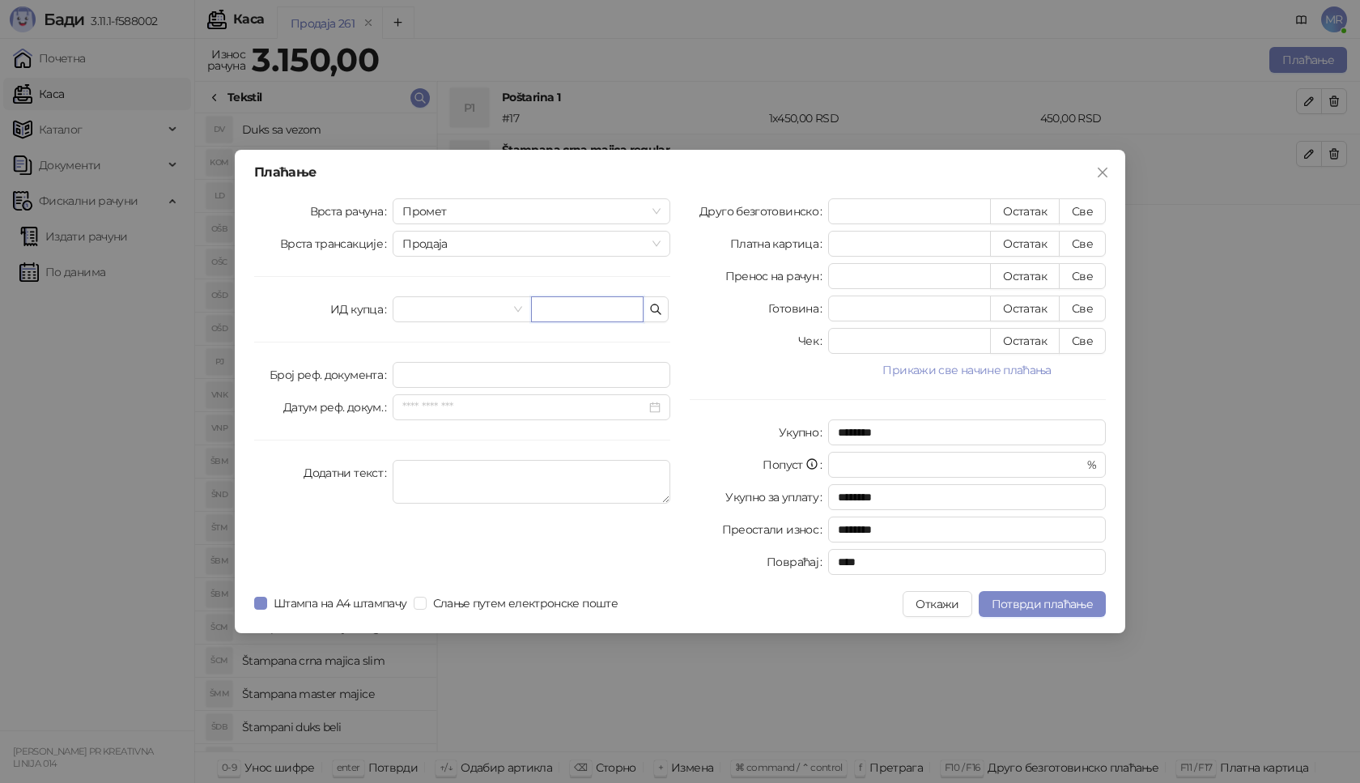
click at [611, 304] on input "text" at bounding box center [587, 309] width 113 height 26
paste input "**********"
type input "**********"
click at [1092, 207] on button "Све" at bounding box center [1082, 211] width 47 height 26
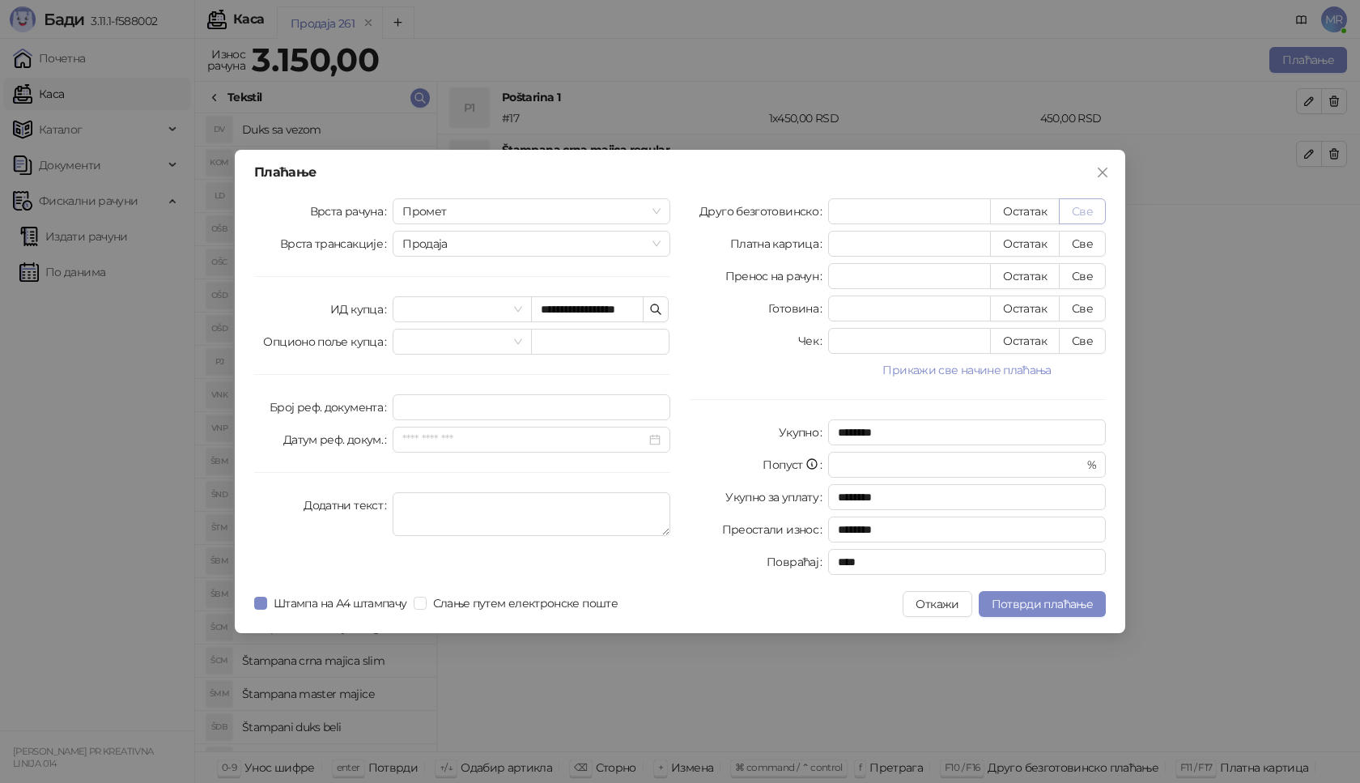
type input "****"
click at [1038, 607] on span "Потврди плаћање" at bounding box center [1042, 604] width 101 height 15
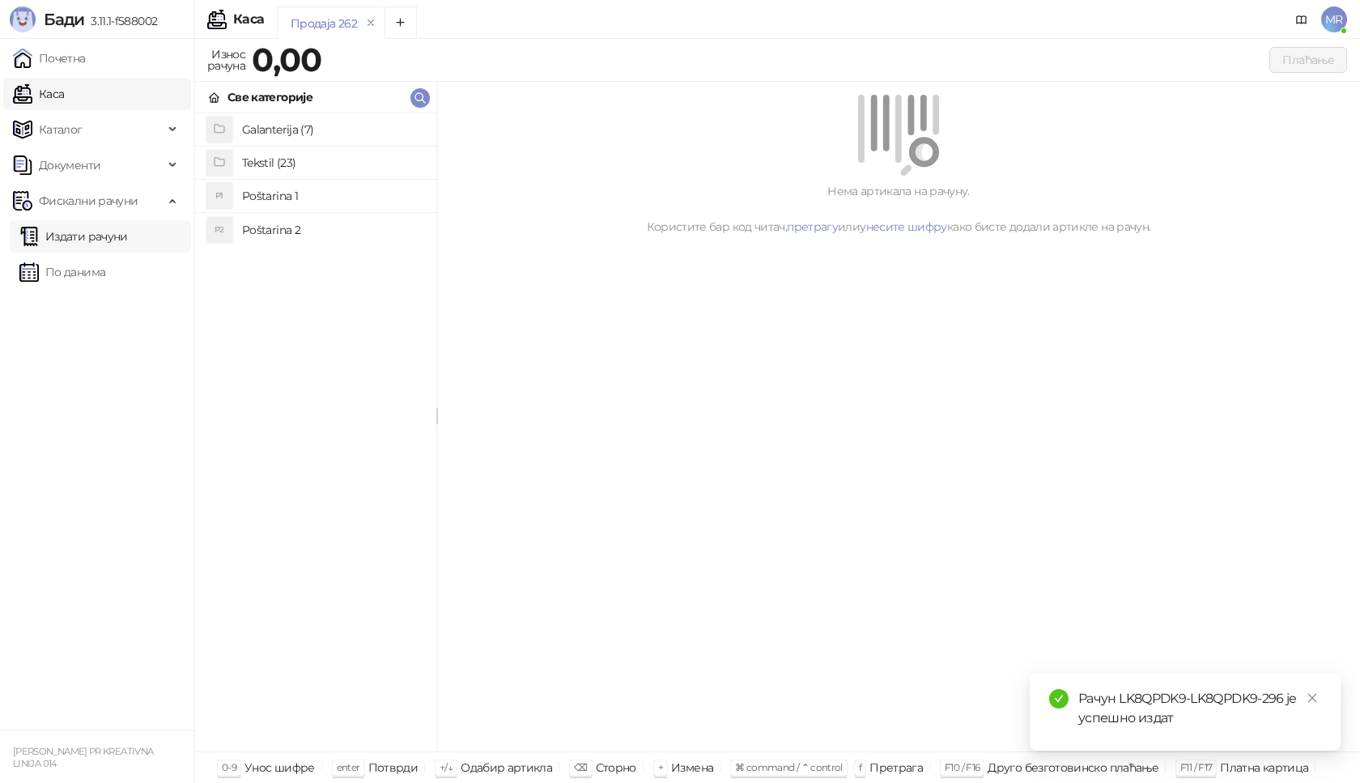
click at [126, 240] on link "Издати рачуни" at bounding box center [73, 236] width 109 height 32
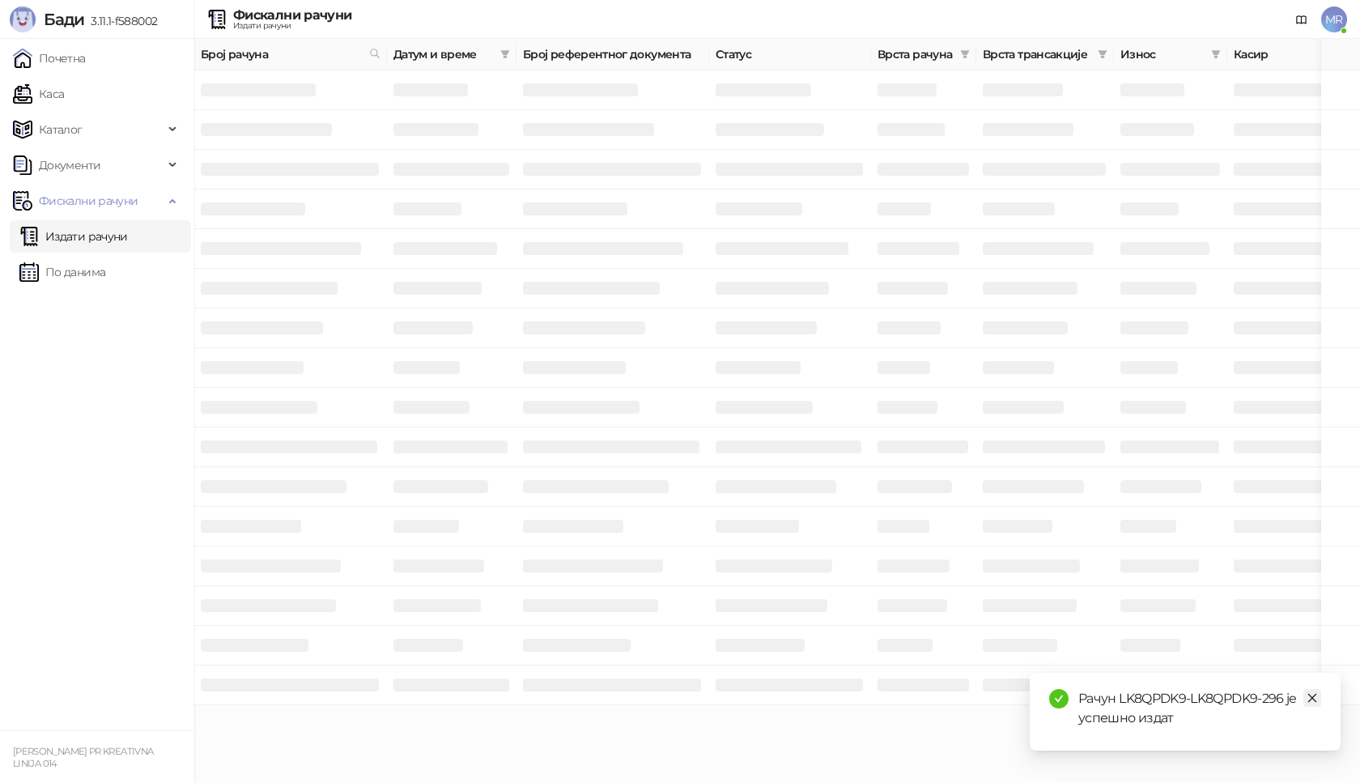
click at [1307, 696] on icon "close" at bounding box center [1312, 697] width 11 height 11
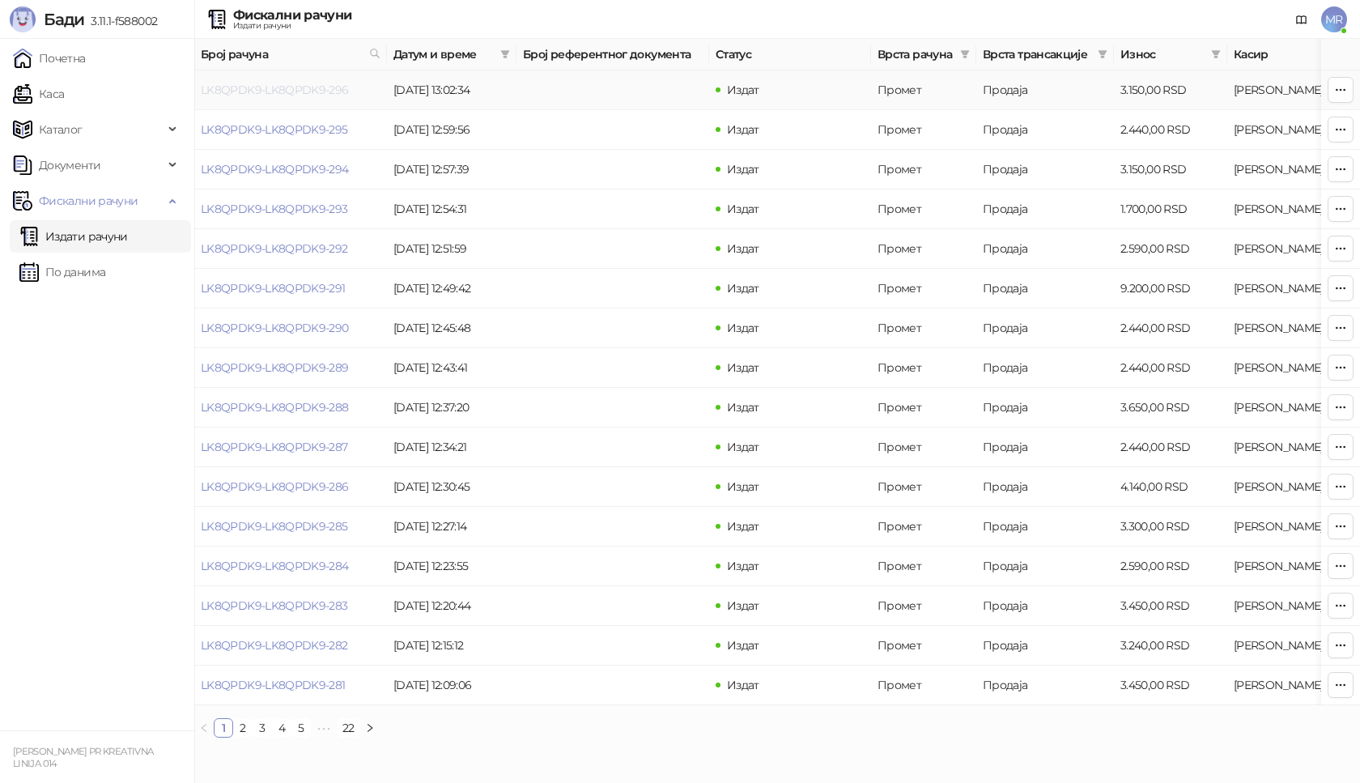
click at [300, 93] on link "LK8QPDK9-LK8QPDK9-296" at bounding box center [275, 90] width 148 height 15
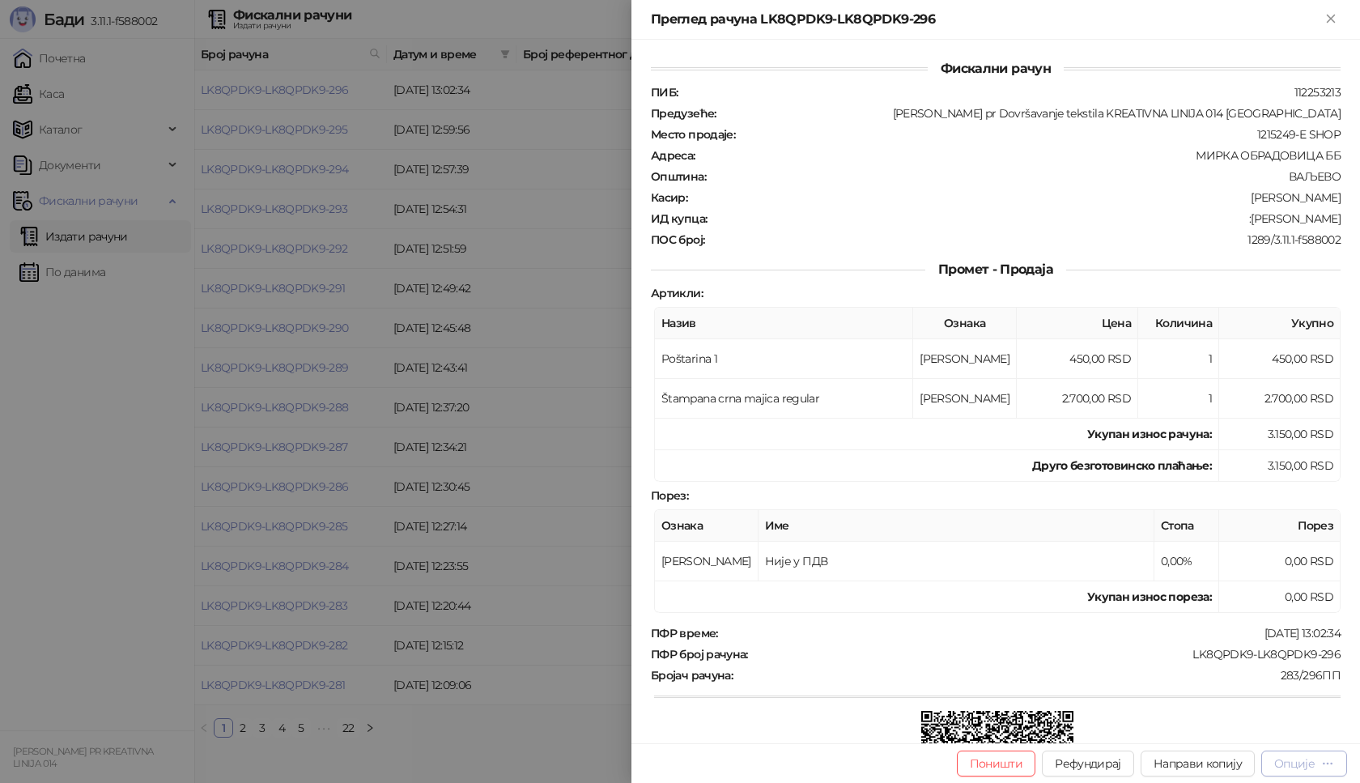
click at [1295, 767] on div "Опције" at bounding box center [1295, 763] width 40 height 15
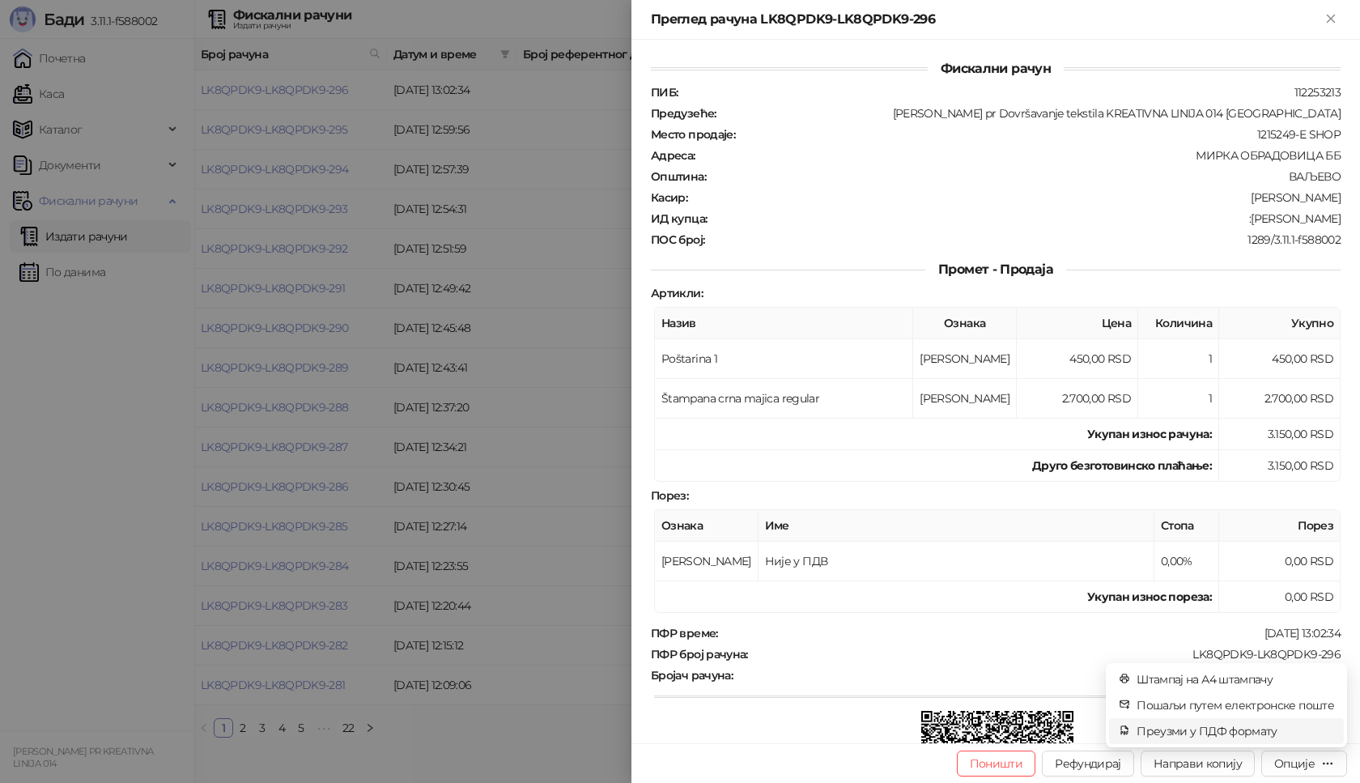
click at [1262, 736] on span "Преузми у ПДФ формату" at bounding box center [1236, 731] width 198 height 18
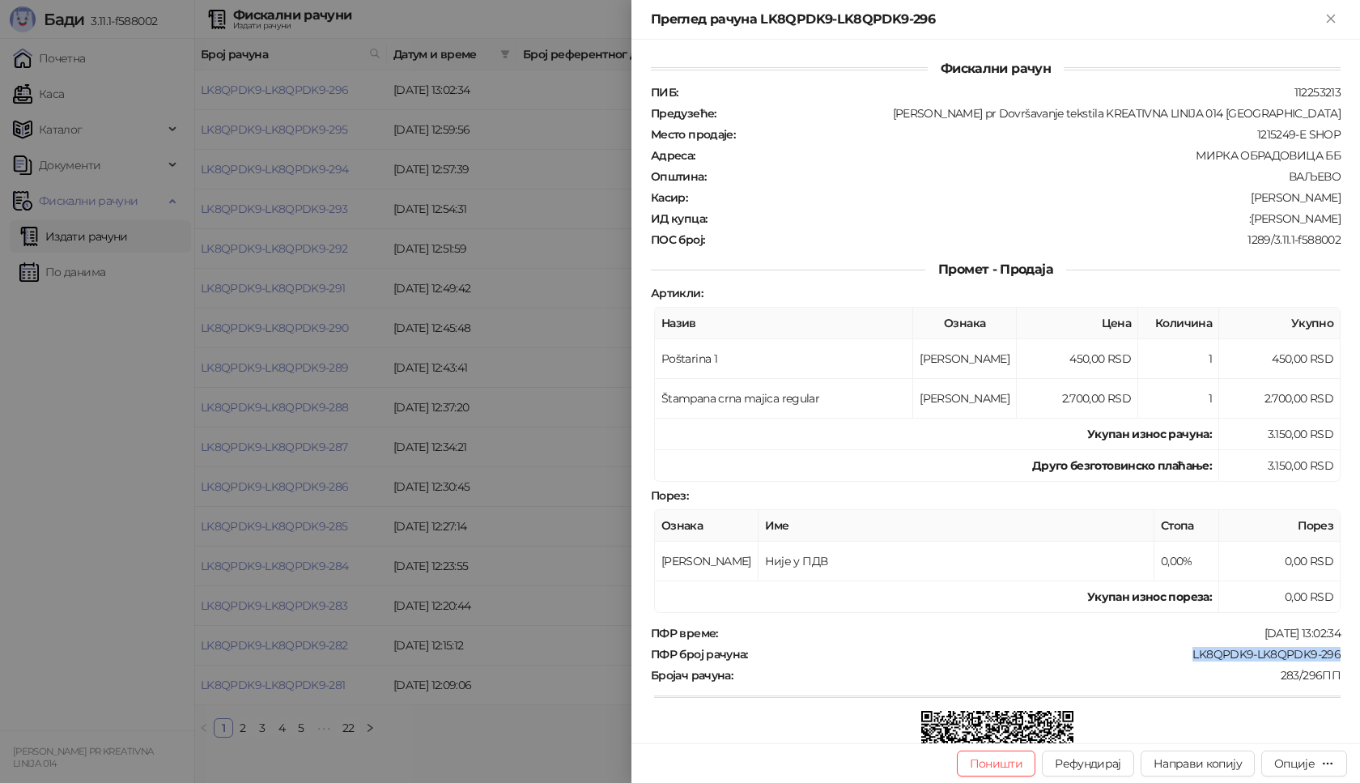
drag, startPoint x: 1177, startPoint y: 654, endPoint x: 1360, endPoint y: 657, distance: 182.2
click at [1360, 657] on div "Фискални рачун ПИБ : 112253213 Предузеће : [PERSON_NAME] pr Dovršavanje tekstil…" at bounding box center [996, 392] width 729 height 704
drag, startPoint x: 1218, startPoint y: 220, endPoint x: 1339, endPoint y: 223, distance: 121.5
click at [1339, 223] on div "Фискални рачун ПИБ : 112253213 Предузеће : [PERSON_NAME] pr Dovršavanje tekstil…" at bounding box center [996, 392] width 729 height 704
